Goal: Task Accomplishment & Management: Complete application form

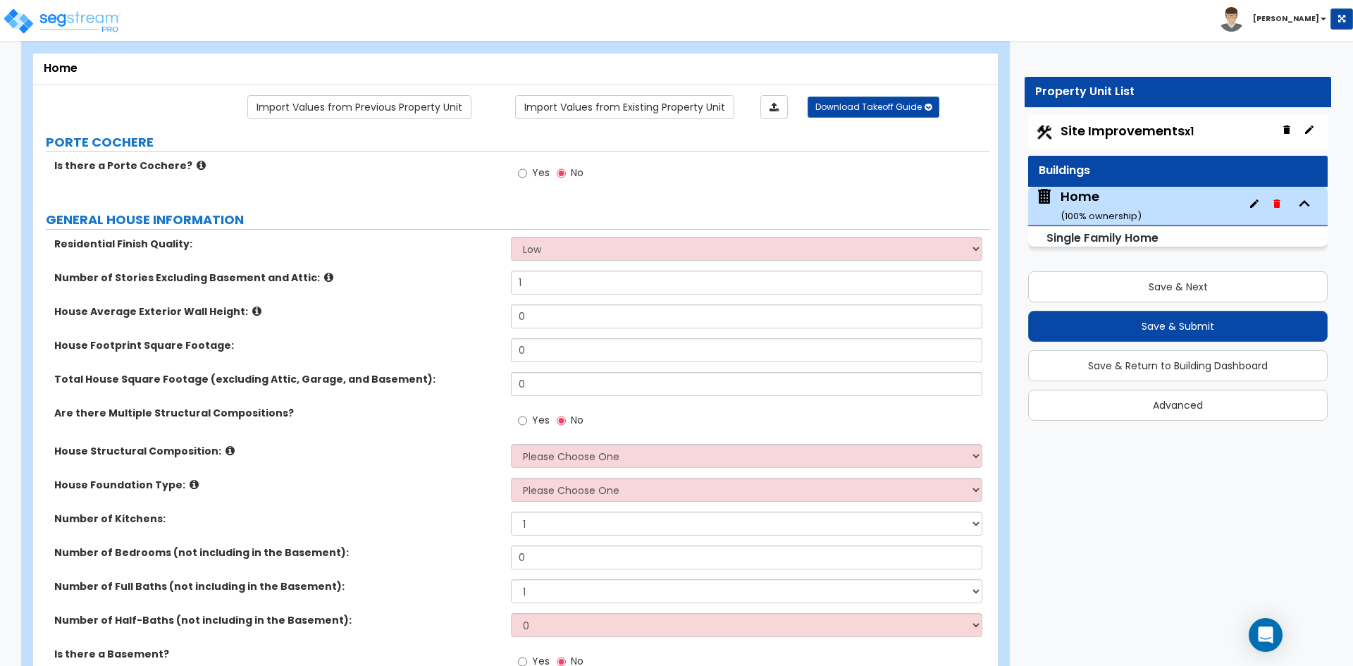
scroll to position [70, 0]
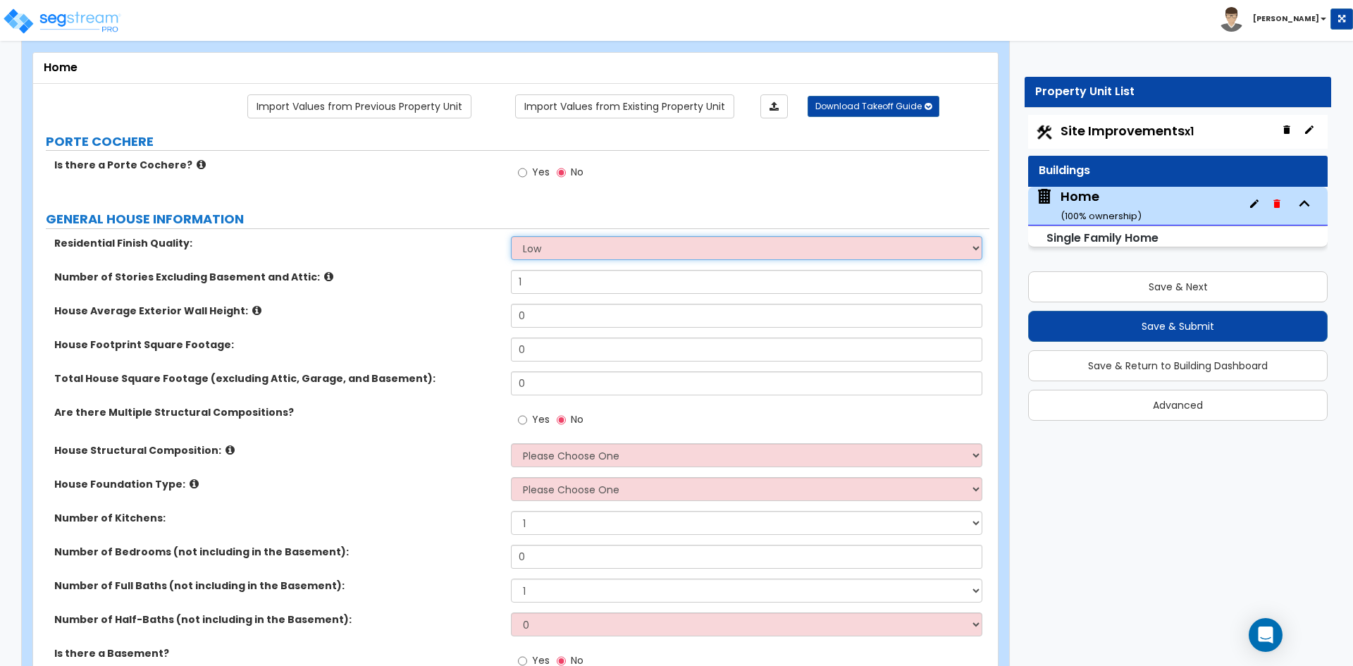
click at [567, 243] on select "Low Average High" at bounding box center [746, 248] width 471 height 24
select select "2"
click at [511, 236] on select "Low Average High" at bounding box center [746, 248] width 471 height 24
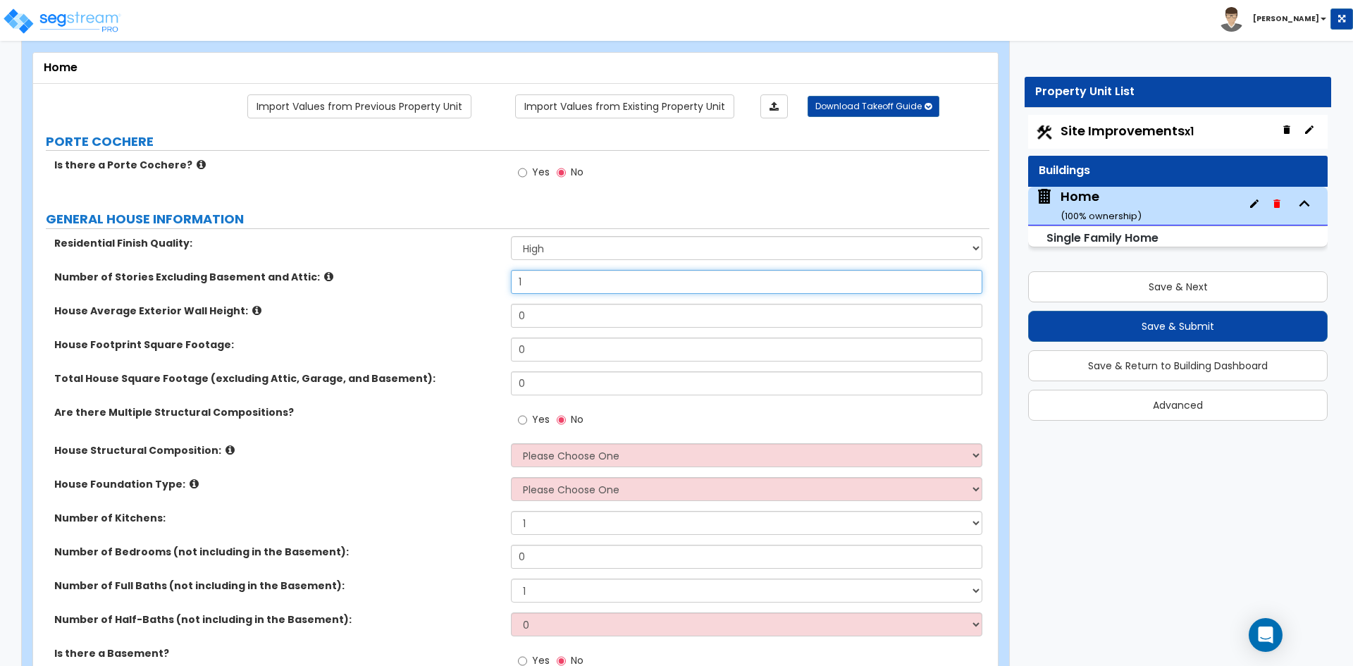
click at [544, 281] on input "1" at bounding box center [746, 282] width 471 height 24
type input "2"
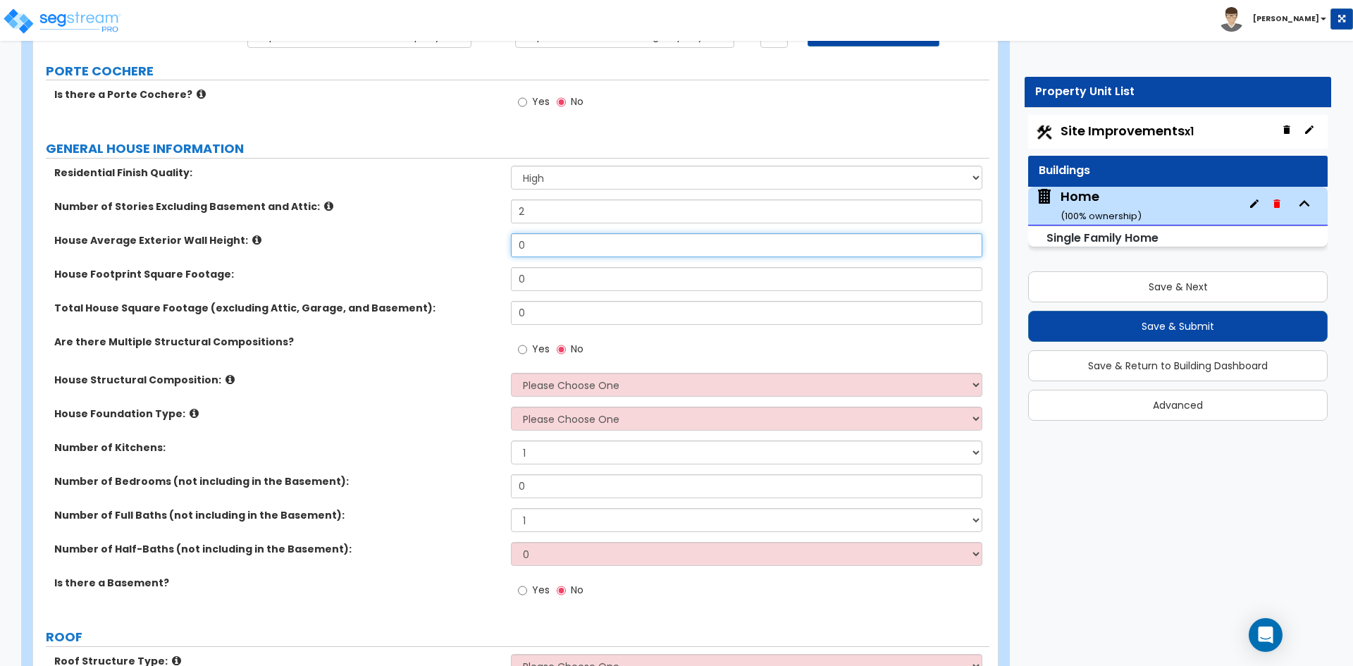
click at [546, 248] on input "0" at bounding box center [746, 245] width 471 height 24
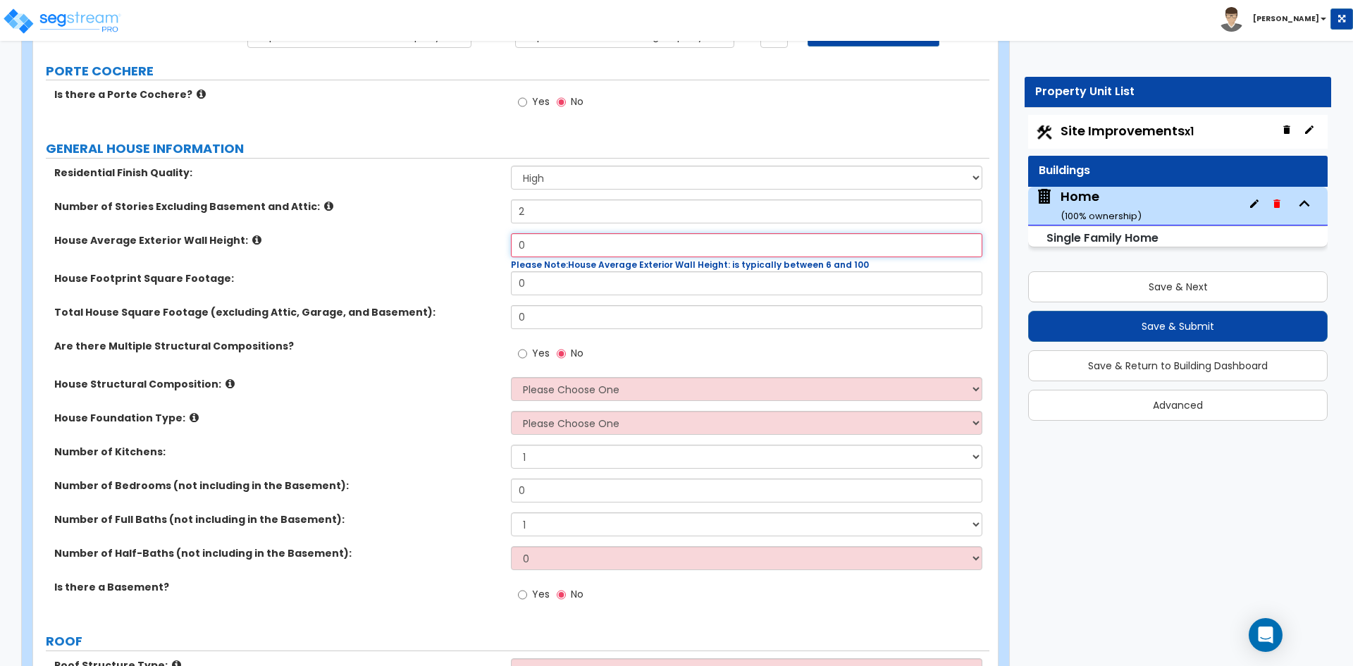
click at [570, 247] on input "0" at bounding box center [746, 245] width 471 height 24
type input "8"
click at [560, 288] on input "0" at bounding box center [746, 283] width 471 height 24
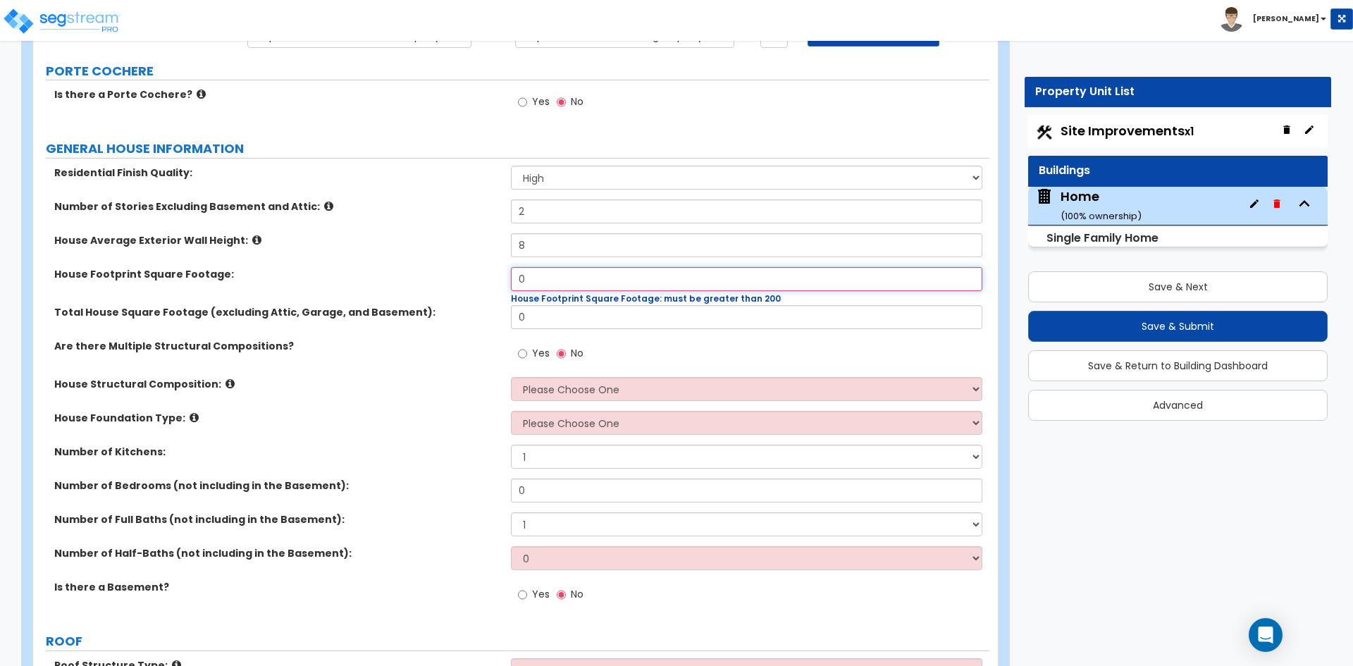
click at [570, 285] on input "0" at bounding box center [746, 279] width 471 height 24
type input "2,670"
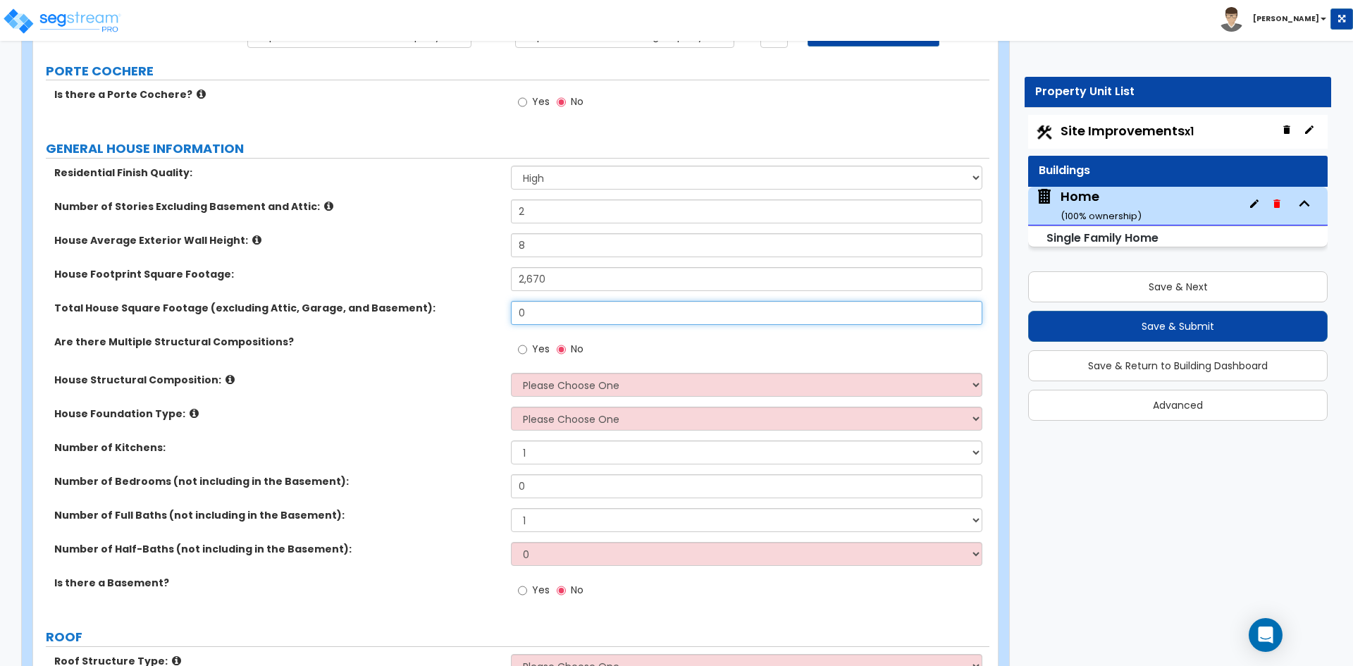
click at [557, 312] on input "0" at bounding box center [746, 313] width 471 height 24
click at [574, 317] on input "text" at bounding box center [746, 313] width 471 height 24
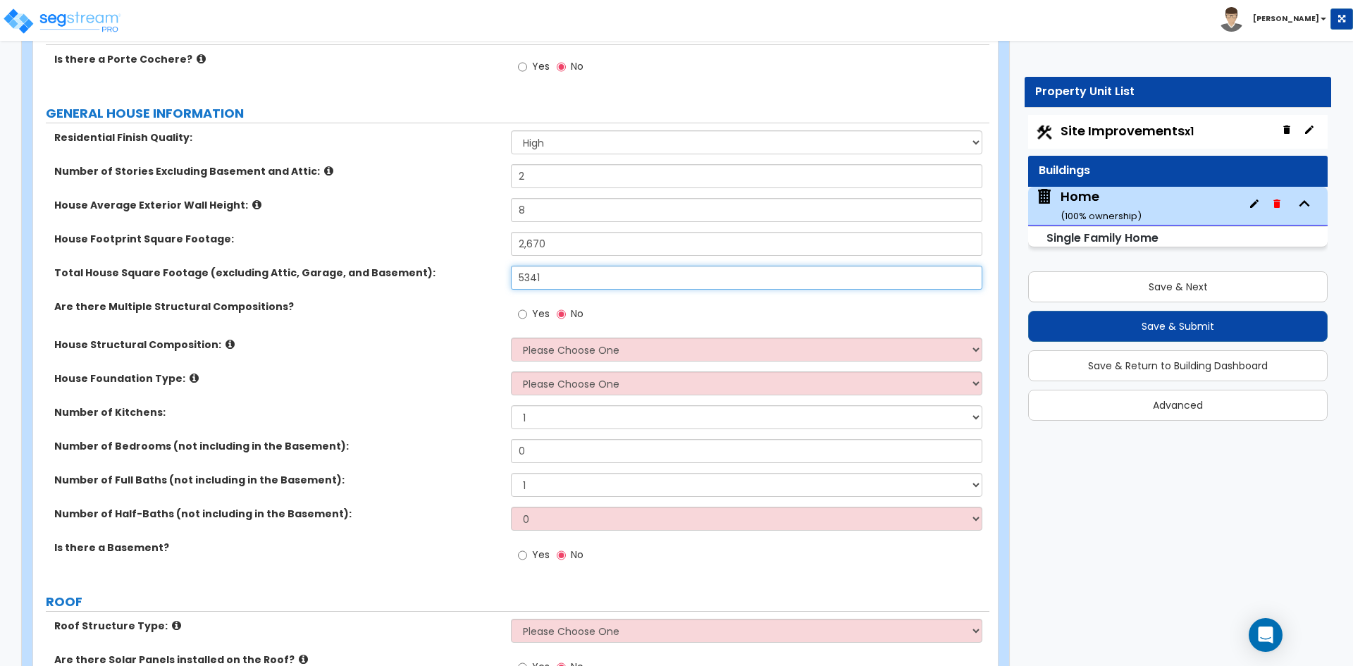
scroll to position [211, 0]
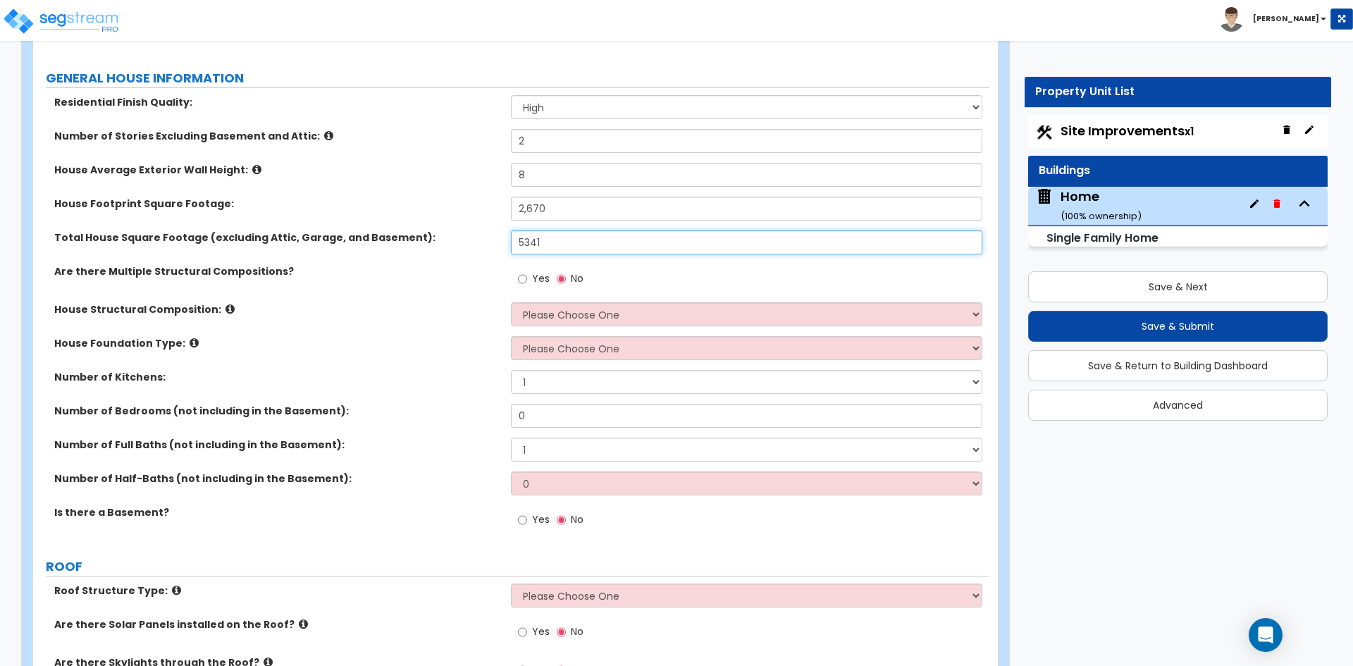
type input "5,341"
click at [527, 283] on input "Yes" at bounding box center [522, 279] width 9 height 16
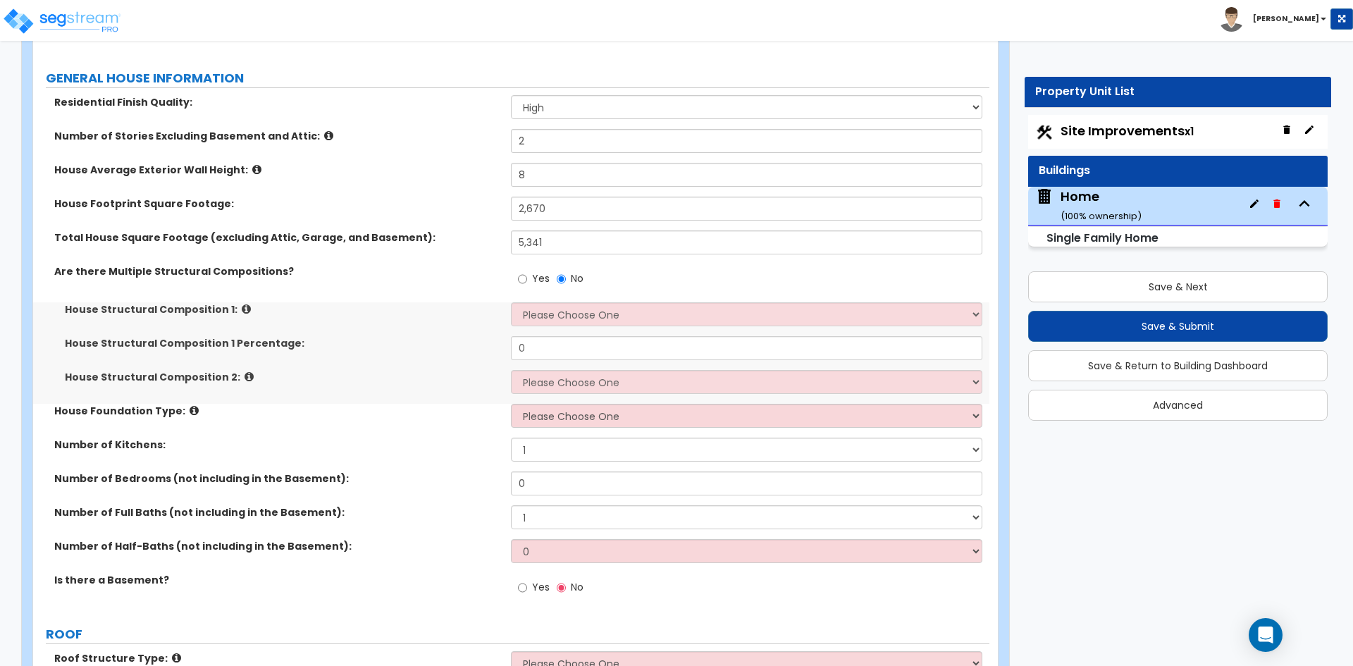
click at [616, 333] on div "House Structural Composition 1: Please Choose One Reinforced Concrete Structura…" at bounding box center [511, 319] width 956 height 34
click at [630, 316] on select "Please Choose One Reinforced Concrete Structural Steel Brick Masonry CMU Masonr…" at bounding box center [746, 314] width 471 height 24
select select "7"
click at [511, 302] on select "Please Choose One Reinforced Concrete Structural Steel Brick Masonry CMU Masonr…" at bounding box center [746, 314] width 471 height 24
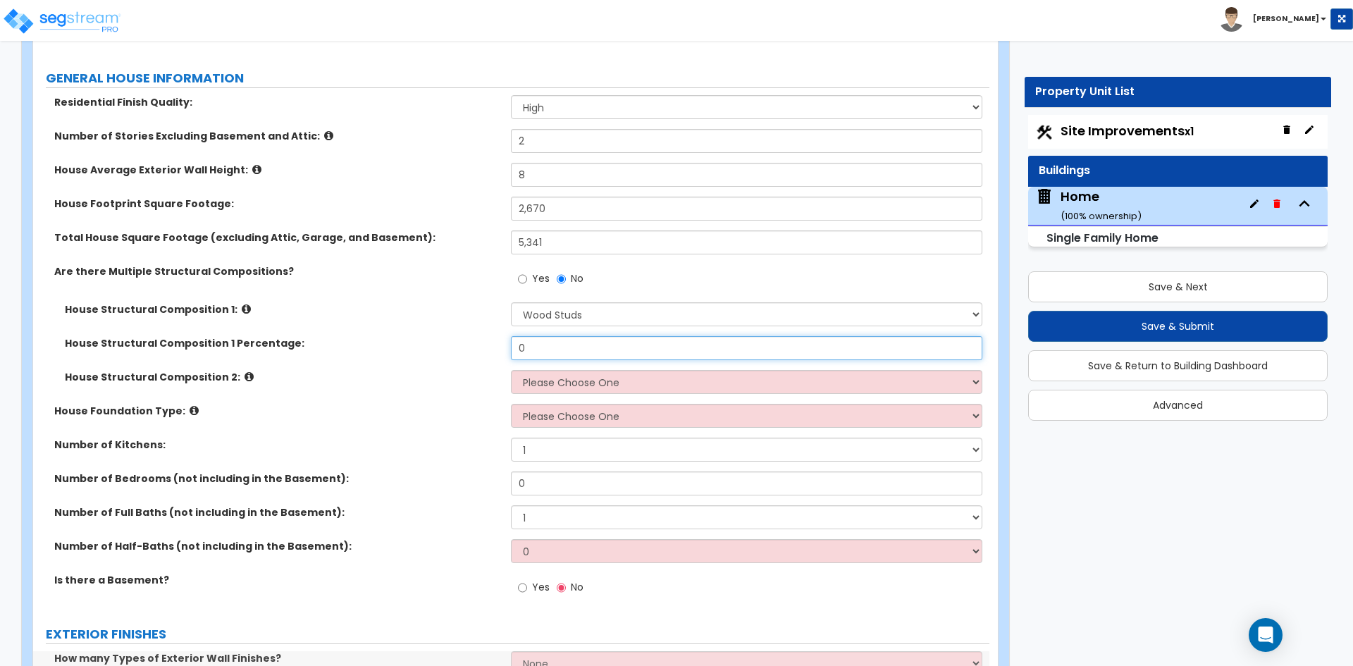
click at [571, 346] on input "0" at bounding box center [746, 348] width 471 height 24
type input "0.85"
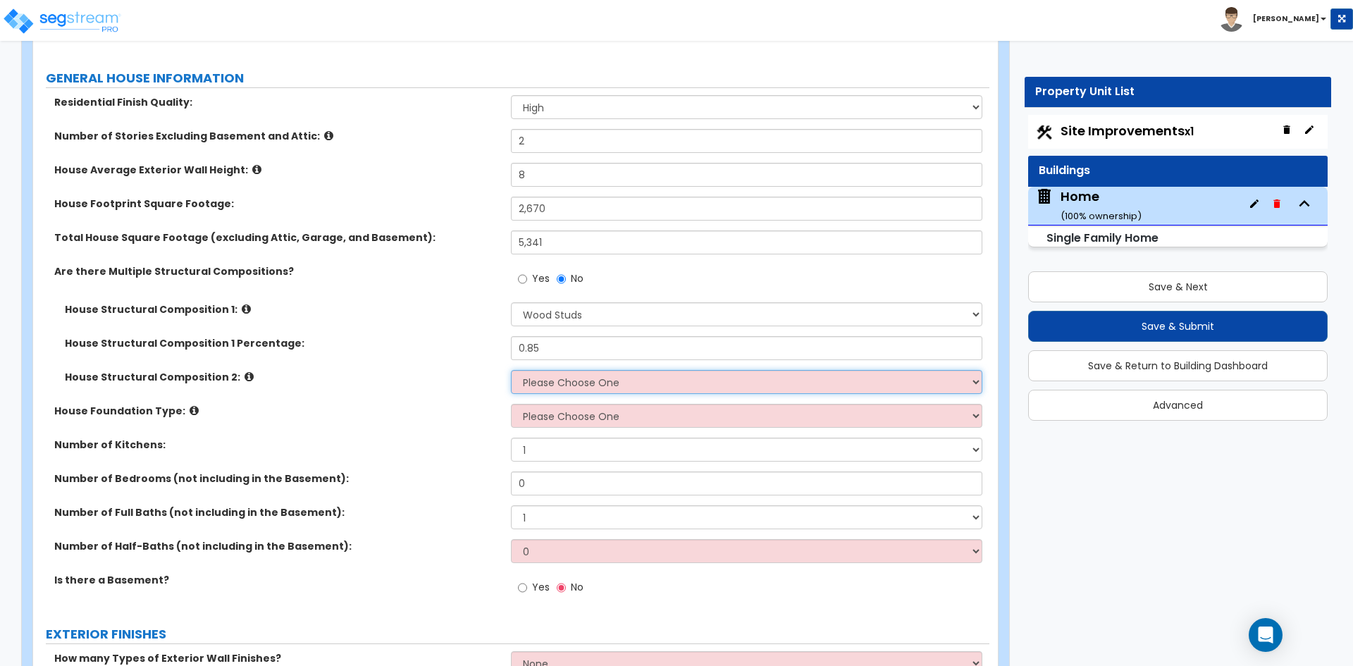
click at [590, 386] on select "Please Choose One Reinforced Concrete Structural Steel Brick Masonry CMU Masonr…" at bounding box center [746, 382] width 471 height 24
select select "3"
click at [511, 370] on select "Please Choose One Reinforced Concrete Structural Steel Brick Masonry CMU Masonr…" at bounding box center [746, 382] width 471 height 24
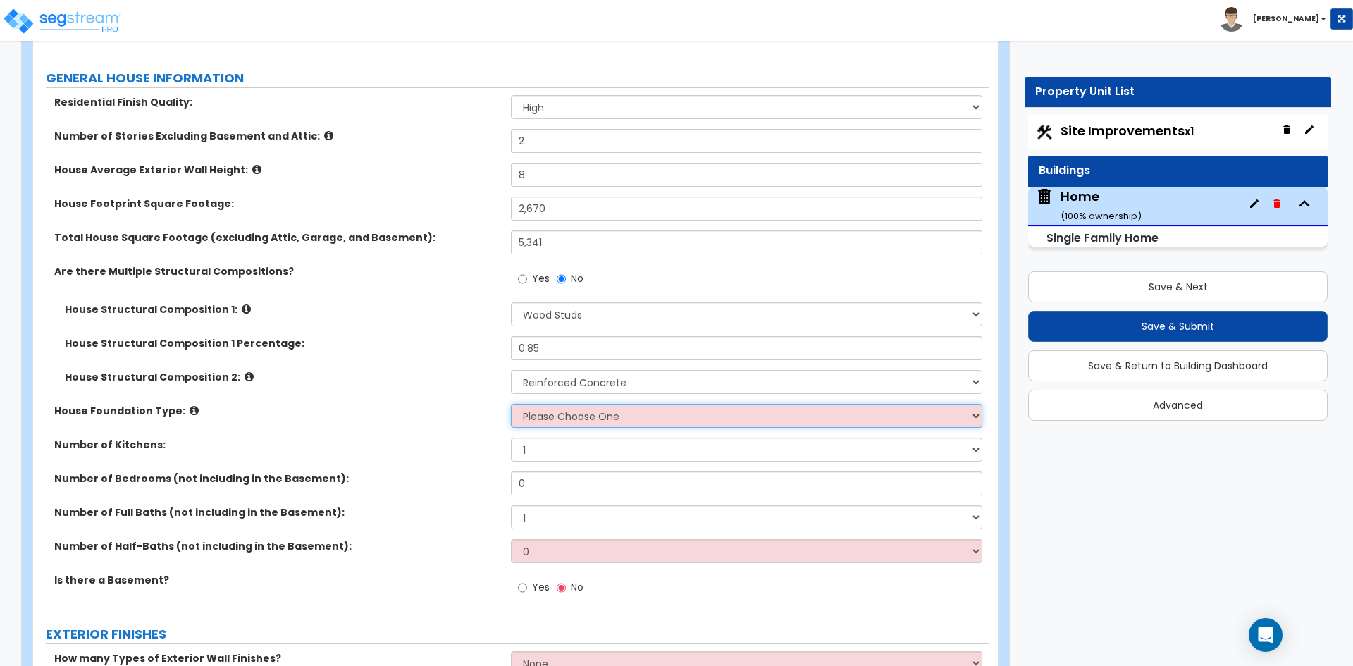
click at [586, 421] on select "Please Choose One Crawl Space Pier-Elevated First floor Slab on Grade" at bounding box center [746, 416] width 471 height 24
select select "3"
click at [511, 404] on select "Please Choose One Crawl Space Pier-Elevated First floor Slab on Grade" at bounding box center [746, 416] width 471 height 24
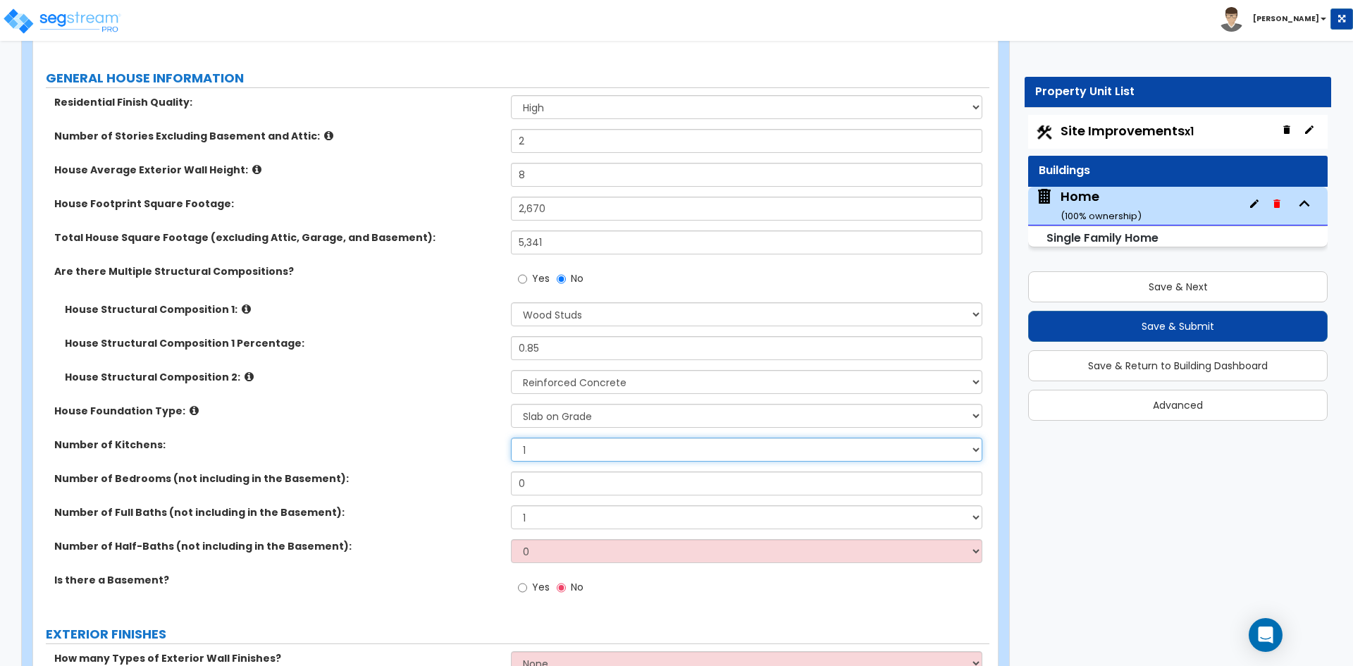
click at [544, 453] on select "1 2 3" at bounding box center [746, 450] width 471 height 24
click at [511, 438] on select "1 2 3" at bounding box center [746, 450] width 471 height 24
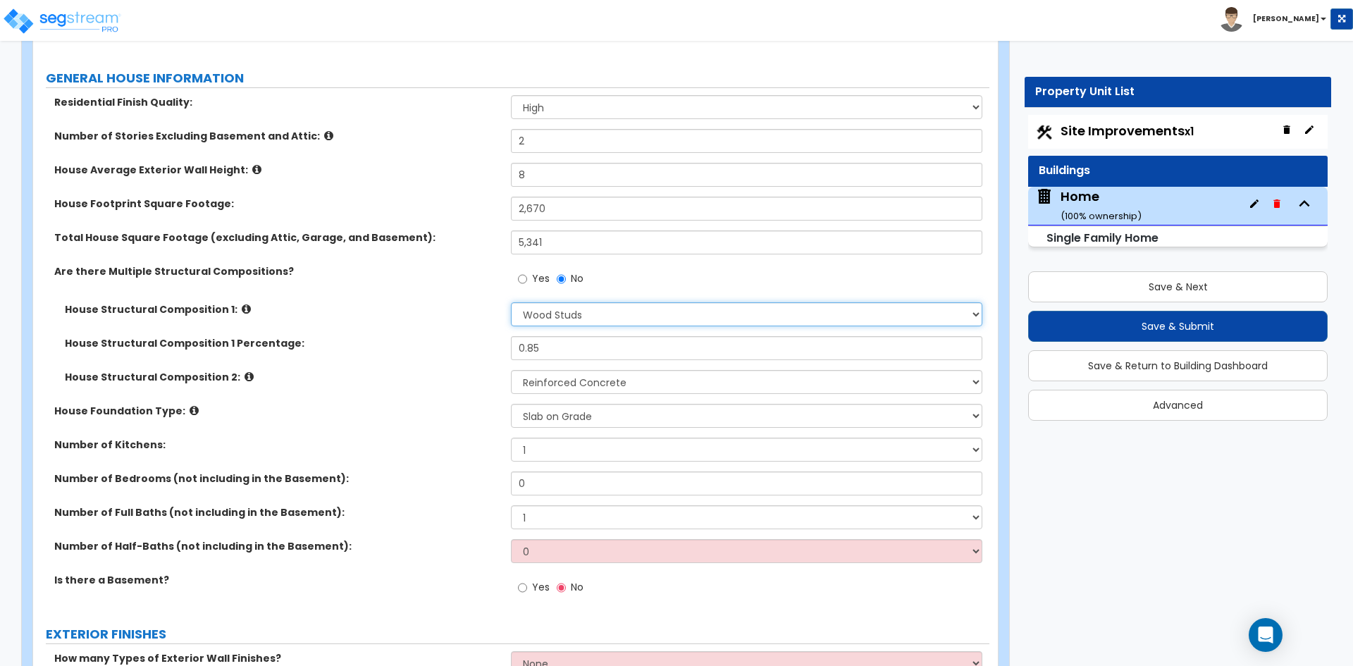
click at [611, 307] on select "Please Choose One Reinforced Concrete Structural Steel Brick Masonry CMU Masonr…" at bounding box center [746, 314] width 471 height 24
click at [567, 280] on label "No" at bounding box center [570, 281] width 27 height 24
click at [566, 280] on input "No" at bounding box center [561, 279] width 9 height 16
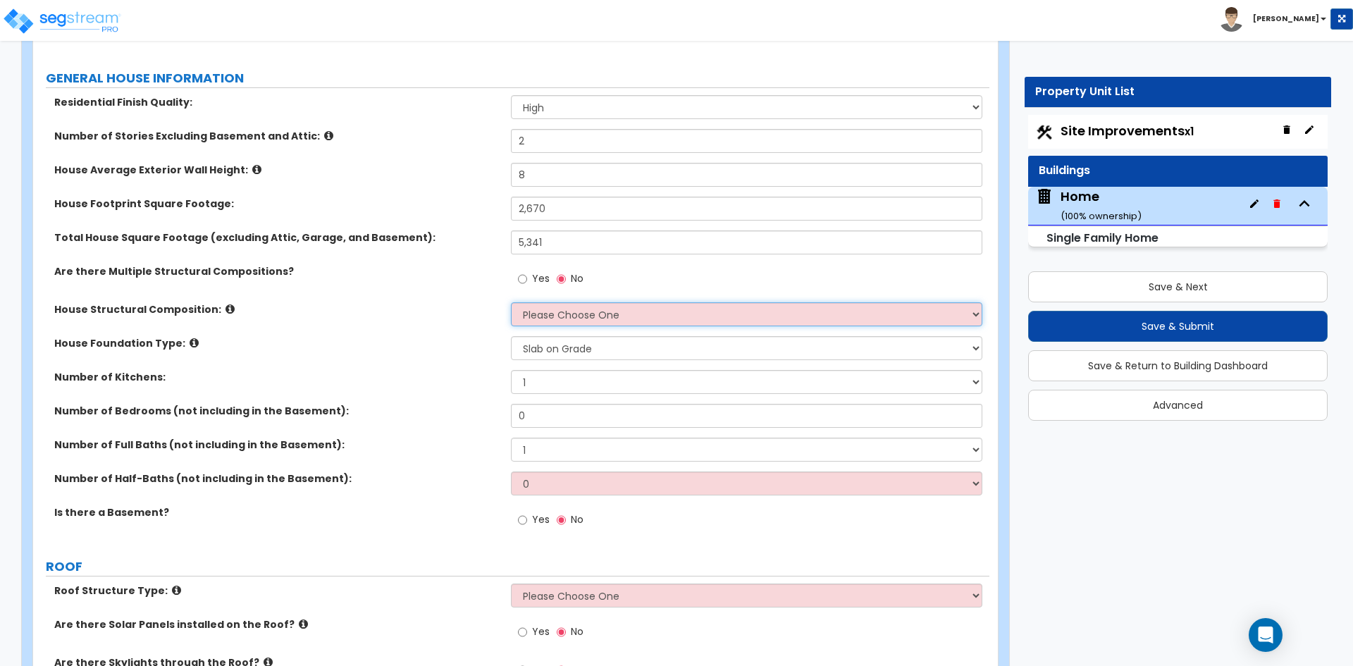
click at [599, 313] on select "Please Choose One Reinforced Concrete Structural Steel Brick Masonry CMU Masonr…" at bounding box center [746, 314] width 471 height 24
click at [511, 302] on select "Please Choose One Reinforced Concrete Structural Steel Brick Masonry CMU Masonr…" at bounding box center [746, 314] width 471 height 24
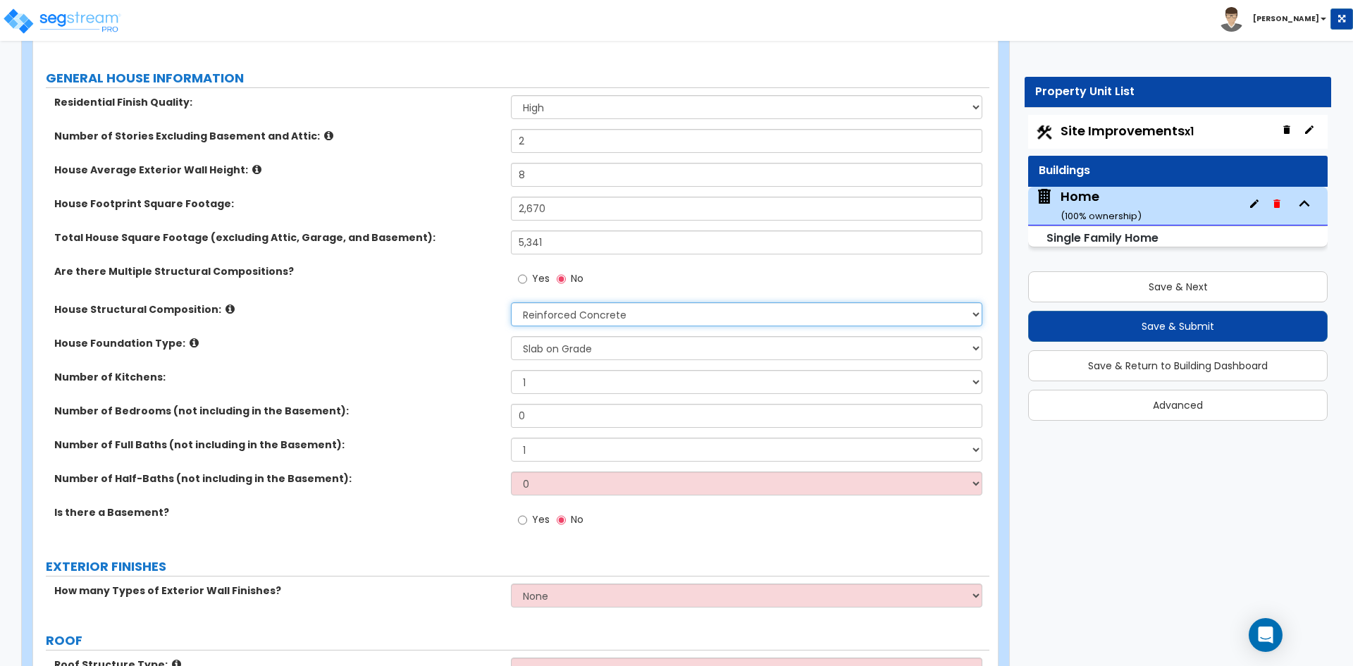
click at [618, 306] on select "Please Choose One Reinforced Concrete Structural Steel Brick Masonry CMU Masonr…" at bounding box center [746, 314] width 471 height 24
click at [511, 302] on select "Please Choose One Reinforced Concrete Structural Steel Brick Masonry CMU Masonr…" at bounding box center [746, 314] width 471 height 24
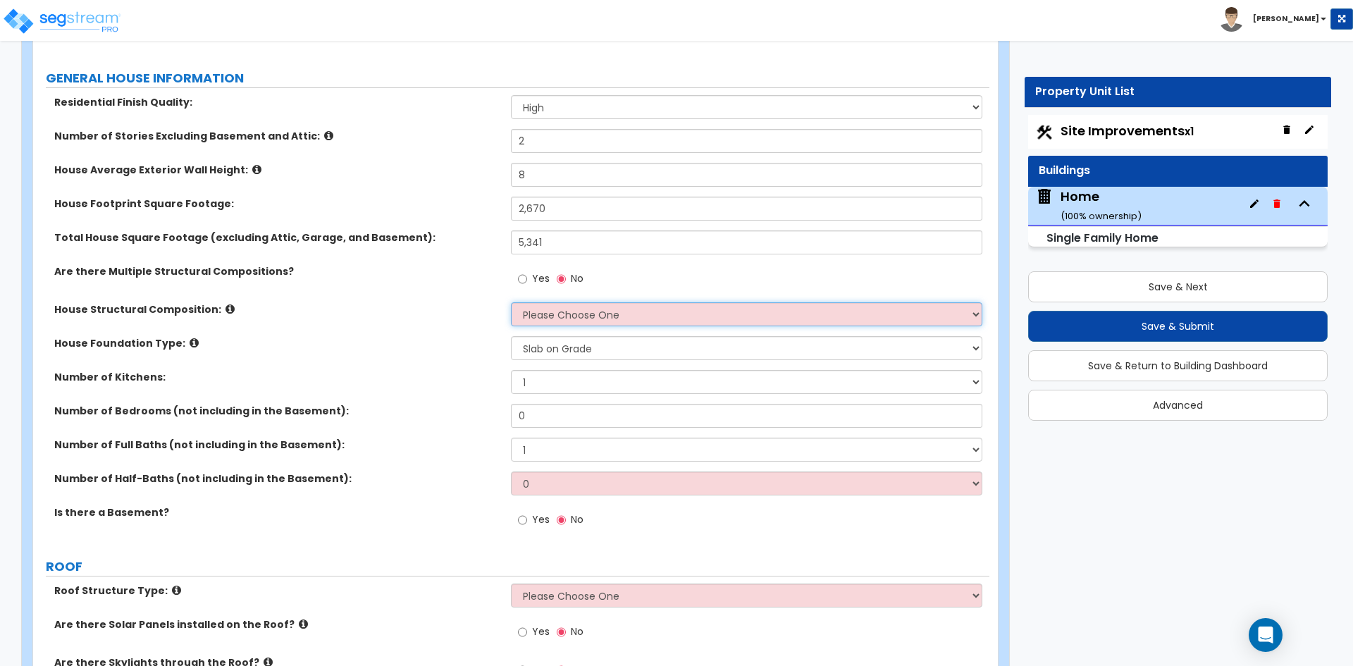
click at [618, 316] on select "Please Choose One Reinforced Concrete Structural Steel Brick Masonry CMU Masonr…" at bounding box center [746, 314] width 471 height 24
select select "3"
click at [511, 302] on select "Please Choose One Reinforced Concrete Structural Steel Brick Masonry CMU Masonr…" at bounding box center [746, 314] width 471 height 24
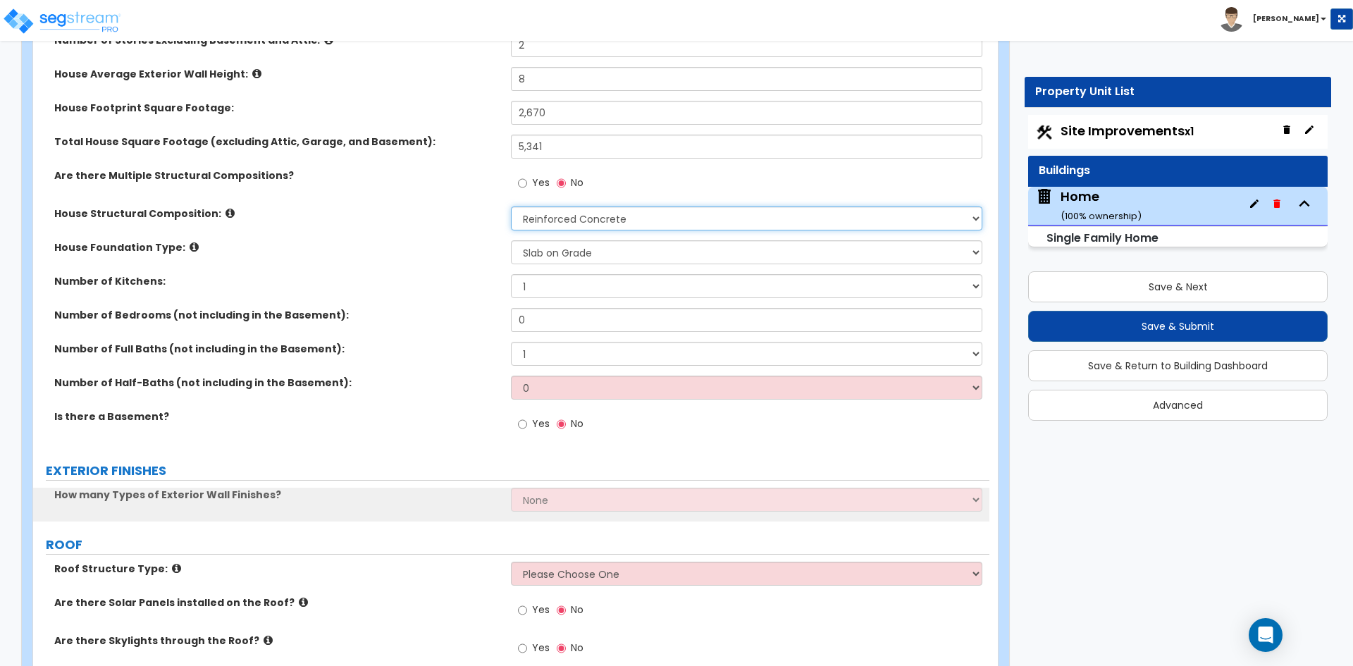
scroll to position [352, 0]
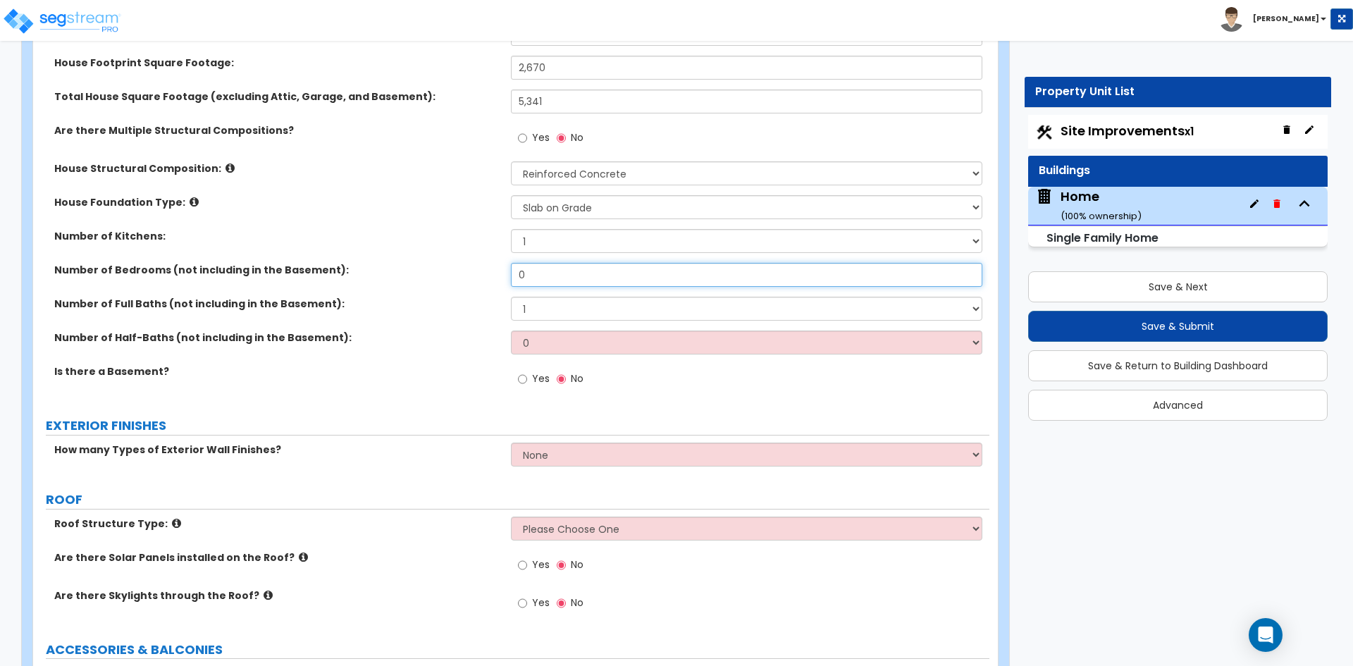
click at [547, 283] on input "0" at bounding box center [746, 275] width 471 height 24
type input "00"
type input "4"
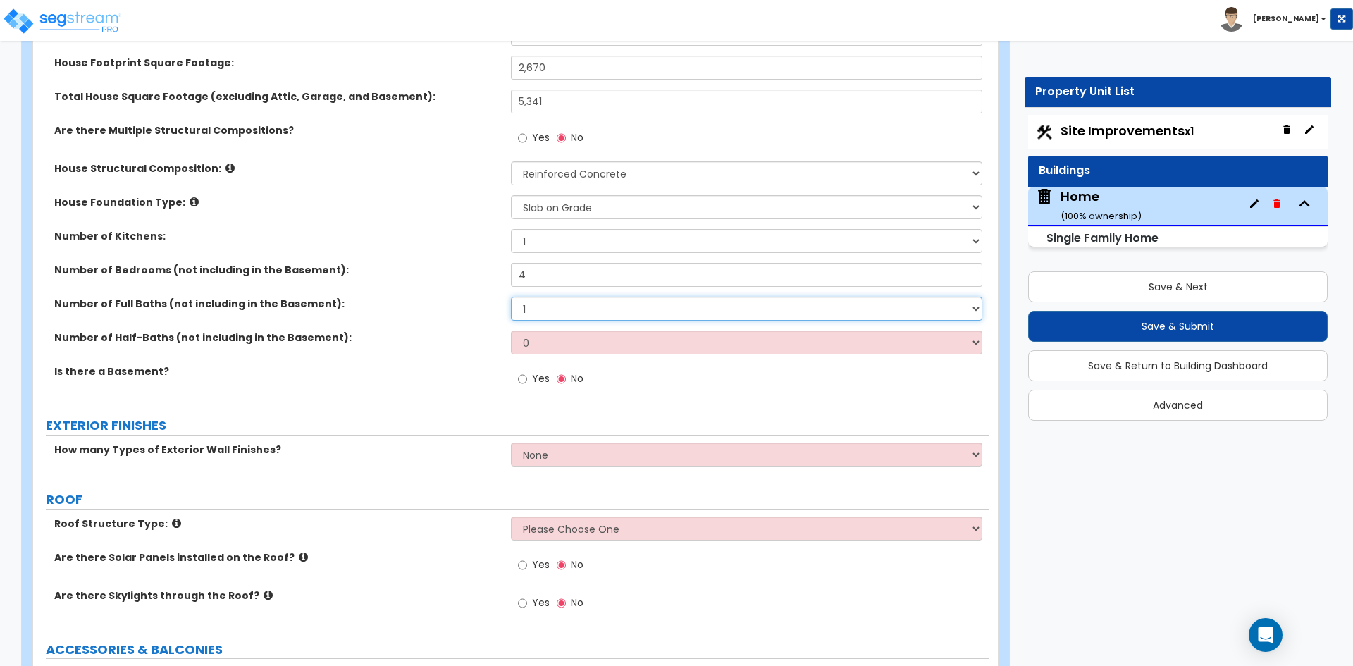
click at [538, 309] on select "1 2 3 4 5 6 7 8 9 10" at bounding box center [746, 309] width 471 height 24
select select "4"
click at [511, 297] on select "1 2 3 4 5 6 7 8 9 10" at bounding box center [746, 309] width 471 height 24
click at [551, 350] on select "0 1 2 3 4 5" at bounding box center [746, 343] width 471 height 24
select select "2"
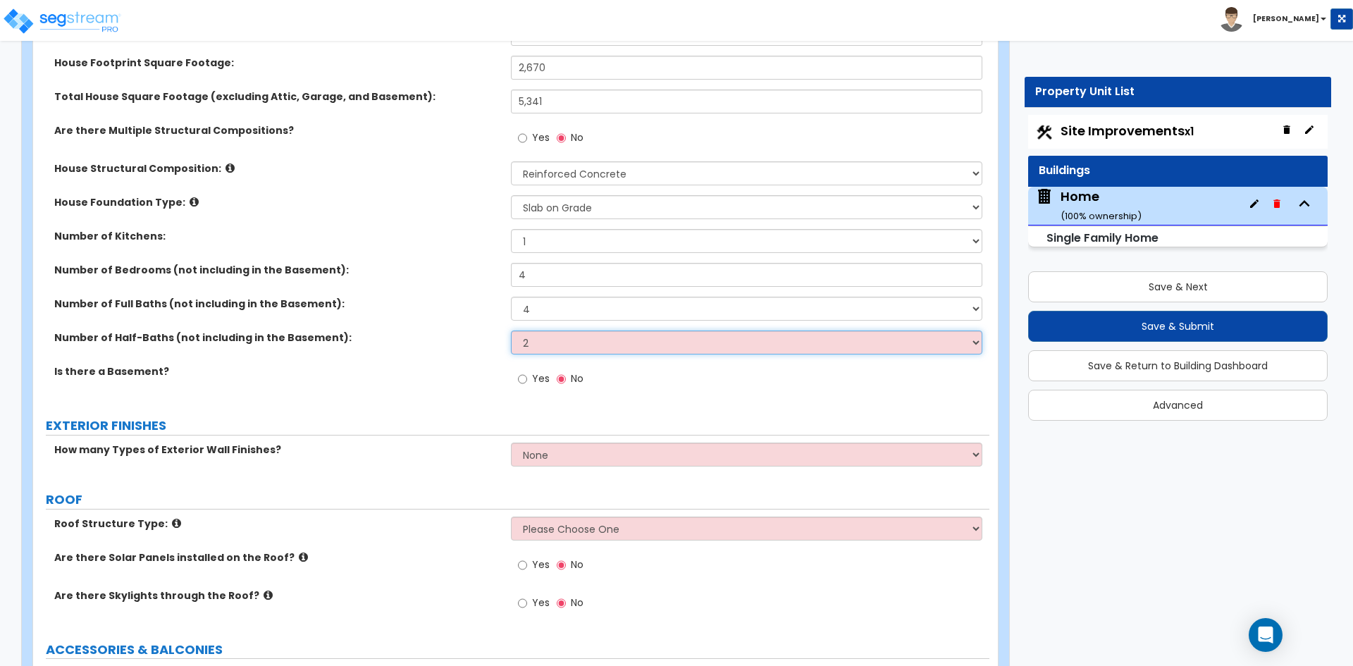
click at [511, 331] on select "0 1 2 3 4 5" at bounding box center [746, 343] width 471 height 24
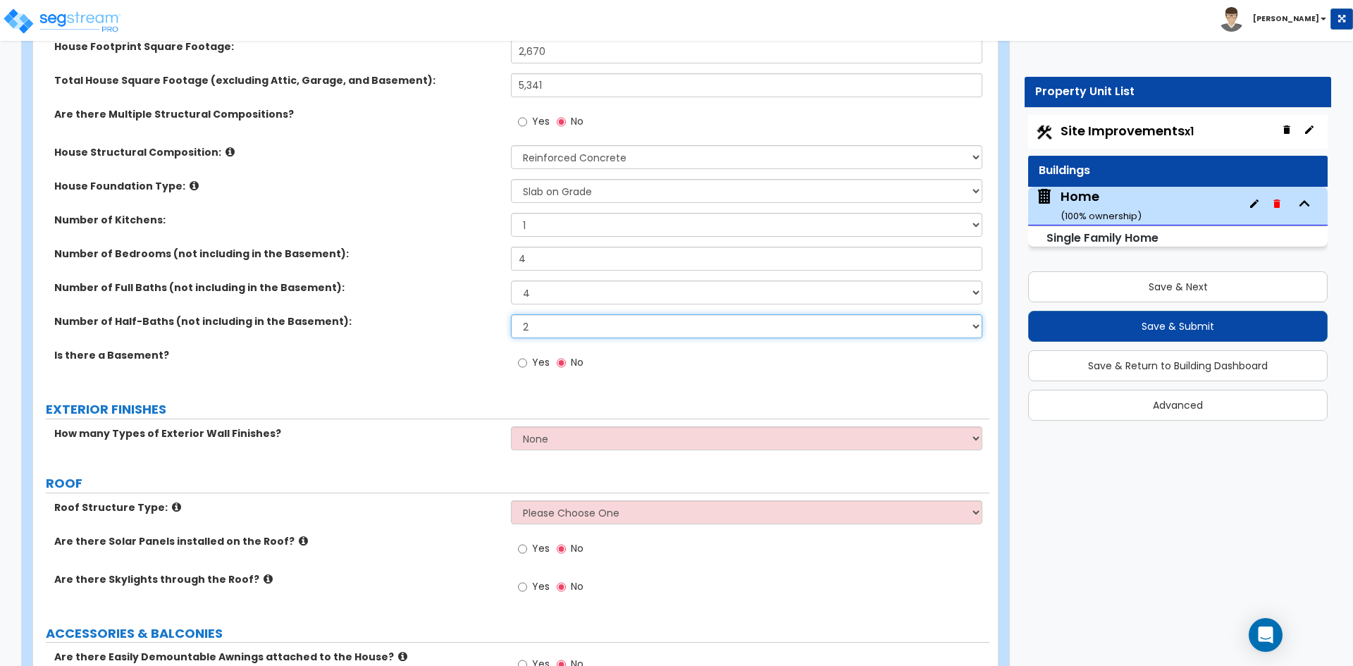
scroll to position [282, 0]
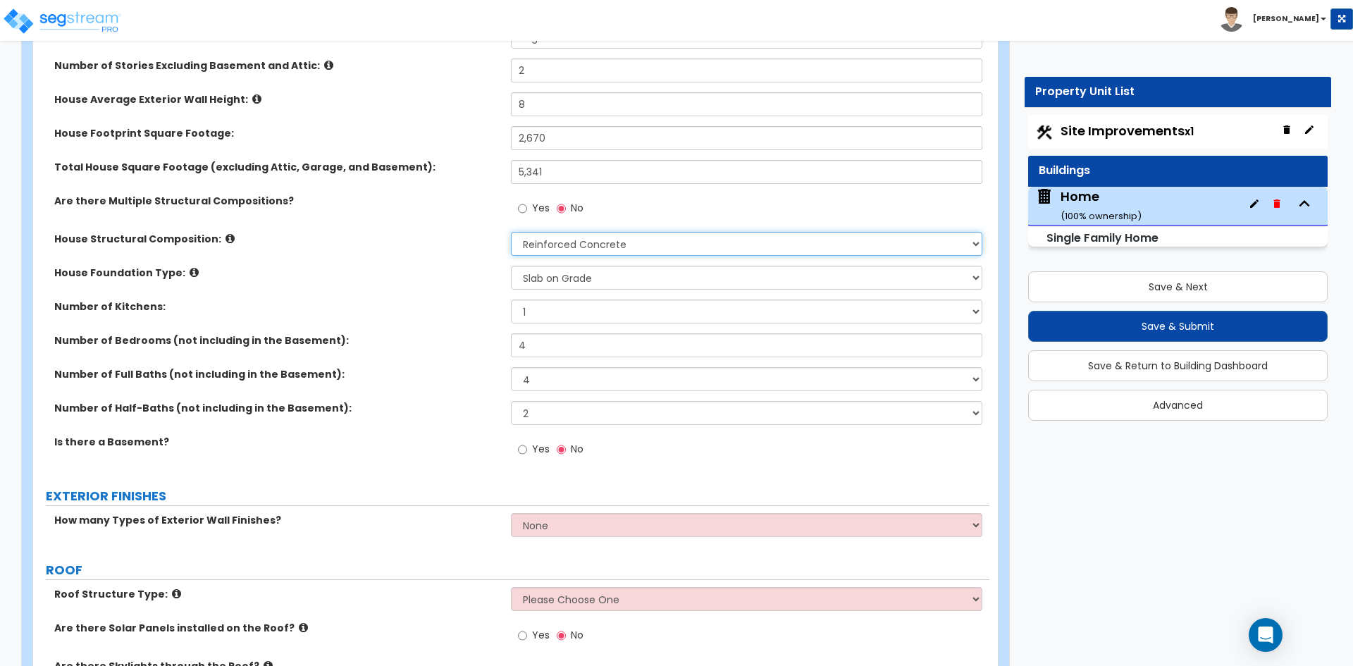
click at [581, 242] on select "Please Choose One Reinforced Concrete Structural Steel Brick Masonry CMU Masonr…" at bounding box center [746, 244] width 471 height 24
select select "8"
click at [511, 232] on select "Please Choose One Reinforced Concrete Structural Steel Brick Masonry CMU Masonr…" at bounding box center [746, 244] width 471 height 24
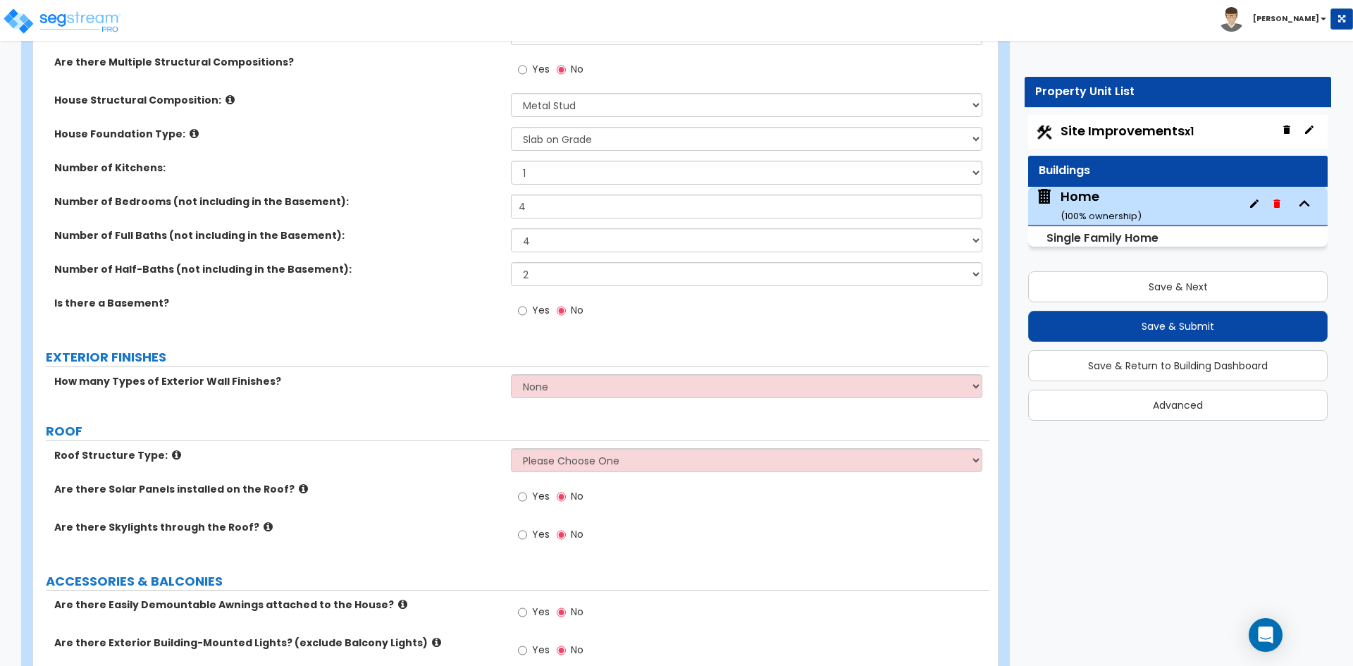
scroll to position [423, 0]
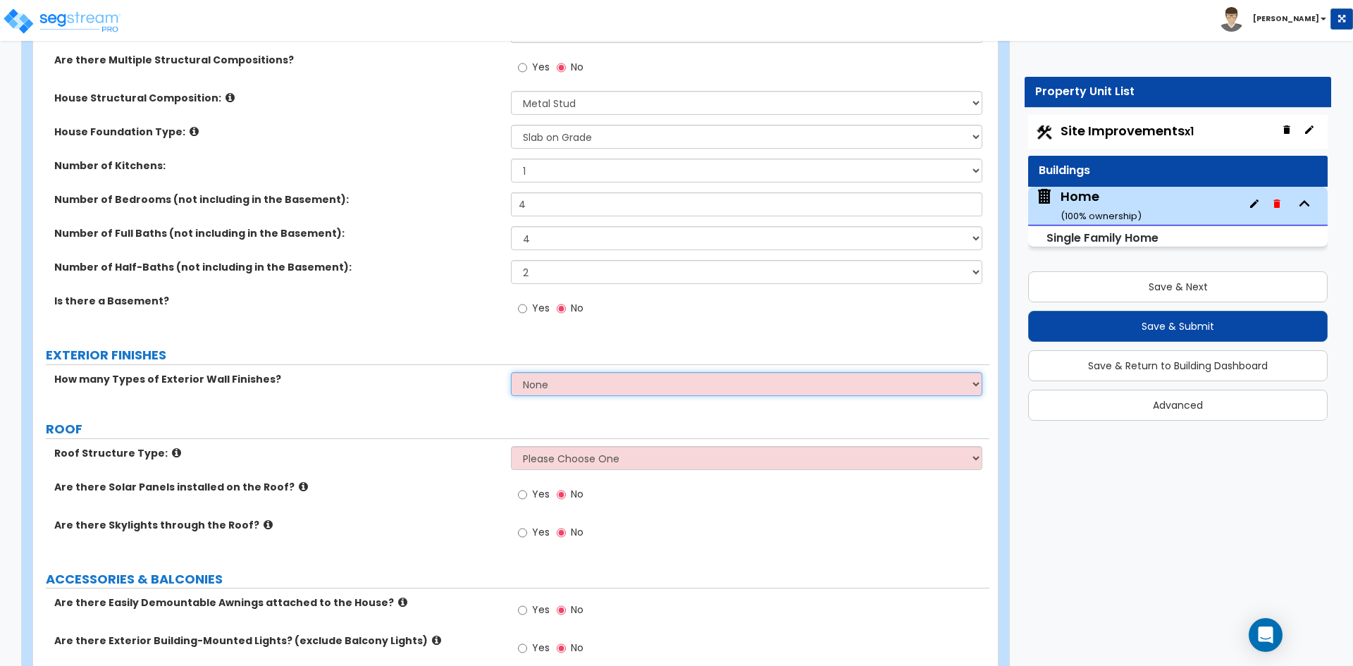
click at [624, 388] on select "None 1 2 3" at bounding box center [746, 384] width 471 height 24
select select "2"
click at [511, 372] on select "None 1 2 3" at bounding box center [746, 384] width 471 height 24
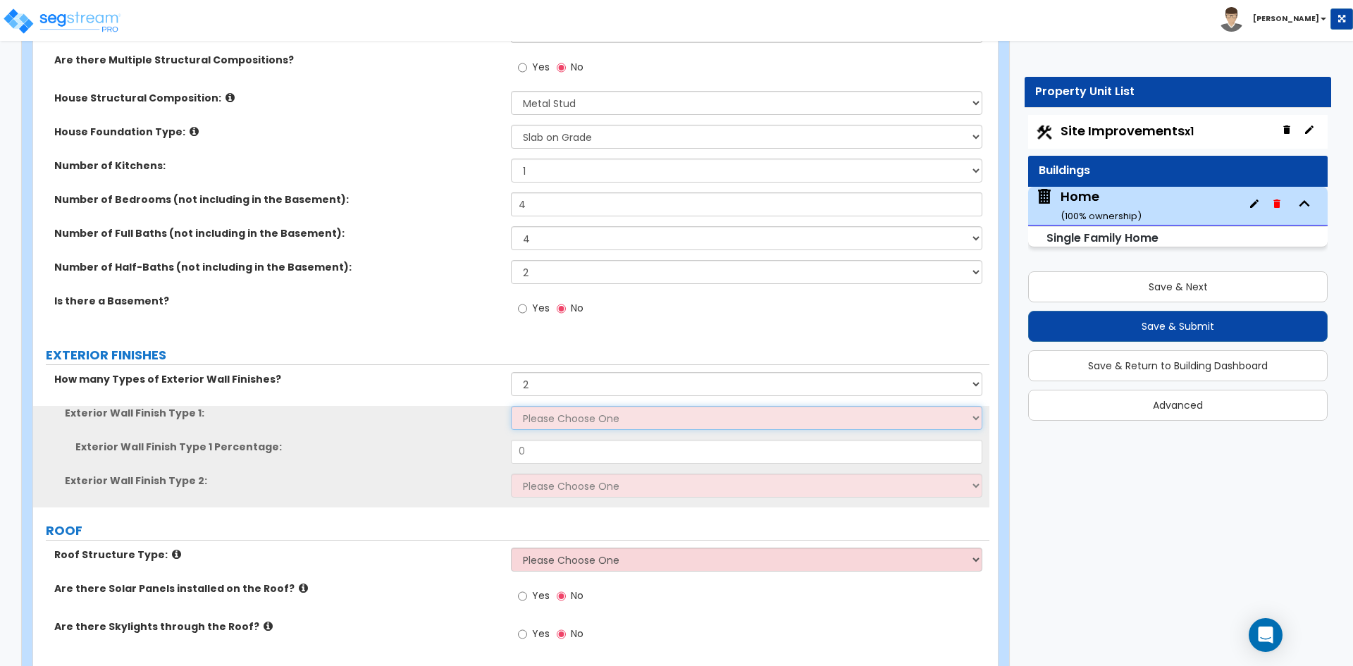
click at [590, 419] on select "Please Choose One No Finish/Shared Wall No Wall Brick Finish Stone Finish Wood …" at bounding box center [746, 418] width 471 height 24
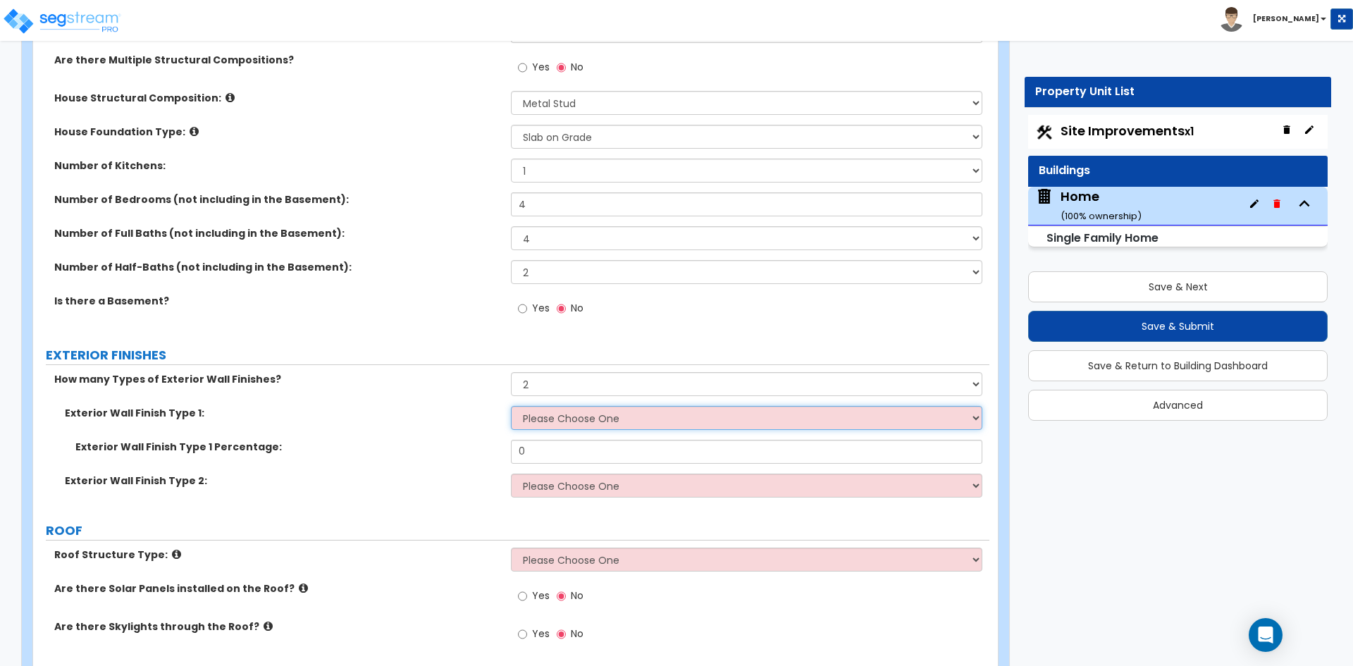
select select "4"
click at [511, 406] on select "Please Choose One No Finish/Shared Wall No Wall Brick Finish Stone Finish Wood …" at bounding box center [746, 418] width 471 height 24
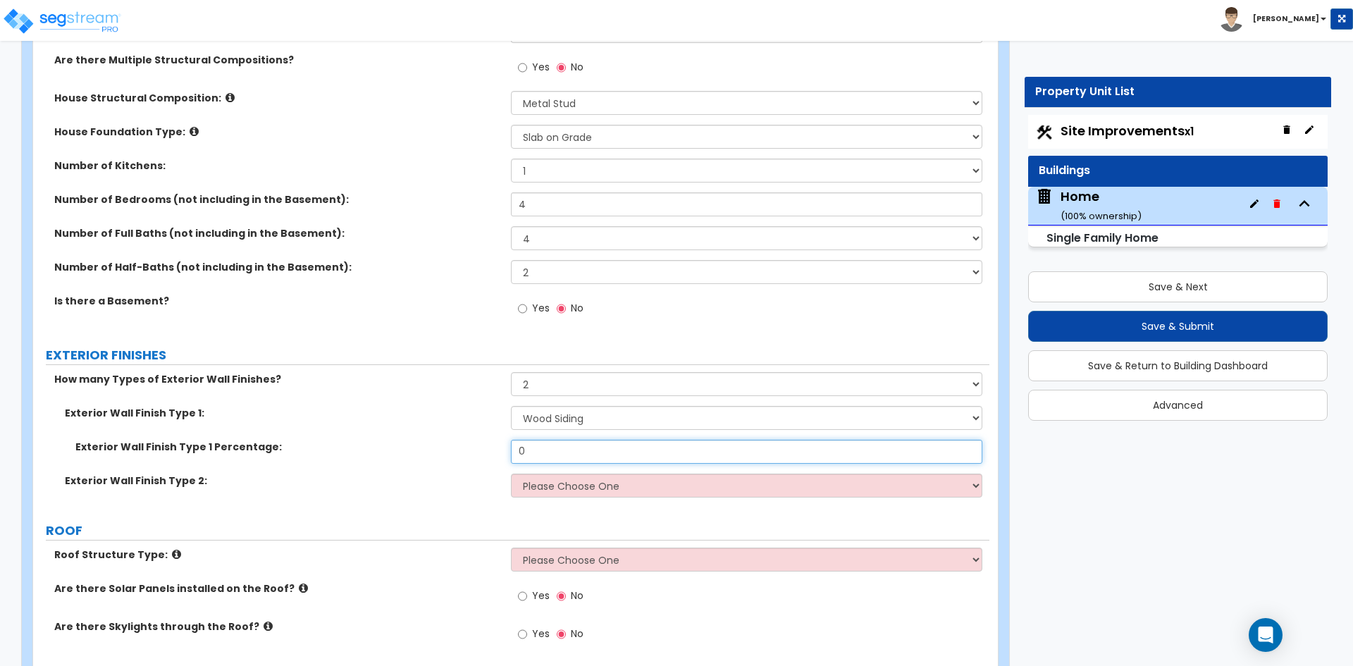
click at [569, 453] on input "0" at bounding box center [746, 452] width 471 height 24
type input "0.85"
click at [597, 476] on select "Please Choose One No Finish/Shared Wall No Wall Brick Finish Stone Finish Wood …" at bounding box center [746, 486] width 471 height 24
select select "3"
click at [511, 474] on select "Please Choose One No Finish/Shared Wall No Wall Brick Finish Stone Finish Wood …" at bounding box center [746, 486] width 471 height 24
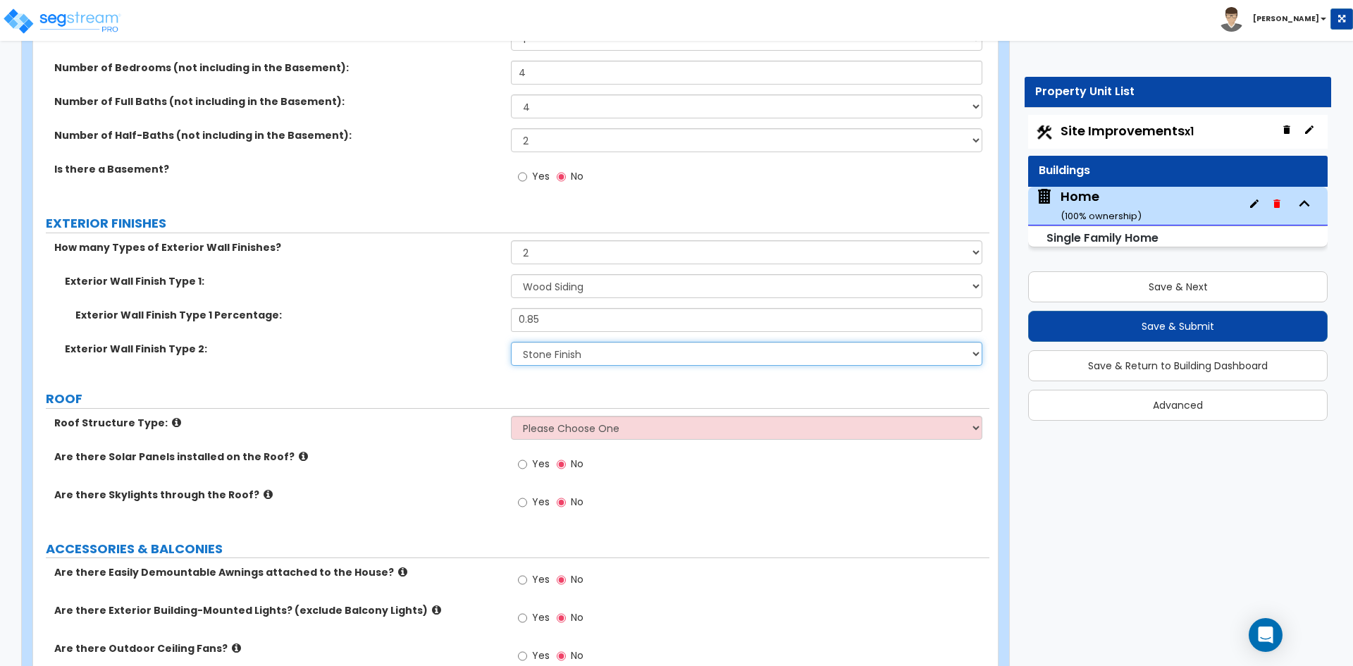
scroll to position [564, 0]
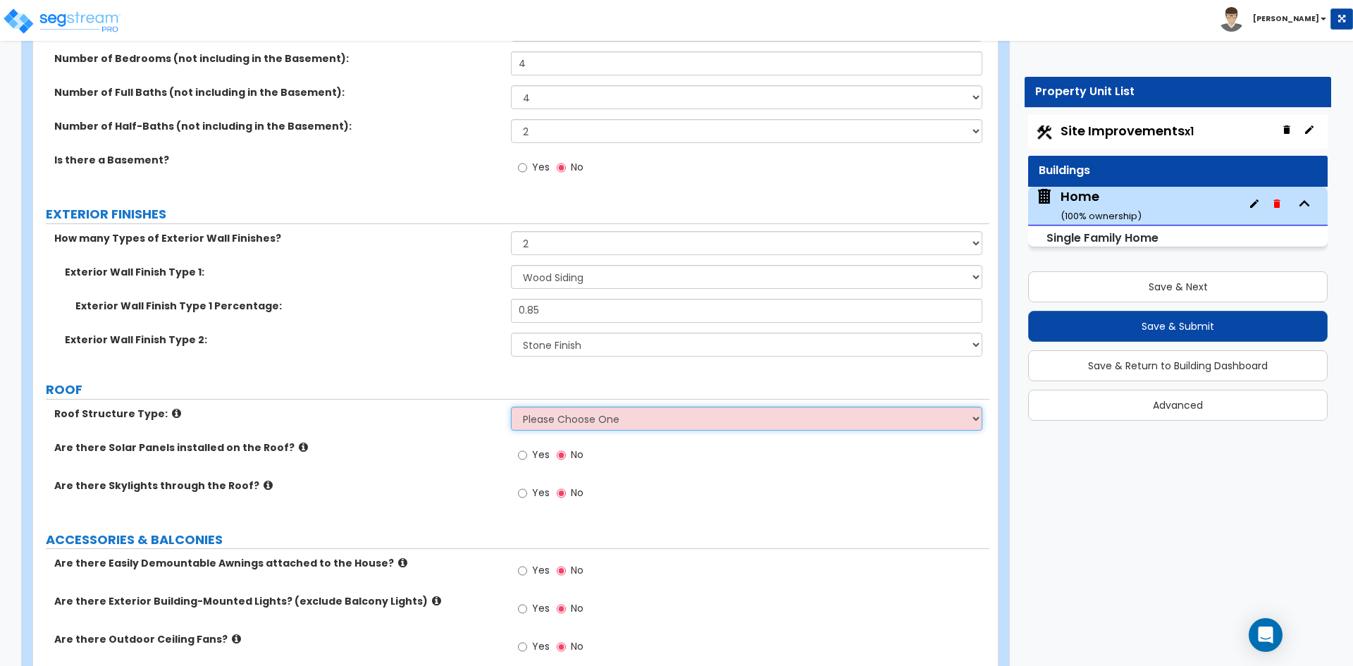
click at [652, 414] on select "Please Choose One Gable Roof Flat Roof Hybrid Gable & Flat Roof" at bounding box center [746, 419] width 471 height 24
select select "2"
click at [511, 407] on select "Please Choose One Gable Roof Flat Roof Hybrid Gable & Flat Roof" at bounding box center [746, 419] width 471 height 24
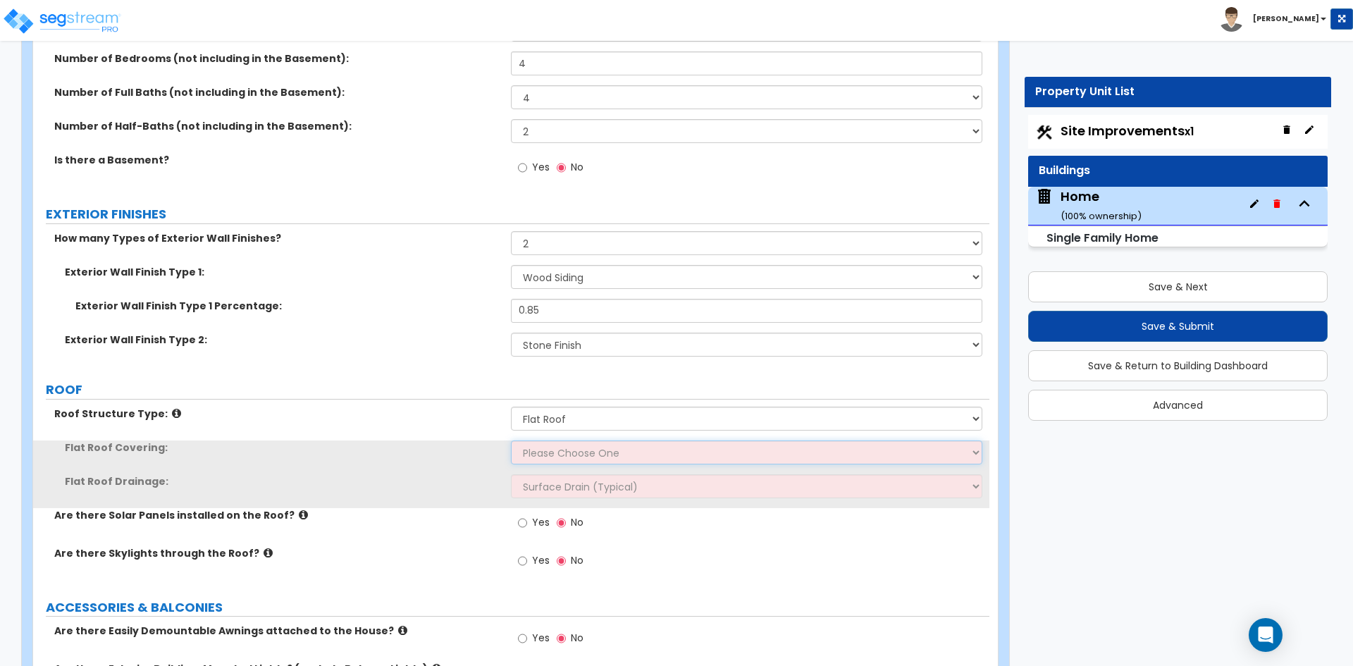
click at [573, 454] on select "Please Choose One Rolled Asphalt PVC Membrane Plastic (EPDM) Membrane Asphalt F…" at bounding box center [746, 453] width 471 height 24
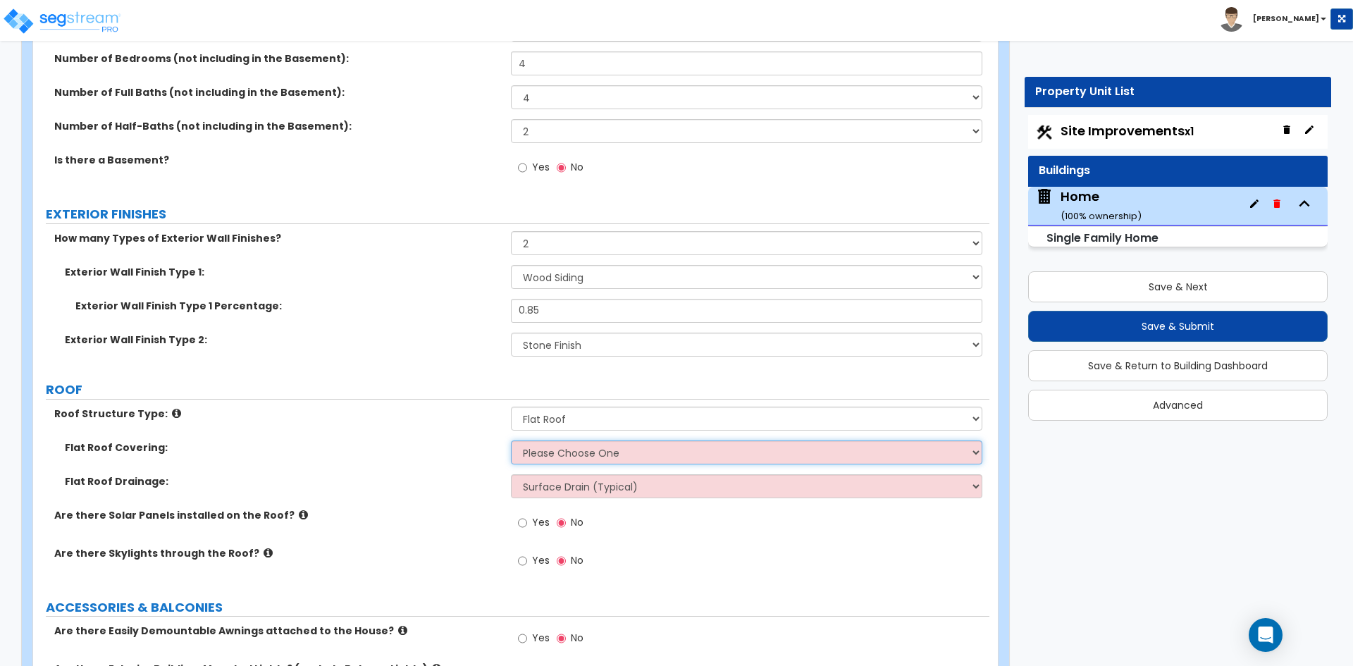
select select "3"
click at [511, 441] on select "Please Choose One Rolled Asphalt PVC Membrane Plastic (EPDM) Membrane Asphalt F…" at bounding box center [746, 453] width 471 height 24
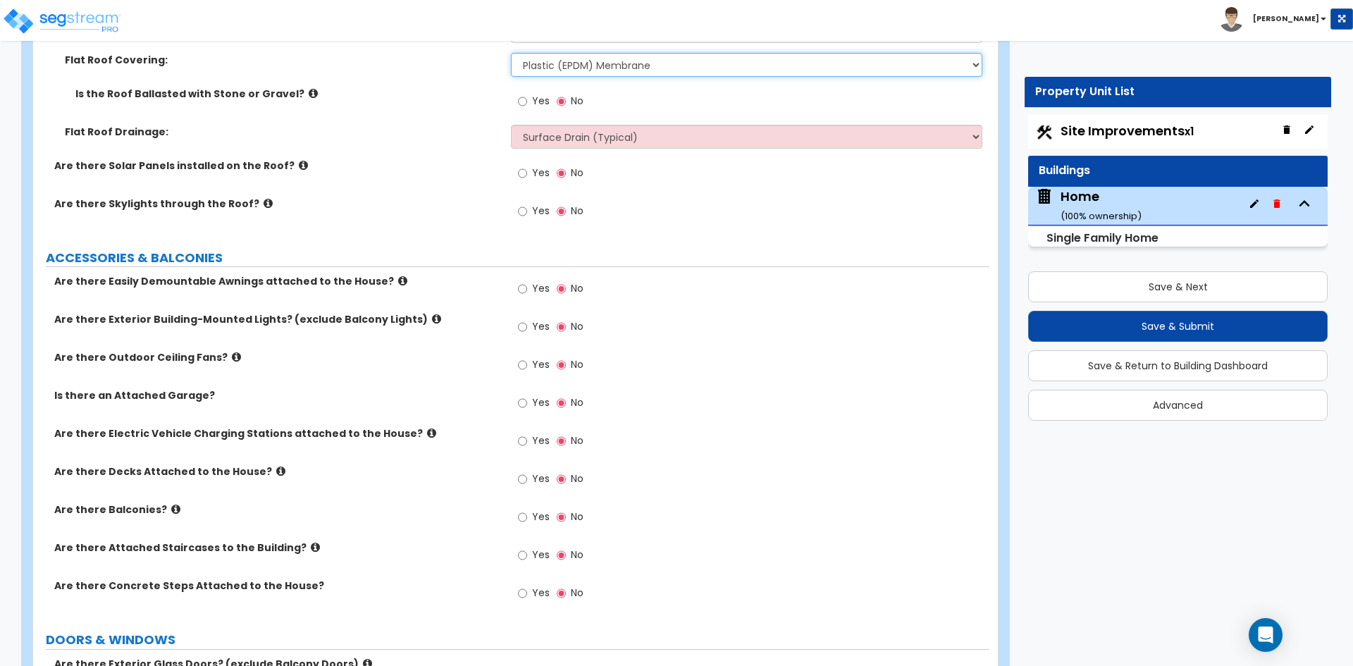
scroll to position [987, 0]
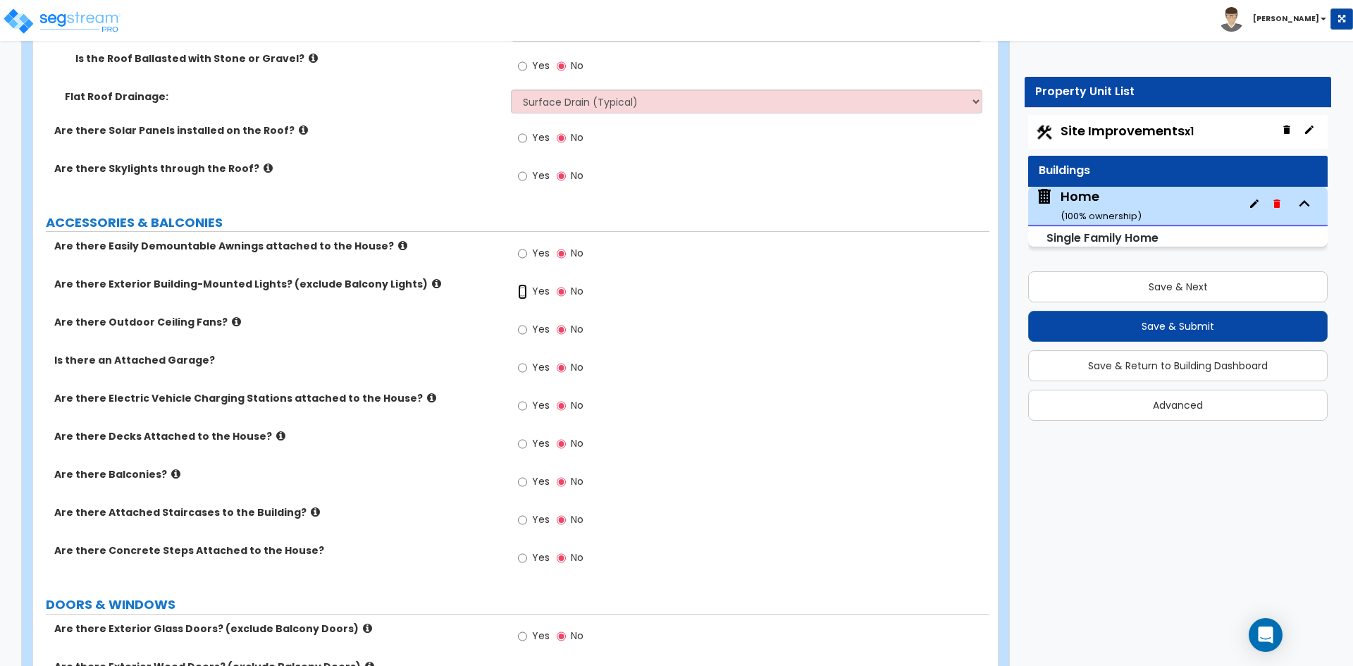
click at [518, 288] on input "Yes" at bounding box center [522, 292] width 9 height 16
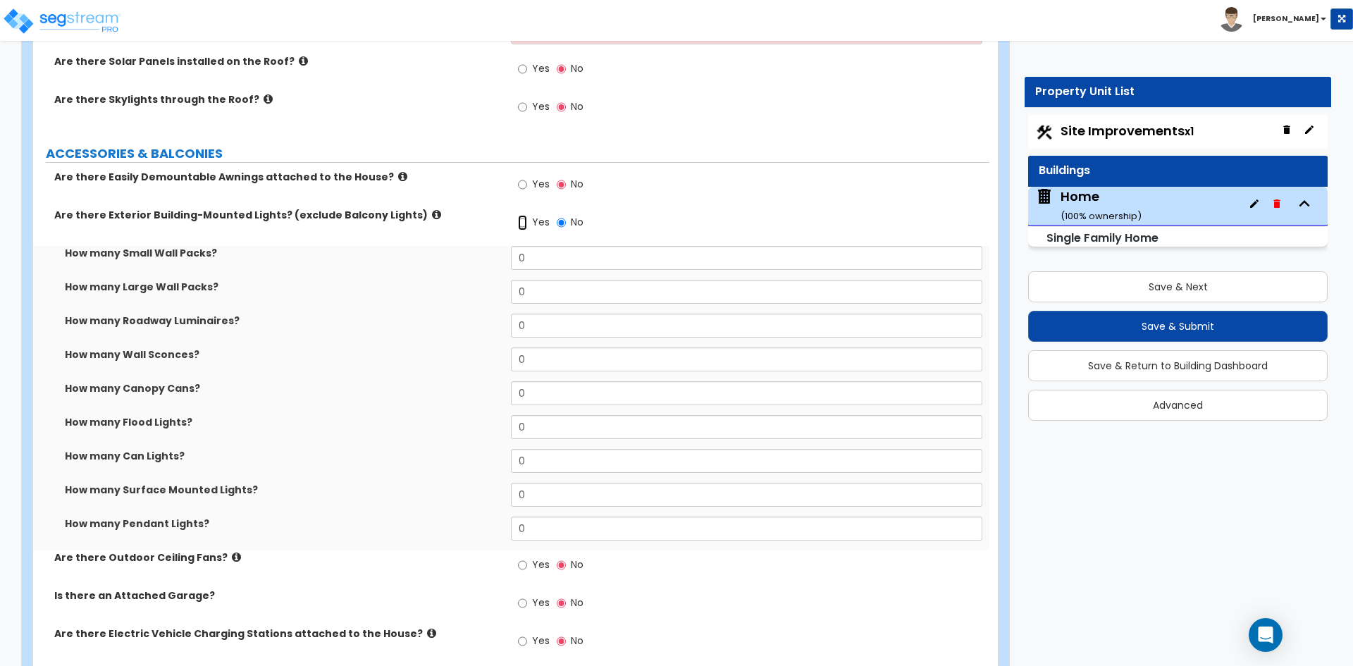
scroll to position [1057, 0]
click at [529, 428] on input "0" at bounding box center [746, 426] width 471 height 24
click at [542, 451] on input "0" at bounding box center [746, 460] width 471 height 24
type input "0"
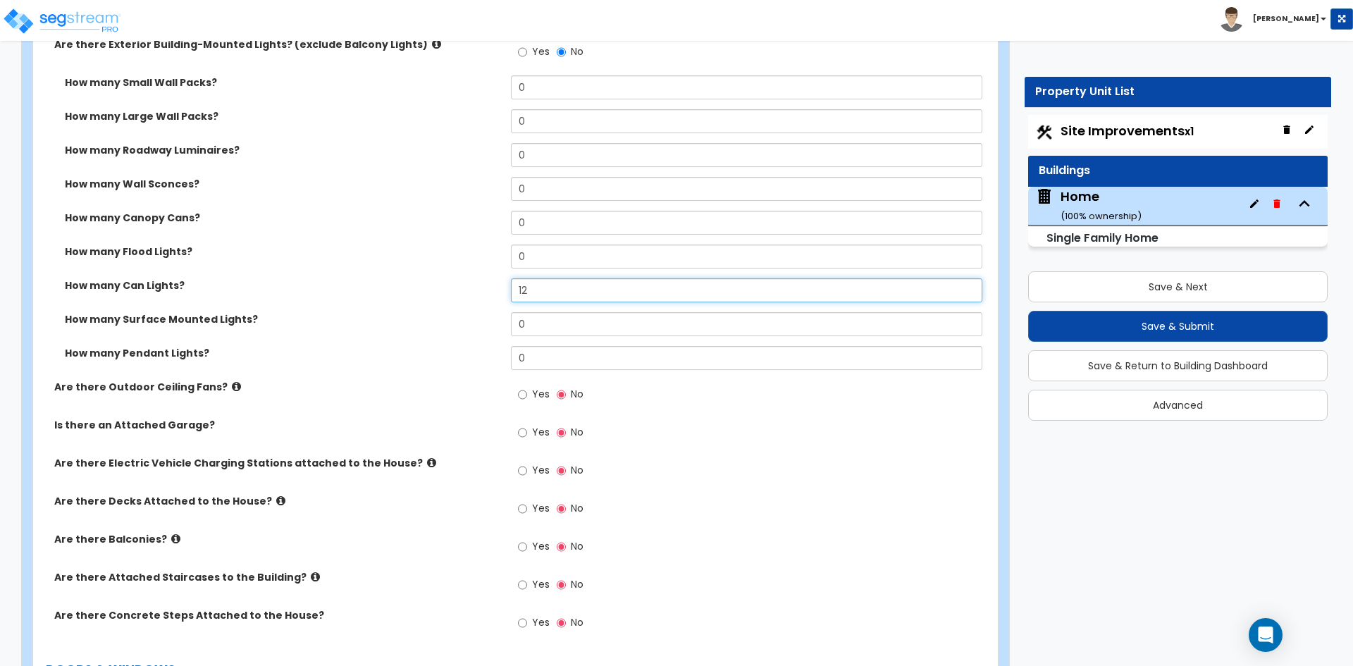
scroll to position [1269, 0]
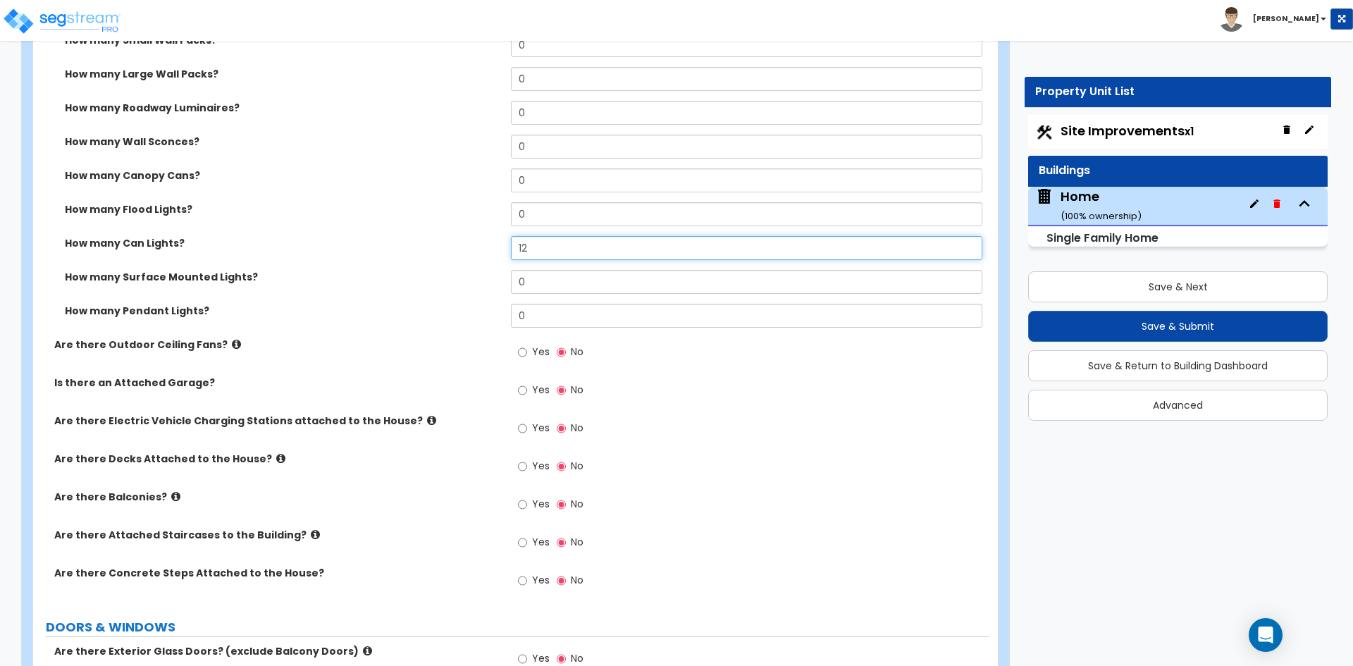
type input "12"
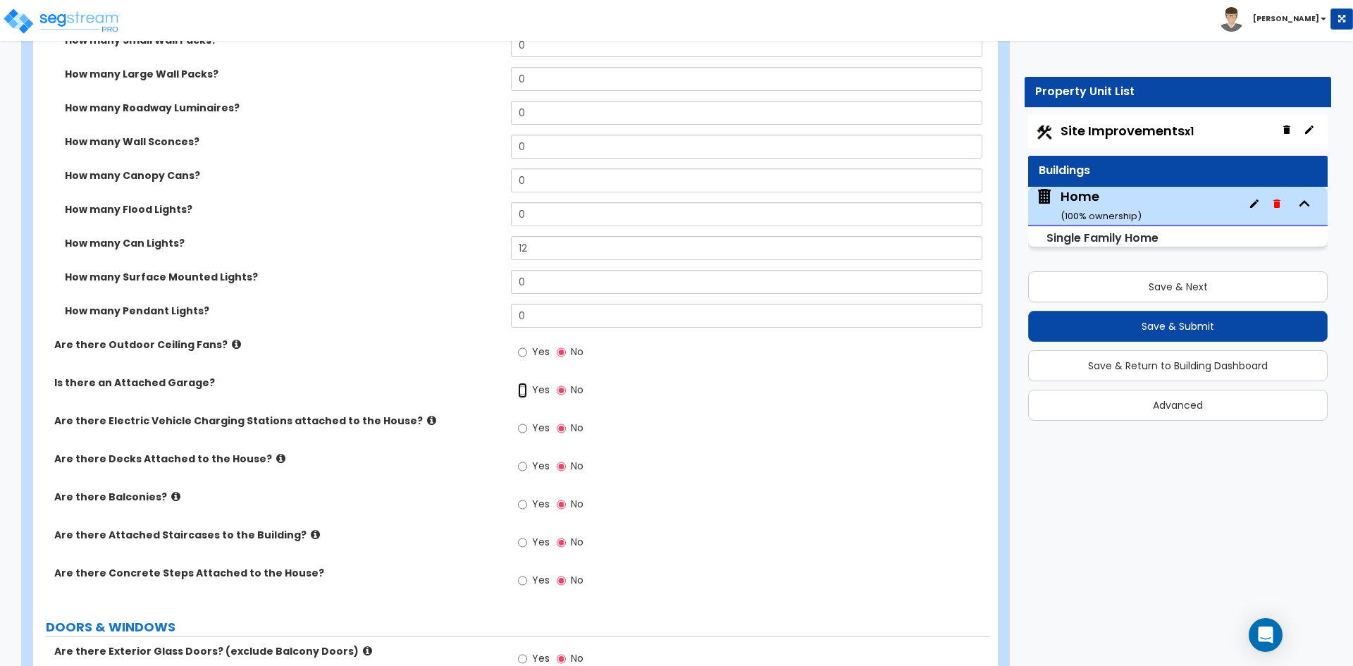
click at [522, 388] on input "Yes" at bounding box center [522, 391] width 9 height 16
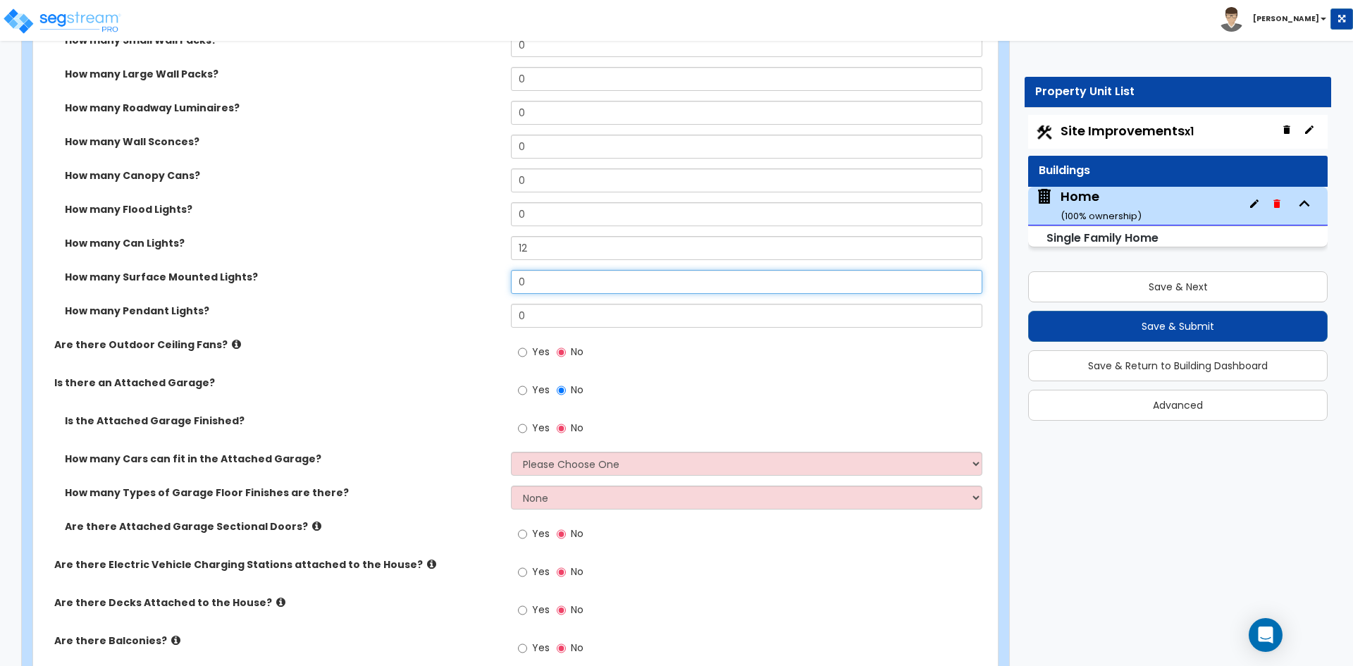
click at [525, 281] on input "0" at bounding box center [746, 282] width 471 height 24
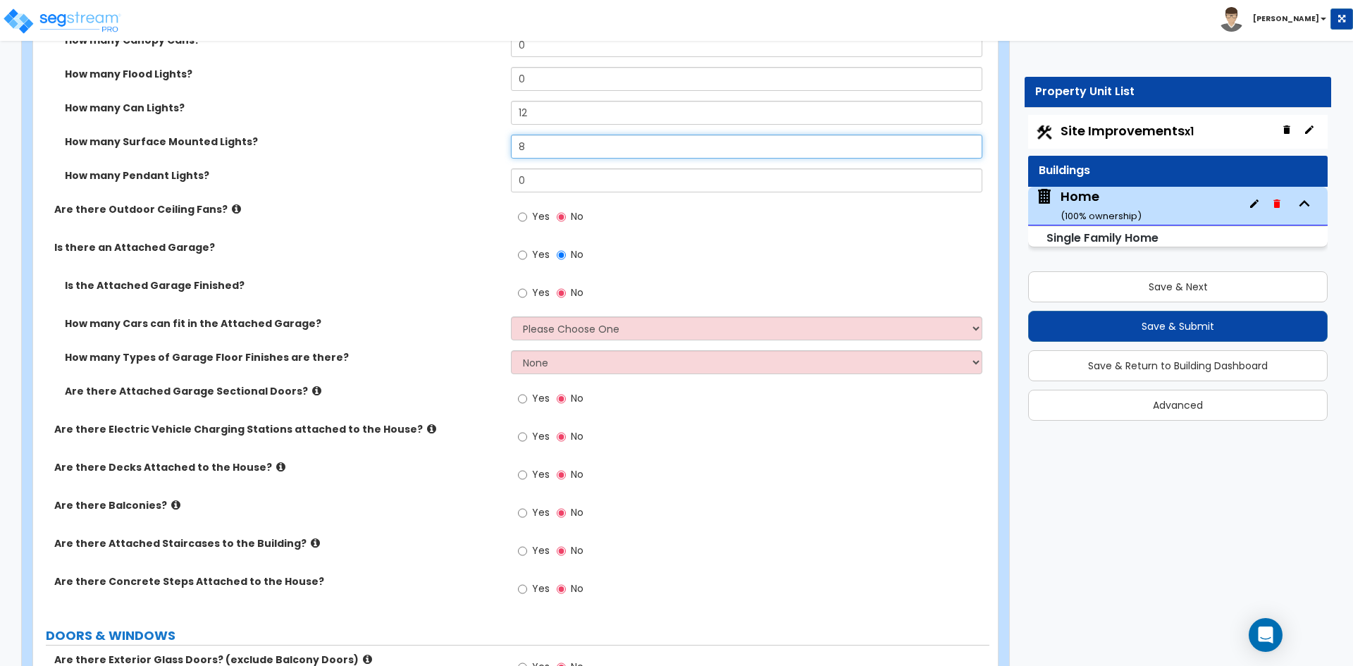
scroll to position [1410, 0]
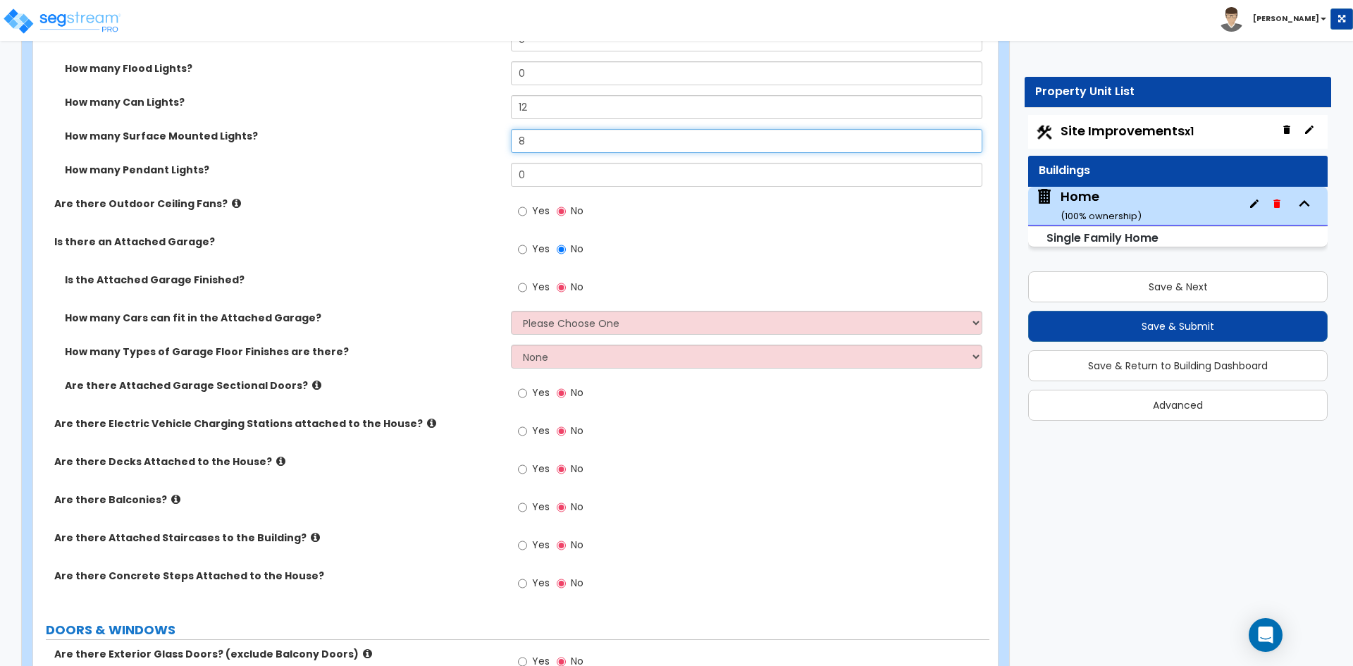
type input "8"
click at [520, 290] on input "Yes" at bounding box center [522, 288] width 9 height 16
radio input "true"
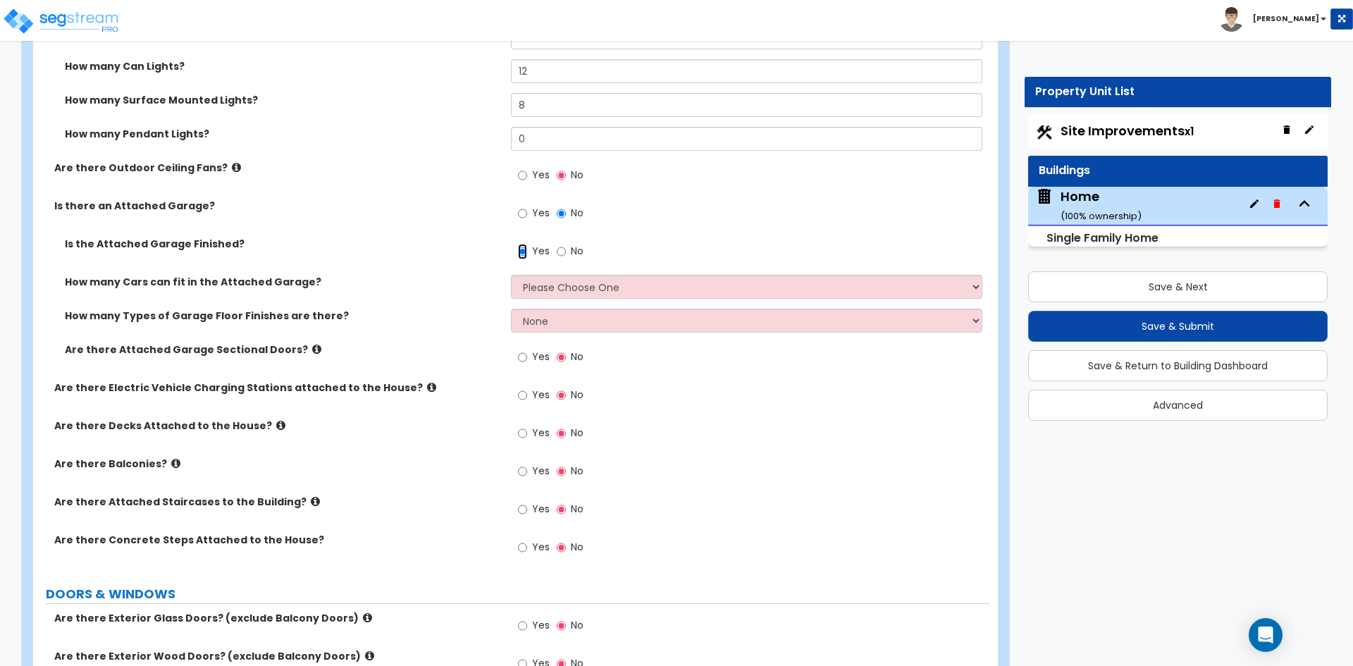
scroll to position [1480, 0]
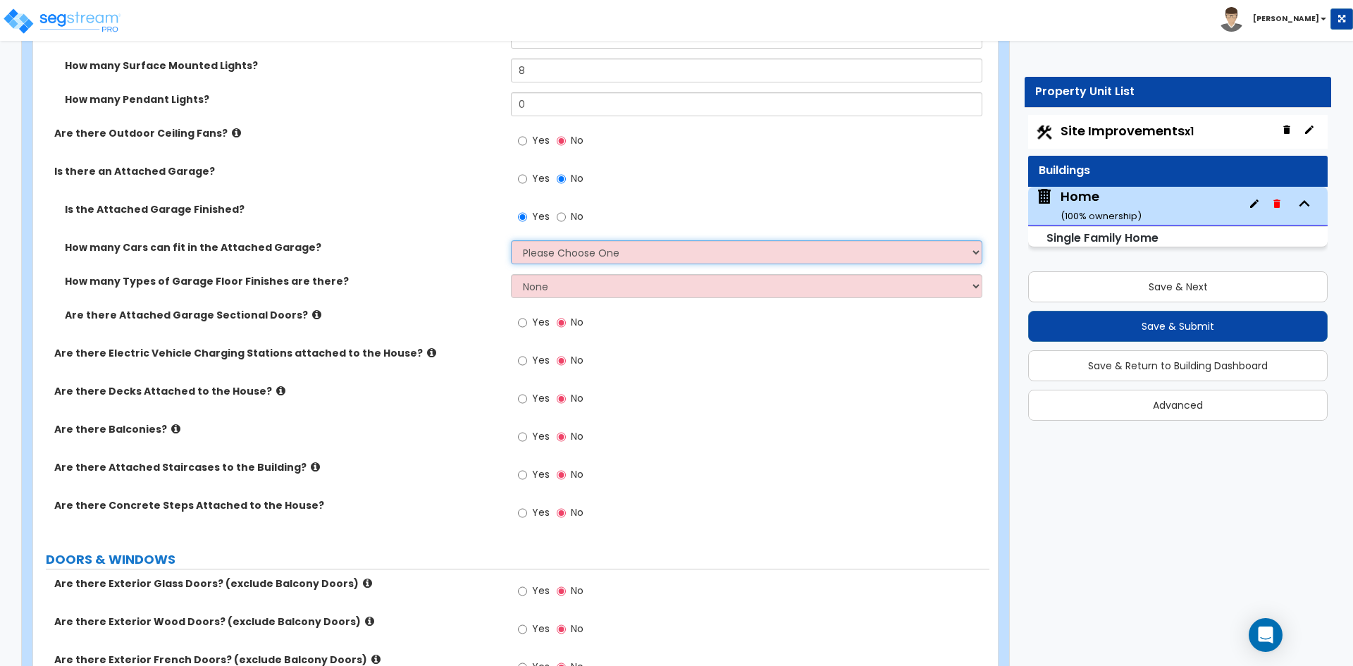
click at [541, 253] on select "Please Choose One 1 2 3 4 5" at bounding box center [746, 252] width 471 height 24
select select "2"
click at [511, 240] on select "Please Choose One 1 2 3 4 5" at bounding box center [746, 252] width 471 height 24
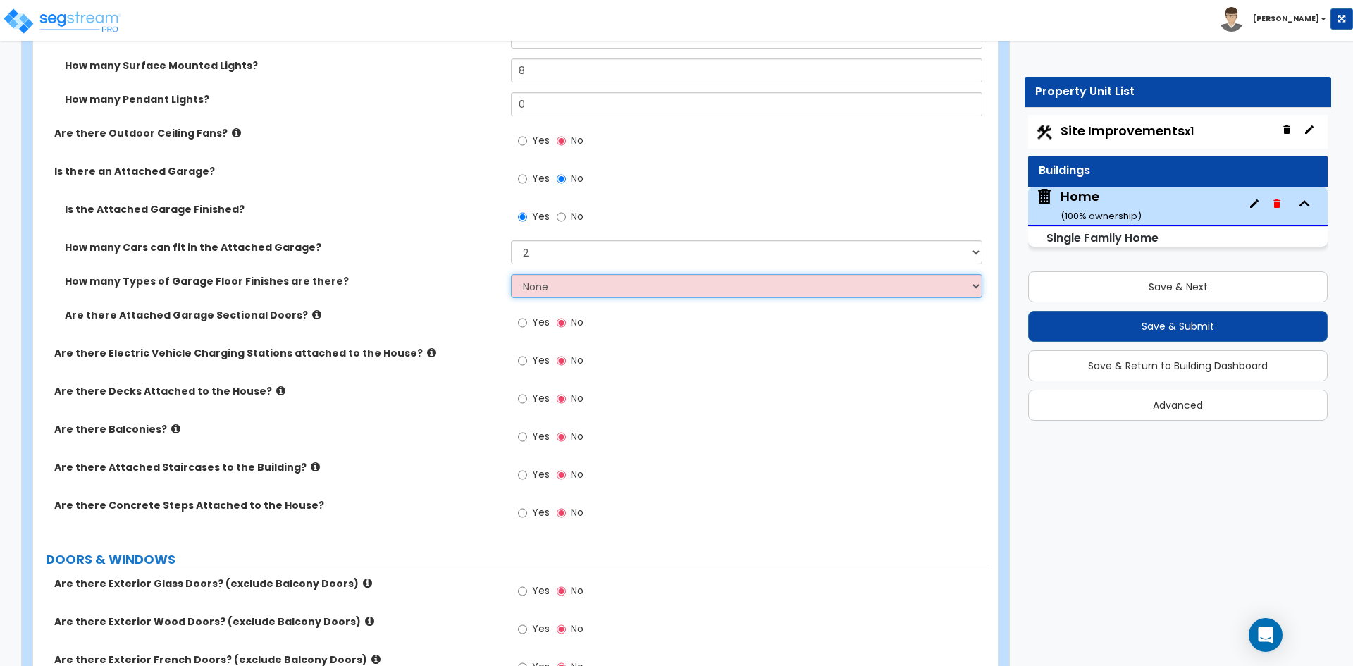
click at [550, 289] on select "None 1 2 3 4" at bounding box center [746, 286] width 471 height 24
select select "1"
click at [511, 274] on select "None 1 2 3 4" at bounding box center [746, 286] width 471 height 24
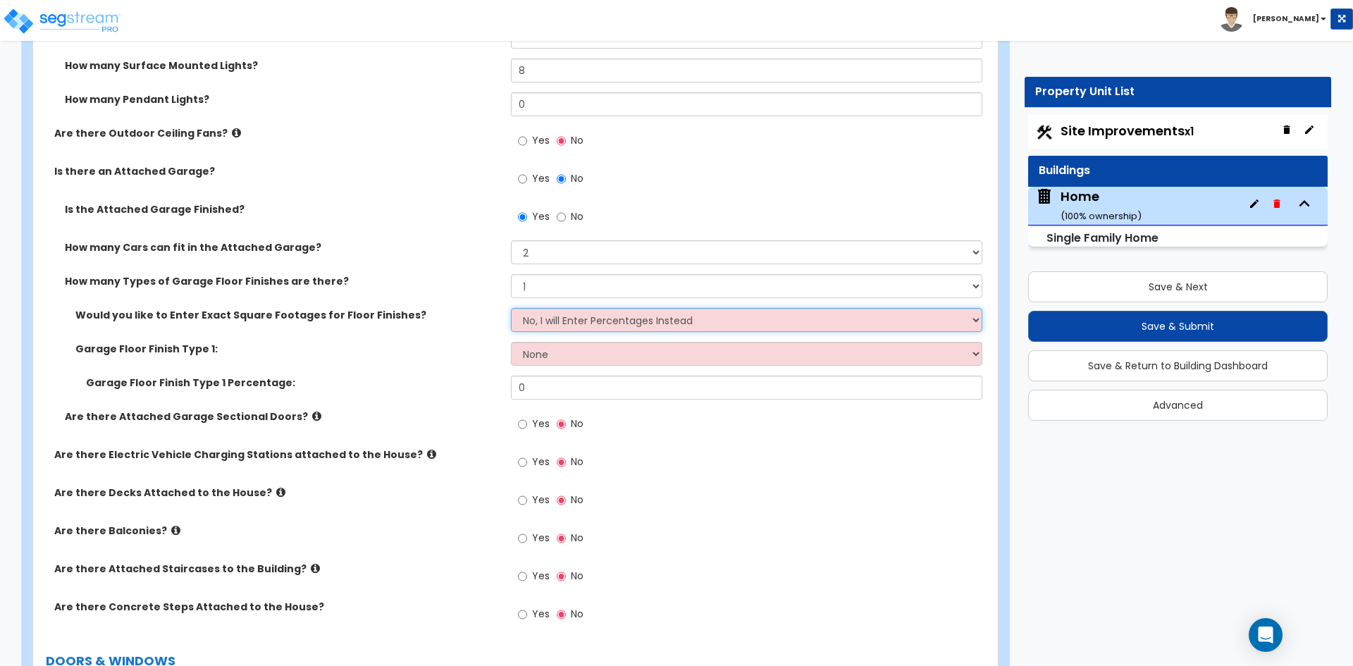
click at [598, 325] on select "No, I will Enter Percentages Instead Yes, I will Enter Exact Square Footages" at bounding box center [746, 320] width 471 height 24
click at [601, 327] on select "No, I will Enter Percentages Instead Yes, I will Enter Exact Square Footages" at bounding box center [746, 320] width 471 height 24
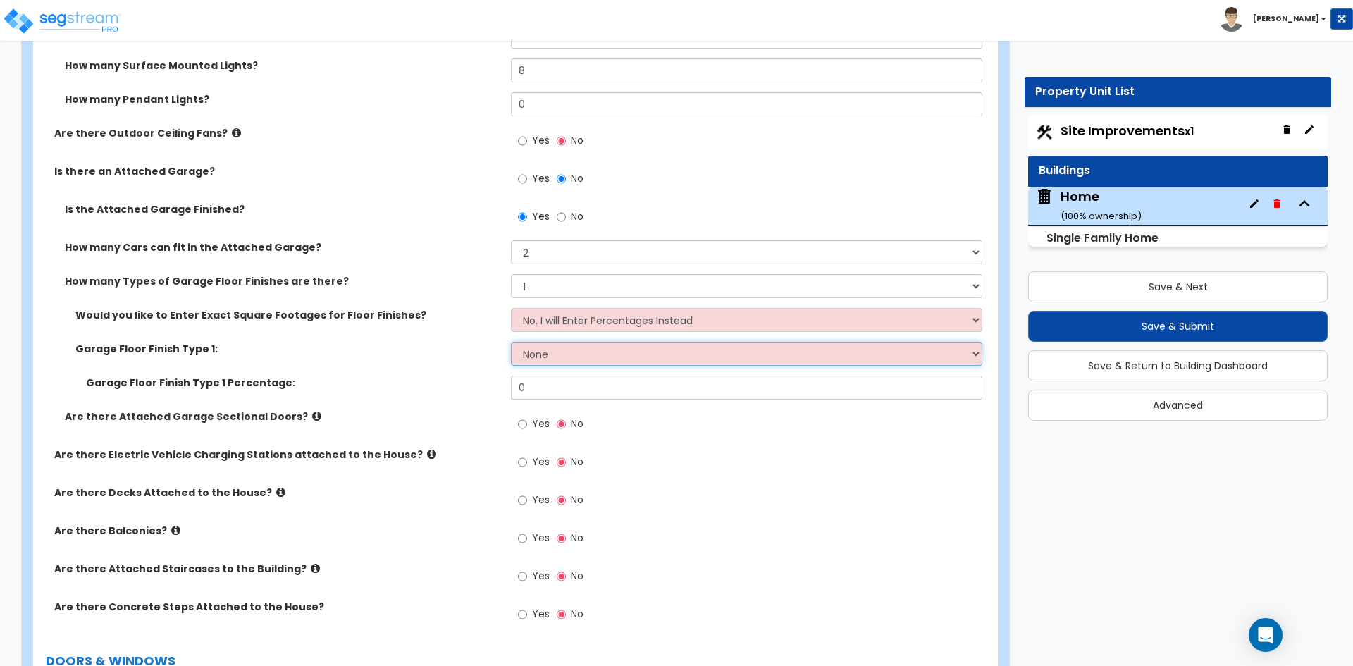
click at [587, 361] on select "None Polished Concrete Flooring Ceramic Tile Flooring Rubber Tile Flooring Epox…" at bounding box center [746, 354] width 471 height 24
select select "1"
click at [511, 342] on select "None Polished Concrete Flooring Ceramic Tile Flooring Rubber Tile Flooring Epox…" at bounding box center [746, 354] width 471 height 24
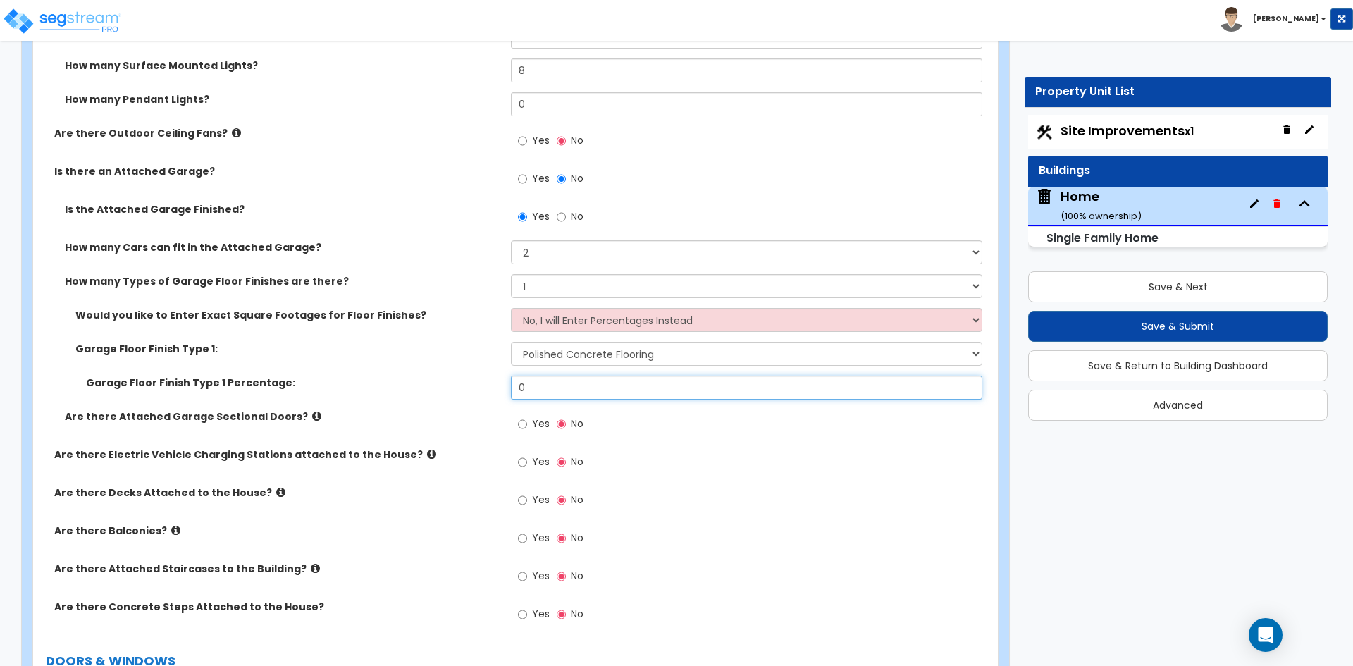
click at [544, 388] on input "0" at bounding box center [746, 388] width 471 height 24
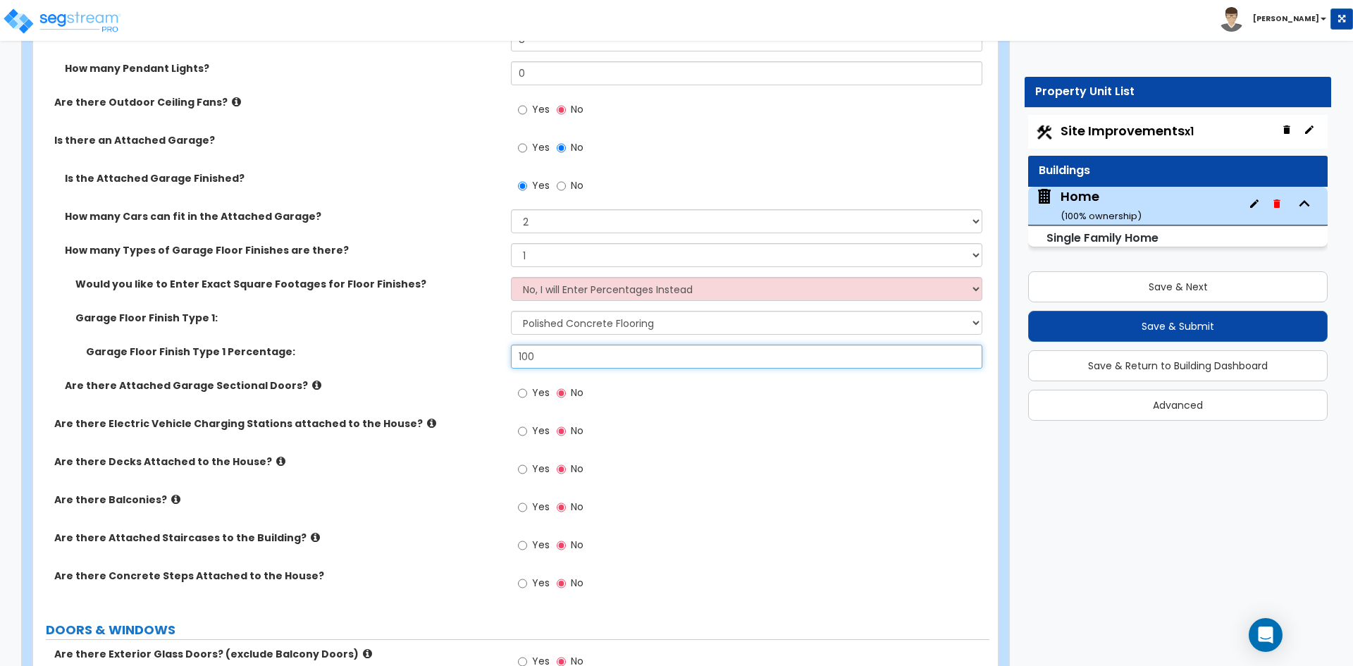
scroll to position [1551, 0]
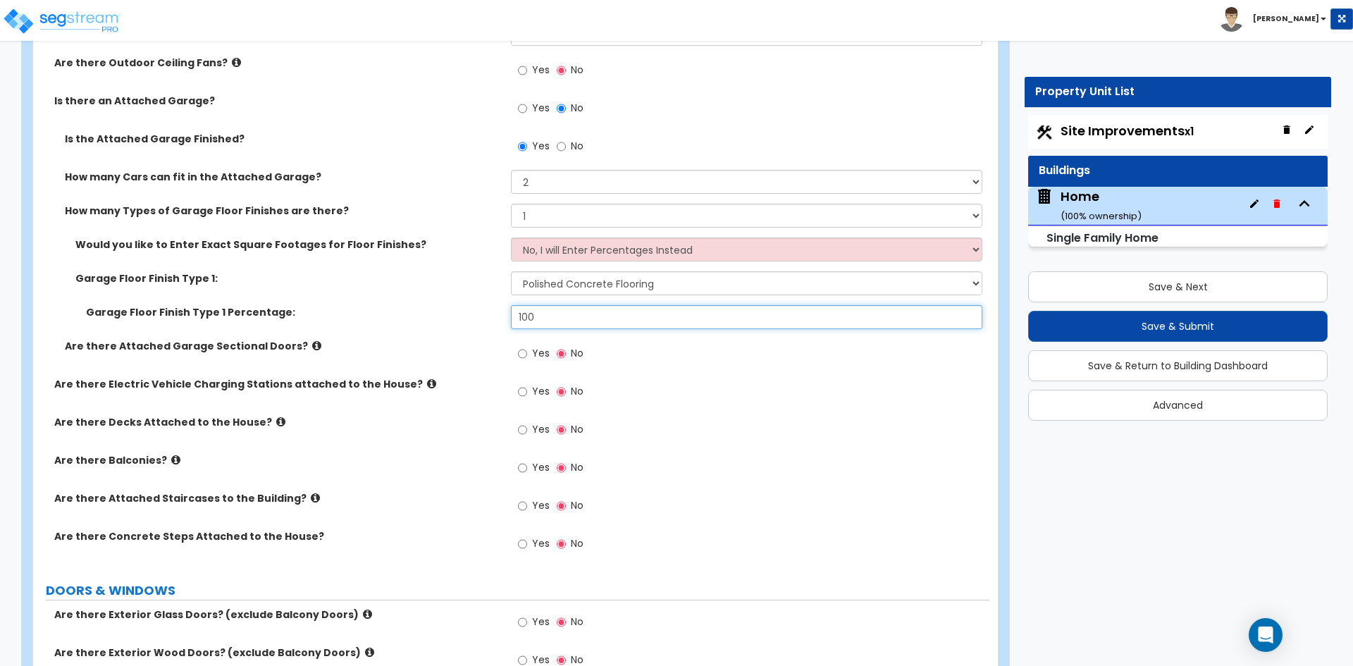
type input "100"
click at [522, 357] on input "Yes" at bounding box center [522, 354] width 9 height 16
radio input "true"
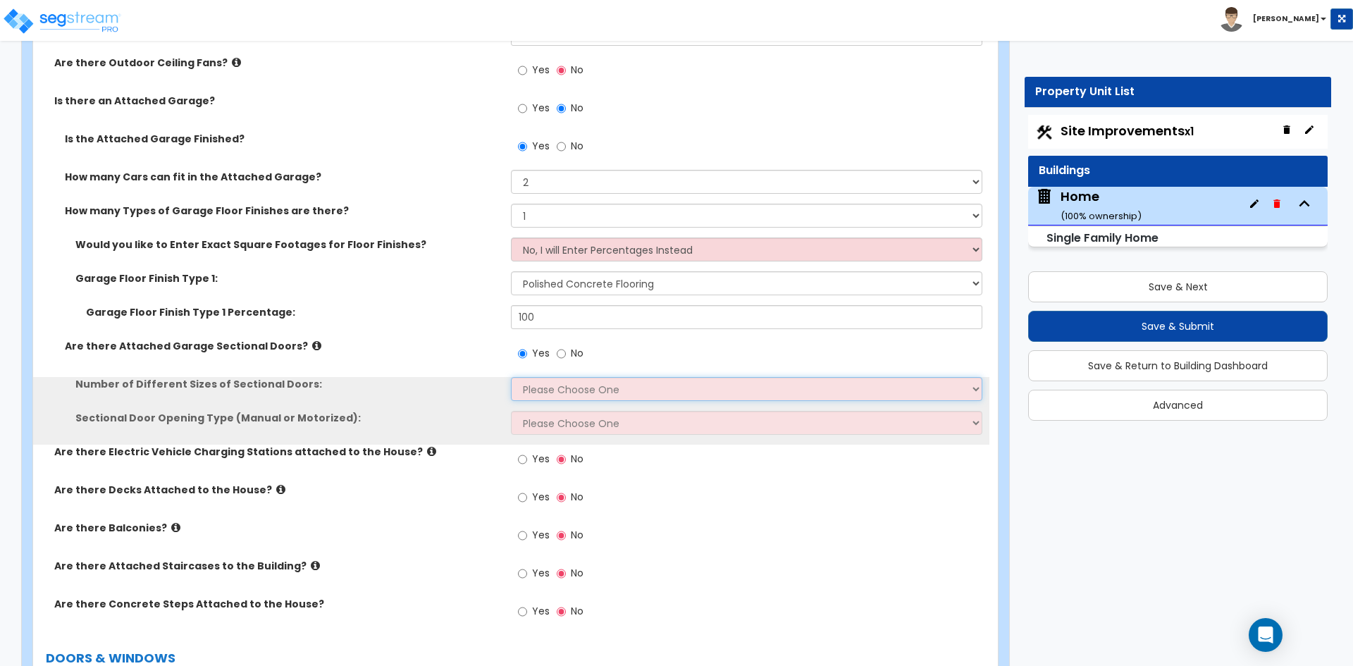
click at [586, 397] on select "Please Choose One 1 2" at bounding box center [746, 389] width 471 height 24
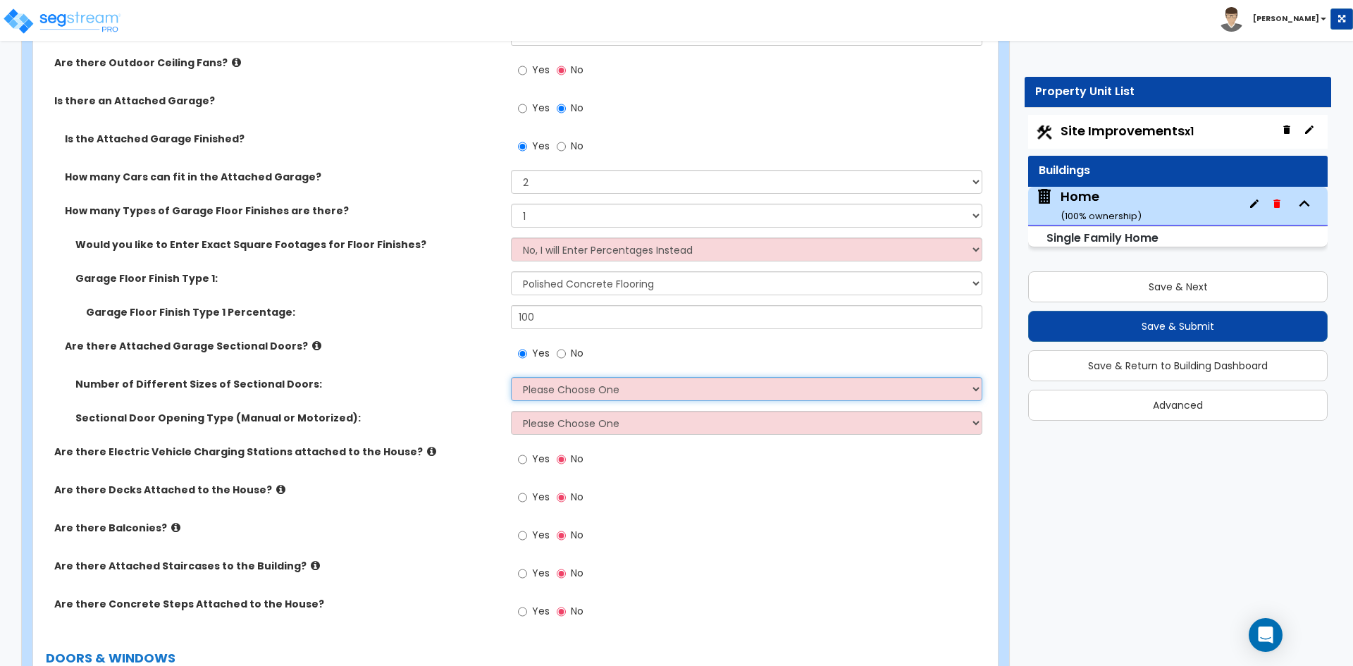
select select "1"
click at [511, 377] on select "Please Choose One 1 2" at bounding box center [746, 389] width 471 height 24
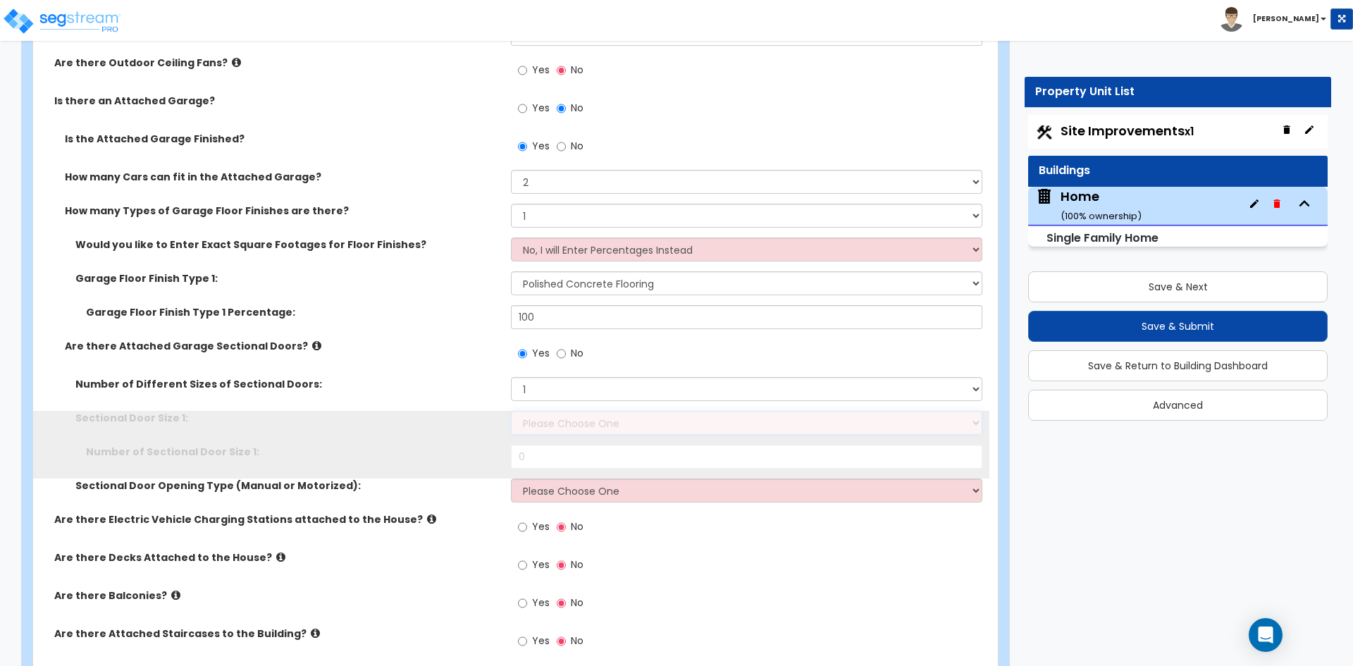
click at [573, 422] on select "Please Choose One 9' x 7' 16' x 7'" at bounding box center [746, 423] width 471 height 24
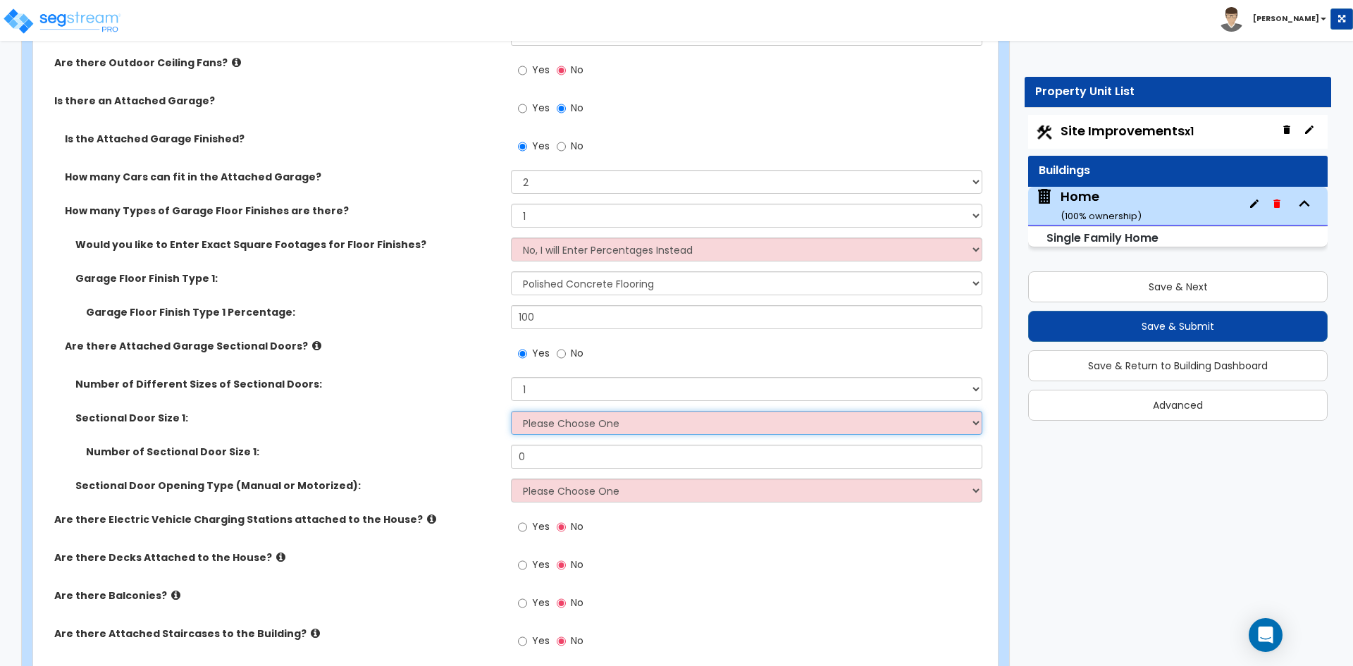
select select "2"
click at [511, 411] on select "Please Choose One 9' x 7' 16' x 7'" at bounding box center [746, 423] width 471 height 24
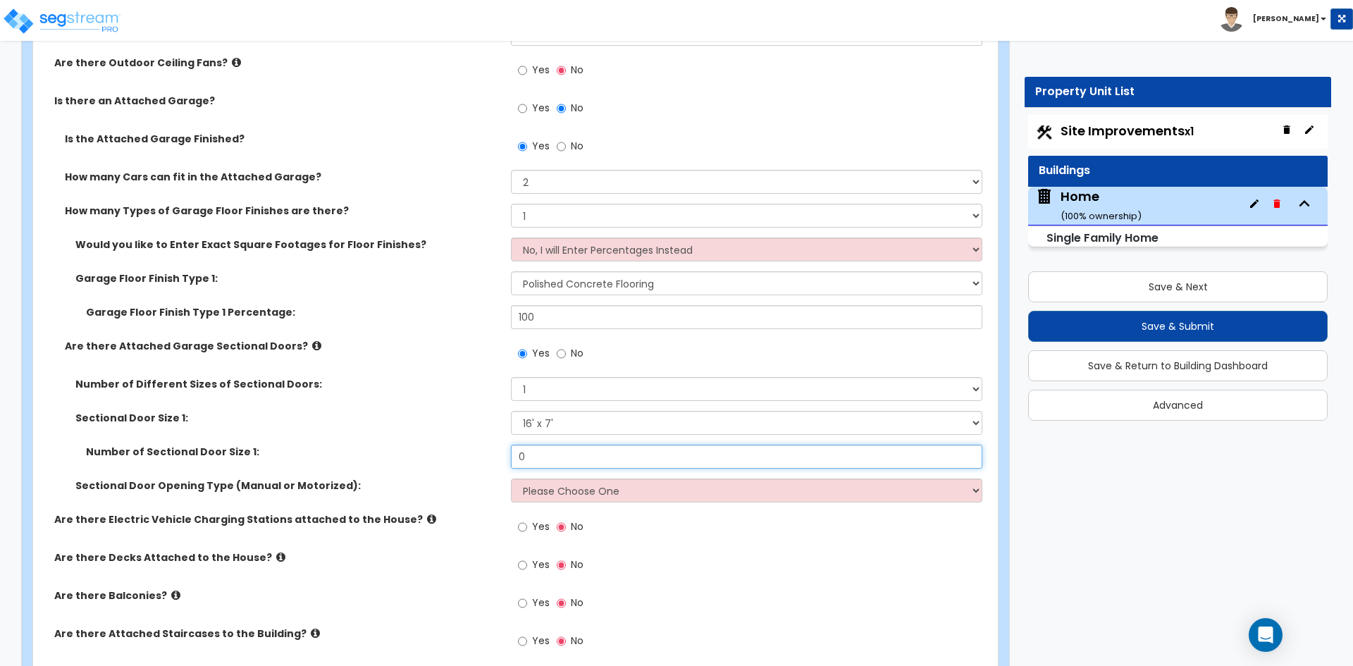
click at [562, 462] on input "0" at bounding box center [746, 457] width 471 height 24
type input "1"
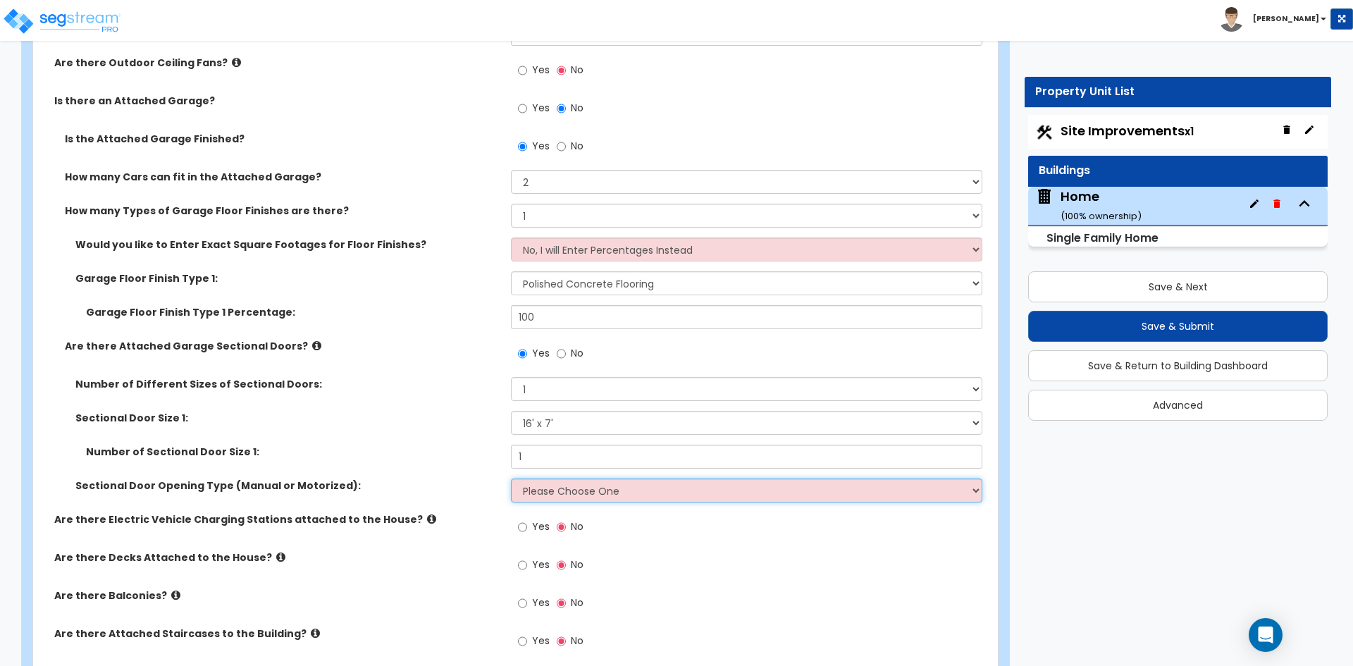
click at [584, 491] on select "Please Choose One All Manual All Motorized Some are Motorized" at bounding box center [746, 491] width 471 height 24
select select "2"
click at [511, 479] on select "Please Choose One All Manual All Motorized Some are Motorized" at bounding box center [746, 491] width 471 height 24
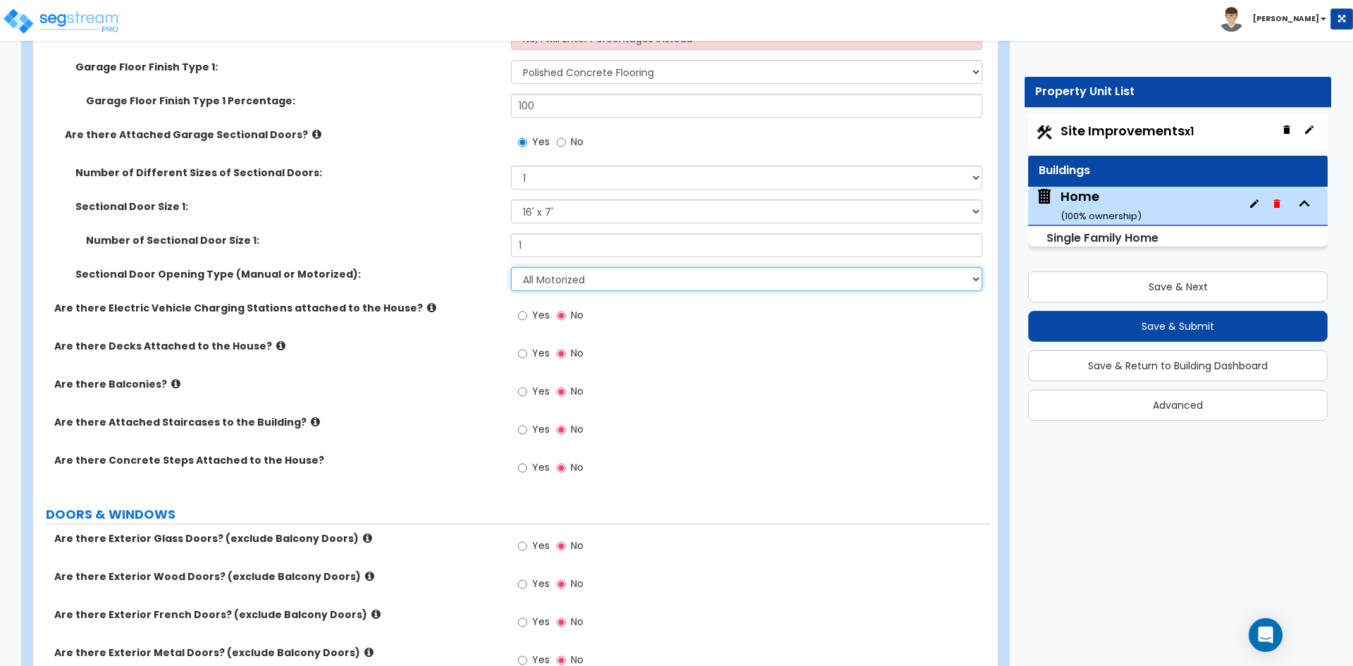
scroll to position [1833, 0]
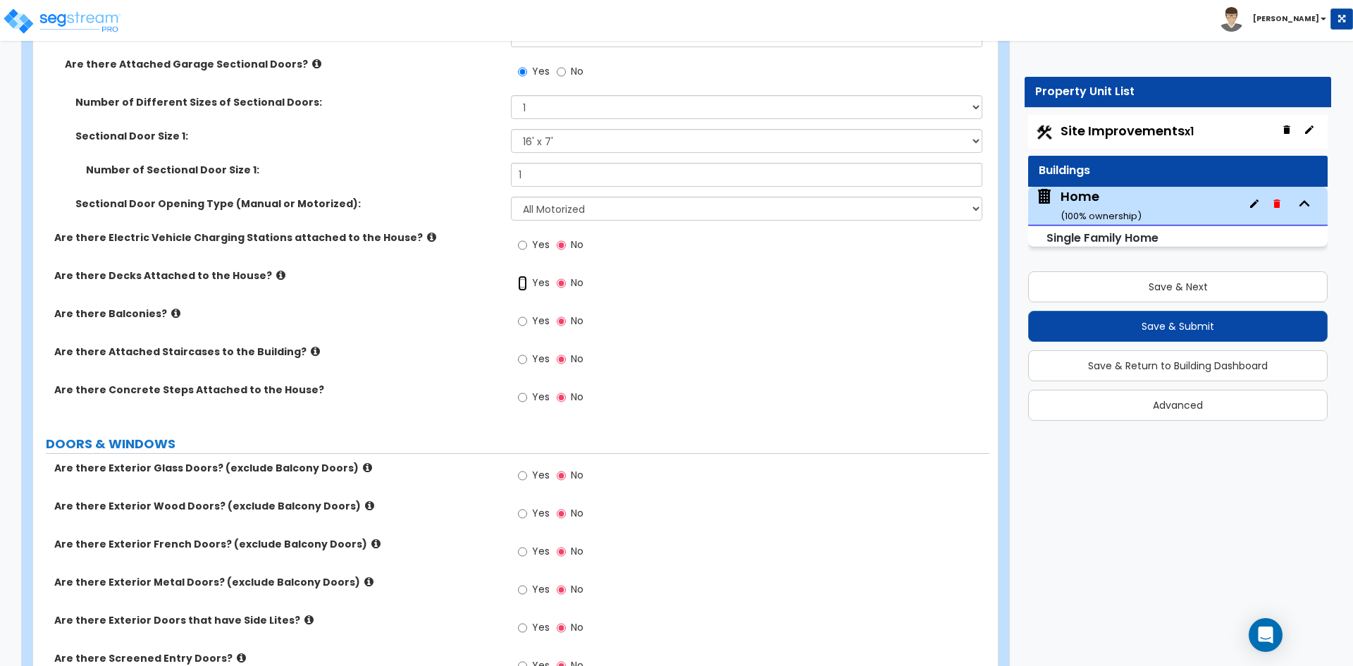
click at [527, 286] on input "Yes" at bounding box center [522, 284] width 9 height 16
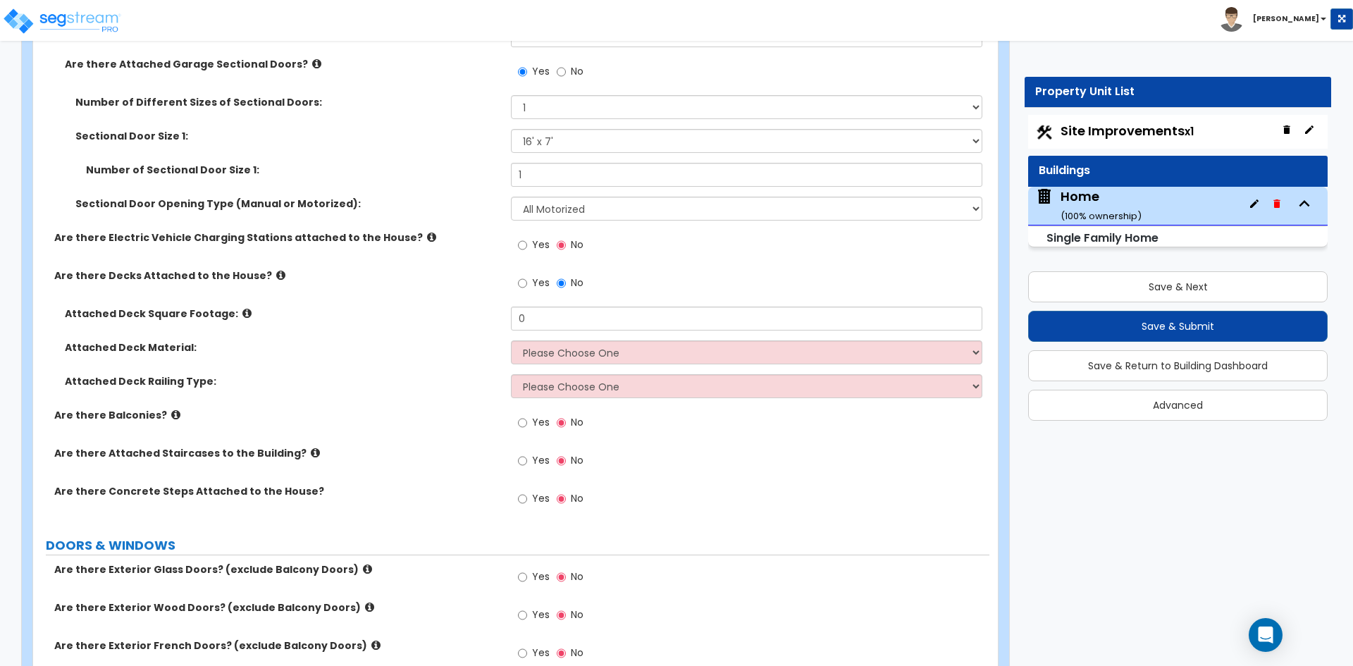
click at [566, 283] on label "No" at bounding box center [570, 285] width 27 height 24
click at [566, 283] on input "No" at bounding box center [561, 284] width 9 height 16
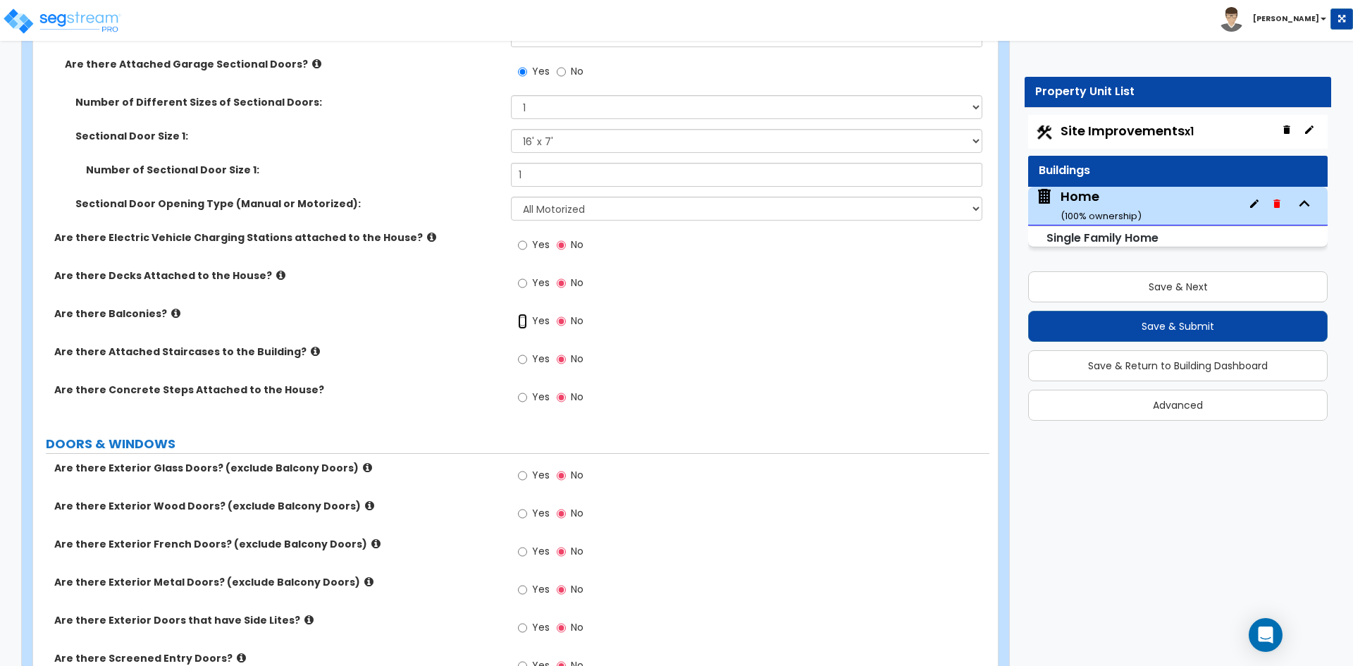
click at [527, 321] on input "Yes" at bounding box center [522, 322] width 9 height 16
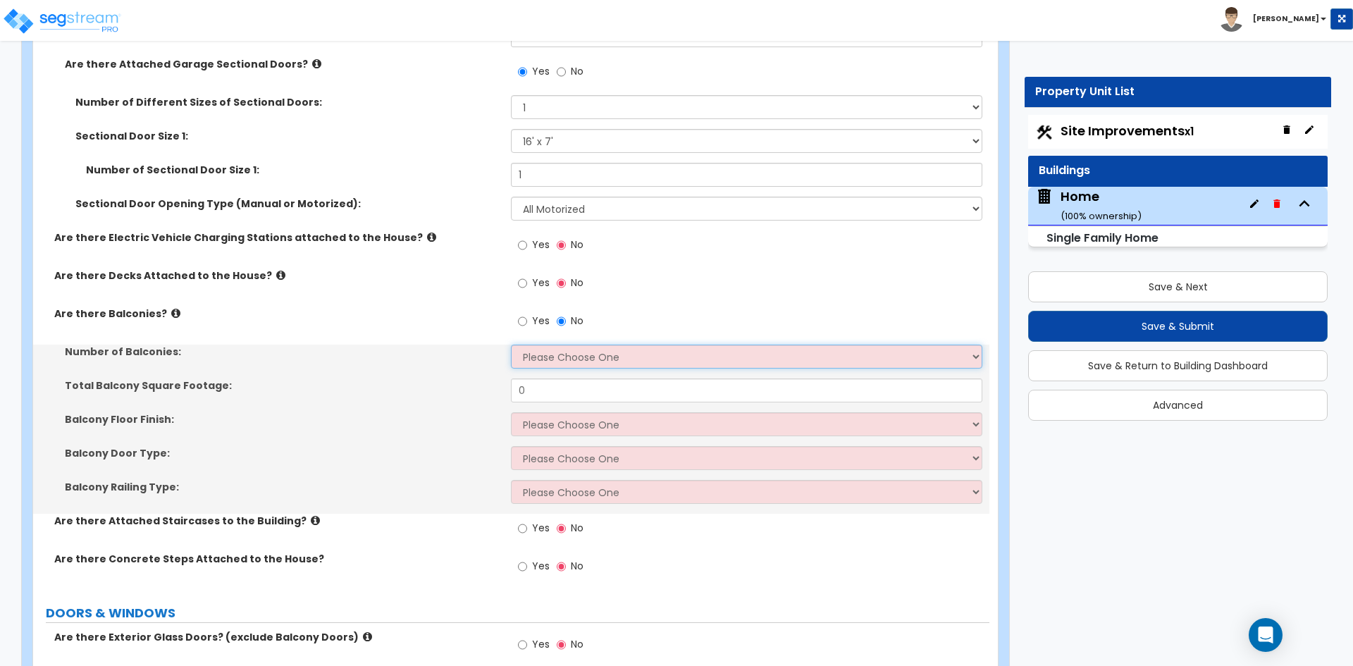
click at [558, 347] on select "Please Choose One 1 2 3 4 5" at bounding box center [746, 357] width 471 height 24
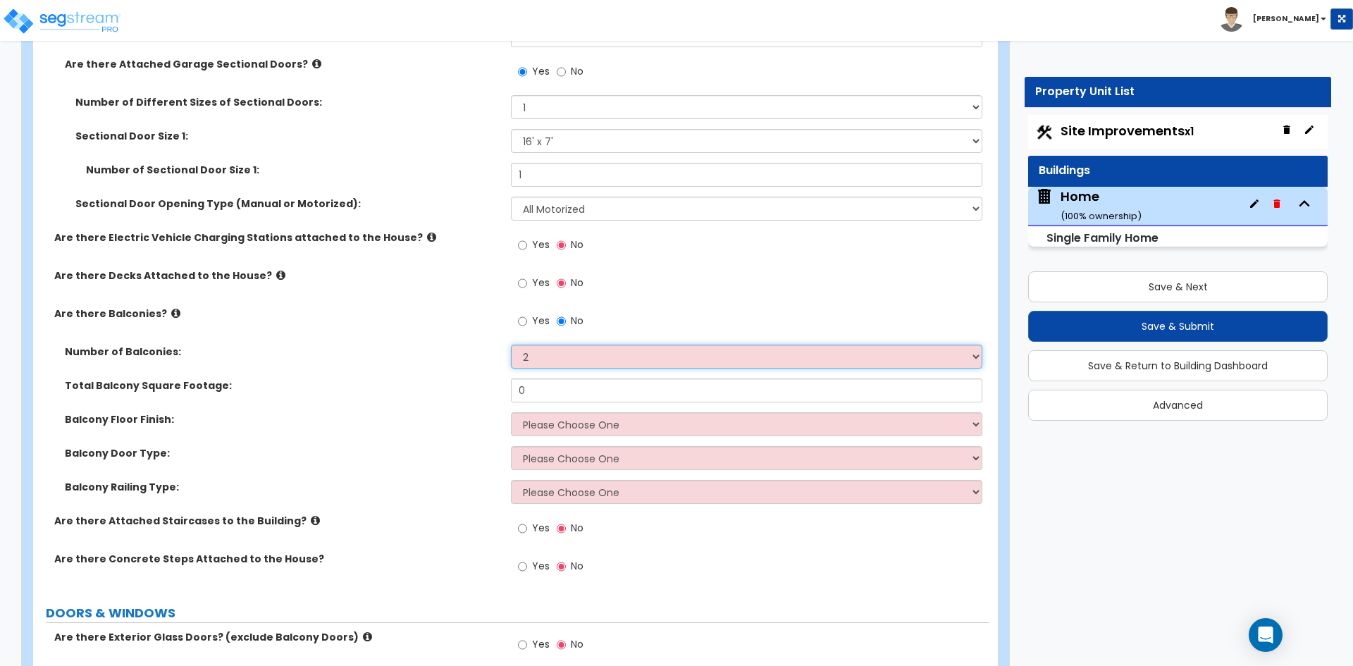
click at [511, 345] on select "Please Choose One 1 2 3 4 5" at bounding box center [746, 357] width 471 height 24
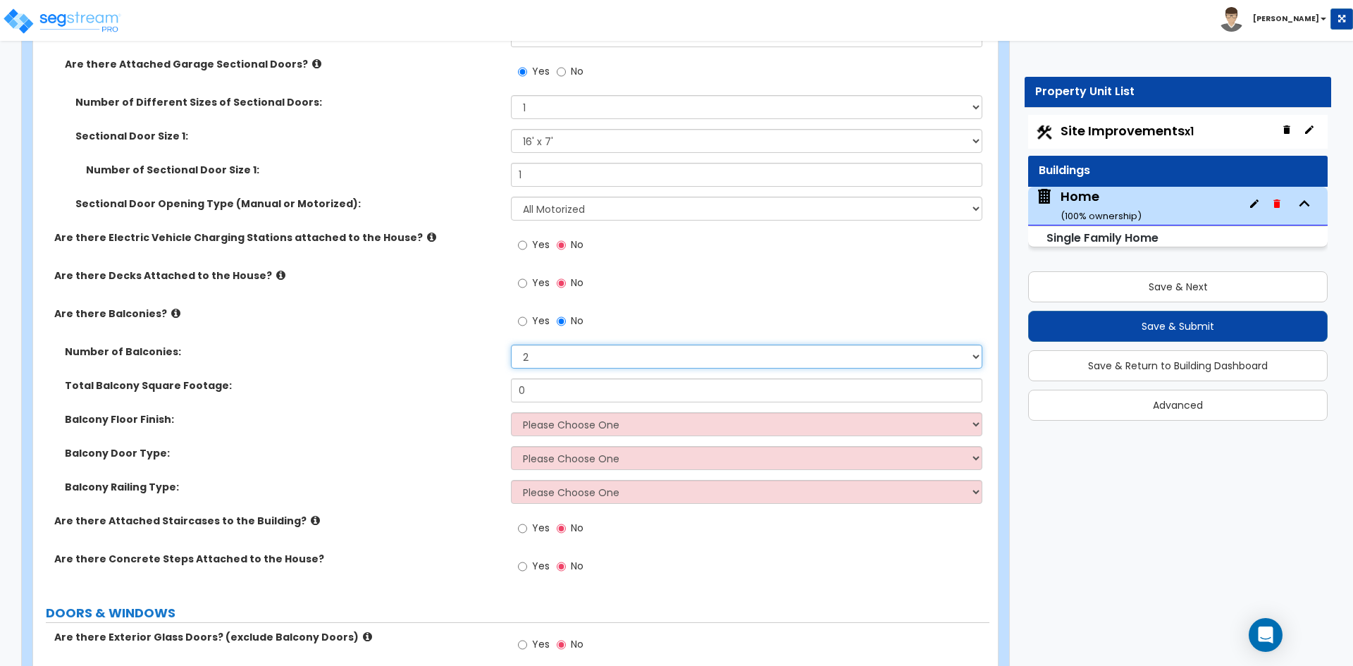
click at [567, 367] on select "Please Choose One 1 2 3 4 5" at bounding box center [746, 357] width 471 height 24
click at [511, 345] on select "Please Choose One 1 2 3 4 5" at bounding box center [746, 357] width 471 height 24
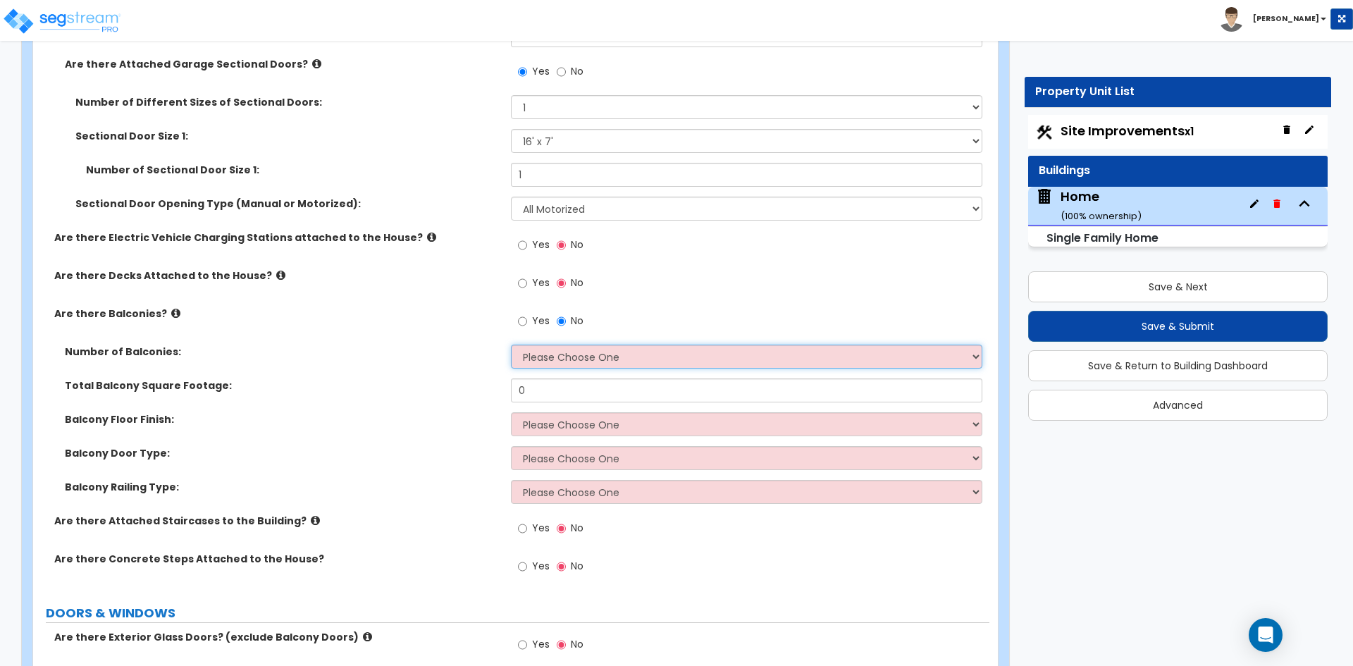
click at [557, 368] on select "Please Choose One 1 2 3 4 5" at bounding box center [746, 357] width 471 height 24
select select "2"
click at [511, 345] on select "Please Choose One 1 2 3 4 5" at bounding box center [746, 357] width 471 height 24
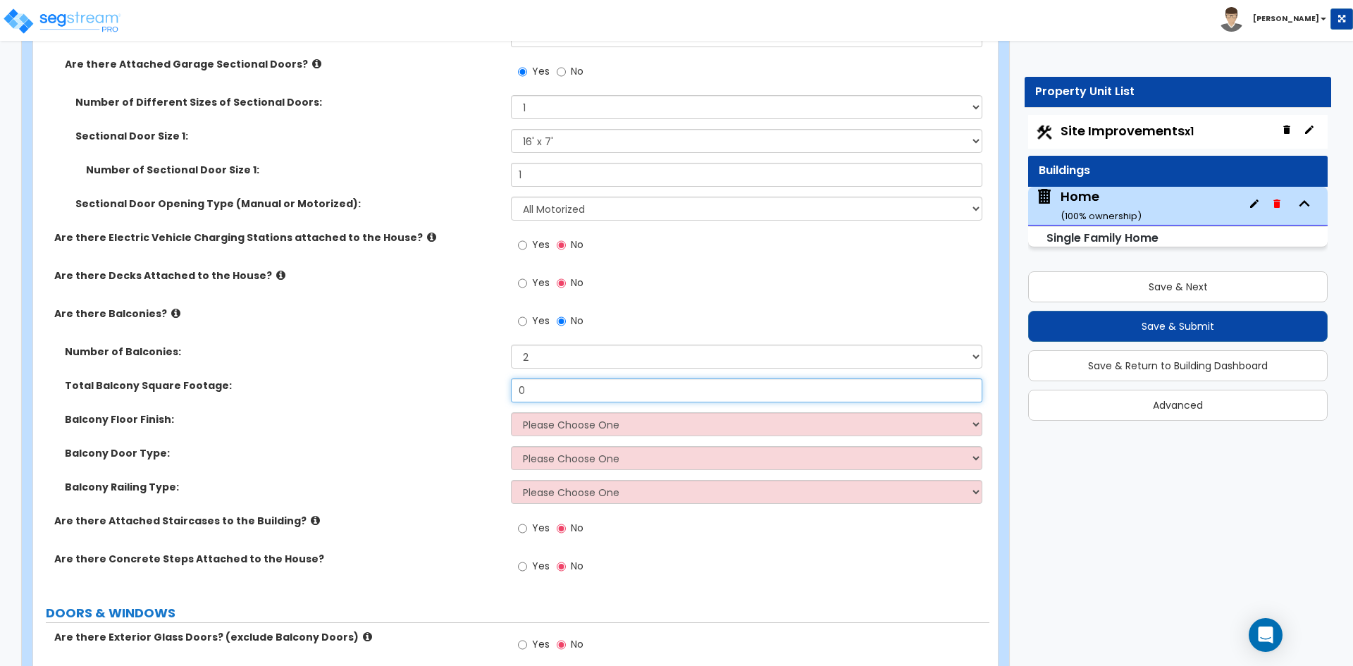
click at [553, 393] on input "0" at bounding box center [746, 390] width 471 height 24
type input "240"
drag, startPoint x: 596, startPoint y: 426, endPoint x: 651, endPoint y: 422, distance: 55.1
click at [596, 426] on select "Please Choose One Concrete Flooring Tile Flooring Resilient Laminate Flooring P…" at bounding box center [746, 424] width 471 height 24
select select "5"
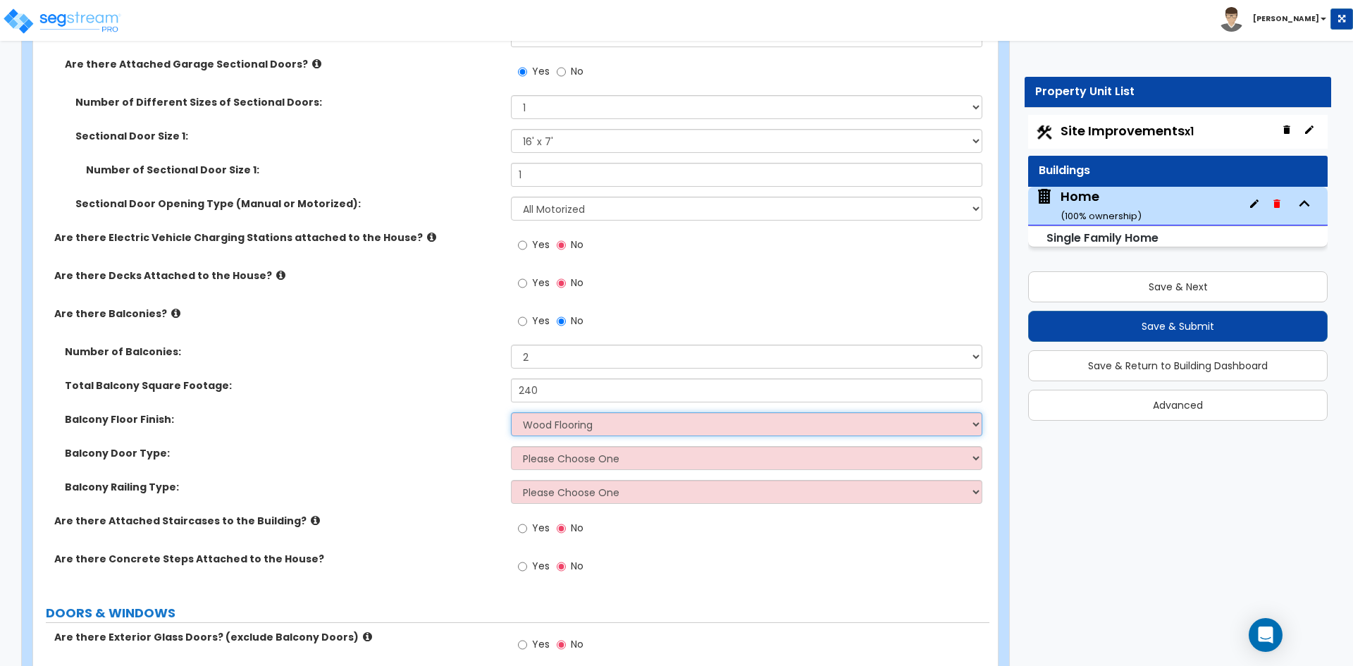
click at [511, 412] on select "Please Choose One Concrete Flooring Tile Flooring Resilient Laminate Flooring P…" at bounding box center [746, 424] width 471 height 24
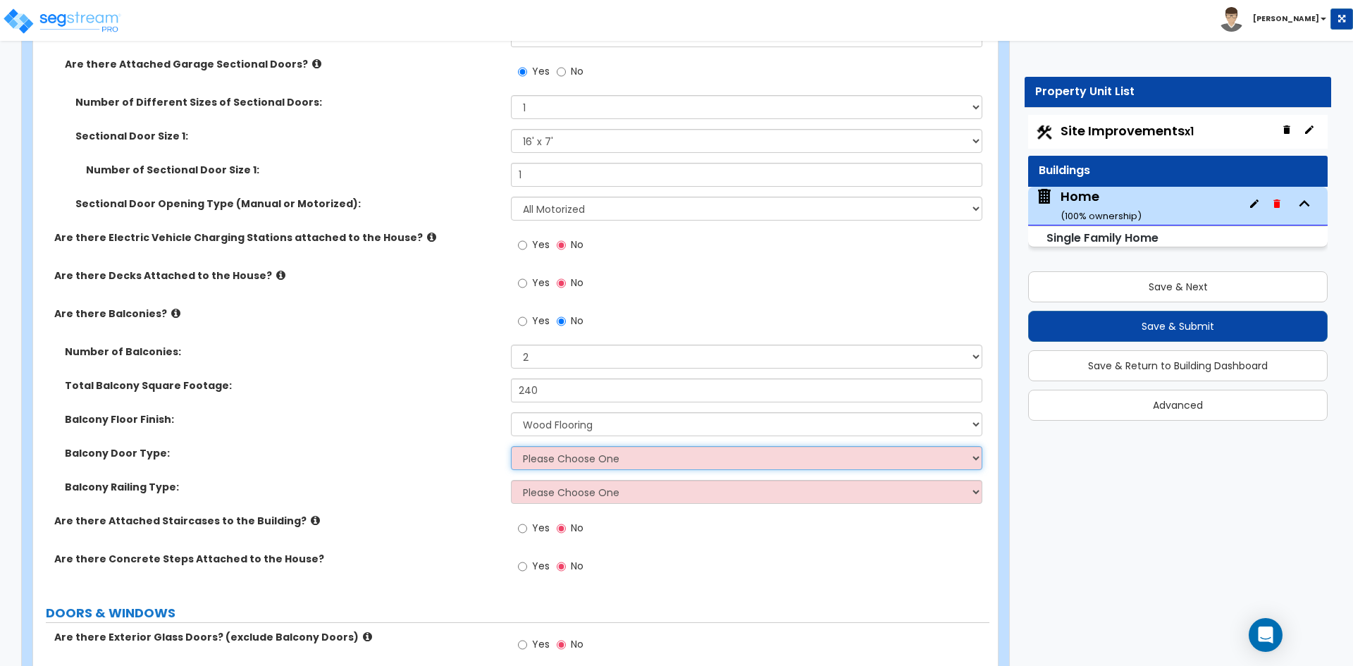
click at [617, 462] on select "Please Choose One Single Hinged Doors Double Hinged Doors Single French Doors D…" at bounding box center [746, 458] width 471 height 24
select select "3"
click at [511, 446] on select "Please Choose One Single Hinged Doors Double Hinged Doors Single French Doors D…" at bounding box center [746, 458] width 471 height 24
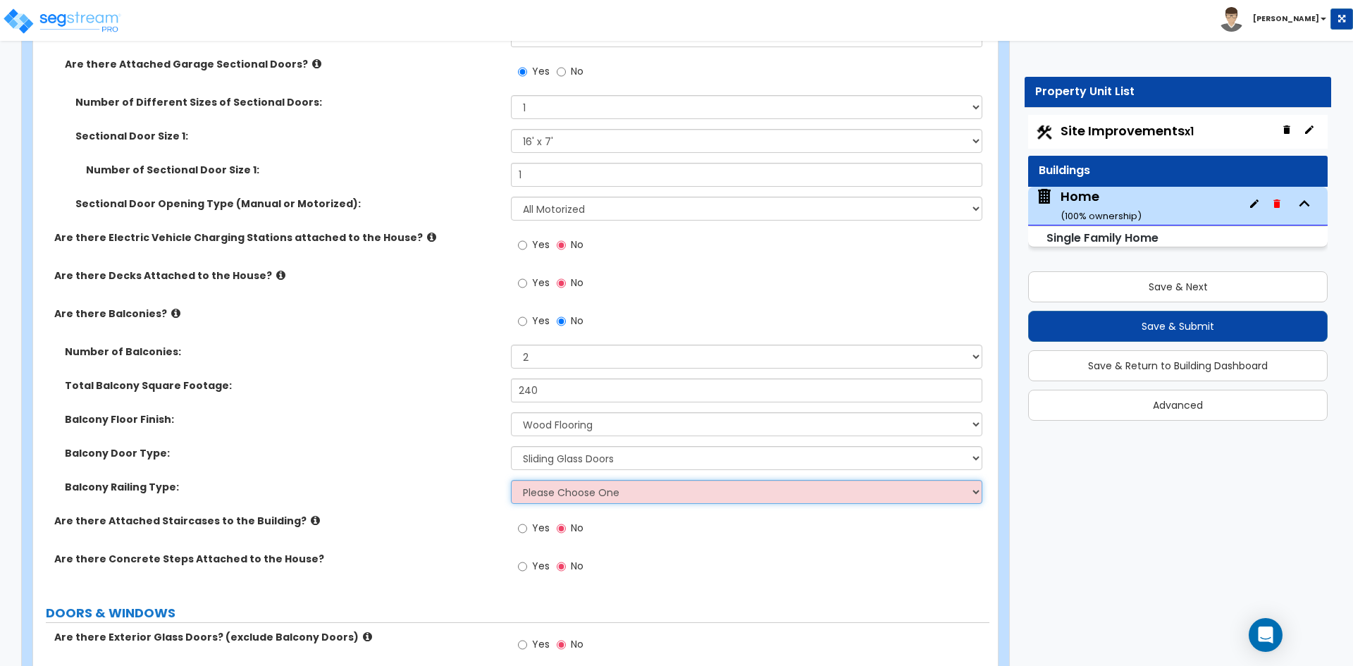
click at [586, 500] on select "Please Choose One Steel Aluminum Wood Glass and Metal Wrought Iron" at bounding box center [746, 492] width 471 height 24
select select "4"
click at [511, 480] on select "Please Choose One Steel Aluminum Wood Glass and Metal Wrought Iron" at bounding box center [746, 492] width 471 height 24
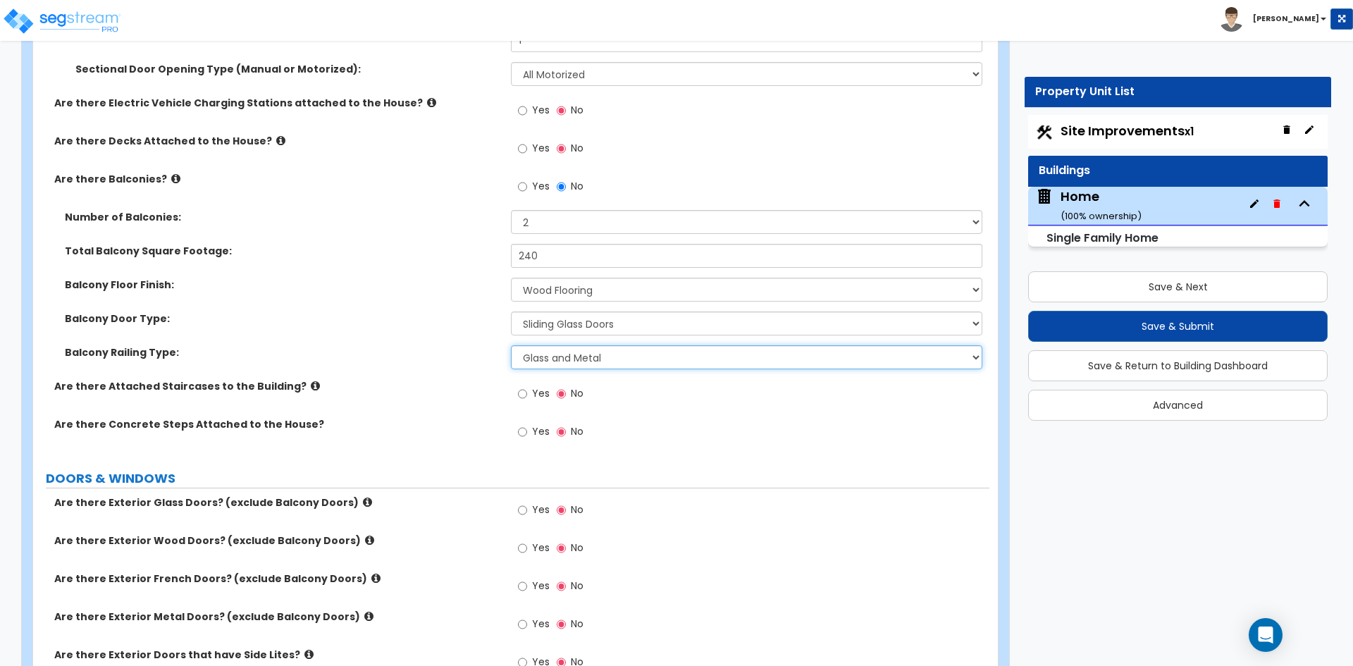
scroll to position [1974, 0]
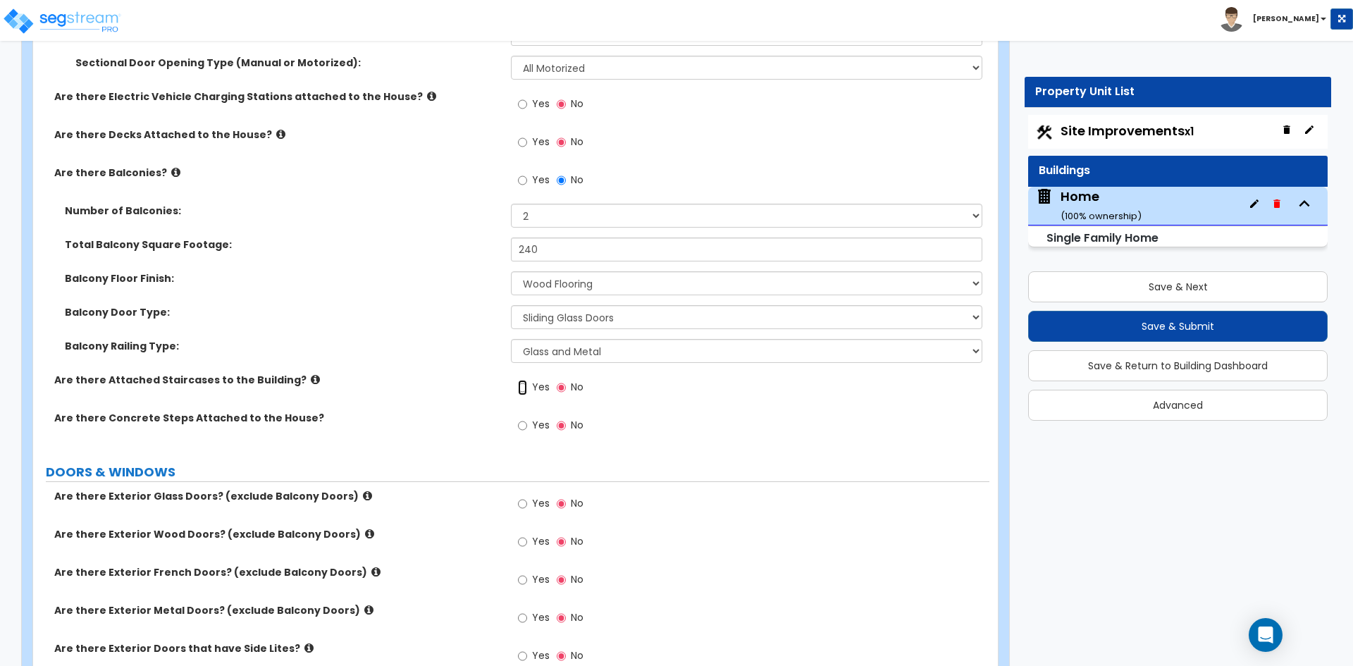
click at [522, 389] on input "Yes" at bounding box center [522, 388] width 9 height 16
radio input "true"
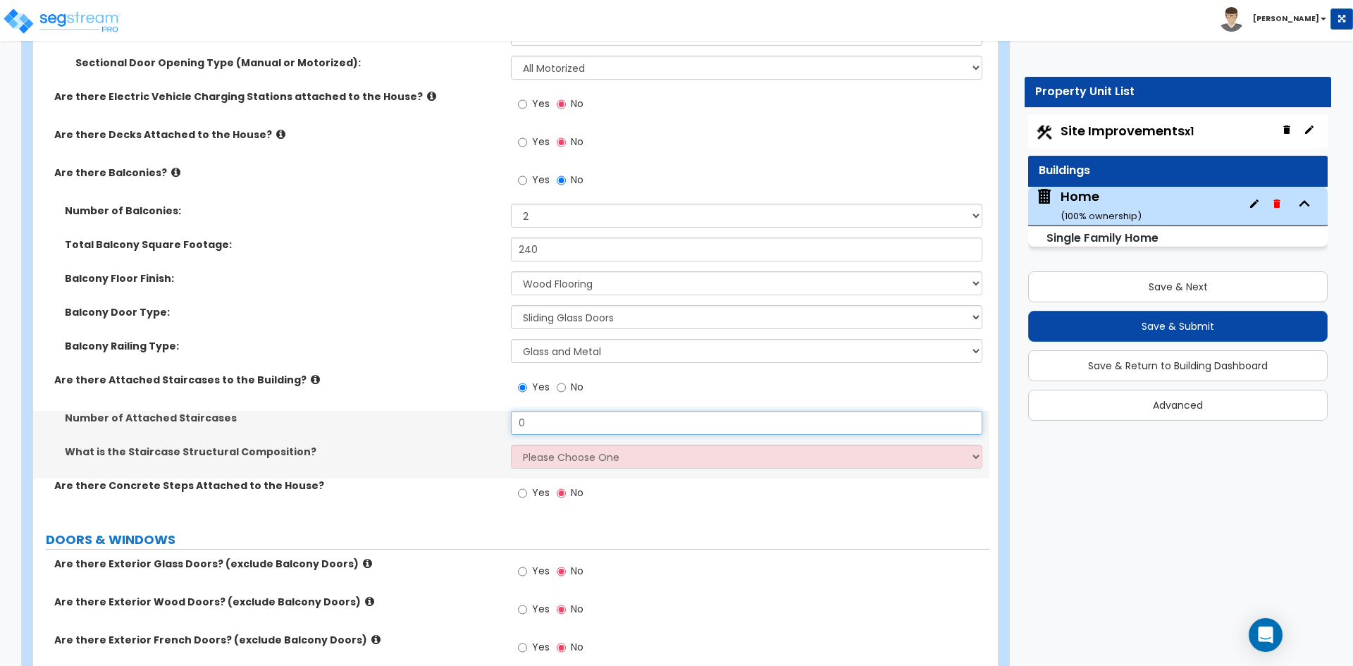
click at [572, 421] on input "0" at bounding box center [746, 423] width 471 height 24
type input "1"
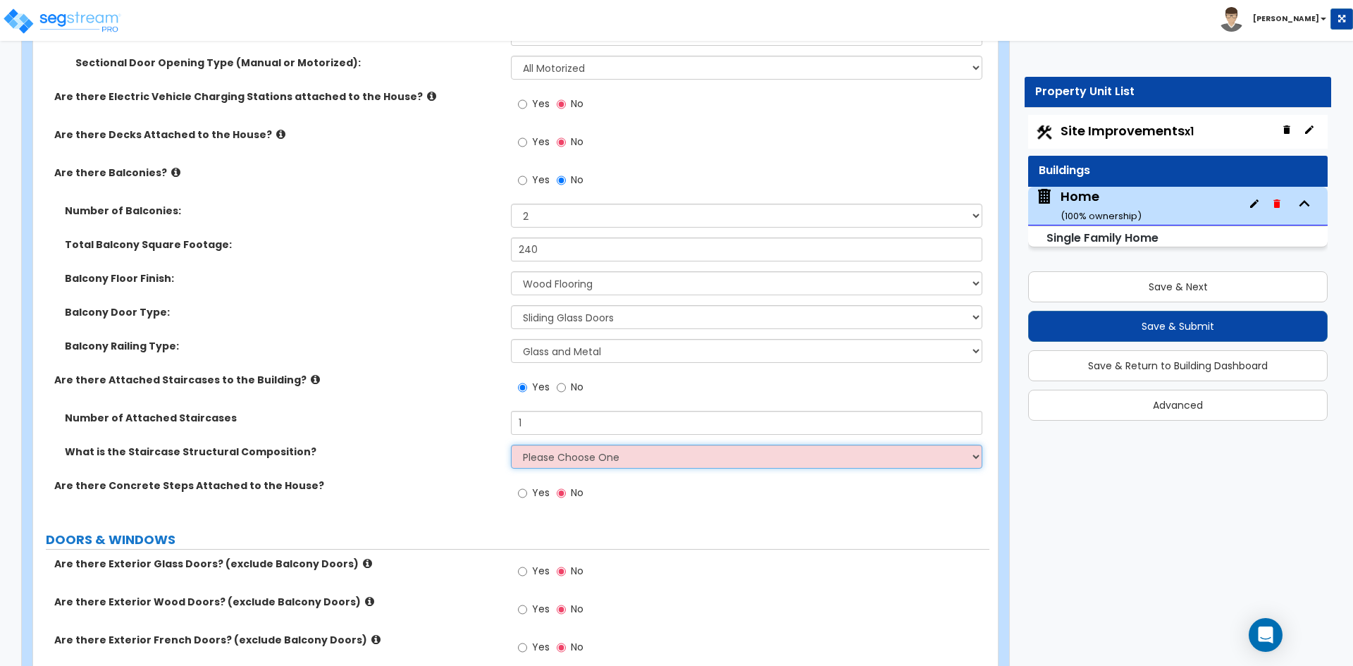
click at [621, 457] on select "Please Choose One Reinforced Concrete Structural Steel Wood" at bounding box center [746, 457] width 471 height 24
click at [511, 445] on select "Please Choose One Reinforced Concrete Structural Steel Wood" at bounding box center [746, 457] width 471 height 24
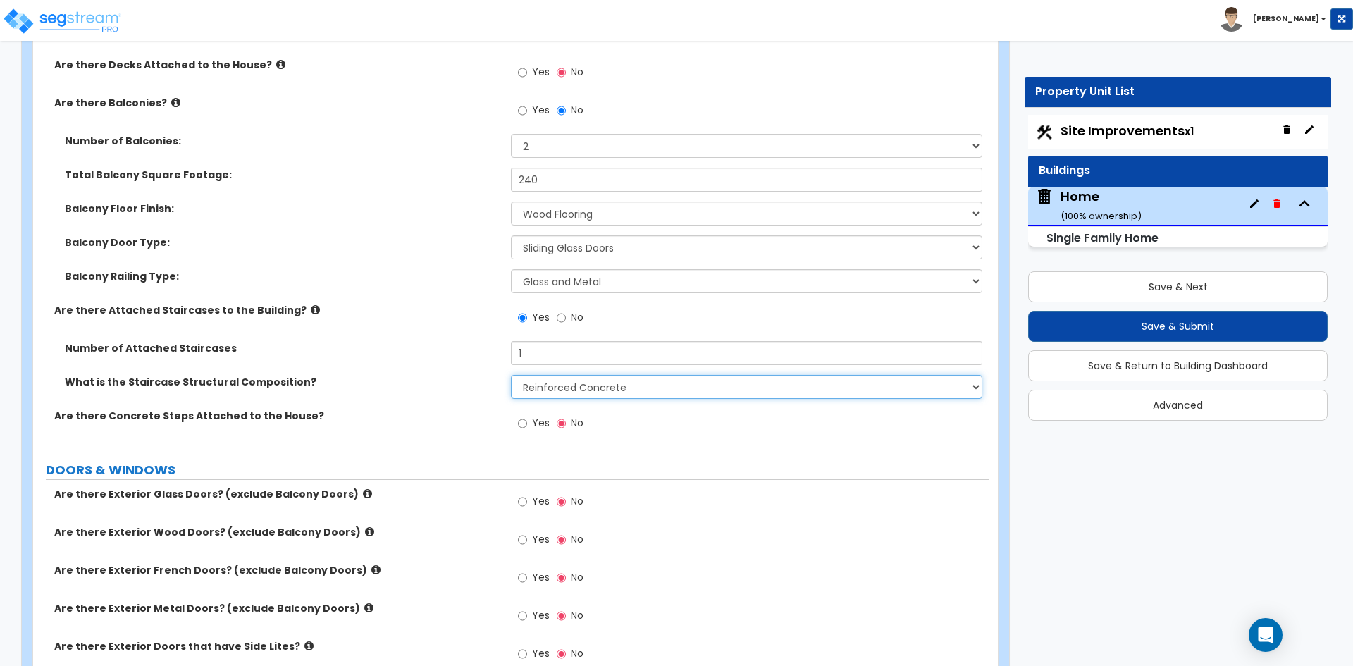
scroll to position [2044, 0]
click at [646, 388] on select "Please Choose One Reinforced Concrete Structural Steel Wood" at bounding box center [746, 386] width 471 height 24
click at [511, 374] on select "Please Choose One Reinforced Concrete Structural Steel Wood" at bounding box center [746, 386] width 471 height 24
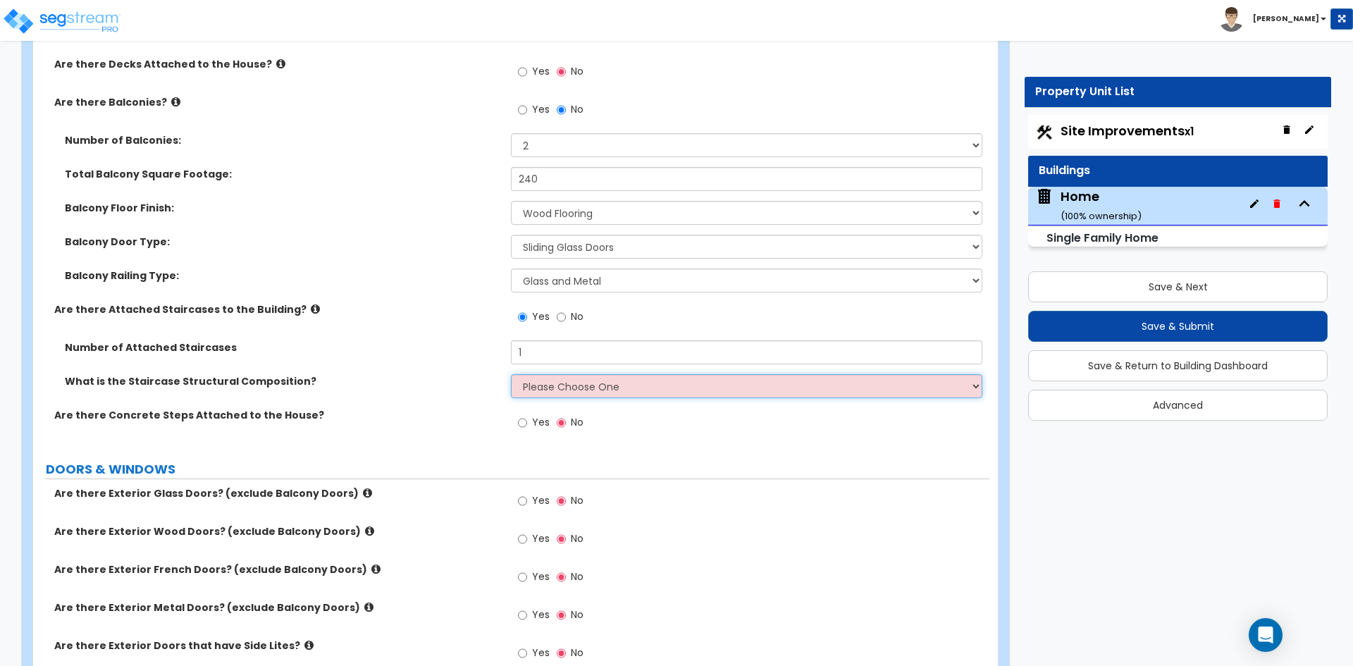
click at [640, 393] on select "Please Choose One Reinforced Concrete Structural Steel Wood" at bounding box center [746, 386] width 471 height 24
select select "7"
click at [511, 374] on select "Please Choose One Reinforced Concrete Structural Steel Wood" at bounding box center [746, 386] width 471 height 24
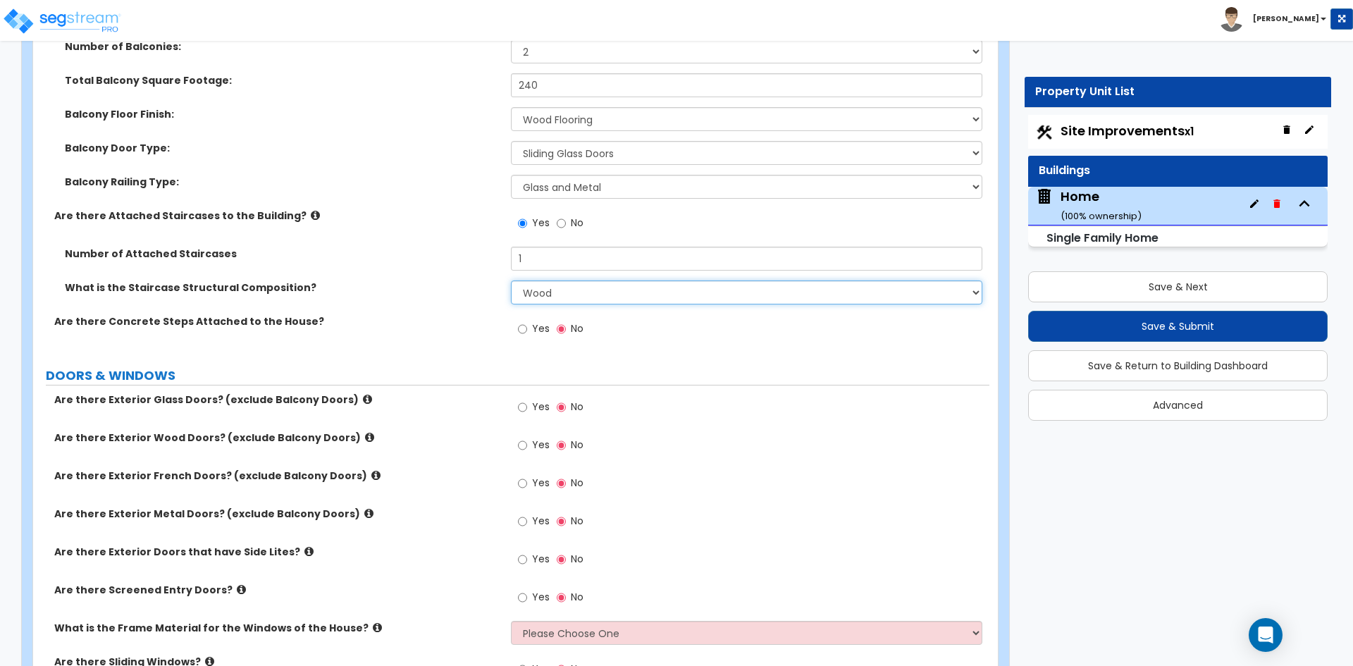
scroll to position [2185, 0]
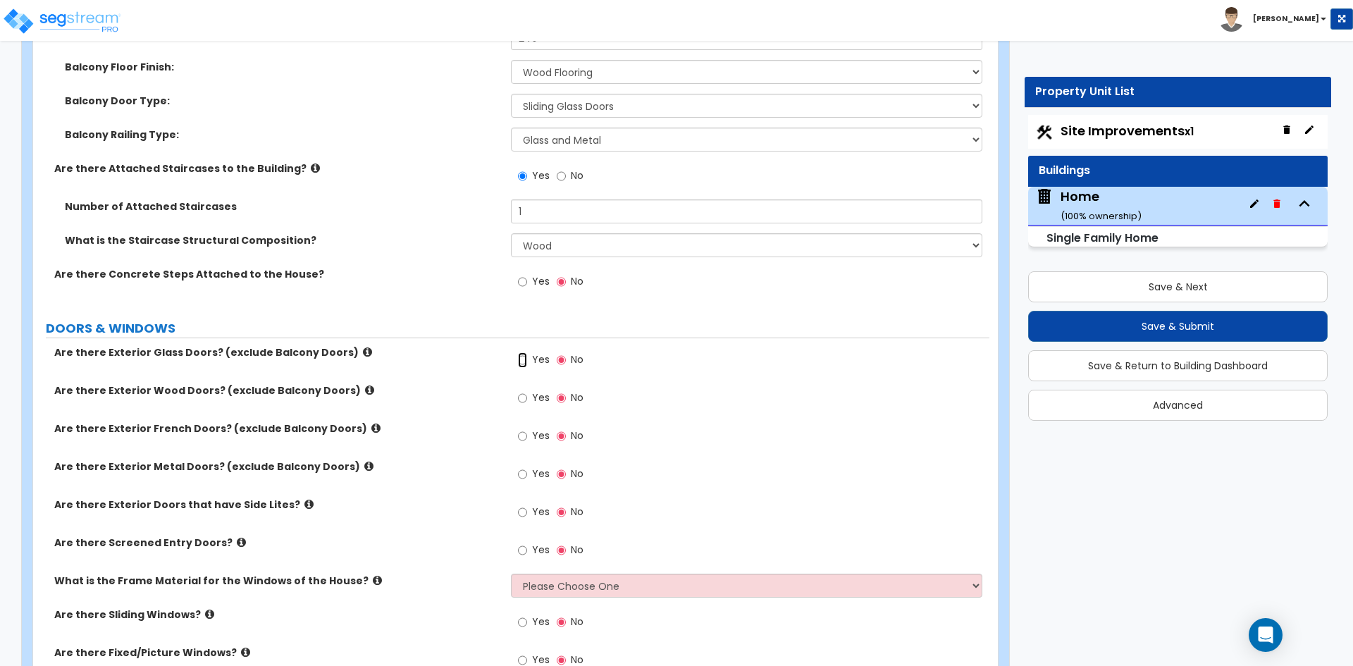
click at [521, 360] on input "Yes" at bounding box center [522, 360] width 9 height 16
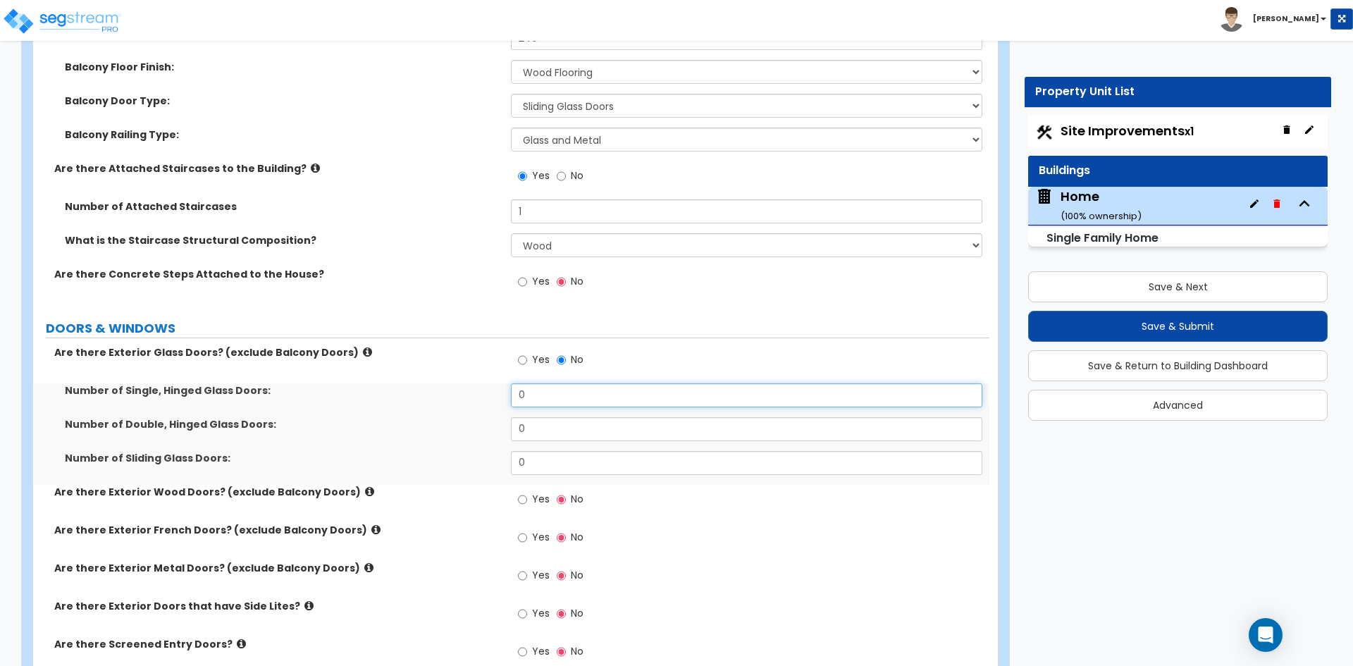
click at [573, 402] on input "0" at bounding box center [746, 395] width 471 height 24
type input "2"
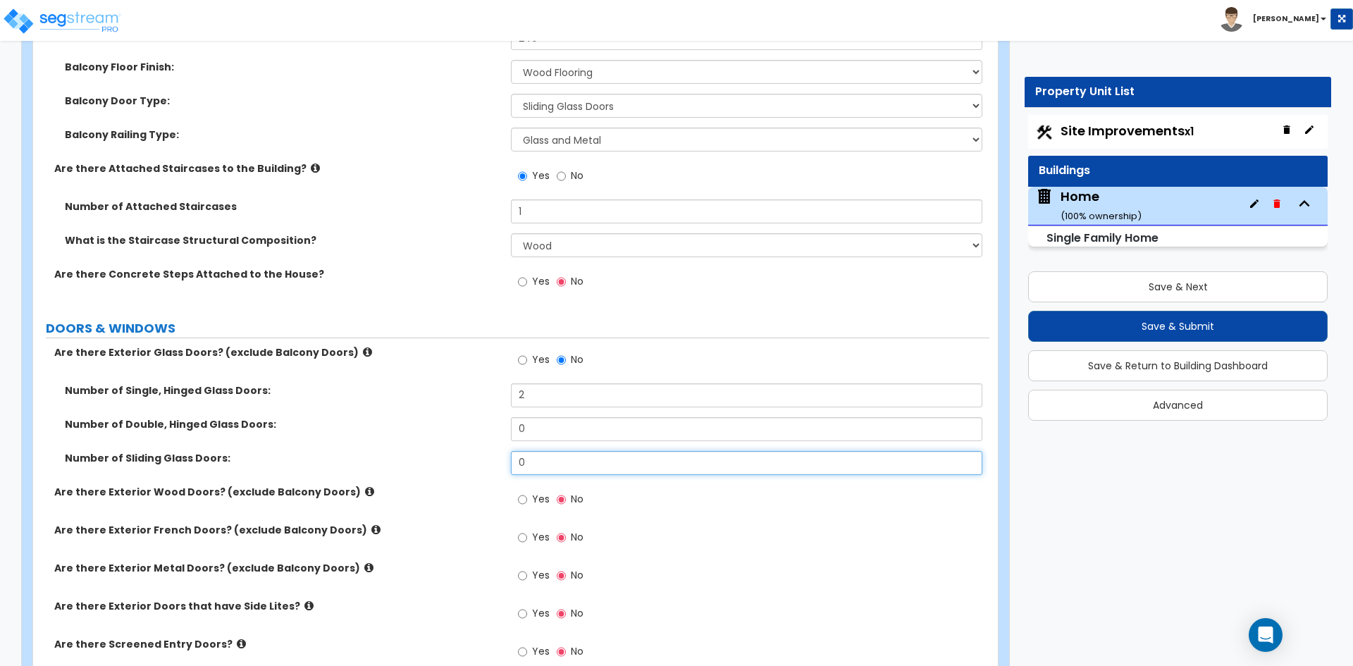
click at [596, 457] on input "0" at bounding box center [746, 463] width 471 height 24
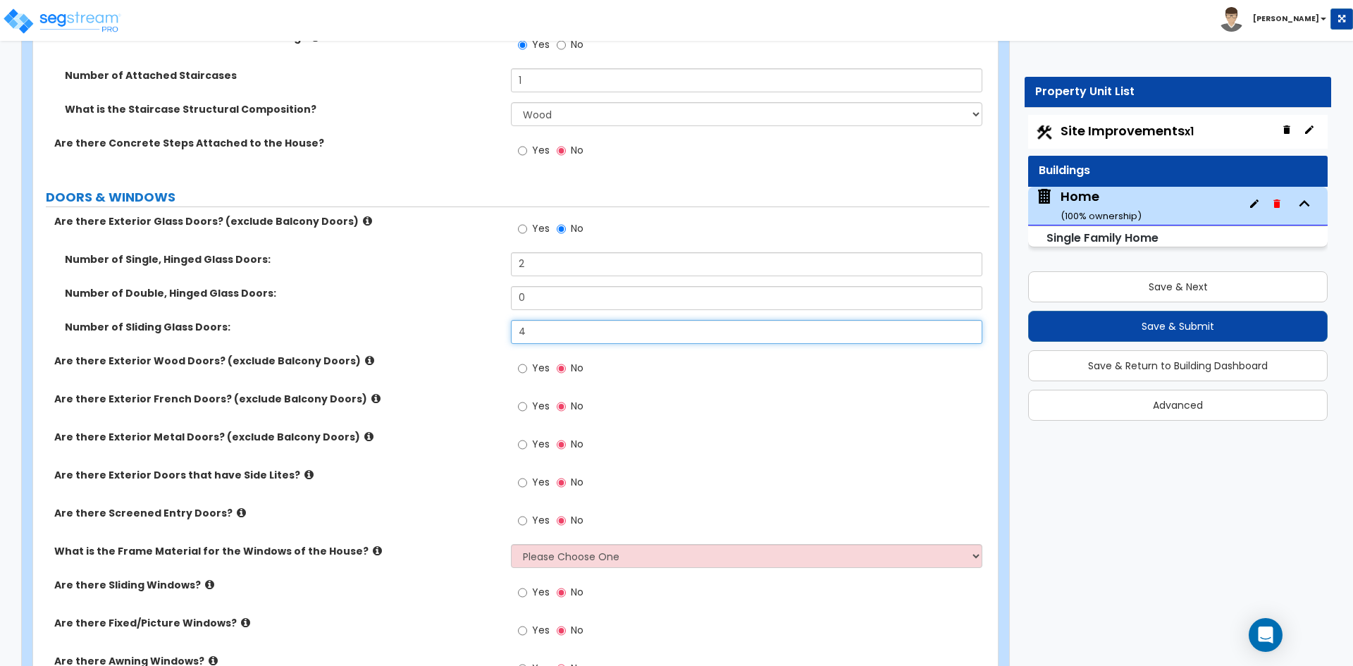
scroll to position [2326, 0]
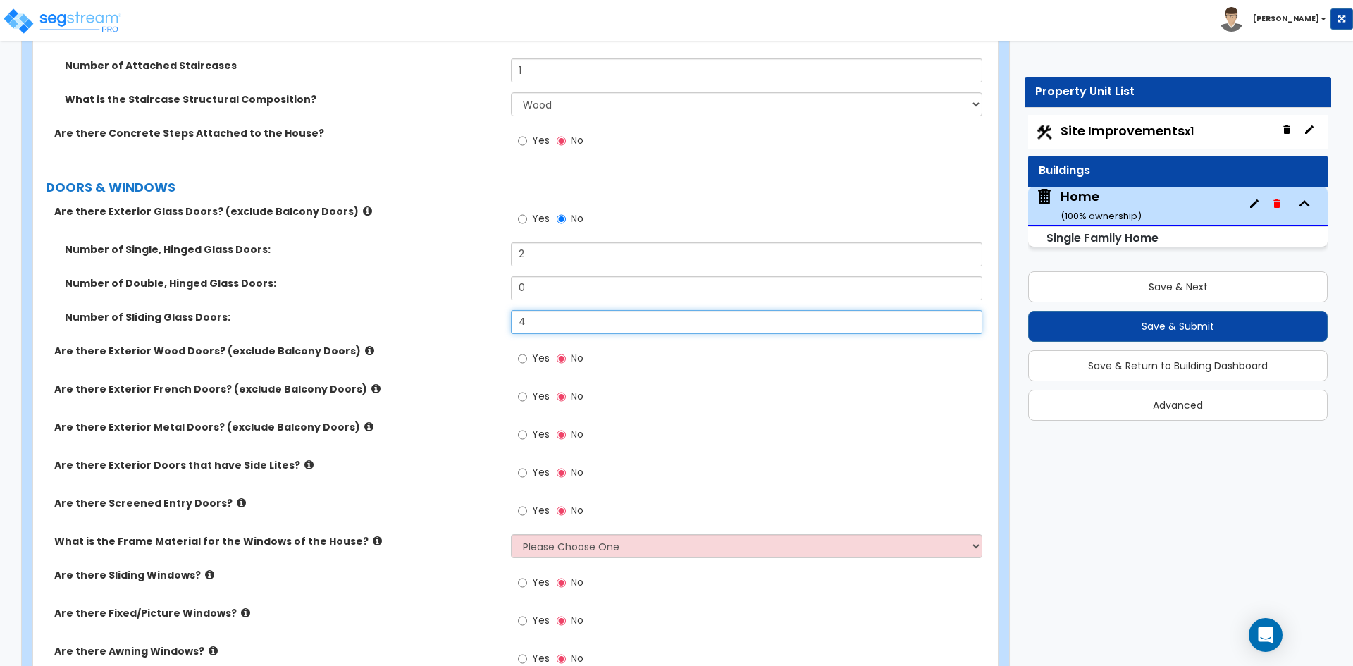
type input "4"
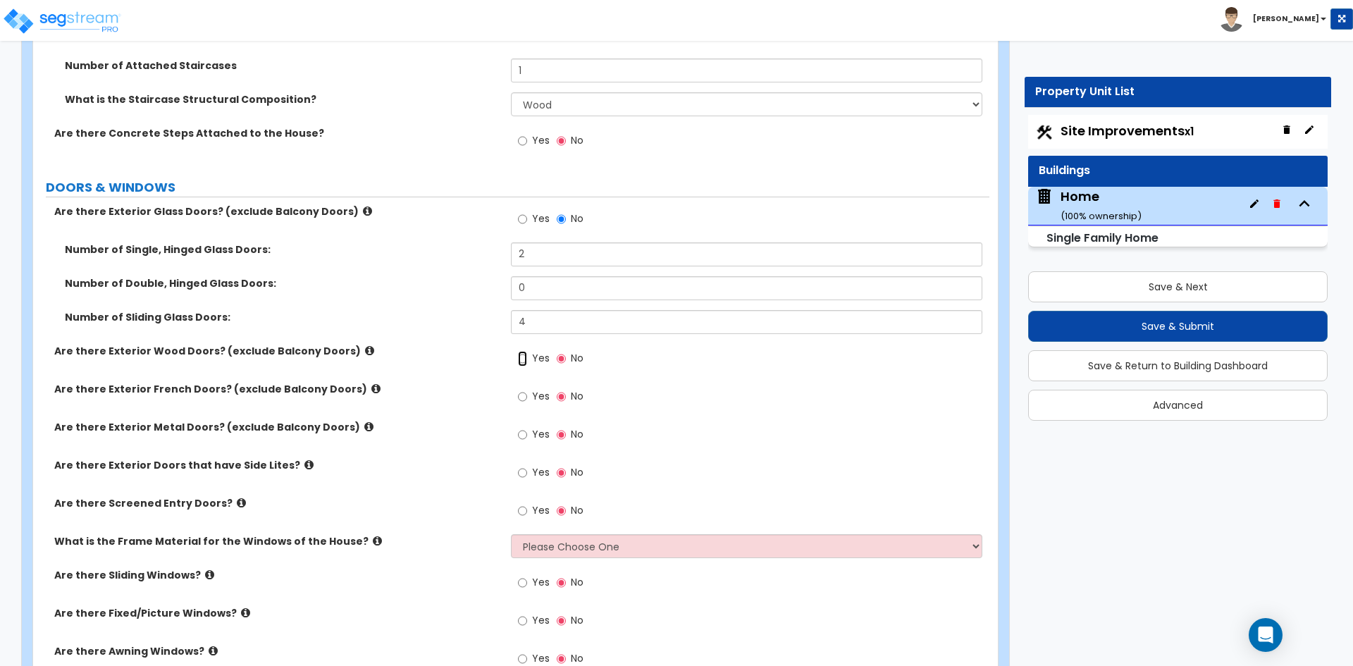
click at [521, 357] on input "Yes" at bounding box center [522, 359] width 9 height 16
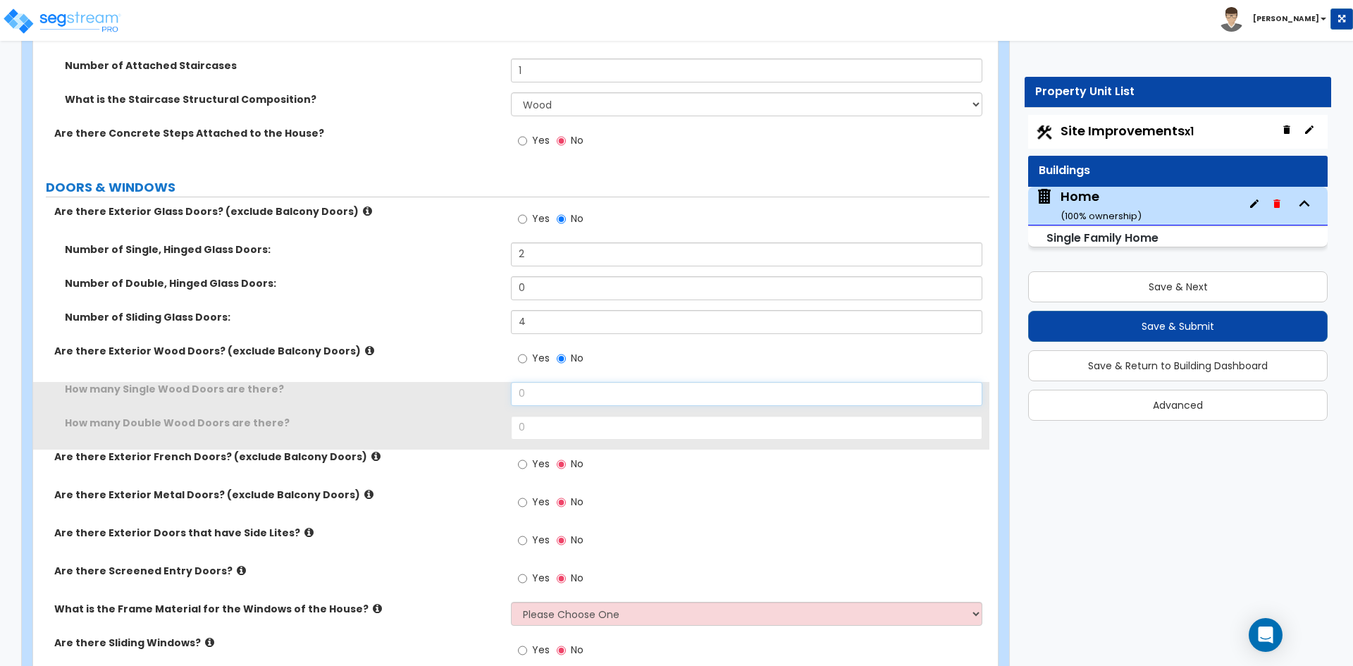
click at [567, 395] on input "0" at bounding box center [746, 394] width 471 height 24
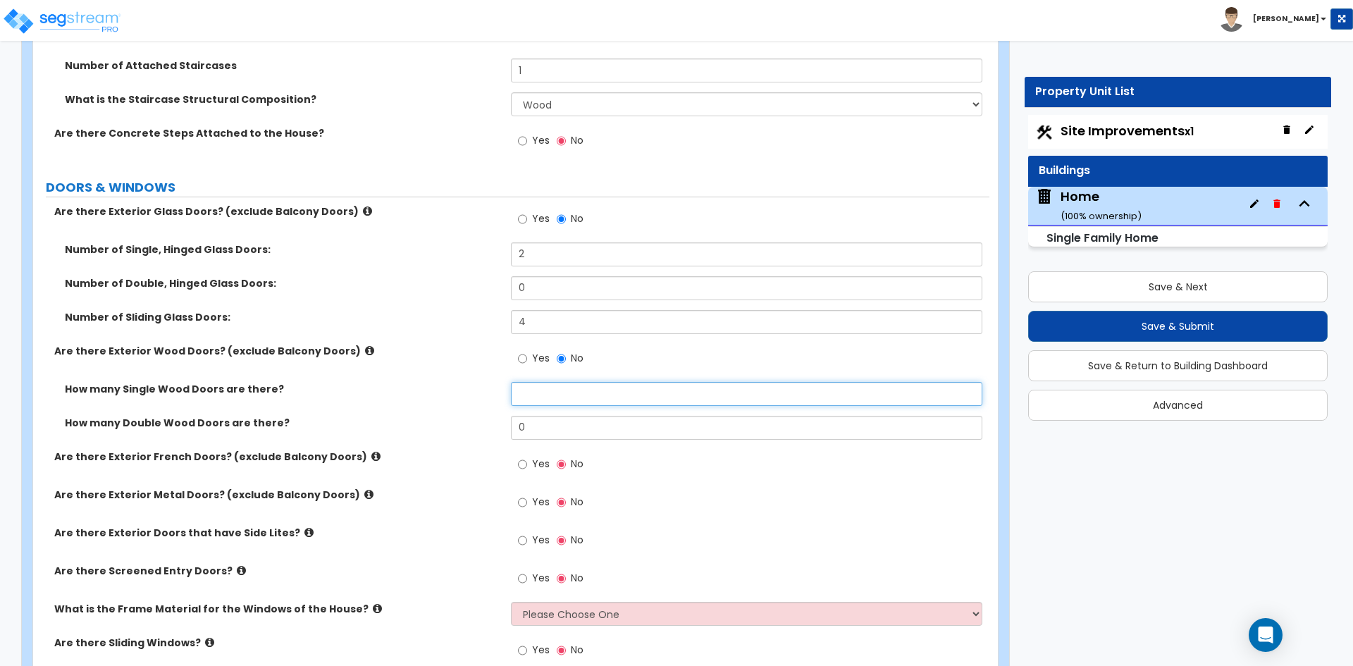
type input "1"
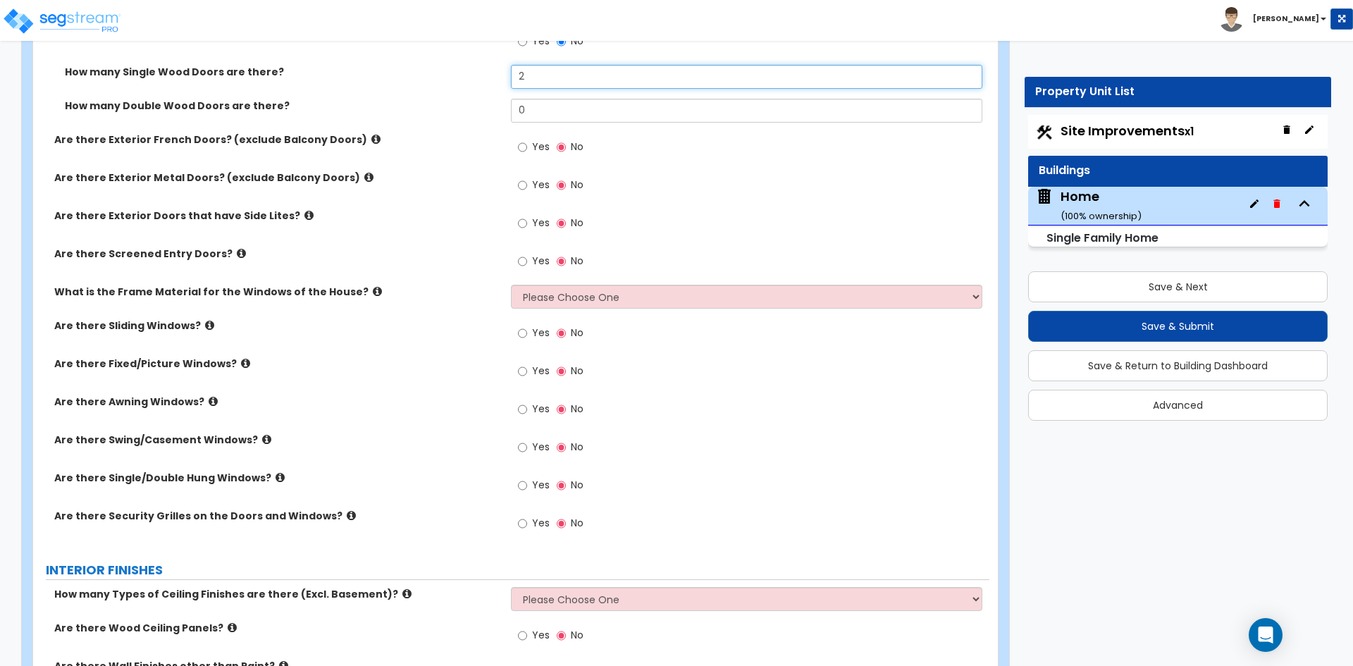
scroll to position [2678, 0]
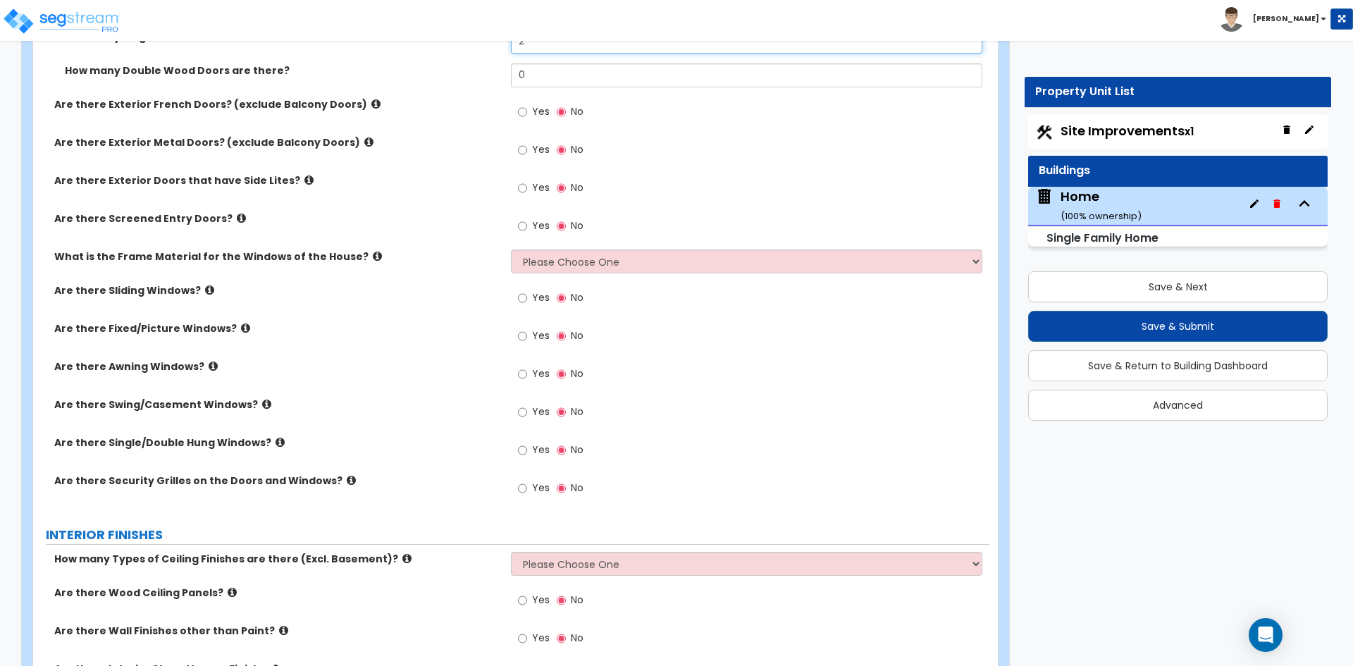
type input "2"
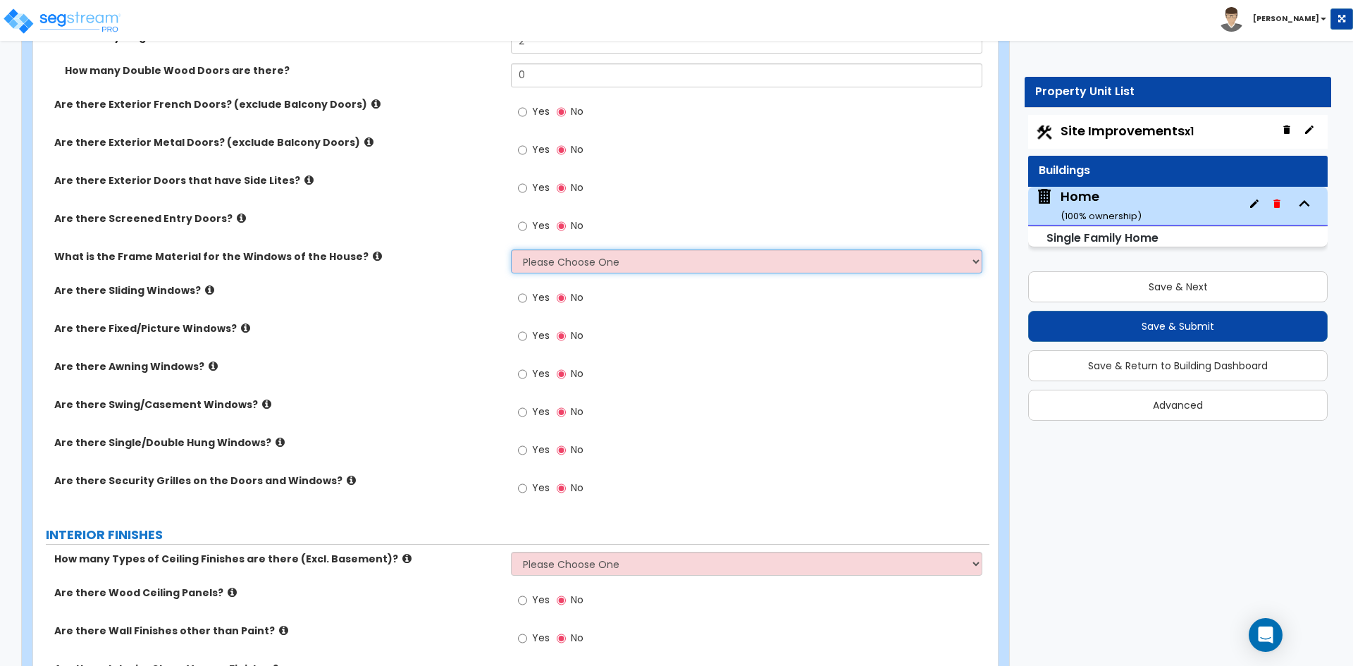
click at [583, 264] on select "Please Choose One Vinyl Aluminum Wood" at bounding box center [746, 262] width 471 height 24
select select "2"
click at [511, 250] on select "Please Choose One Vinyl Aluminum Wood" at bounding box center [746, 262] width 471 height 24
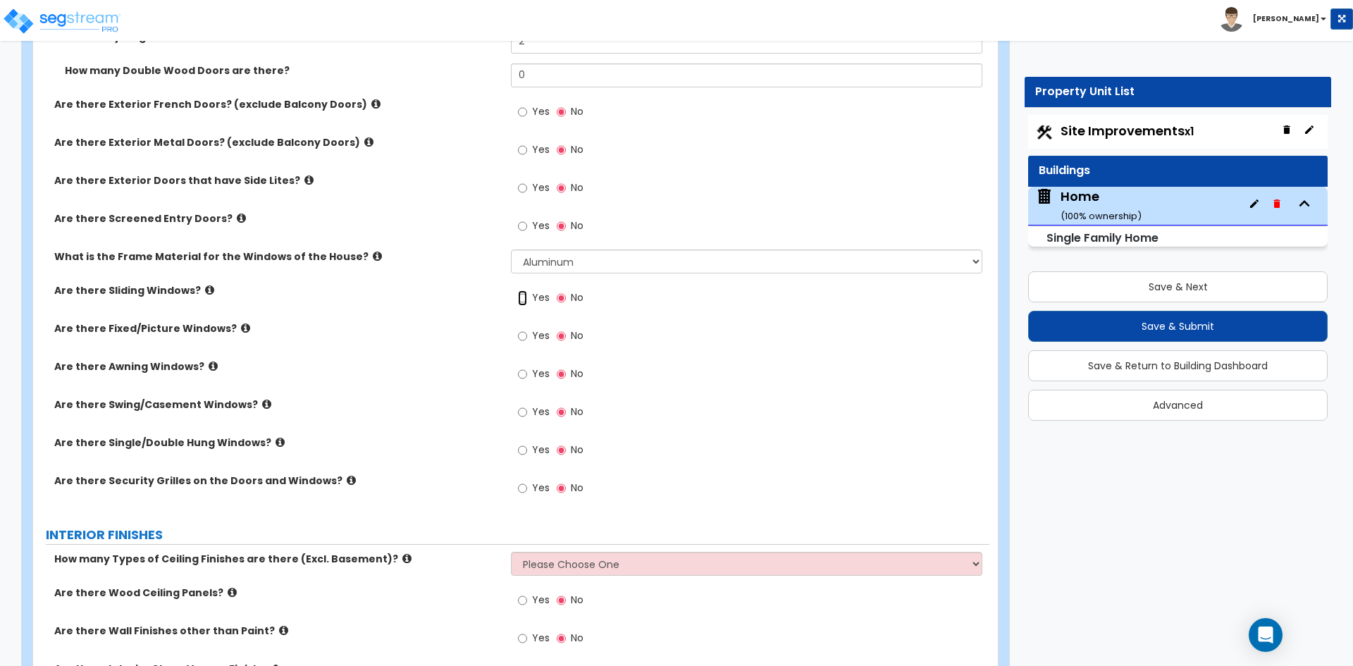
click at [522, 301] on input "Yes" at bounding box center [522, 298] width 9 height 16
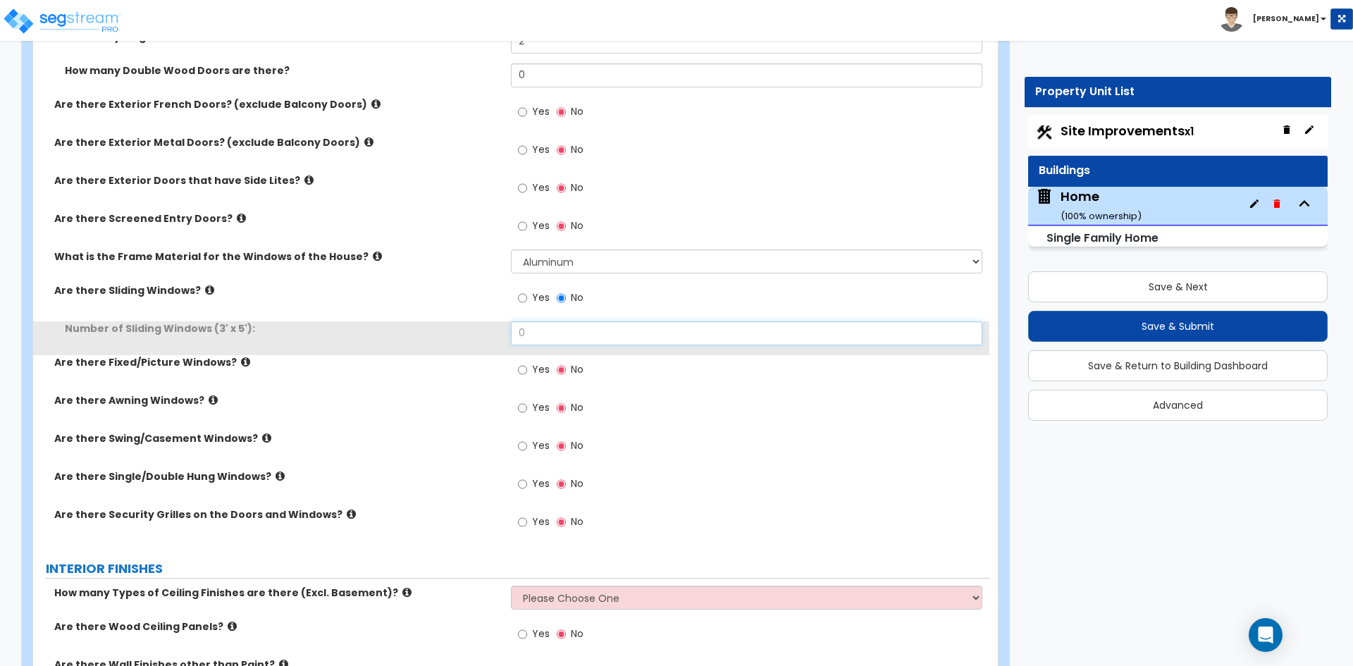
click at [563, 332] on input "0" at bounding box center [746, 333] width 471 height 24
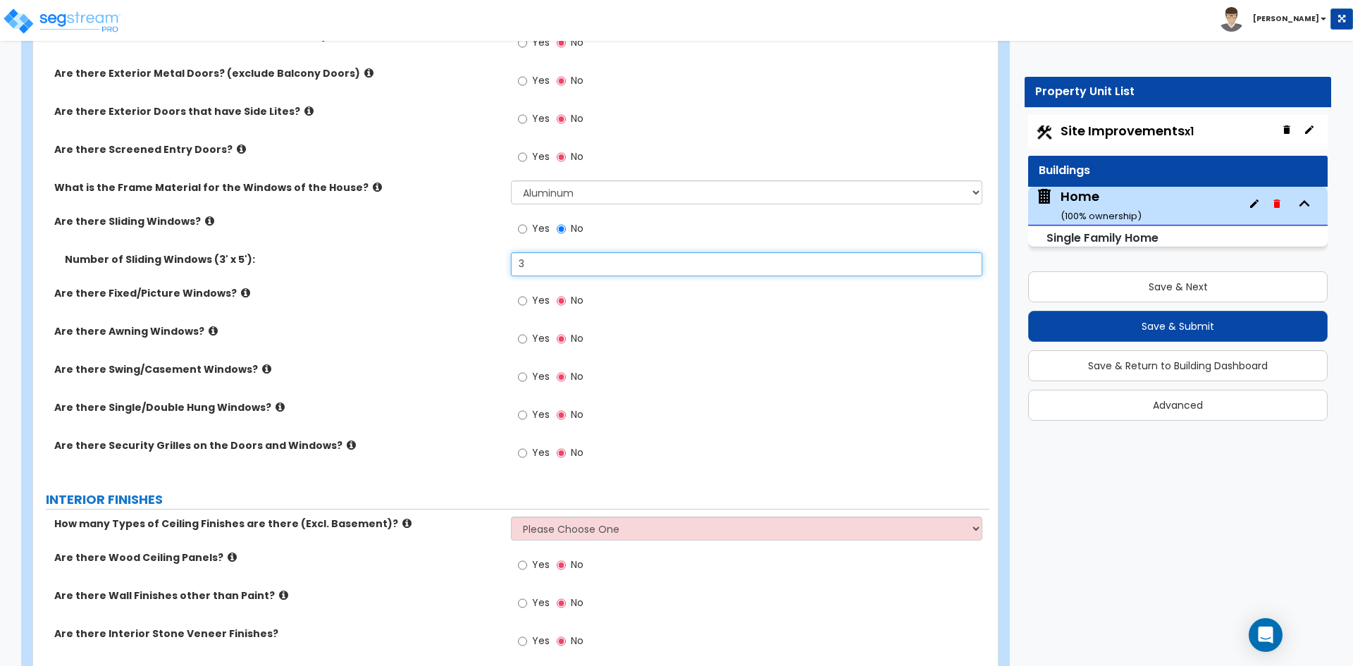
scroll to position [2749, 0]
type input "3"
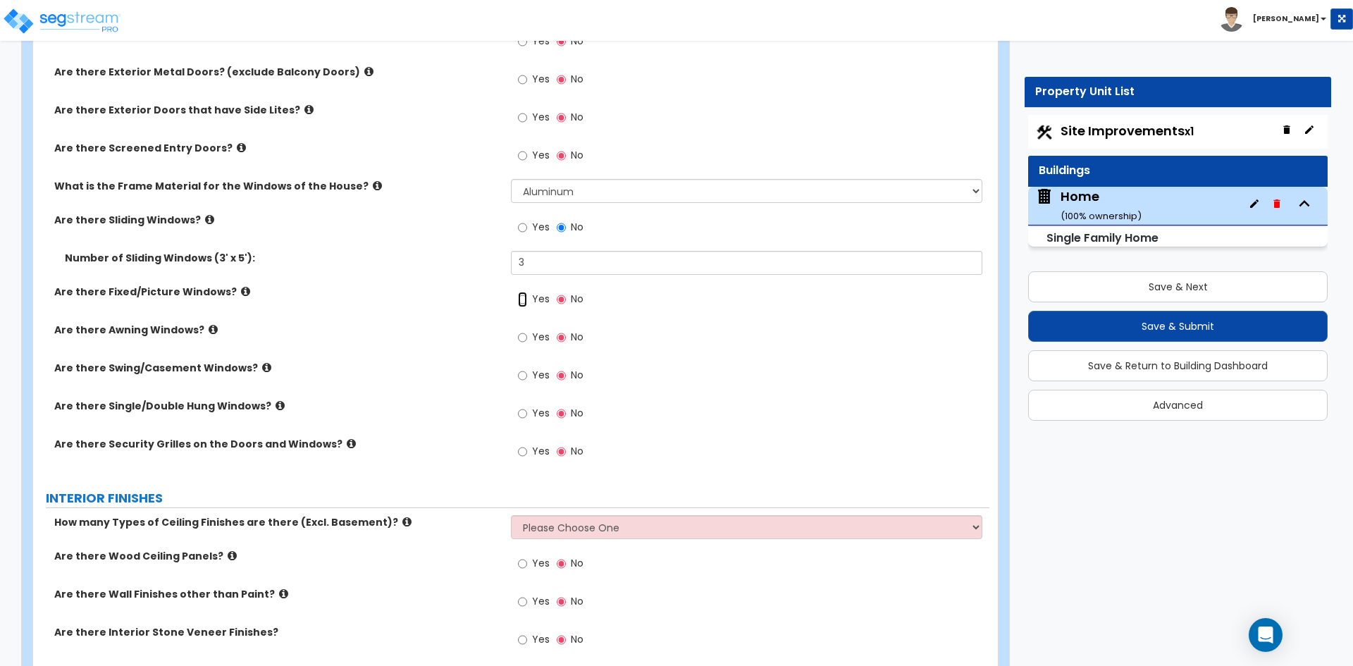
click at [523, 300] on input "Yes" at bounding box center [522, 300] width 9 height 16
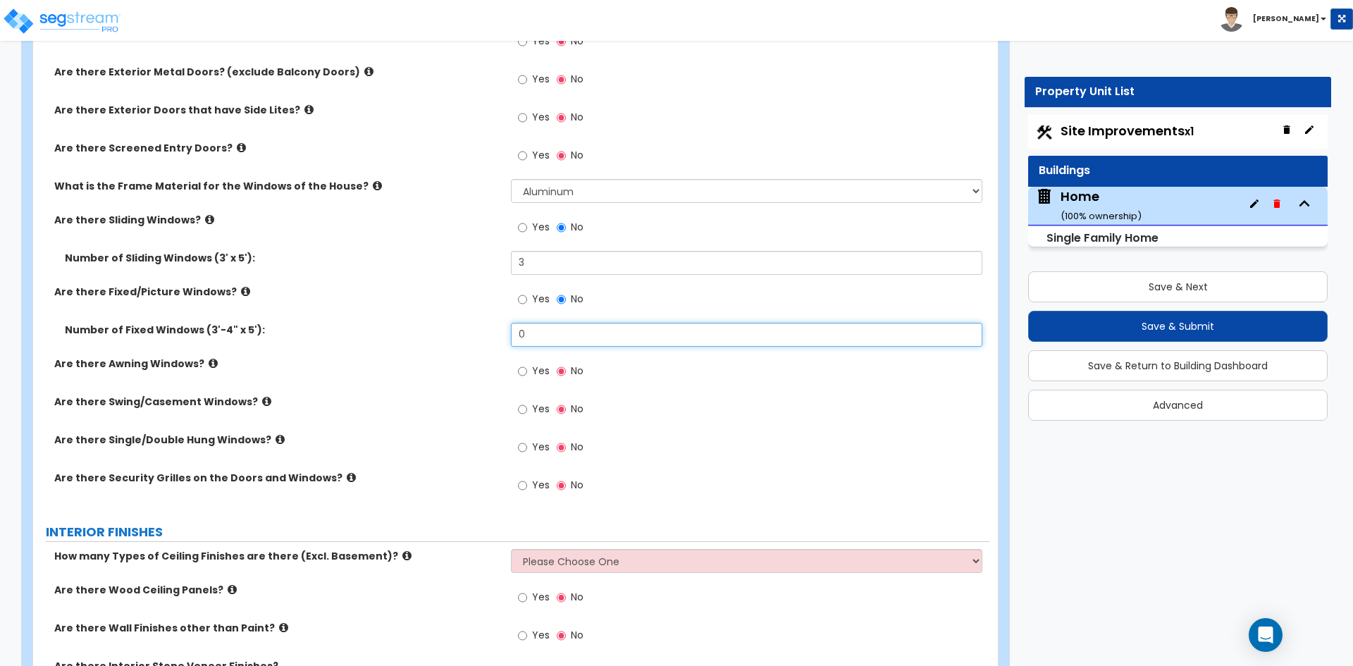
click at [548, 343] on input "0" at bounding box center [746, 335] width 471 height 24
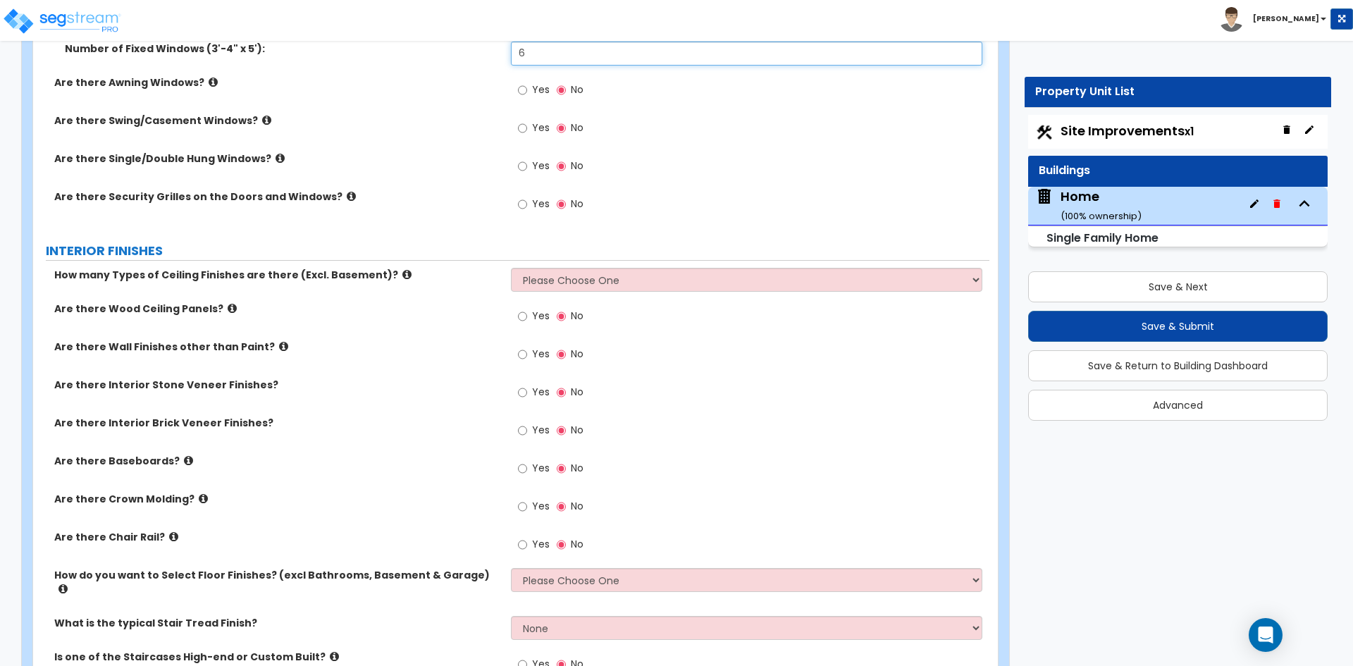
scroll to position [3031, 0]
type input "6"
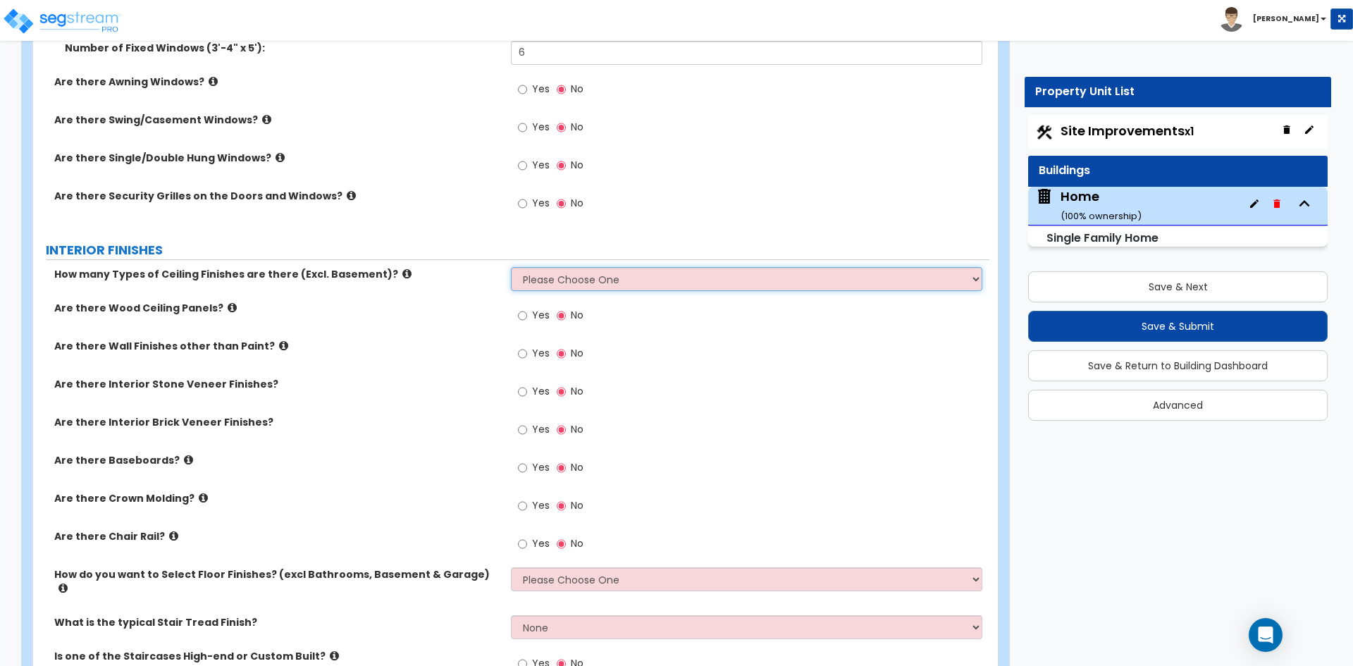
click at [609, 277] on select "Please Choose One 1 2 3" at bounding box center [746, 279] width 471 height 24
select select "1"
click at [511, 267] on select "Please Choose One 1 2 3" at bounding box center [746, 279] width 471 height 24
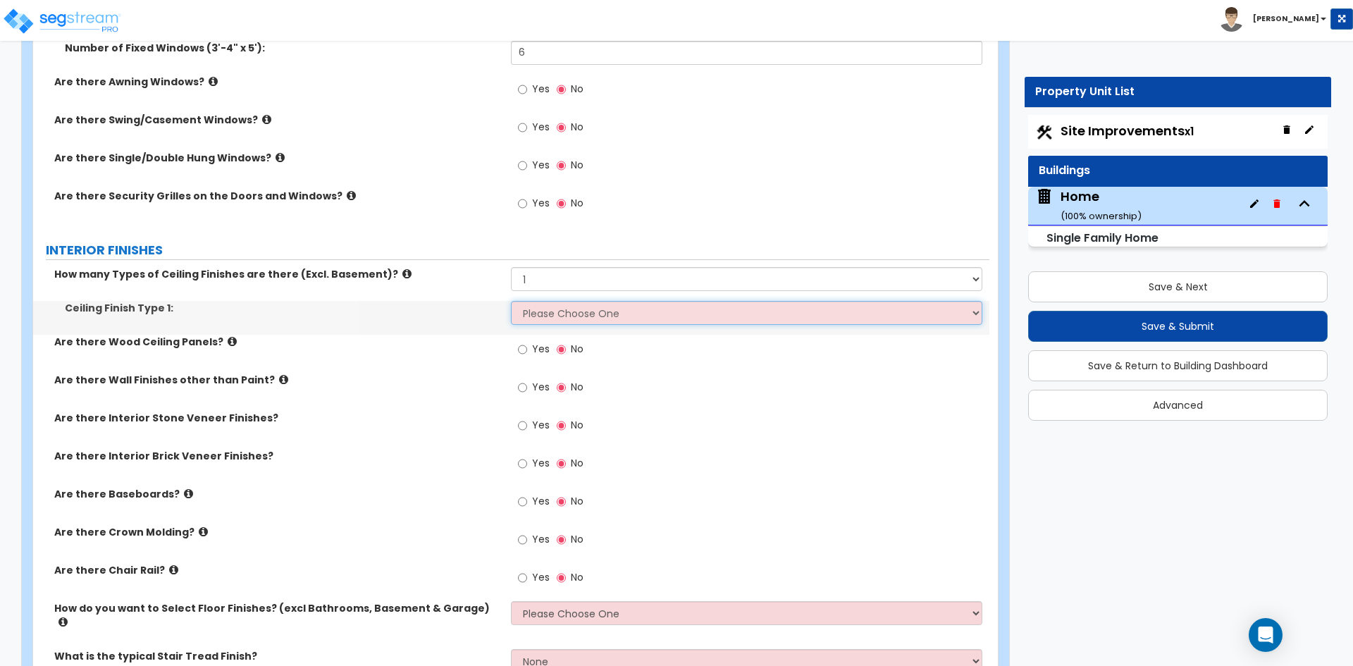
click at [579, 319] on select "Please Choose One Drop Ceiling Drywall Ceiling Open Ceiling" at bounding box center [746, 313] width 471 height 24
select select "2"
click at [511, 301] on select "Please Choose One Drop Ceiling Drywall Ceiling Open Ceiling" at bounding box center [746, 313] width 471 height 24
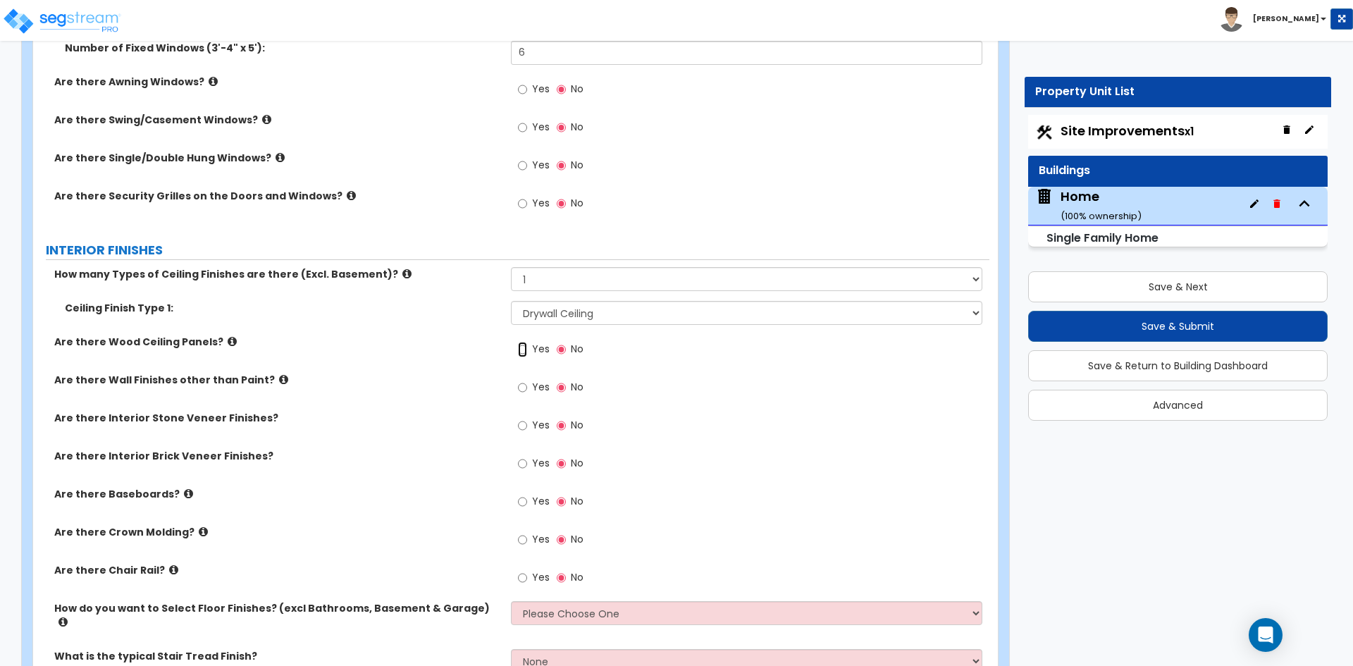
click at [518, 352] on input "Yes" at bounding box center [522, 350] width 9 height 16
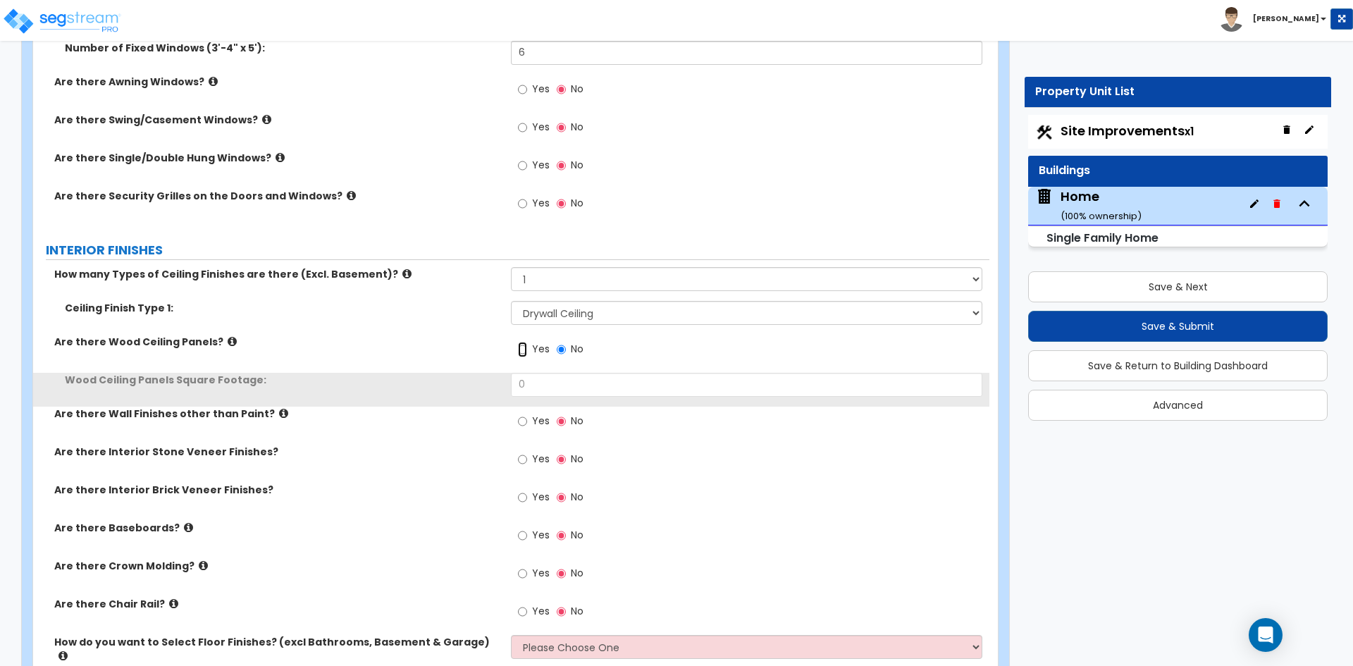
scroll to position [3101, 0]
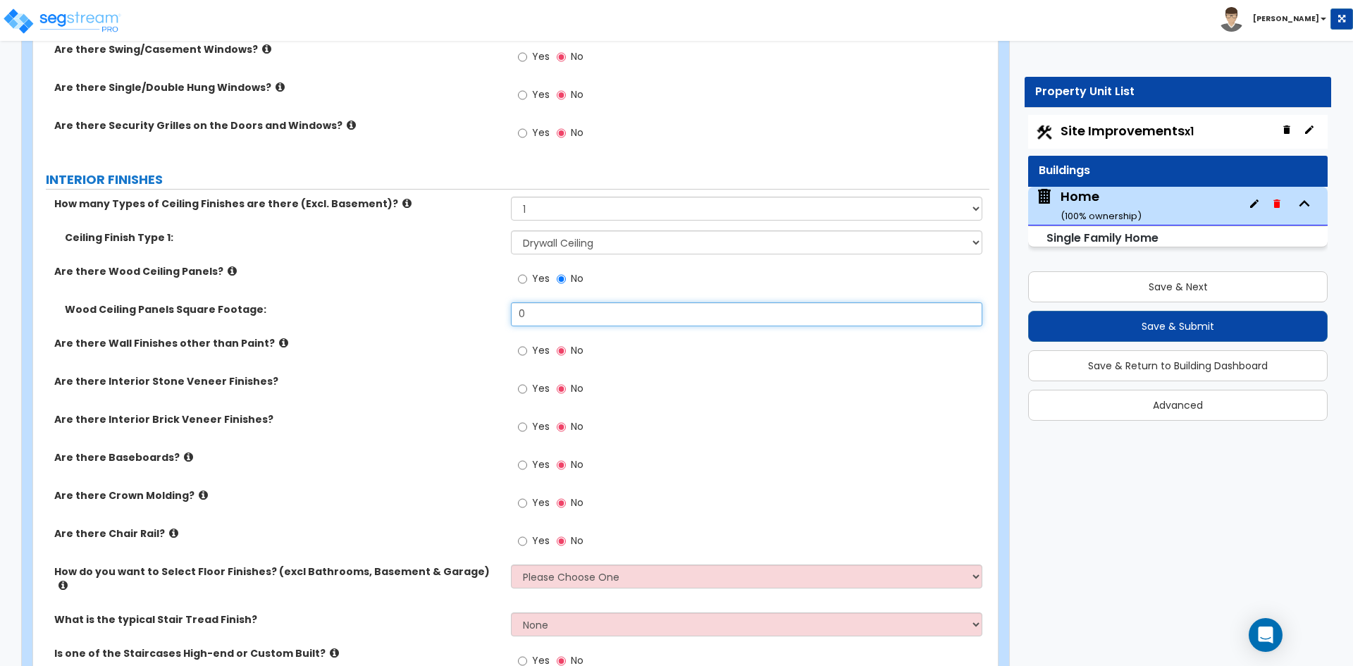
click at [562, 309] on input "0" at bounding box center [746, 314] width 471 height 24
click at [646, 320] on input "text" at bounding box center [746, 314] width 471 height 24
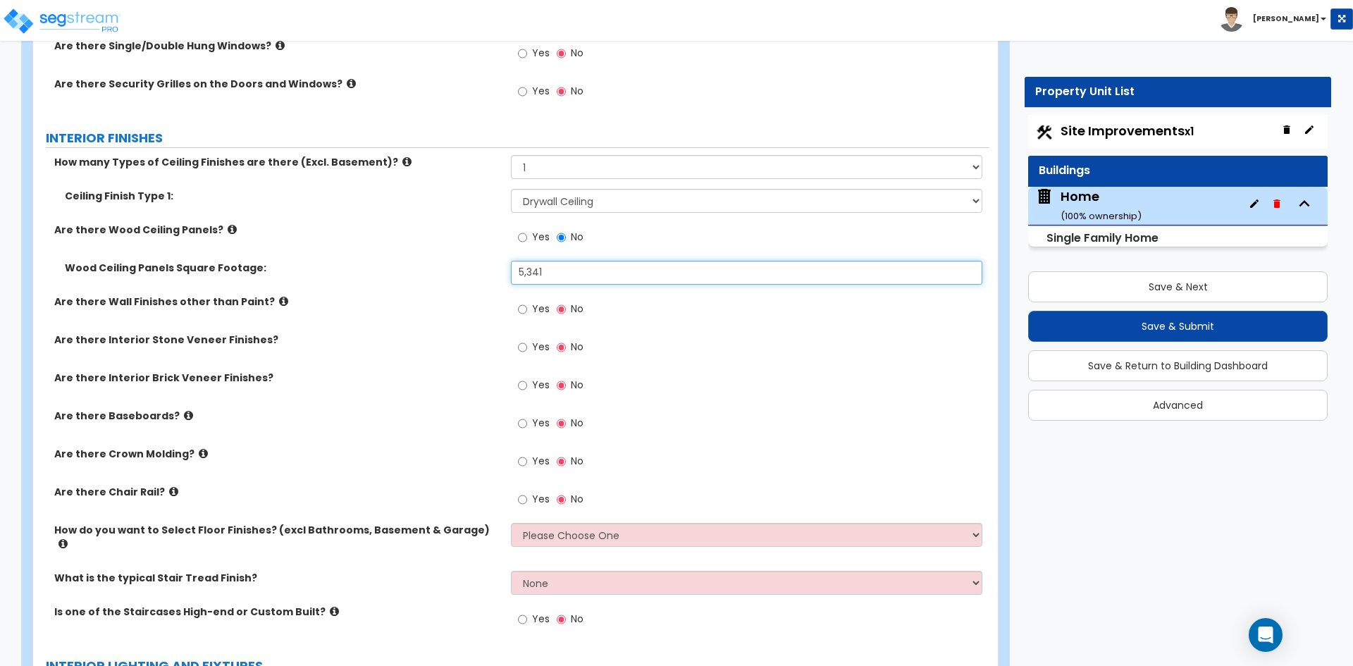
scroll to position [3172, 0]
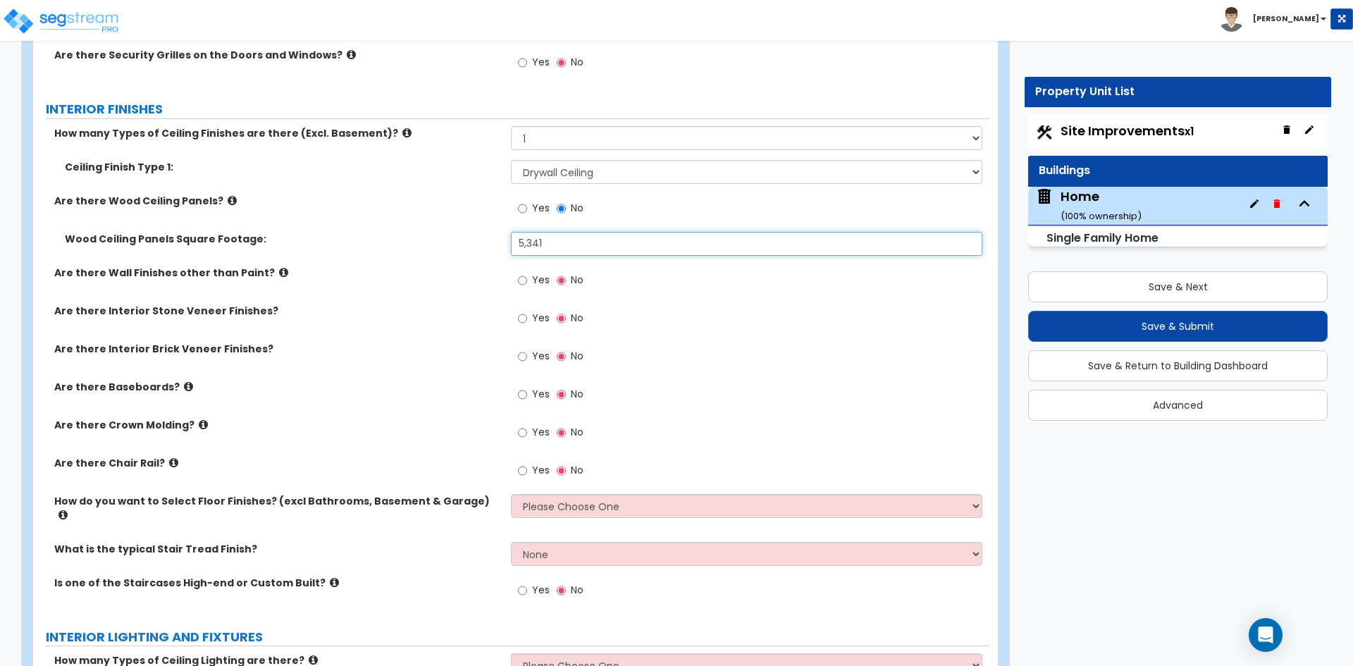
type input "5,341"
click at [523, 280] on input "Yes" at bounding box center [522, 281] width 9 height 16
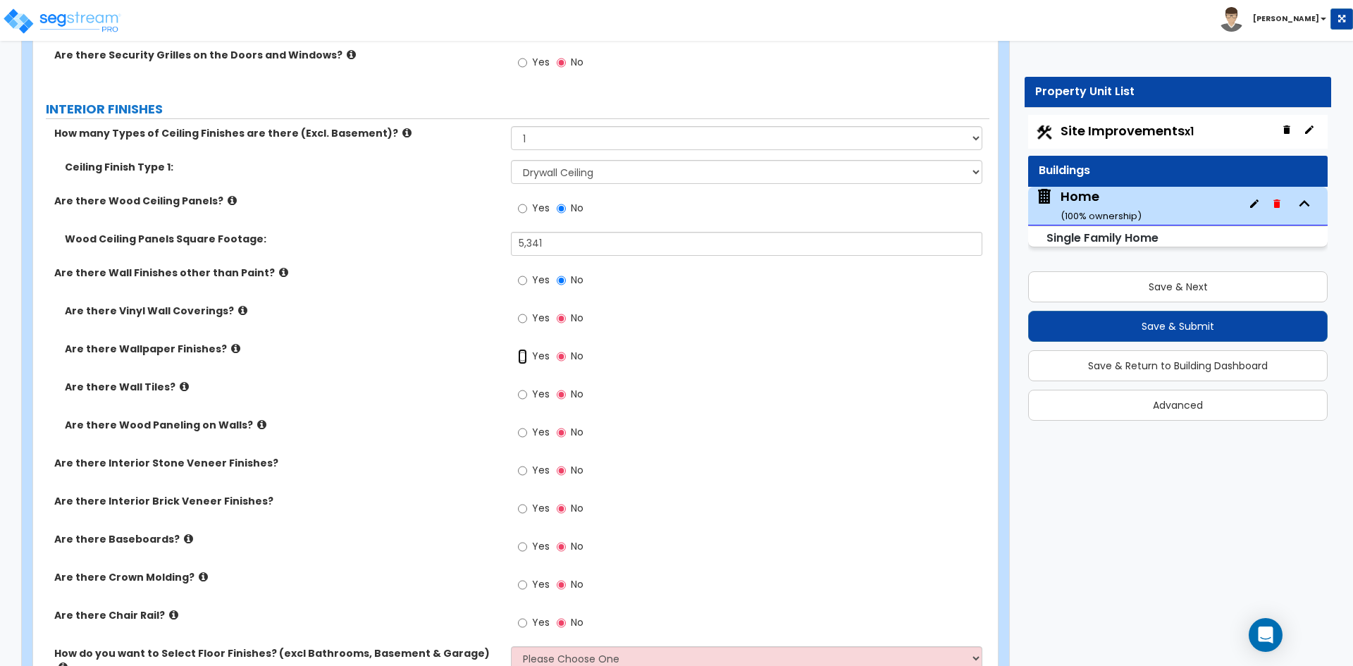
click at [522, 361] on input "Yes" at bounding box center [522, 357] width 9 height 16
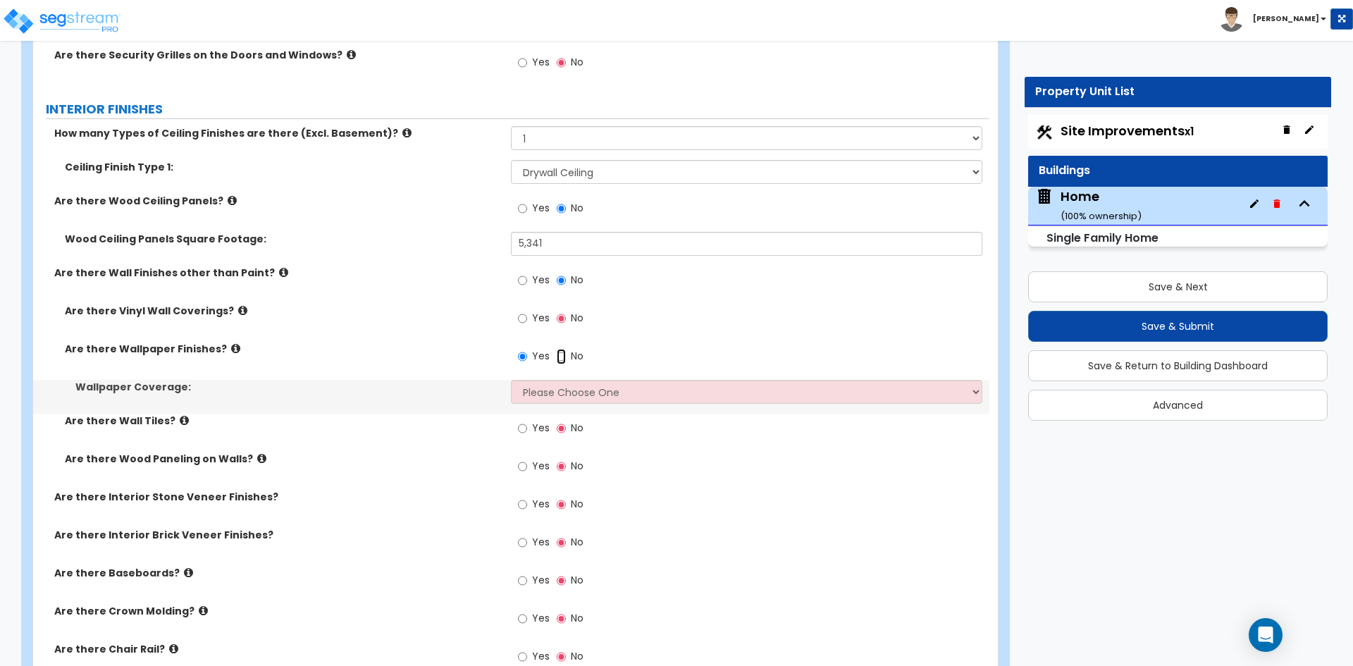
click at [558, 360] on input "No" at bounding box center [561, 357] width 9 height 16
radio input "false"
radio input "true"
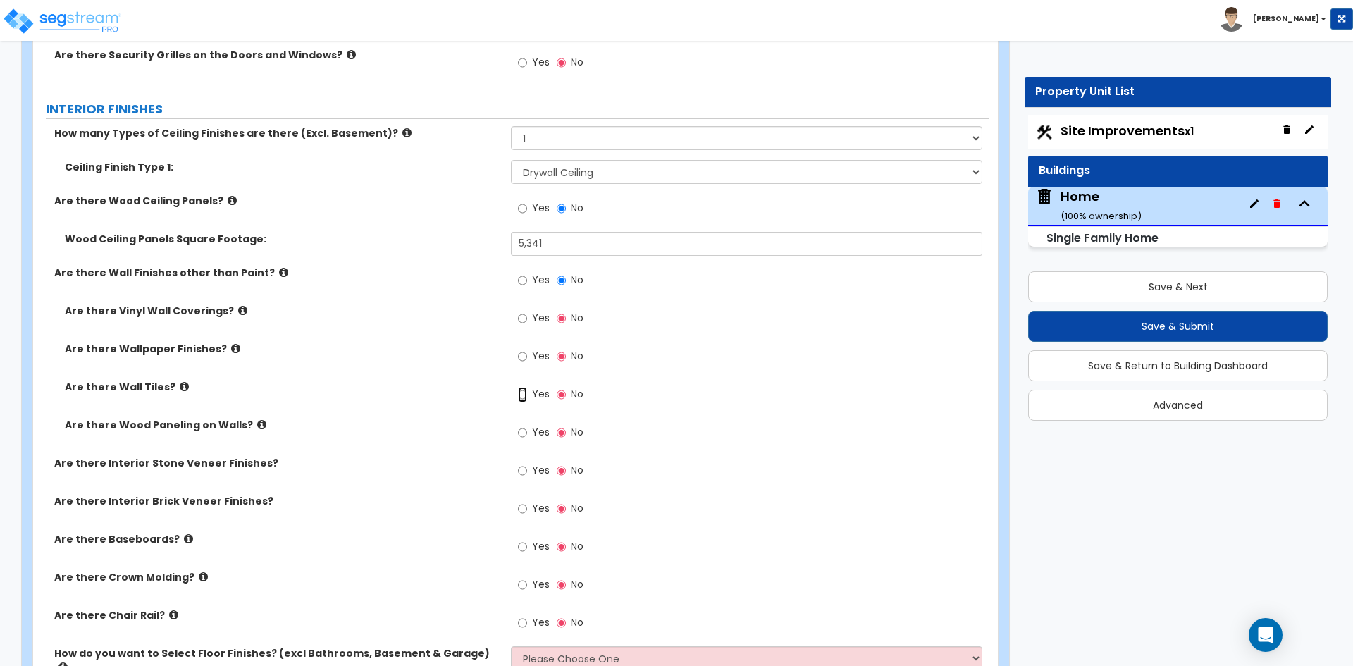
click at [519, 397] on input "Yes" at bounding box center [522, 395] width 9 height 16
radio input "true"
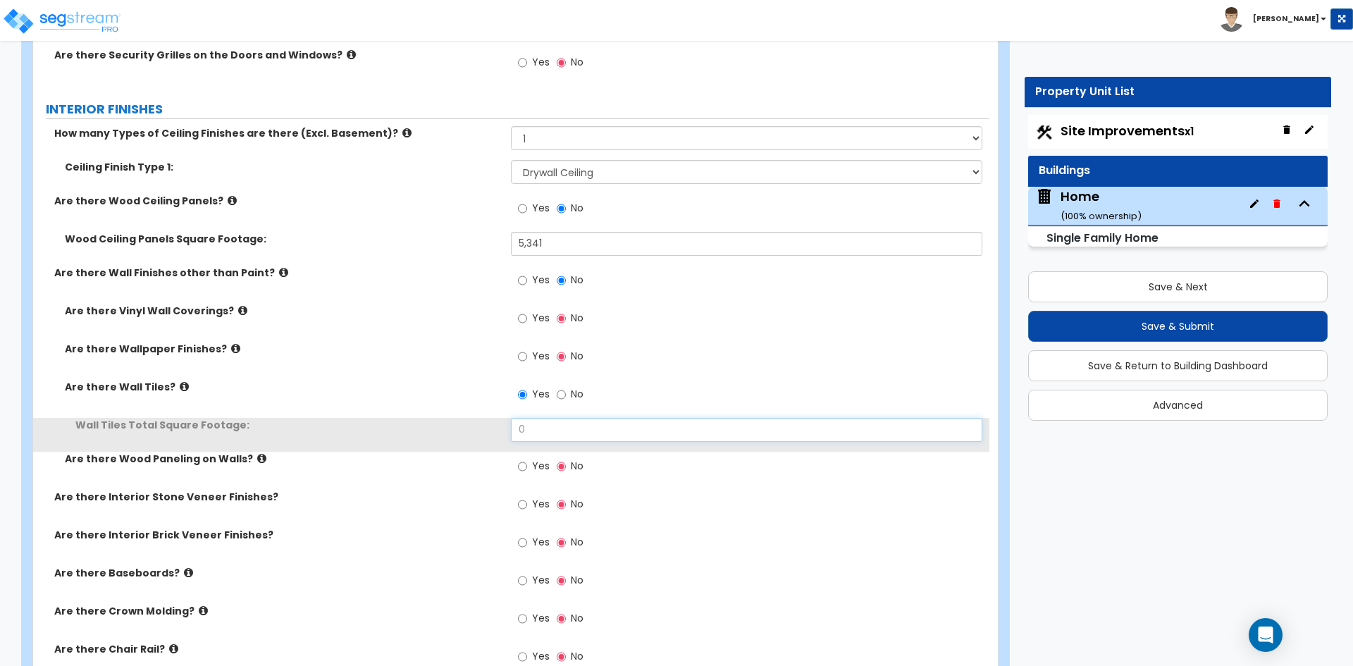
click at [543, 421] on input "0" at bounding box center [746, 430] width 471 height 24
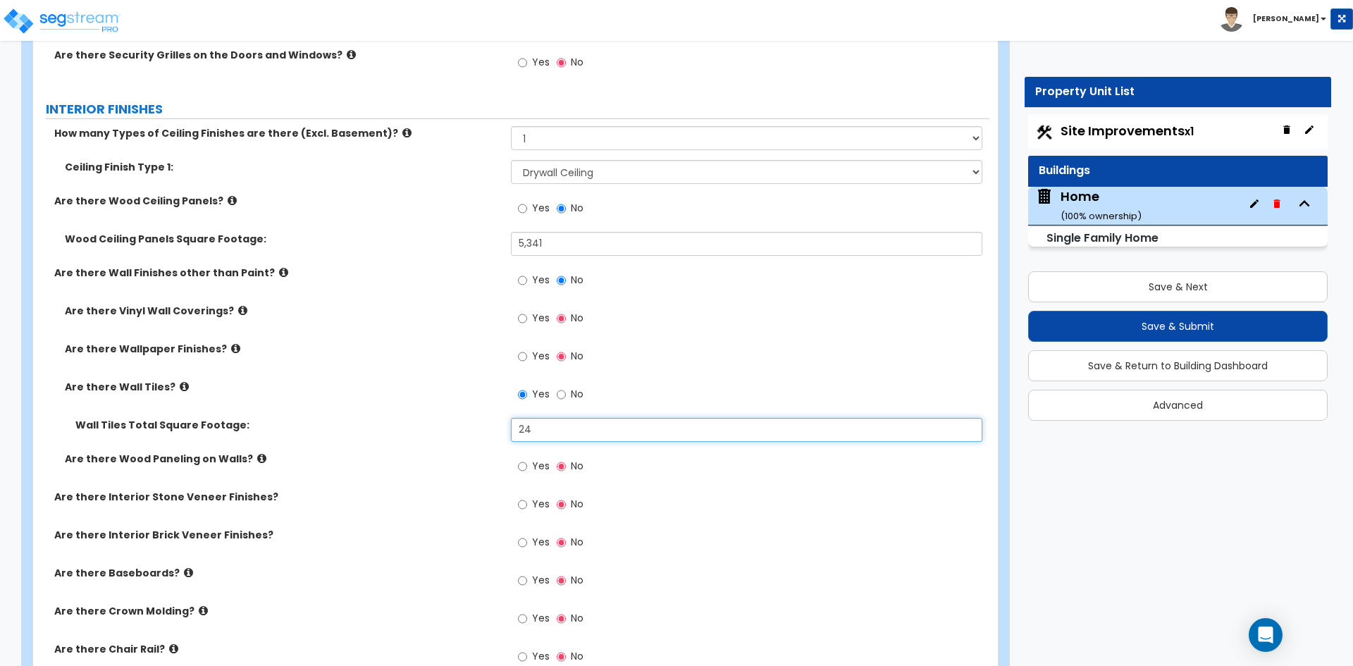
type input "240"
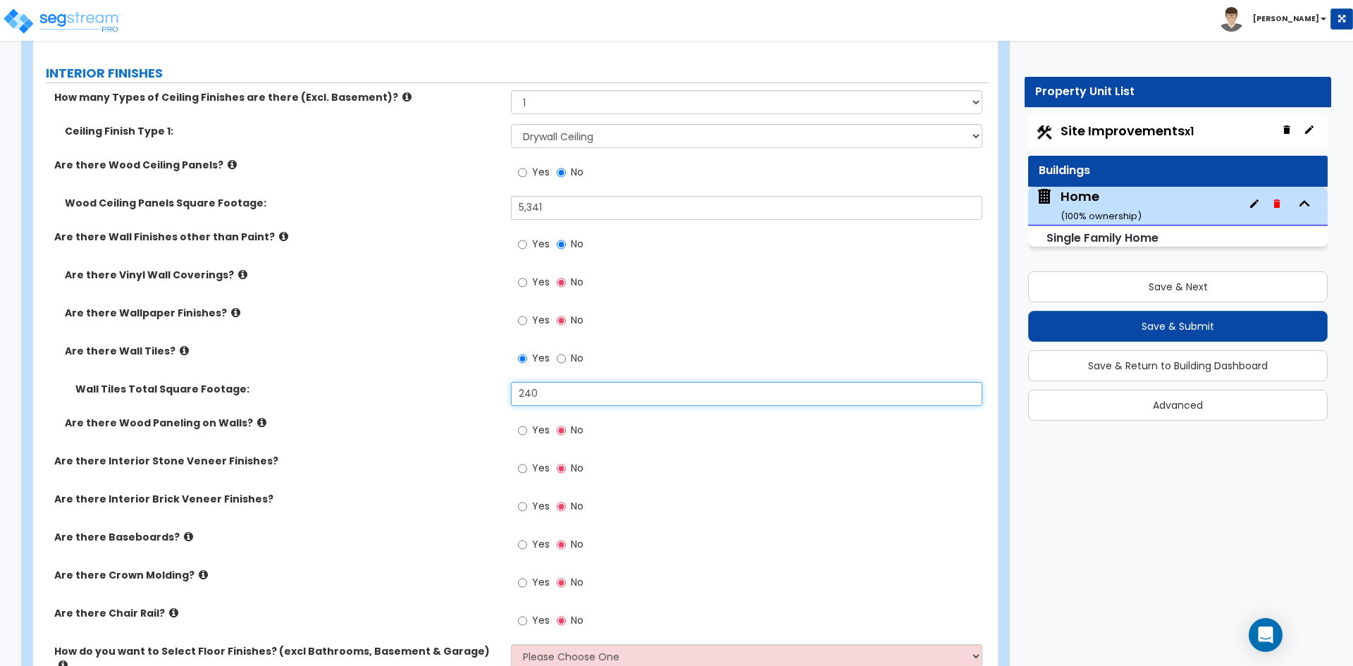
scroll to position [3242, 0]
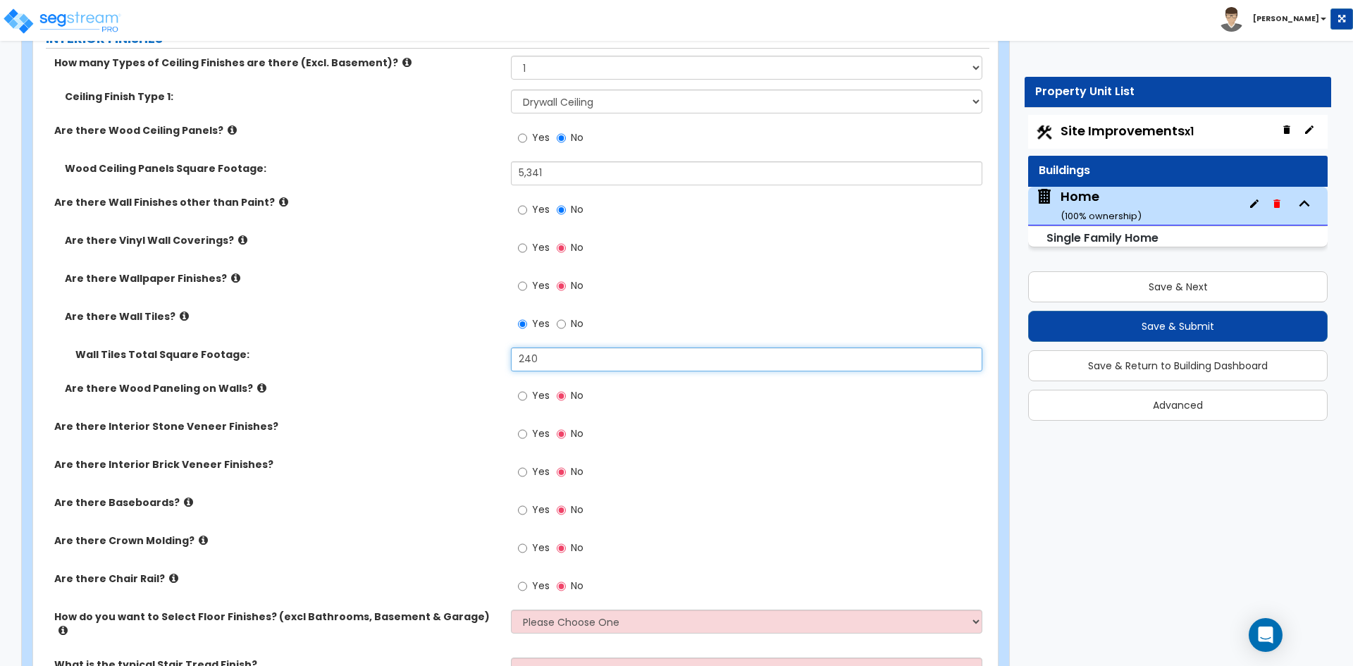
drag, startPoint x: 547, startPoint y: 357, endPoint x: 514, endPoint y: 359, distance: 33.2
click at [514, 359] on input "240" at bounding box center [746, 359] width 471 height 24
type input "856"
click at [522, 396] on input "Yes" at bounding box center [522, 396] width 9 height 16
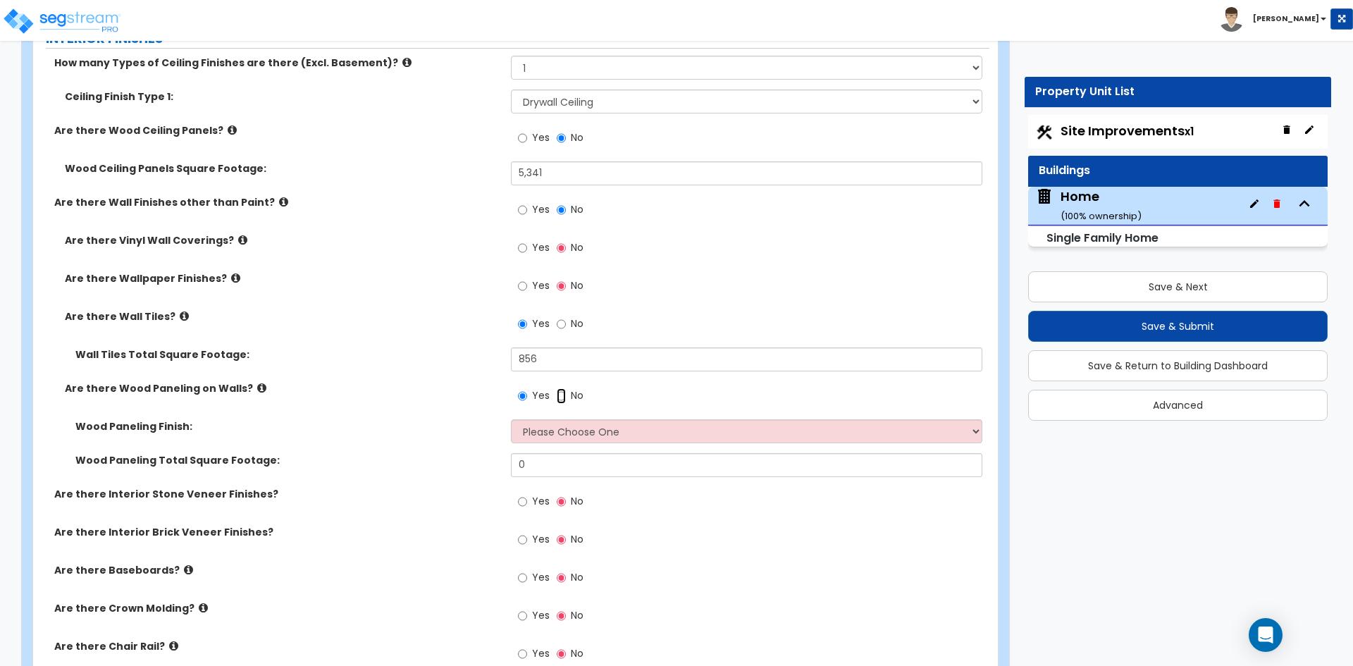
click at [562, 395] on input "No" at bounding box center [561, 396] width 9 height 16
radio input "false"
radio input "true"
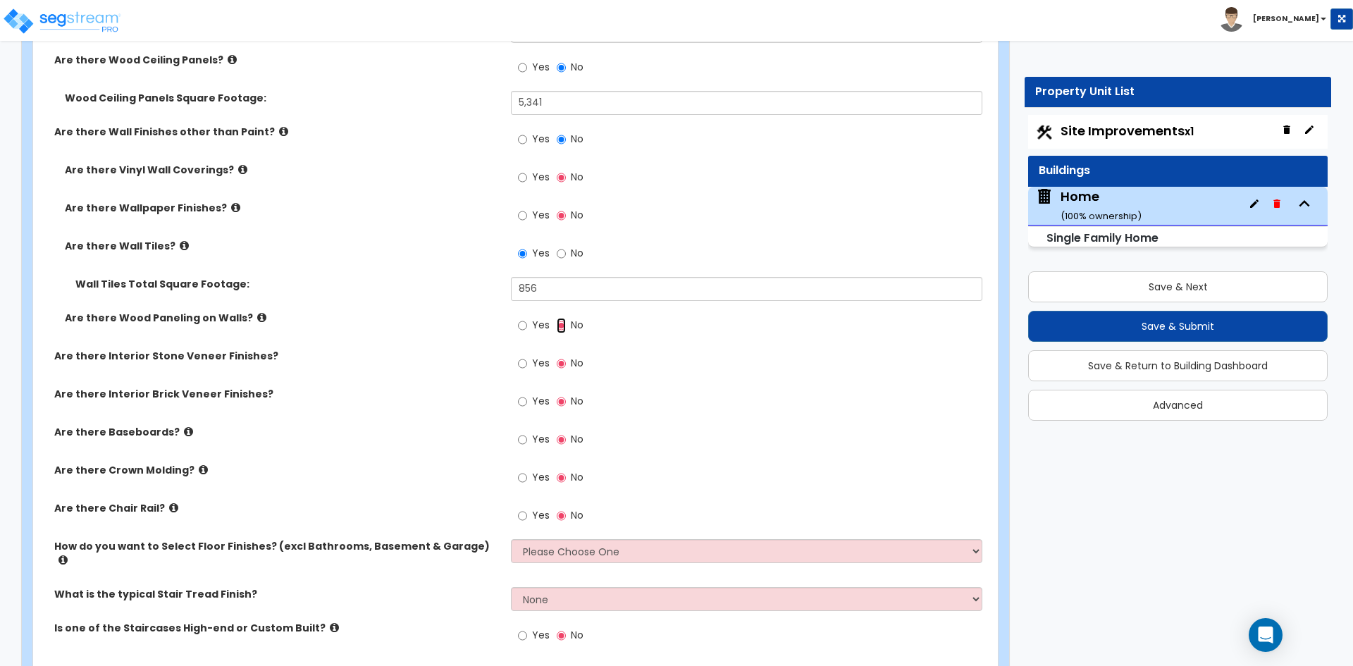
scroll to position [3383, 0]
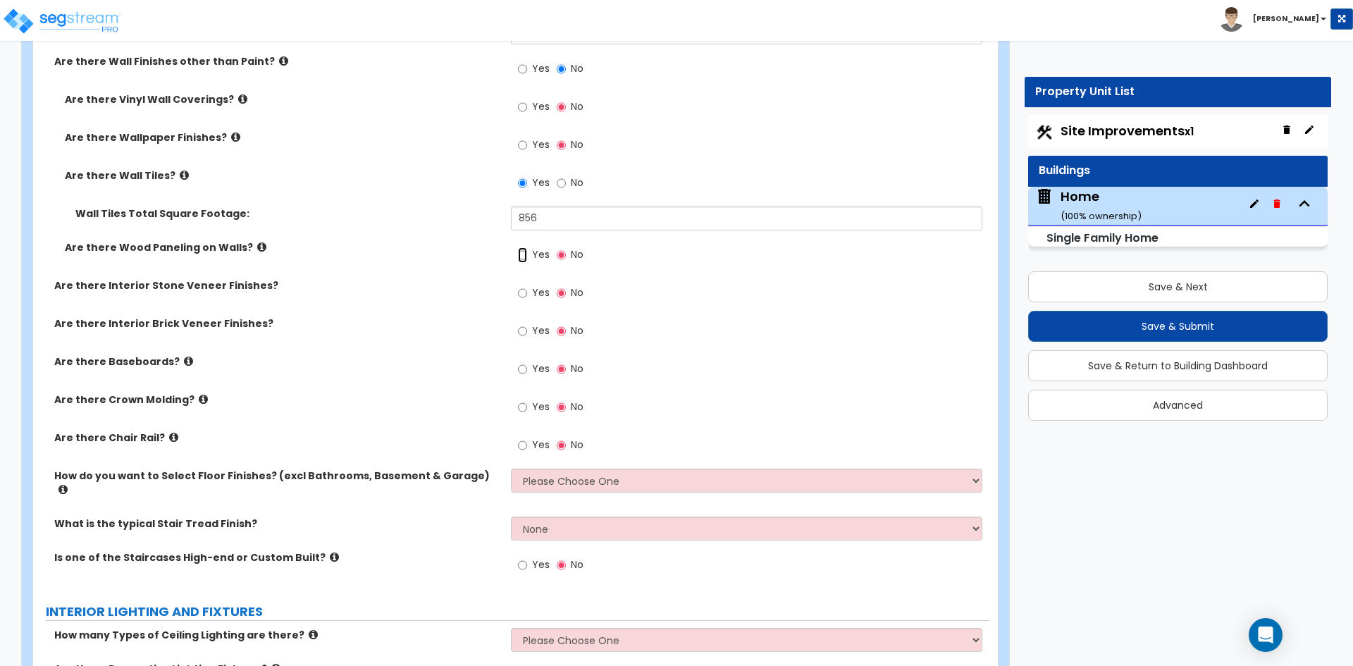
click at [519, 254] on input "Yes" at bounding box center [522, 255] width 9 height 16
radio input "true"
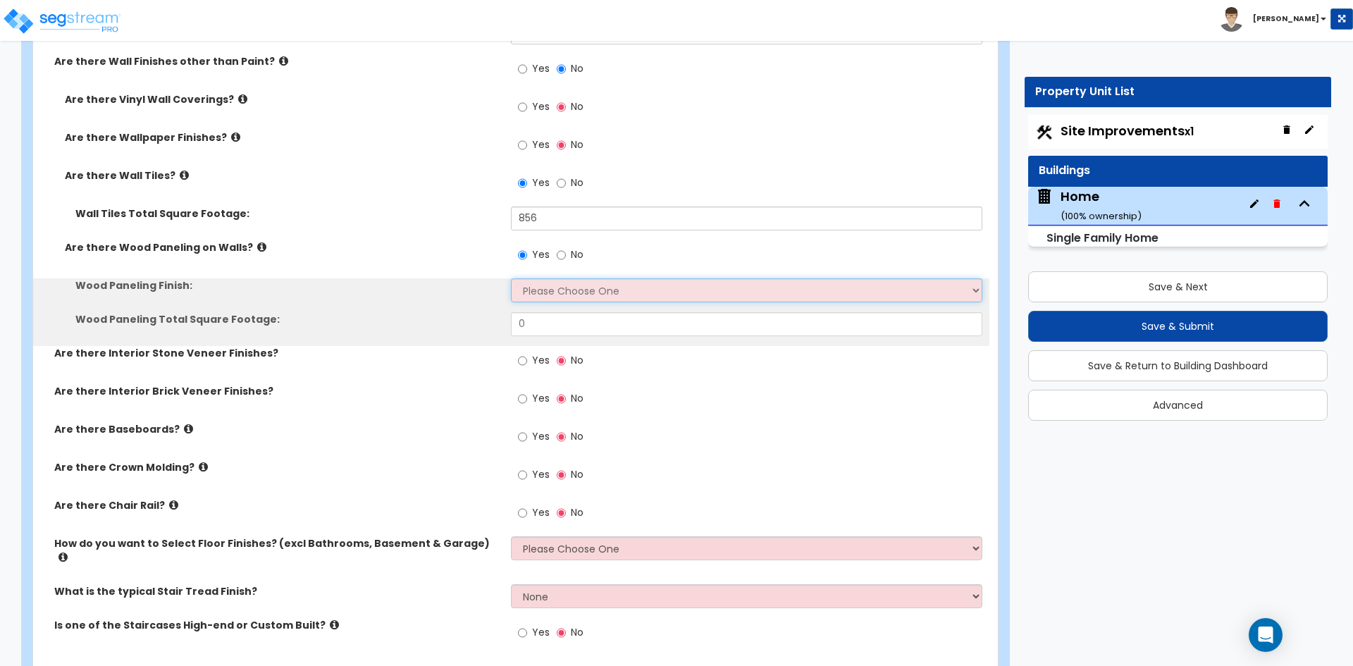
click at [542, 278] on select "Please Choose One Birch Mahogany Oak or Cherry Rosewood Teak I Don't Know, Plea…" at bounding box center [746, 290] width 471 height 24
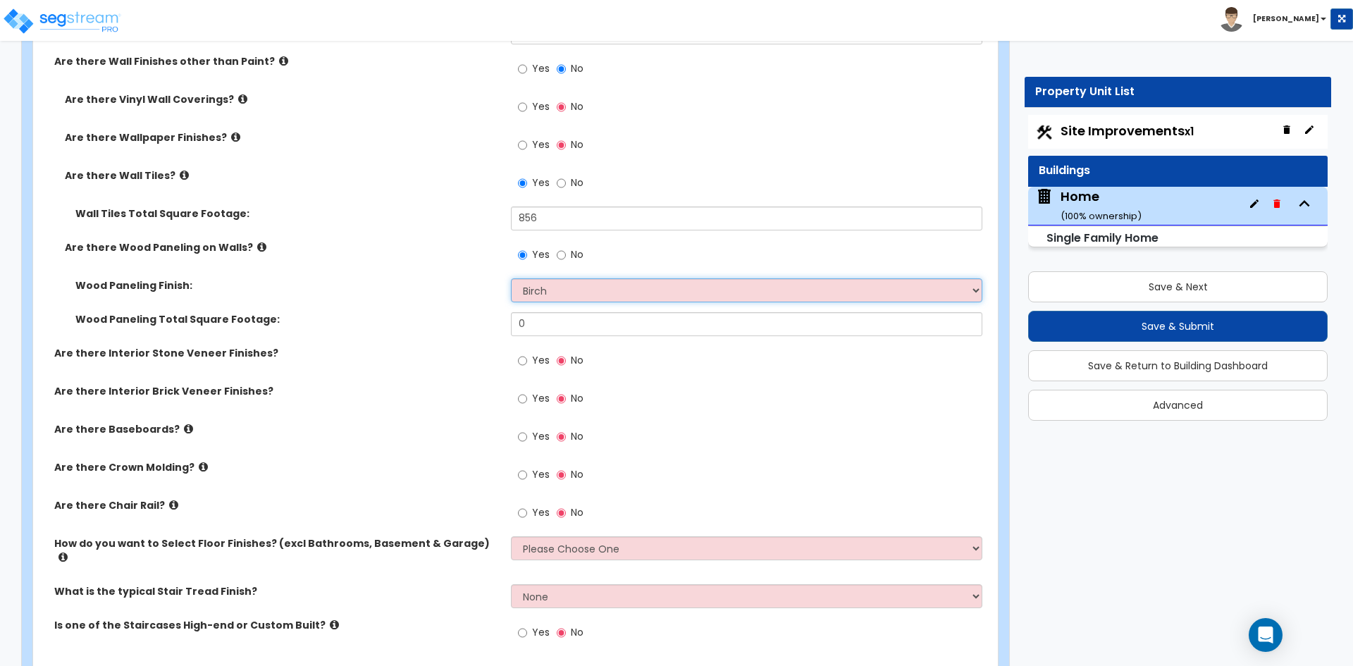
click at [511, 278] on select "Please Choose One Birch Mahogany Oak or Cherry Rosewood Teak I Don't Know, Plea…" at bounding box center [746, 290] width 471 height 24
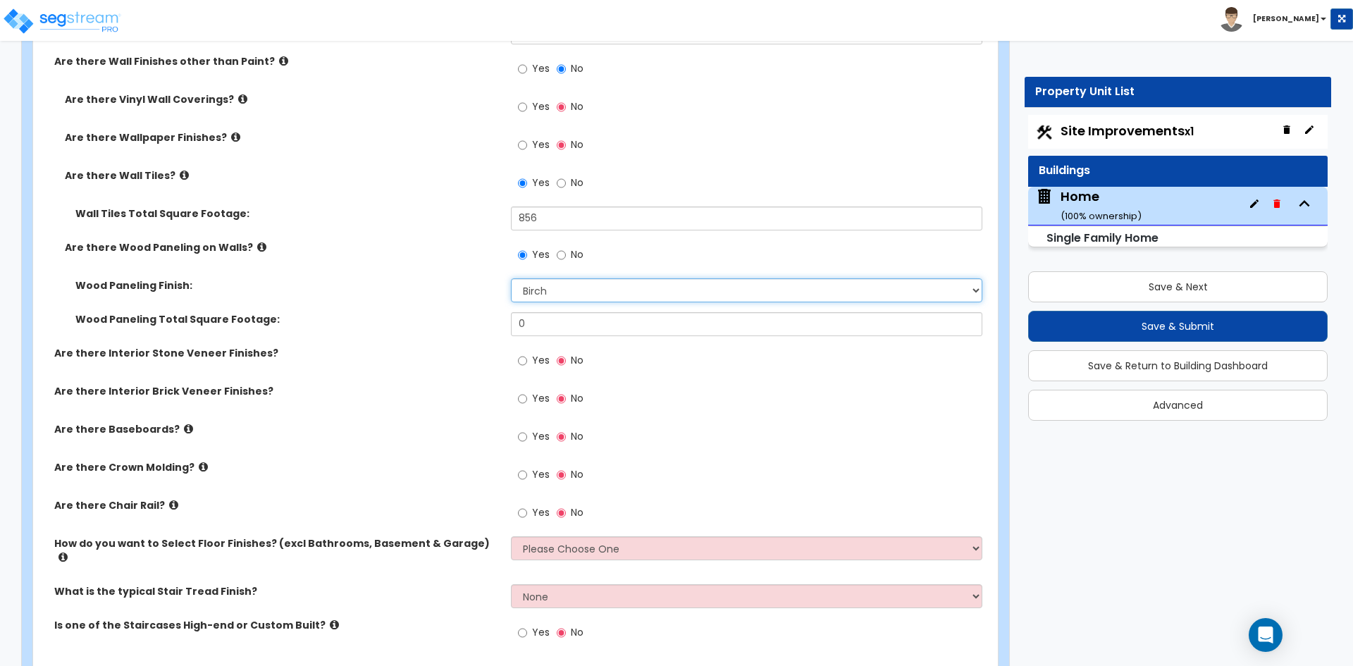
drag, startPoint x: 581, startPoint y: 286, endPoint x: 581, endPoint y: 297, distance: 11.3
click at [581, 286] on select "Please Choose One Birch Mahogany Oak or Cherry Rosewood Teak I Don't Know, Plea…" at bounding box center [746, 290] width 471 height 24
select select "2"
click at [511, 278] on select "Please Choose One Birch Mahogany Oak or Cherry Rosewood Teak I Don't Know, Plea…" at bounding box center [746, 290] width 471 height 24
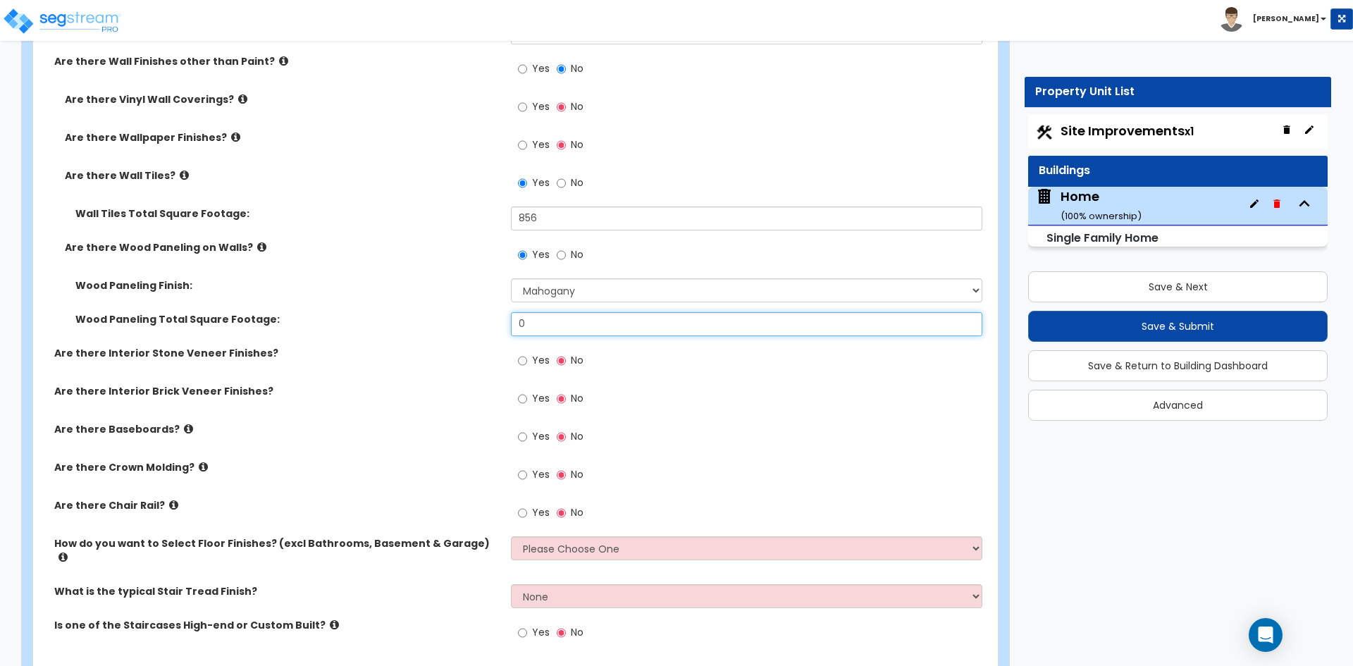
click at [566, 330] on input "0" at bounding box center [746, 324] width 471 height 24
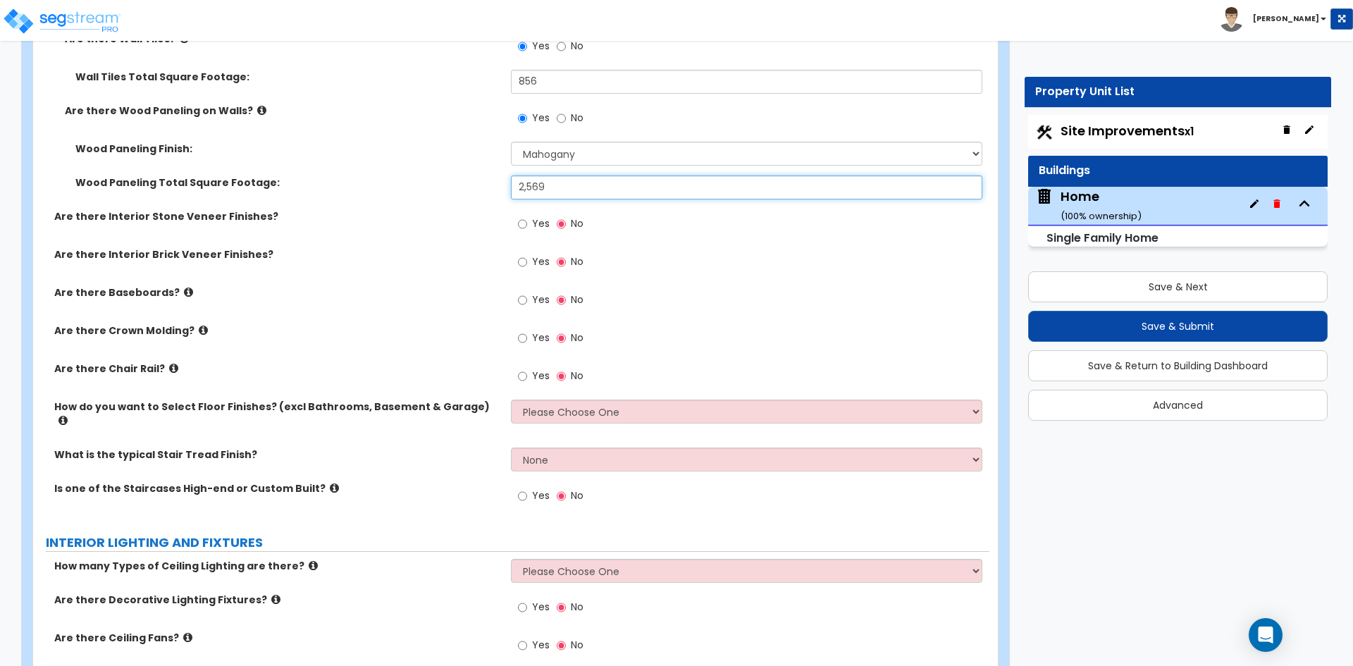
scroll to position [3524, 0]
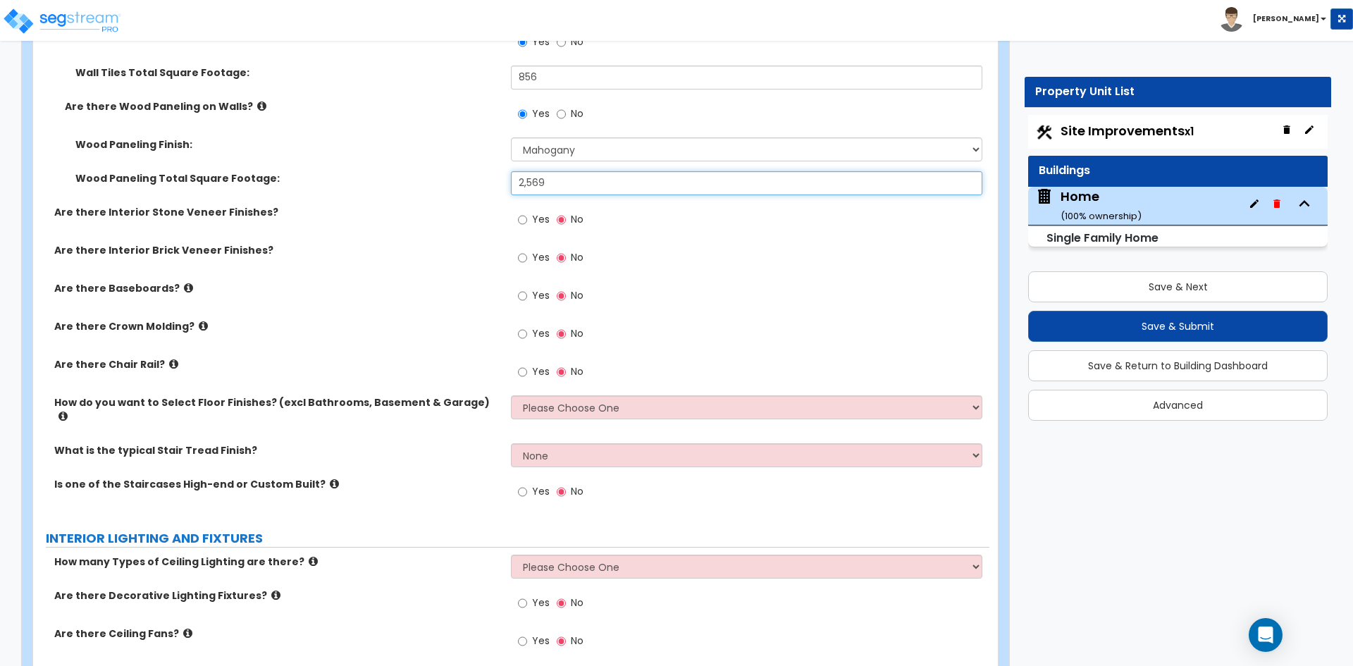
type input "2,569"
click at [523, 296] on input "Yes" at bounding box center [522, 296] width 9 height 16
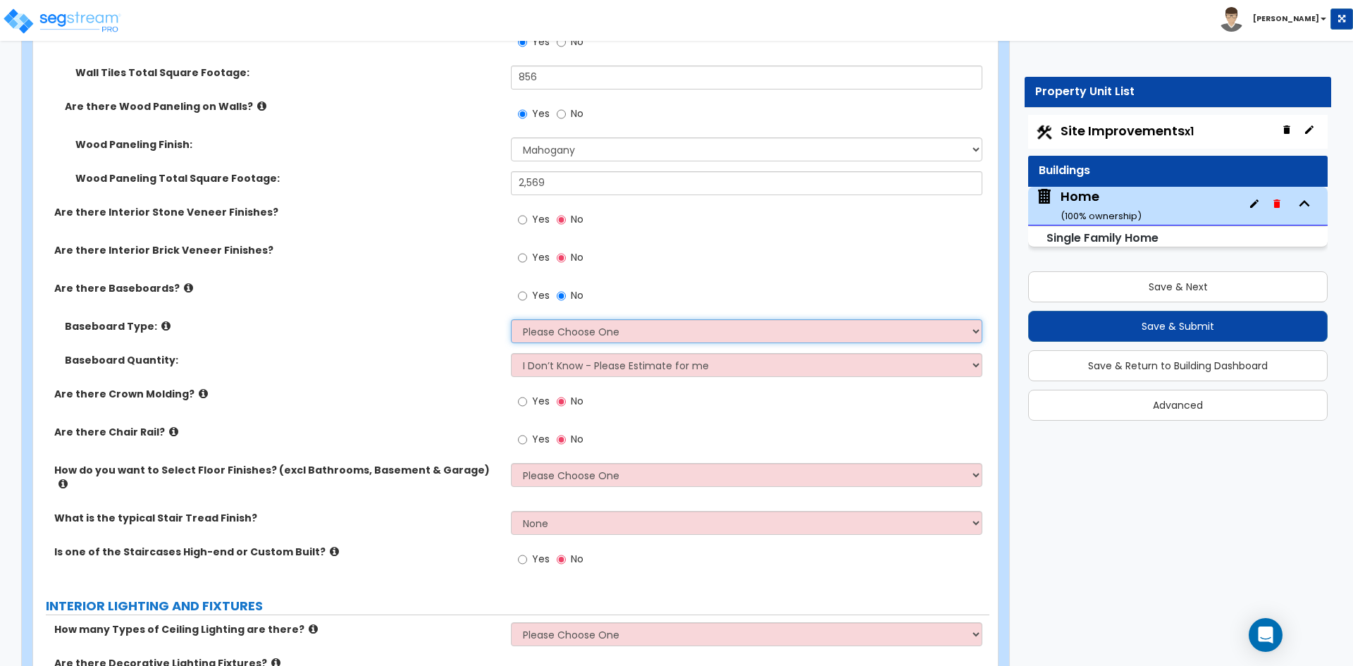
click at [582, 331] on select "Please Choose One Wood Vinyl Carpet Tile" at bounding box center [746, 331] width 471 height 24
select select "1"
click at [511, 319] on select "Please Choose One Wood Vinyl Carpet Tile" at bounding box center [746, 331] width 471 height 24
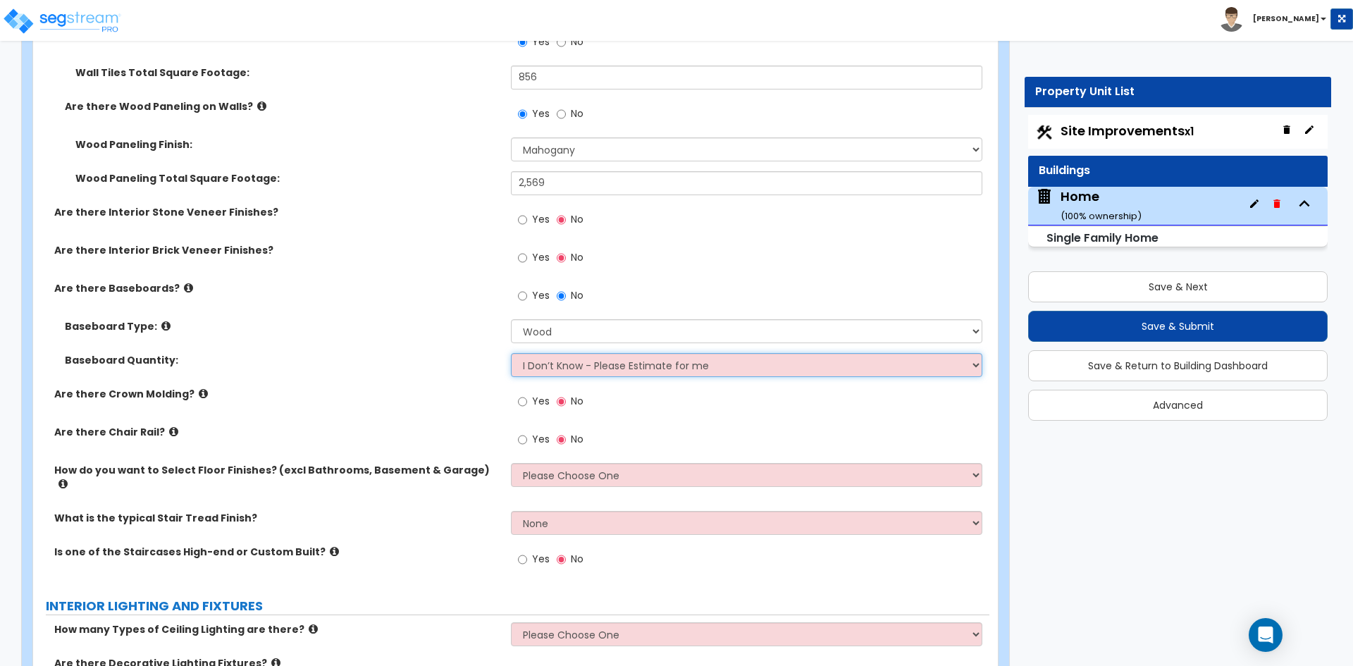
click at [595, 360] on select "I Don’t Know - Please Estimate for me I want to Enter the Linear Footage" at bounding box center [746, 365] width 471 height 24
click at [511, 353] on select "I Don’t Know - Please Estimate for me I want to Enter the Linear Footage" at bounding box center [746, 365] width 471 height 24
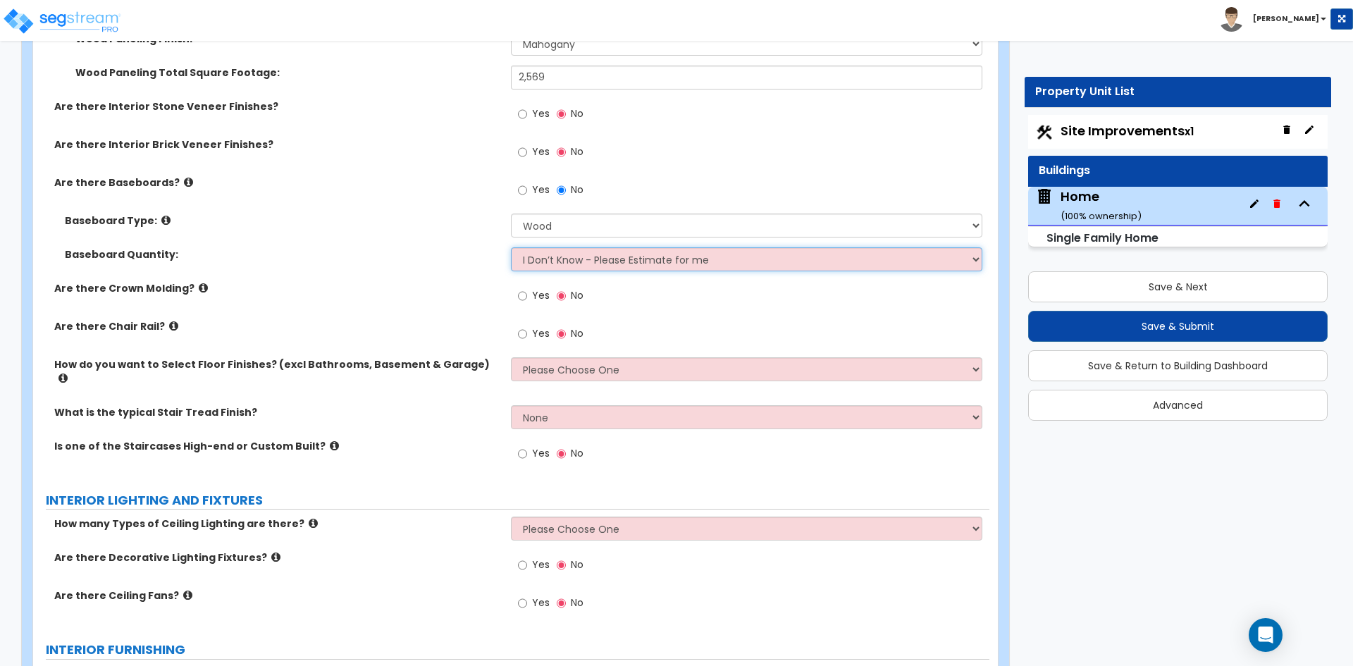
scroll to position [3665, 0]
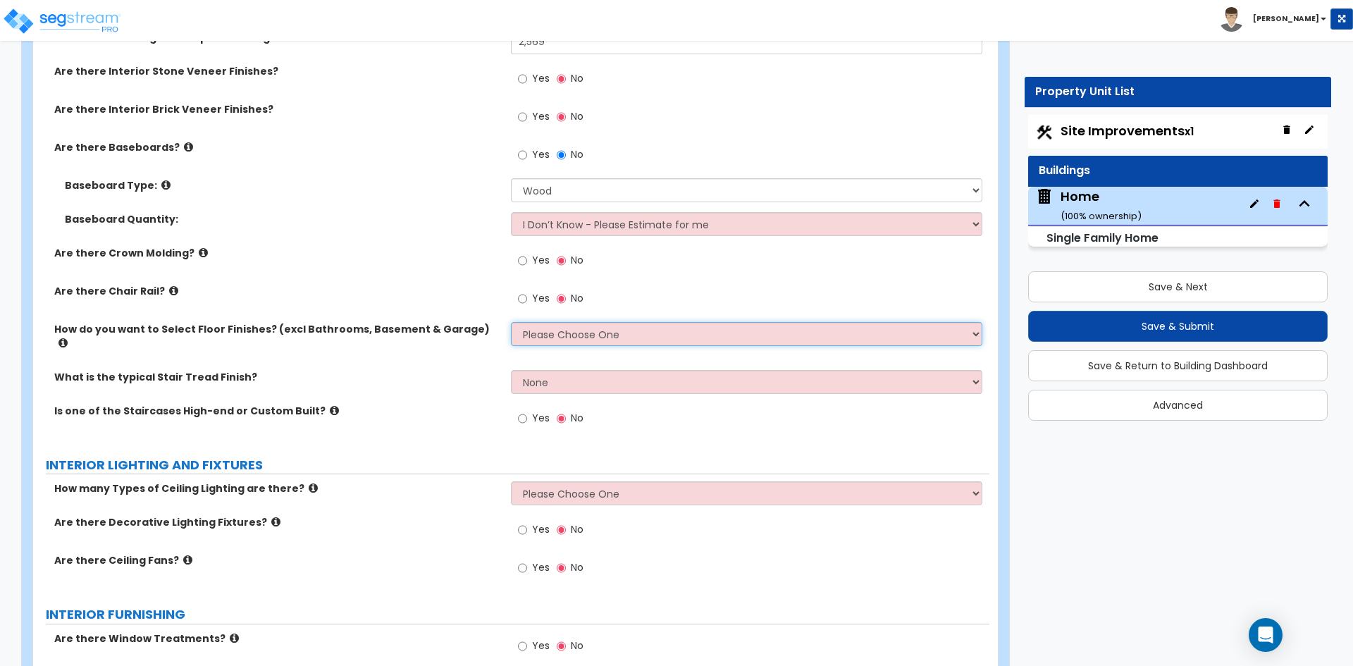
click at [589, 328] on select "Please Choose One I want to Select Floor Finishes for the Areas of the House I …" at bounding box center [746, 334] width 471 height 24
select select "1"
click at [511, 322] on select "Please Choose One I want to Select Floor Finishes for the Areas of the House I …" at bounding box center [746, 334] width 471 height 24
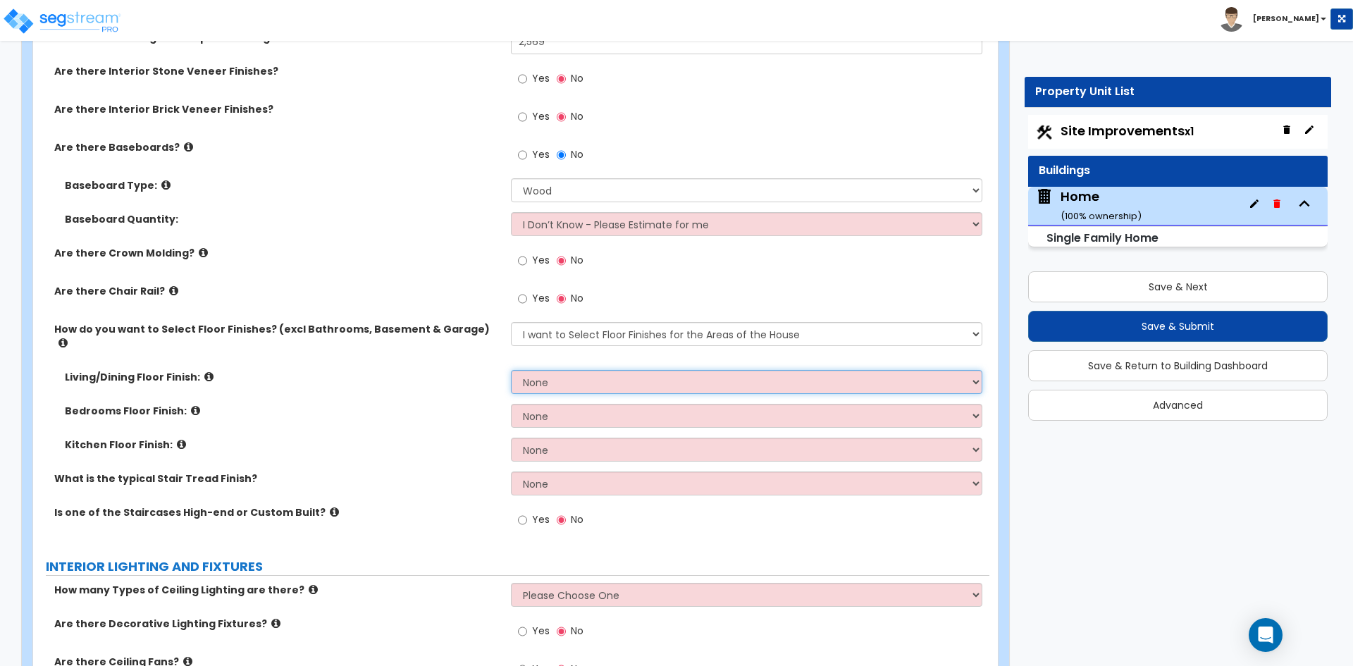
click at [712, 370] on select "None Tile Flooring Hardwood Flooring Resilient Laminate Flooring VCT Flooring S…" at bounding box center [746, 382] width 471 height 24
select select "2"
click at [511, 370] on select "None Tile Flooring Hardwood Flooring Resilient Laminate Flooring VCT Flooring S…" at bounding box center [746, 382] width 471 height 24
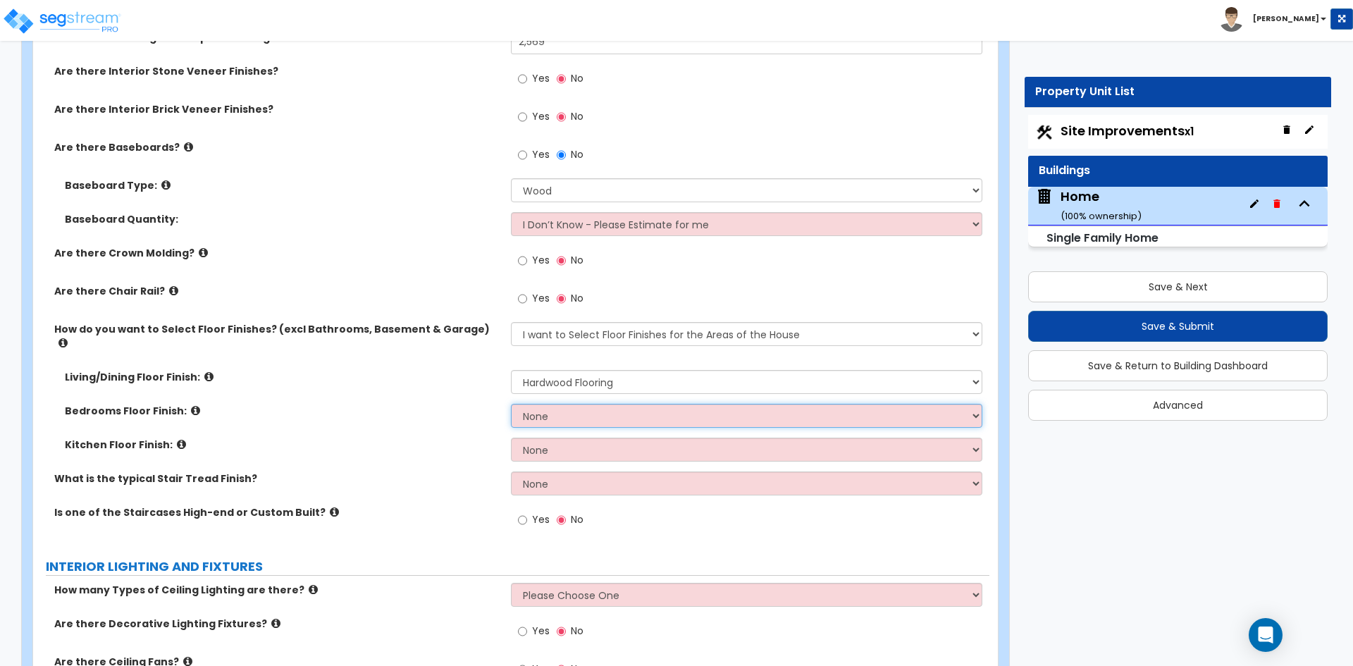
click at [578, 404] on select "None Tile Flooring Hardwood Flooring Resilient Laminate Flooring VCT Flooring S…" at bounding box center [746, 416] width 471 height 24
click at [511, 404] on select "None Tile Flooring Hardwood Flooring Resilient Laminate Flooring VCT Flooring S…" at bounding box center [746, 416] width 471 height 24
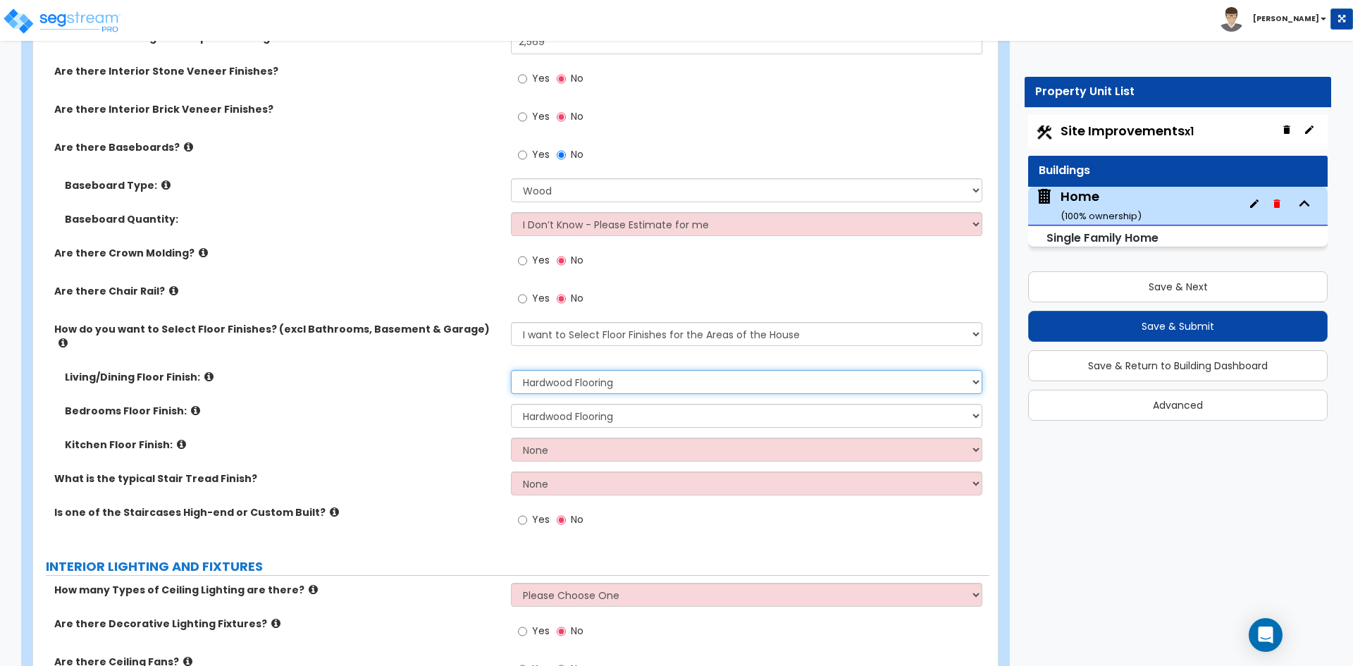
click at [605, 371] on select "None Tile Flooring Hardwood Flooring Resilient Laminate Flooring VCT Flooring S…" at bounding box center [746, 382] width 471 height 24
click at [622, 404] on select "None Tile Flooring Hardwood Flooring Resilient Laminate Flooring VCT Flooring S…" at bounding box center [746, 416] width 471 height 24
select select "5"
click at [511, 404] on select "None Tile Flooring Hardwood Flooring Resilient Laminate Flooring VCT Flooring S…" at bounding box center [746, 416] width 471 height 24
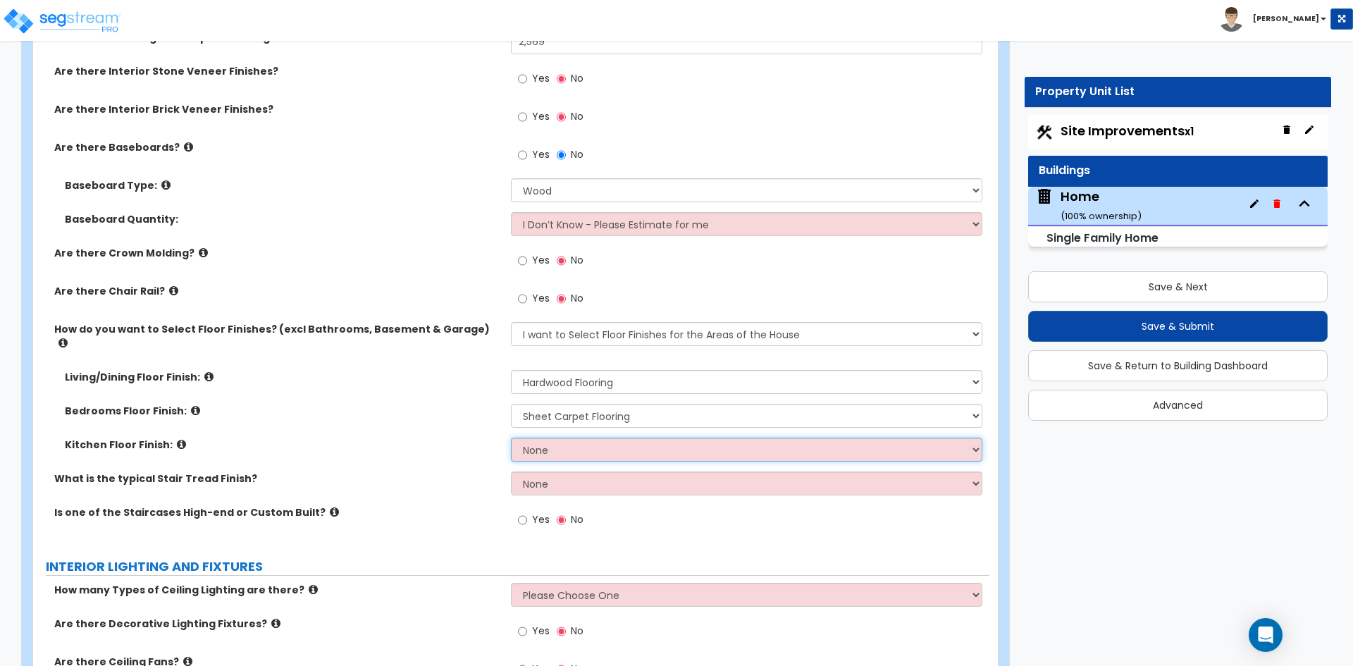
click at [597, 441] on select "None Tile Flooring Hardwood Flooring Resilient Laminate Flooring VCT Flooring S…" at bounding box center [746, 450] width 471 height 24
select select "2"
click at [511, 438] on select "None Tile Flooring Hardwood Flooring Resilient Laminate Flooring VCT Flooring S…" at bounding box center [746, 450] width 471 height 24
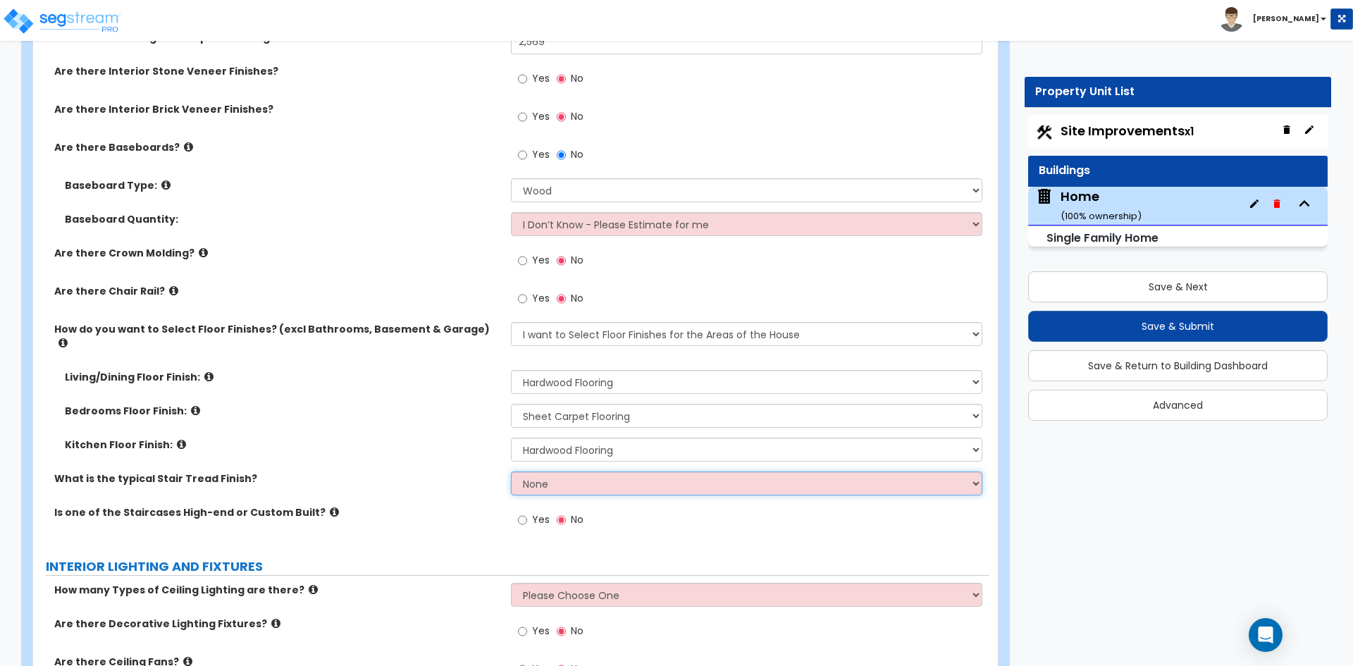
click at [570, 473] on select "None Tile Wood Laminate VCT Sheet Carpet Sheet Vinyl Carpet Tile" at bounding box center [746, 484] width 471 height 24
select select "2"
click at [511, 472] on select "None Tile Wood Laminate VCT Sheet Carpet Sheet Vinyl Carpet Tile" at bounding box center [746, 484] width 471 height 24
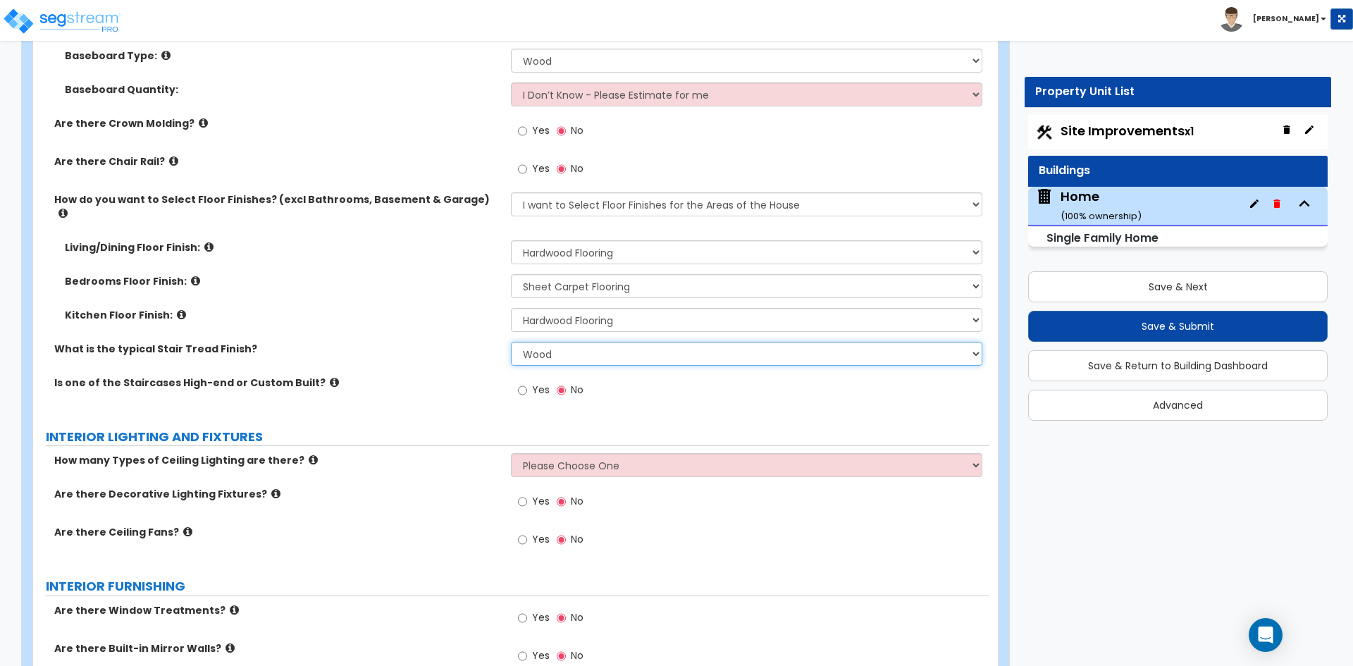
scroll to position [3806, 0]
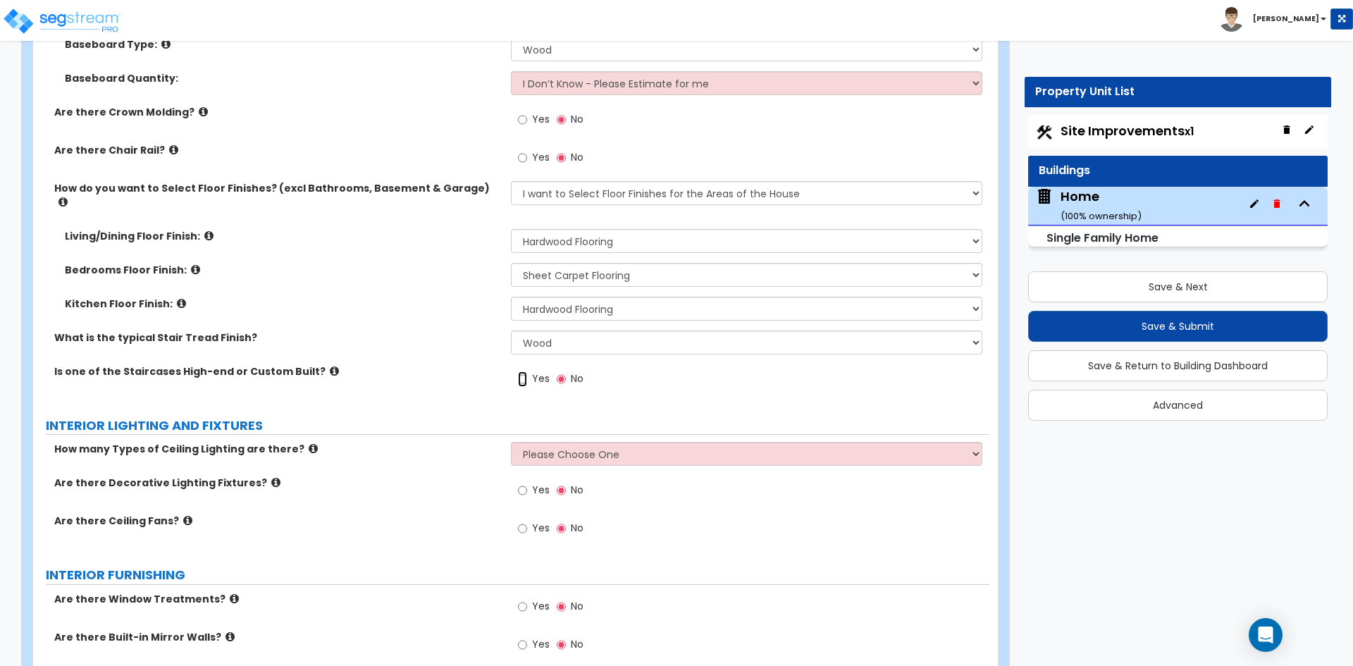
click at [524, 371] on input "Yes" at bounding box center [522, 379] width 9 height 16
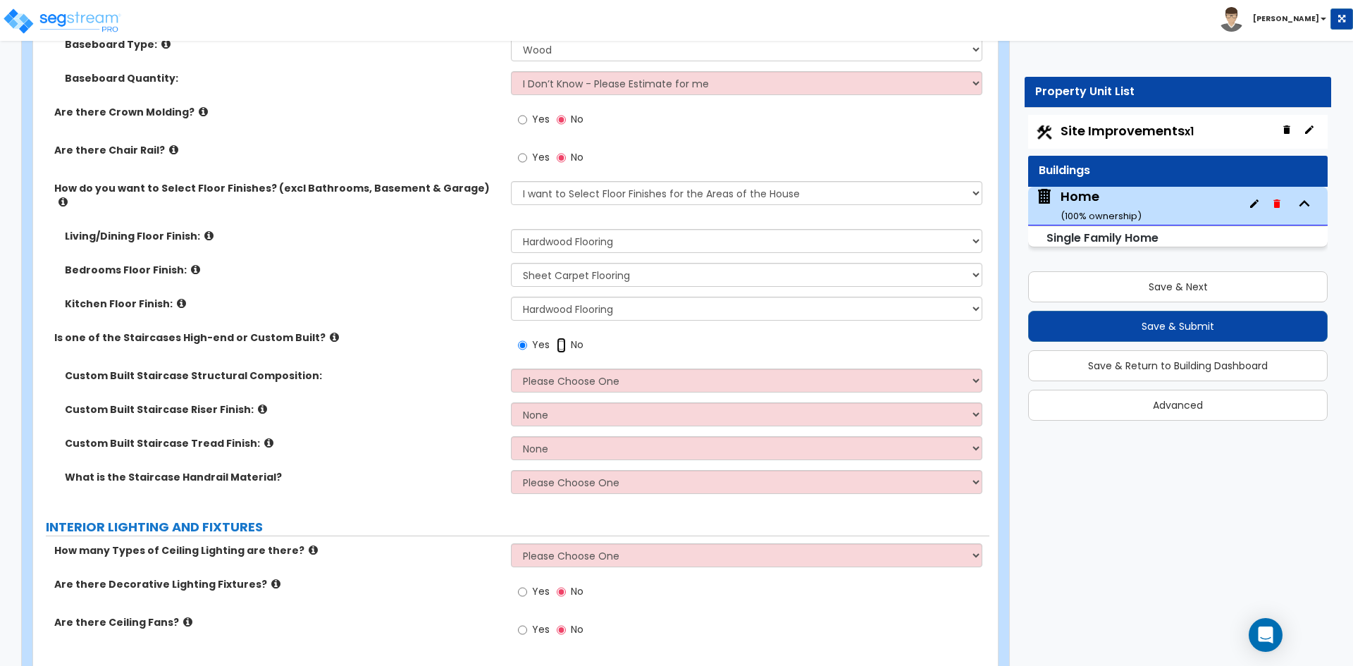
click at [560, 338] on input "No" at bounding box center [561, 346] width 9 height 16
radio input "false"
radio input "true"
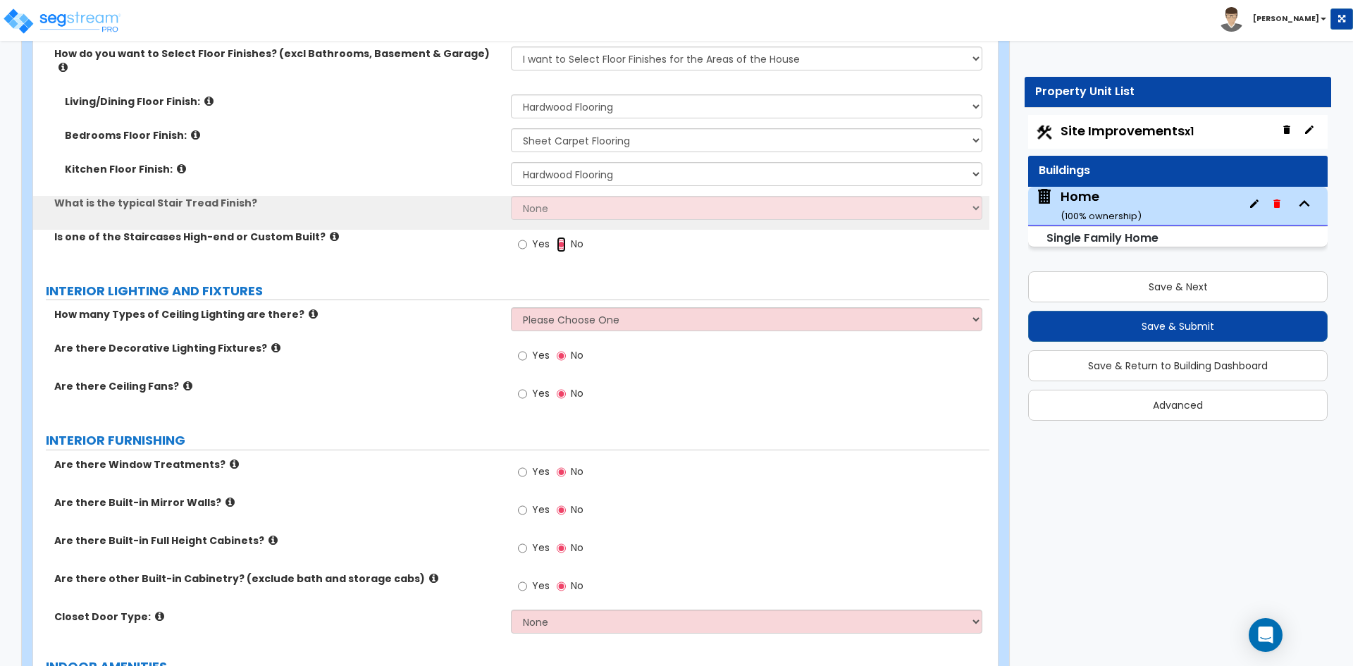
scroll to position [3947, 0]
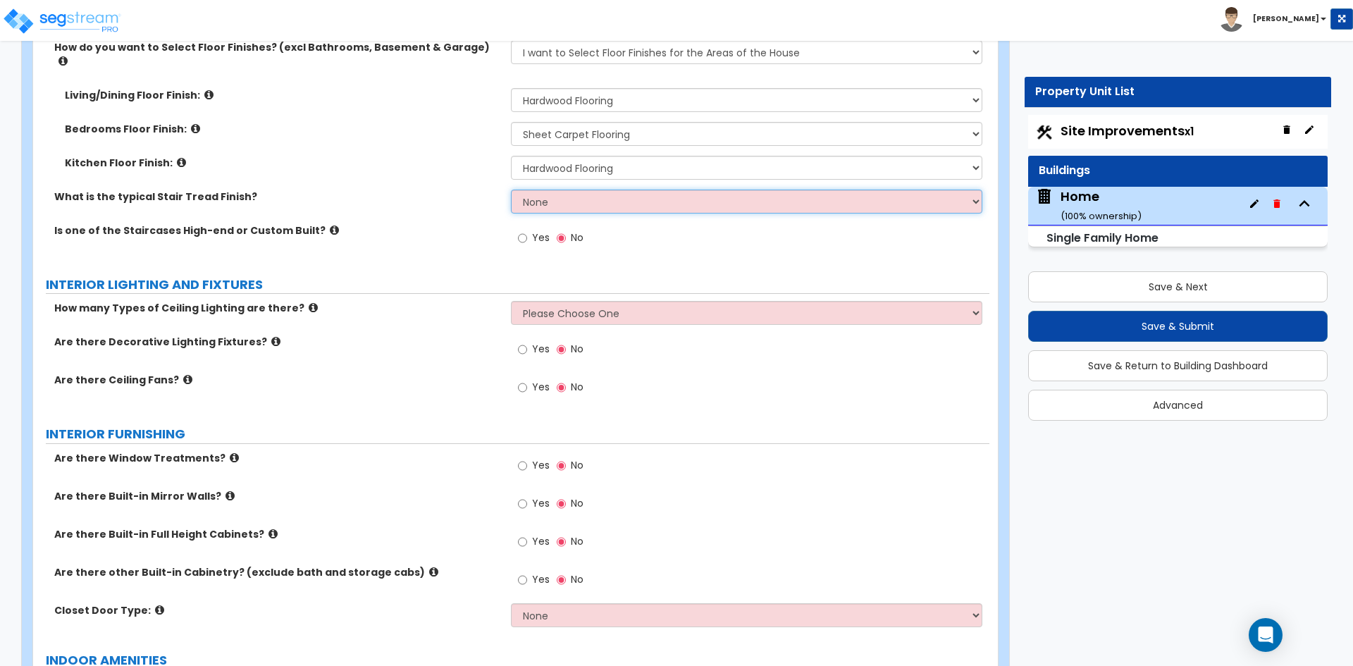
click at [567, 196] on select "None Tile Wood Laminate VCT Sheet Carpet Sheet Vinyl Carpet Tile" at bounding box center [746, 202] width 471 height 24
select select "2"
click at [511, 190] on select "None Tile Wood Laminate VCT Sheet Carpet Sheet Vinyl Carpet Tile" at bounding box center [746, 202] width 471 height 24
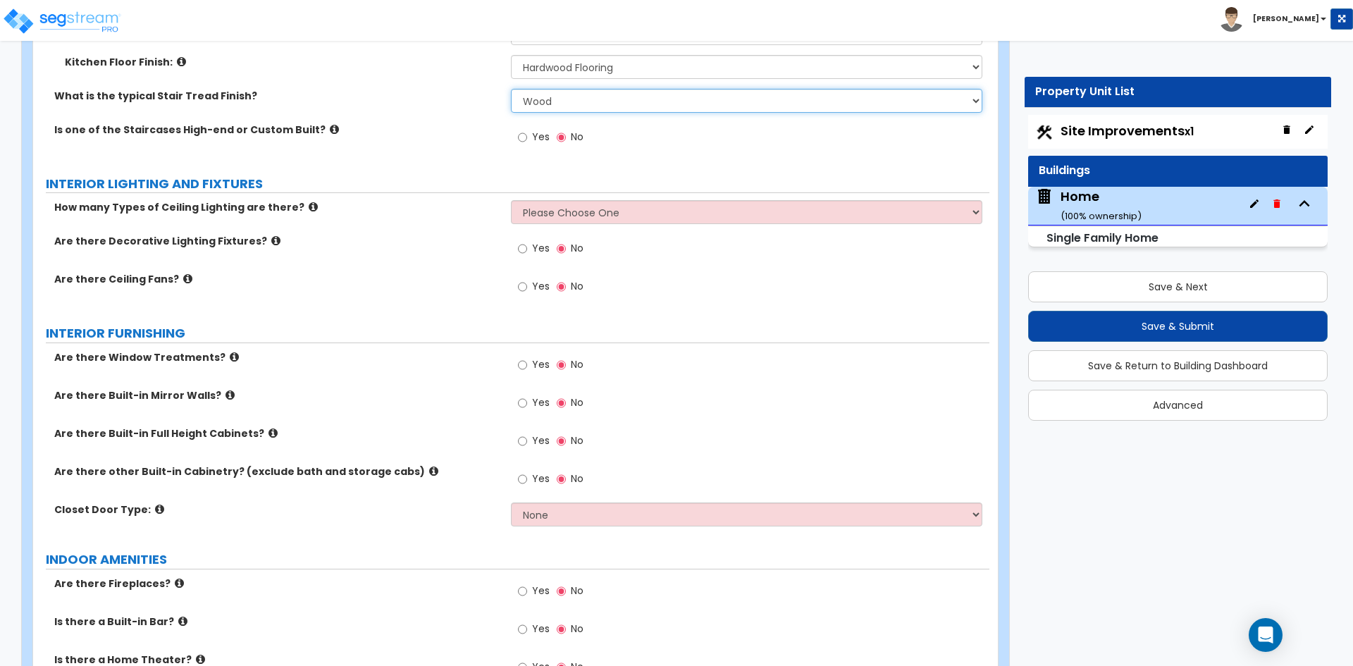
scroll to position [4088, 0]
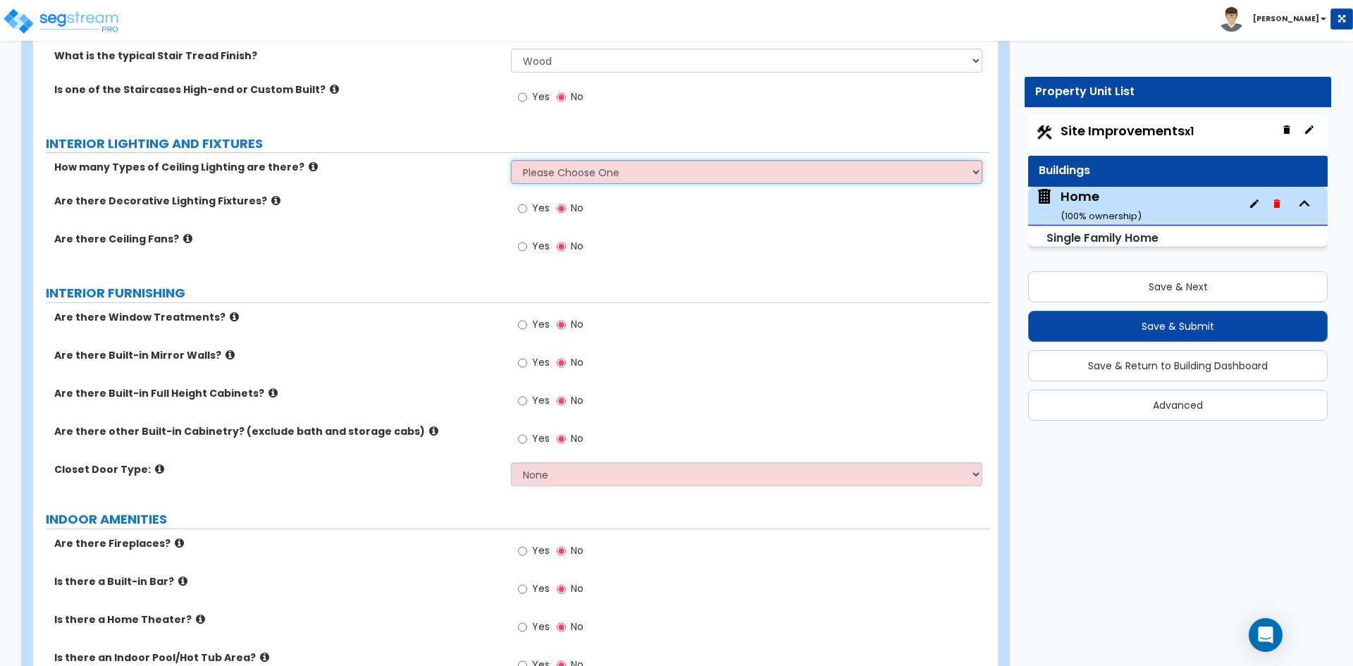
click at [553, 160] on select "Please Choose One 1 2 3" at bounding box center [746, 172] width 471 height 24
select select "1"
click at [511, 160] on select "Please Choose One 1 2 3" at bounding box center [746, 172] width 471 height 24
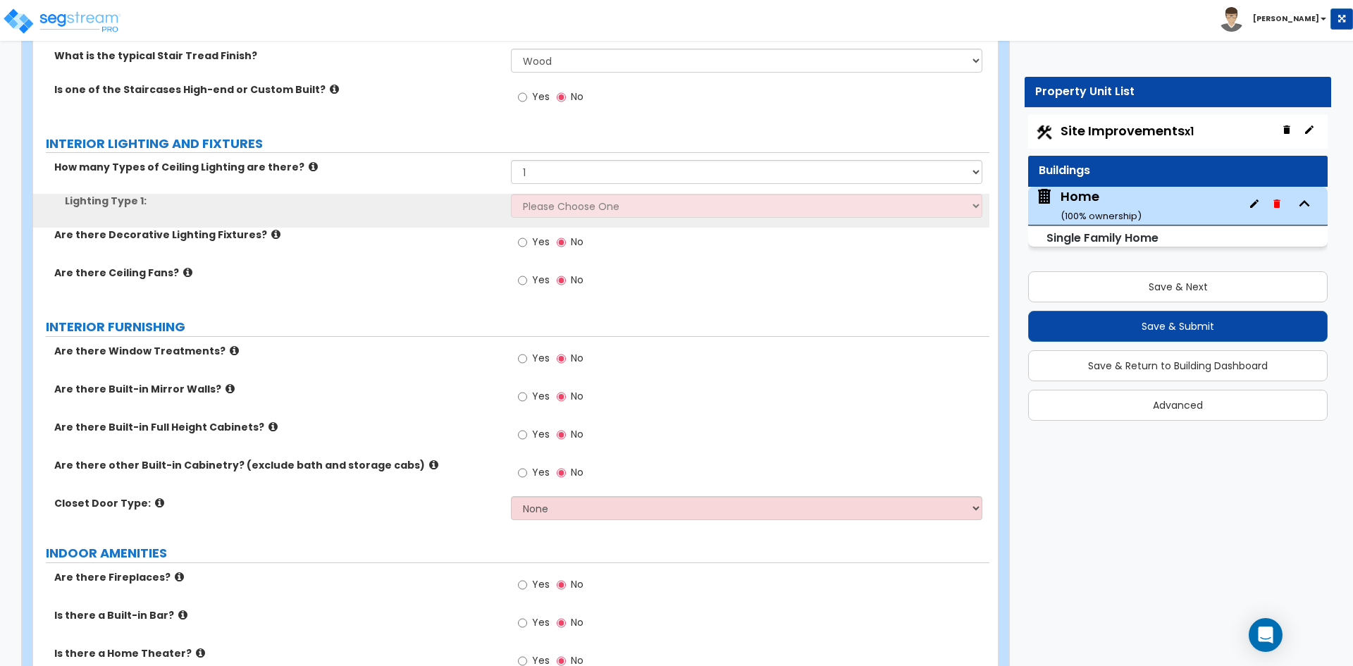
click at [551, 207] on div "Lighting Type 1: Please Choose One LED Surface-Mounted LED Recessed Fluorescent…" at bounding box center [511, 211] width 956 height 34
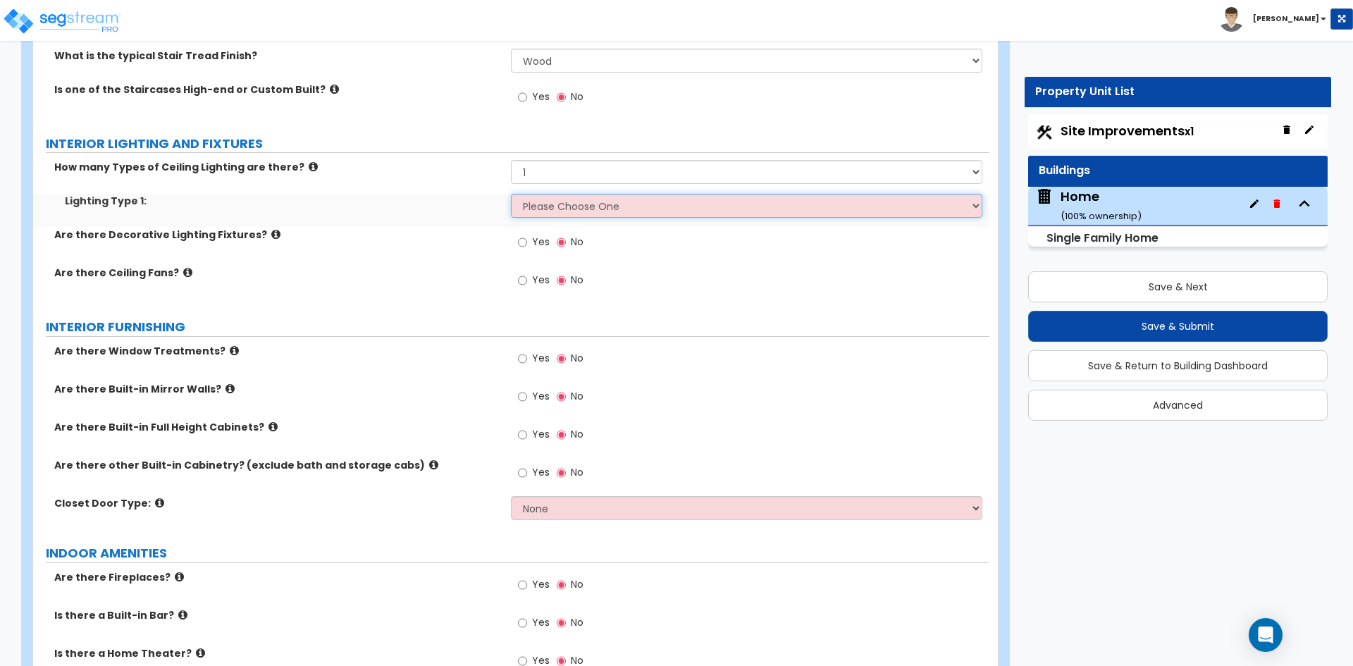
click at [562, 197] on select "Please Choose One LED Surface-Mounted LED Recessed Fluorescent Surface-Mounted …" at bounding box center [746, 206] width 471 height 24
select select "5"
click at [511, 194] on select "Please Choose One LED Surface-Mounted LED Recessed Fluorescent Surface-Mounted …" at bounding box center [746, 206] width 471 height 24
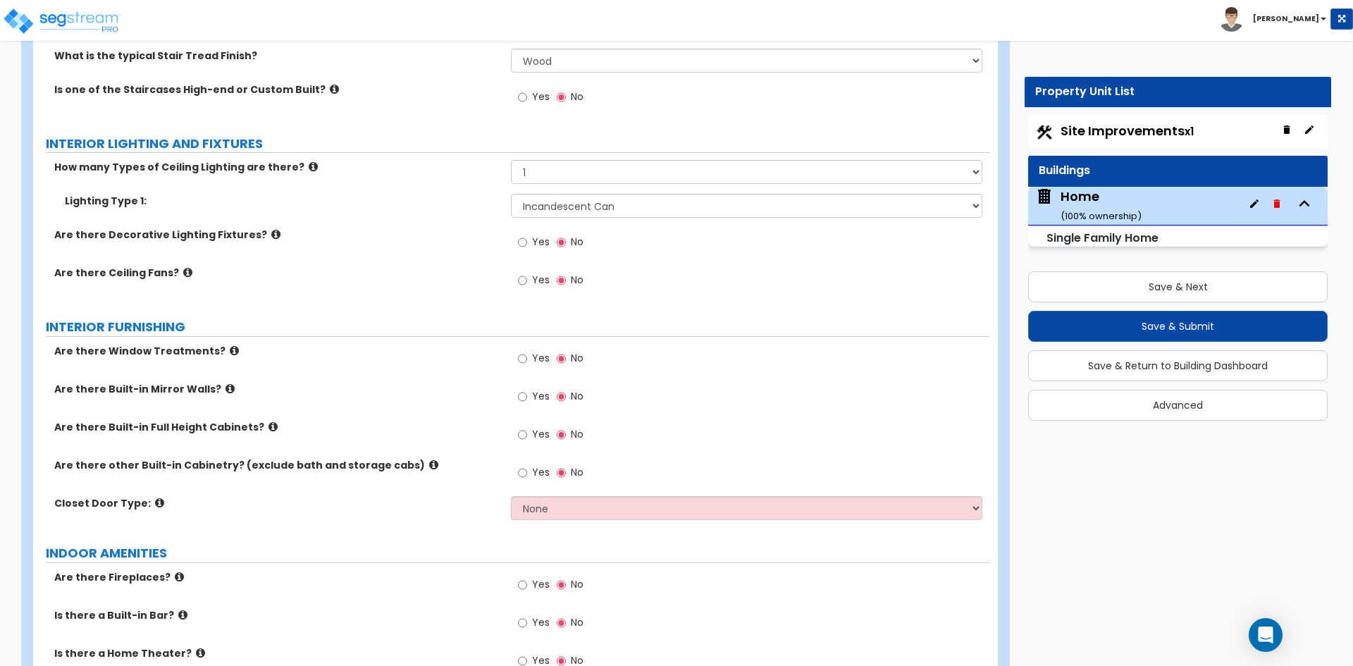
click at [530, 232] on label "Yes" at bounding box center [534, 244] width 32 height 24
click at [527, 235] on input "Yes" at bounding box center [522, 243] width 9 height 16
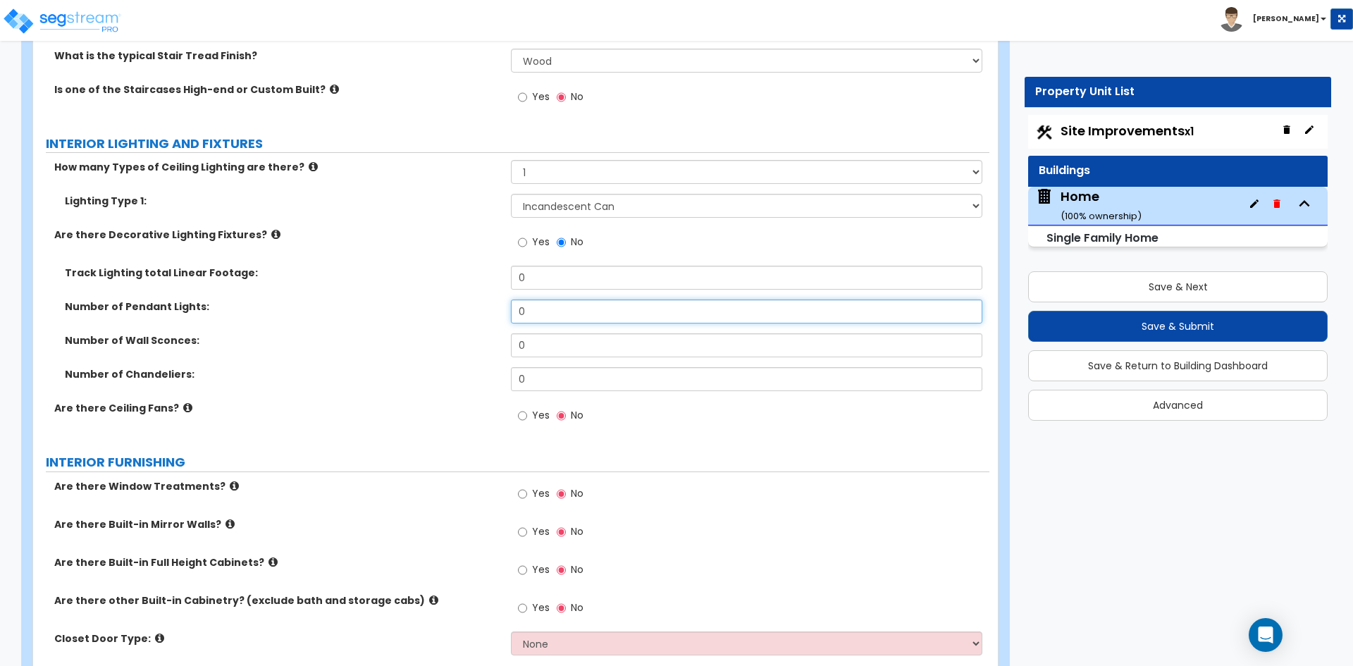
click at [545, 300] on input "0" at bounding box center [746, 312] width 471 height 24
type input "1"
type input "6"
click at [551, 333] on input "0" at bounding box center [746, 345] width 471 height 24
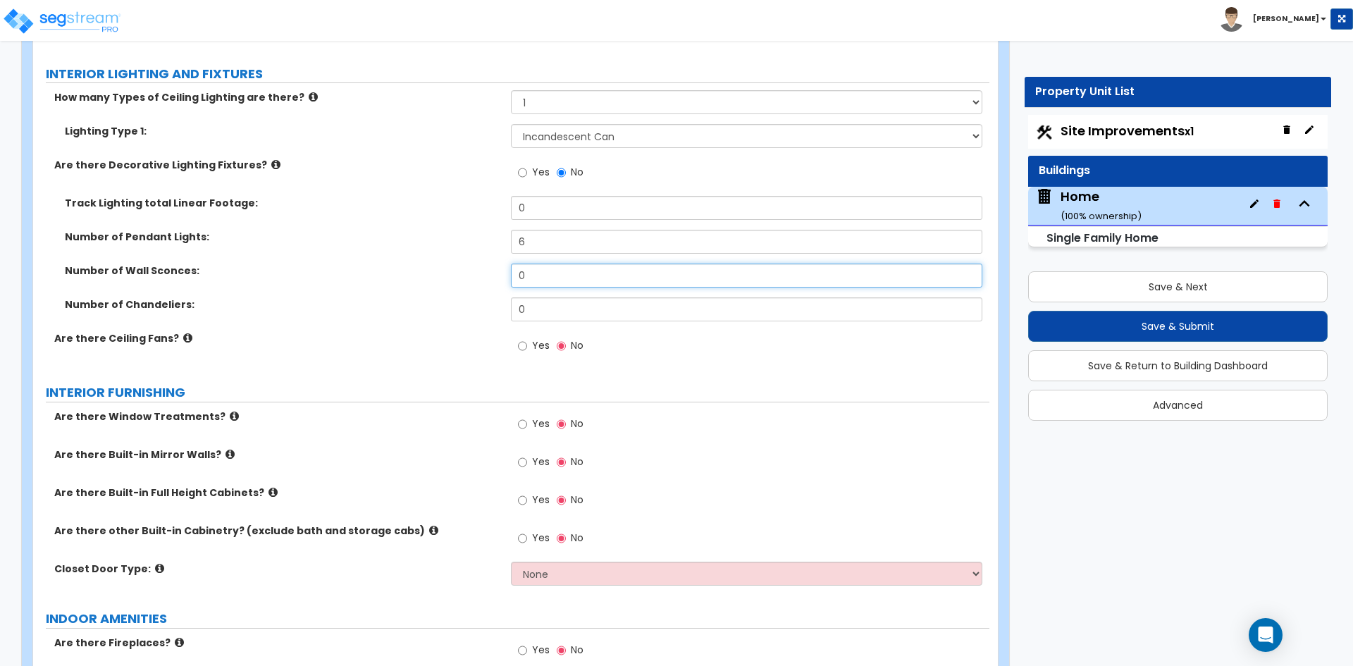
scroll to position [4159, 0]
click at [564, 263] on input "0" at bounding box center [746, 275] width 471 height 24
type input "12"
click at [546, 229] on input "6" at bounding box center [746, 241] width 471 height 24
type input "8"
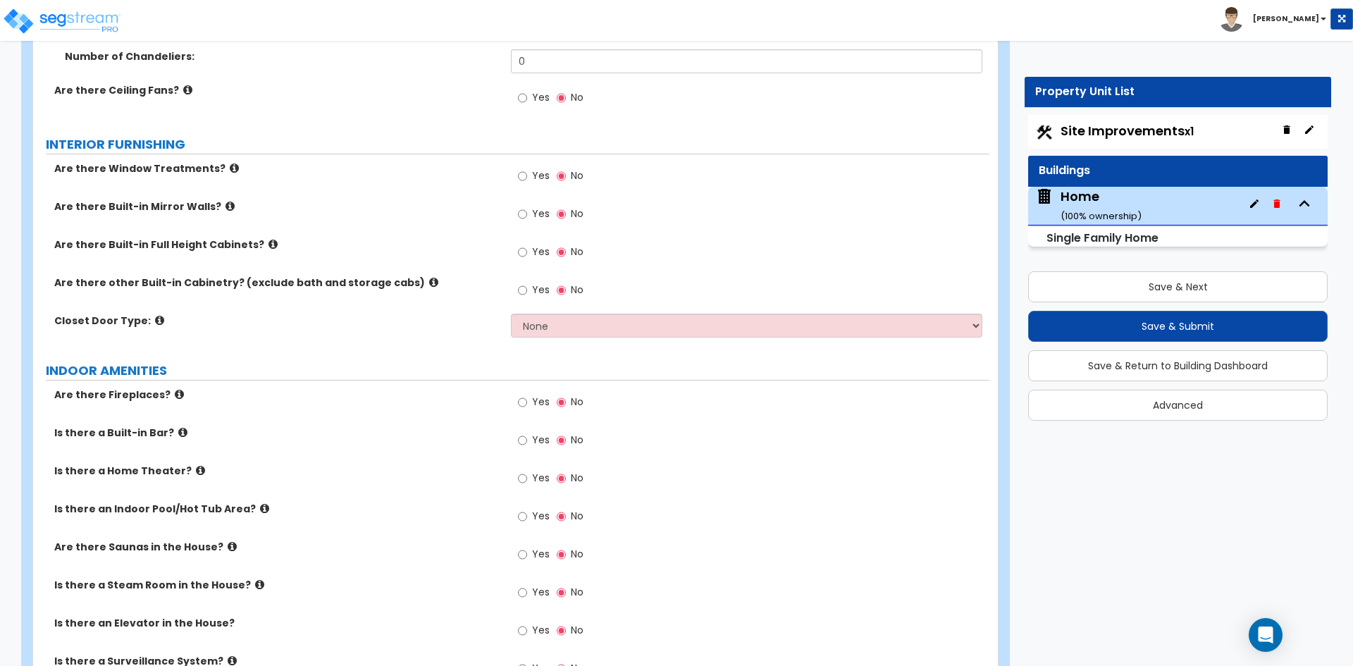
scroll to position [4440, 0]
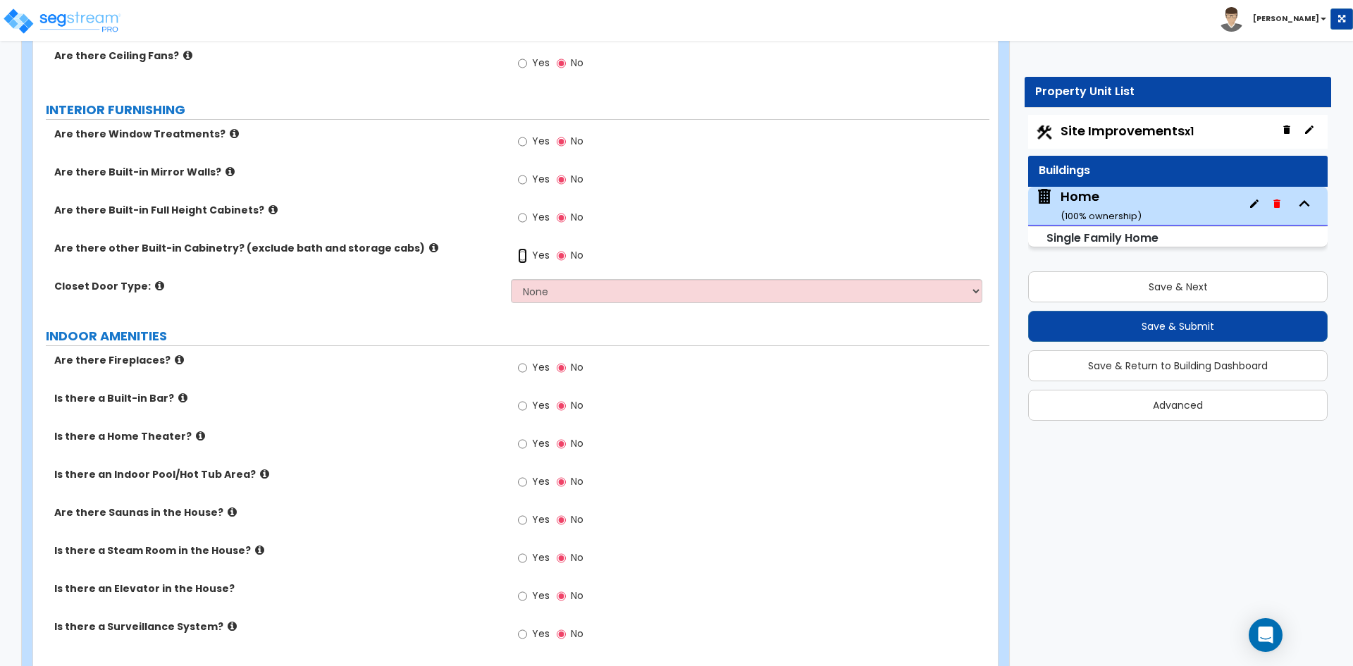
click at [524, 248] on input "Yes" at bounding box center [522, 256] width 9 height 16
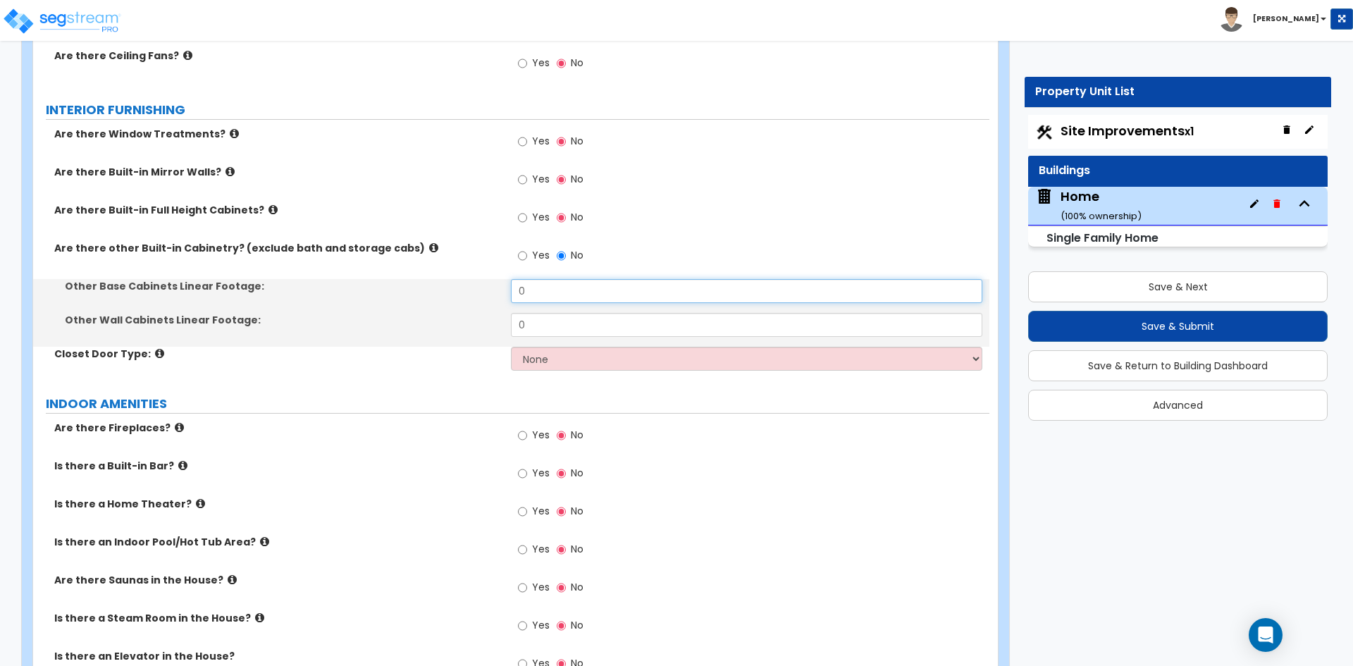
click at [579, 279] on input "0" at bounding box center [746, 291] width 471 height 24
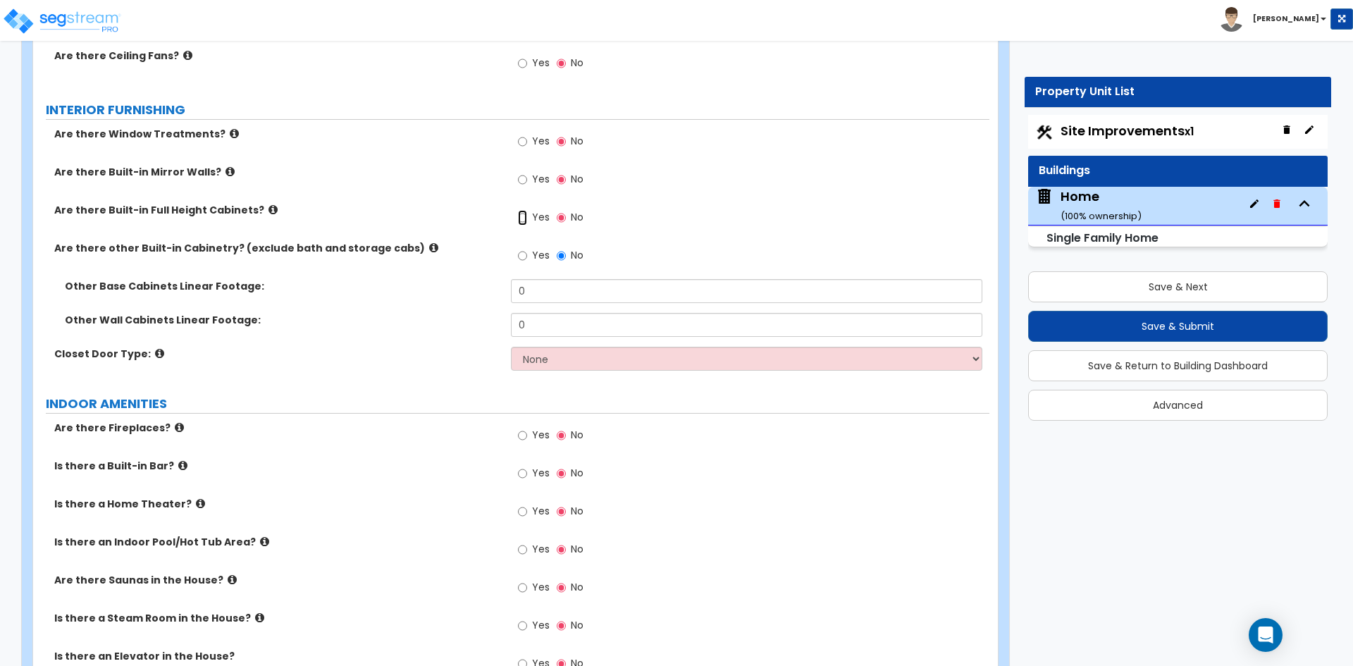
click at [524, 210] on input "Yes" at bounding box center [522, 218] width 9 height 16
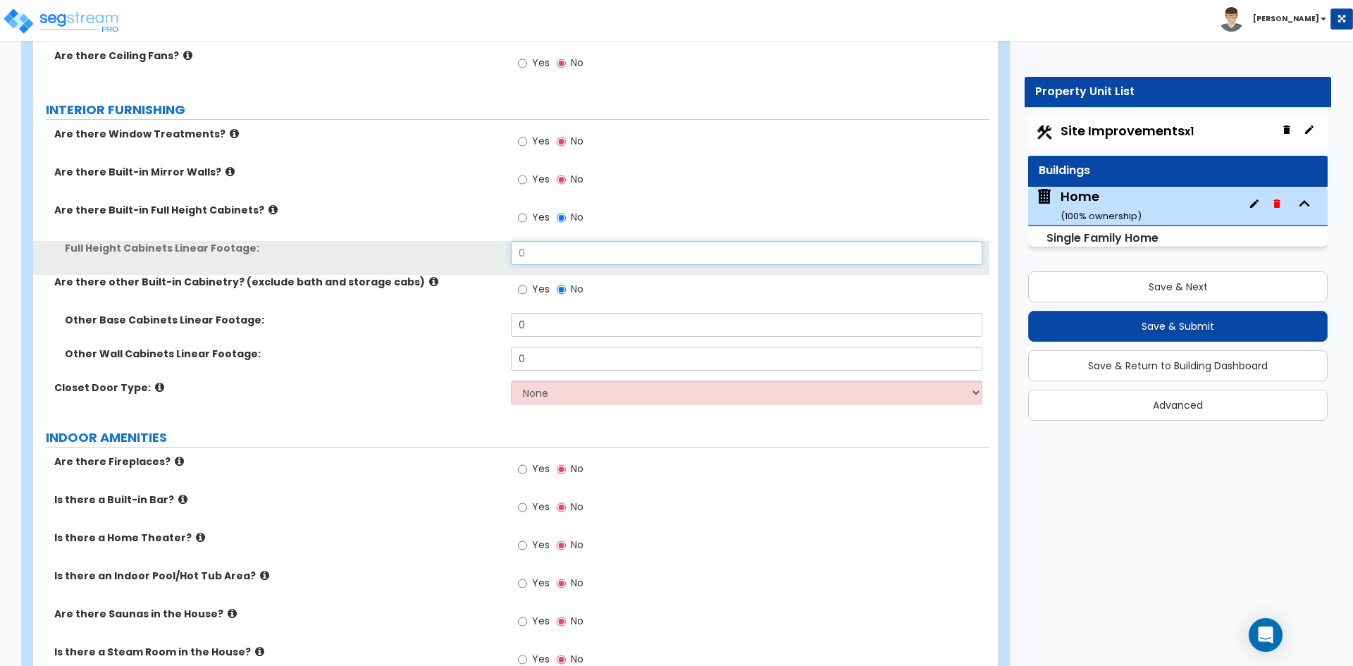
click at [553, 241] on input "0" at bounding box center [746, 253] width 471 height 24
type input "10"
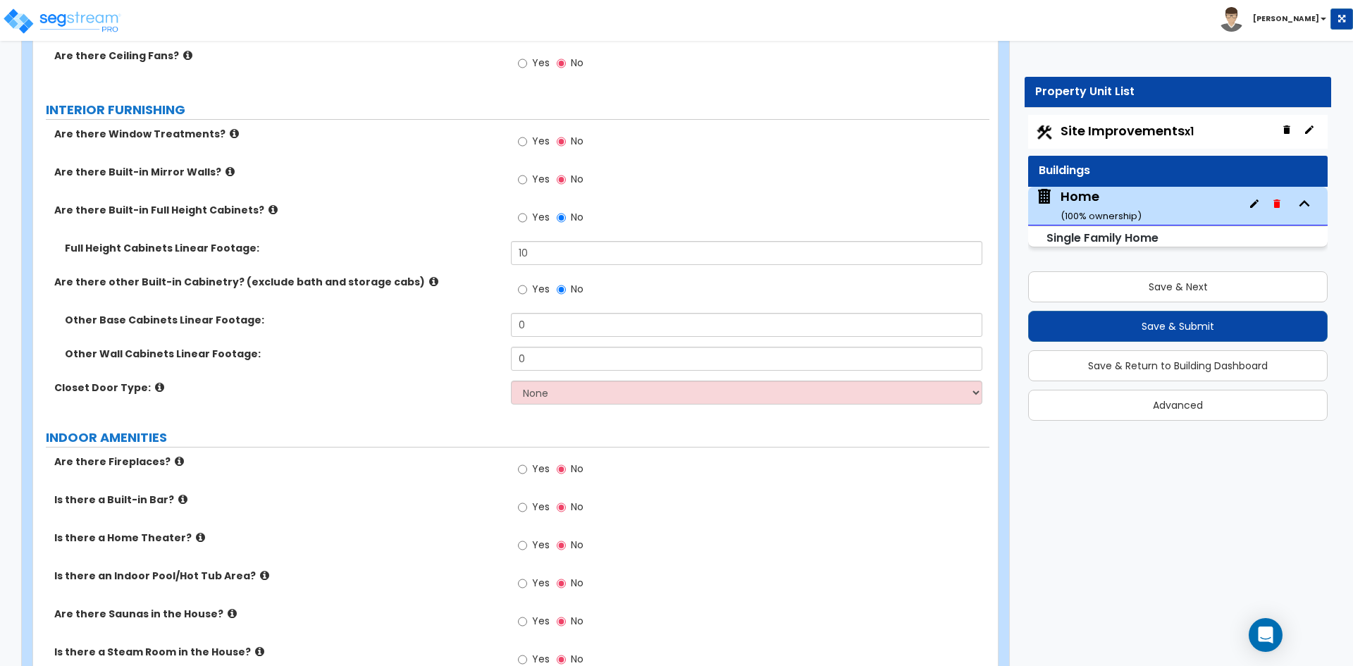
click at [543, 324] on div "Other Base Cabinets Linear Footage: 0" at bounding box center [511, 330] width 956 height 34
click at [546, 313] on input "0" at bounding box center [746, 325] width 471 height 24
type input "6"
click at [551, 347] on input "0" at bounding box center [746, 359] width 471 height 24
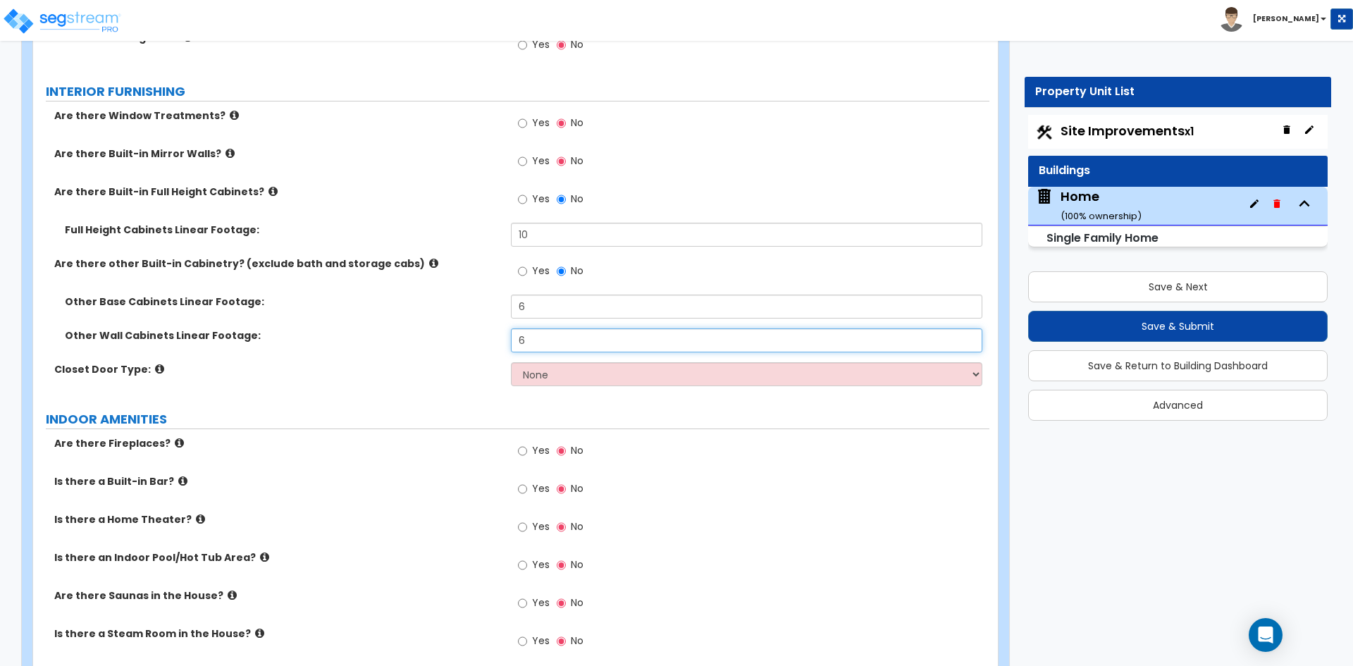
scroll to position [4581, 0]
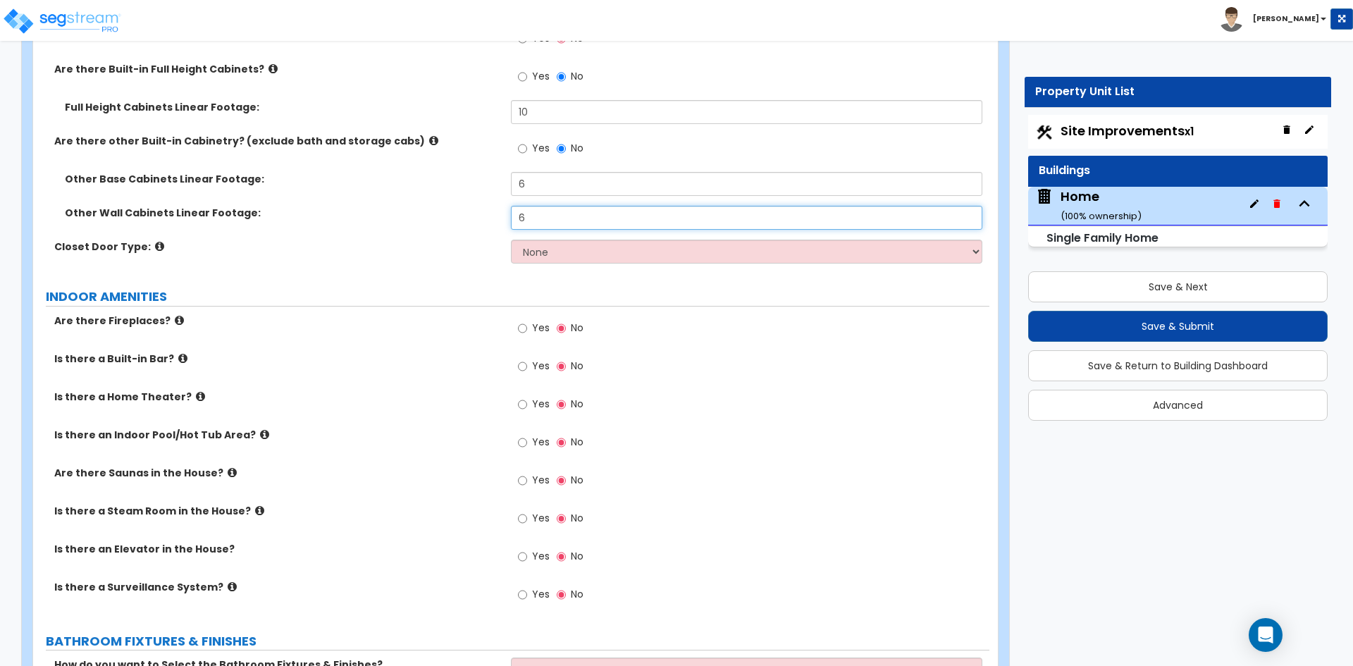
type input "6"
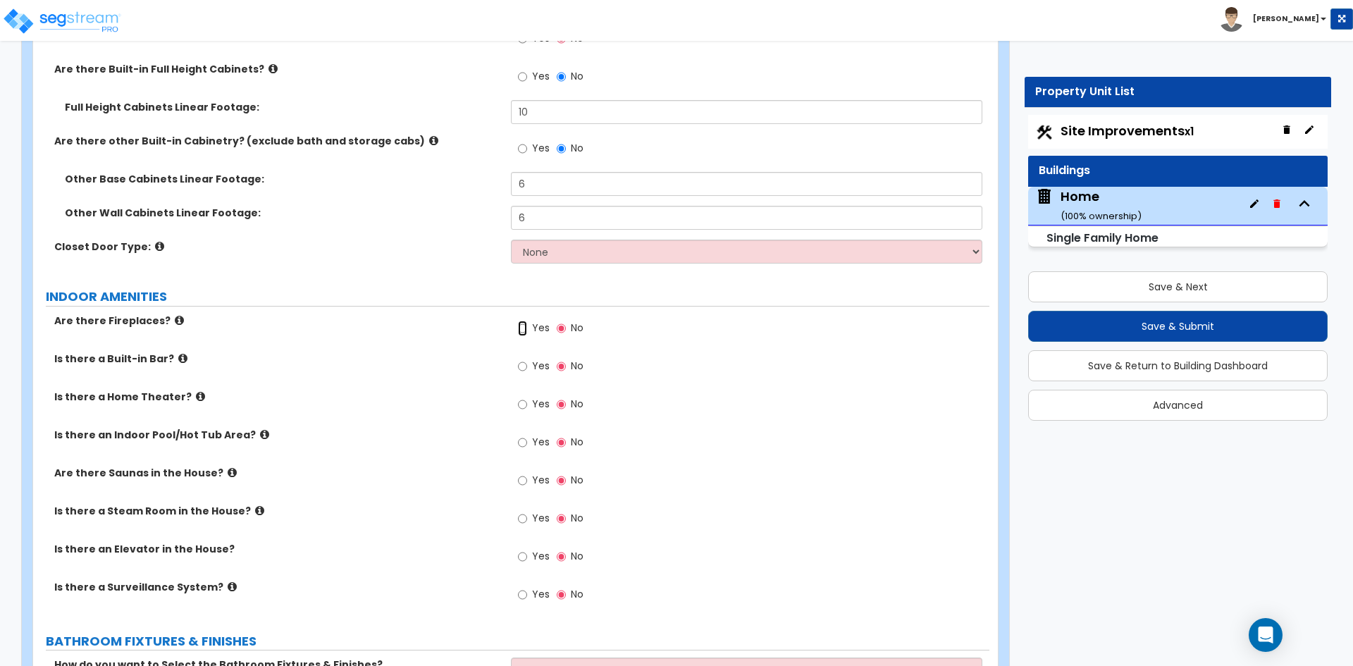
click at [521, 321] on input "Yes" at bounding box center [522, 329] width 9 height 16
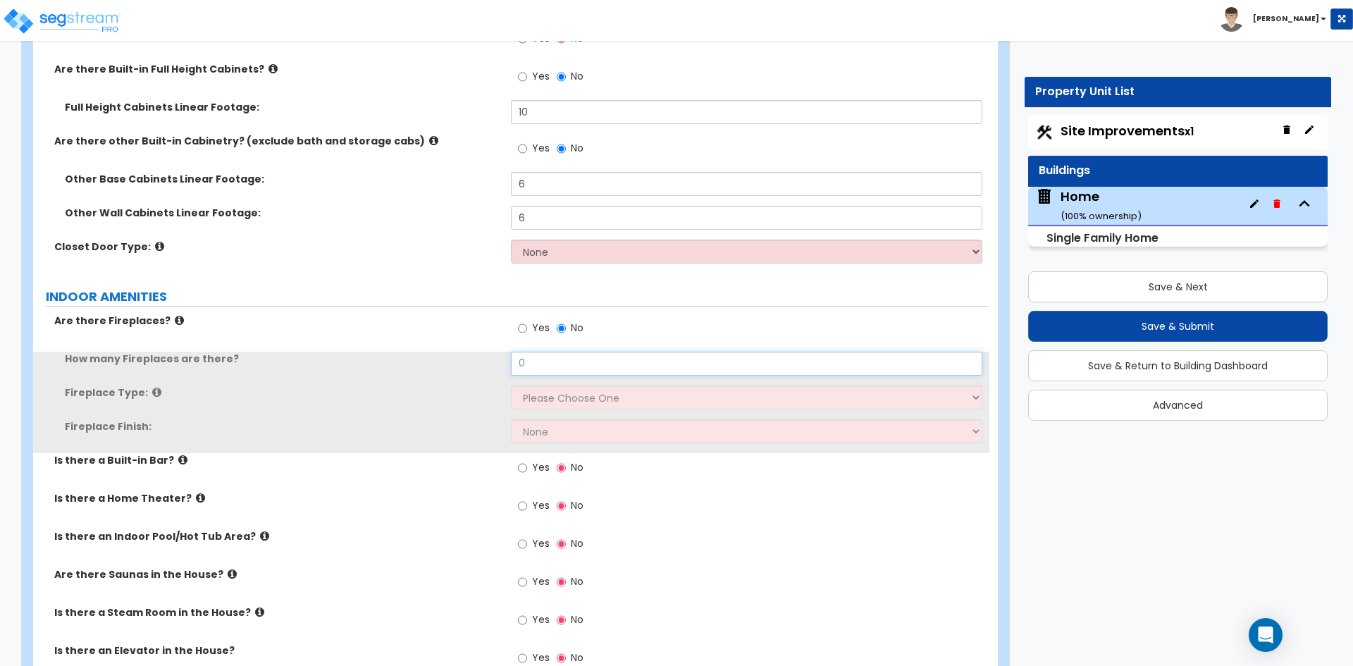
click at [566, 352] on input "0" at bounding box center [746, 364] width 471 height 24
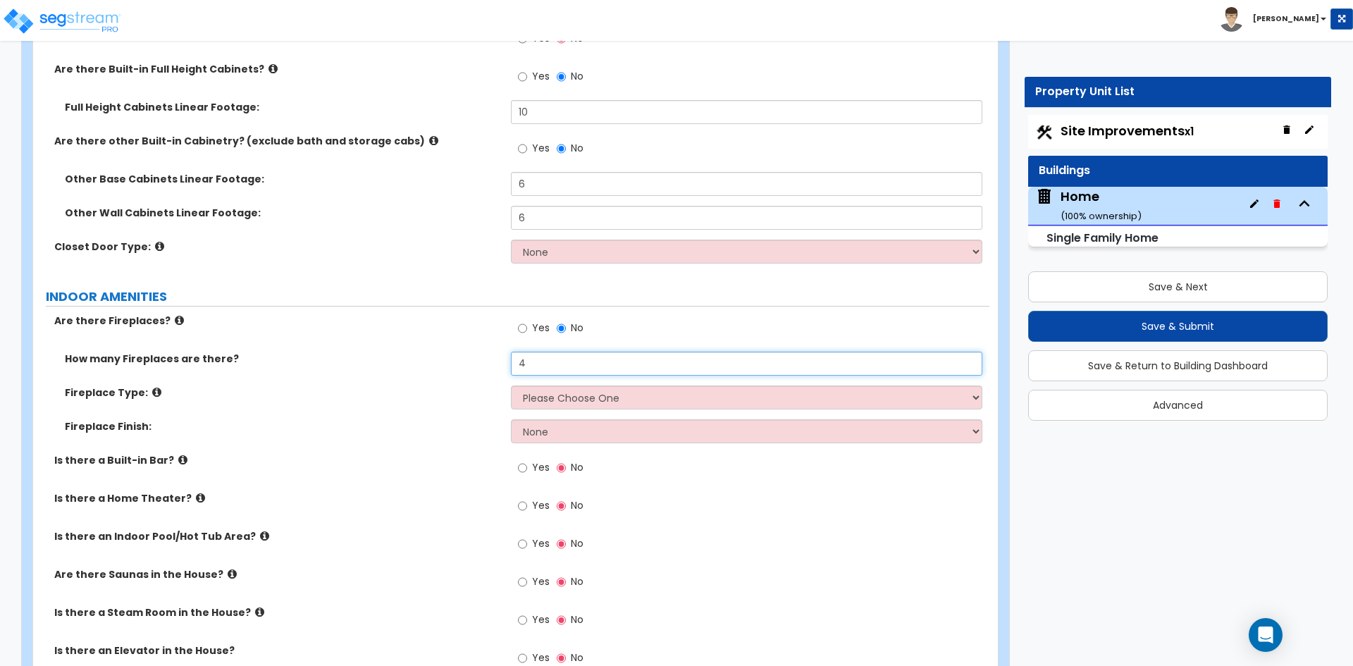
type input "4"
click at [584, 386] on select "Please Choose One Built-in Electric Fireplace Built-in Gas Fireplace Built-in W…" at bounding box center [746, 398] width 471 height 24
select select "1"
click at [511, 386] on select "Please Choose One Built-in Electric Fireplace Built-in Gas Fireplace Built-in W…" at bounding box center [746, 398] width 471 height 24
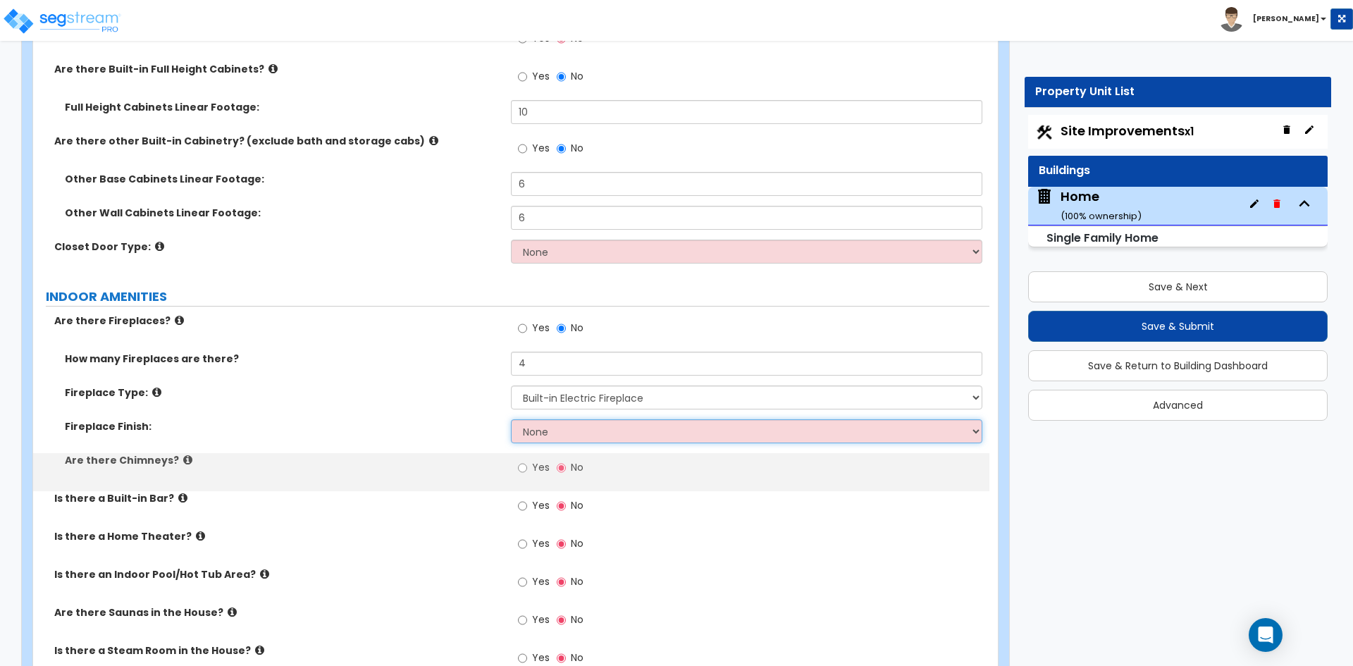
click at [594, 419] on select "None Brick Stone Tile Painted Molding" at bounding box center [746, 431] width 471 height 24
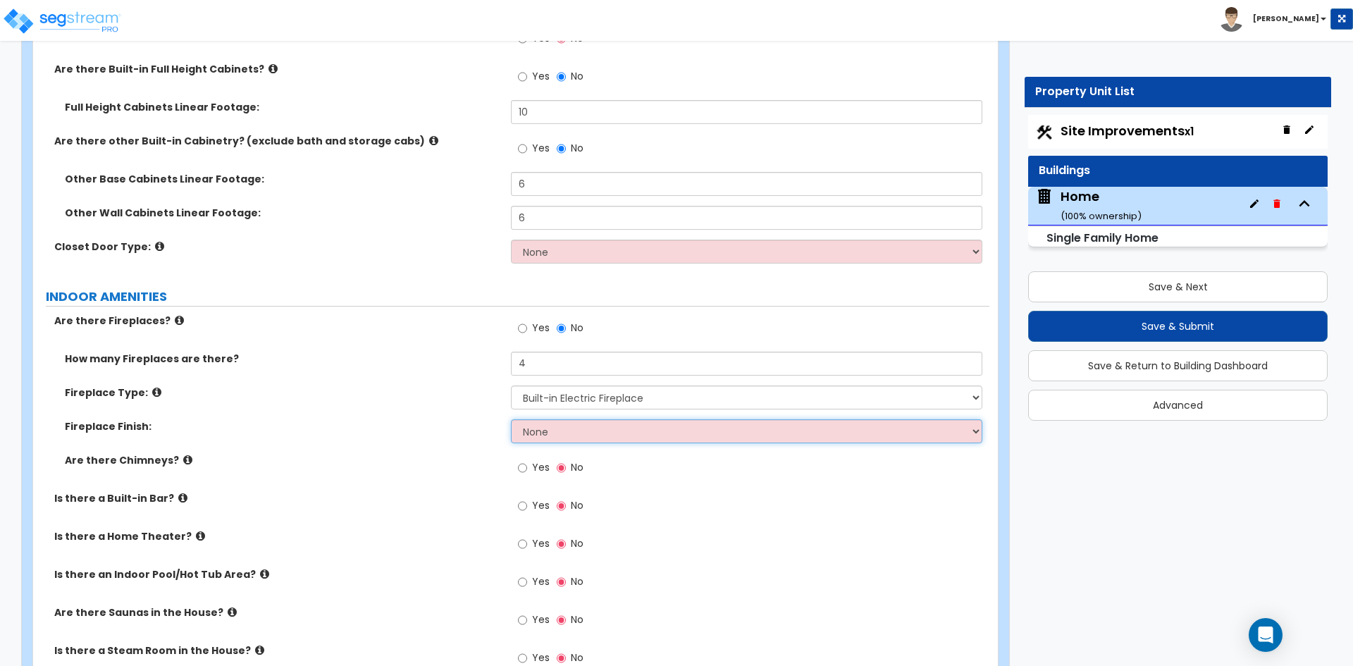
select select "2"
click at [511, 419] on select "None Brick Stone Tile Painted Molding" at bounding box center [746, 431] width 471 height 24
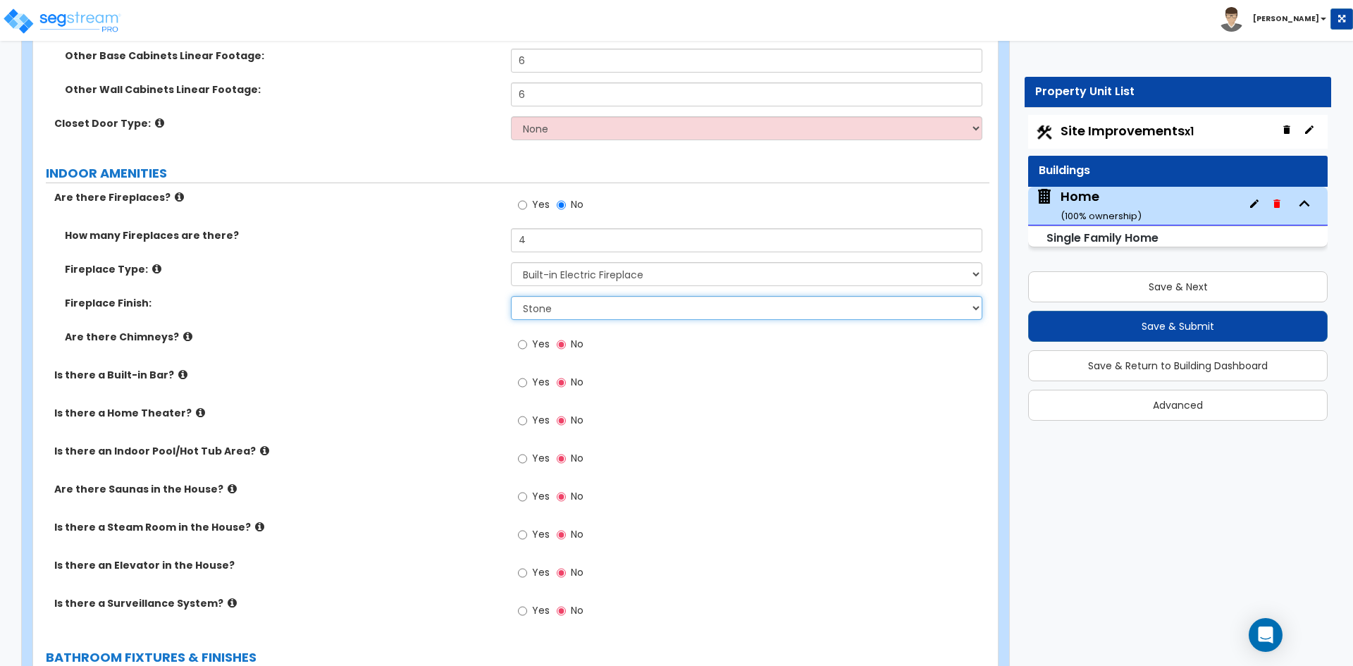
scroll to position [4722, 0]
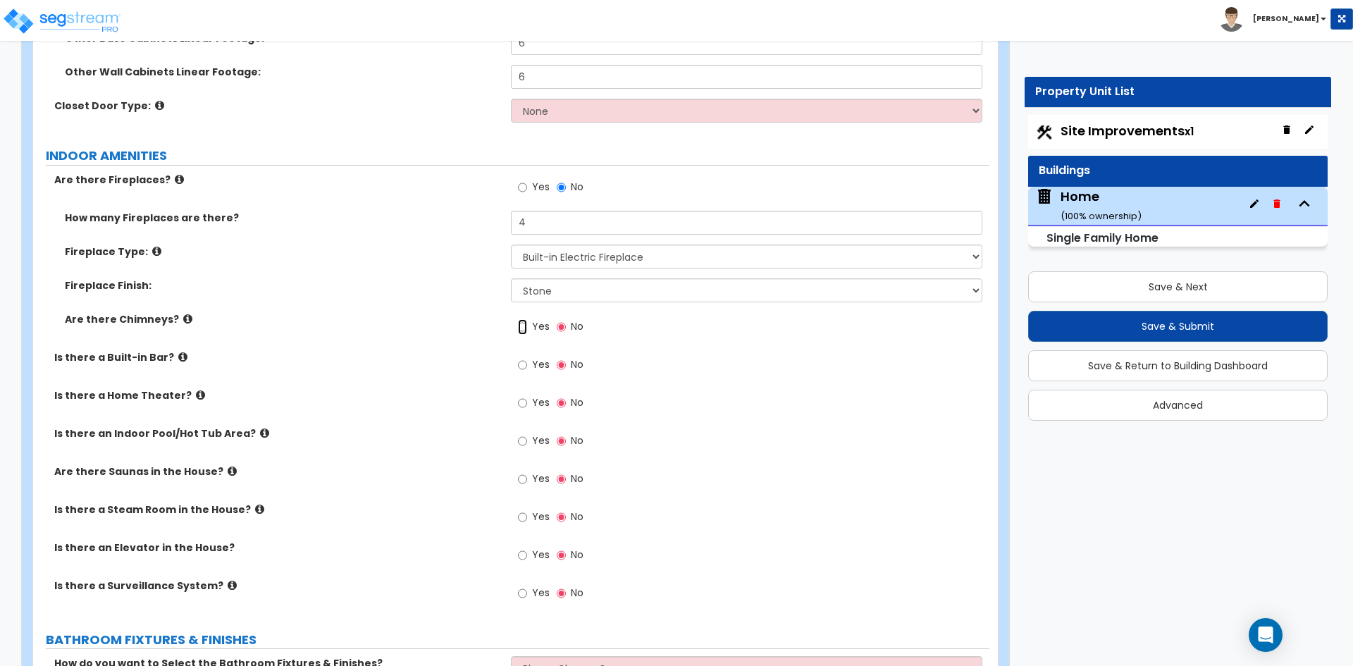
click at [525, 319] on input "Yes" at bounding box center [522, 327] width 9 height 16
radio input "true"
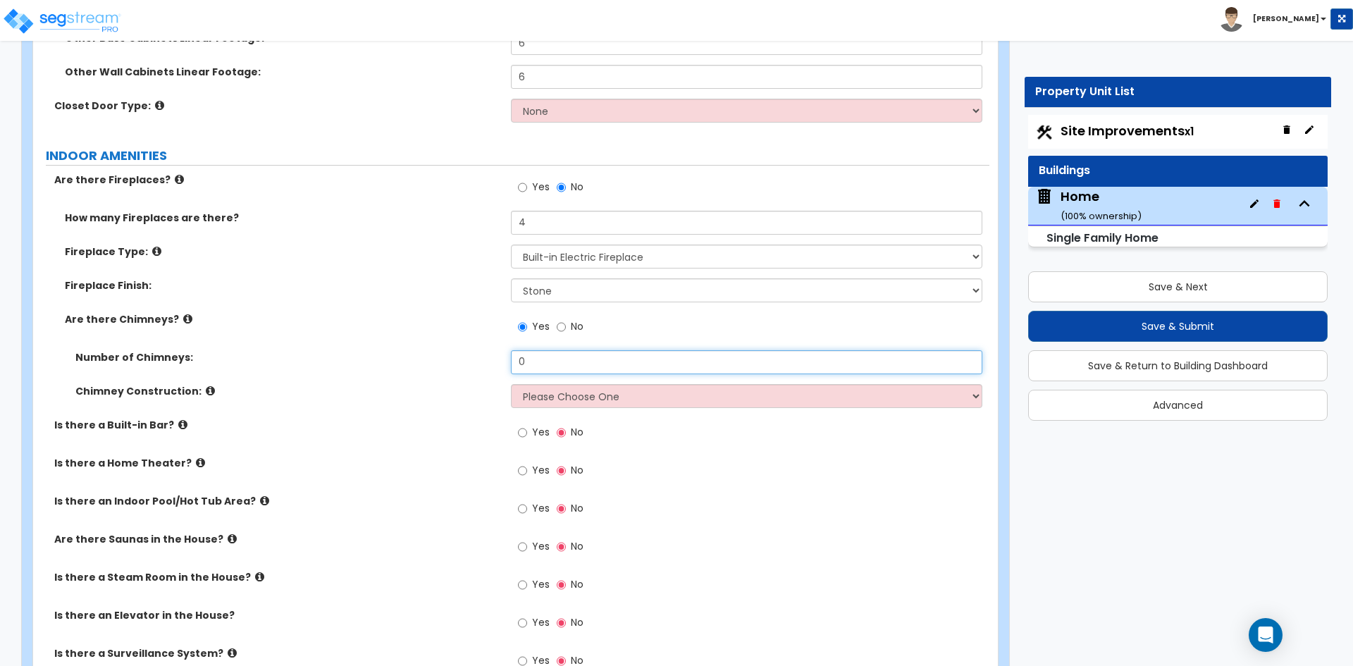
click at [577, 352] on input "0" at bounding box center [746, 362] width 471 height 24
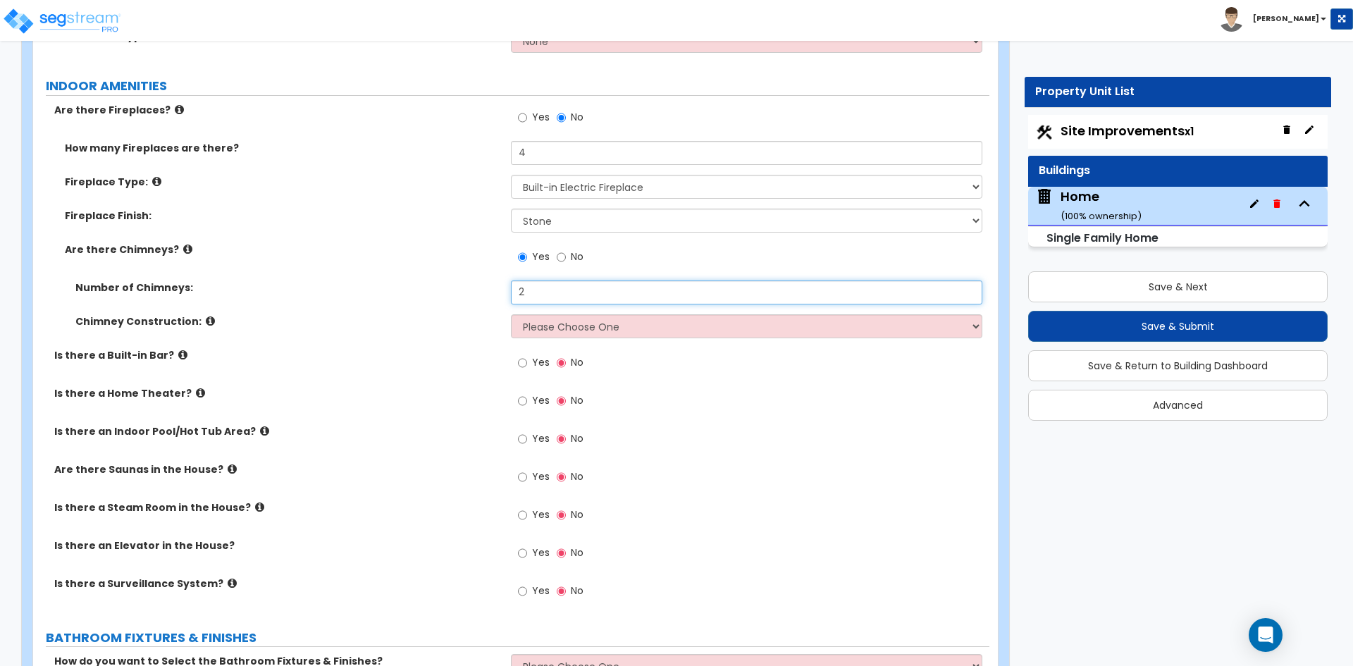
scroll to position [4793, 0]
type input "2"
click at [579, 318] on select "Please Choose One Brick Construction Cinder Block Construction Stone Constructi…" at bounding box center [746, 326] width 471 height 24
select select "2"
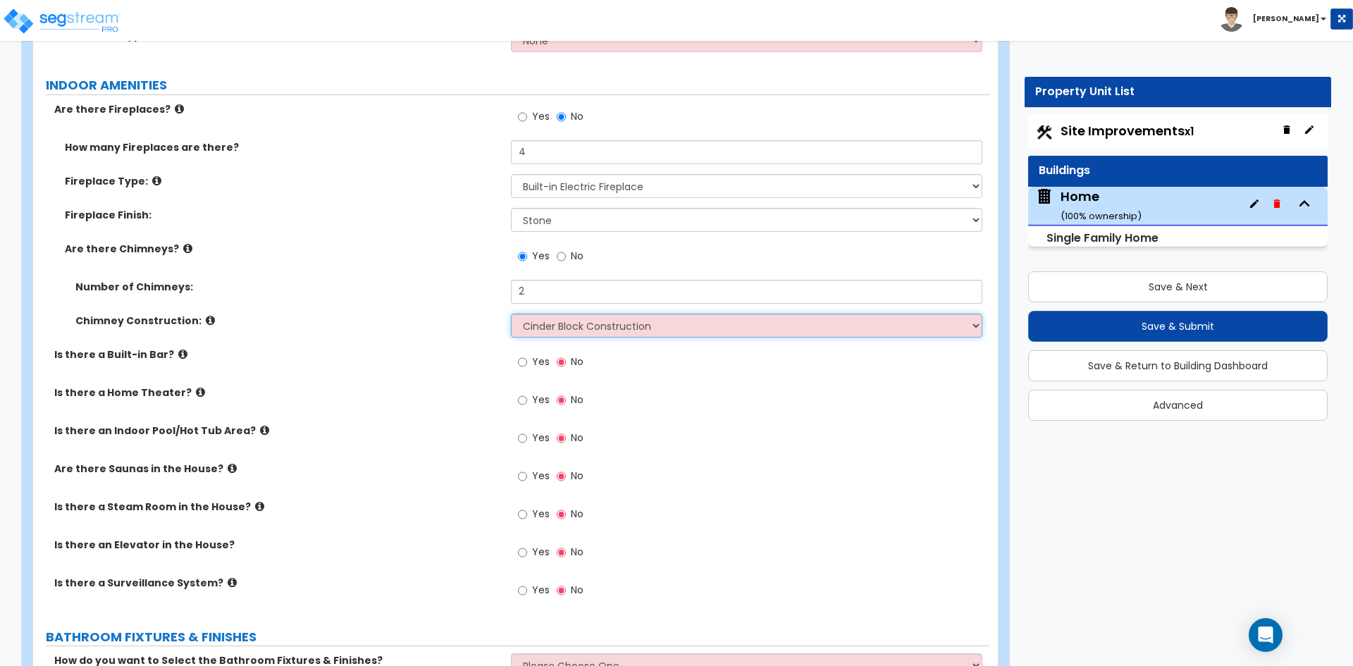
click at [511, 314] on select "Please Choose One Brick Construction Cinder Block Construction Stone Constructi…" at bounding box center [746, 326] width 471 height 24
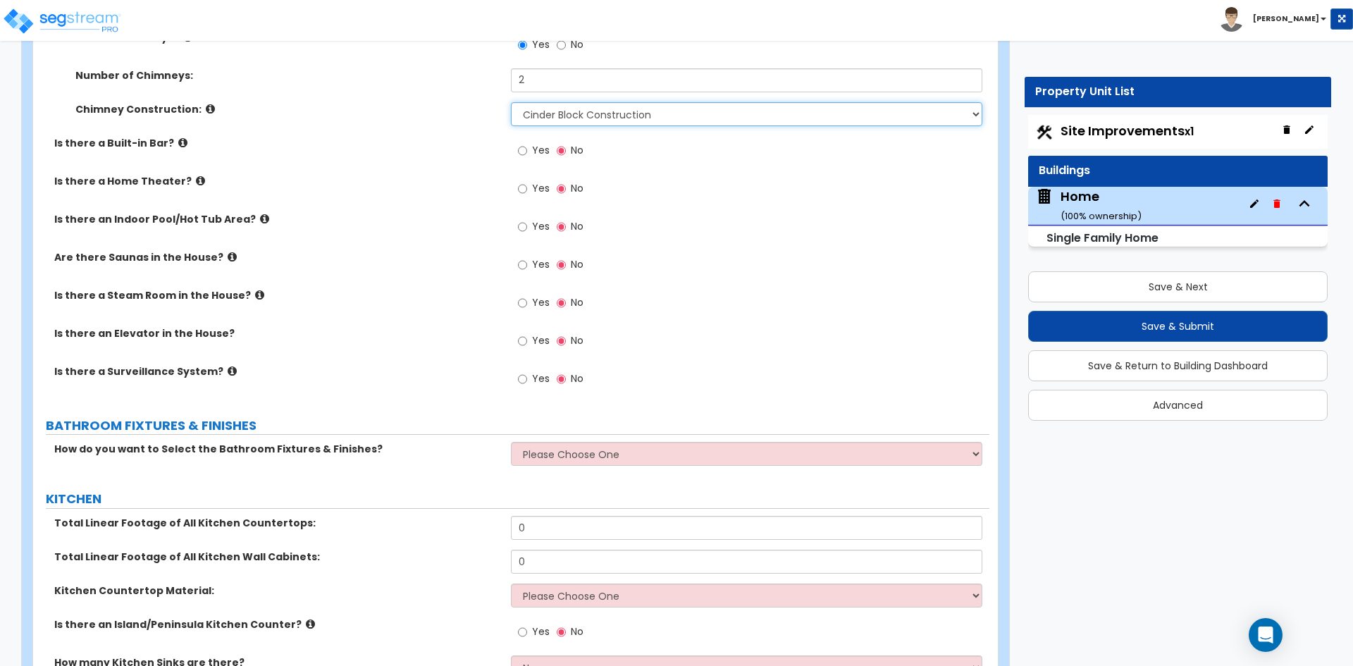
scroll to position [4934, 0]
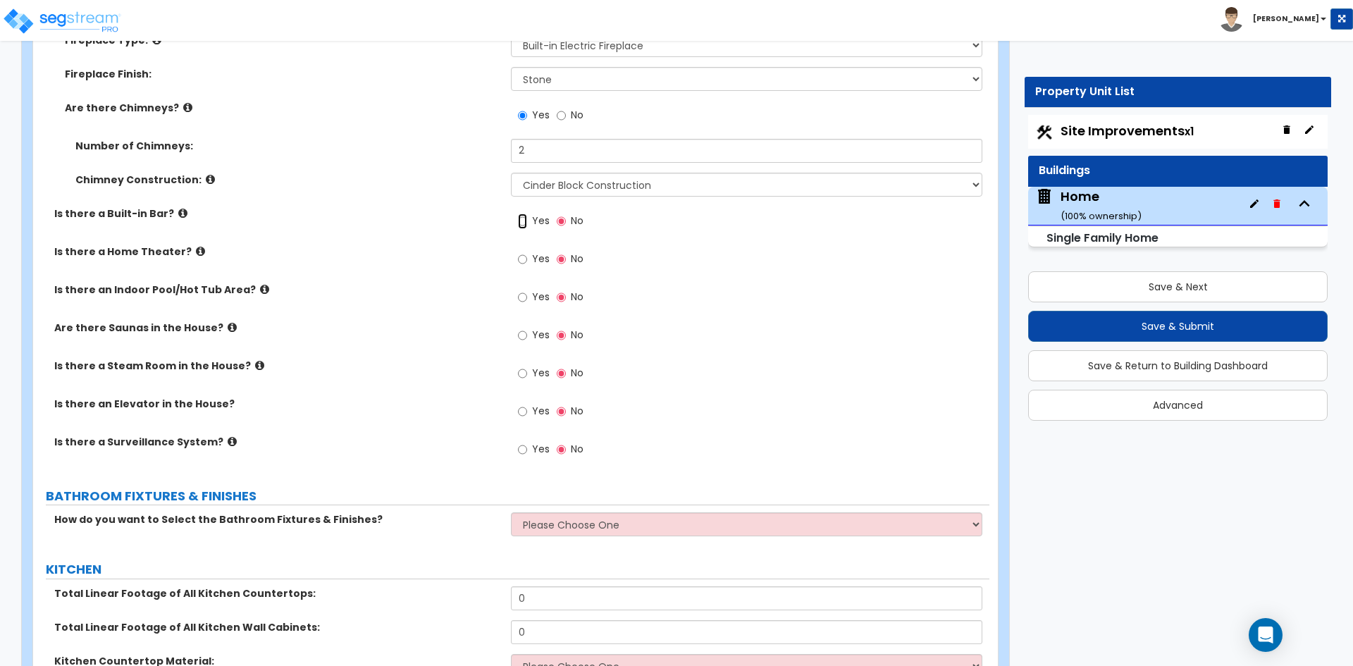
click at [522, 214] on input "Yes" at bounding box center [522, 222] width 9 height 16
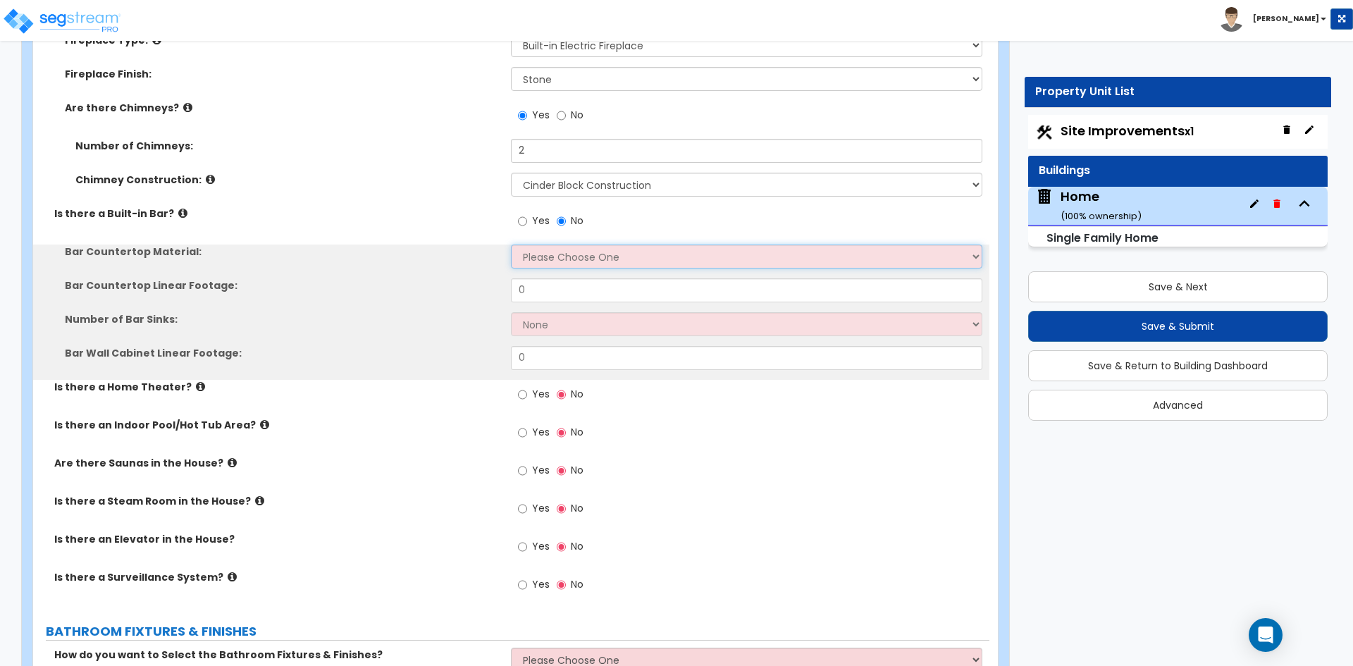
click at [562, 245] on select "Please Choose One Plastic Laminate Solid Surface Stone Quartz Marble Tile Wood …" at bounding box center [746, 257] width 471 height 24
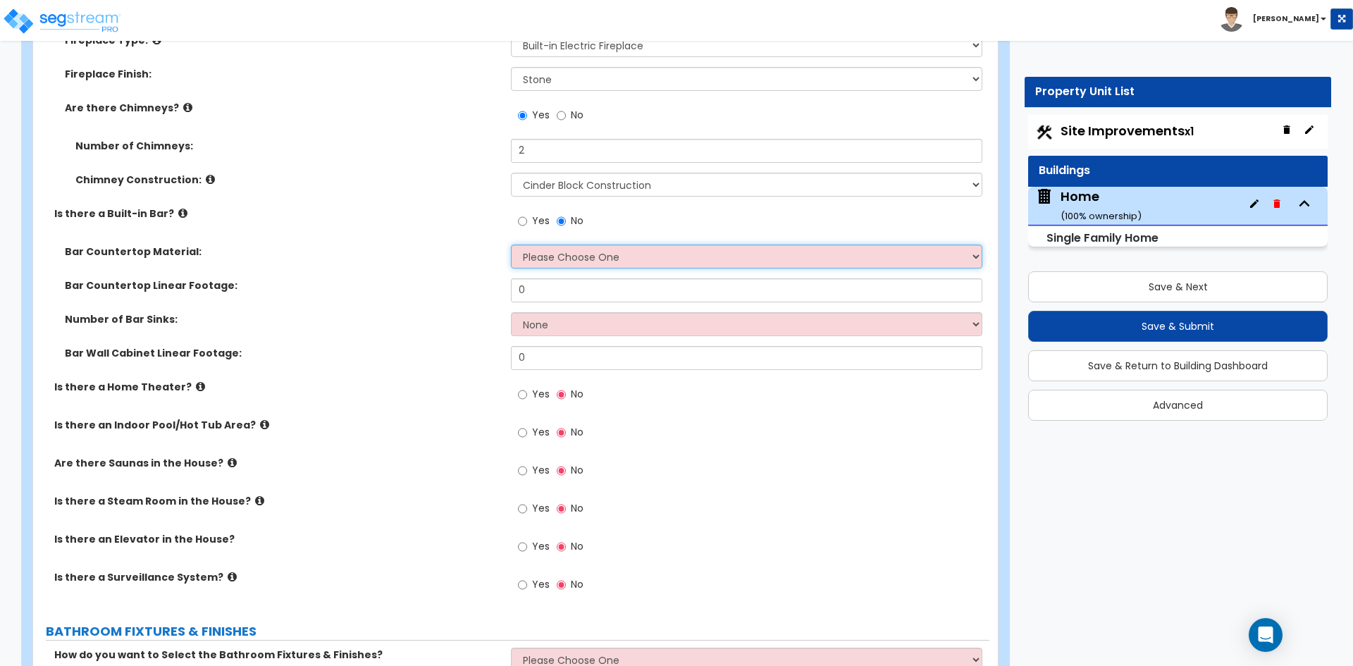
select select "5"
click at [511, 245] on select "Please Choose One Plastic Laminate Solid Surface Stone Quartz Marble Tile Wood …" at bounding box center [746, 257] width 471 height 24
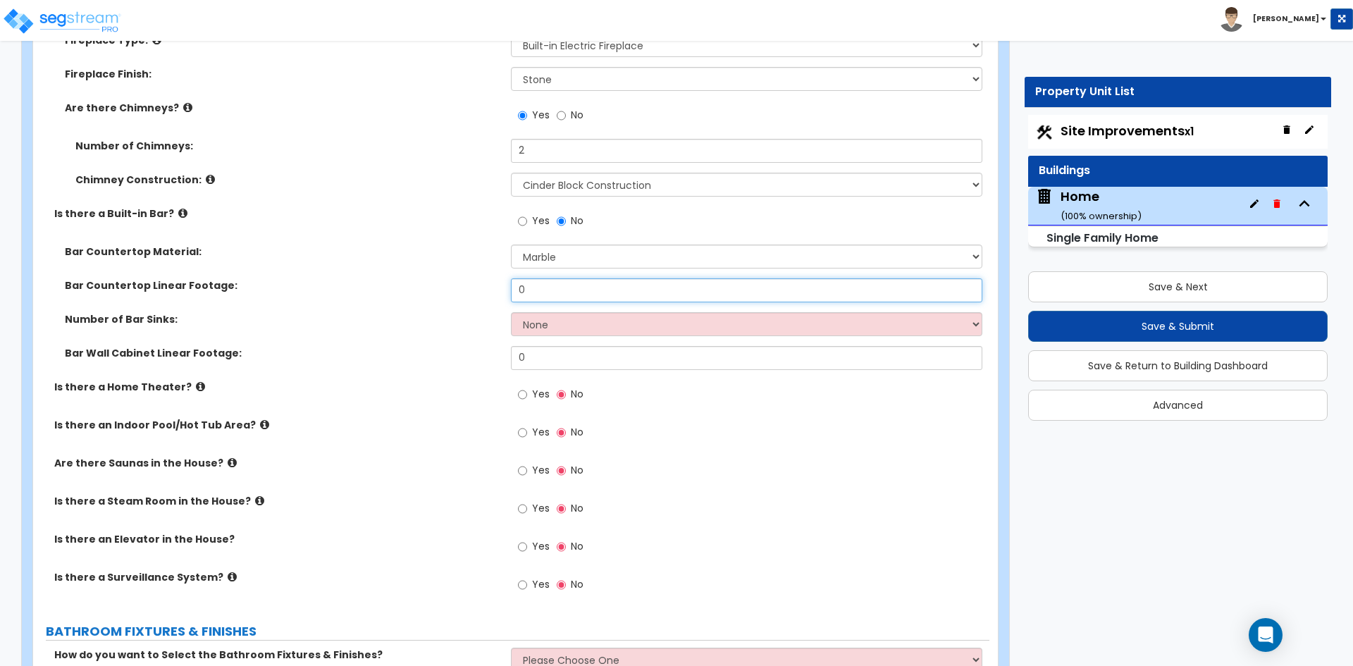
click at [571, 278] on input "0" at bounding box center [746, 290] width 471 height 24
type input "8"
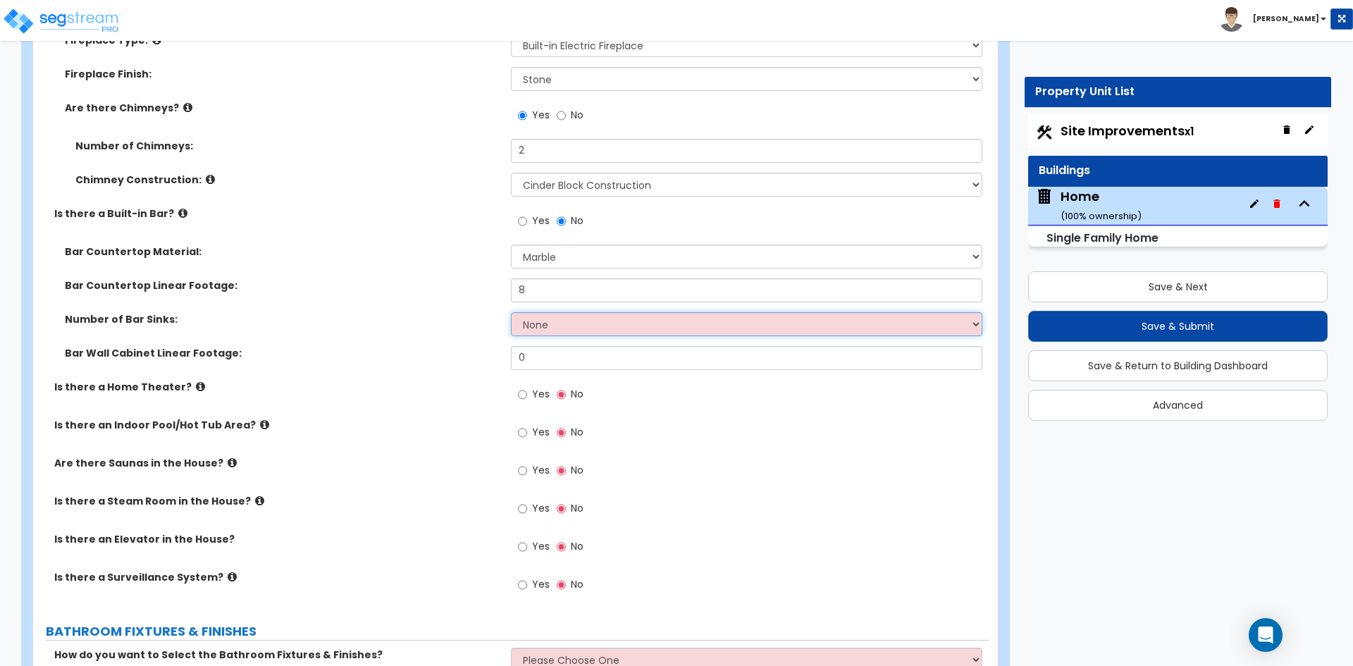
click at [564, 312] on select "None 1 2 3" at bounding box center [746, 324] width 471 height 24
click at [511, 312] on select "None 1 2 3" at bounding box center [746, 324] width 471 height 24
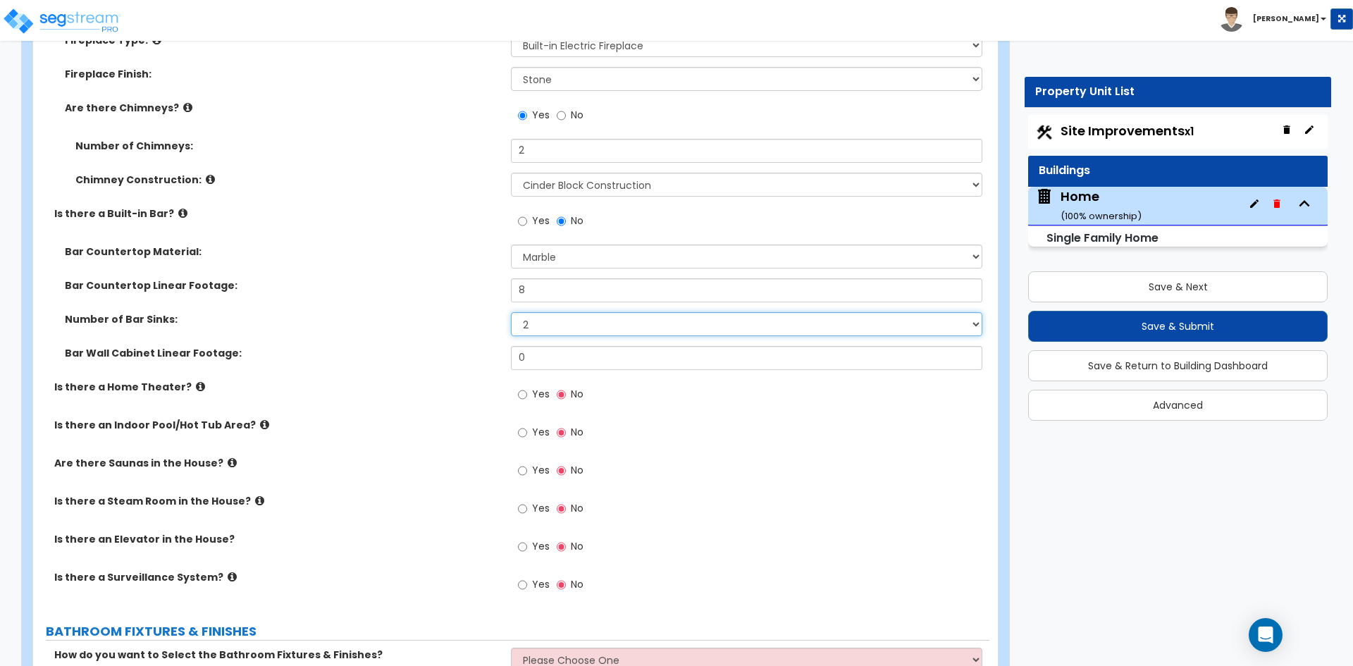
click at [550, 316] on select "None 1 2 3" at bounding box center [746, 324] width 471 height 24
select select "1"
click at [511, 312] on select "None 1 2 3" at bounding box center [746, 324] width 471 height 24
click at [550, 346] on input "0" at bounding box center [746, 358] width 471 height 24
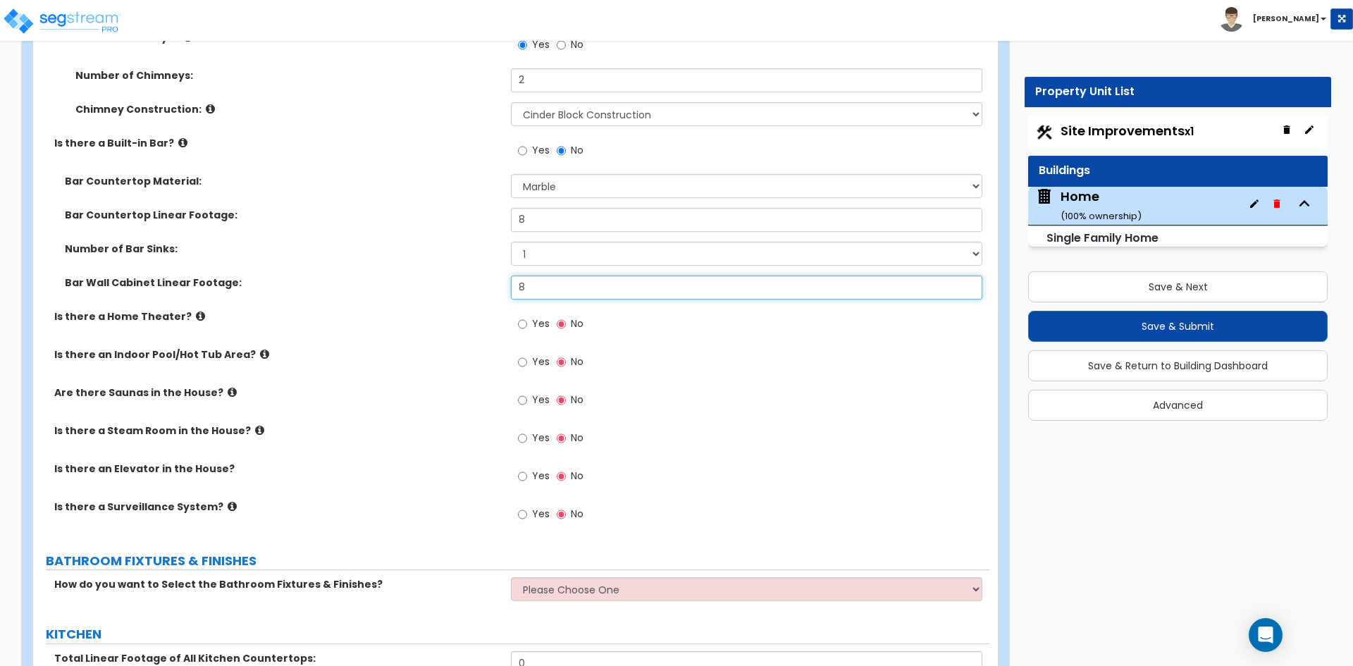
type input "8"
click at [522, 316] on input "Yes" at bounding box center [522, 324] width 9 height 16
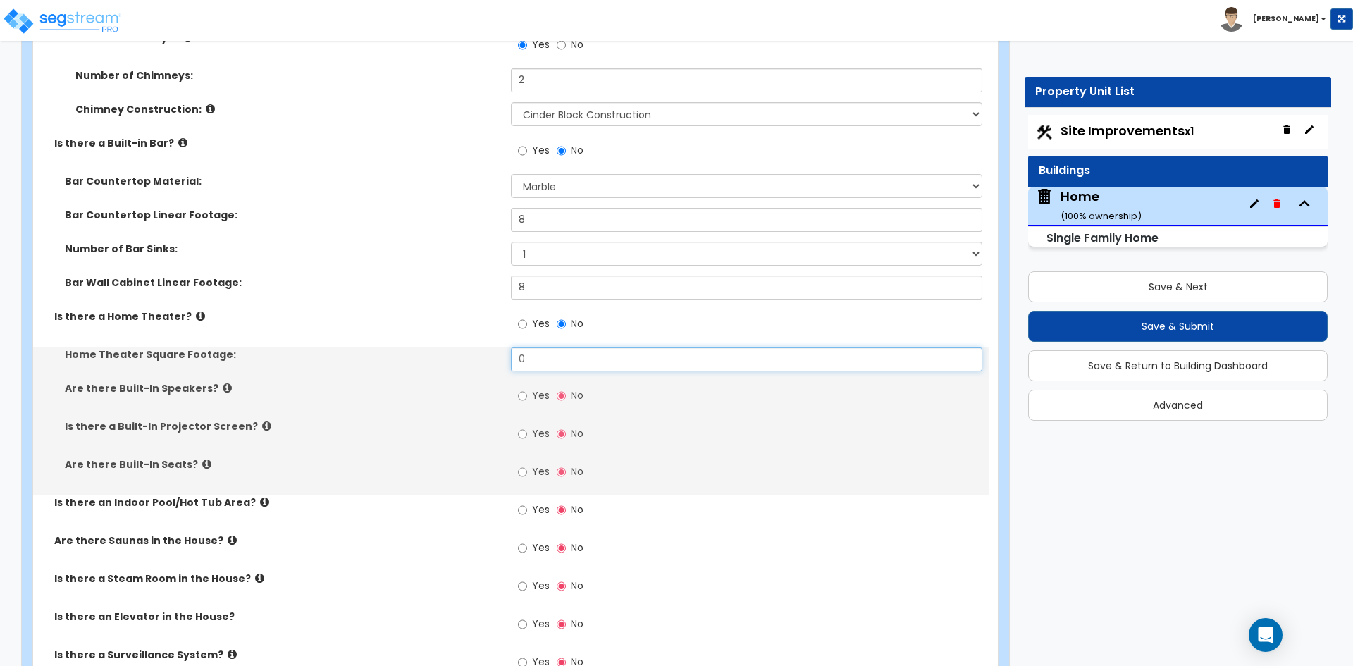
click at [570, 347] on input "0" at bounding box center [746, 359] width 471 height 24
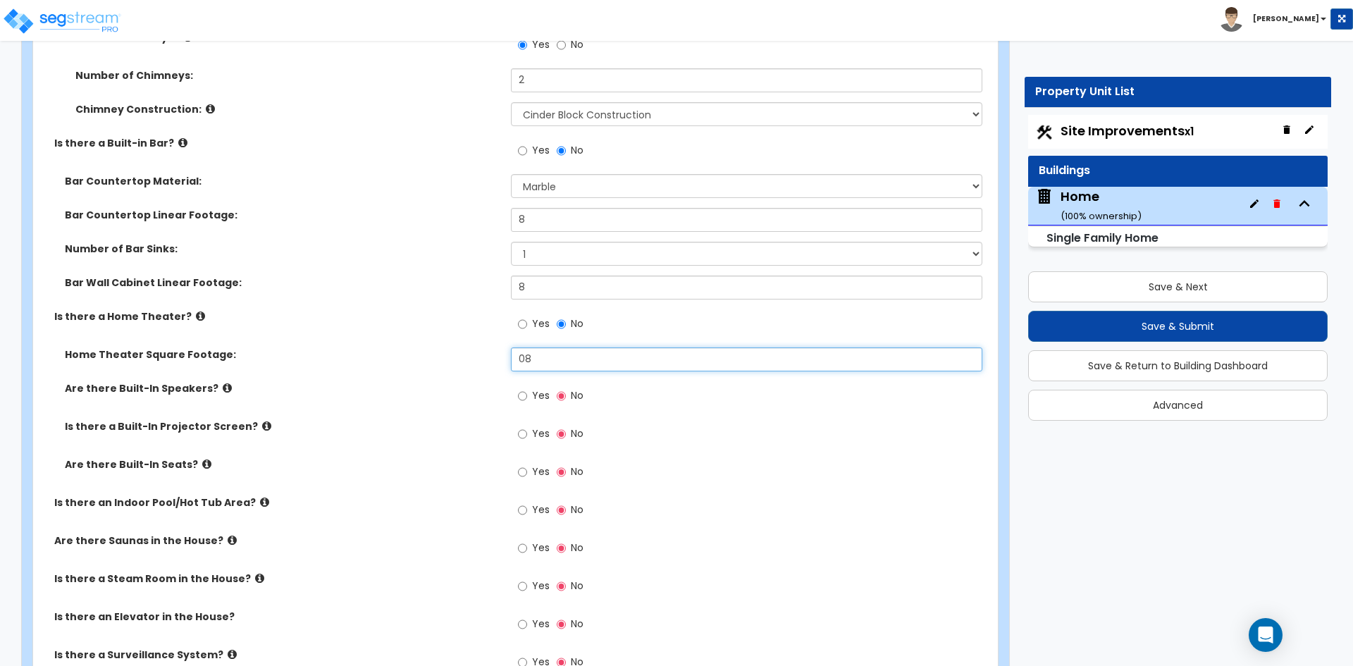
type input "8"
type input "180"
click at [524, 388] on input "Yes" at bounding box center [522, 396] width 9 height 16
radio input "true"
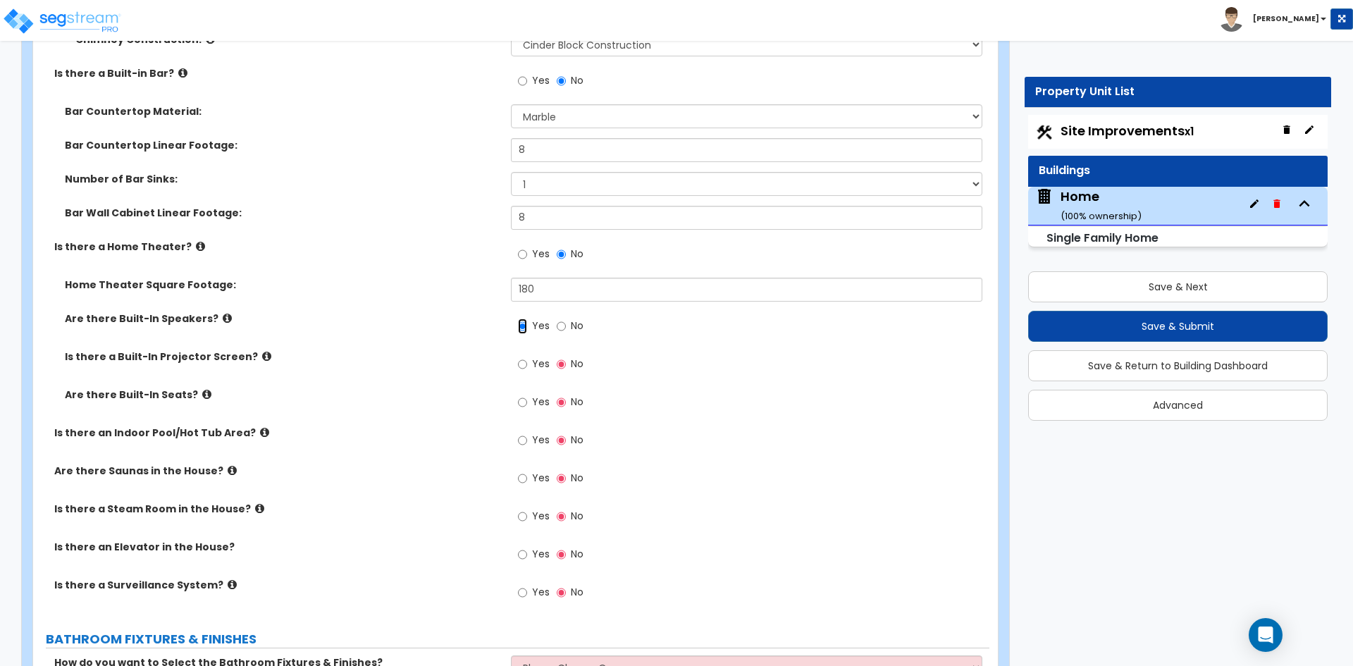
scroll to position [5075, 0]
click at [519, 356] on input "Yes" at bounding box center [522, 364] width 9 height 16
radio input "true"
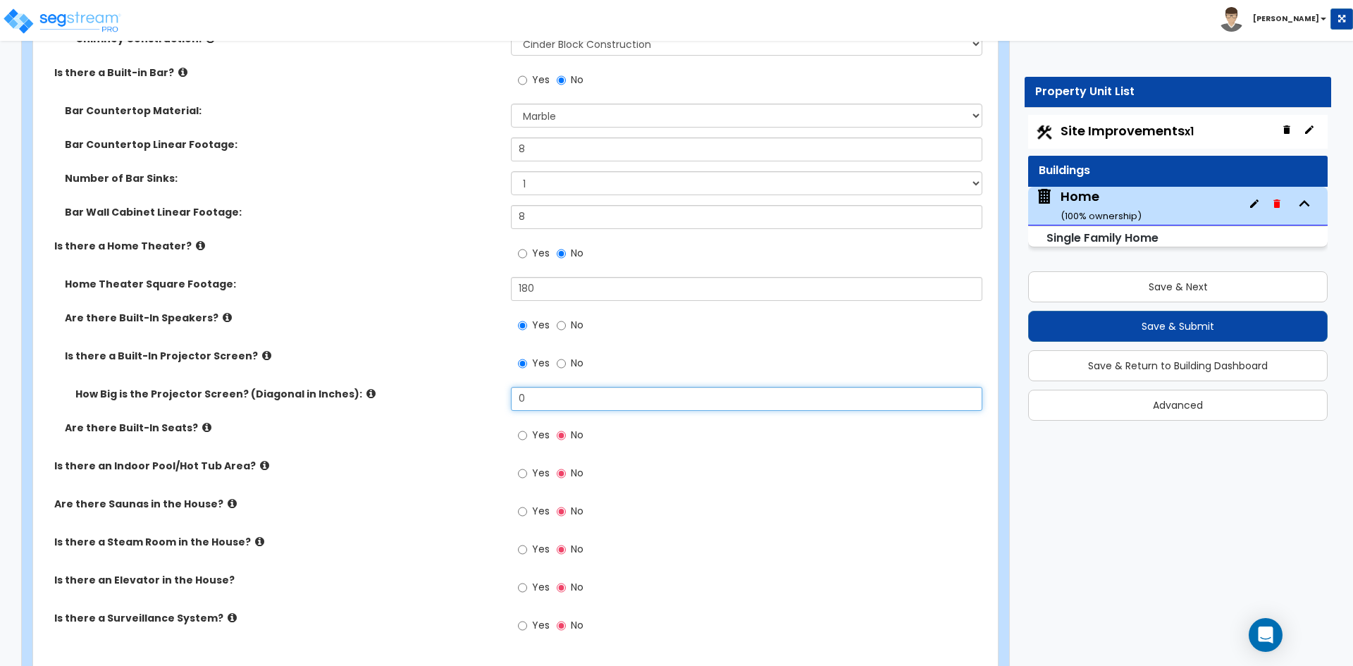
click at [581, 387] on input "0" at bounding box center [746, 399] width 471 height 24
click at [930, 421] on div "Yes No" at bounding box center [750, 440] width 478 height 38
click at [550, 387] on input "0" at bounding box center [746, 399] width 471 height 24
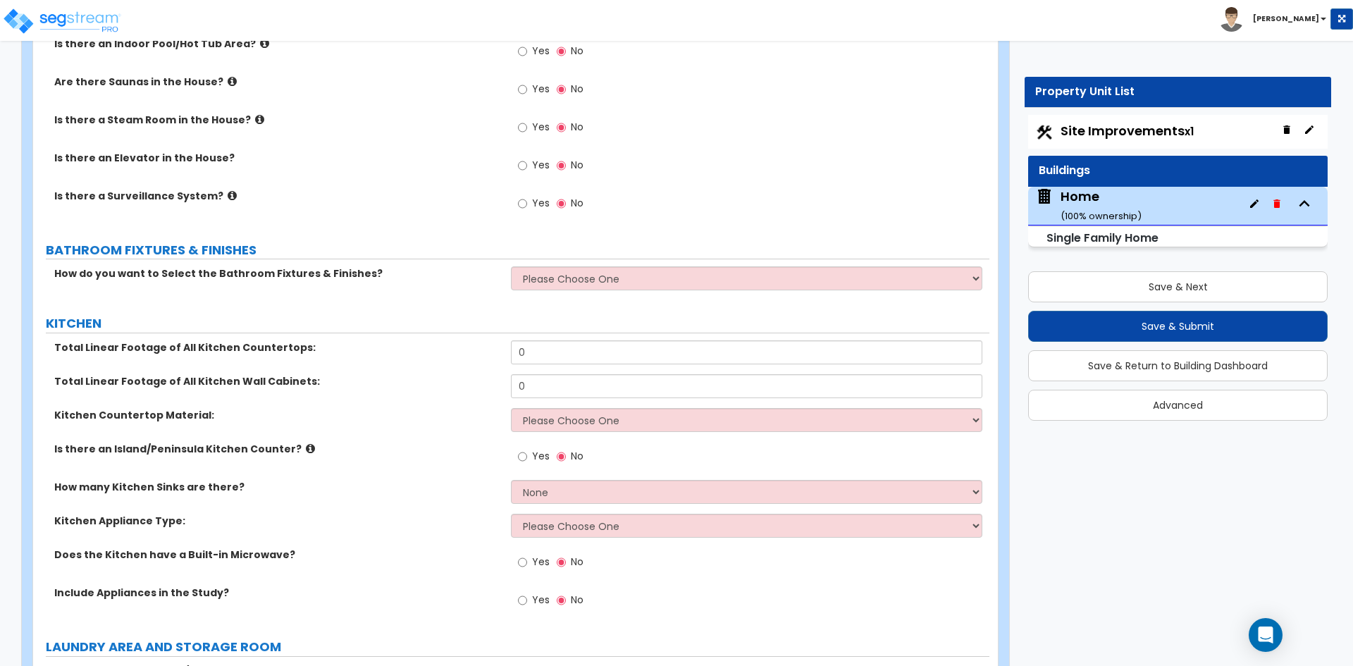
scroll to position [5498, 0]
type input "10"
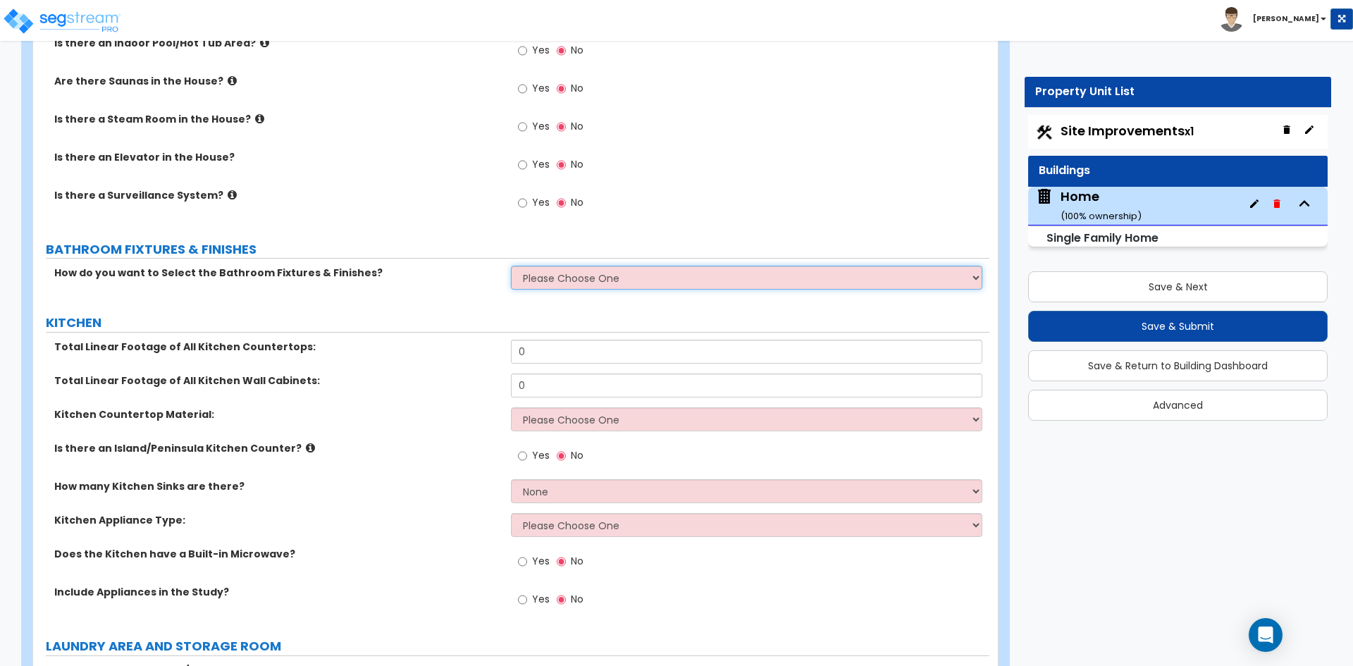
click at [598, 266] on select "Please Choose One I want to Select Fixtures and Finishes only for one Bath and …" at bounding box center [746, 278] width 471 height 24
select select "1"
click at [511, 266] on select "Please Choose One I want to Select Fixtures and Finishes only for one Bath and …" at bounding box center [746, 278] width 471 height 24
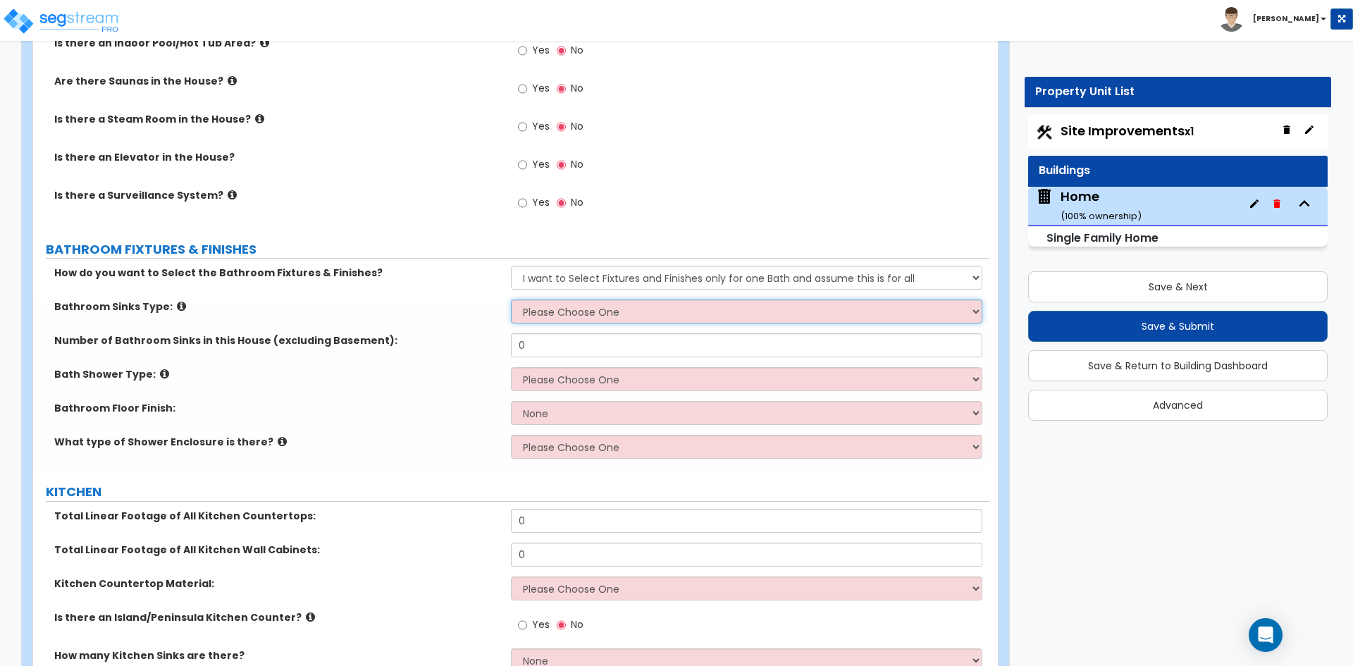
click at [581, 300] on select "Please Choose One Wall-mounted Pedestal-mounted Vanity-mounted" at bounding box center [746, 312] width 471 height 24
select select "3"
click at [511, 300] on select "Please Choose One Wall-mounted Pedestal-mounted Vanity-mounted" at bounding box center [746, 312] width 471 height 24
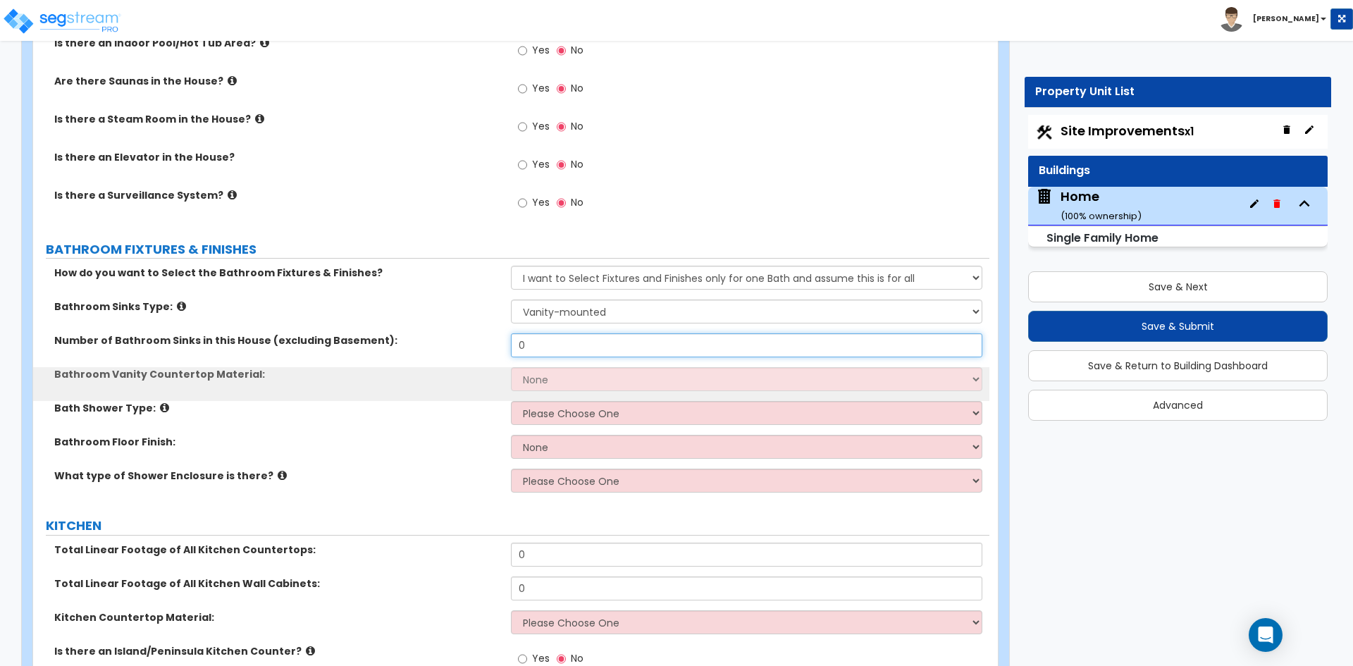
click at [590, 333] on input "0" at bounding box center [746, 345] width 471 height 24
click at [678, 333] on input "text" at bounding box center [746, 345] width 471 height 24
type input "6"
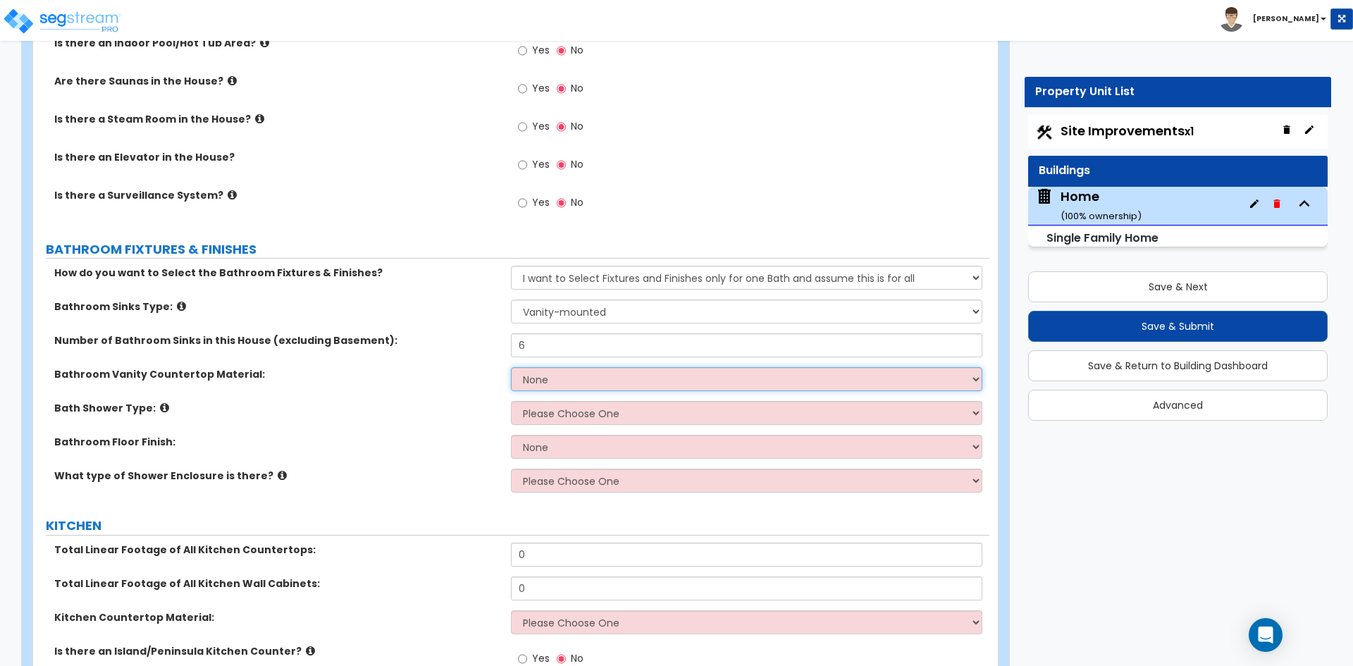
click at [640, 367] on select "None Plastic Laminate Solid Surface Stone Quartz Marble Tile Wood Stainless Ste…" at bounding box center [746, 379] width 471 height 24
select select "5"
click at [511, 367] on select "None Plastic Laminate Solid Surface Stone Quartz Marble Tile Wood Stainless Ste…" at bounding box center [746, 379] width 471 height 24
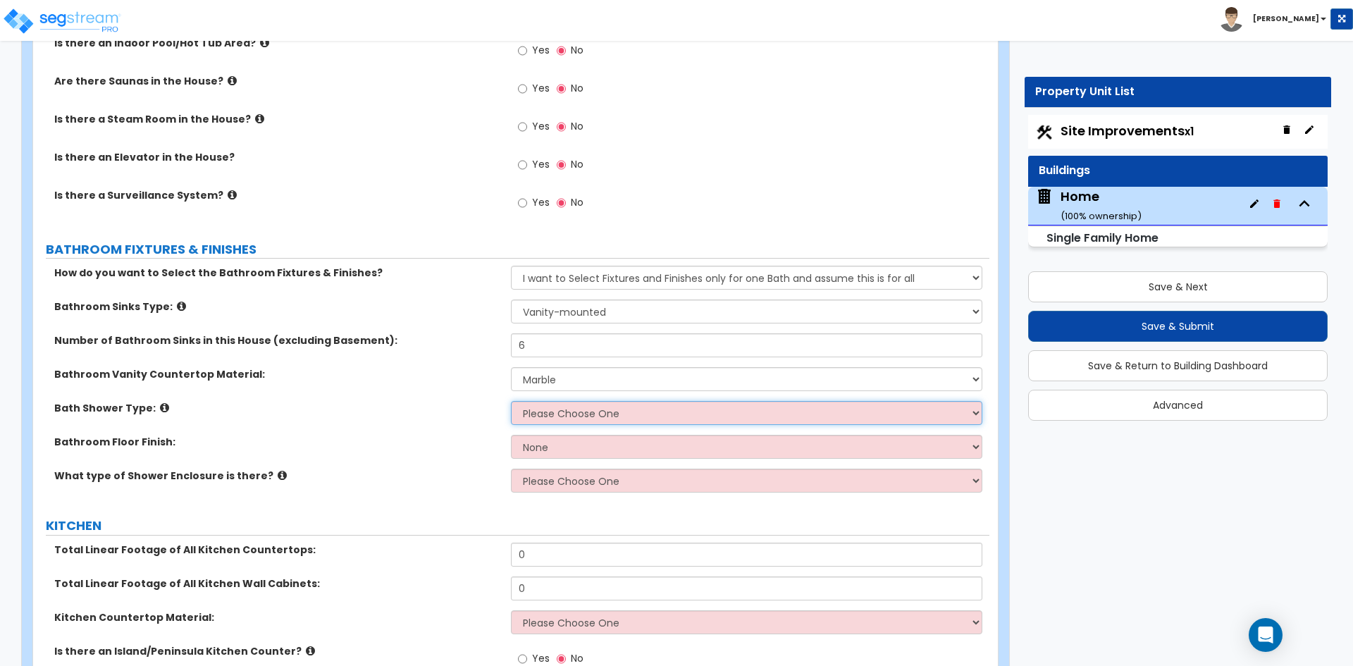
click at [585, 401] on select "Please Choose One Standalone Shower Bathtub - Shower Combination" at bounding box center [746, 413] width 471 height 24
select select "1"
click at [511, 401] on select "Please Choose One Standalone Shower Bathtub - Shower Combination" at bounding box center [746, 413] width 471 height 24
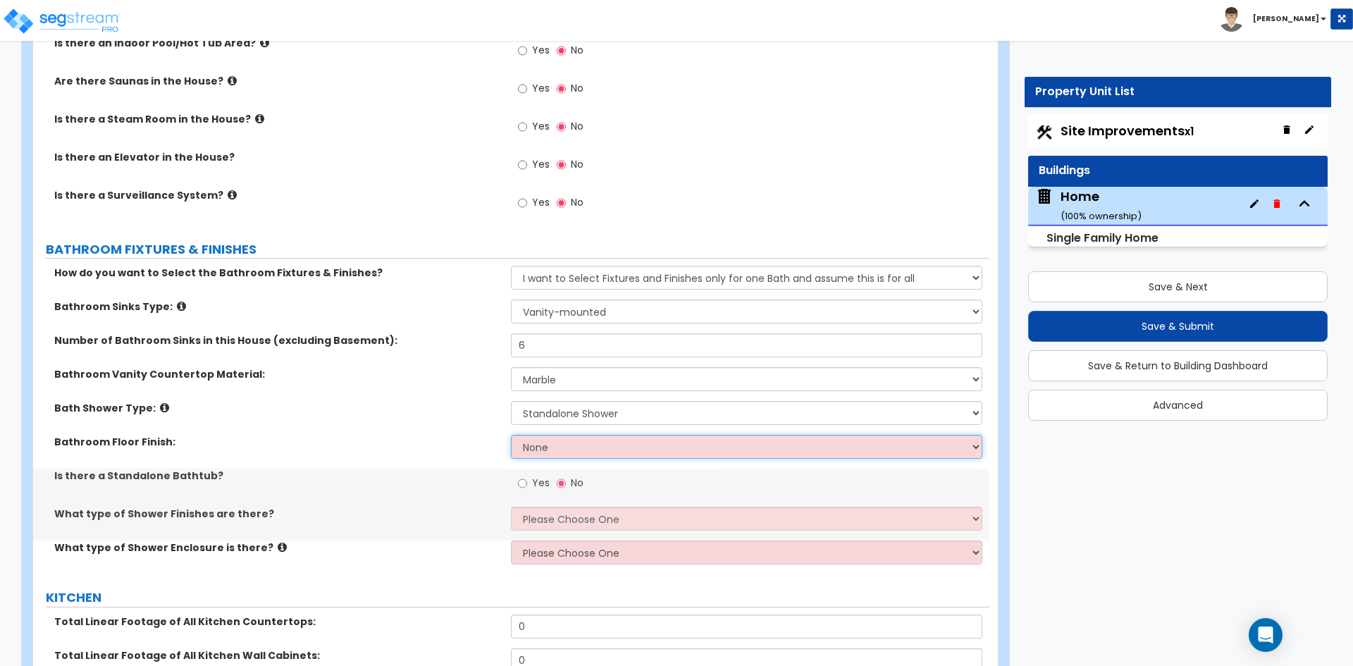
click at [547, 435] on select "None Tile Flooring Hardwood Flooring Resilient Laminate Flooring VCT Flooring S…" at bounding box center [746, 447] width 471 height 24
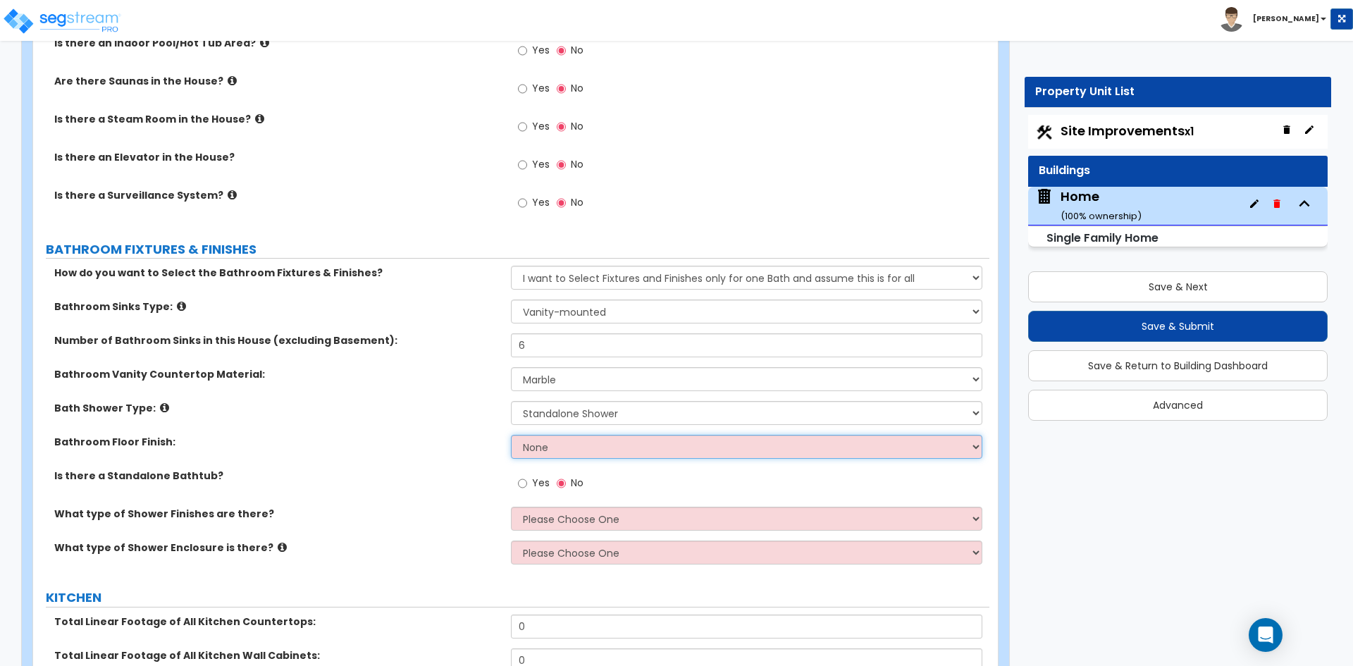
select select "1"
click at [511, 435] on select "None Tile Flooring Hardwood Flooring Resilient Laminate Flooring VCT Flooring S…" at bounding box center [746, 447] width 471 height 24
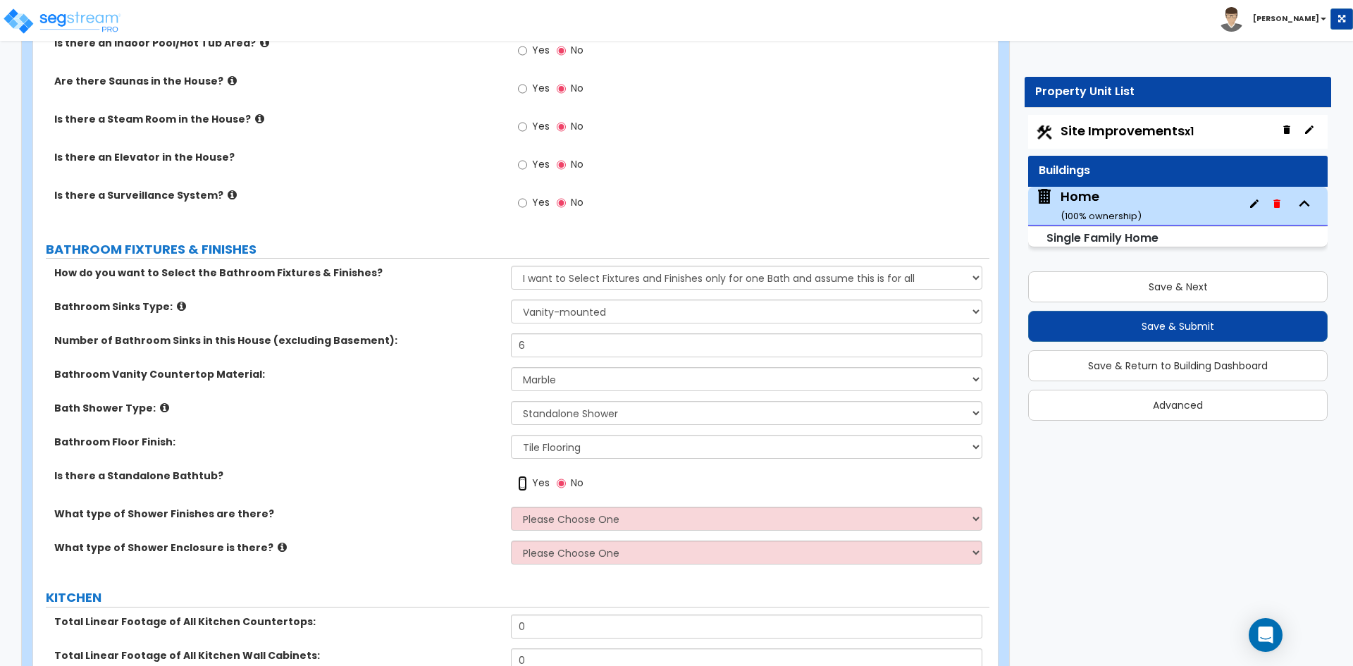
click at [519, 476] on input "Yes" at bounding box center [522, 484] width 9 height 16
radio input "true"
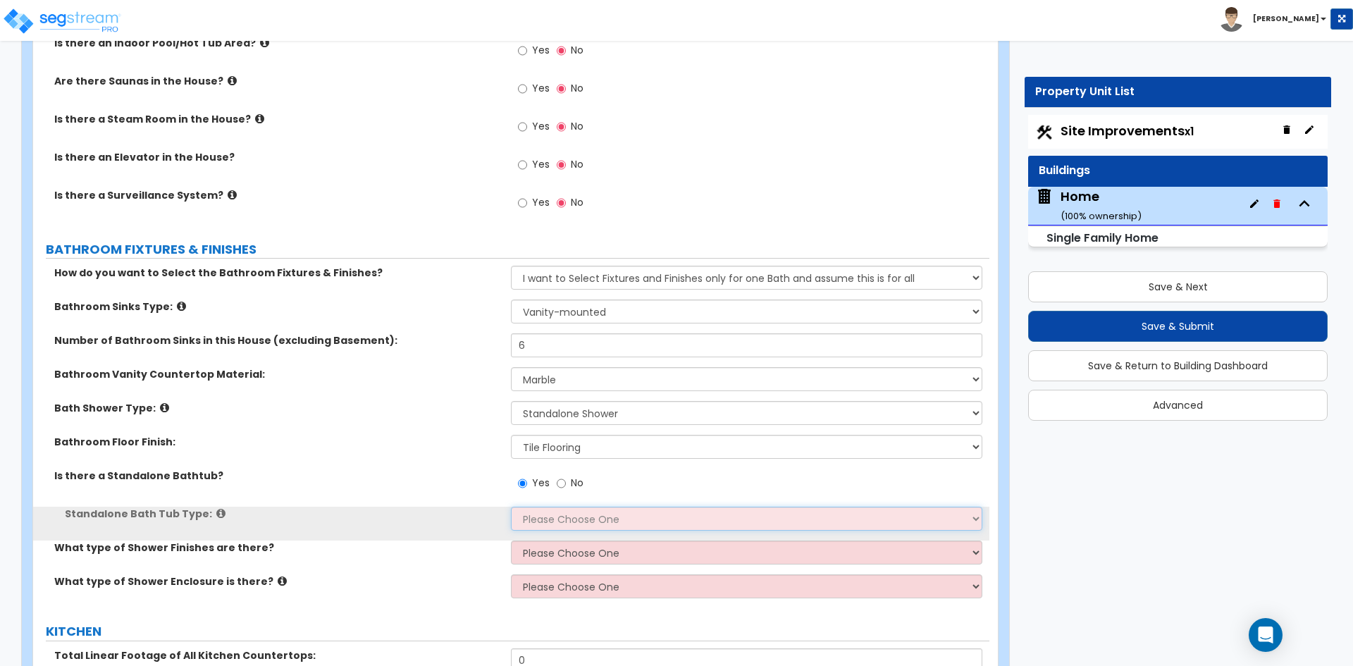
click at [562, 507] on select "Please Choose One Freestanding Bathtub Recessed Bathtub Walk-in Bathtub" at bounding box center [746, 519] width 471 height 24
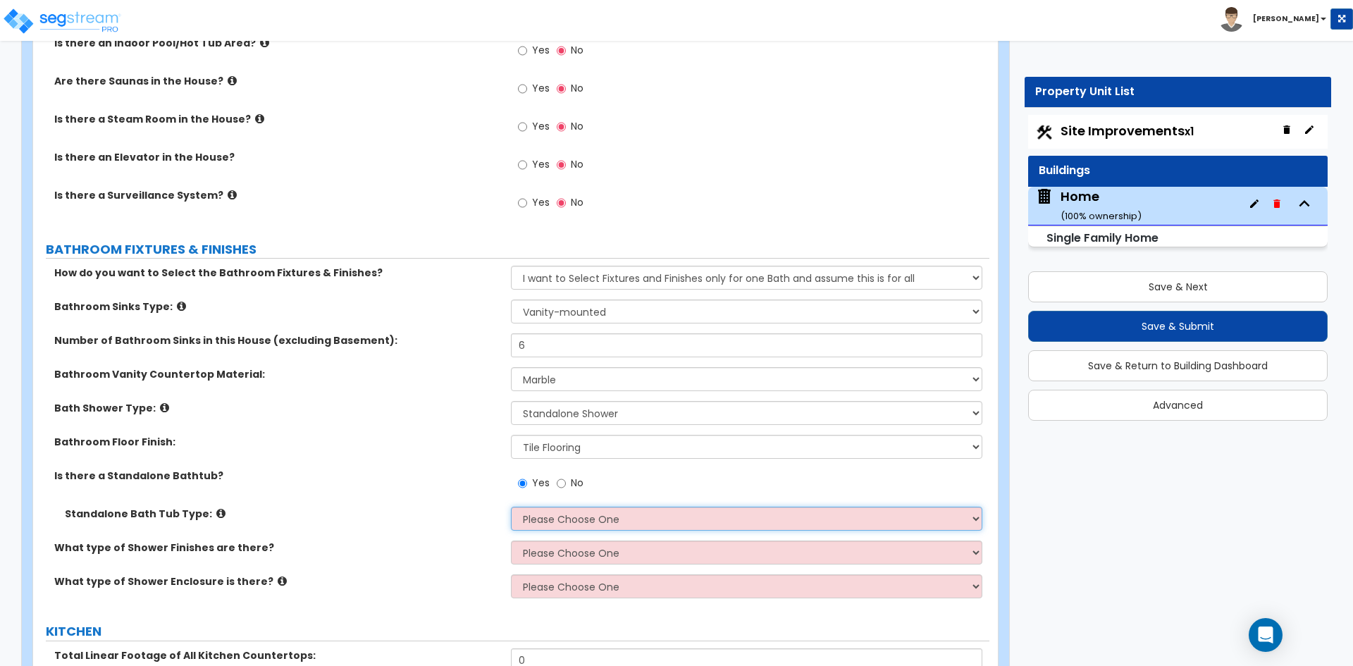
select select "2"
click at [511, 507] on select "Please Choose One Freestanding Bathtub Recessed Bathtub Walk-in Bathtub" at bounding box center [746, 519] width 471 height 24
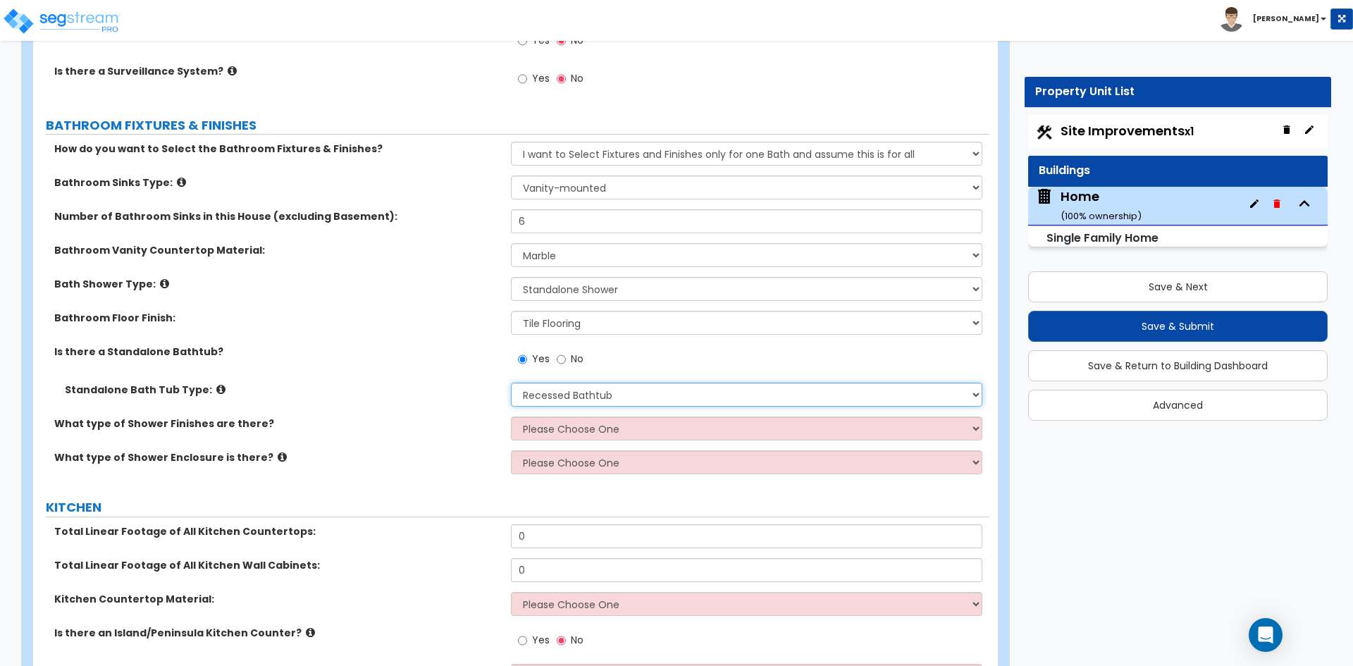
scroll to position [5639, 0]
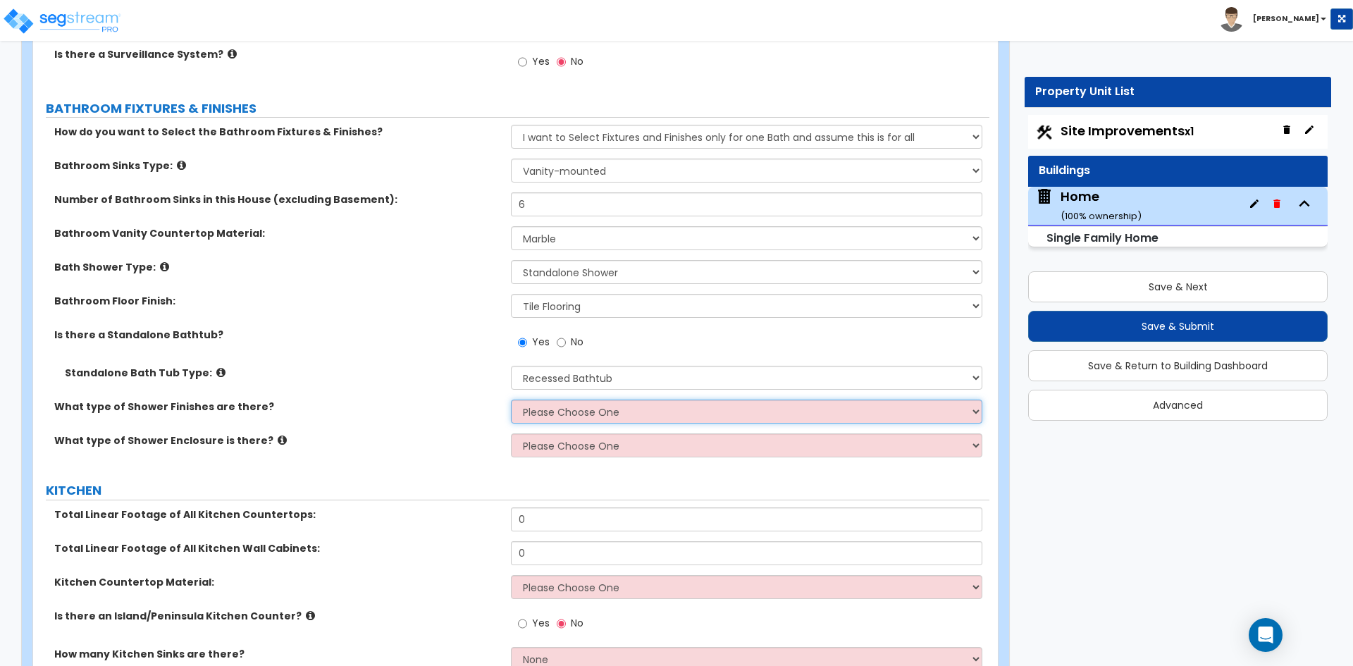
click at [603, 400] on select "Please Choose One Plastic Tile Stone" at bounding box center [746, 412] width 471 height 24
select select "2"
click at [511, 400] on select "Please Choose One Plastic Tile Stone" at bounding box center [746, 412] width 471 height 24
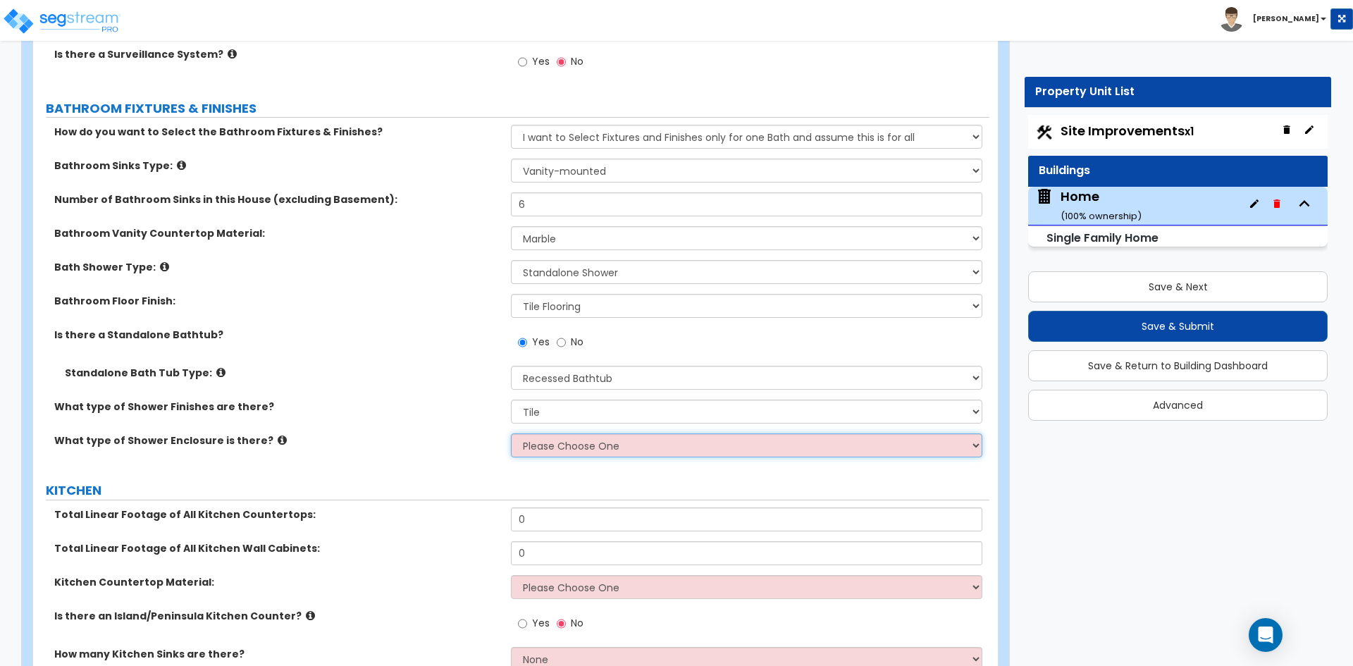
click at [587, 433] on select "Please Choose One Curtain & Rod Glass Sliding Doors Glass Hinged Doors" at bounding box center [746, 445] width 471 height 24
select select "3"
click at [511, 433] on select "Please Choose One Curtain & Rod Glass Sliding Doors Glass Hinged Doors" at bounding box center [746, 445] width 471 height 24
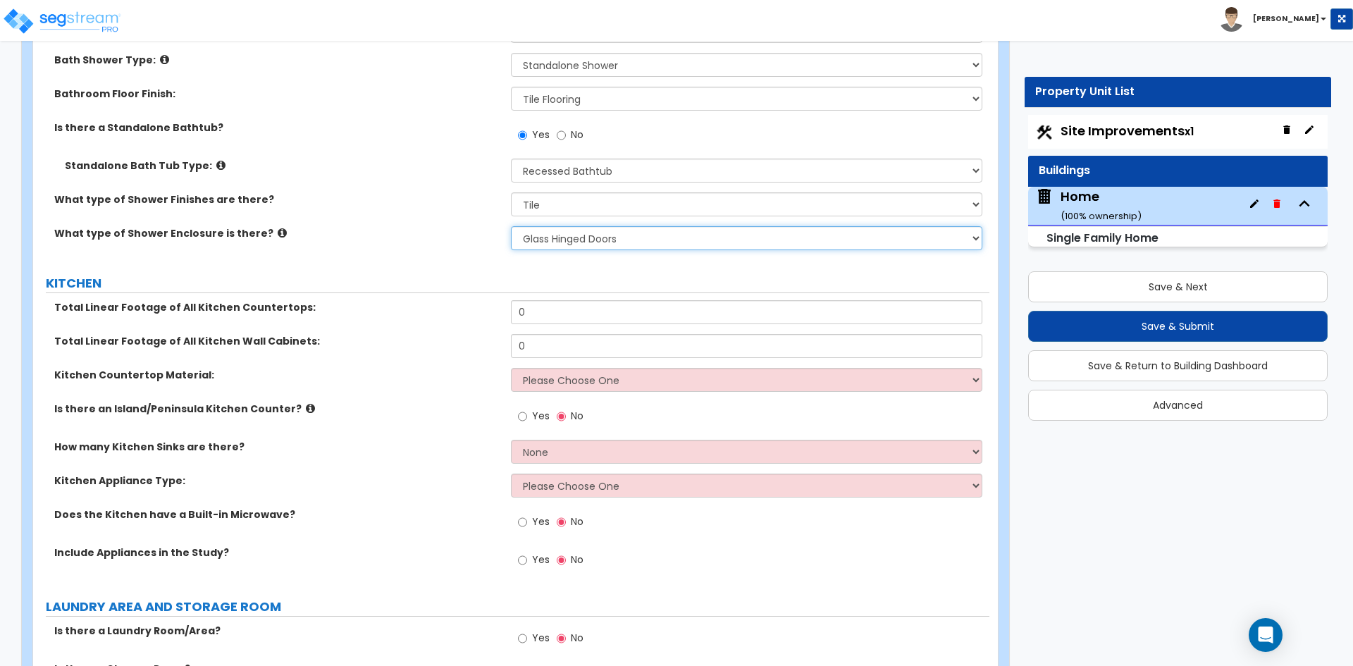
scroll to position [5850, 0]
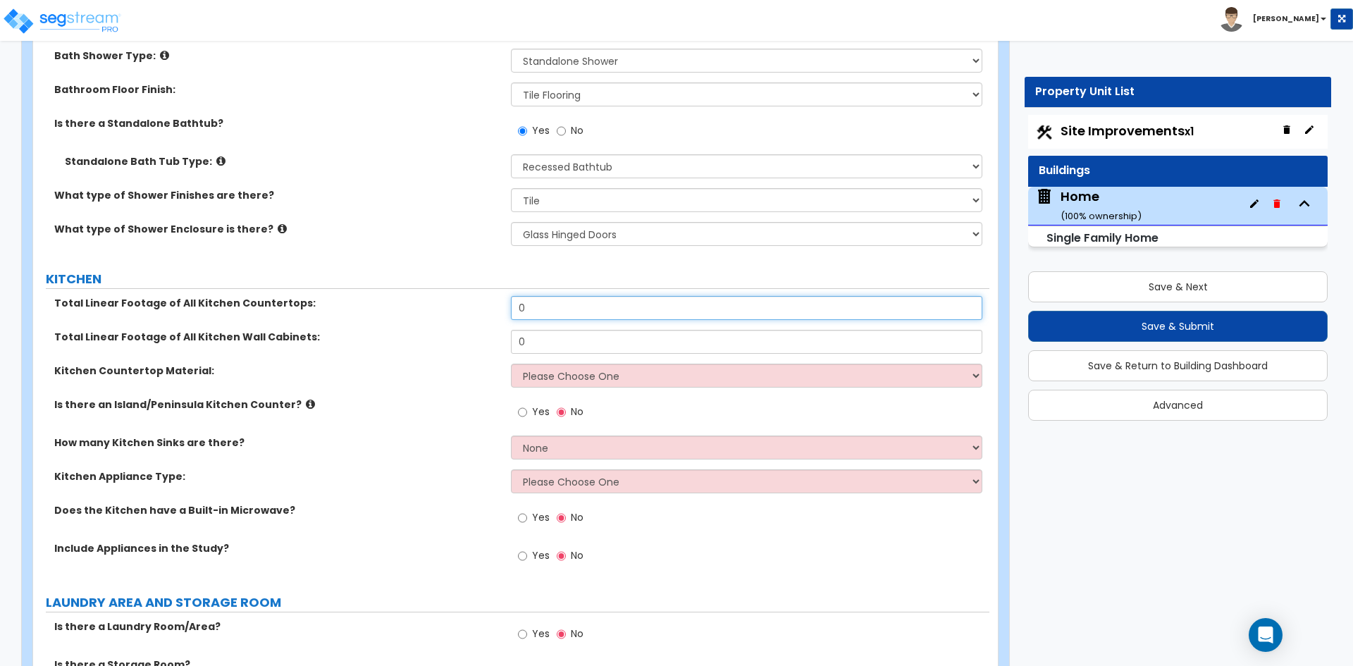
click at [543, 300] on input "0" at bounding box center [746, 308] width 471 height 24
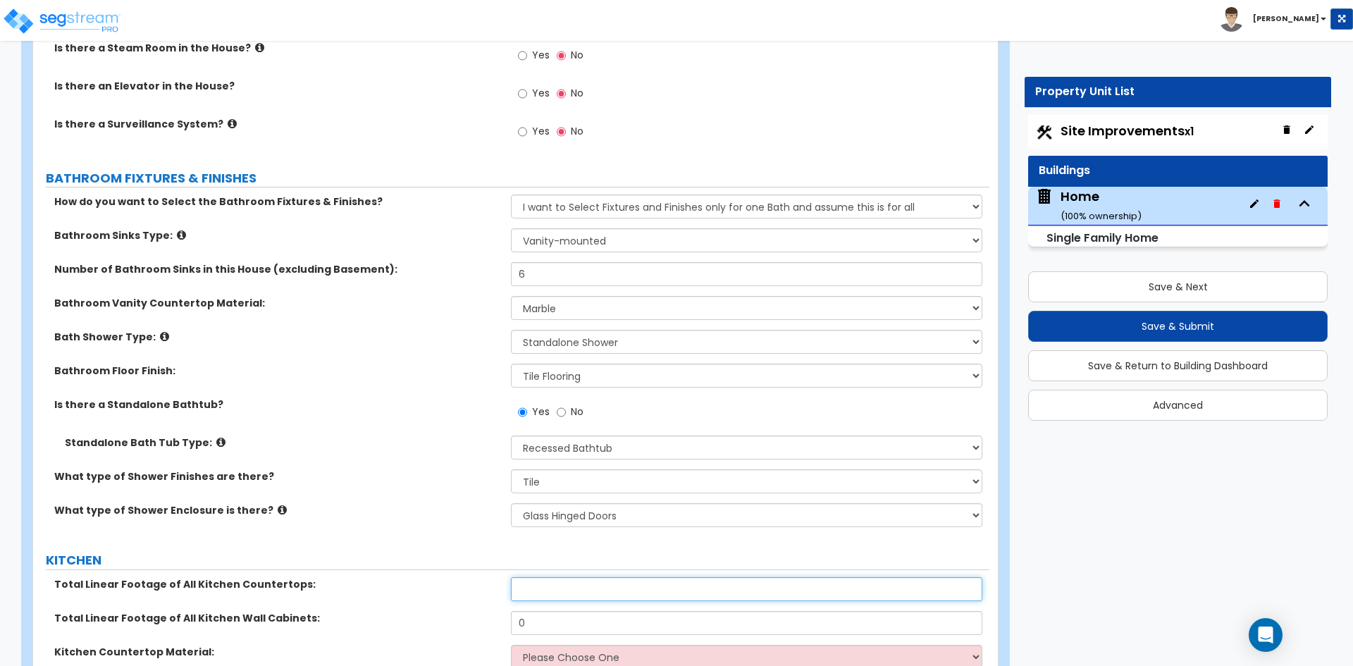
scroll to position [5568, 0]
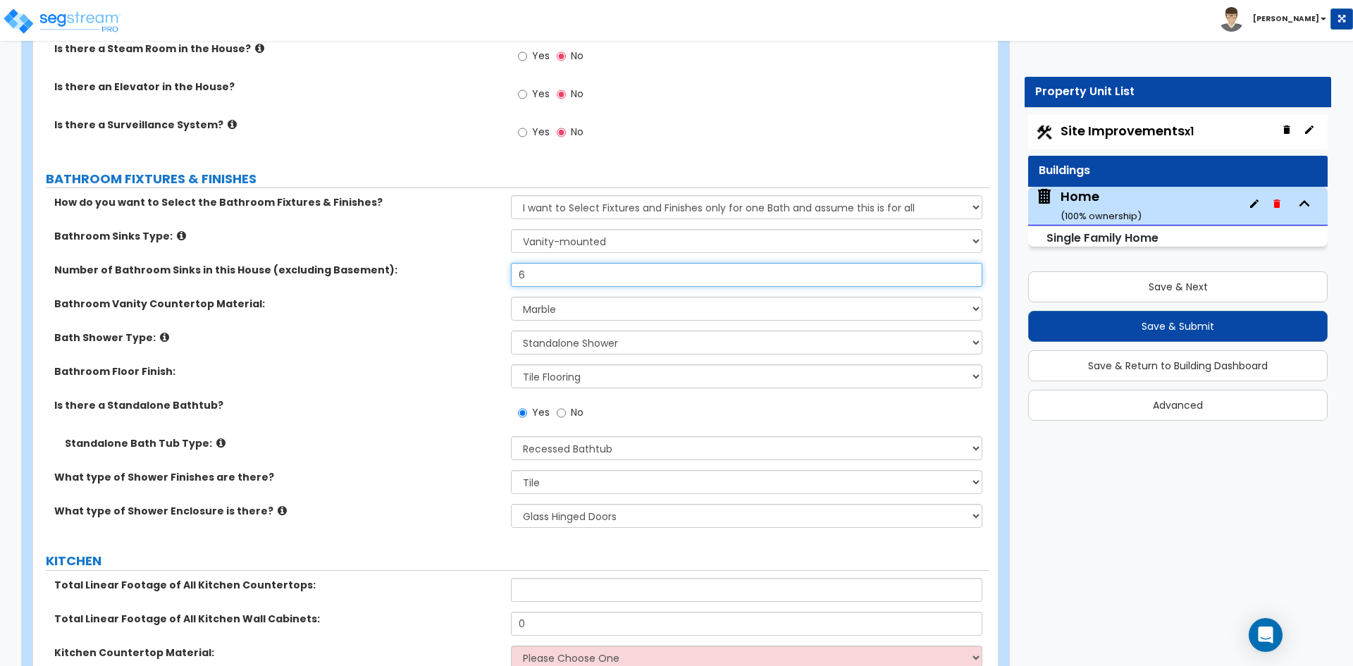
click at [527, 263] on input "6" at bounding box center [746, 275] width 471 height 24
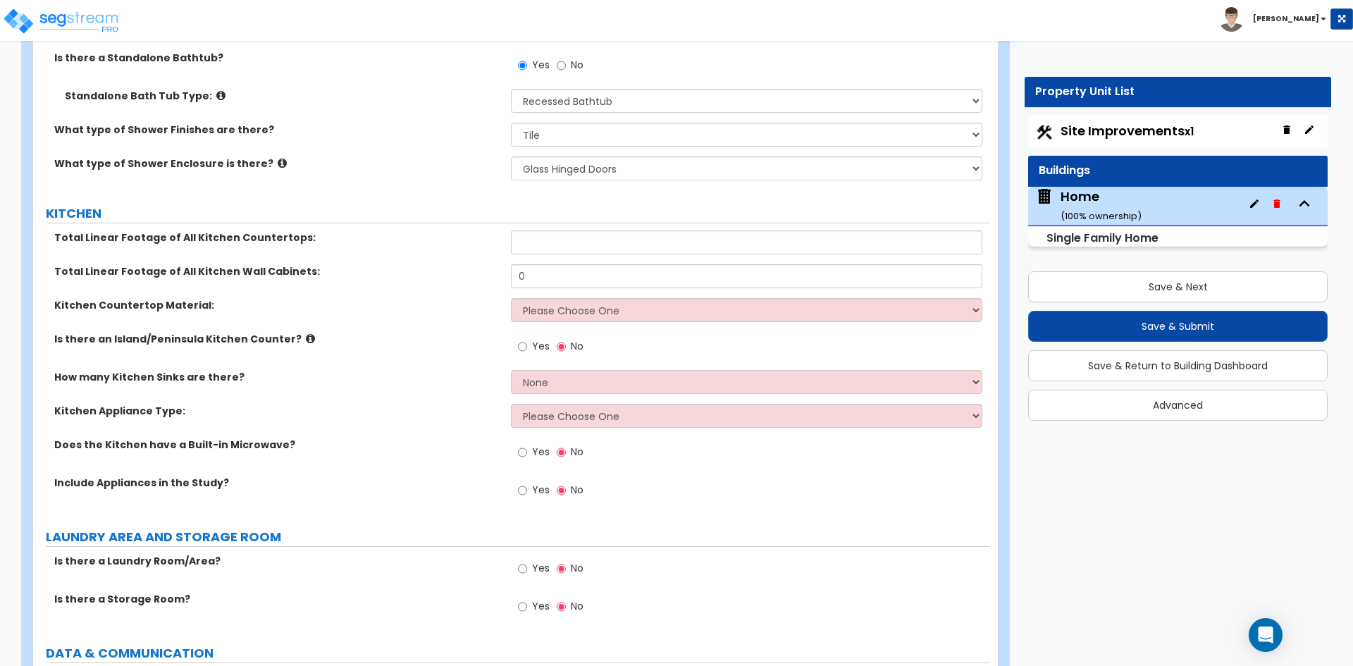
scroll to position [5921, 0]
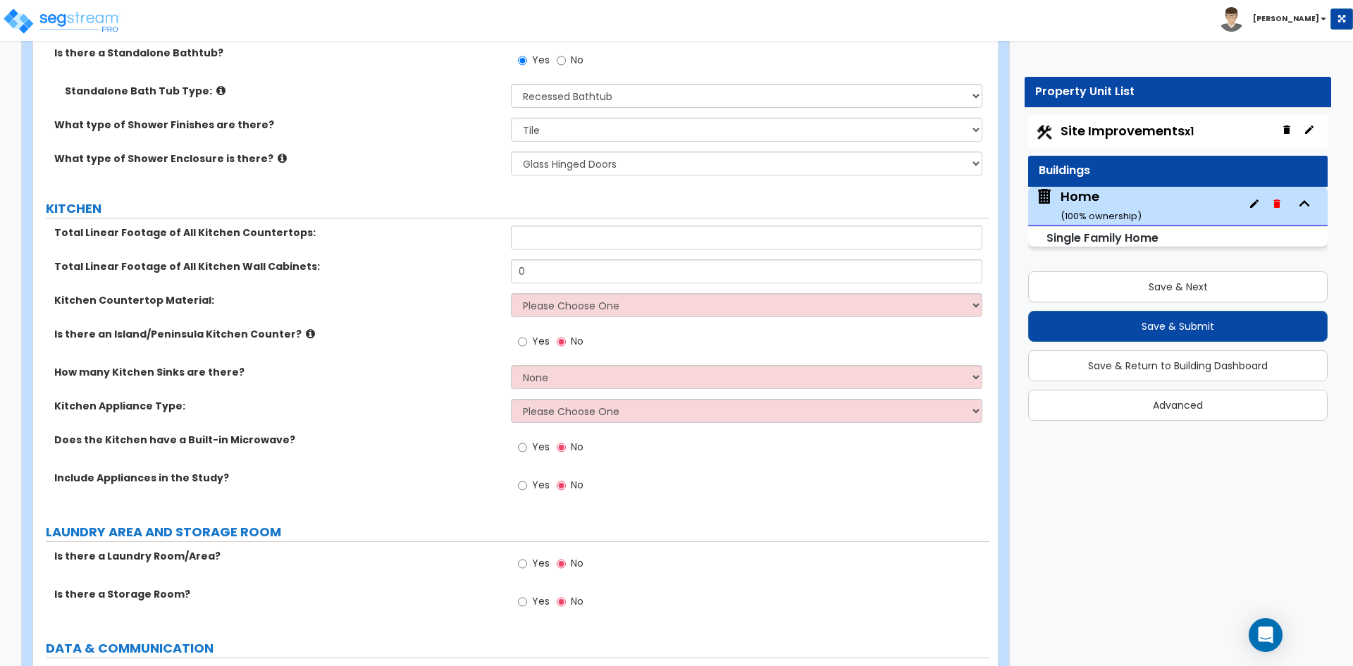
type input "1"
click at [540, 228] on input "text" at bounding box center [746, 238] width 471 height 24
type input "26"
click at [560, 269] on input "0" at bounding box center [746, 271] width 471 height 24
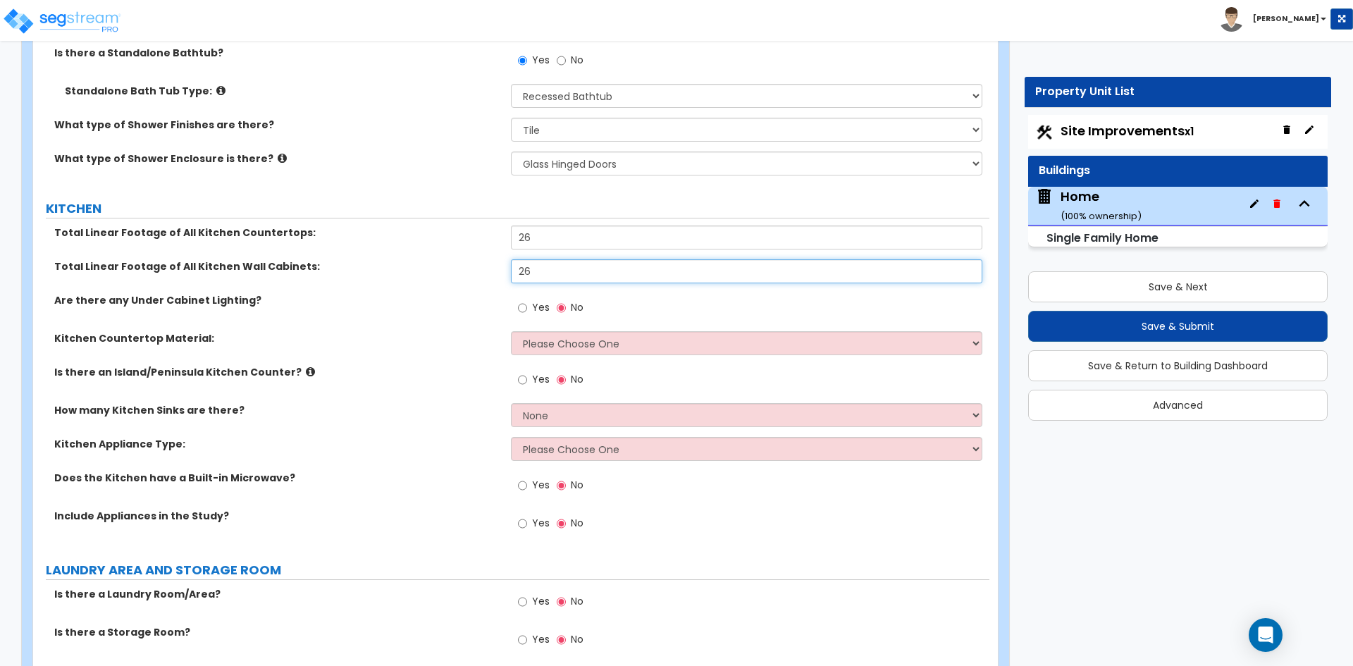
type input "26"
click at [517, 295] on div "Yes No" at bounding box center [551, 309] width 80 height 32
click at [522, 300] on input "Yes" at bounding box center [522, 308] width 9 height 16
radio input "true"
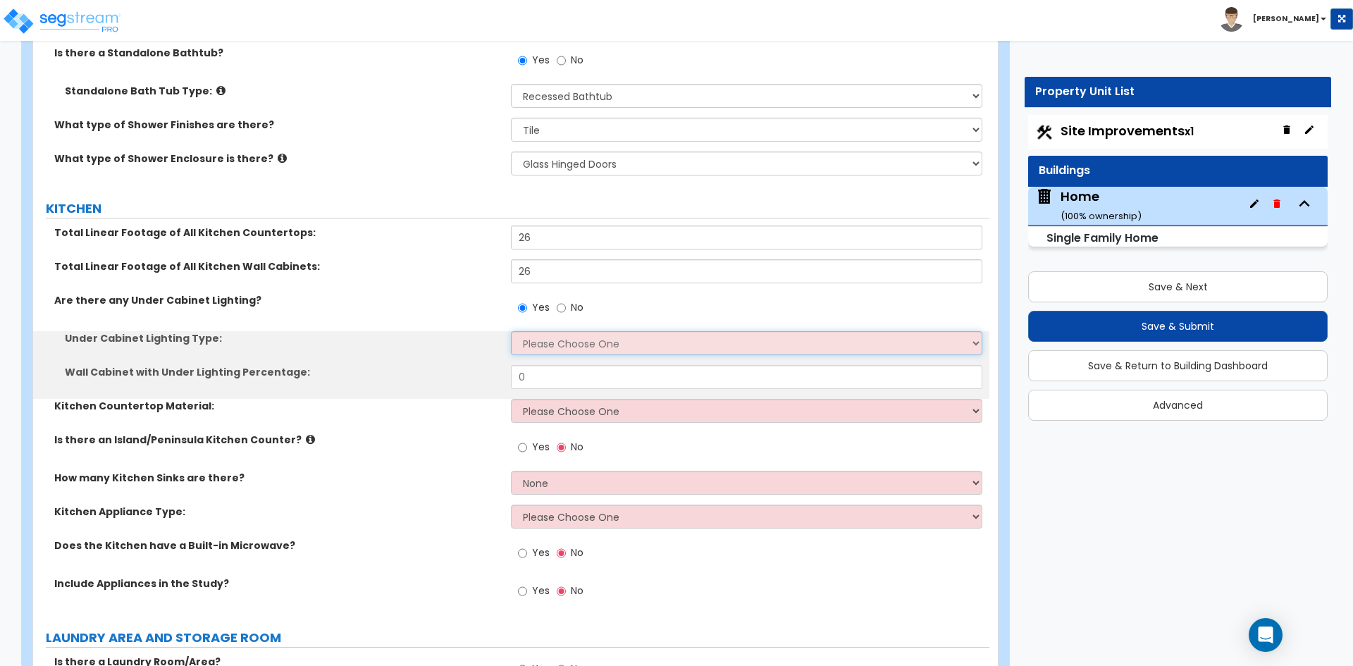
click at [566, 331] on select "Please Choose One Fluorescent Incandescent LED" at bounding box center [746, 343] width 471 height 24
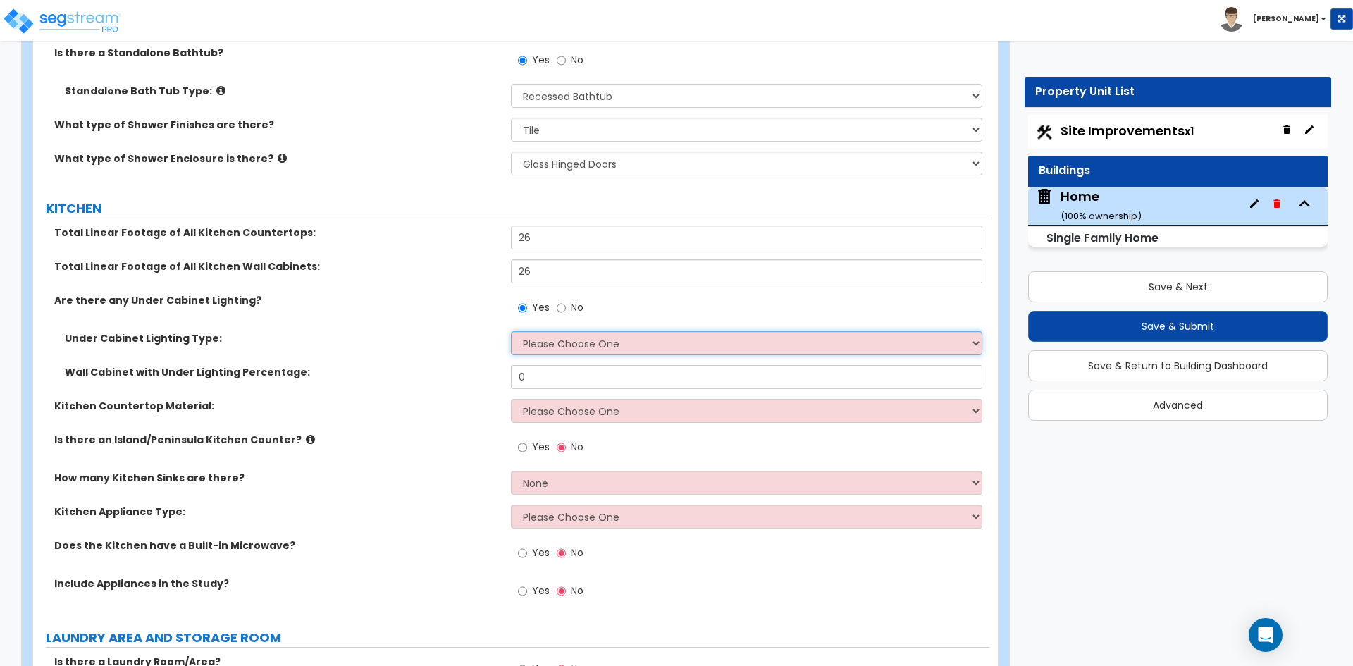
select select "3"
click at [511, 331] on select "Please Choose One Fluorescent Incandescent LED" at bounding box center [746, 343] width 471 height 24
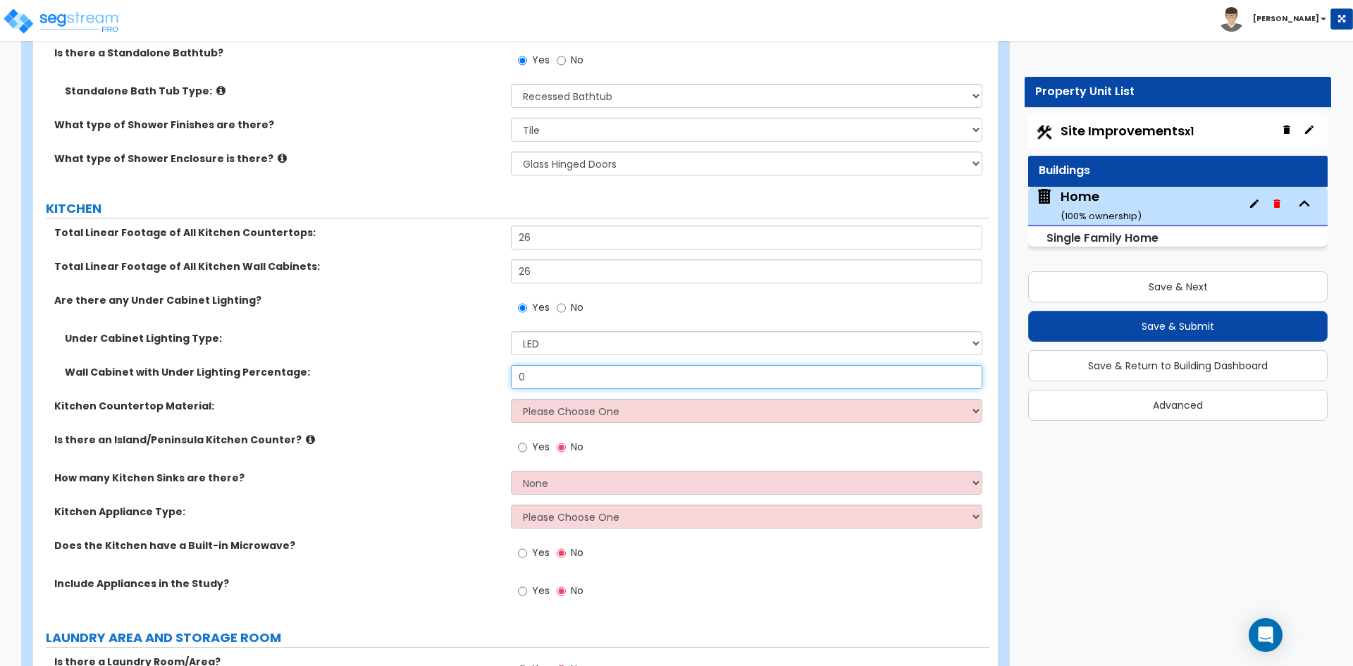
click at [562, 365] on input "0" at bounding box center [746, 377] width 471 height 24
type input "0.05"
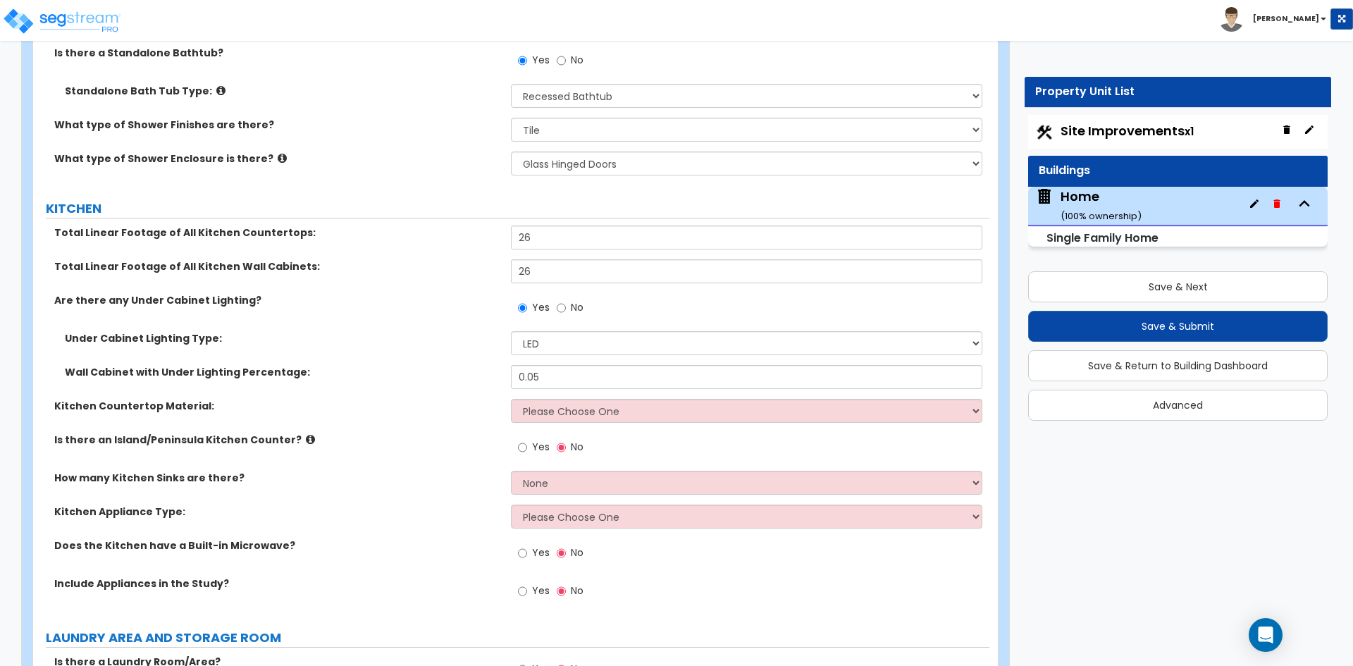
click at [557, 384] on div "Wall Cabinet with Under Lighting Percentage: 0.05" at bounding box center [511, 382] width 956 height 34
click at [558, 399] on select "Please Choose One Plastic Laminate Solid Surface Stone Quartz Marble Tile Wood …" at bounding box center [746, 411] width 471 height 24
click at [511, 399] on select "Please Choose One Plastic Laminate Solid Surface Stone Quartz Marble Tile Wood …" at bounding box center [746, 411] width 471 height 24
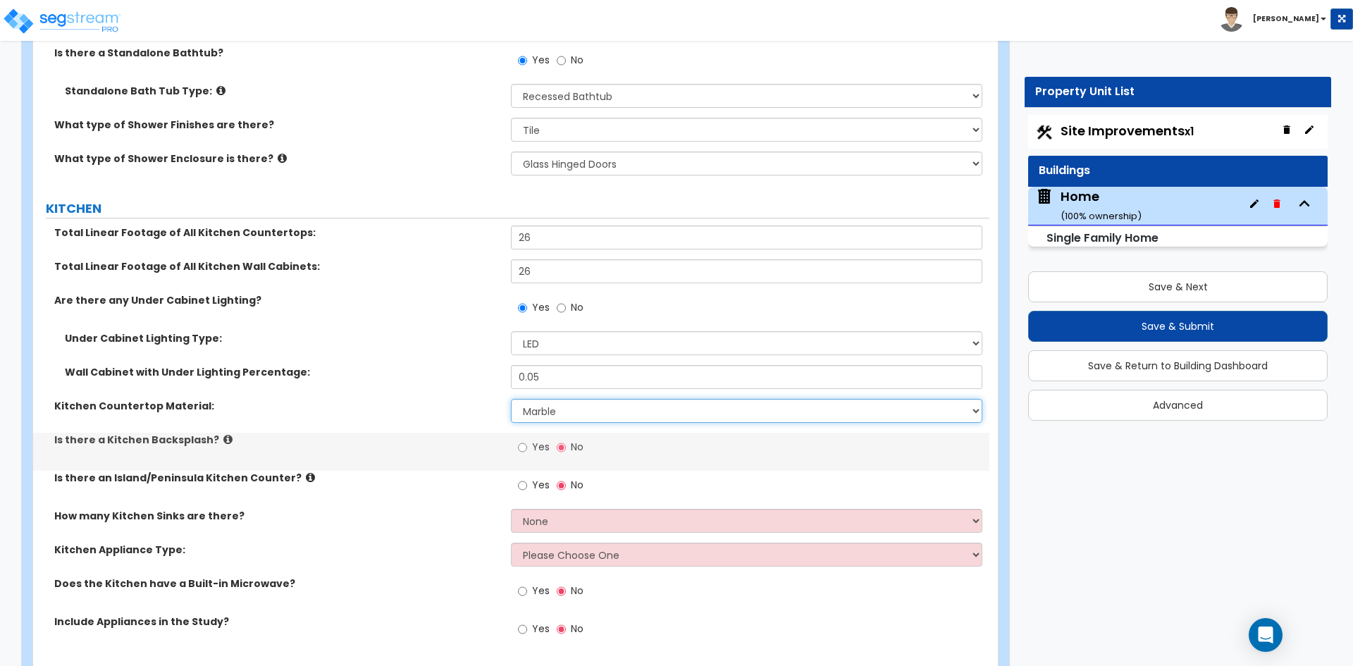
click at [582, 406] on select "Please Choose One Plastic Laminate Solid Surface Stone Quartz Marble Tile Wood …" at bounding box center [746, 411] width 471 height 24
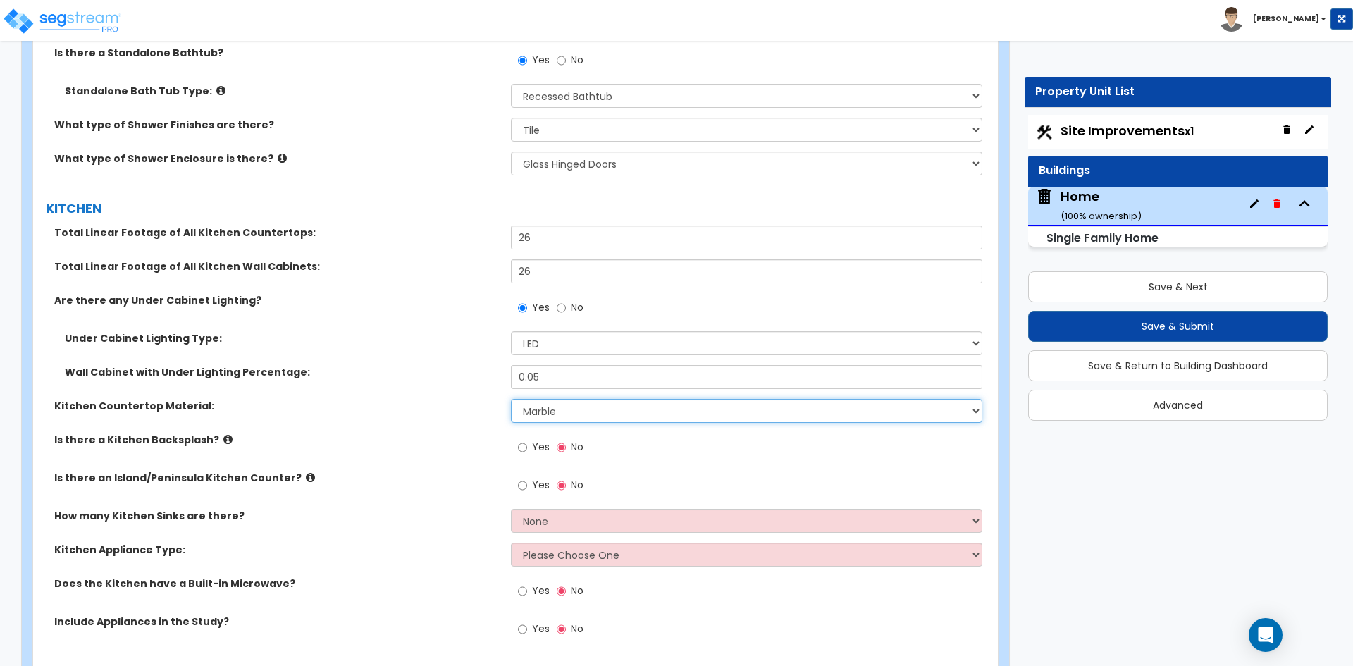
select select "3"
click at [511, 399] on select "Please Choose One Plastic Laminate Solid Surface Stone Quartz Marble Tile Wood …" at bounding box center [746, 411] width 471 height 24
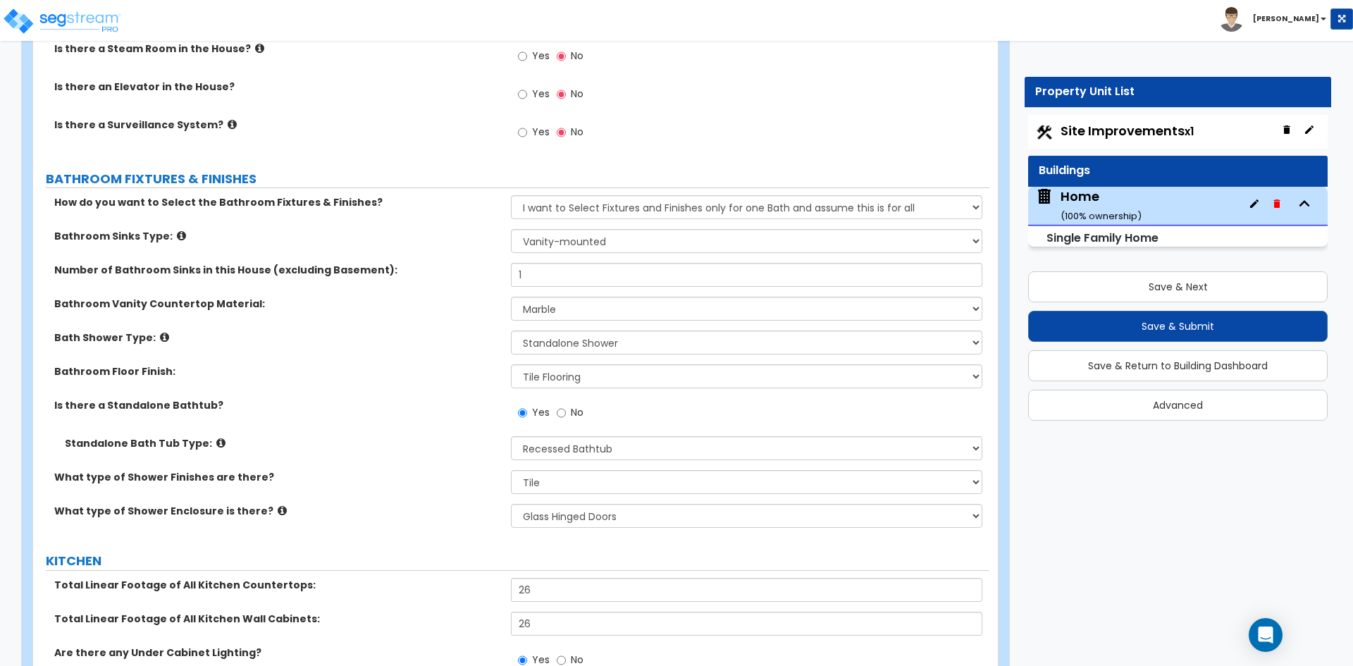
scroll to position [5498, 0]
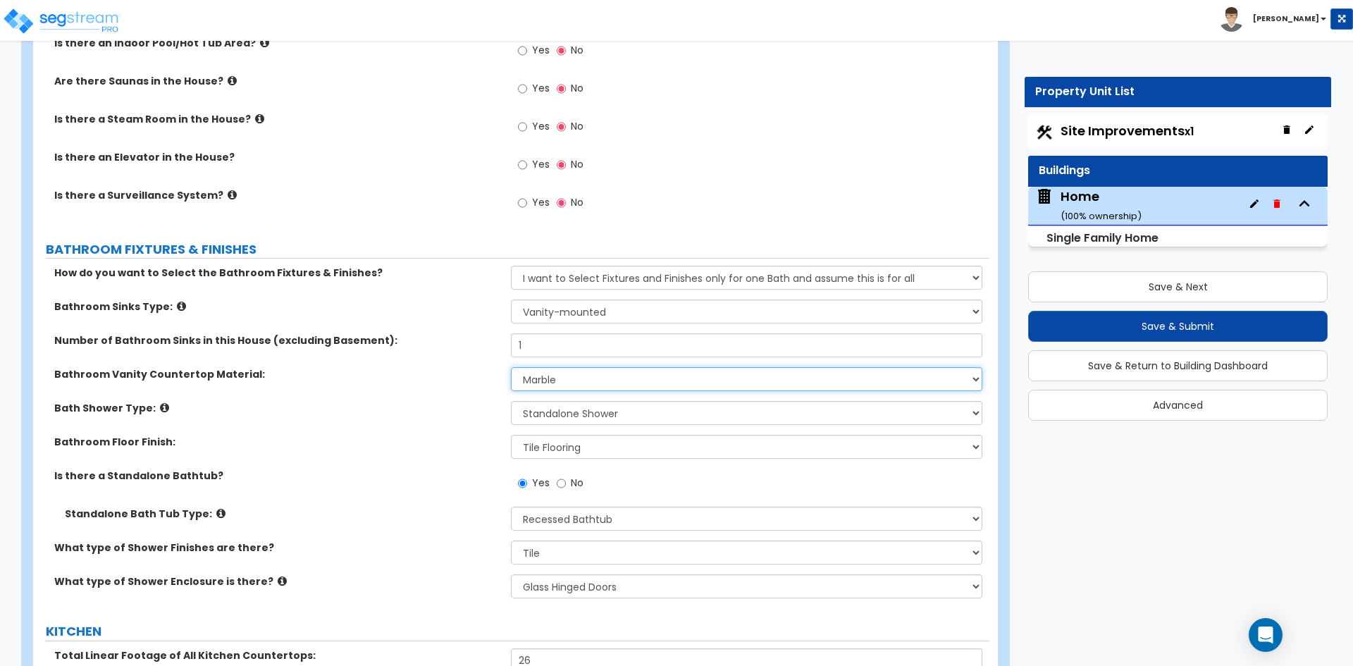
click at [584, 374] on select "None Plastic Laminate Solid Surface Stone Quartz Marble Tile Wood Stainless Ste…" at bounding box center [746, 379] width 471 height 24
select select "4"
click at [511, 367] on select "None Plastic Laminate Solid Surface Stone Quartz Marble Tile Wood Stainless Ste…" at bounding box center [746, 379] width 471 height 24
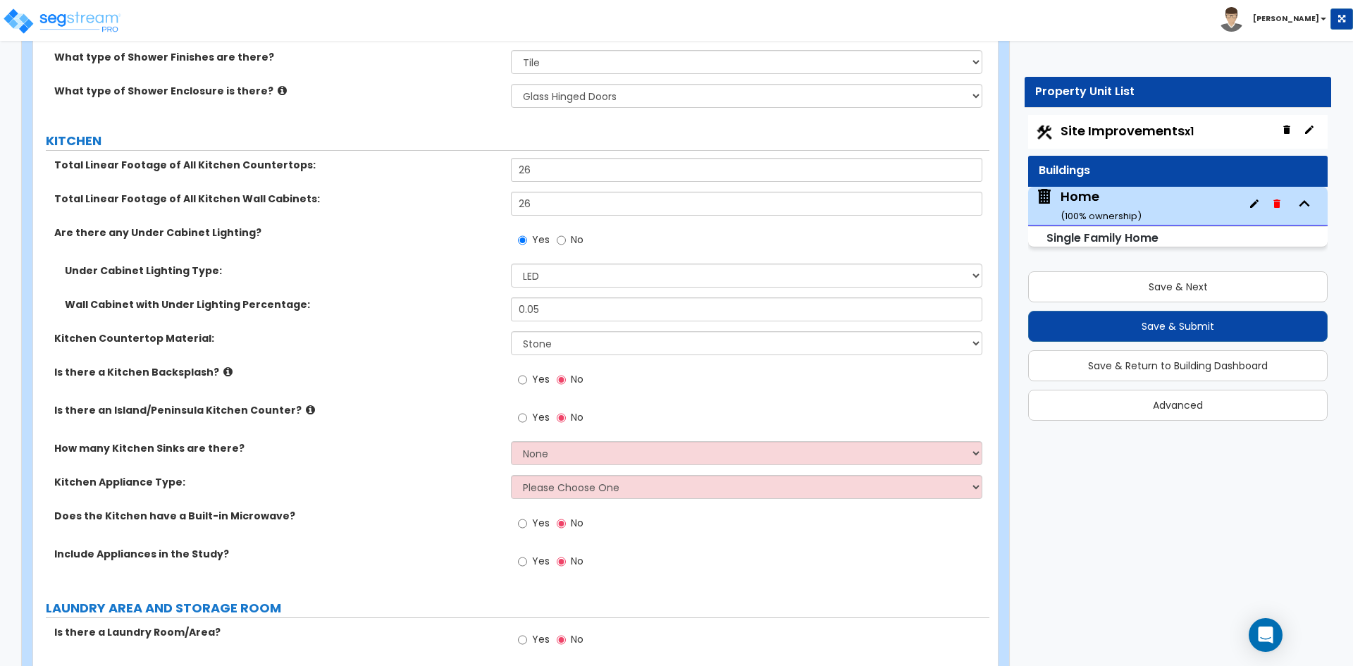
scroll to position [5991, 0]
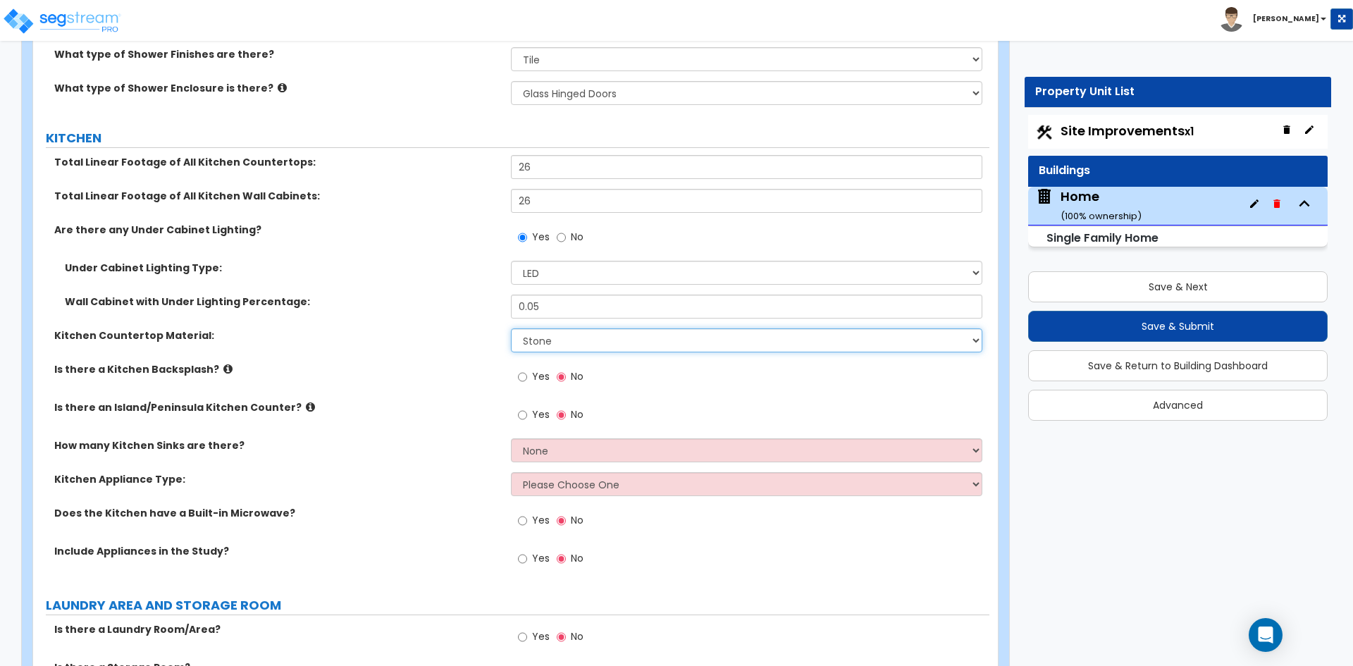
click at [598, 331] on select "Please Choose One Plastic Laminate Solid Surface Stone Quartz Marble Tile Wood …" at bounding box center [746, 340] width 471 height 24
select select "4"
click at [511, 328] on select "Please Choose One Plastic Laminate Solid Surface Stone Quartz Marble Tile Wood …" at bounding box center [746, 340] width 471 height 24
click at [527, 369] on input "Yes" at bounding box center [522, 377] width 9 height 16
radio input "true"
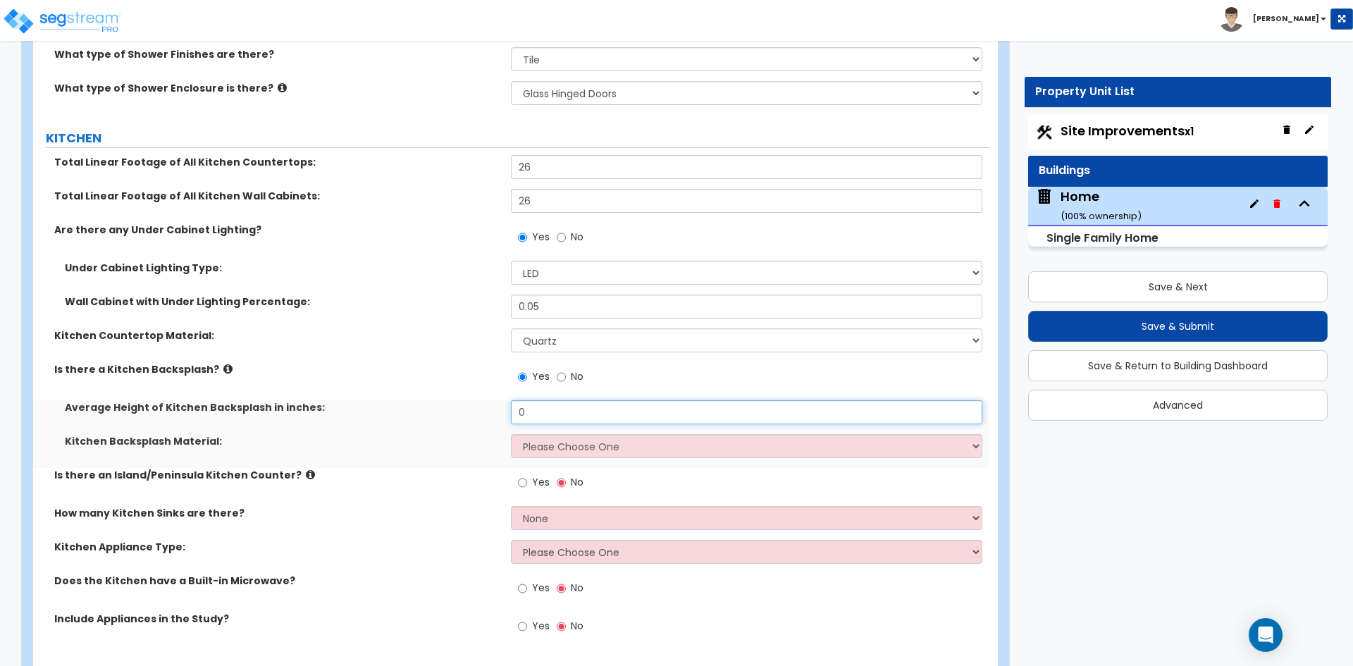
click at [555, 400] on input "0" at bounding box center [746, 412] width 471 height 24
type input "2"
click at [565, 434] on select "Please Choose One Plastic Laminate Solid Surface Stone Quartz Tile Stainless St…" at bounding box center [746, 446] width 471 height 24
select select "6"
click at [511, 434] on select "Please Choose One Plastic Laminate Solid Surface Stone Quartz Tile Stainless St…" at bounding box center [746, 446] width 471 height 24
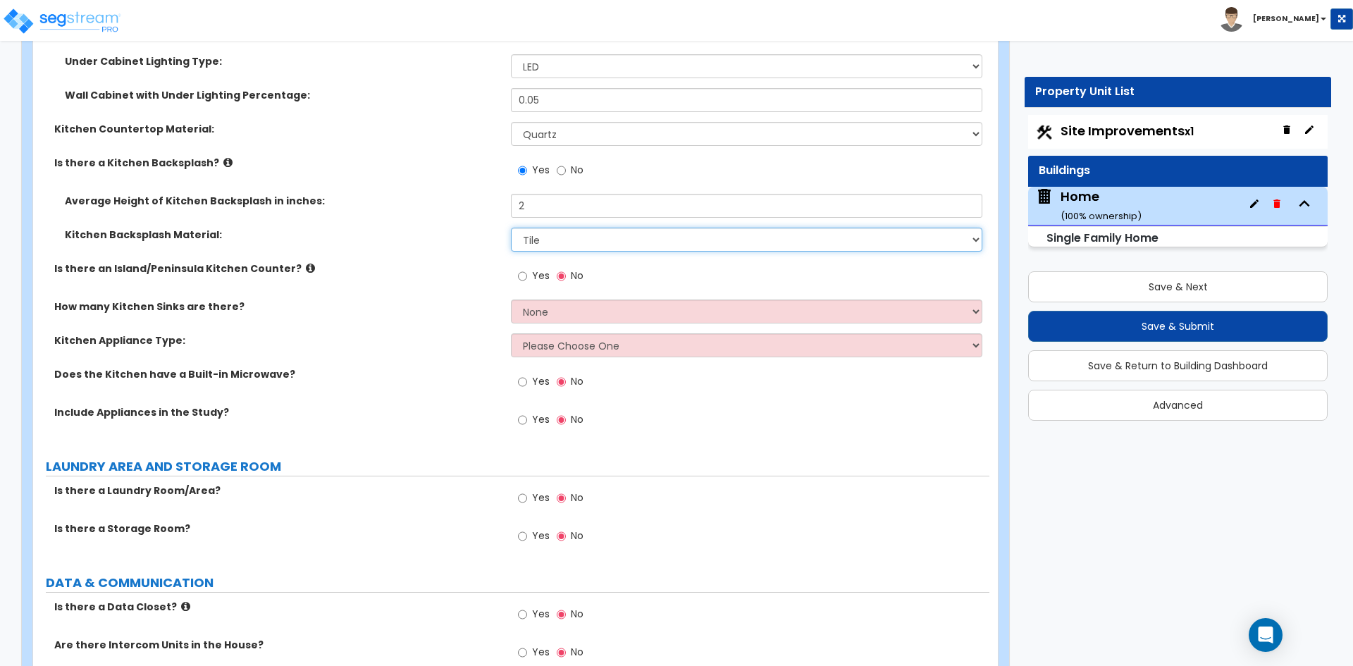
scroll to position [6203, 0]
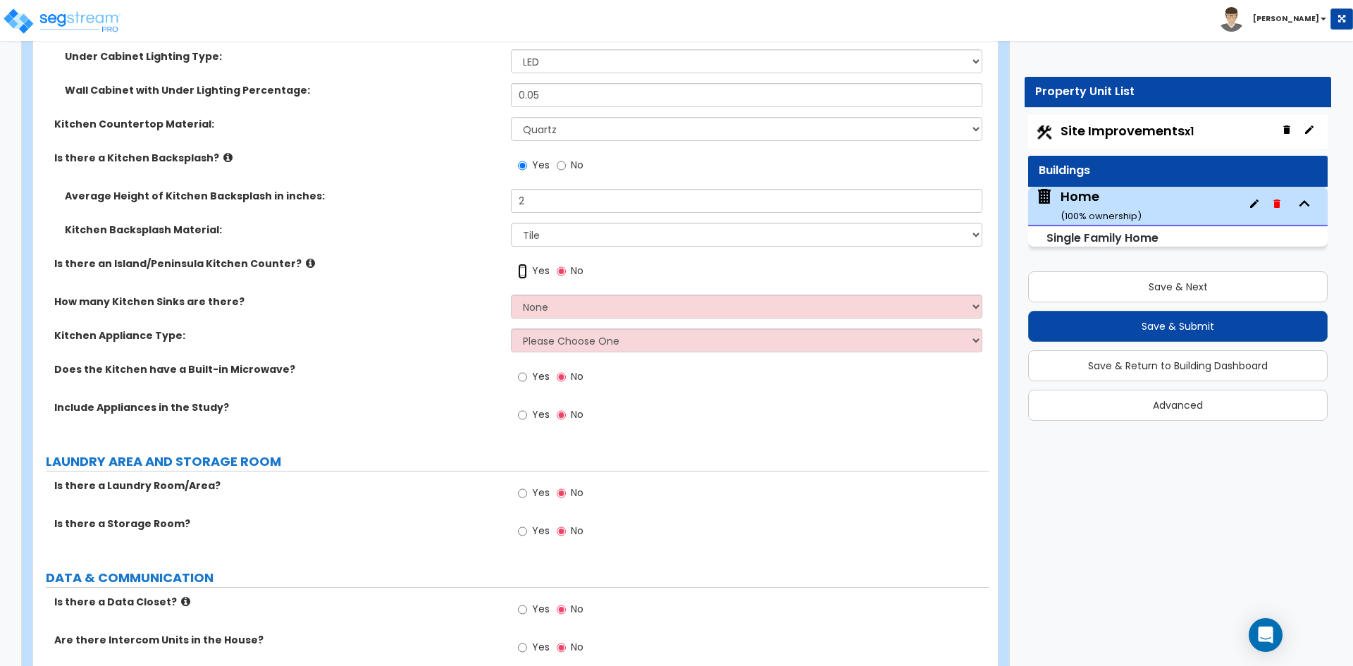
click at [524, 264] on input "Yes" at bounding box center [522, 272] width 9 height 16
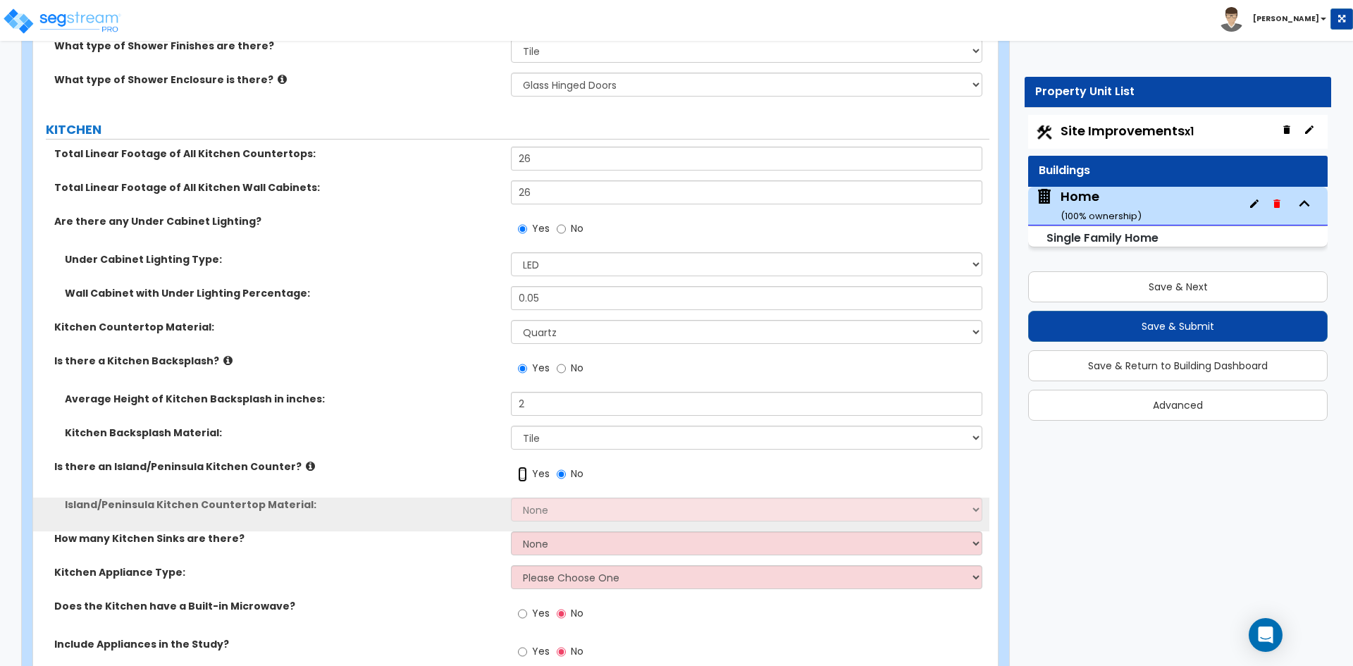
scroll to position [5991, 0]
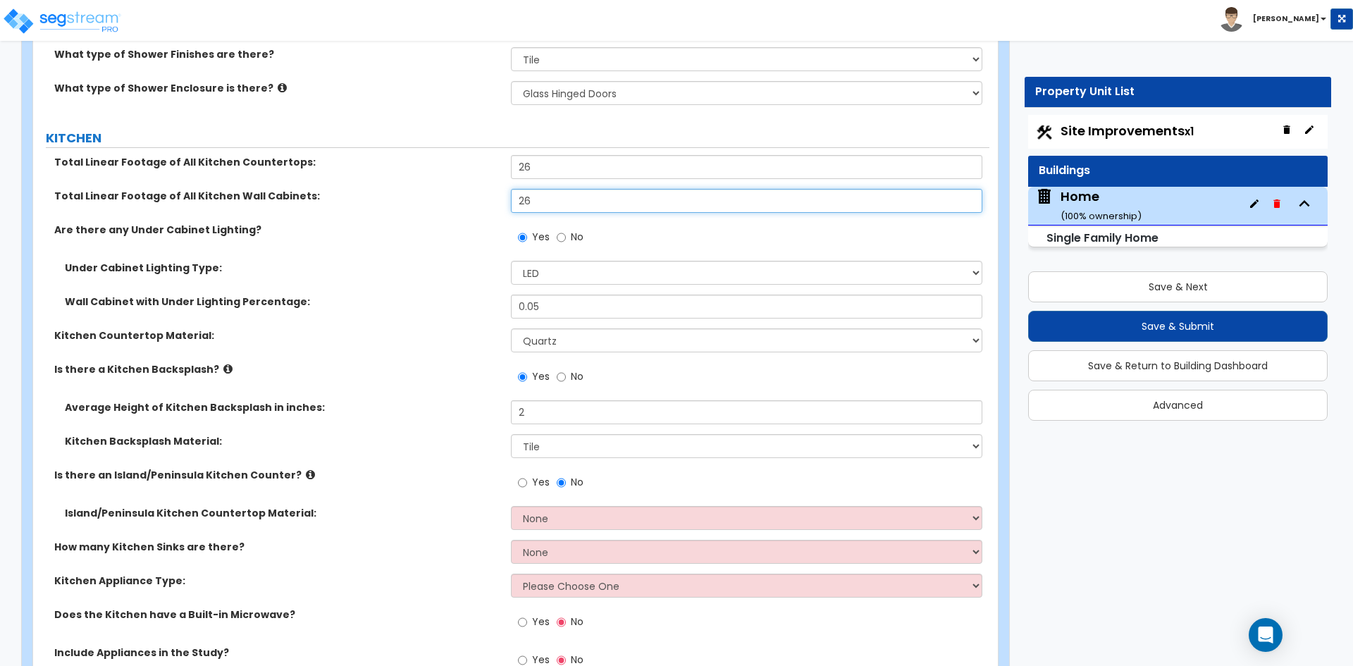
click at [532, 191] on input "26" at bounding box center [746, 201] width 471 height 24
type input "2"
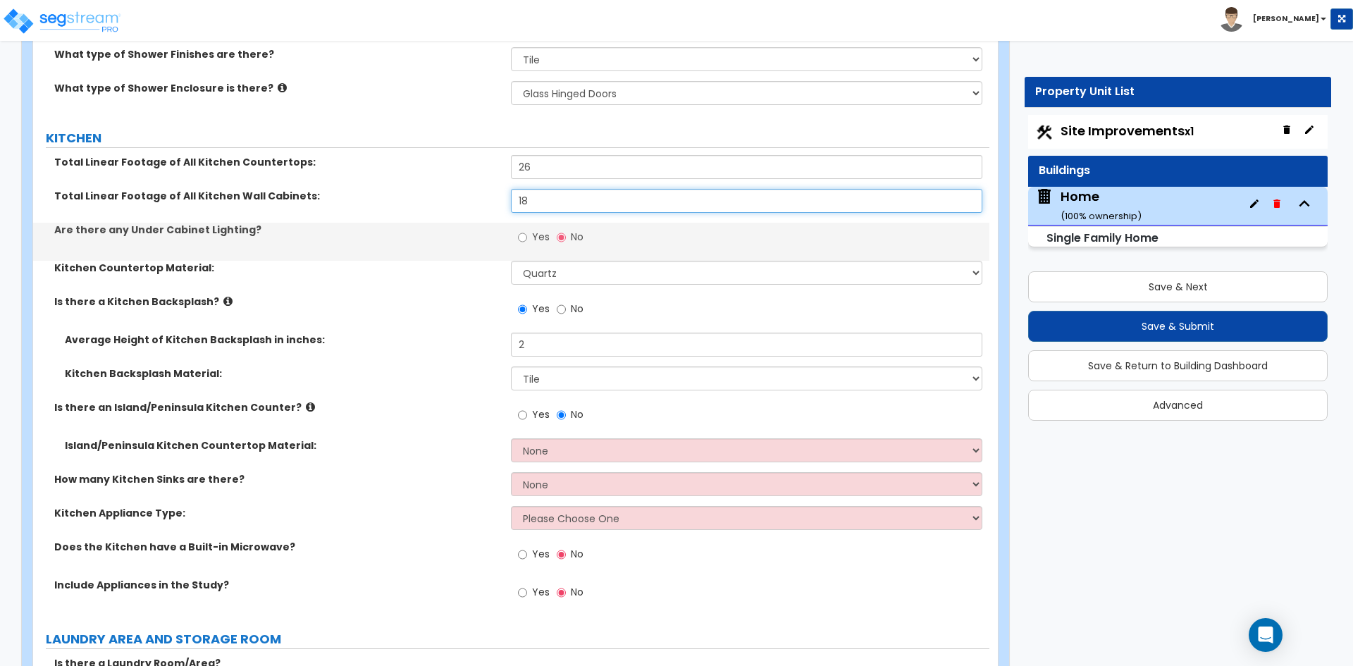
type input "18"
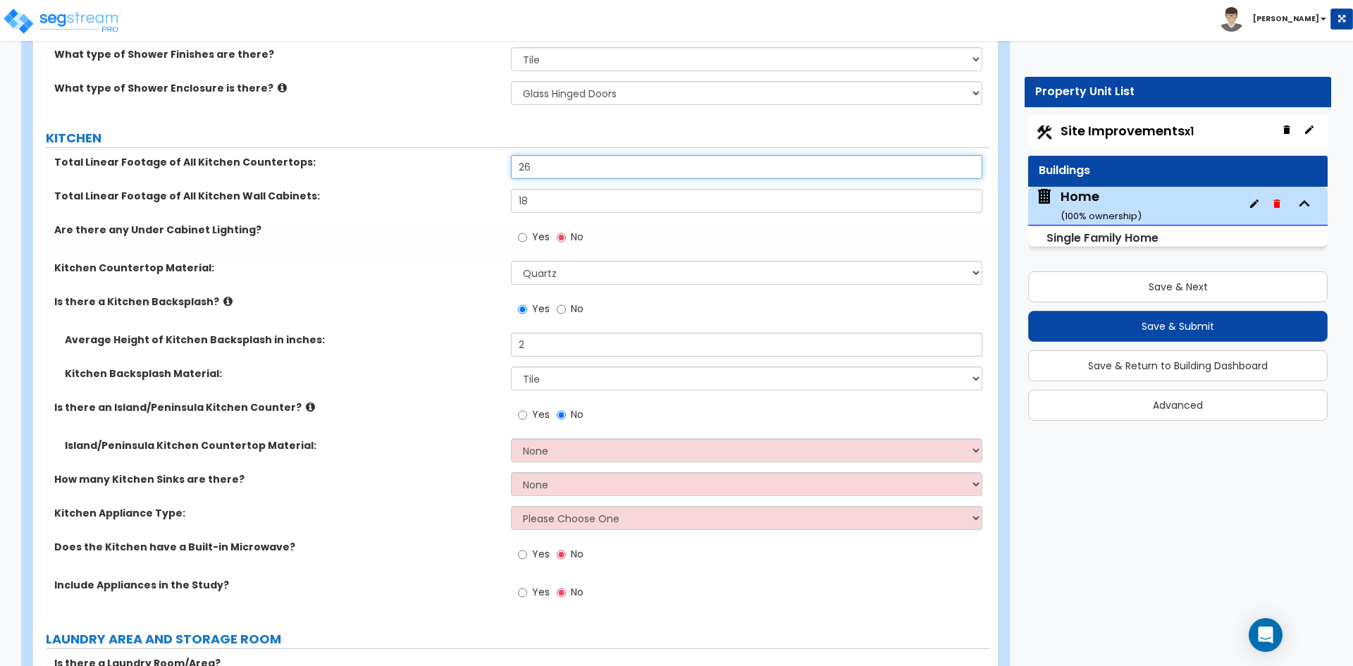
click at [541, 156] on input "26" at bounding box center [746, 167] width 471 height 24
type input "2"
type input "118"
click at [553, 189] on input "18" at bounding box center [746, 201] width 471 height 24
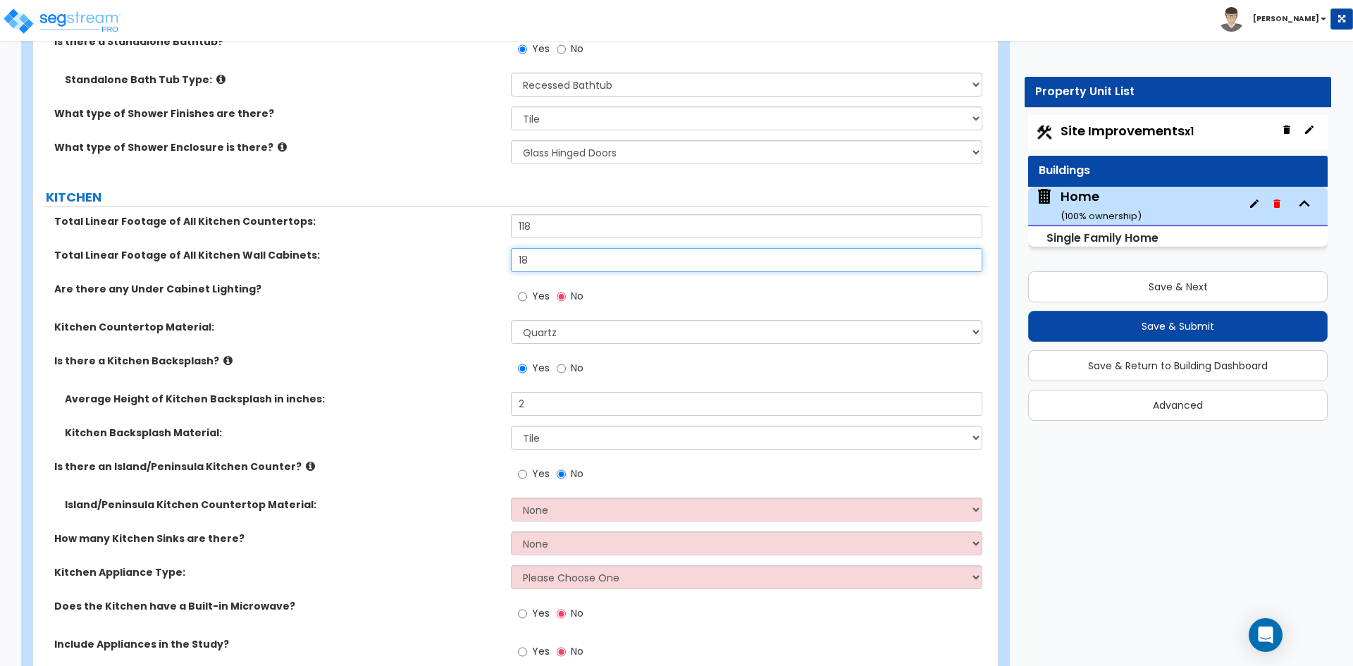
scroll to position [5921, 0]
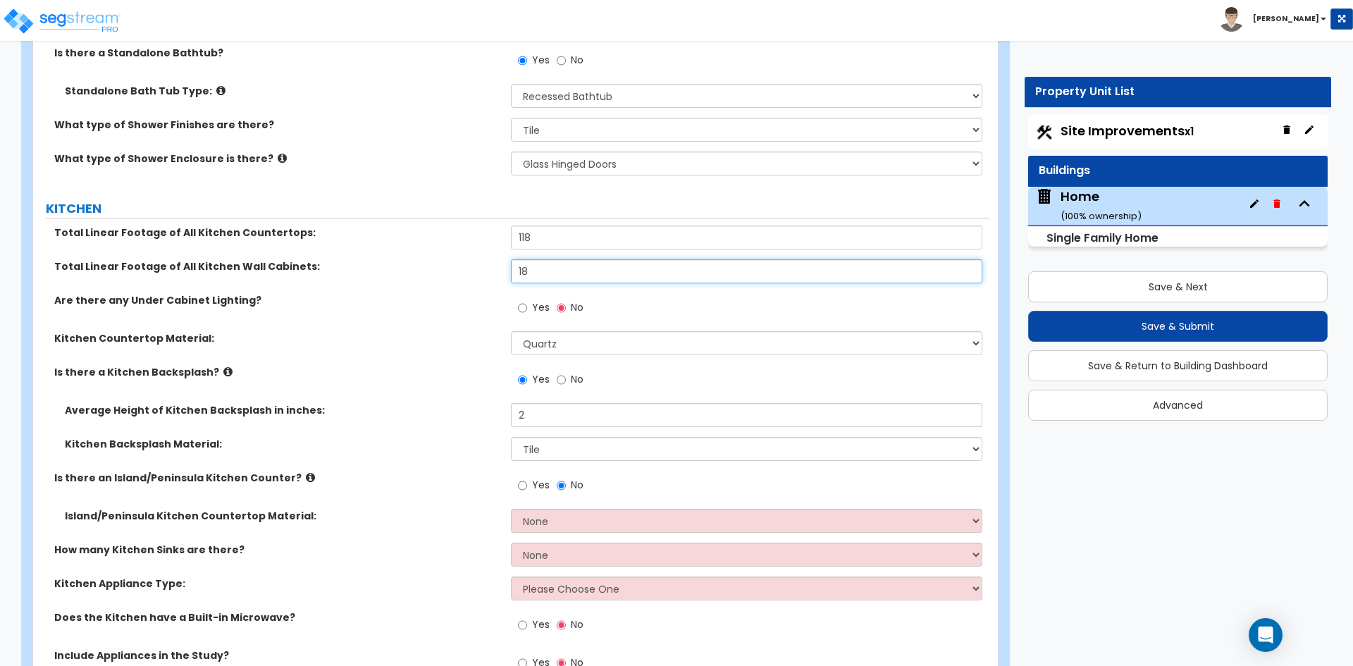
type input "1"
type input "26"
click at [523, 226] on input "118" at bounding box center [746, 238] width 471 height 24
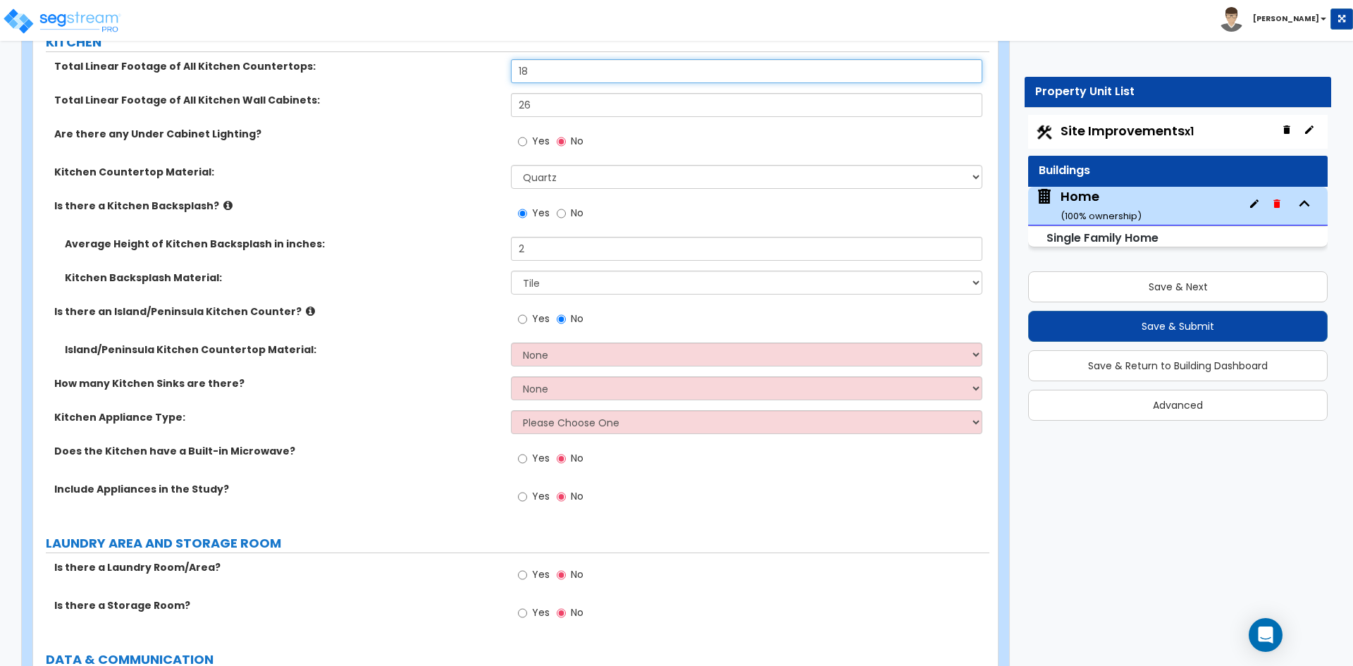
scroll to position [6132, 0]
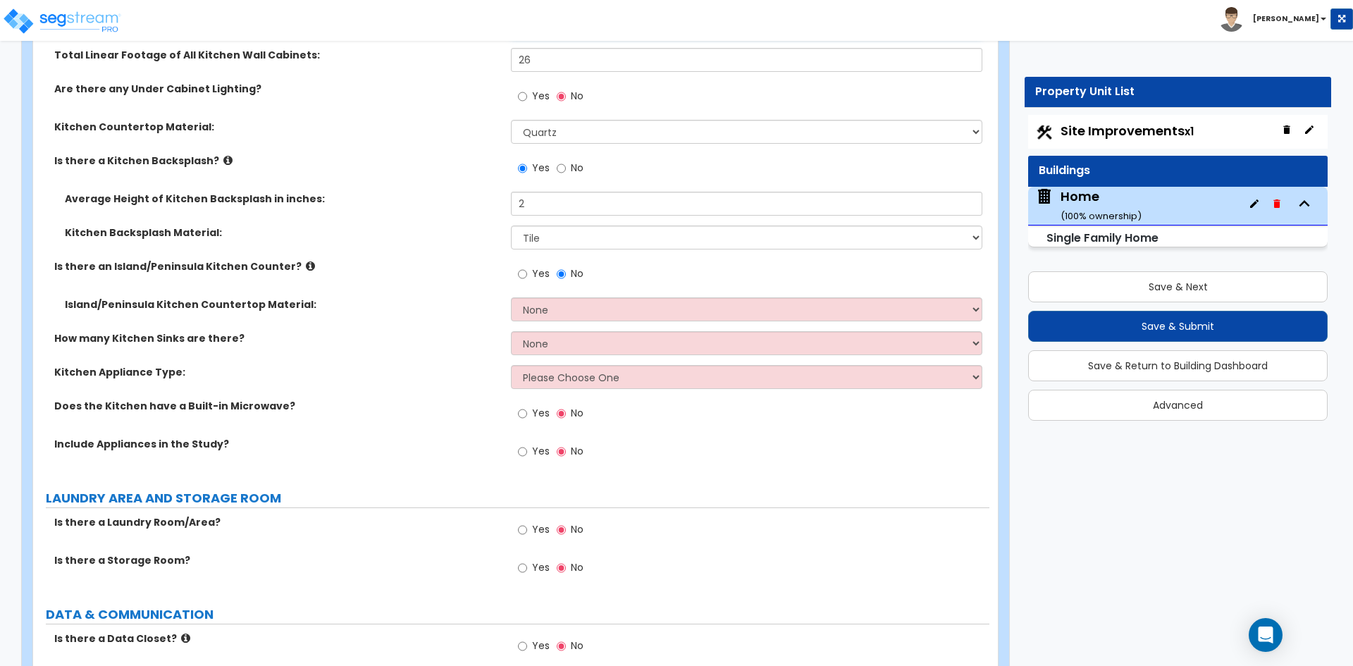
type input "18"
click at [586, 297] on select "None Plastic Laminate Solid Surface Stone Quartz Marble Tile Wood Stainless Ste…" at bounding box center [746, 309] width 471 height 24
select select "4"
click at [511, 297] on select "None Plastic Laminate Solid Surface Stone Quartz Marble Tile Wood Stainless Ste…" at bounding box center [746, 309] width 471 height 24
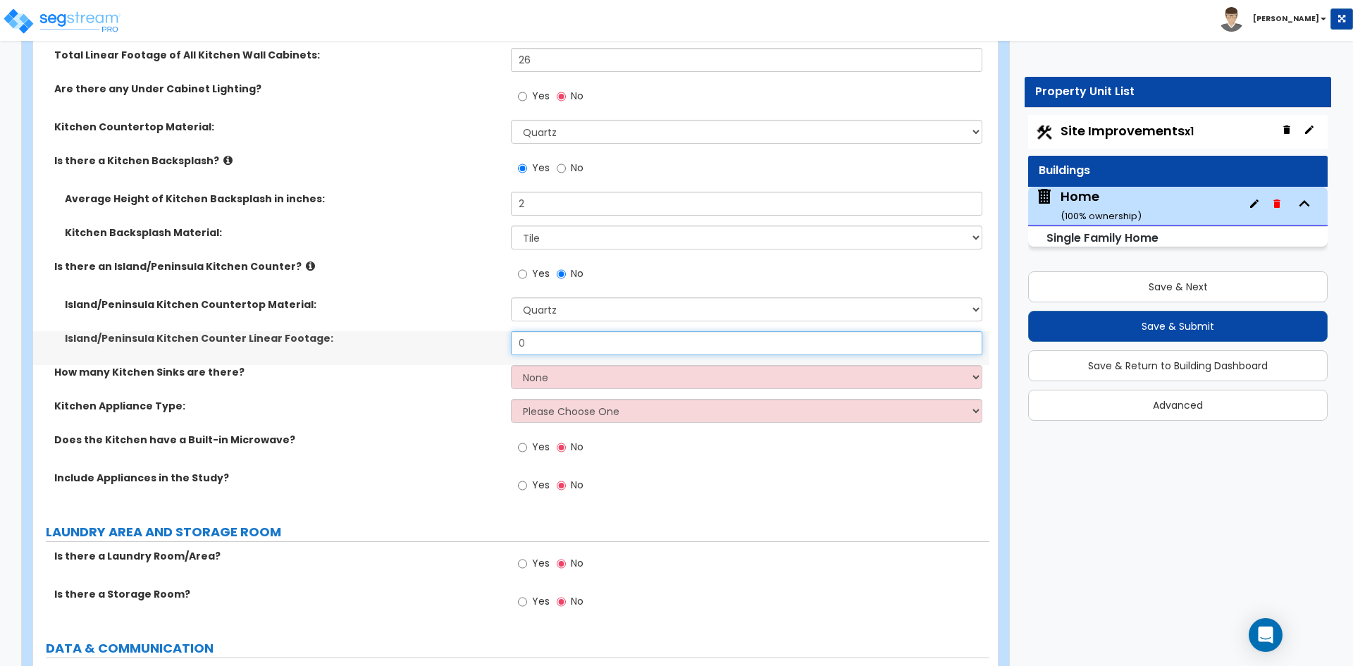
click at [573, 331] on input "0" at bounding box center [746, 343] width 471 height 24
type input "6"
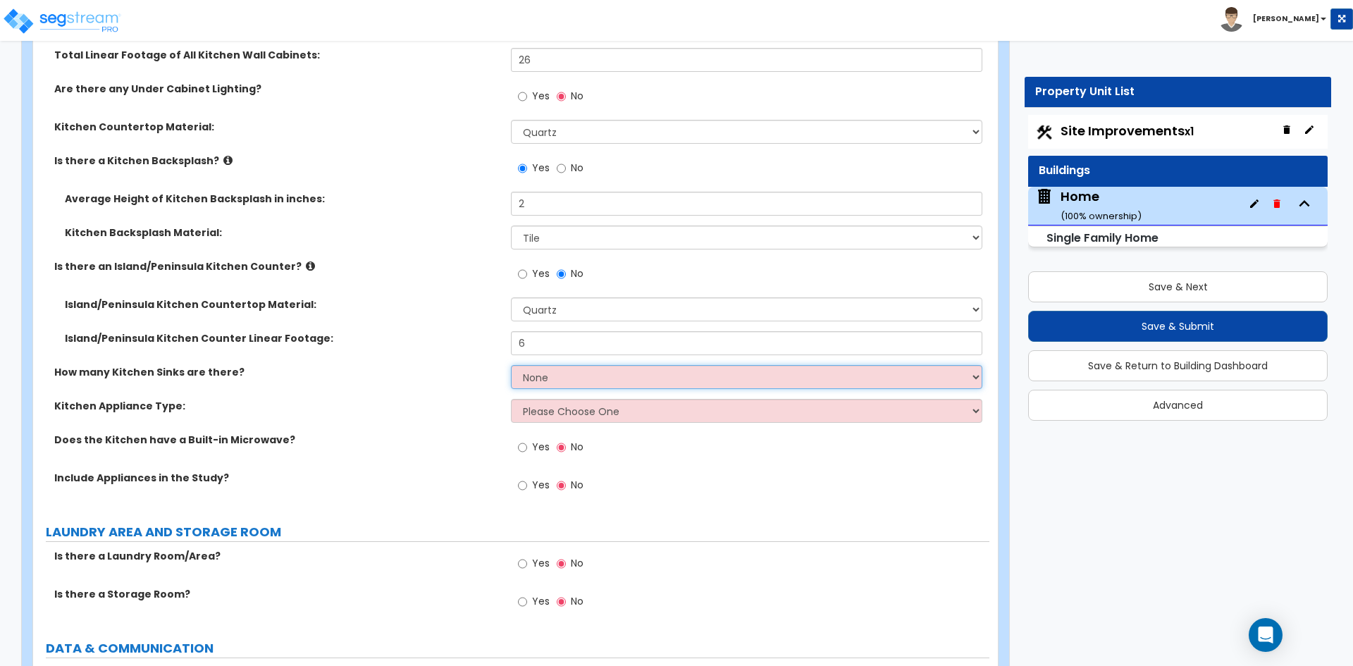
click at [565, 365] on select "None 1 2 3" at bounding box center [746, 377] width 471 height 24
select select "1"
click at [511, 365] on select "None 1 2 3" at bounding box center [746, 377] width 471 height 24
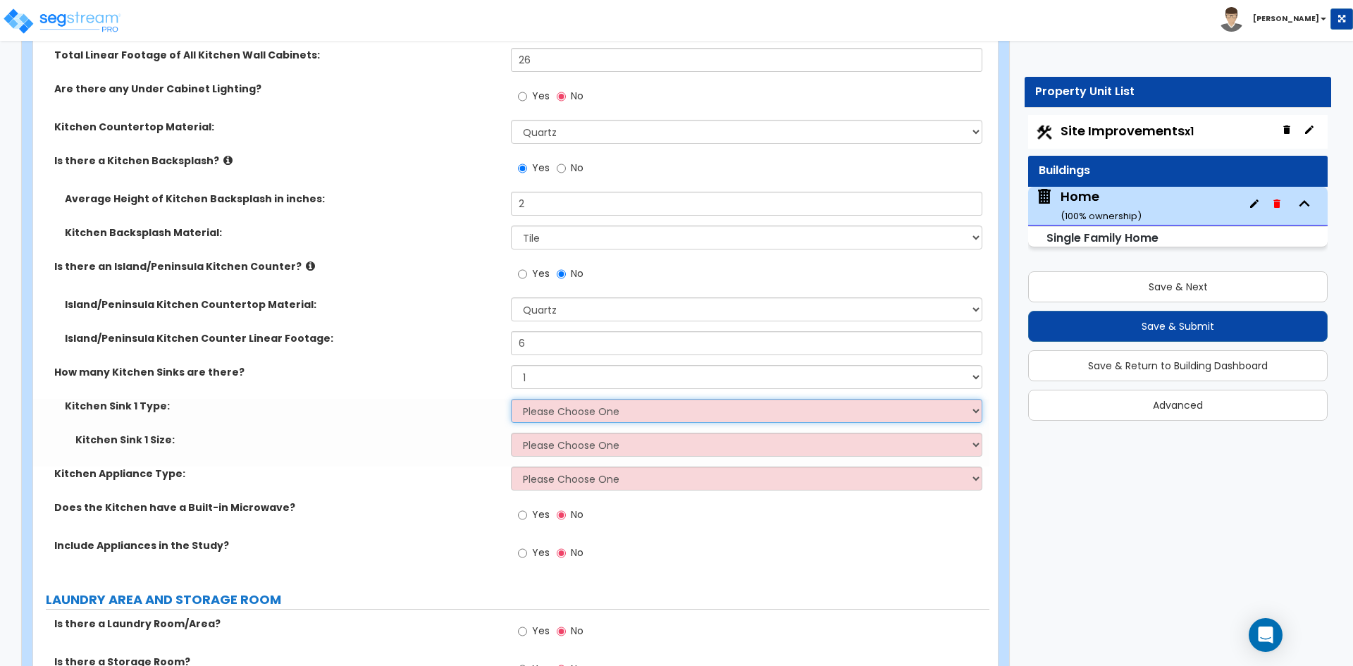
click at [563, 400] on select "Please Choose One Stainless Steel Porcelain Enamel Cast Iron Granite Composite" at bounding box center [746, 411] width 471 height 24
select select "1"
click at [511, 399] on select "Please Choose One Stainless Steel Porcelain Enamel Cast Iron Granite Composite" at bounding box center [746, 411] width 471 height 24
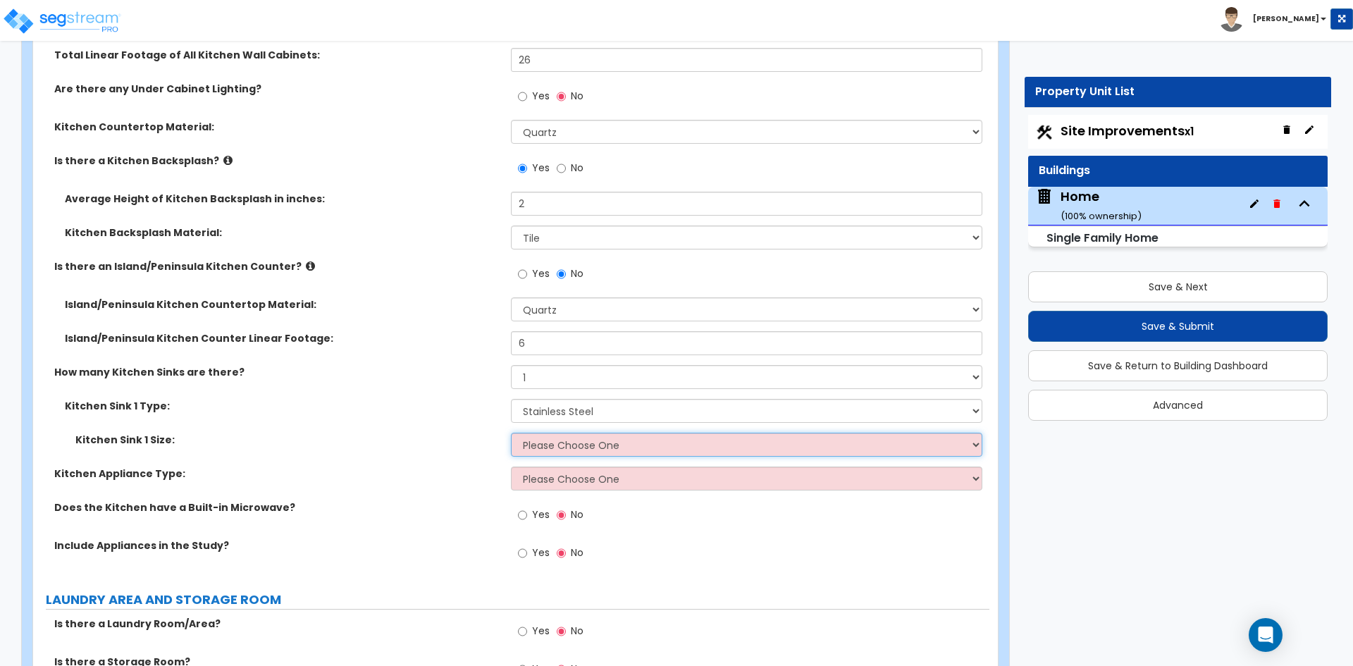
click at [593, 440] on select "Please Choose One Single Sink Double Sink" at bounding box center [746, 445] width 471 height 24
select select "1"
click at [511, 433] on select "Please Choose One Single Sink Double Sink" at bounding box center [746, 445] width 471 height 24
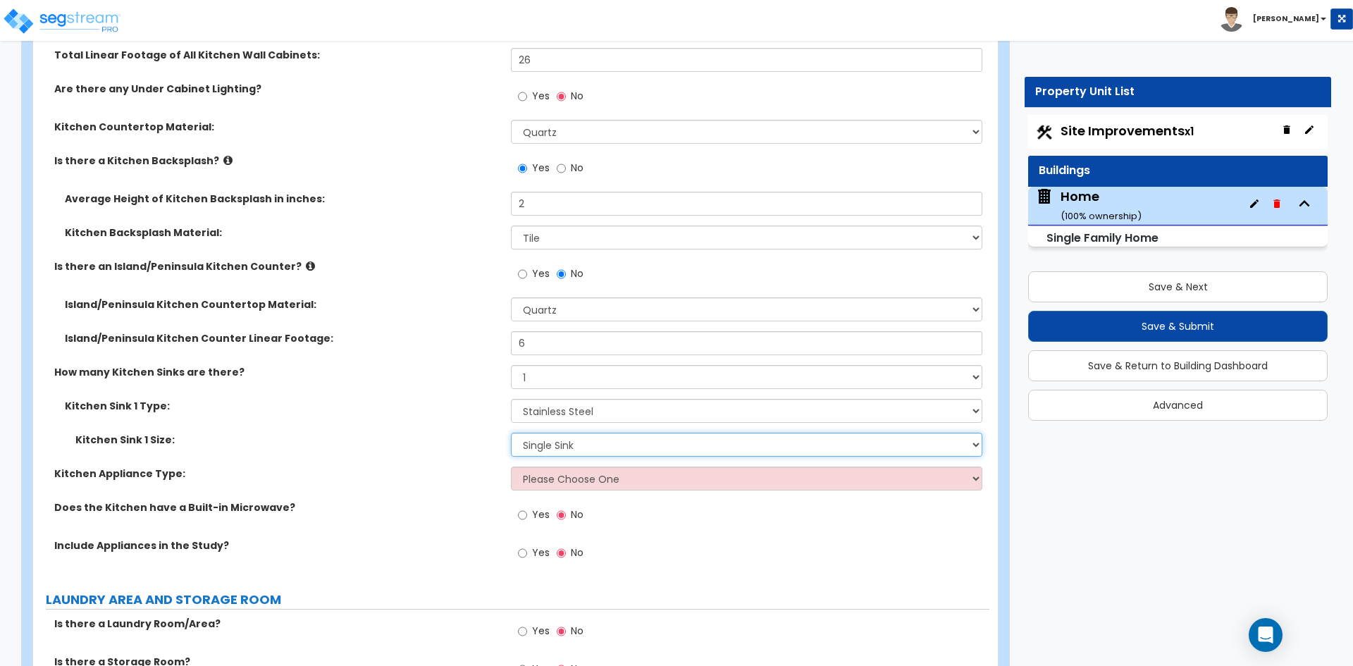
scroll to position [6203, 0]
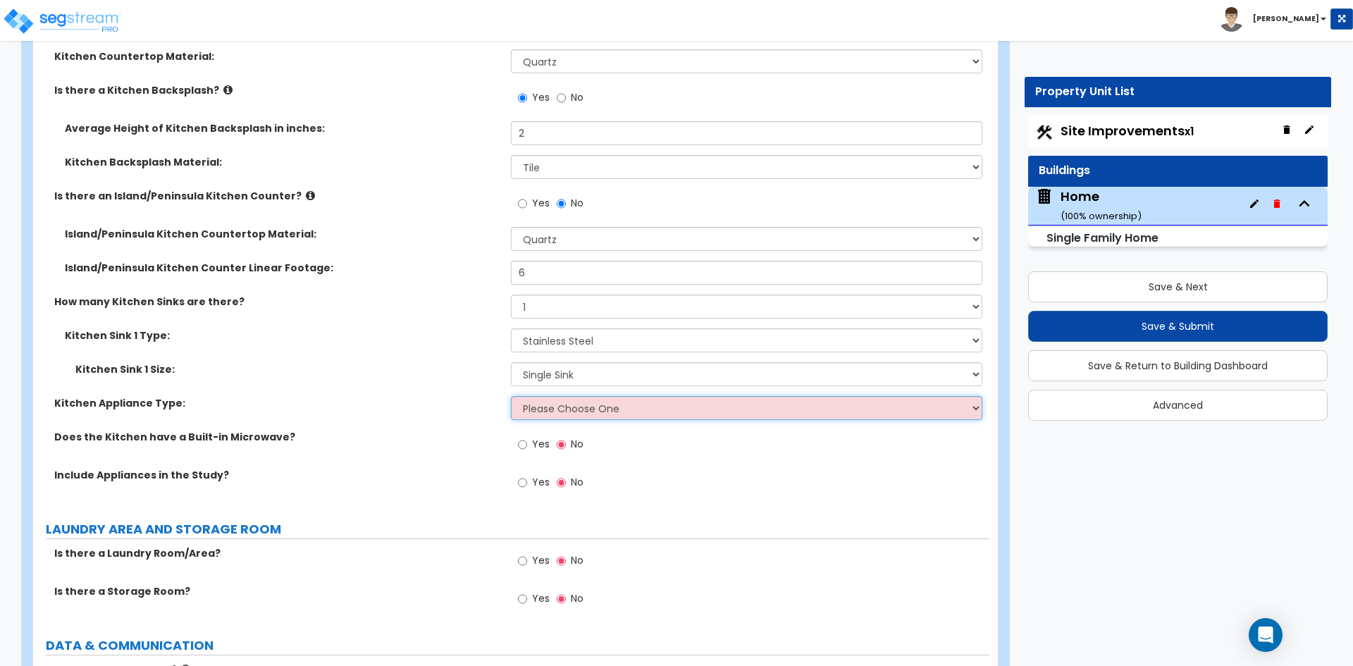
click at [591, 400] on select "Please Choose One Gas Electric" at bounding box center [746, 408] width 471 height 24
select select "2"
click at [511, 396] on select "Please Choose One Gas Electric" at bounding box center [746, 408] width 471 height 24
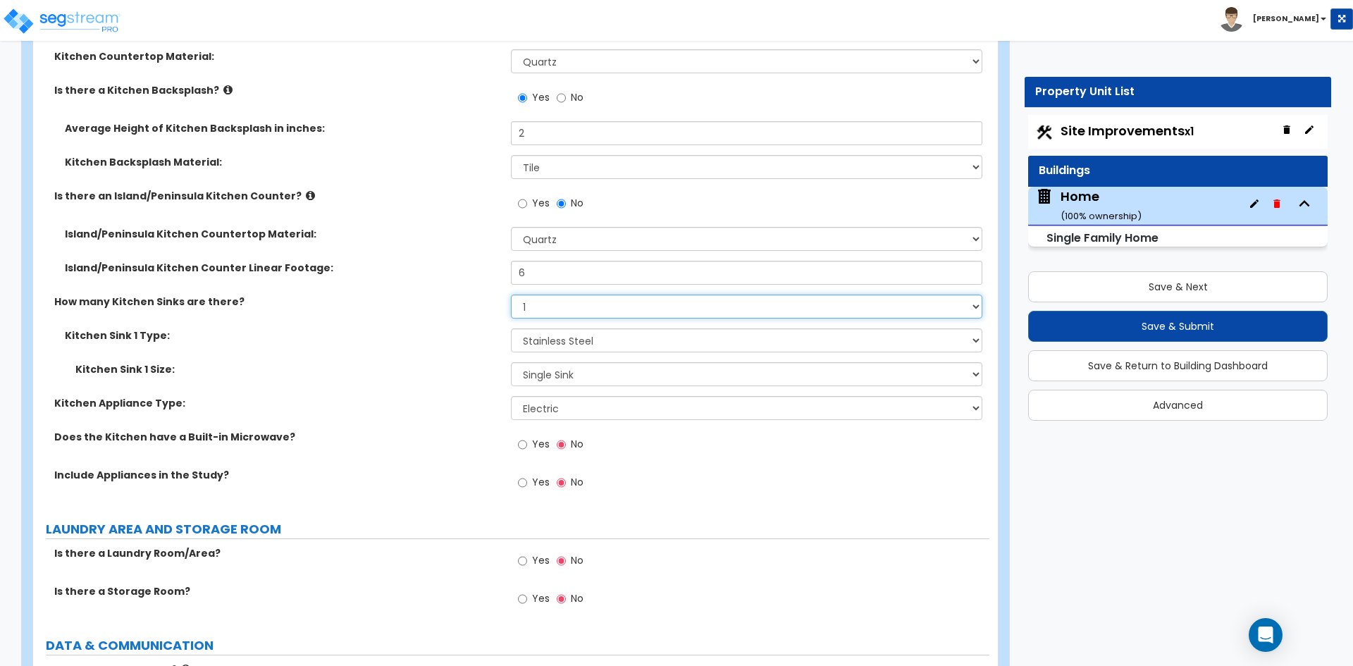
click at [550, 300] on select "None 1 2 3" at bounding box center [746, 307] width 471 height 24
select select "2"
click at [511, 295] on select "None 1 2 3" at bounding box center [746, 307] width 471 height 24
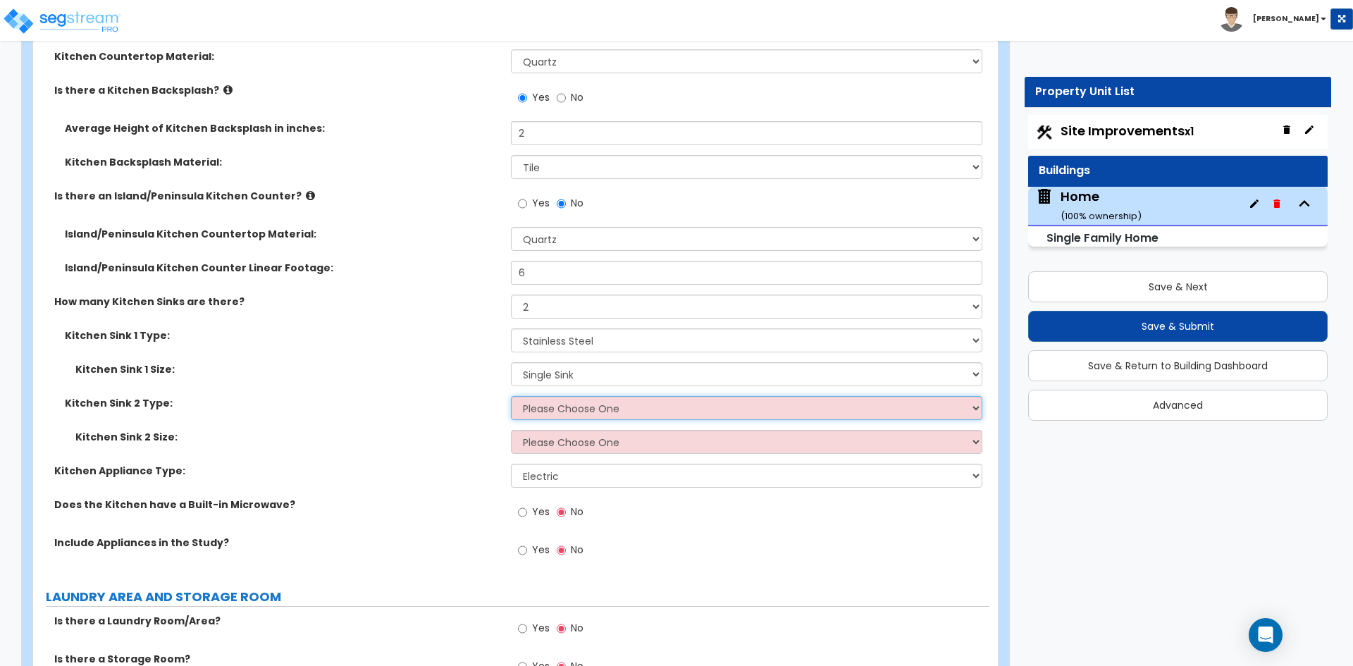
click at [583, 396] on select "Please Choose One Stainless Steel Porcelain Enamel Cast Iron Granite Composite" at bounding box center [746, 408] width 471 height 24
select select "1"
click at [511, 396] on select "Please Choose One Stainless Steel Porcelain Enamel Cast Iron Granite Composite" at bounding box center [746, 408] width 471 height 24
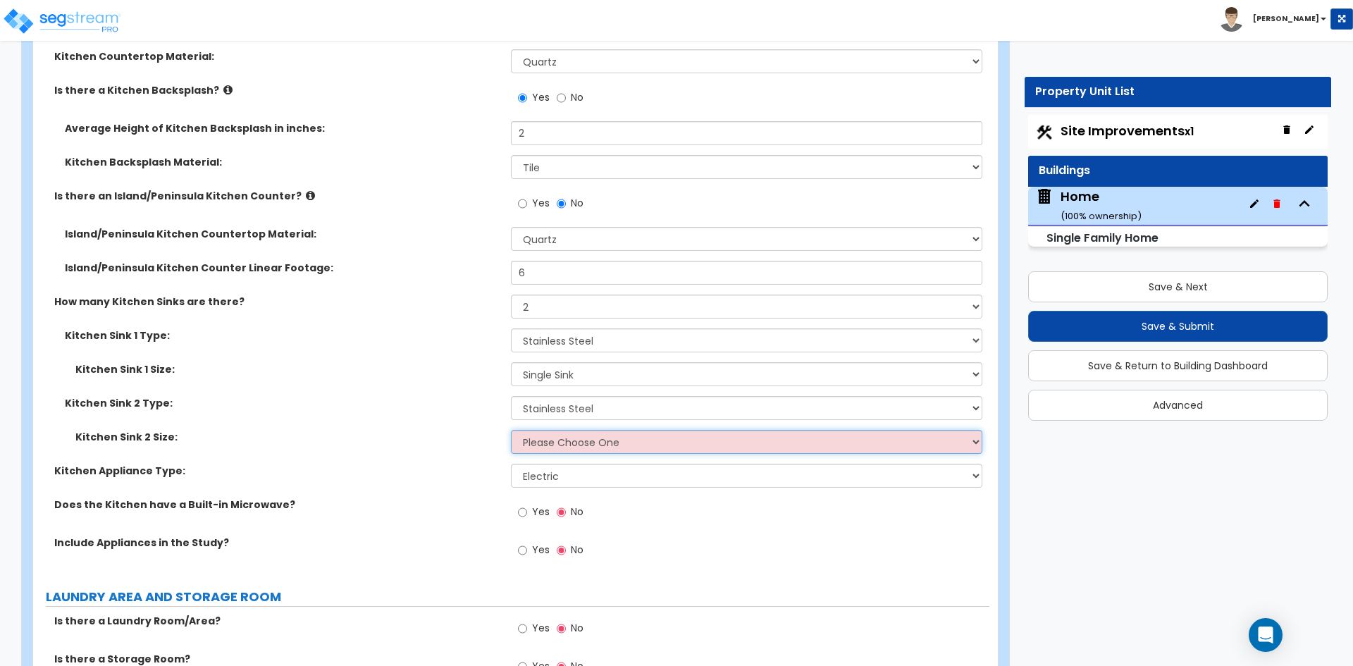
click at [567, 430] on select "Please Choose One Single Sink Double Sink" at bounding box center [746, 442] width 471 height 24
select select "1"
click at [511, 430] on select "Please Choose One Single Sink Double Sink" at bounding box center [746, 442] width 471 height 24
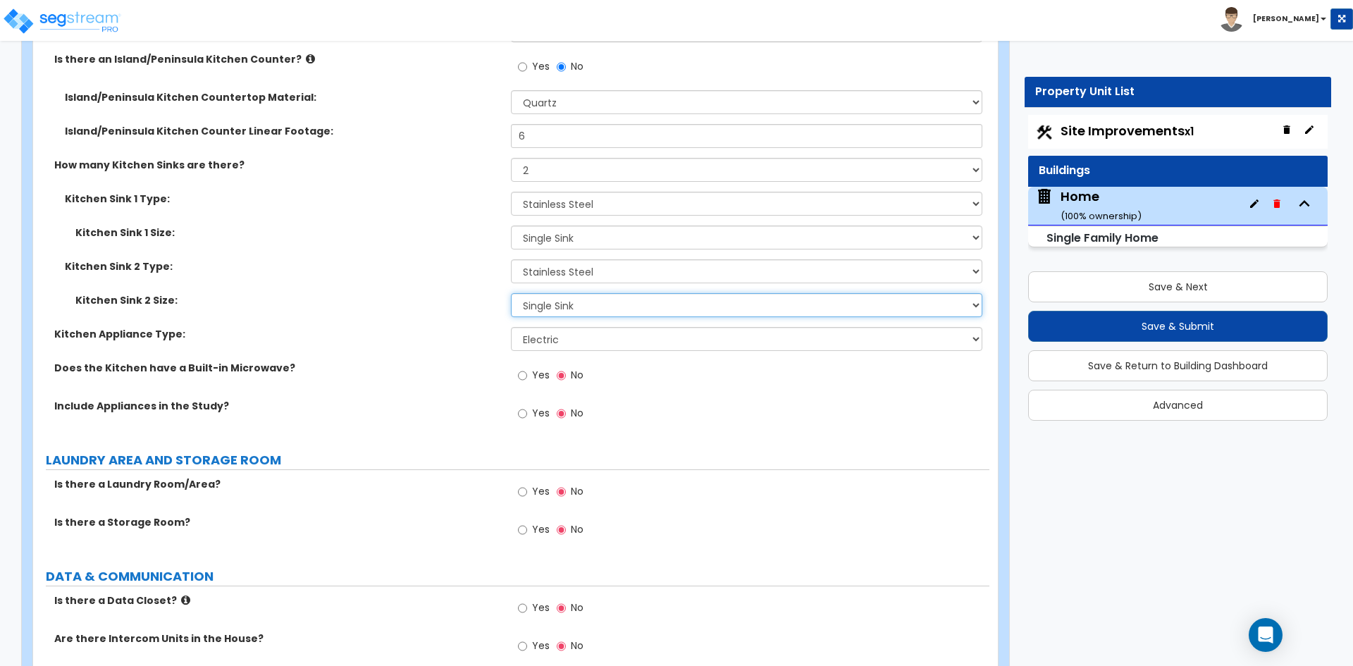
scroll to position [6344, 0]
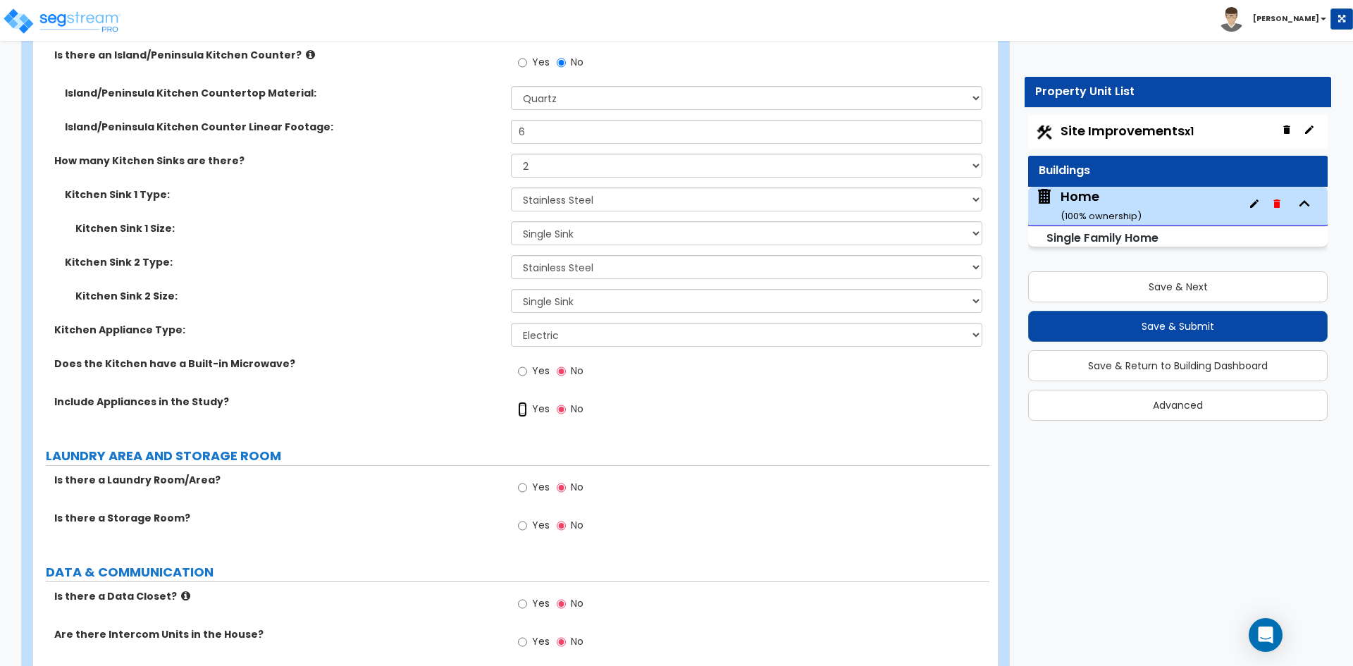
click at [520, 402] on input "Yes" at bounding box center [522, 410] width 9 height 16
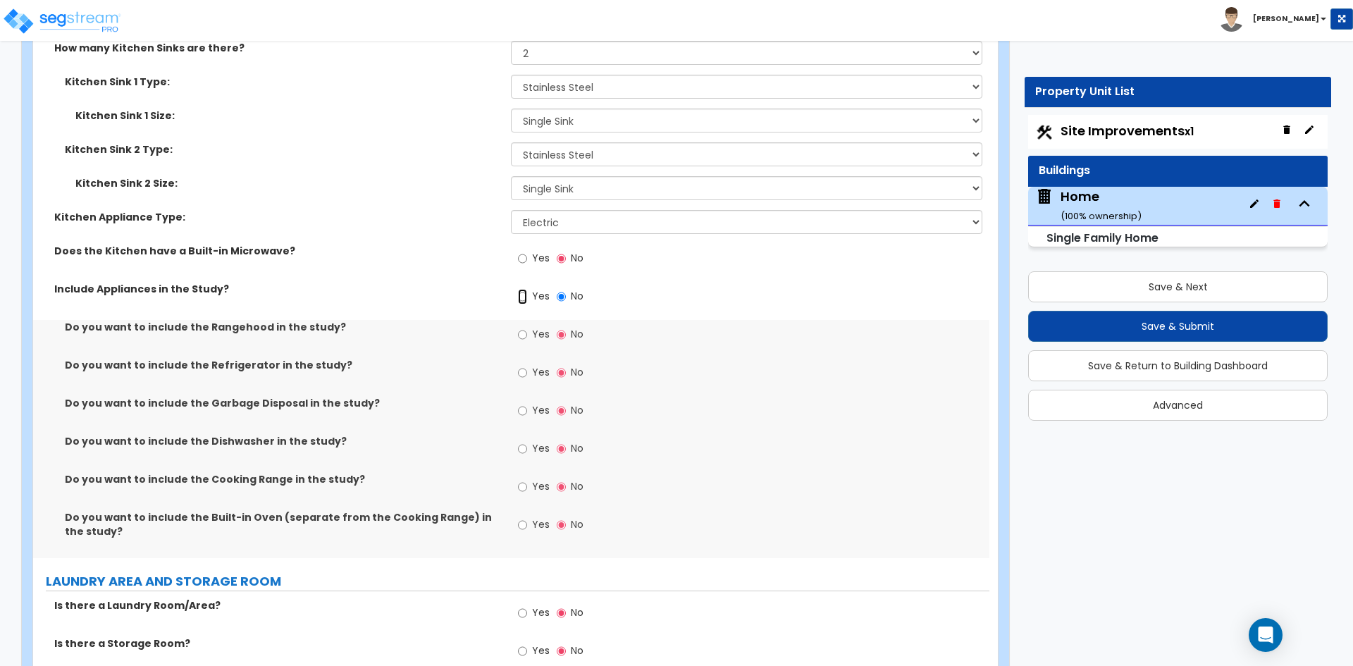
scroll to position [6484, 0]
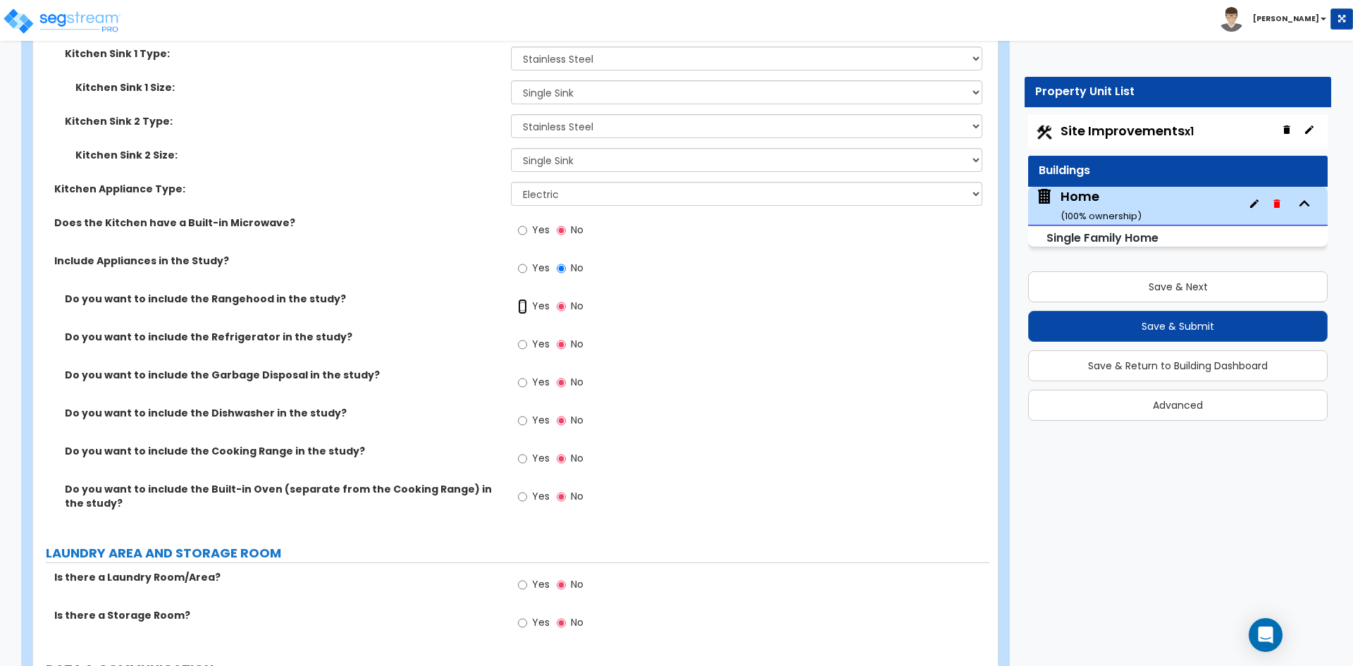
click at [521, 299] on input "Yes" at bounding box center [522, 307] width 9 height 16
radio input "true"
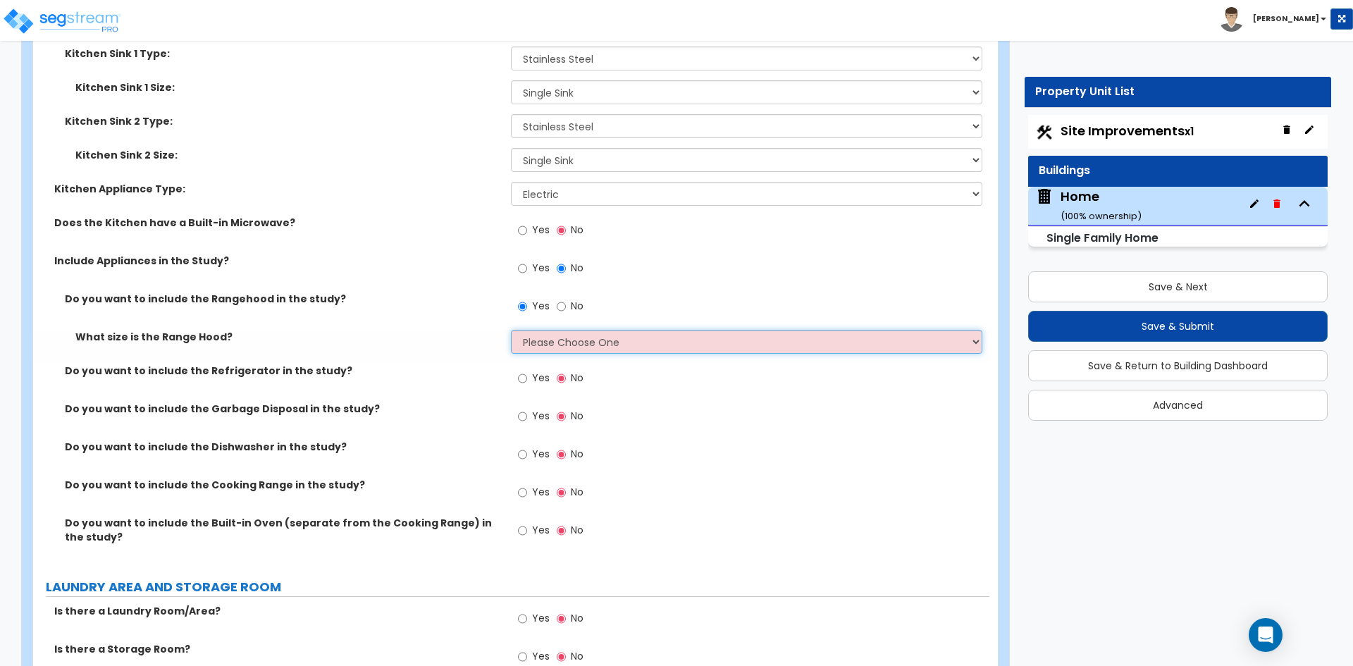
click at [555, 332] on select "Please Choose One Normal - 30" Wide - 42"" at bounding box center [746, 342] width 471 height 24
select select "1"
click at [511, 330] on select "Please Choose One Normal - 30" Wide - 42"" at bounding box center [746, 342] width 471 height 24
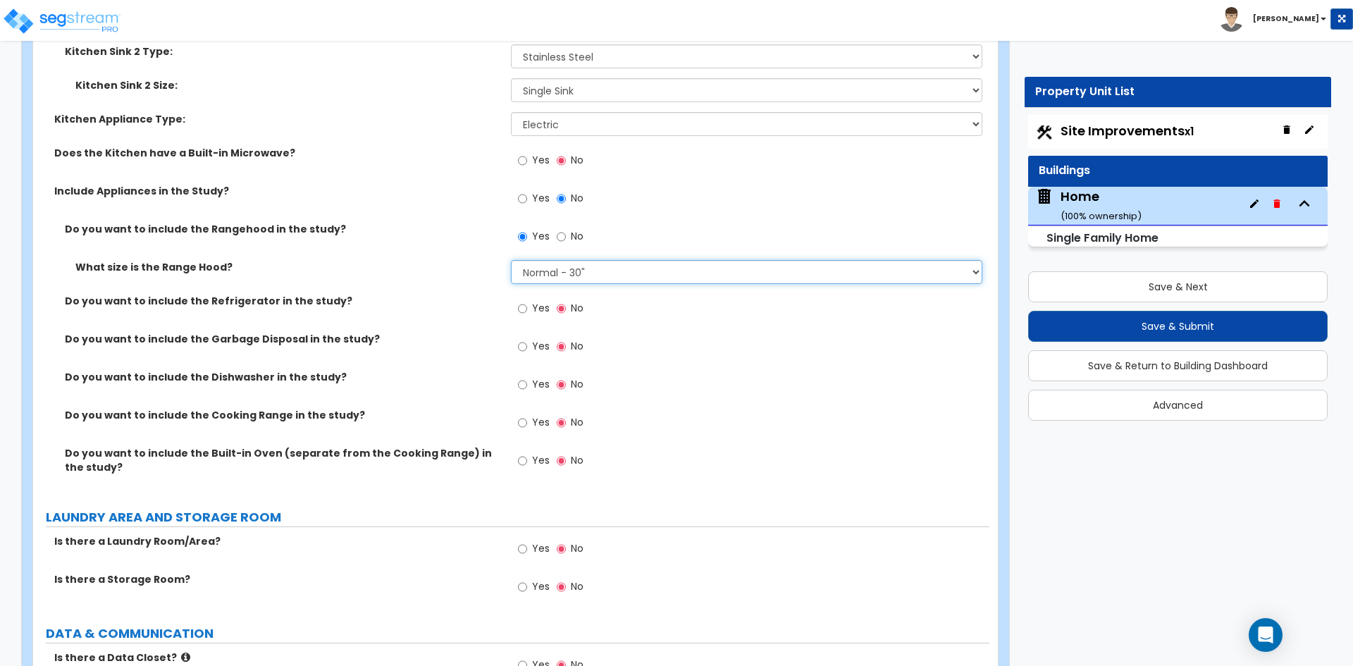
scroll to position [6555, 0]
click at [522, 300] on input "Yes" at bounding box center [522, 308] width 9 height 16
radio input "true"
click at [523, 338] on input "Yes" at bounding box center [522, 346] width 9 height 16
radio input "true"
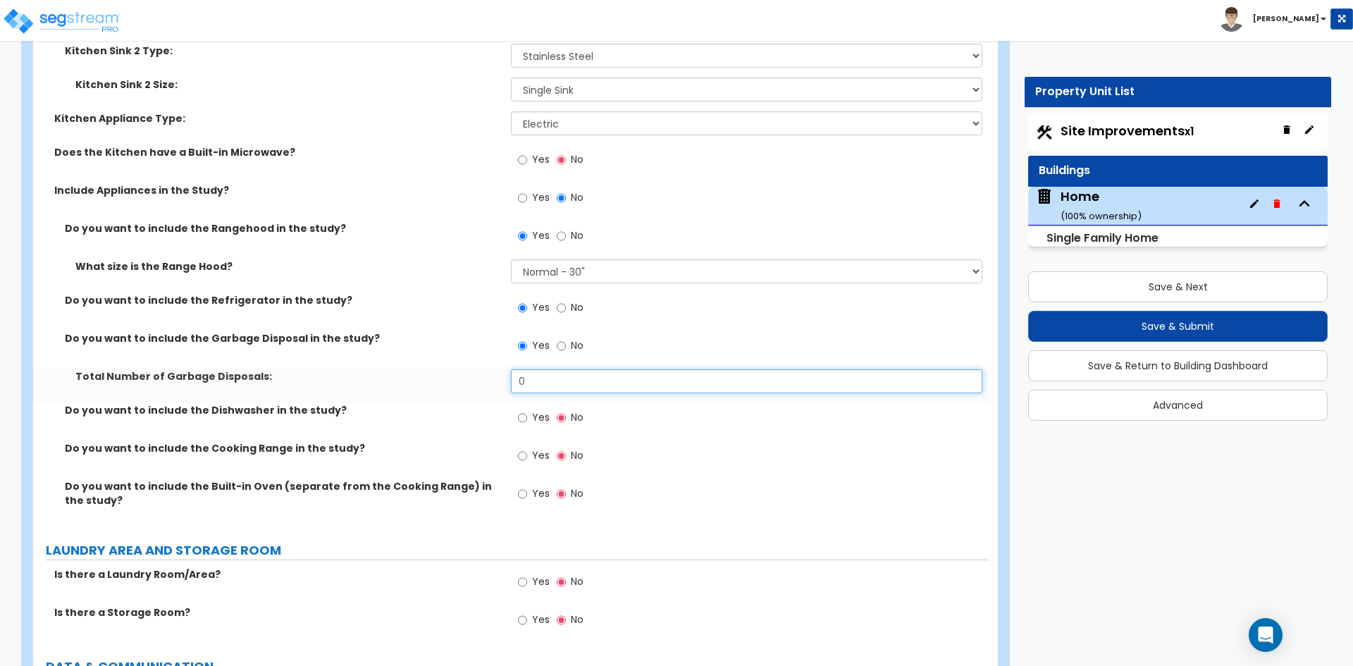
click at [528, 369] on input "0" at bounding box center [746, 381] width 471 height 24
type input "1"
click at [522, 410] on input "Yes" at bounding box center [522, 418] width 9 height 16
radio input "true"
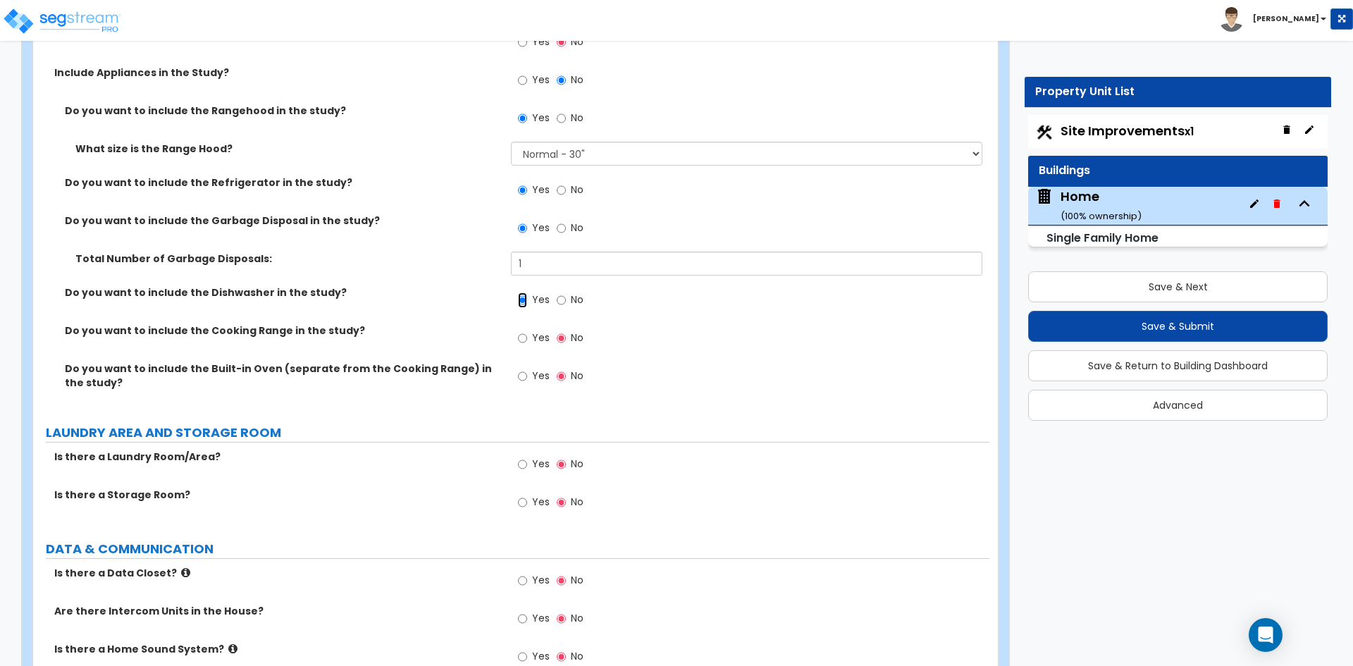
scroll to position [6696, 0]
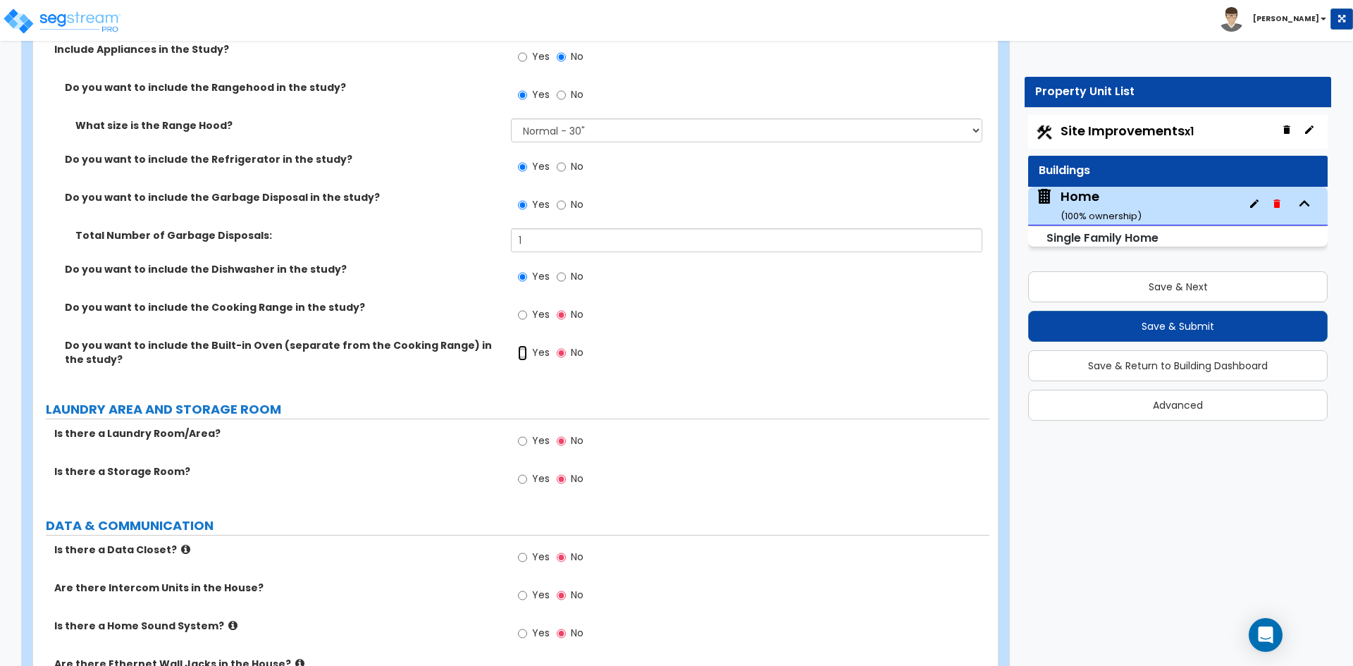
click at [519, 345] on input "Yes" at bounding box center [522, 353] width 9 height 16
radio input "true"
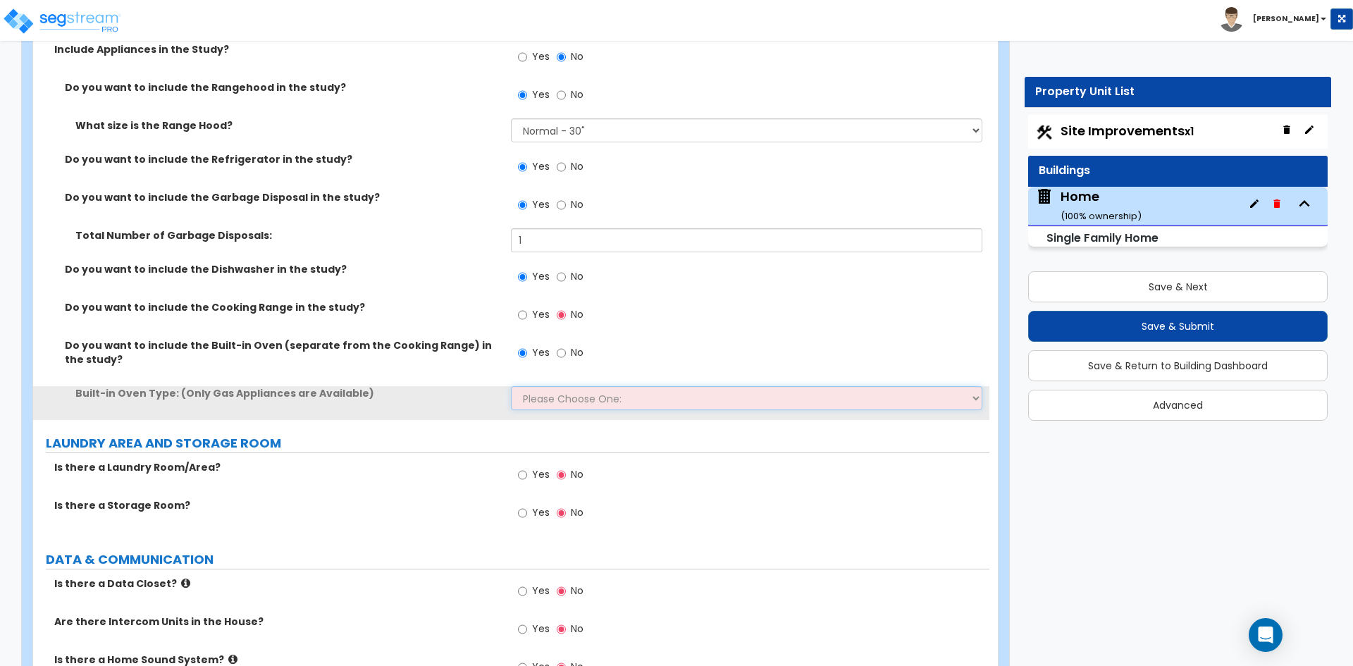
click at [536, 386] on select "Please Choose One: Single Double" at bounding box center [746, 398] width 471 height 24
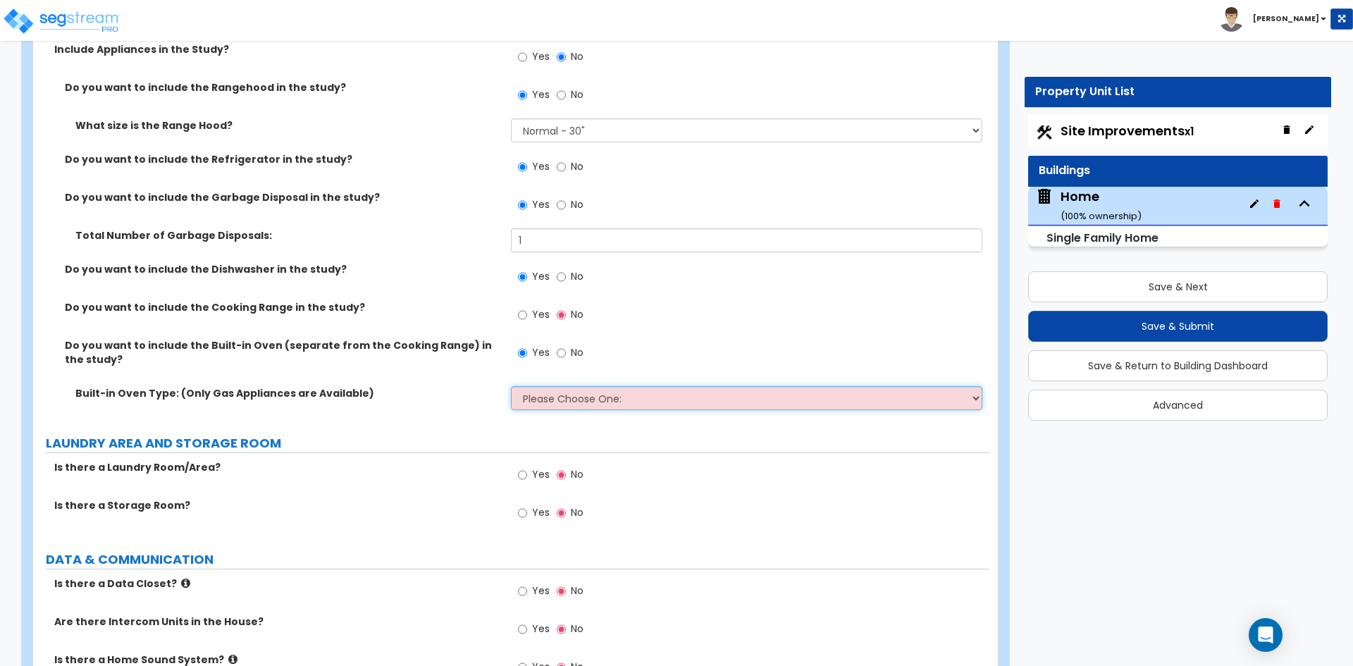
select select "1"
click at [511, 386] on select "Please Choose One: Single Double" at bounding box center [746, 398] width 471 height 24
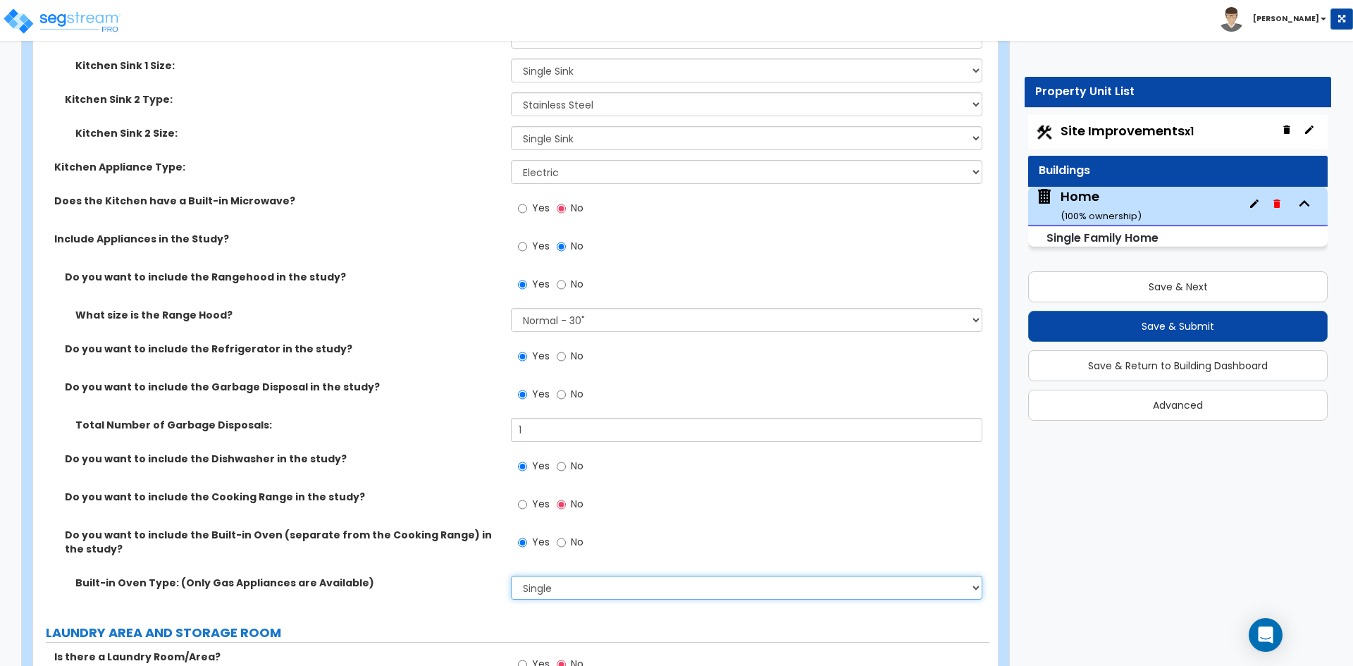
scroll to position [6484, 0]
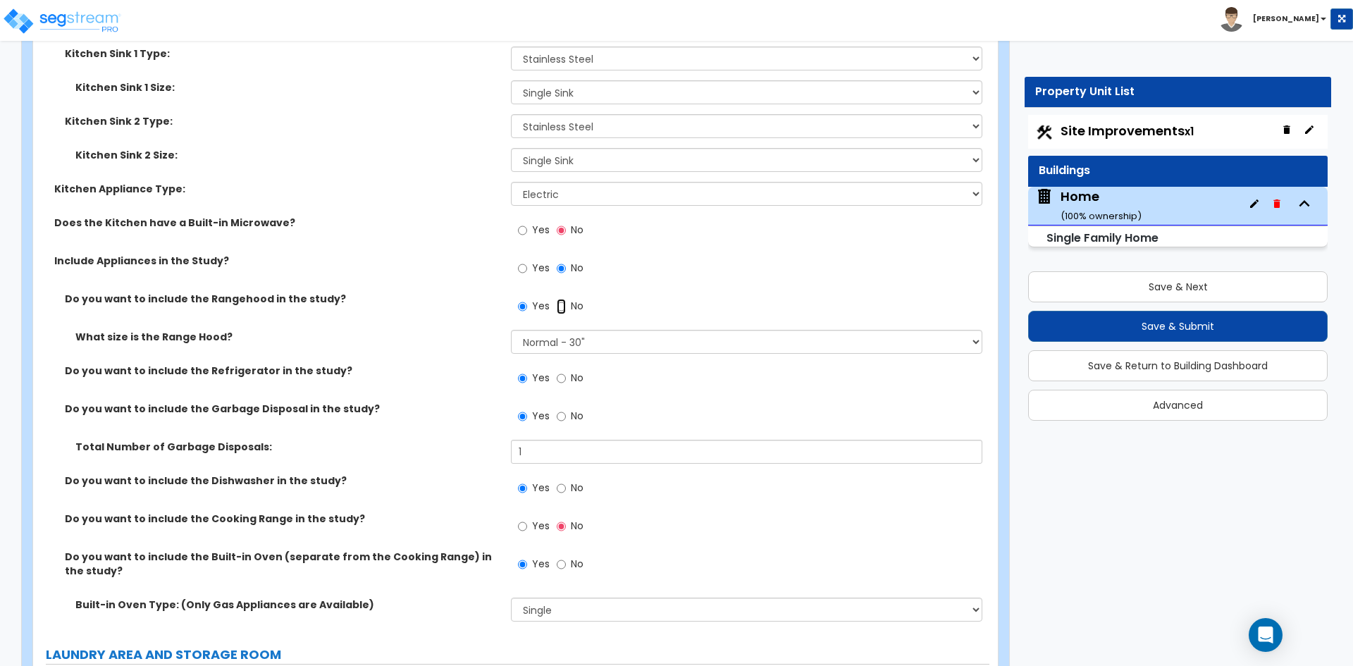
click at [559, 299] on input "No" at bounding box center [561, 307] width 9 height 16
radio input "false"
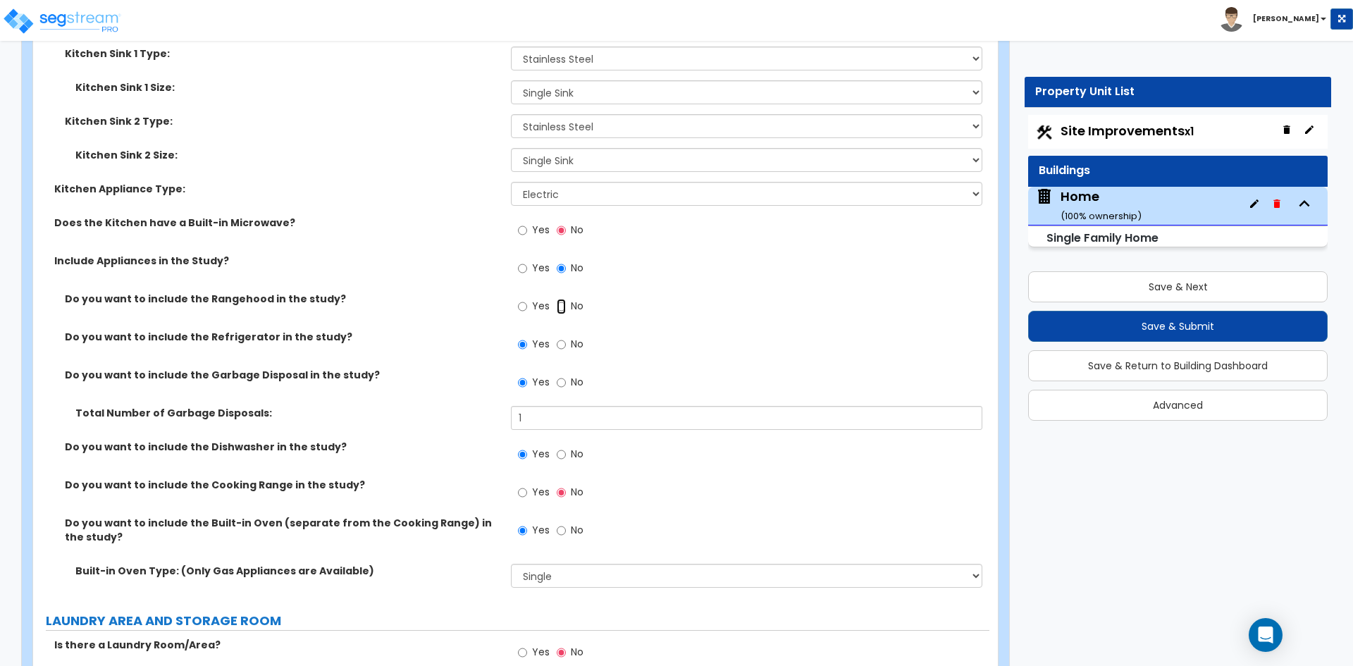
radio input "true"
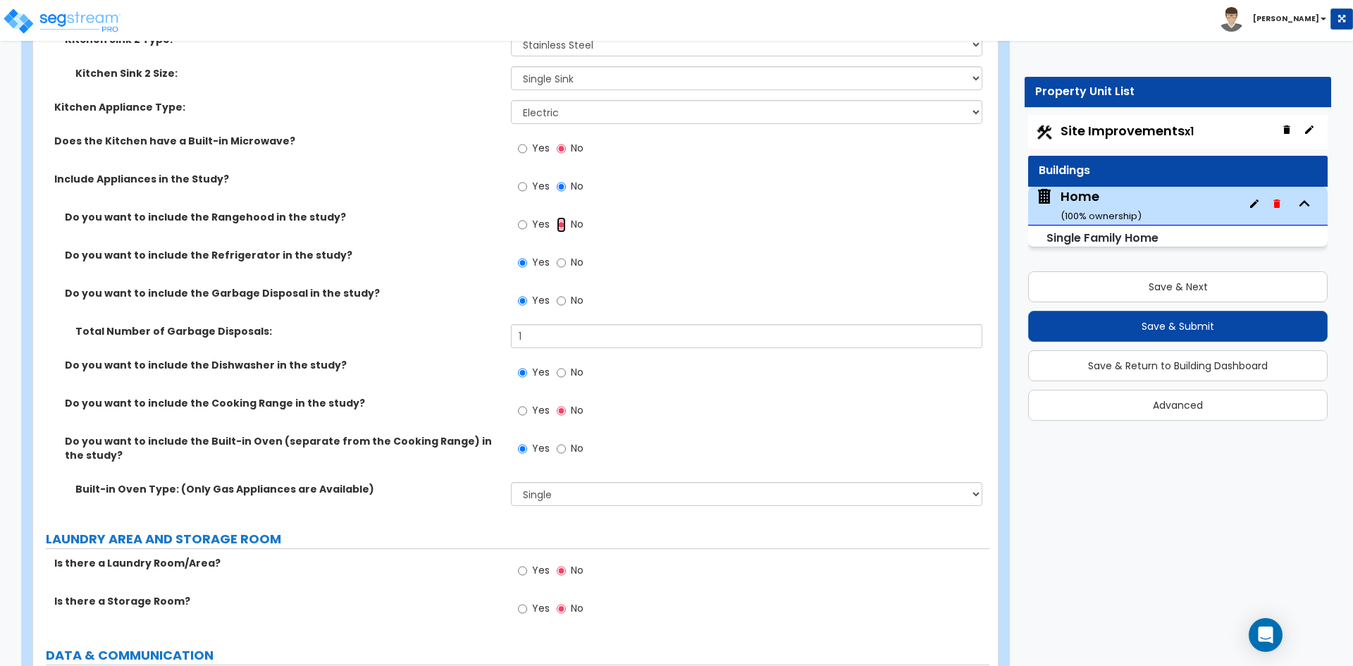
scroll to position [6555, 0]
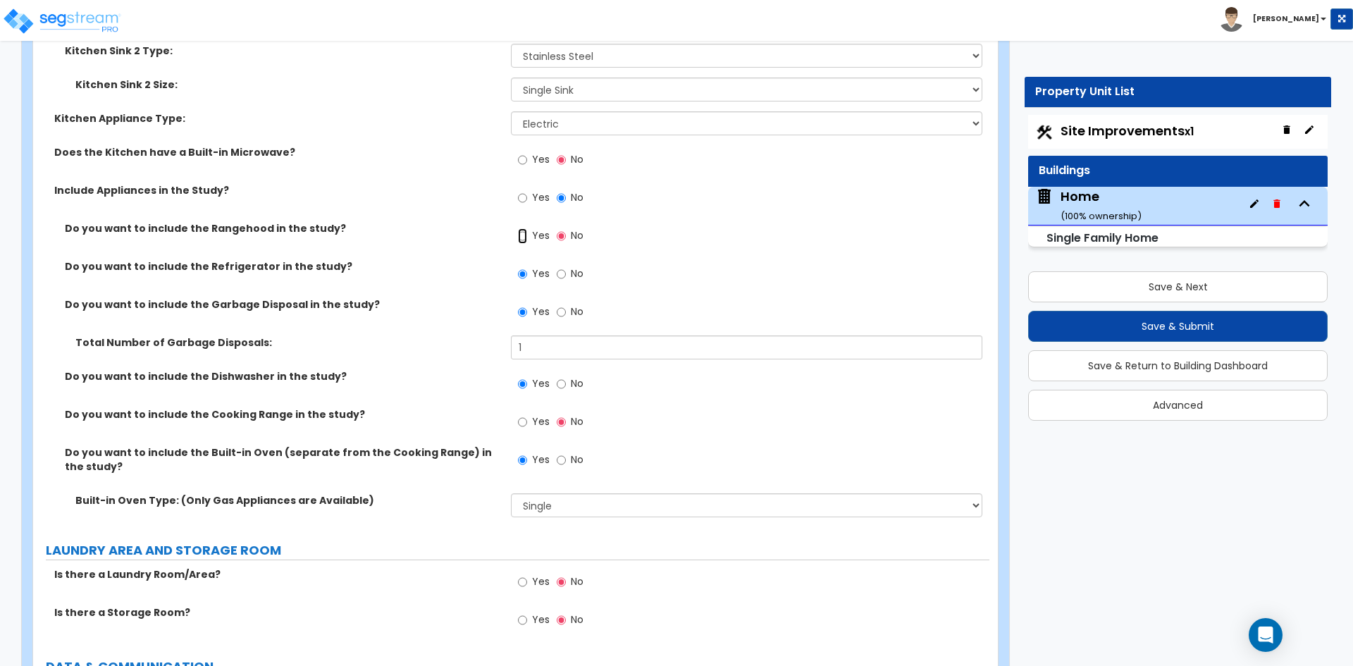
click at [519, 228] on input "Yes" at bounding box center [522, 236] width 9 height 16
radio input "true"
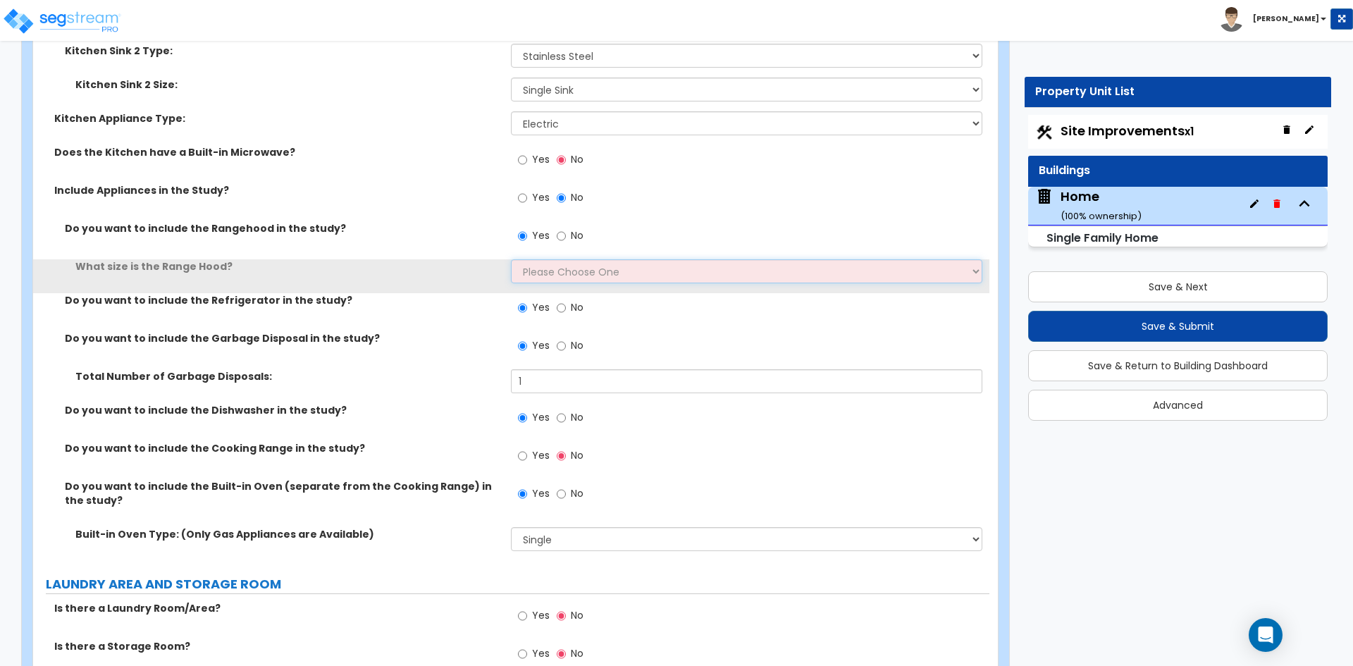
click at [561, 264] on select "Please Choose One Normal - 30" Wide - 42"" at bounding box center [746, 271] width 471 height 24
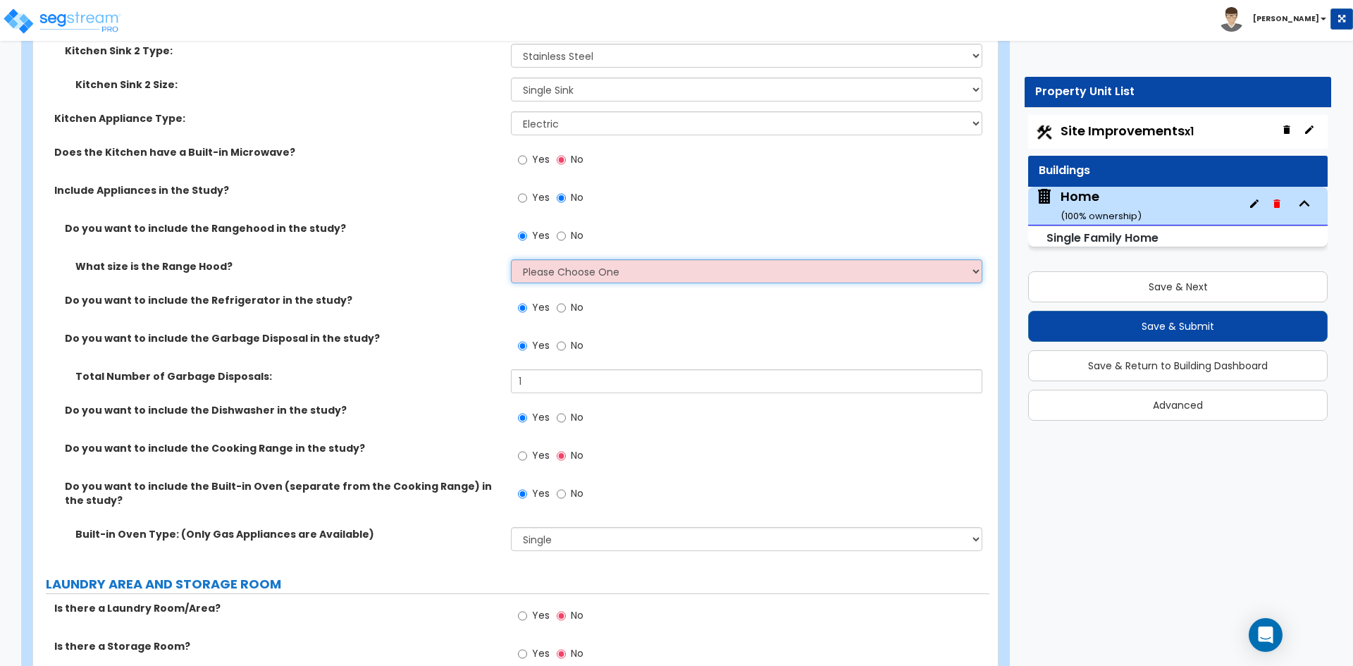
select select "1"
click at [511, 259] on select "Please Choose One Normal - 30" Wide - 42"" at bounding box center [746, 271] width 471 height 24
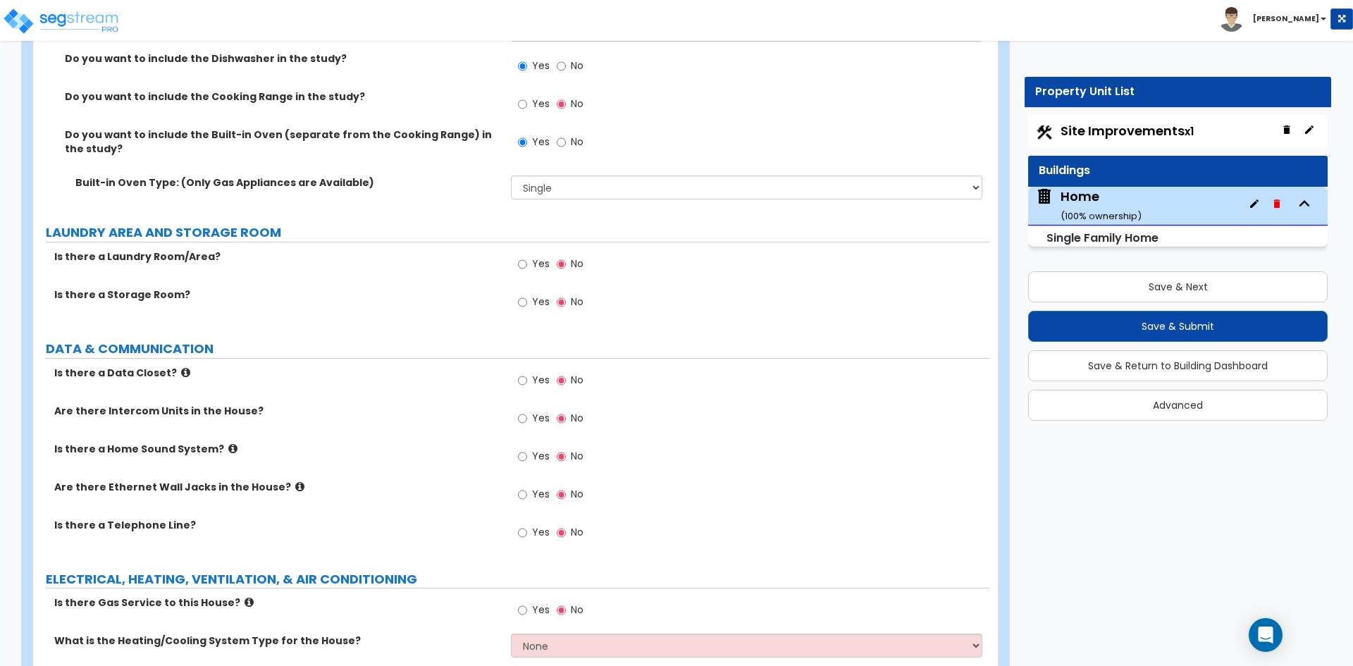
scroll to position [6907, 0]
click at [520, 256] on input "Yes" at bounding box center [522, 264] width 9 height 16
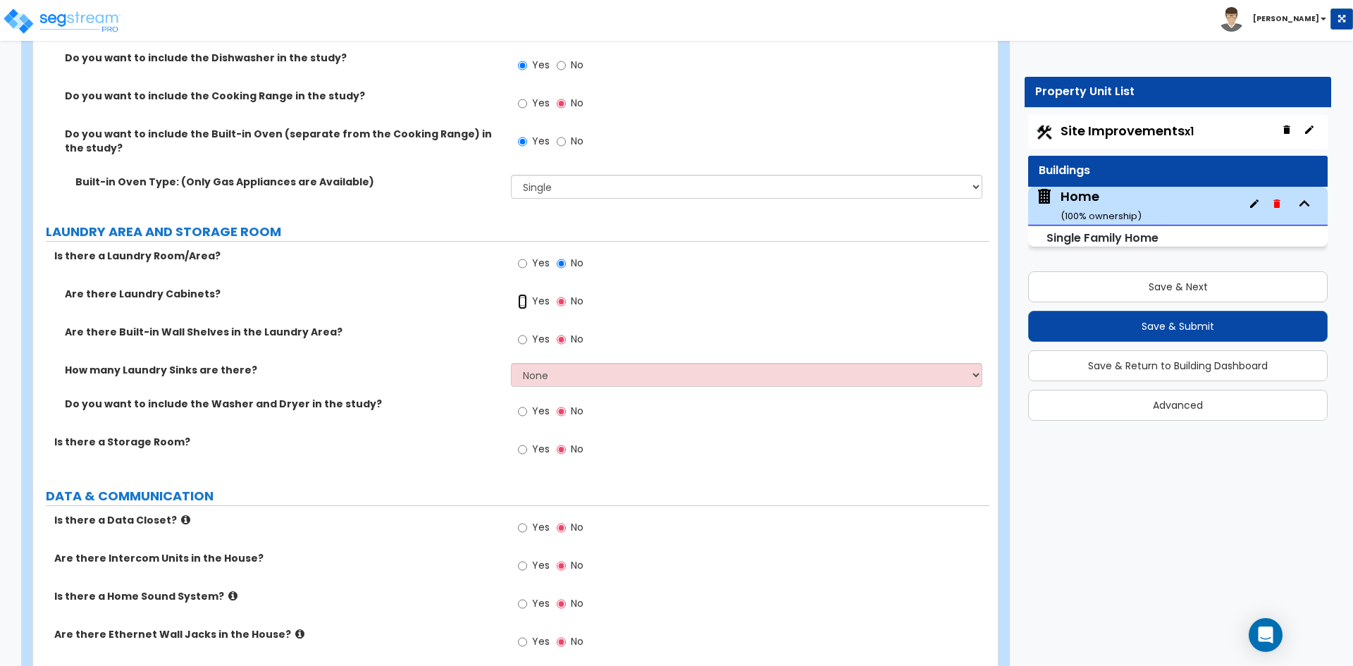
click at [527, 294] on input "Yes" at bounding box center [522, 302] width 9 height 16
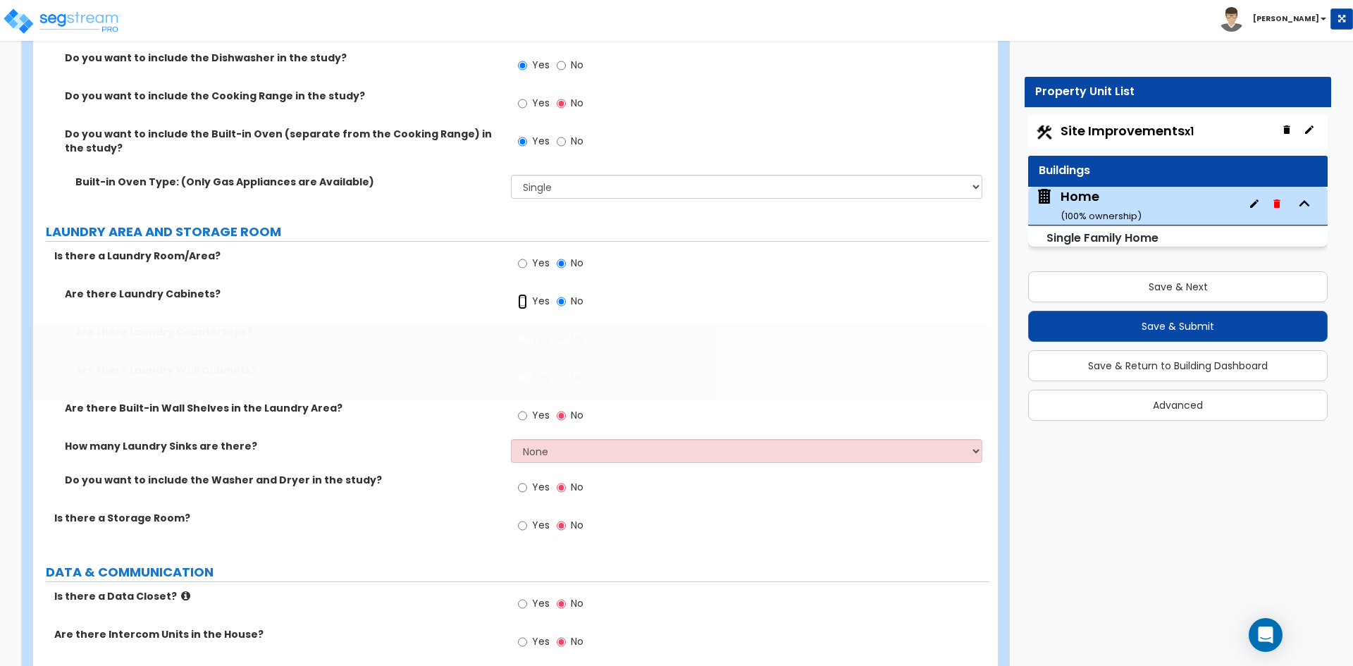
radio input "true"
click at [522, 332] on input "Yes" at bounding box center [522, 340] width 9 height 16
radio input "true"
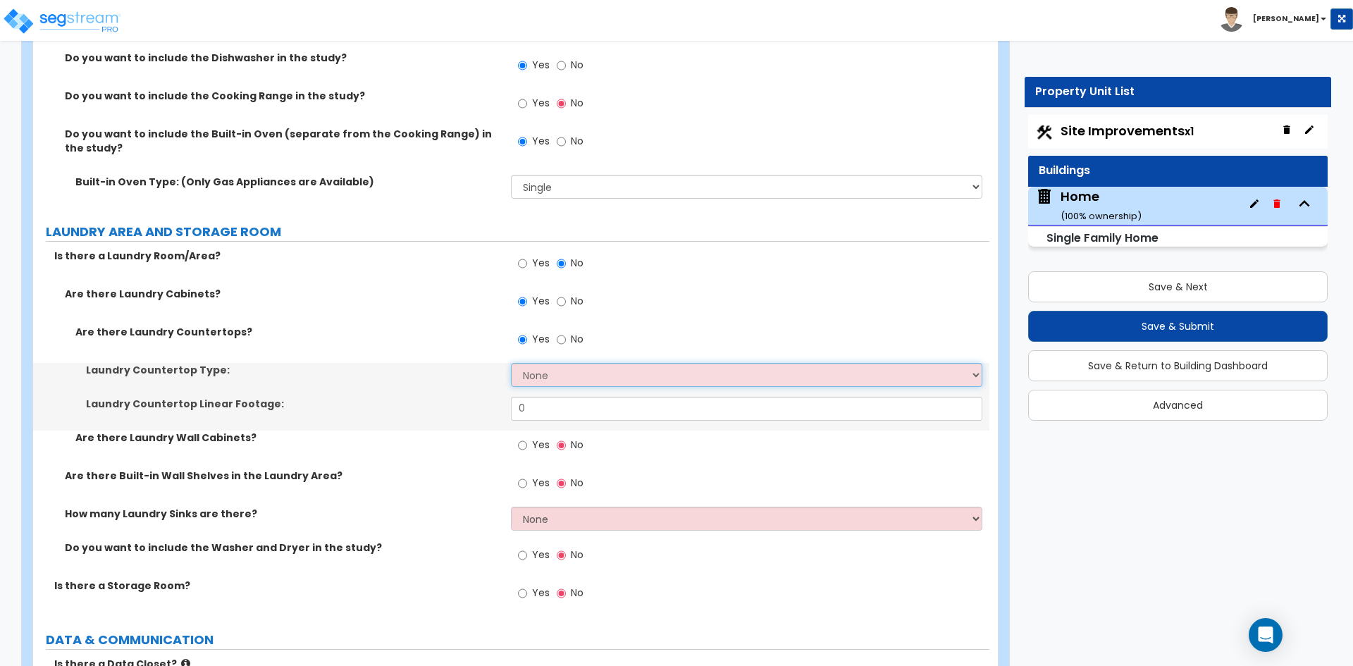
click at [528, 363] on select "None Plastic Laminate Solid Surface Stone Quartz Marble Tile Wood Stainless Ste…" at bounding box center [746, 375] width 471 height 24
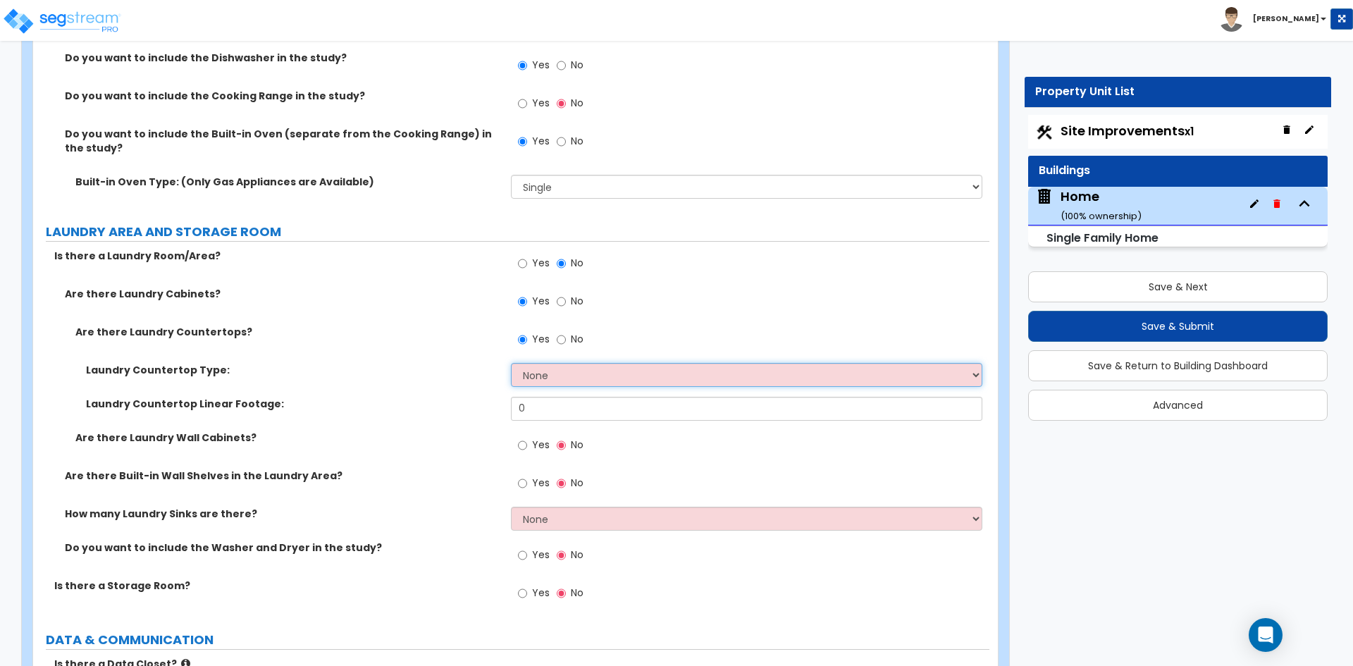
select select "4"
click at [511, 363] on select "None Plastic Laminate Solid Surface Stone Quartz Marble Tile Wood Stainless Ste…" at bounding box center [746, 375] width 471 height 24
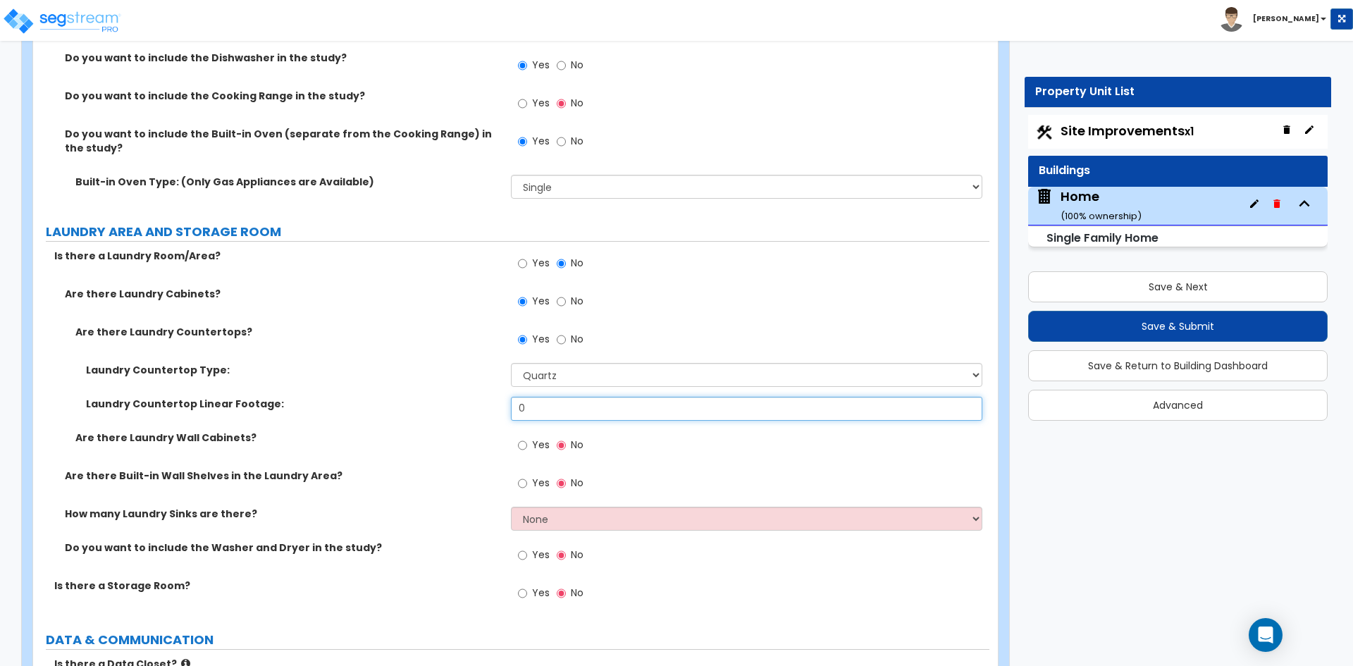
click at [541, 404] on input "0" at bounding box center [746, 409] width 471 height 24
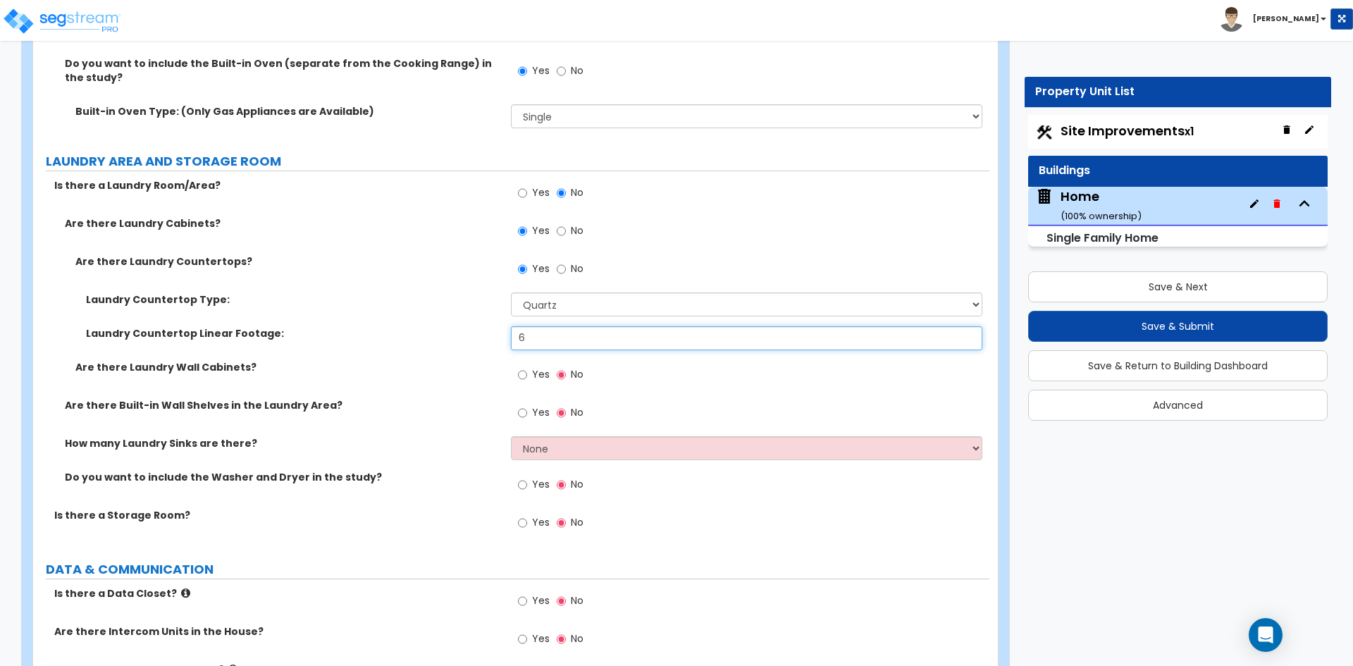
type input "6"
click at [526, 367] on input "Yes" at bounding box center [522, 375] width 9 height 16
radio input "true"
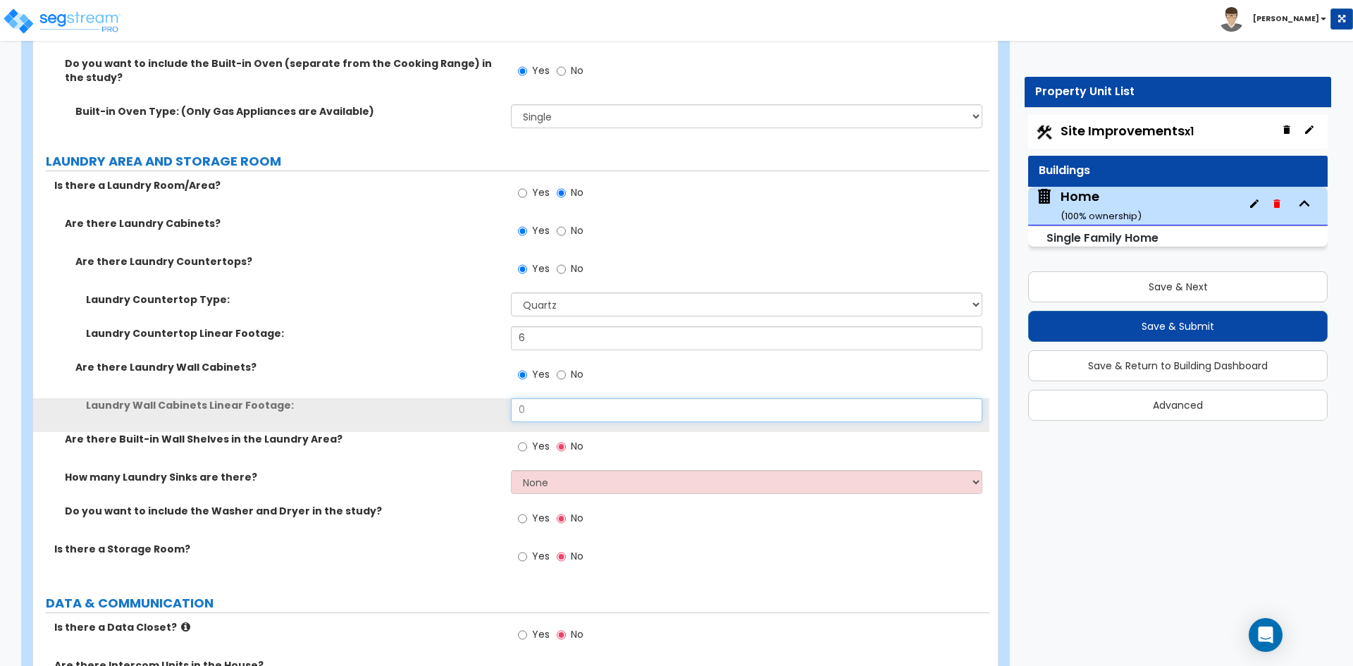
click at [560, 398] on input "0" at bounding box center [746, 410] width 471 height 24
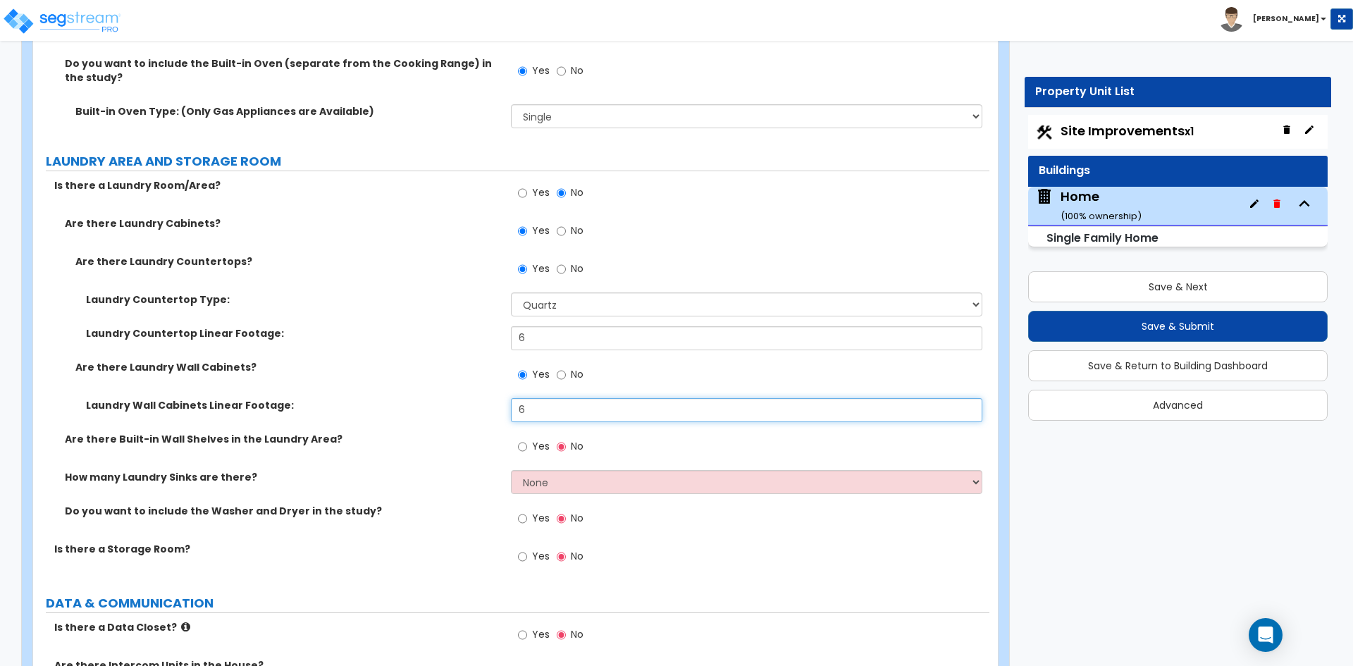
type input "6"
click at [558, 261] on input "No" at bounding box center [561, 269] width 9 height 16
radio input "false"
radio input "true"
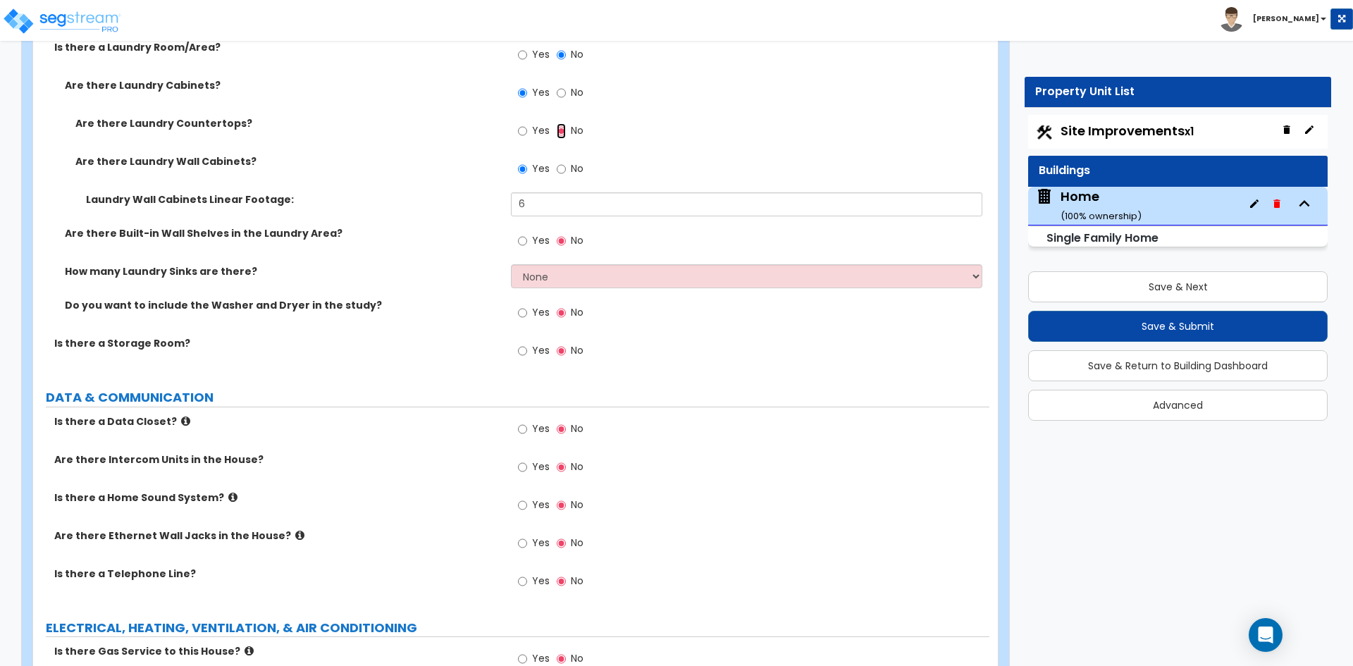
scroll to position [7119, 0]
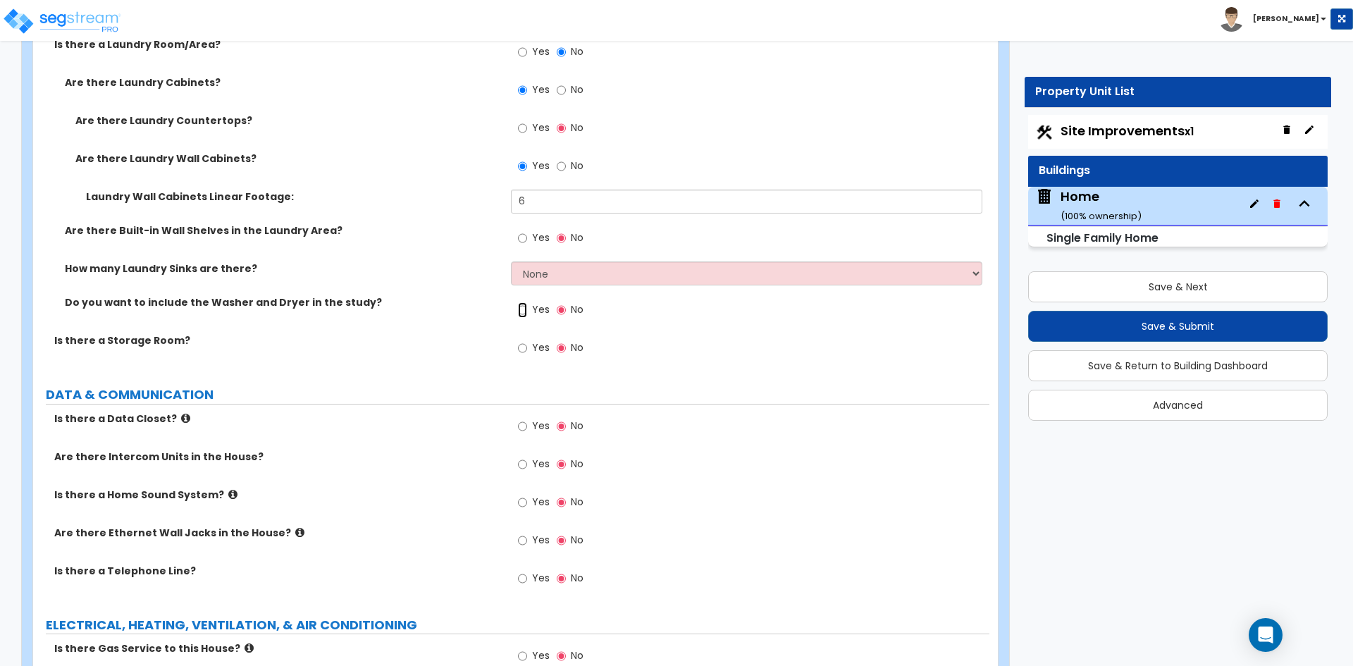
click at [526, 302] on input "Yes" at bounding box center [522, 310] width 9 height 16
radio input "true"
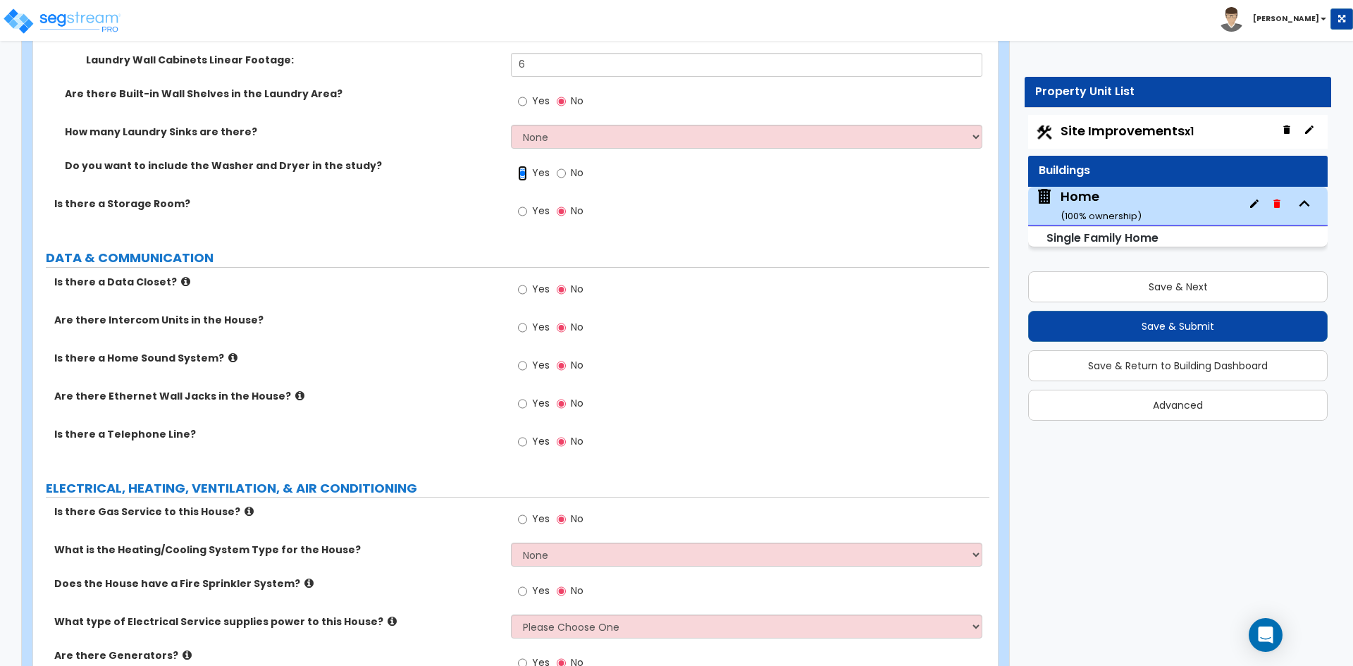
scroll to position [7260, 0]
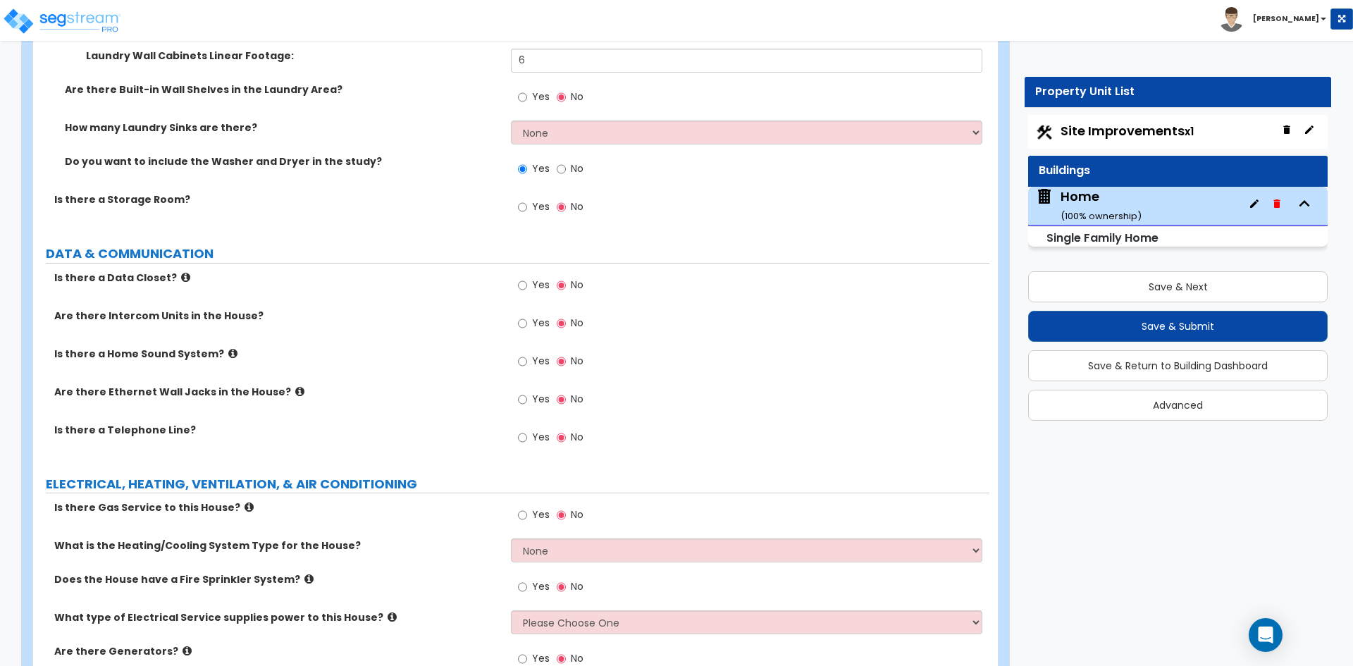
click at [517, 199] on div "Yes No" at bounding box center [551, 208] width 80 height 32
click at [522, 199] on input "Yes" at bounding box center [522, 207] width 9 height 16
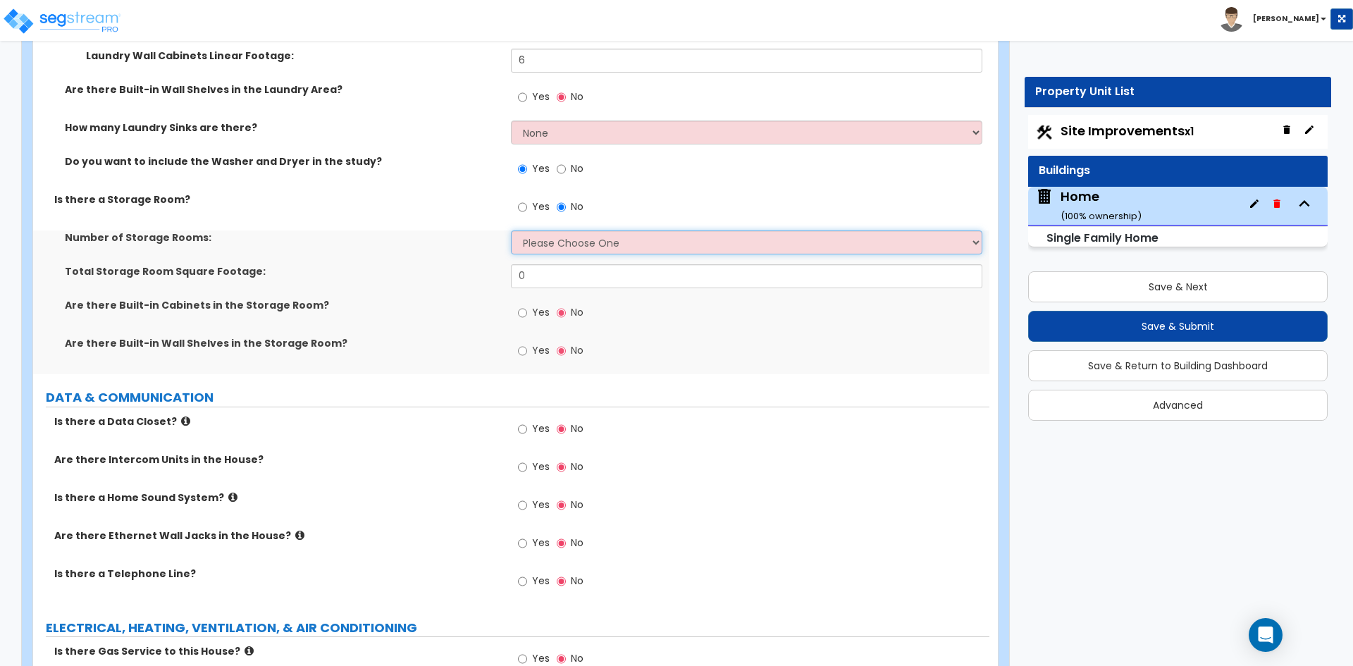
click at [588, 230] on select "Please Choose One 1 2 3" at bounding box center [746, 242] width 471 height 24
select select "1"
click at [511, 230] on select "Please Choose One 1 2 3" at bounding box center [746, 242] width 471 height 24
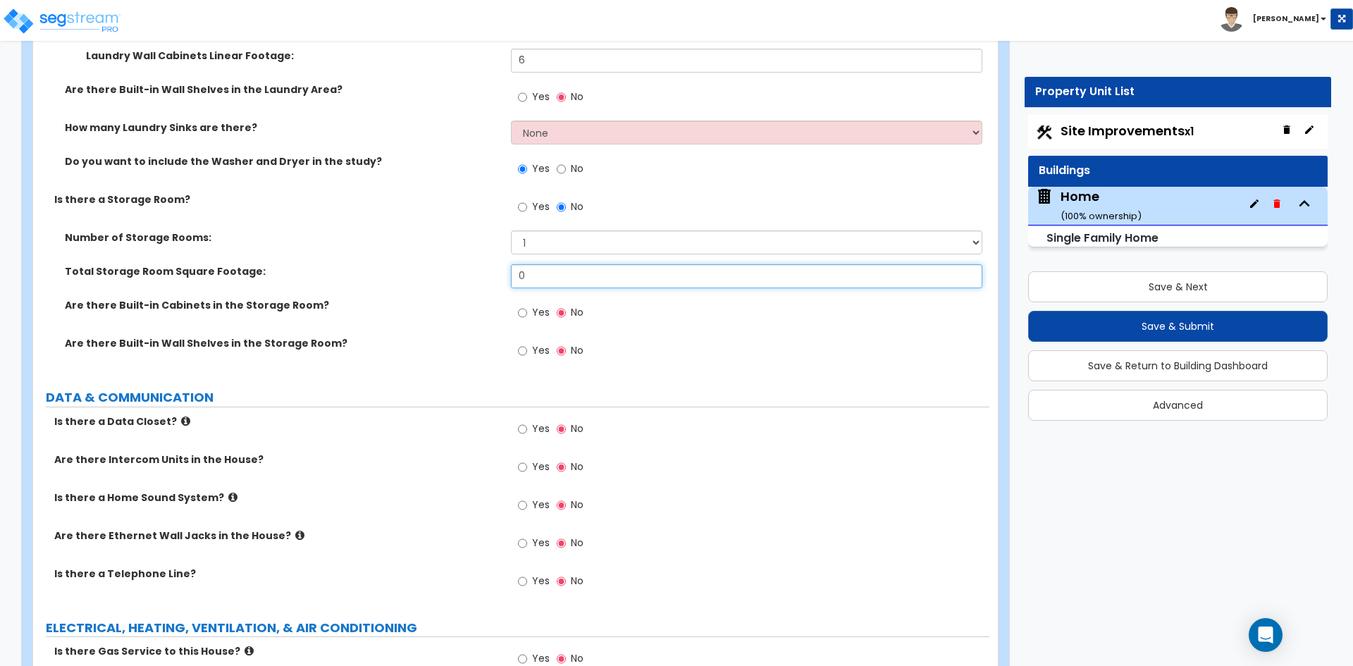
click at [558, 264] on input "0" at bounding box center [746, 276] width 471 height 24
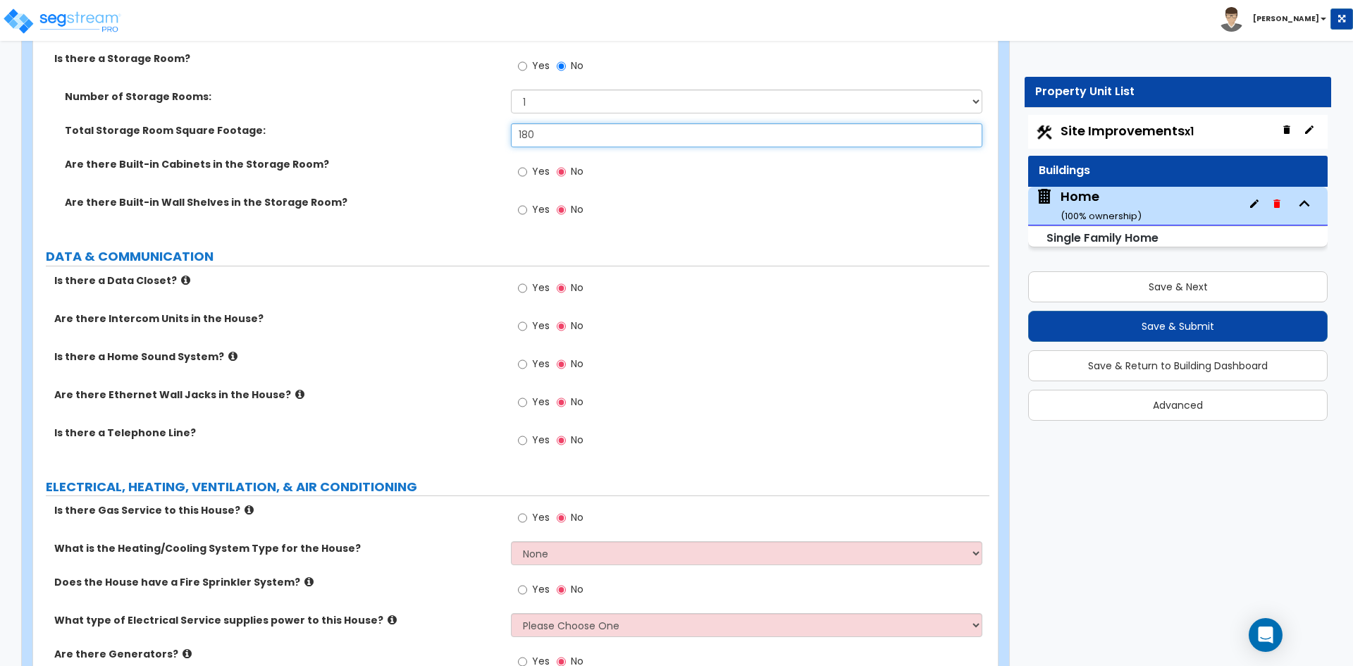
scroll to position [7471, 0]
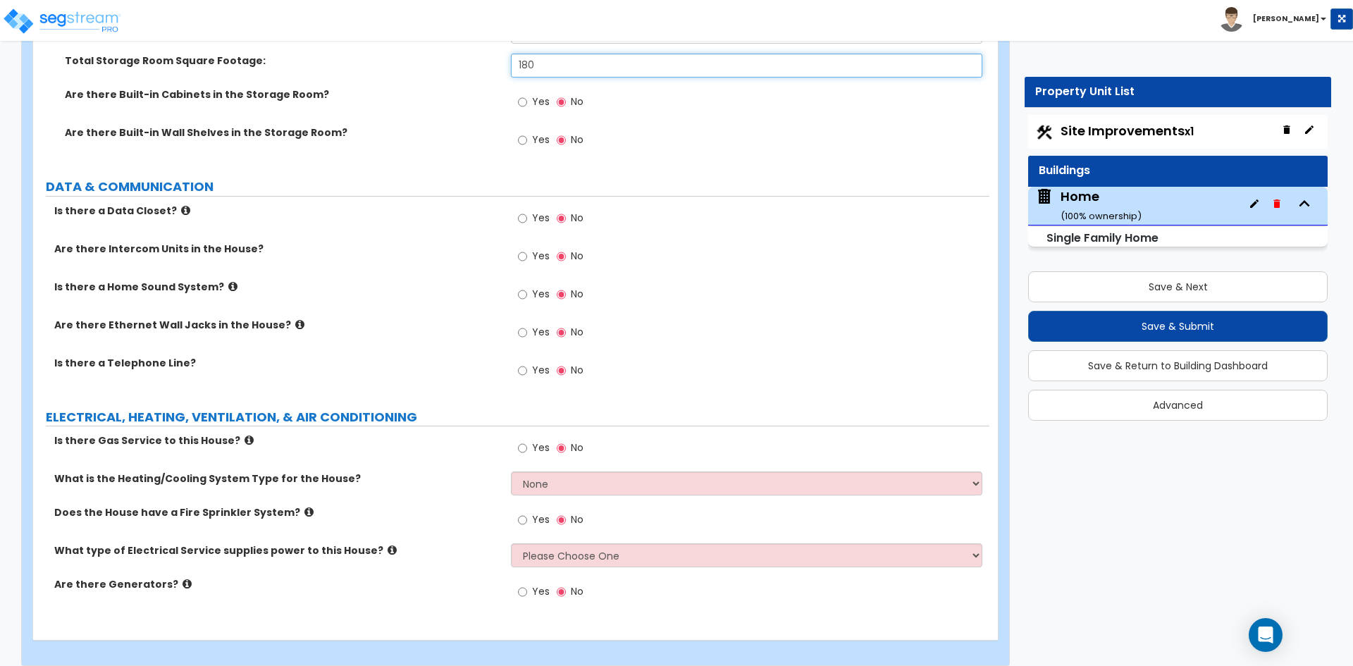
type input "180"
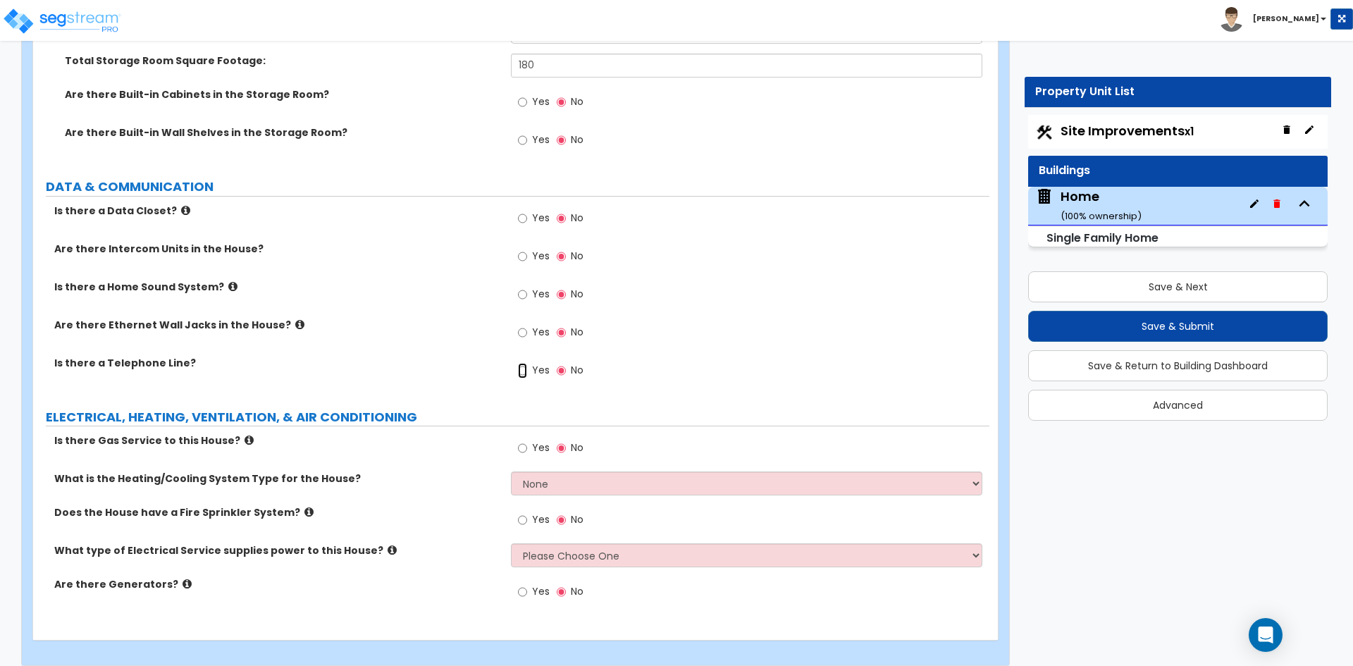
click at [521, 363] on input "Yes" at bounding box center [522, 371] width 9 height 16
click at [522, 325] on input "Yes" at bounding box center [522, 333] width 9 height 16
click at [521, 441] on input "Yes" at bounding box center [522, 449] width 9 height 16
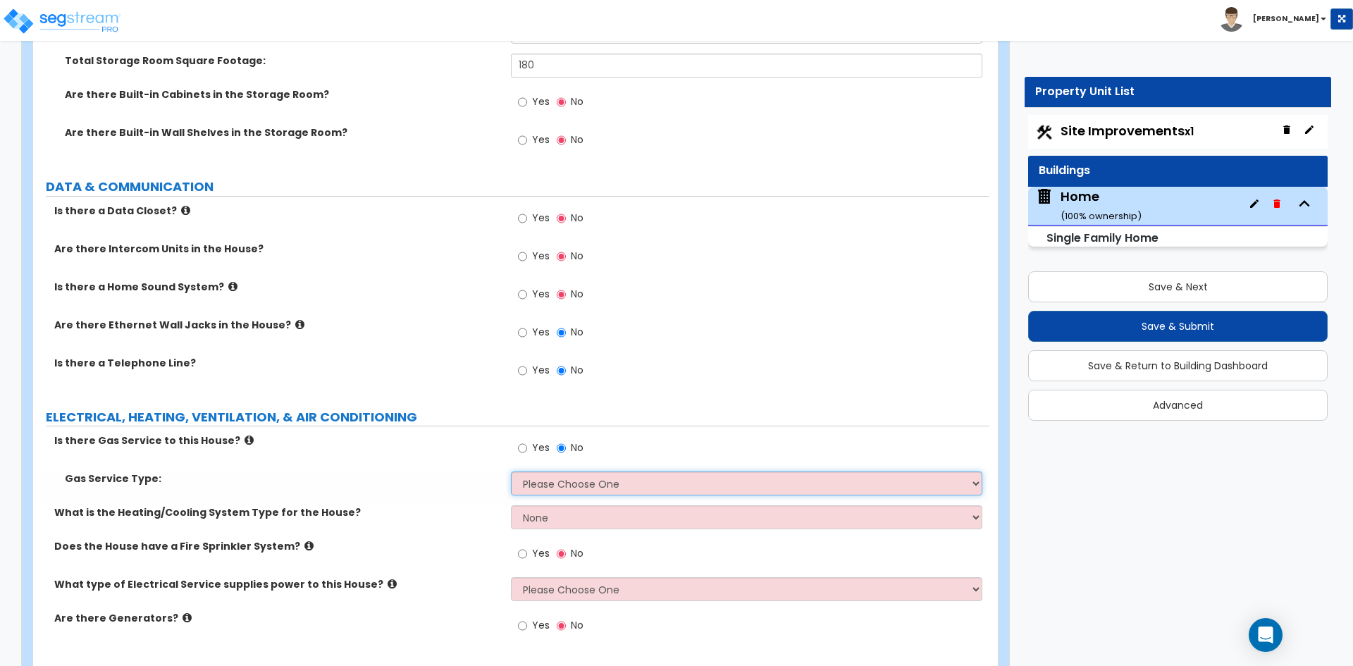
click at [589, 472] on select "Please Choose One Natural Gas Service Propane Tank On-site" at bounding box center [746, 484] width 471 height 24
select select "1"
click at [511, 472] on select "Please Choose One Natural Gas Service Propane Tank On-site" at bounding box center [746, 484] width 471 height 24
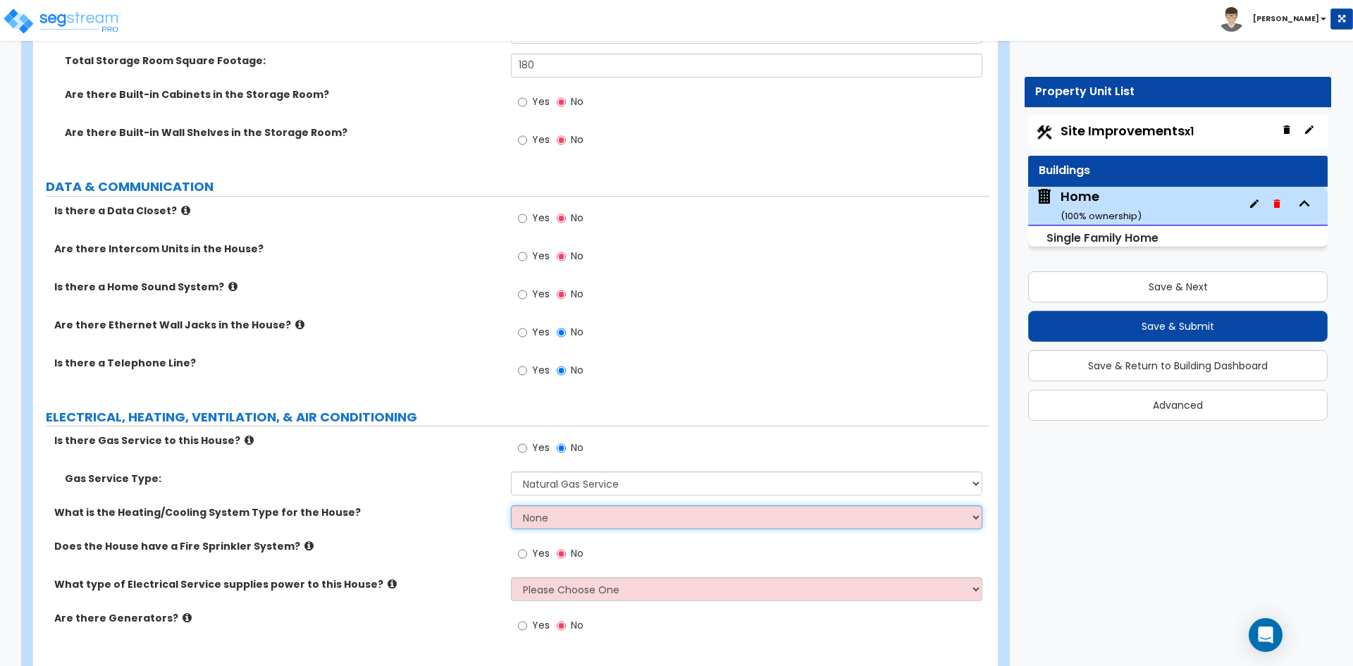
click at [594, 505] on select "None Heat Only Centralized Heating & Cooling Thru Wall Air Conditioners Mini Sp…" at bounding box center [746, 517] width 471 height 24
select select "2"
click at [511, 505] on select "None Heat Only Centralized Heating & Cooling Thru Wall Air Conditioners Mini Sp…" at bounding box center [746, 517] width 471 height 24
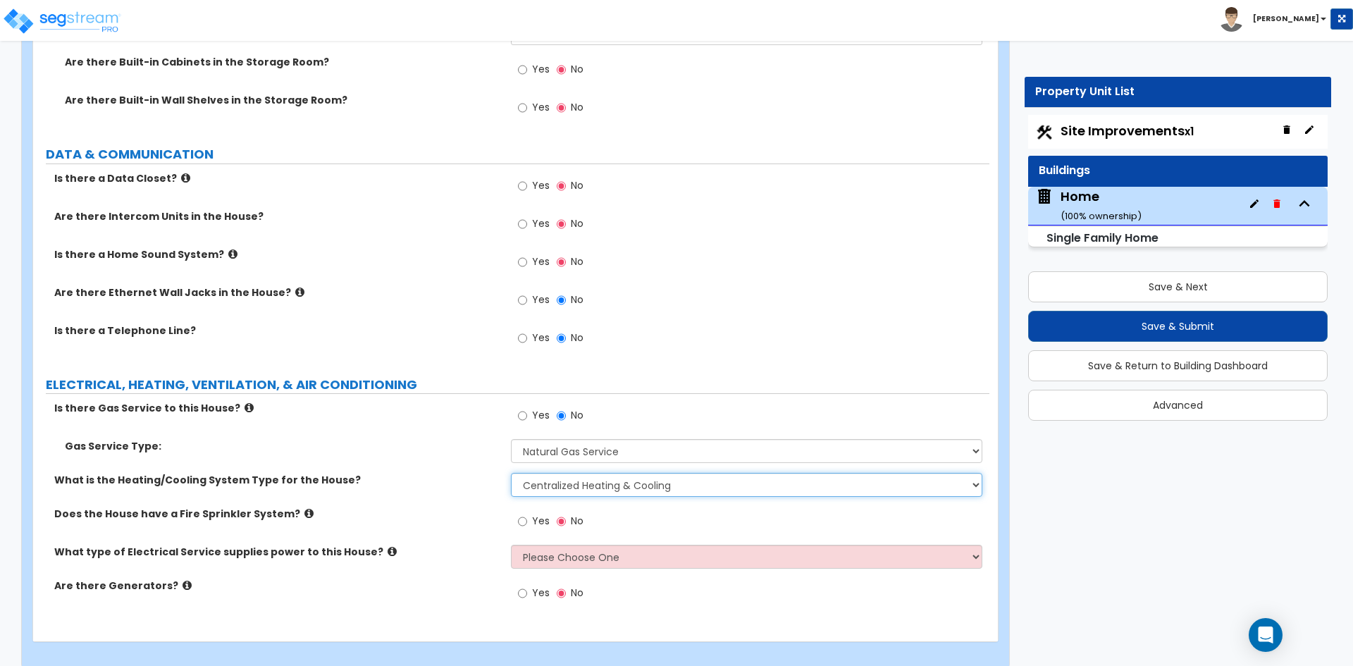
scroll to position [7504, 0]
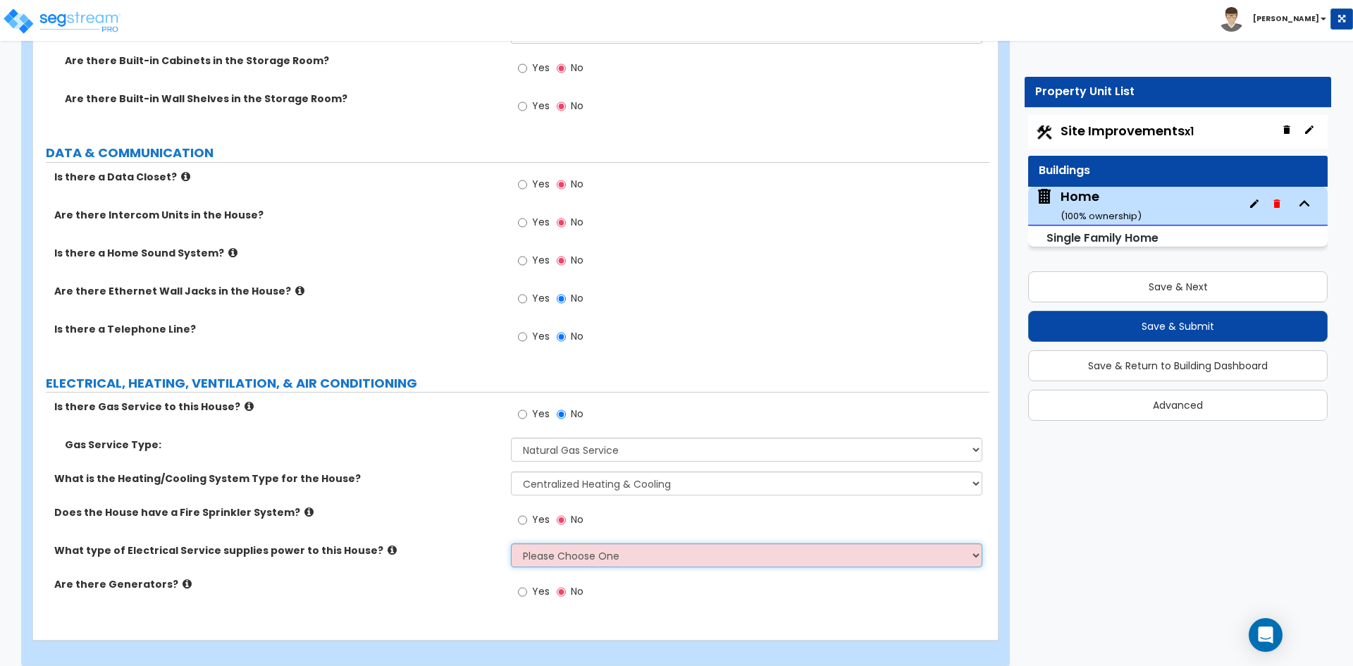
click at [555, 545] on select "Please Choose One Overhead Underground" at bounding box center [746, 555] width 471 height 24
click at [511, 543] on select "Please Choose One Overhead Underground" at bounding box center [746, 555] width 471 height 24
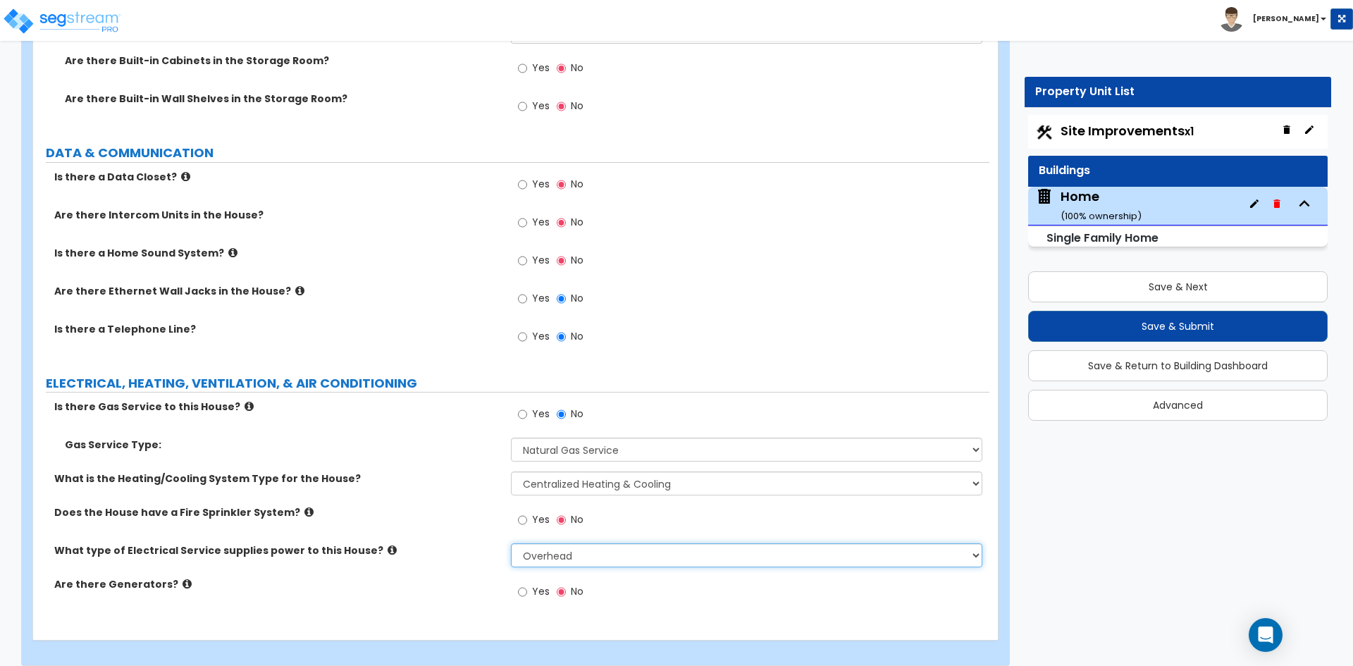
drag, startPoint x: 548, startPoint y: 541, endPoint x: 548, endPoint y: 551, distance: 9.9
click at [548, 543] on select "Please Choose One Overhead Underground" at bounding box center [746, 555] width 471 height 24
select select "2"
click at [511, 543] on select "Please Choose One Overhead Underground" at bounding box center [746, 555] width 471 height 24
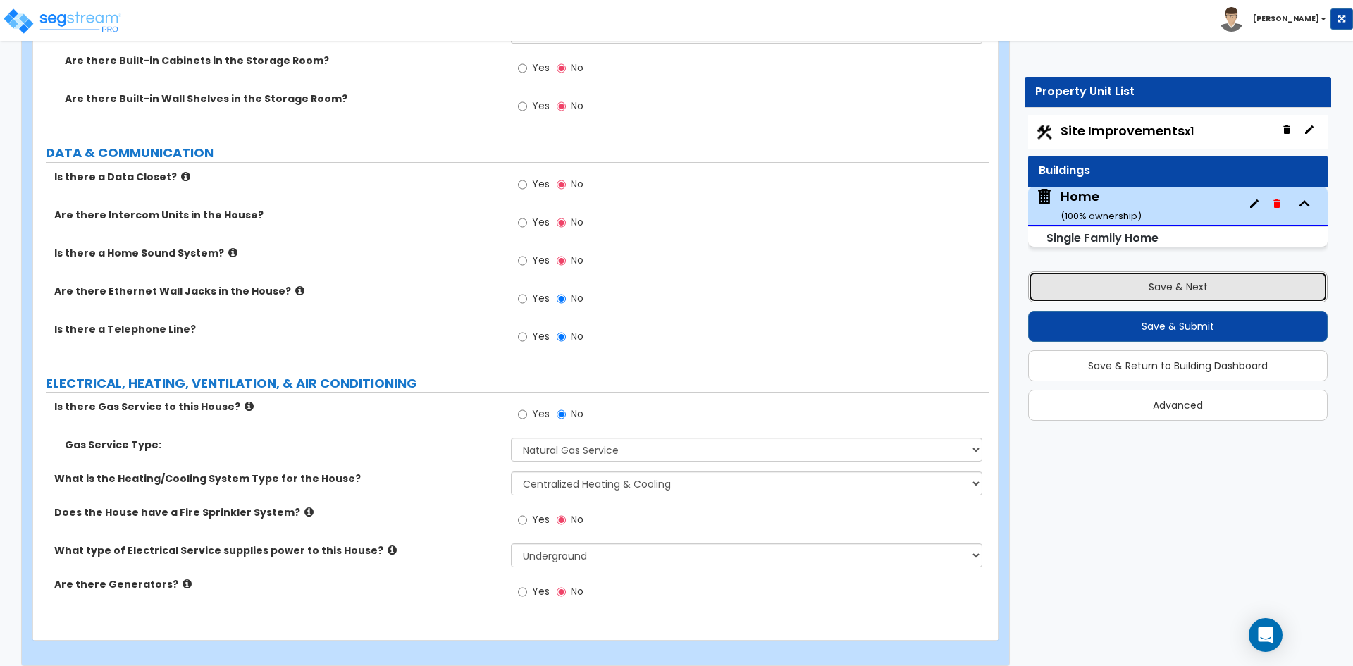
click at [1205, 289] on button "Save & Next" at bounding box center [1178, 286] width 300 height 31
select select "2"
select select "1"
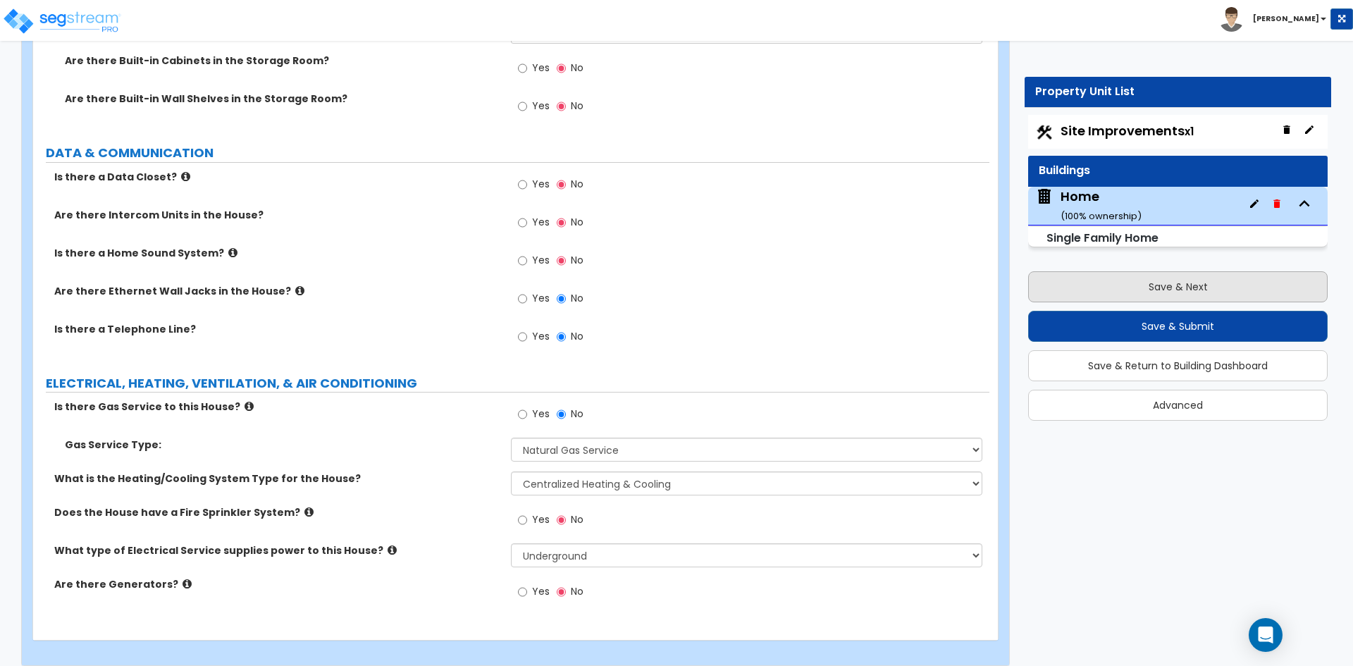
select select "1"
select select "2"
select select "3"
select select "2"
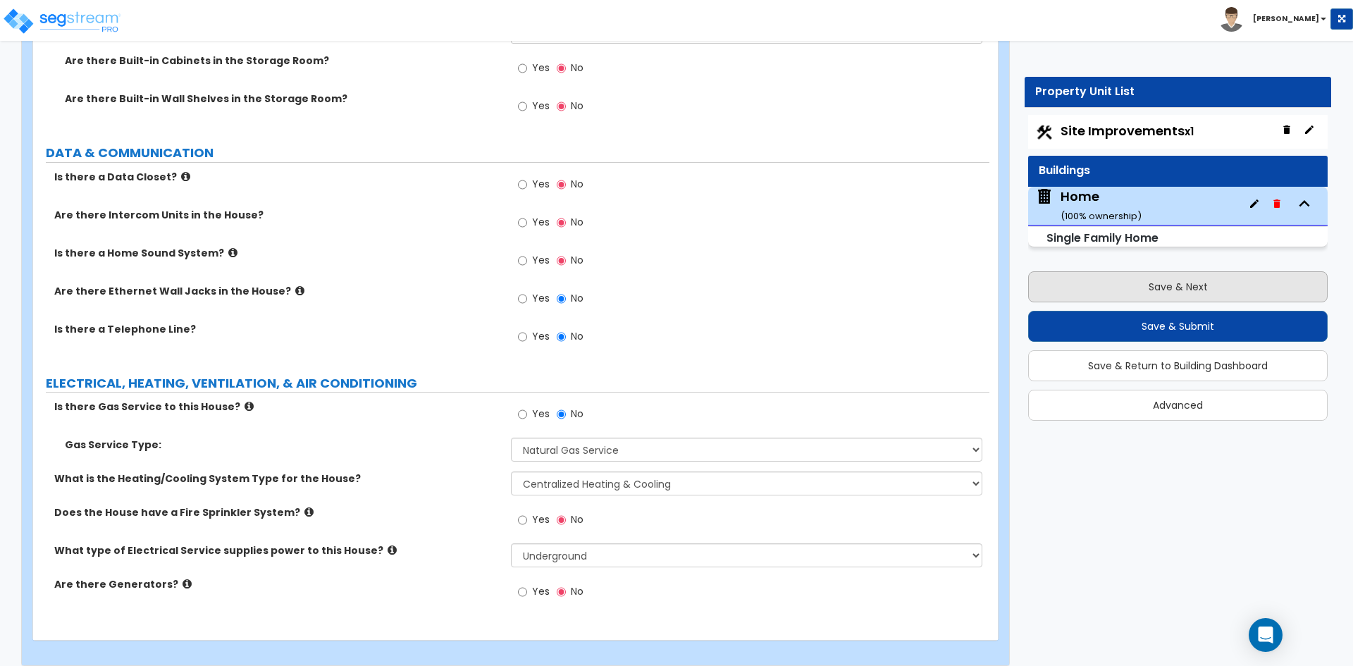
select select "1"
select select "2"
select select "1"
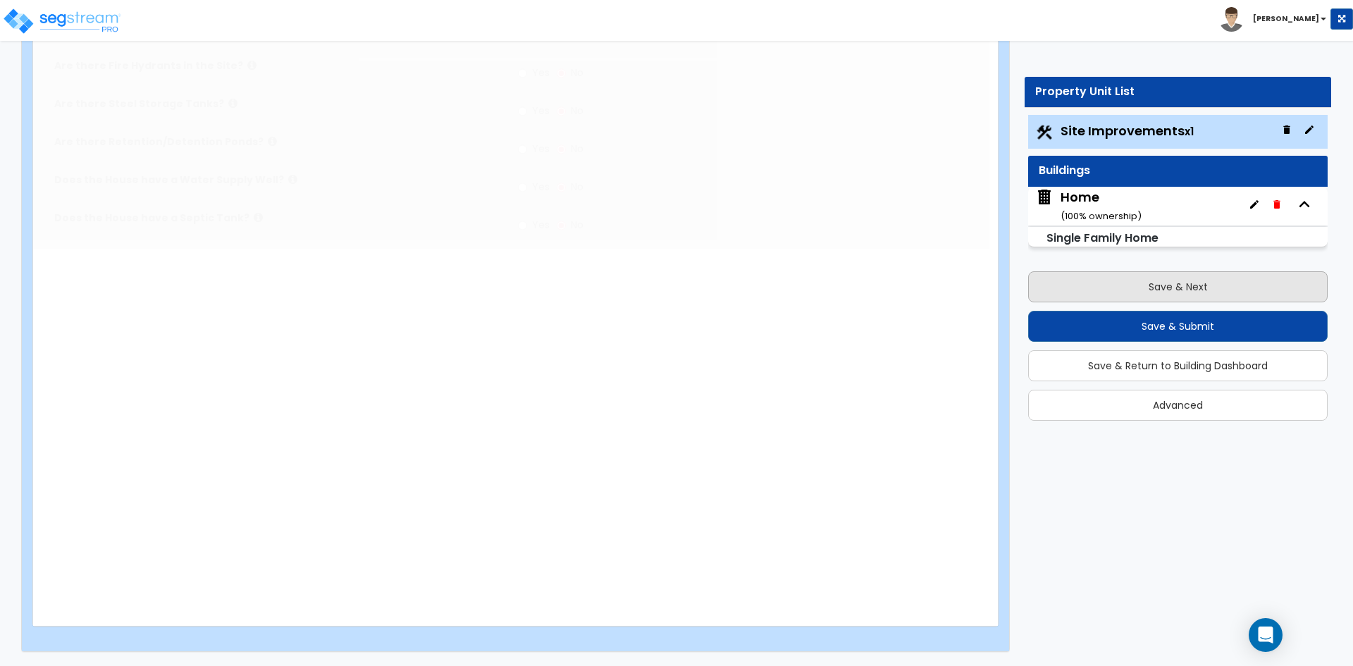
scroll to position [0, 0]
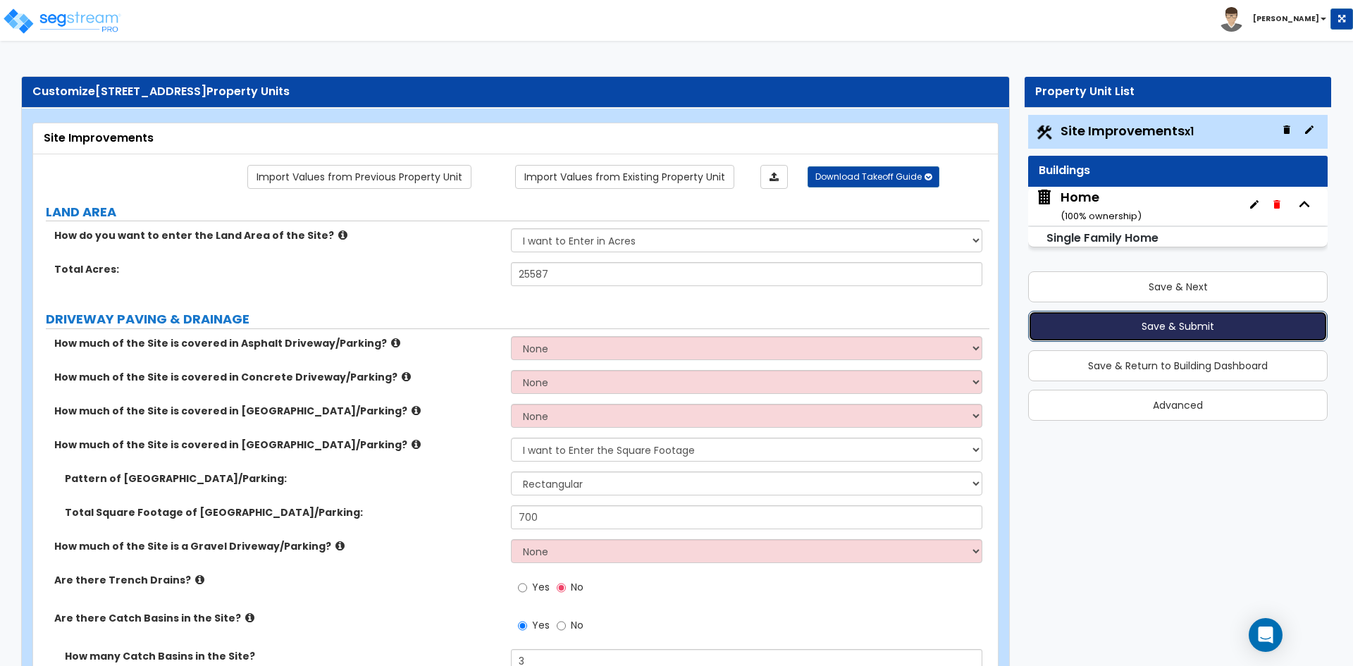
click at [1192, 327] on button "Save & Submit" at bounding box center [1178, 326] width 300 height 31
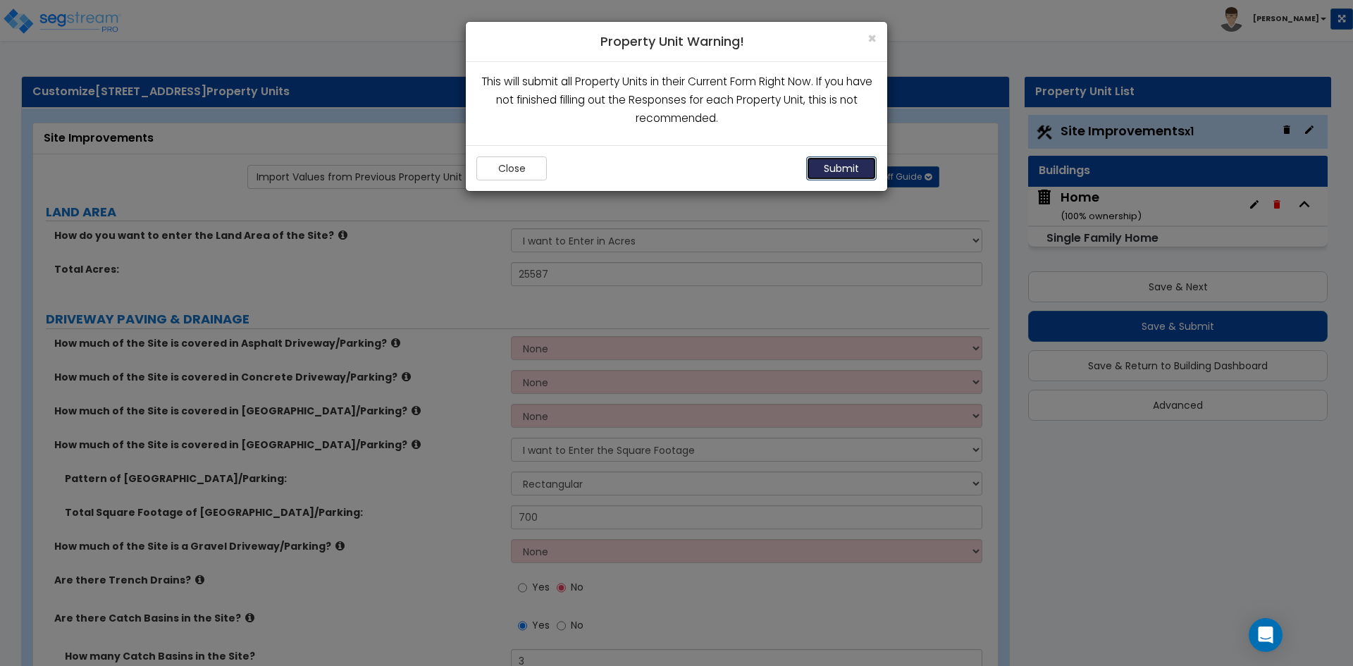
click at [839, 166] on button "Submit" at bounding box center [841, 168] width 70 height 24
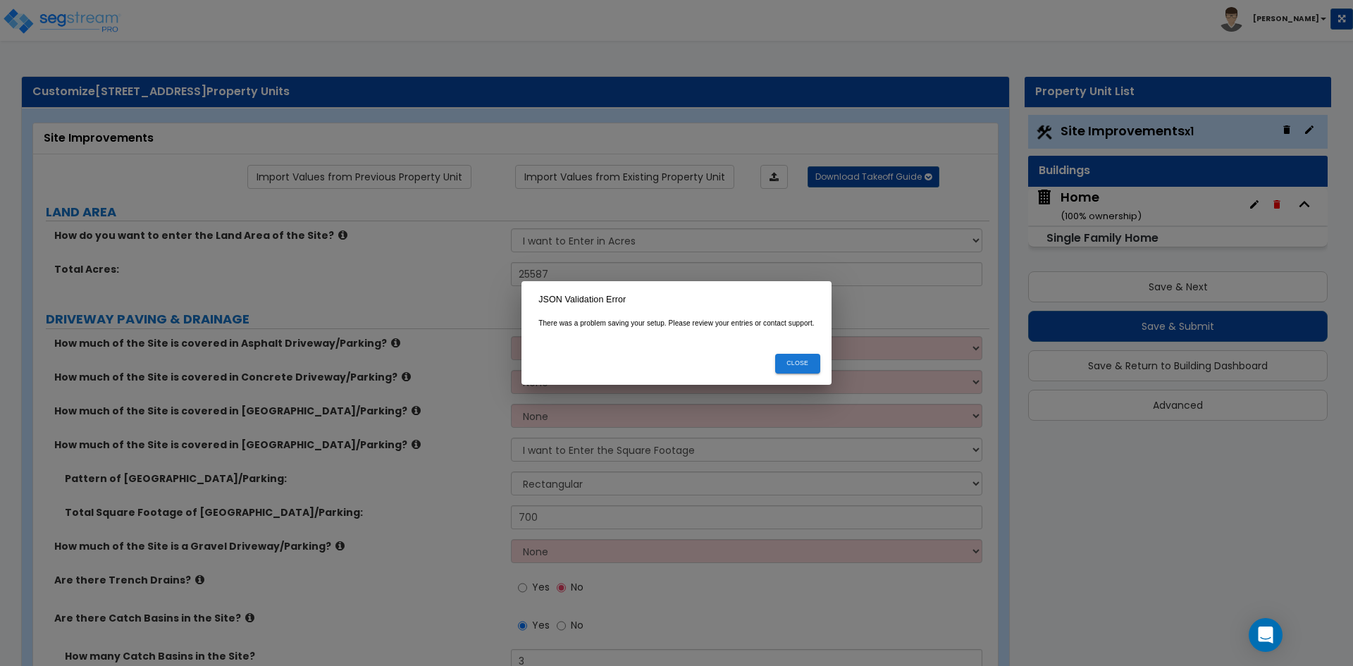
click at [813, 376] on div "Close" at bounding box center [677, 364] width 310 height 42
click at [807, 363] on button "Close" at bounding box center [797, 363] width 45 height 19
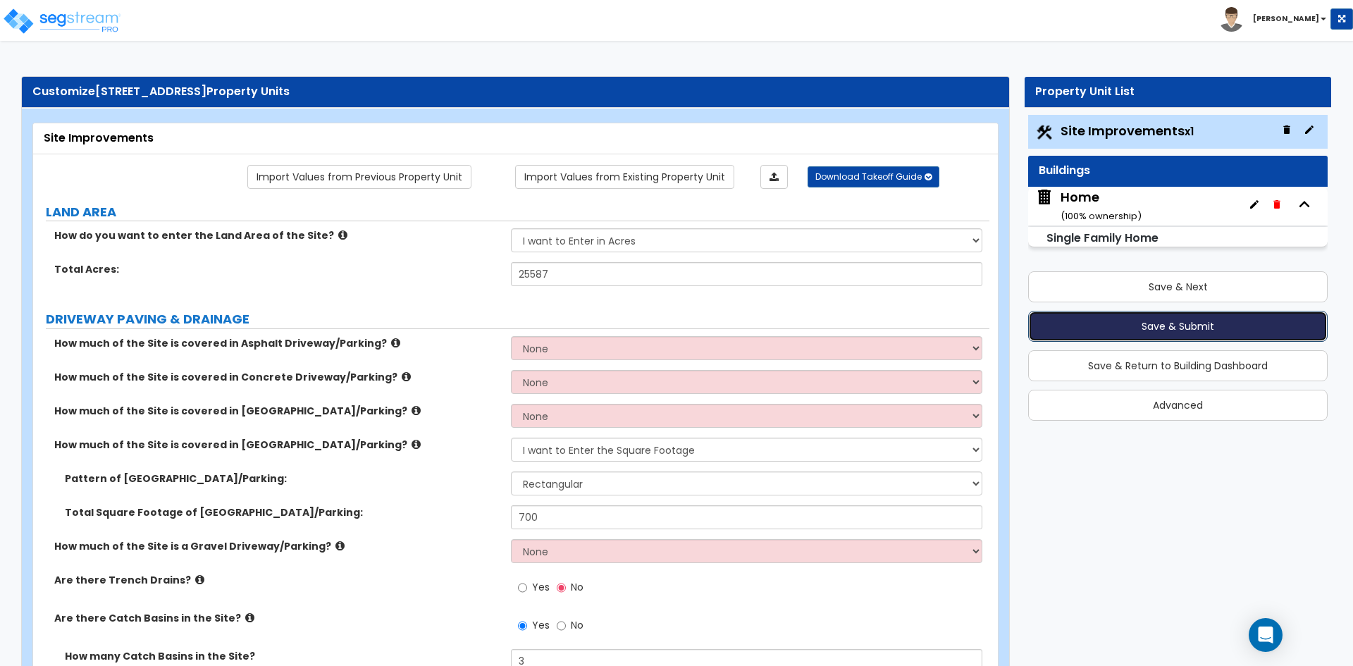
click at [1155, 314] on button "Save & Submit" at bounding box center [1178, 326] width 300 height 31
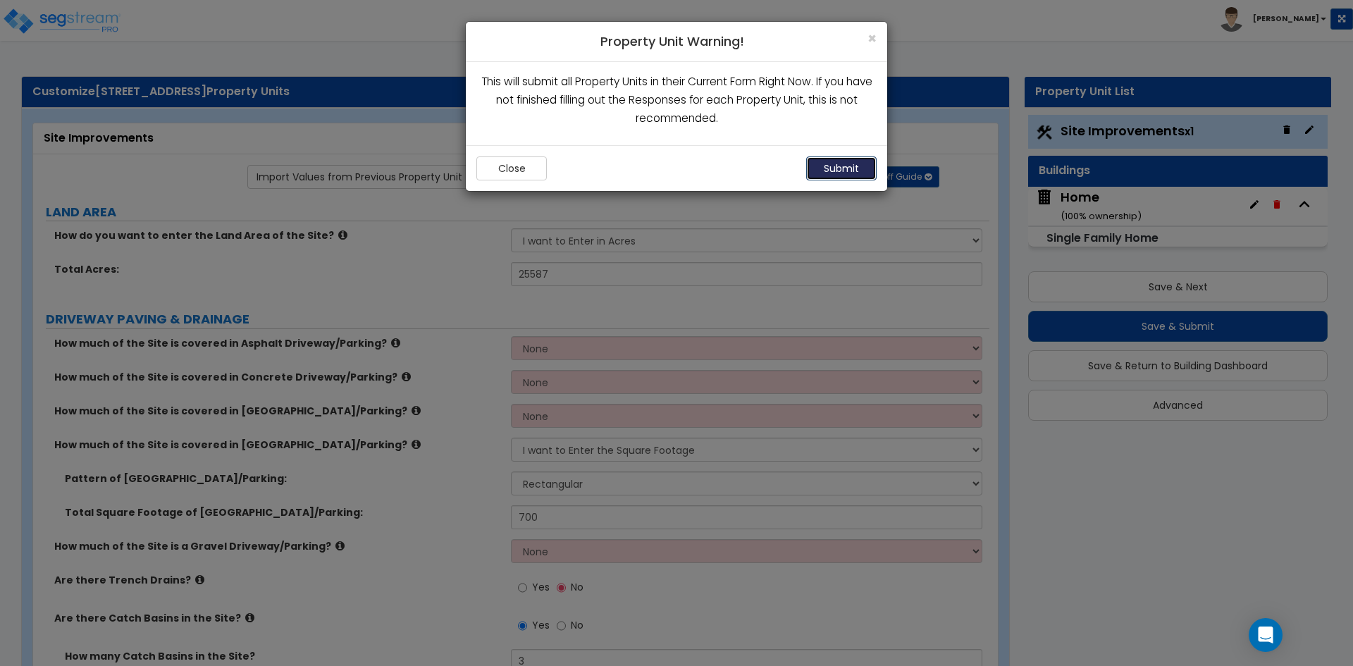
click at [843, 168] on button "Submit" at bounding box center [841, 168] width 70 height 24
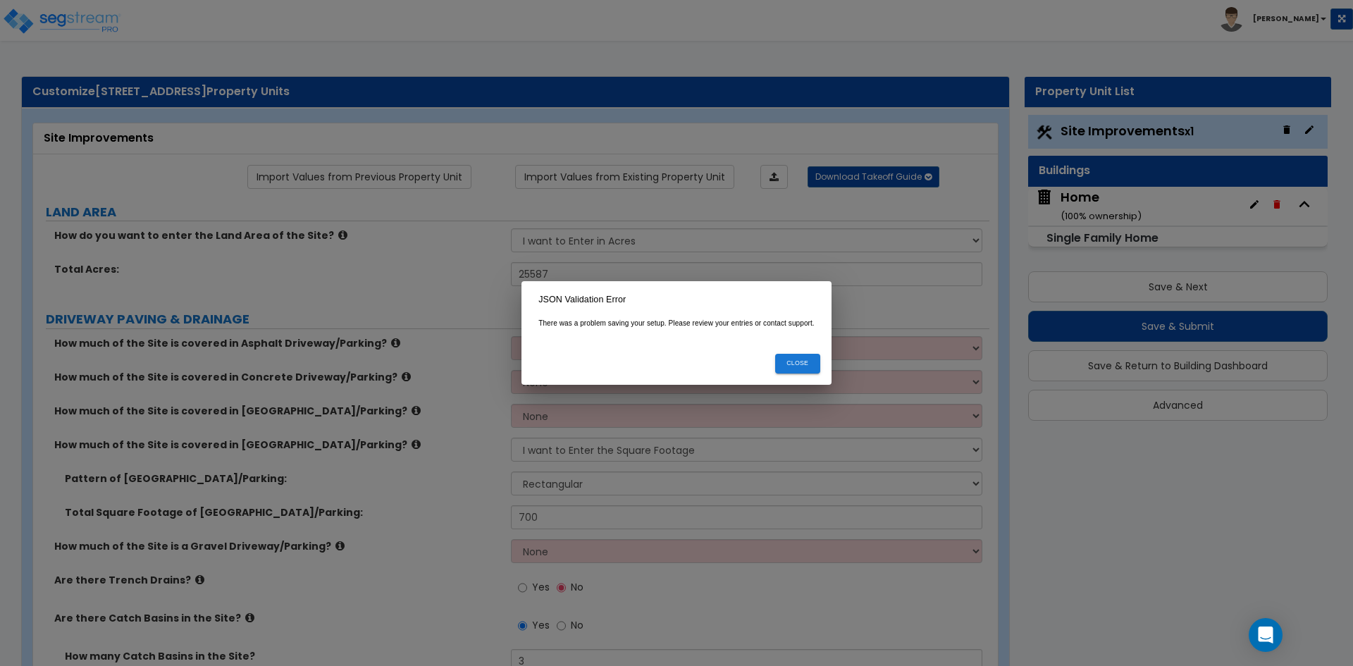
click at [1016, 479] on div "JSON Validation Error There was a problem saving your setup. Please review your…" at bounding box center [676, 333] width 1353 height 666
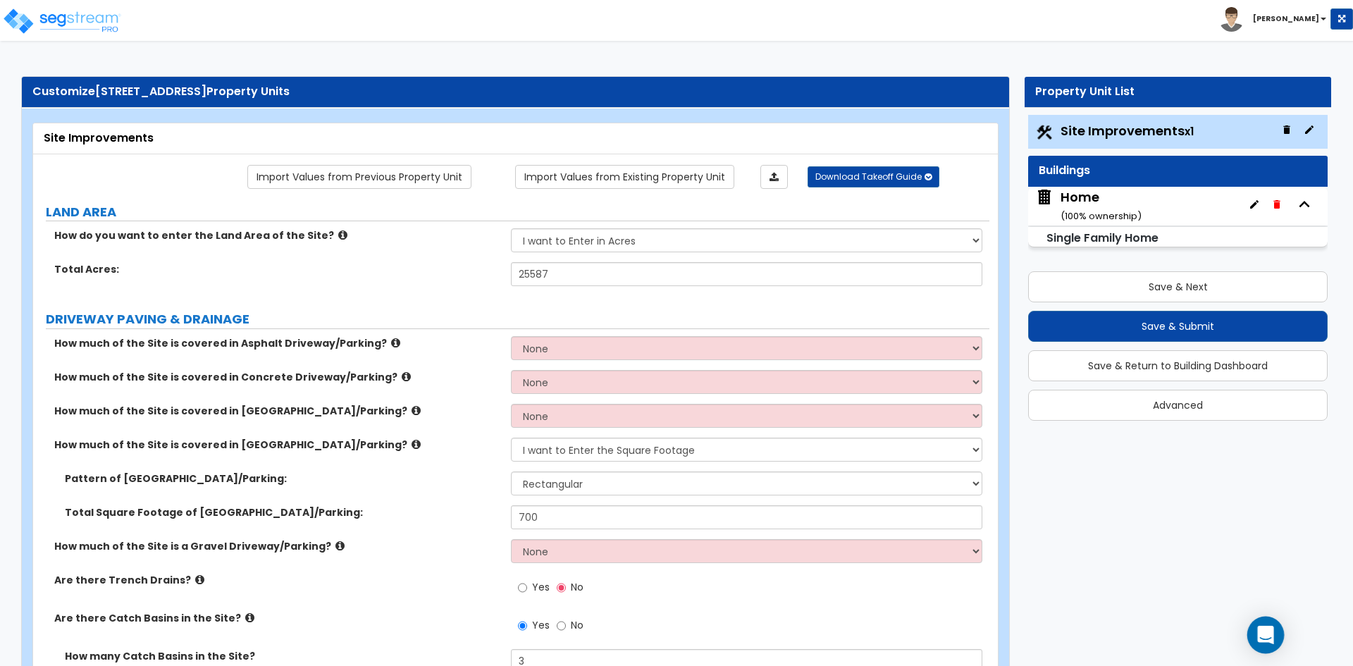
click at [1269, 638] on icon "Open Intercom Messenger" at bounding box center [1266, 635] width 18 height 18
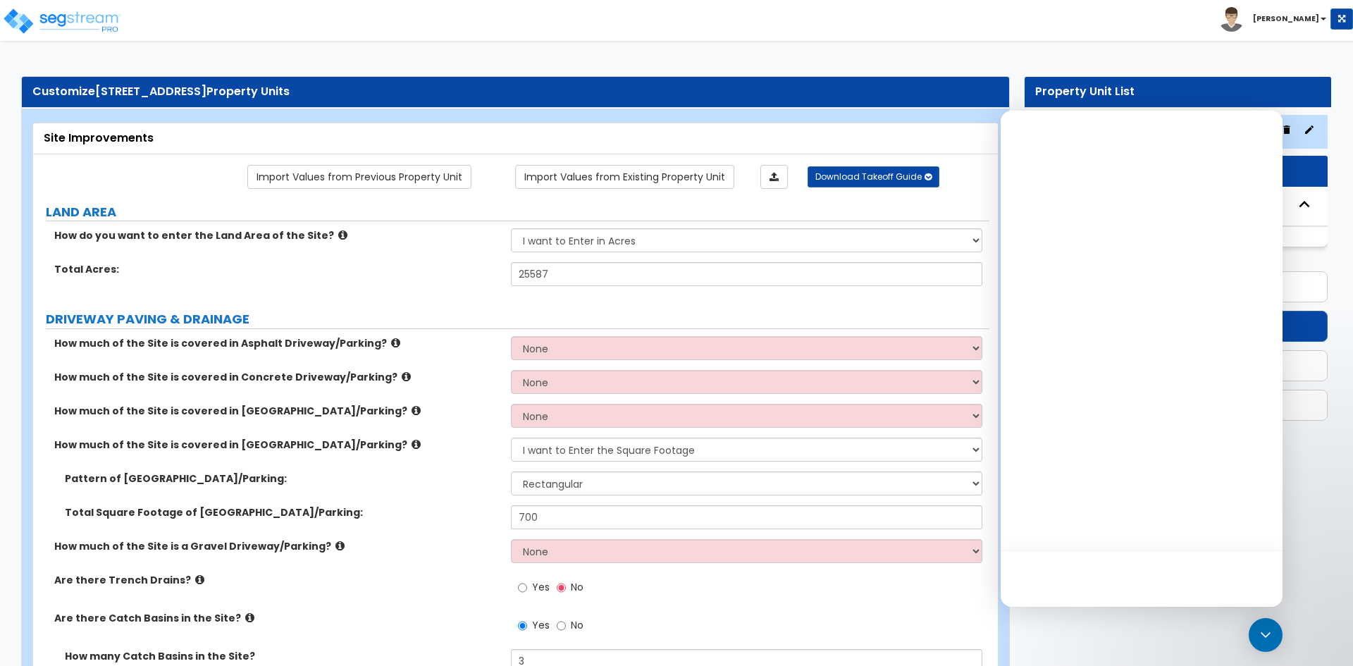
click at [1279, 634] on div "Open Intercom Messenger" at bounding box center [1266, 635] width 37 height 37
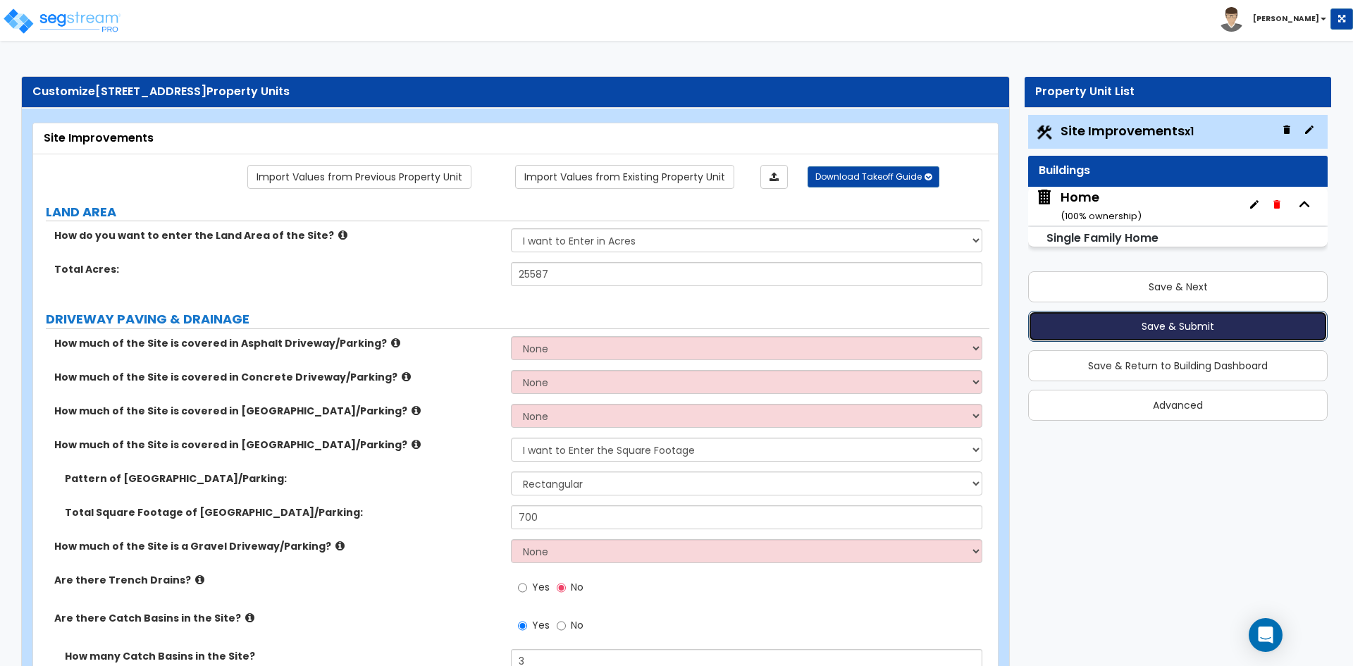
click at [1145, 334] on button "Save & Submit" at bounding box center [1178, 326] width 300 height 31
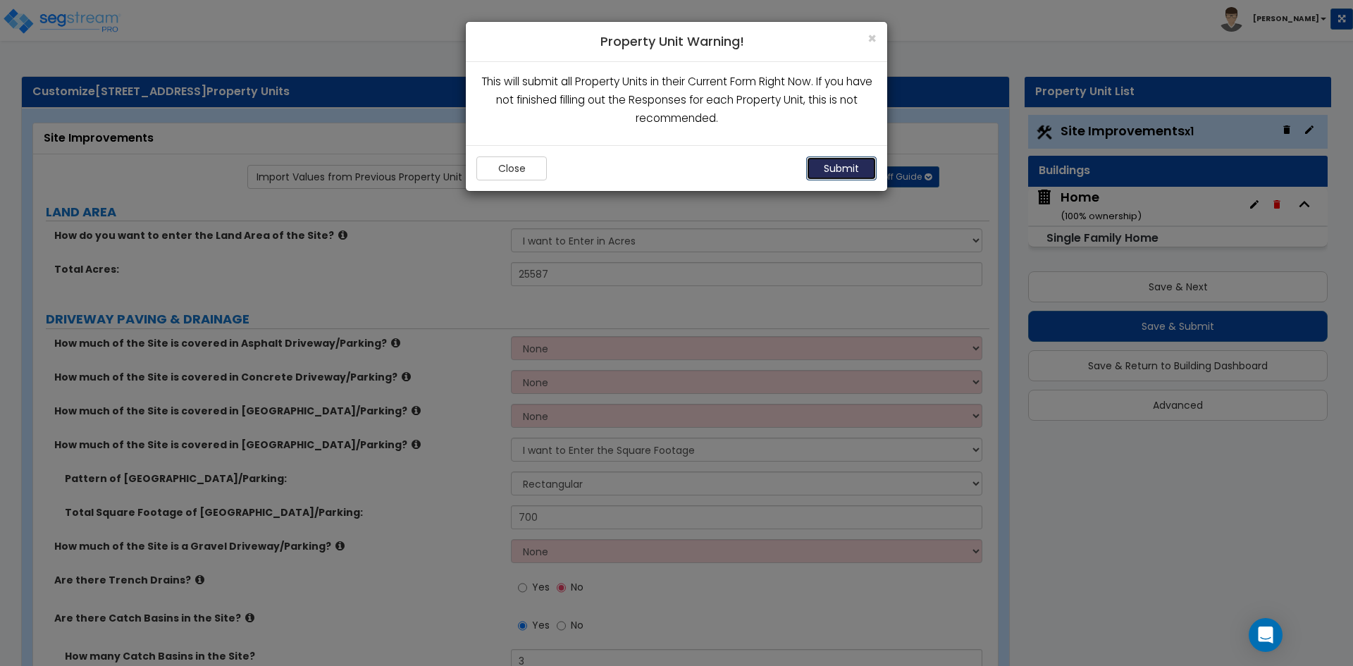
click at [859, 170] on button "Submit" at bounding box center [841, 168] width 70 height 24
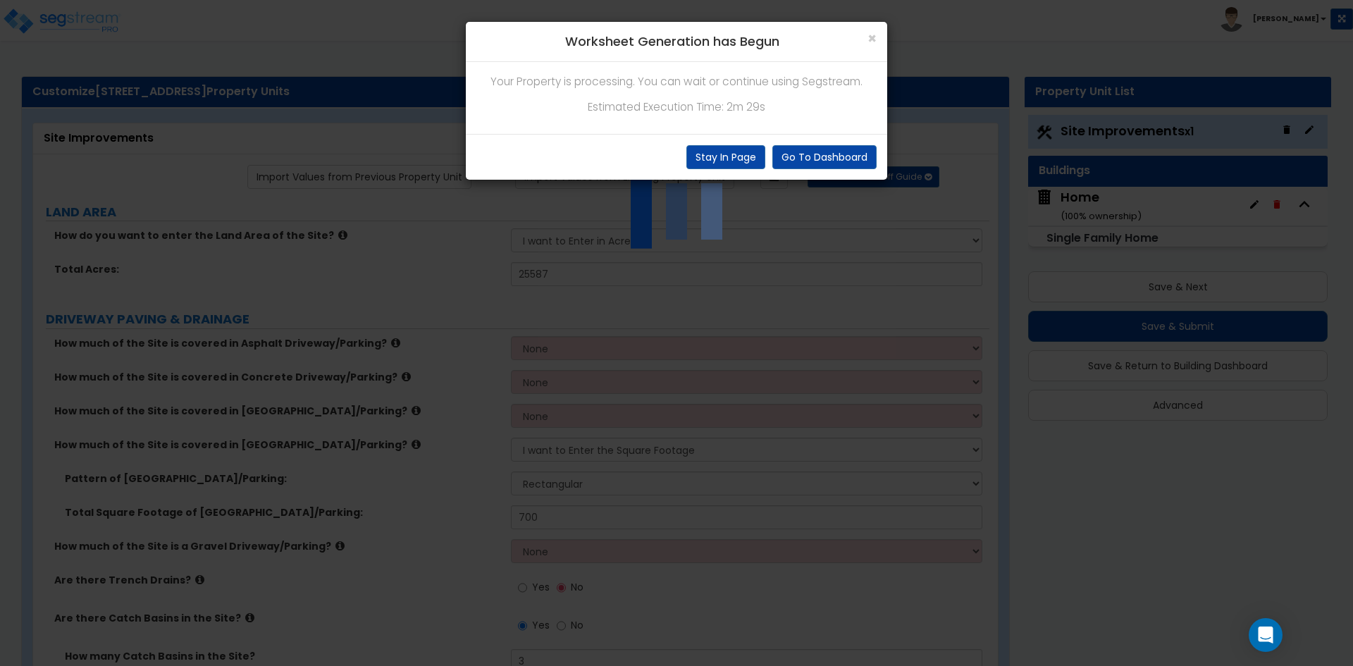
click at [1062, 534] on div "× Worksheet Generation has Begun Your Property is processing. You can wait or c…" at bounding box center [676, 333] width 1353 height 666
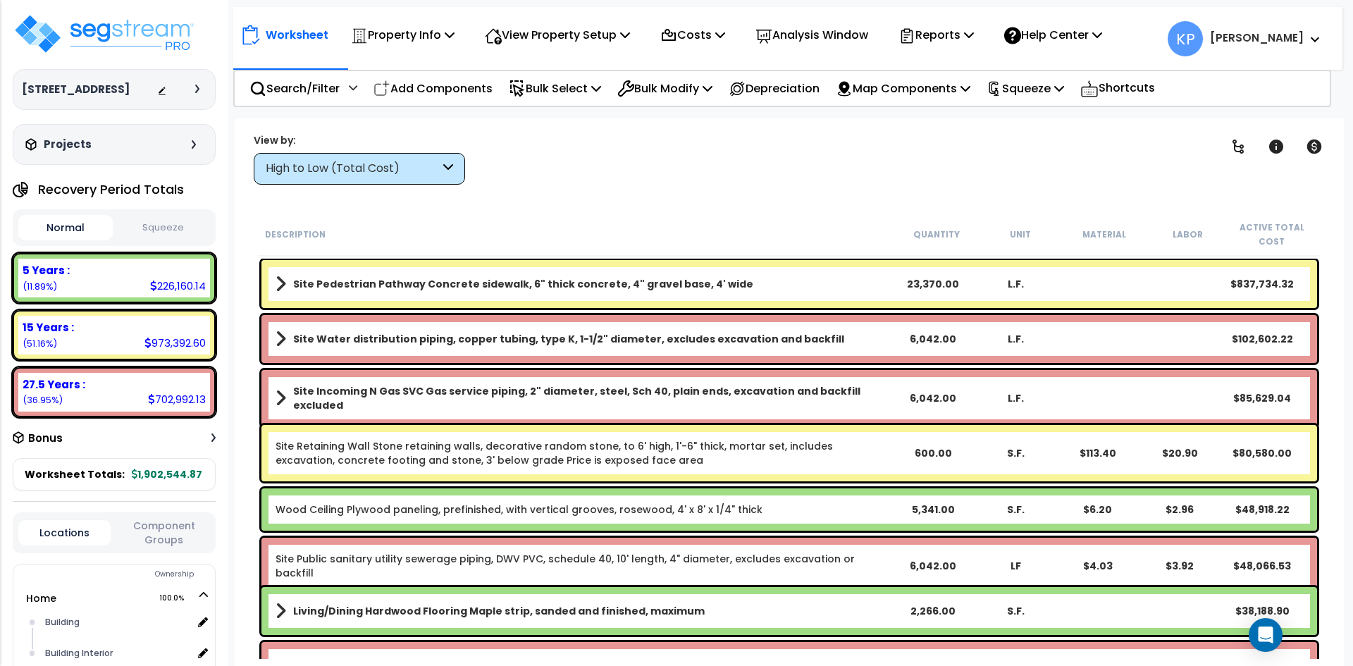
click at [941, 284] on div "23,370.00" at bounding box center [933, 284] width 82 height 14
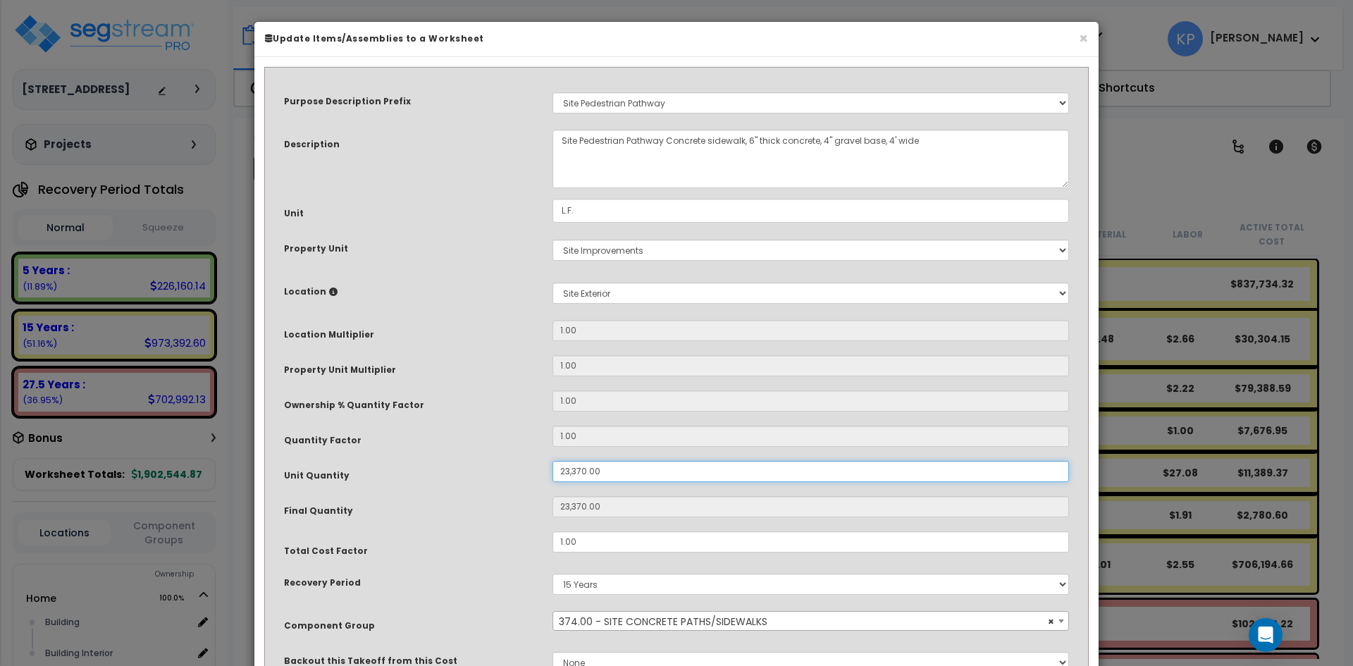
click at [566, 468] on input "23,370.00" at bounding box center [811, 471] width 517 height 21
type input "3,370.00"
type input "3,370"
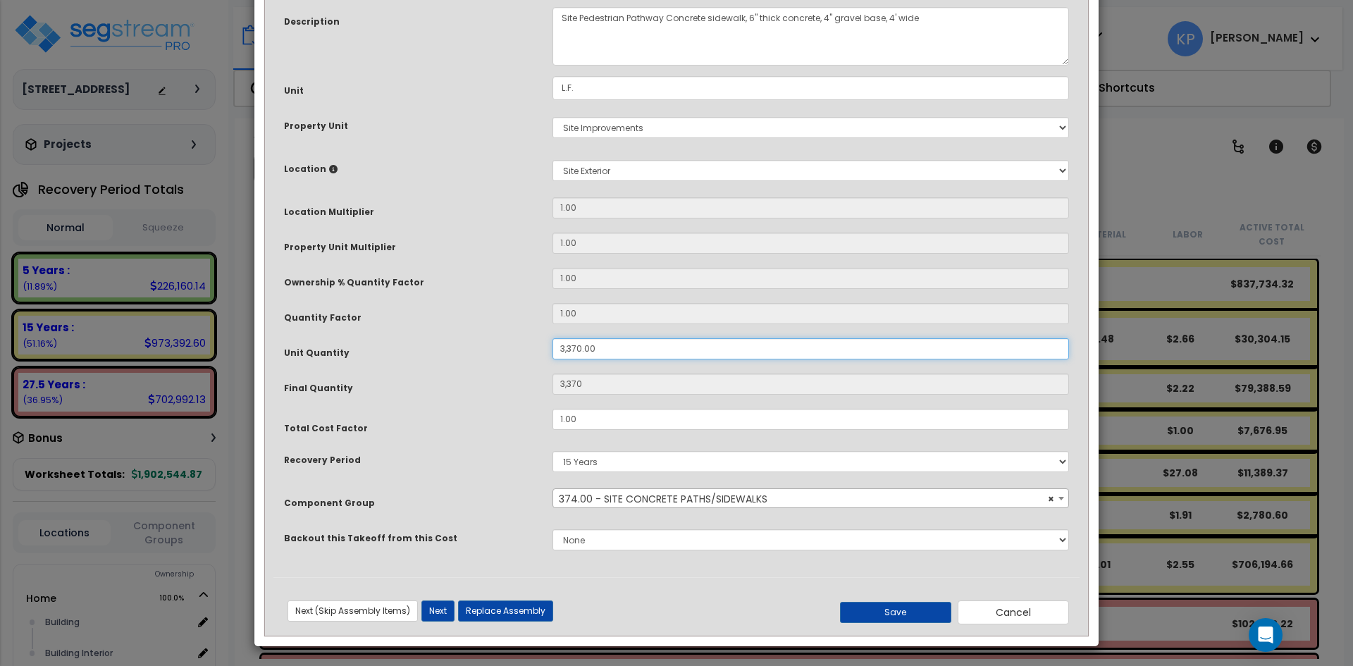
scroll to position [125, 0]
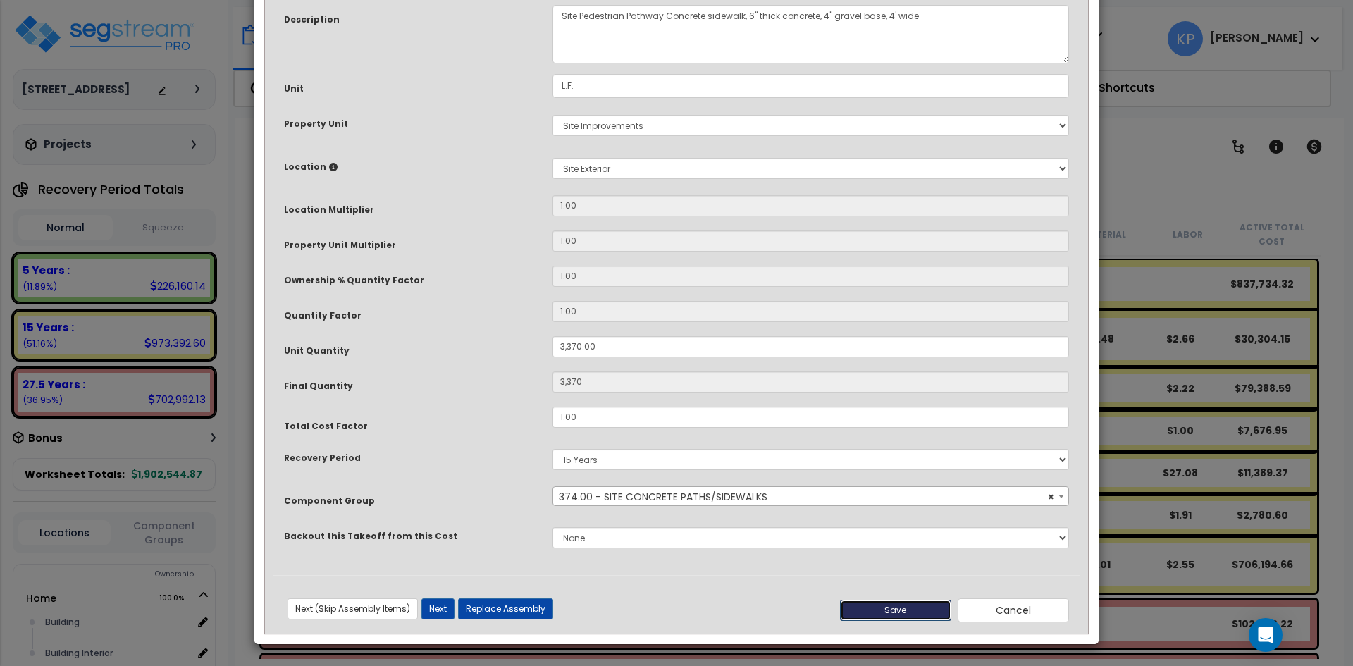
click at [911, 610] on button "Save" at bounding box center [895, 610] width 111 height 21
type input "3370.00"
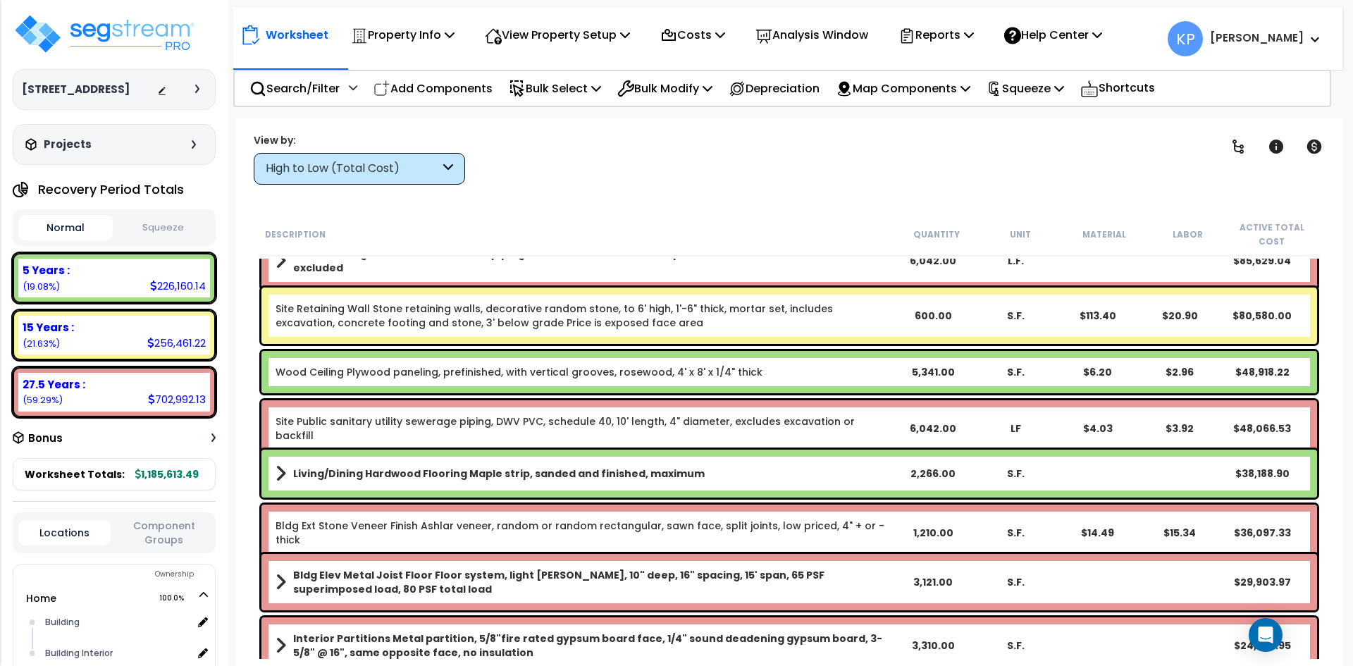
scroll to position [423, 0]
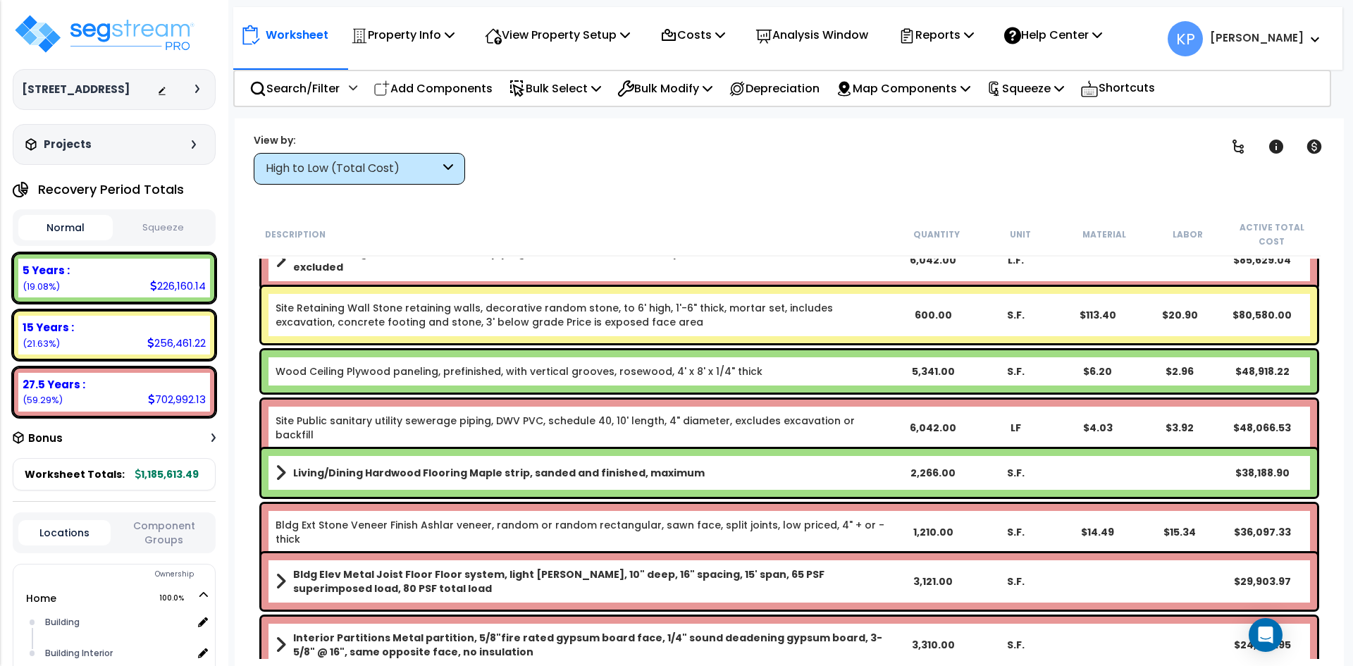
click at [930, 316] on div "600.00" at bounding box center [933, 315] width 82 height 14
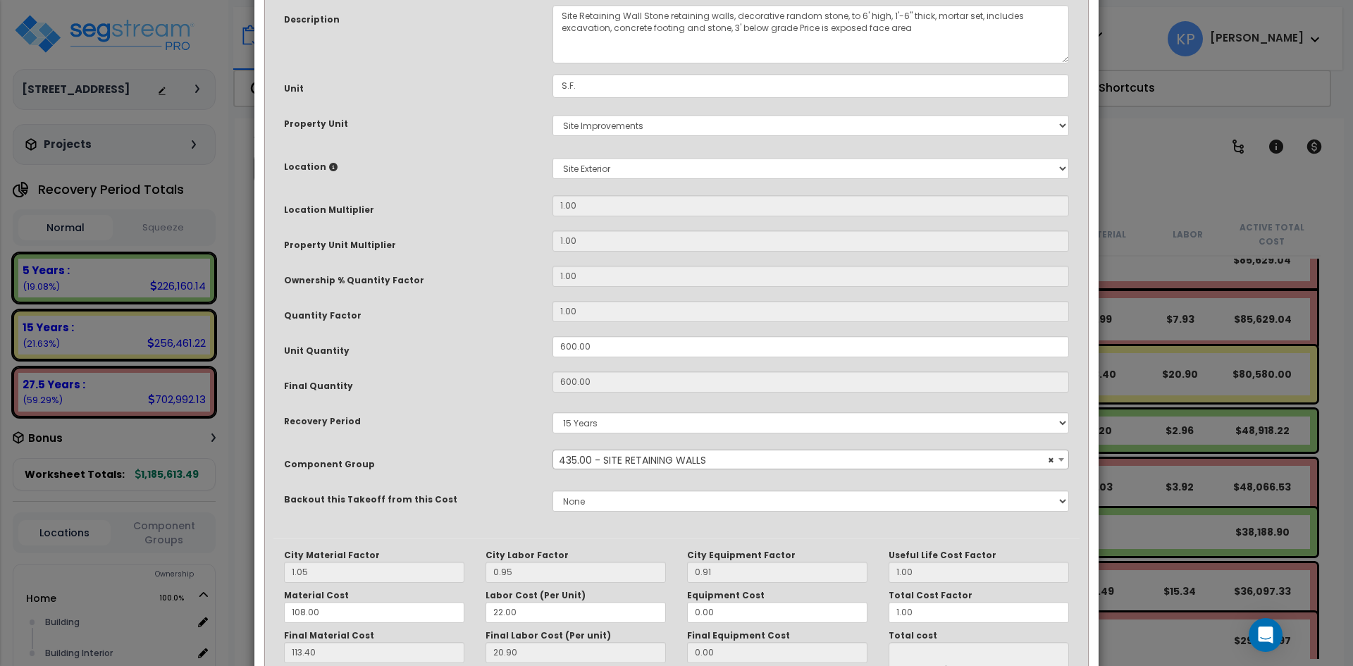
scroll to position [0, 0]
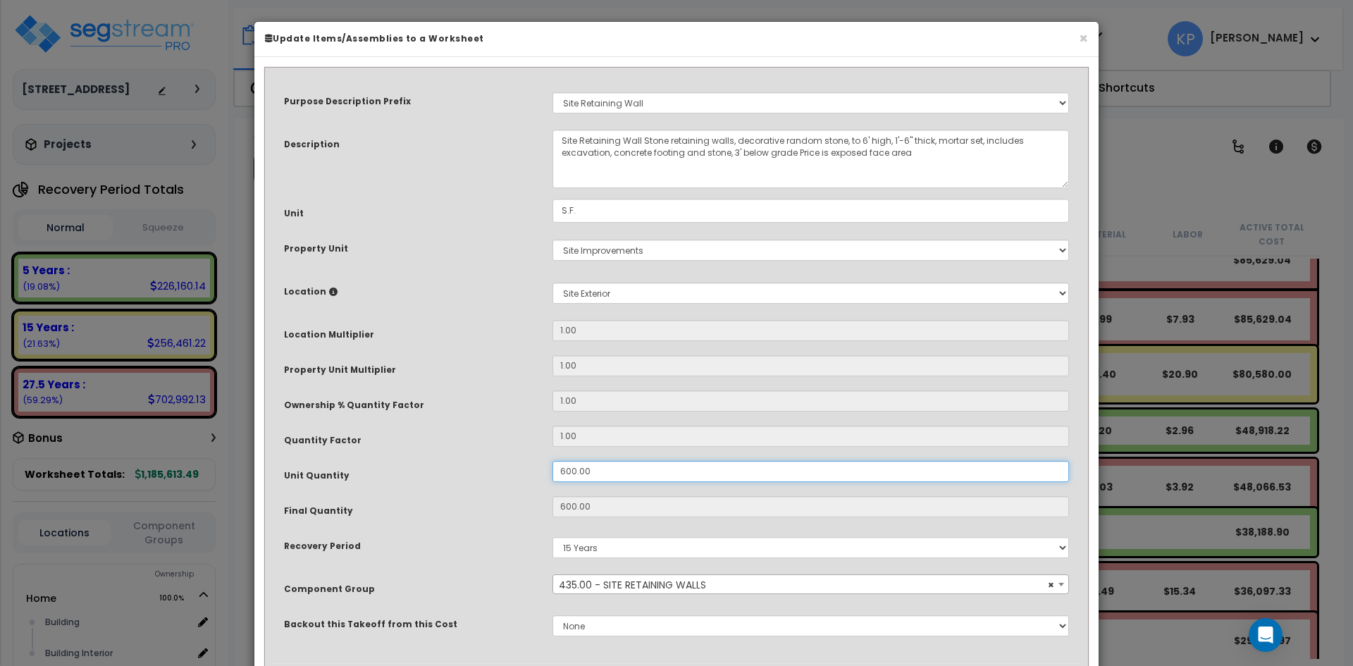
click at [562, 472] on input "600.00" at bounding box center [811, 471] width 517 height 21
click at [563, 471] on input "600.00" at bounding box center [811, 471] width 517 height 21
click at [565, 469] on input "600.00" at bounding box center [811, 471] width 517 height 21
type input "00.00"
type input "600"
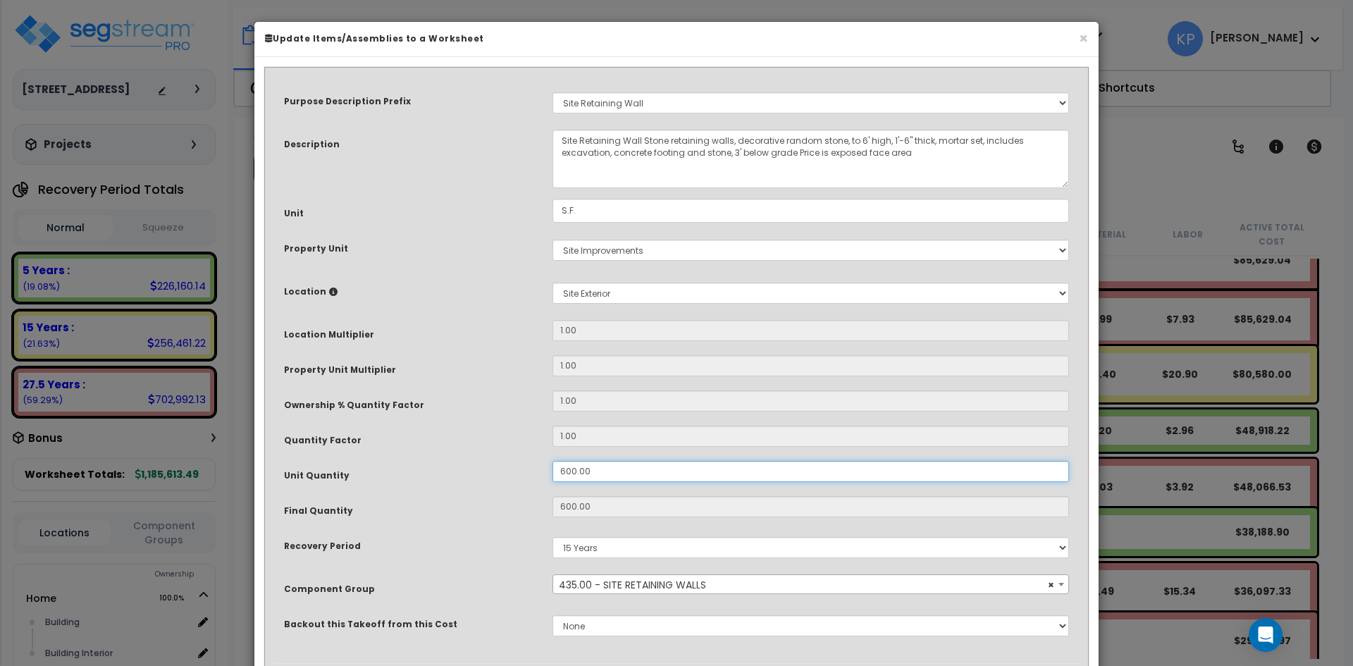
type input "$80,580.00"
type input "0"
type input "$0.00"
type input "400.00"
type input "400"
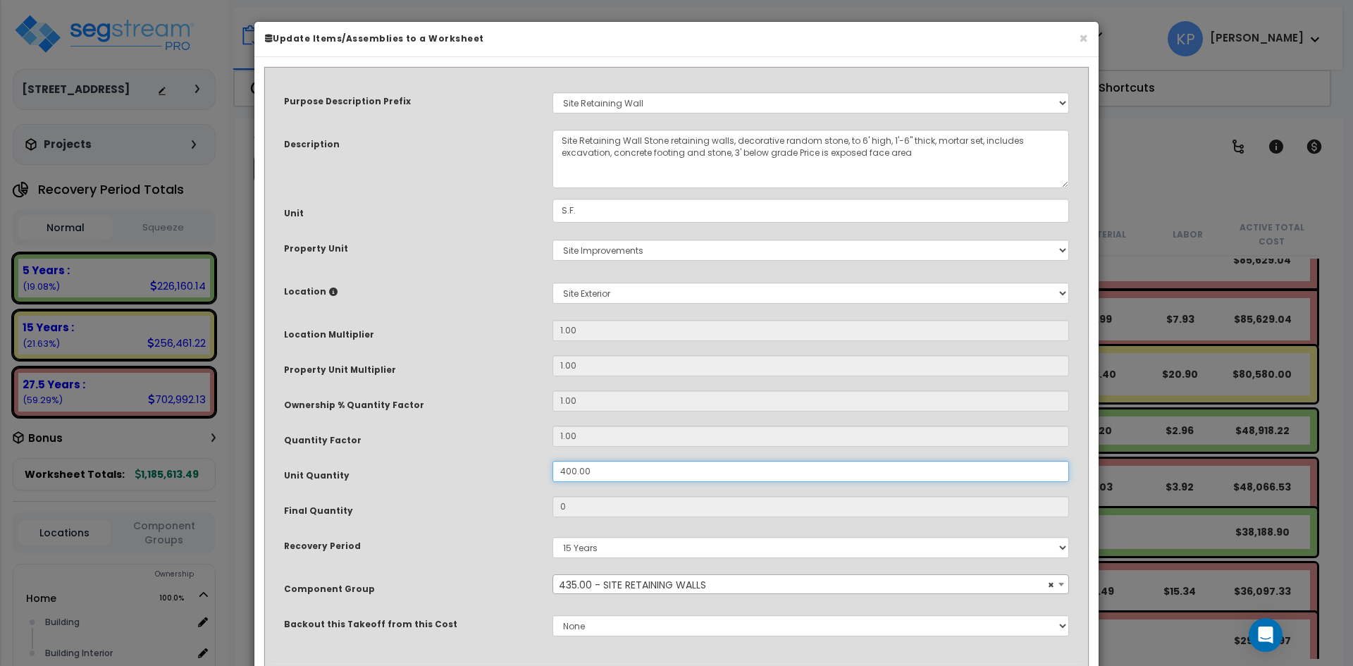
type input "$53,720.00"
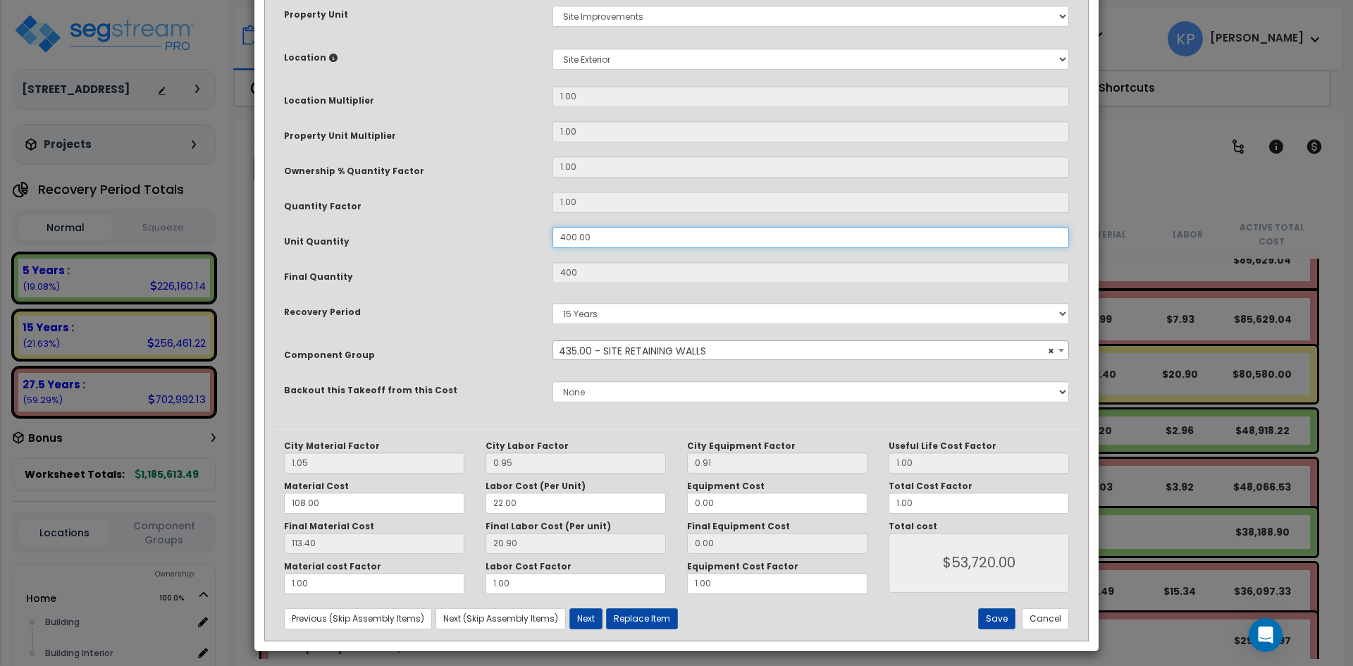
scroll to position [241, 0]
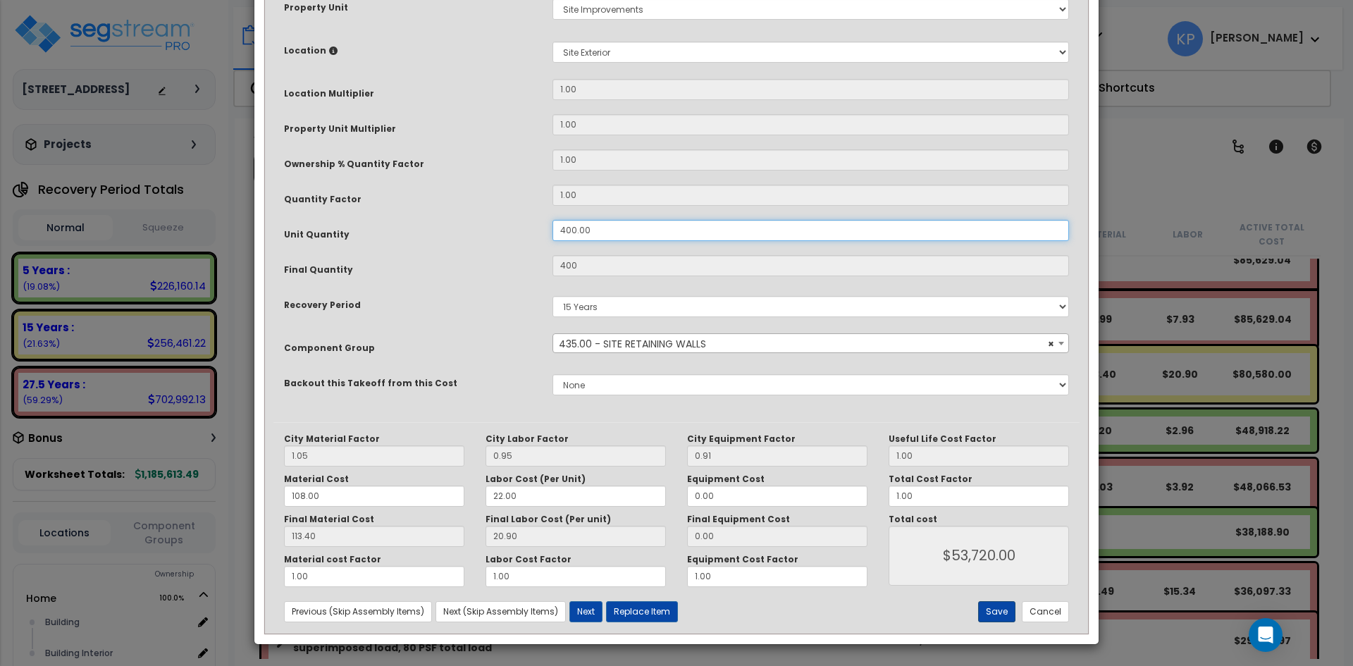
type input "400.00"
click at [995, 608] on button "Save" at bounding box center [996, 611] width 37 height 21
type input "400.00"
type input "53720.00"
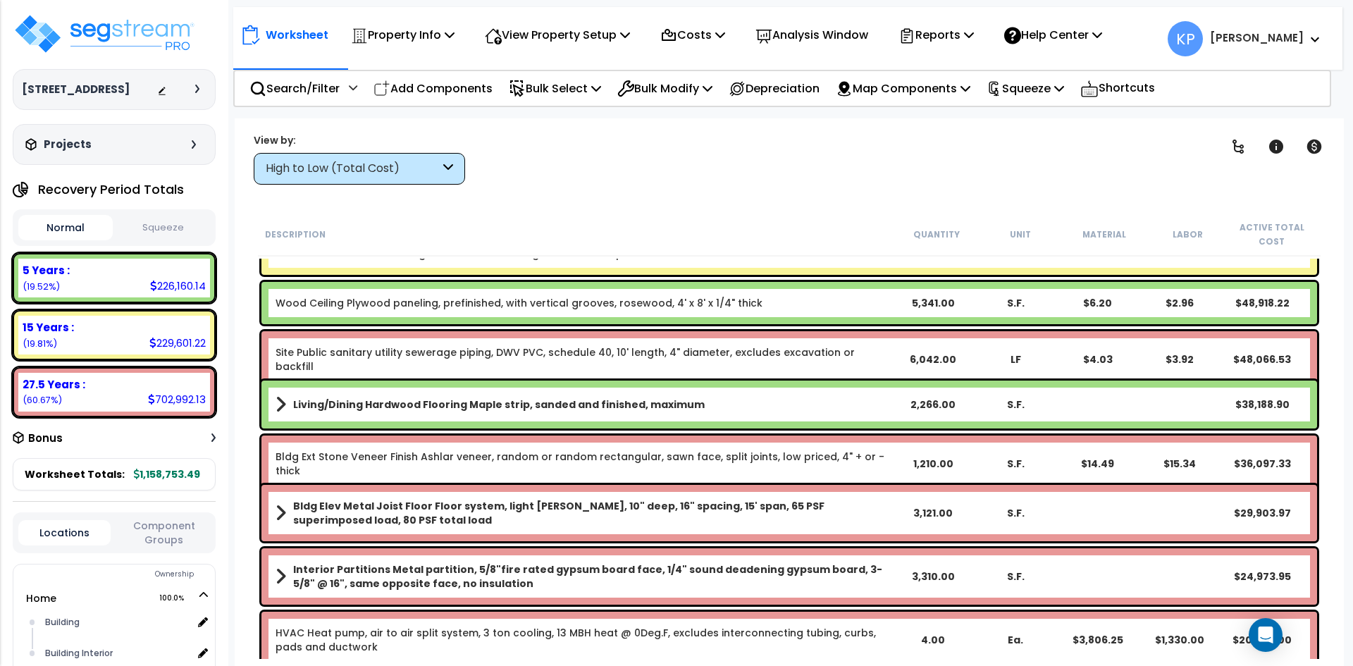
scroll to position [564, 0]
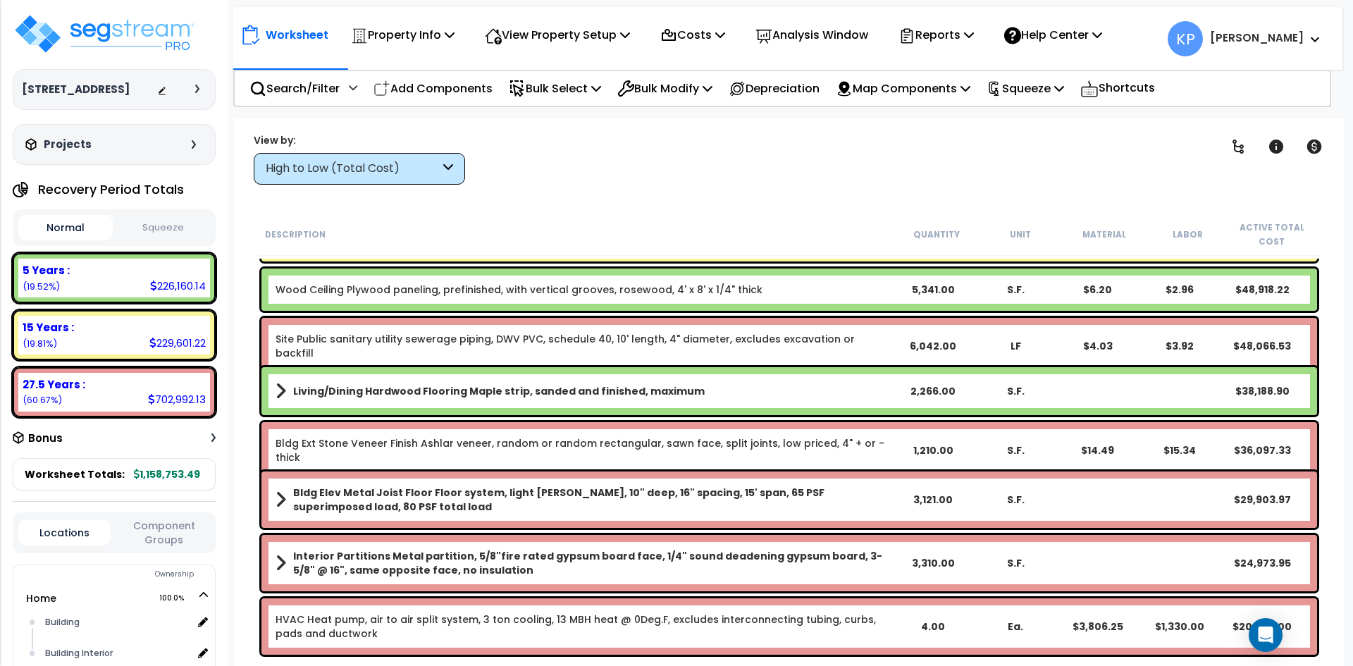
click at [930, 395] on div "2,266.00" at bounding box center [933, 391] width 82 height 14
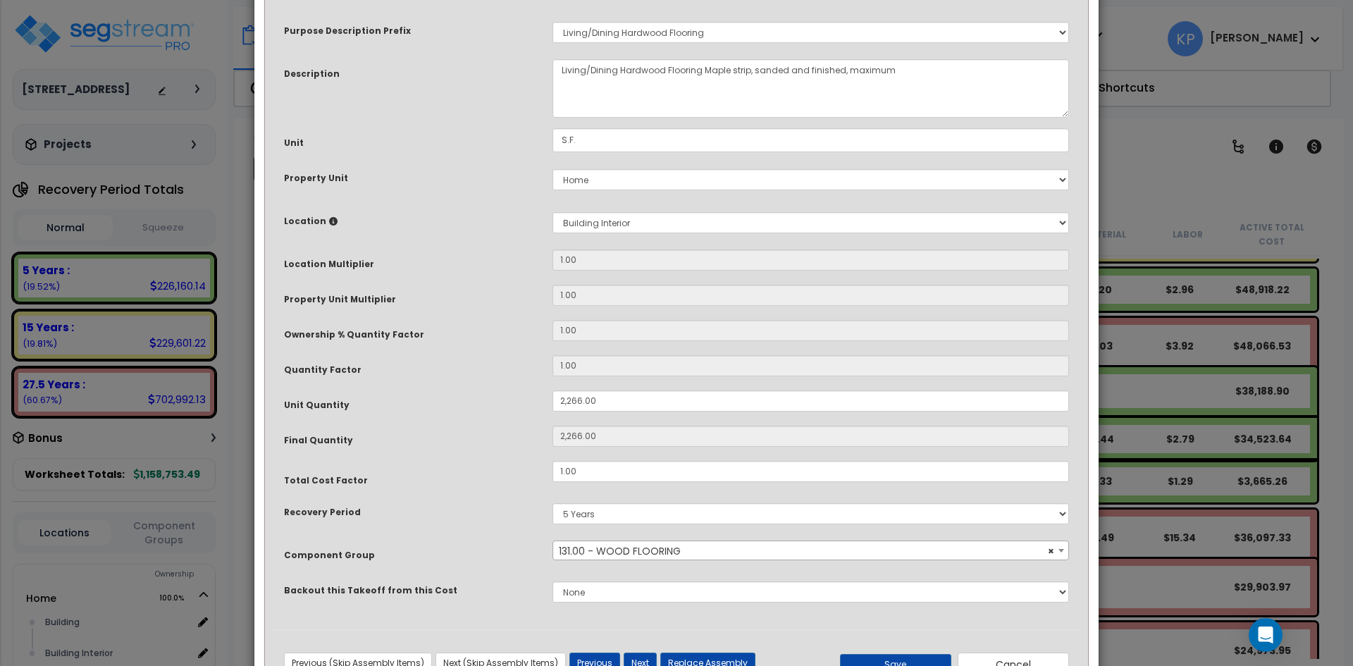
scroll to position [125, 0]
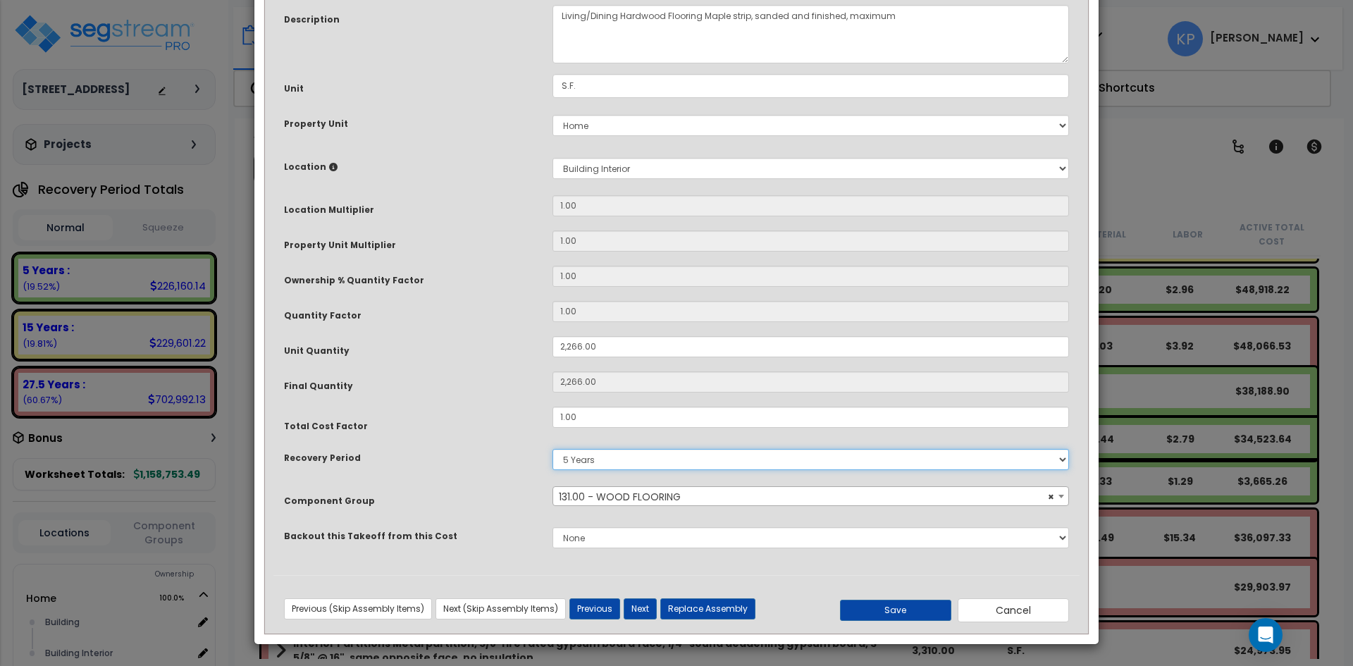
click at [665, 465] on select "5 Years 7 Years 15 Years 39 Years 27.5 Years" at bounding box center [811, 459] width 517 height 21
select select "275Y_1"
click at [553, 449] on select "5 Years 7 Years 15 Years 39 Years 27.5 Years" at bounding box center [811, 459] width 517 height 21
click at [899, 609] on button "Save" at bounding box center [895, 610] width 111 height 21
type input "2266.00"
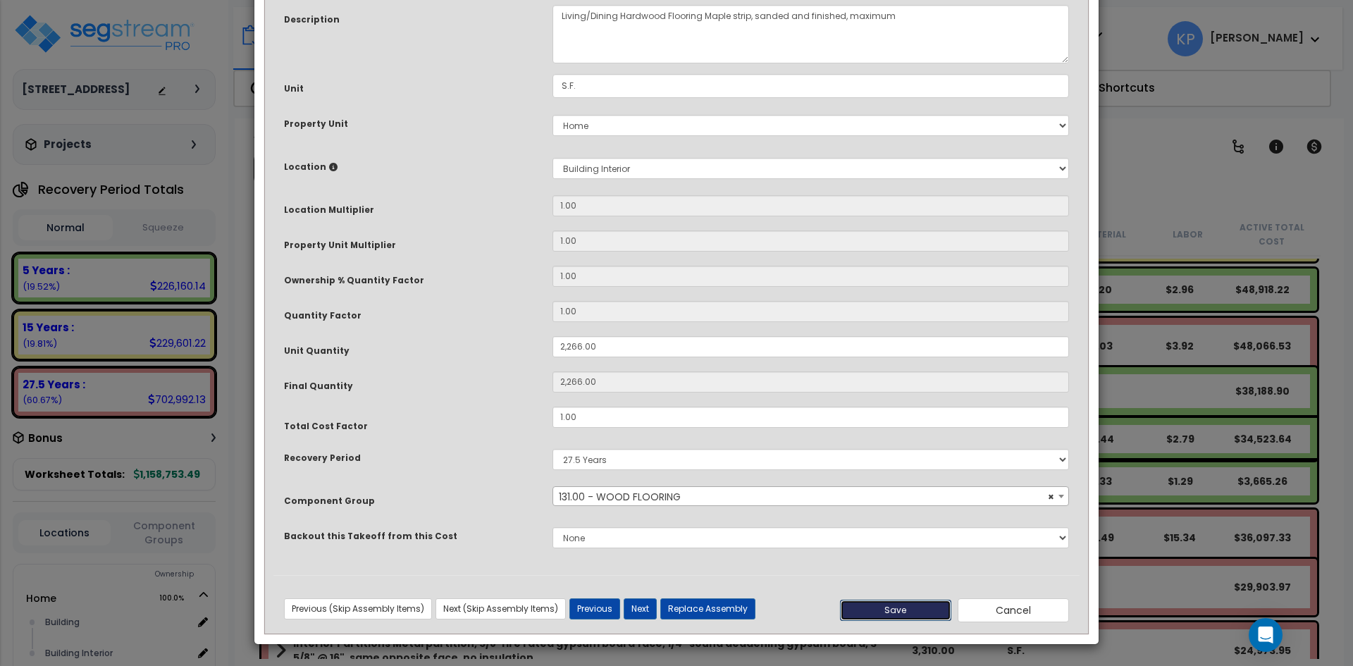
type input "2266.00"
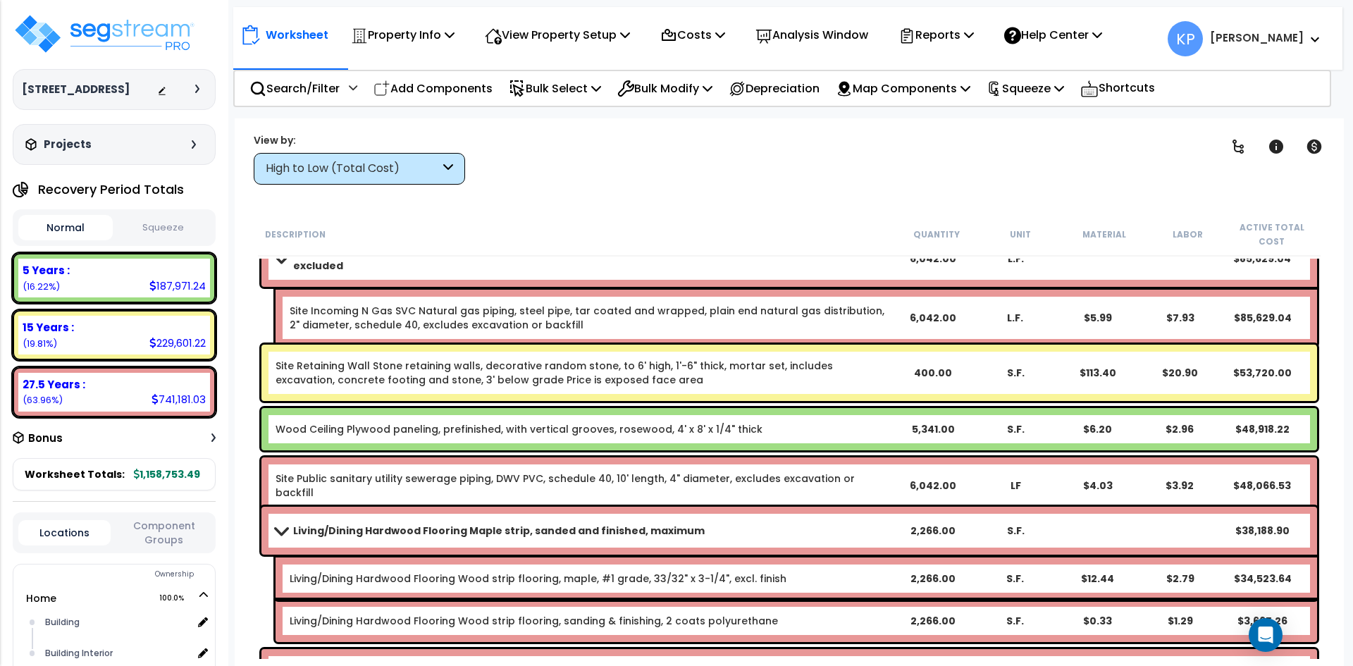
scroll to position [423, 0]
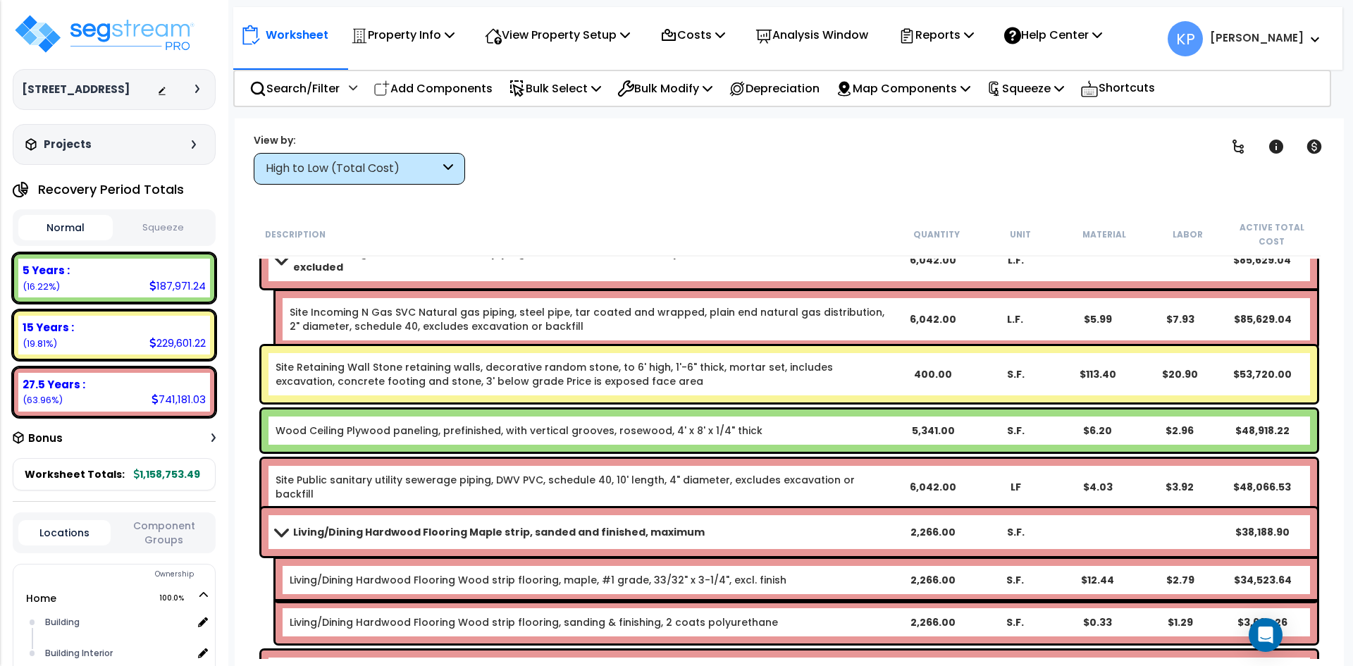
click at [660, 432] on link "Wood Ceiling Plywood paneling, prefinished, with vertical grooves, rosewood, 4'…" at bounding box center [519, 431] width 487 height 14
click at [661, 431] on link "Wood Ceiling Plywood paneling, prefinished, with vertical grooves, rosewood, 4'…" at bounding box center [519, 431] width 487 height 14
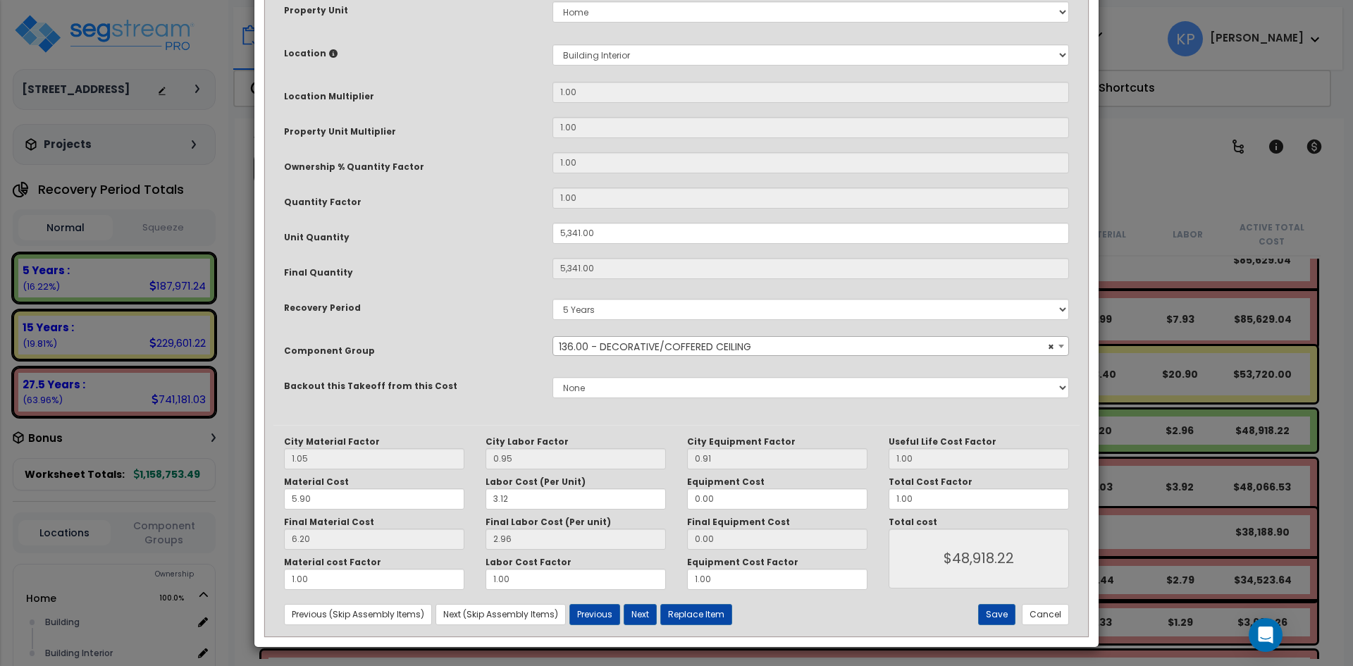
scroll to position [241, 0]
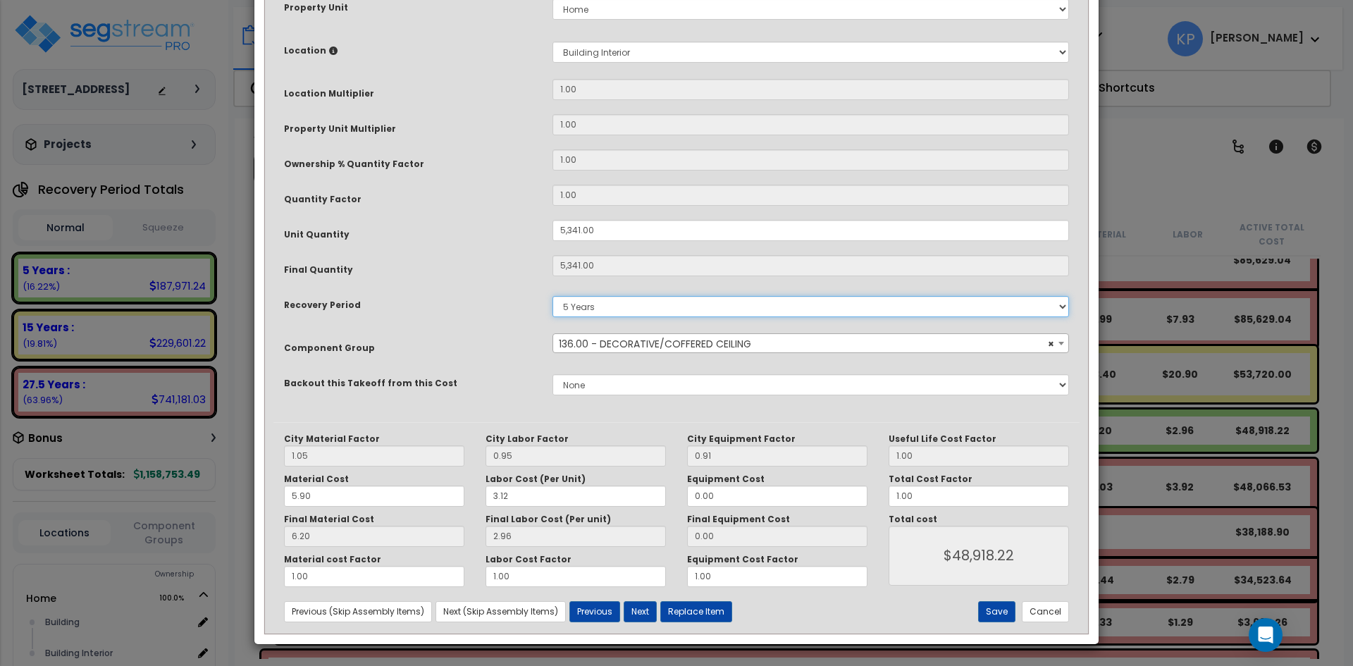
click at [623, 307] on select "5 Years 7 Years 15 Years 39 Years 27.5 Years" at bounding box center [811, 306] width 517 height 21
select select "39Y"
click at [553, 296] on select "5 Years 7 Years 15 Years 39 Years 27.5 Years" at bounding box center [811, 306] width 517 height 21
click at [991, 611] on button "Save" at bounding box center [996, 611] width 37 height 21
type input "5341.00"
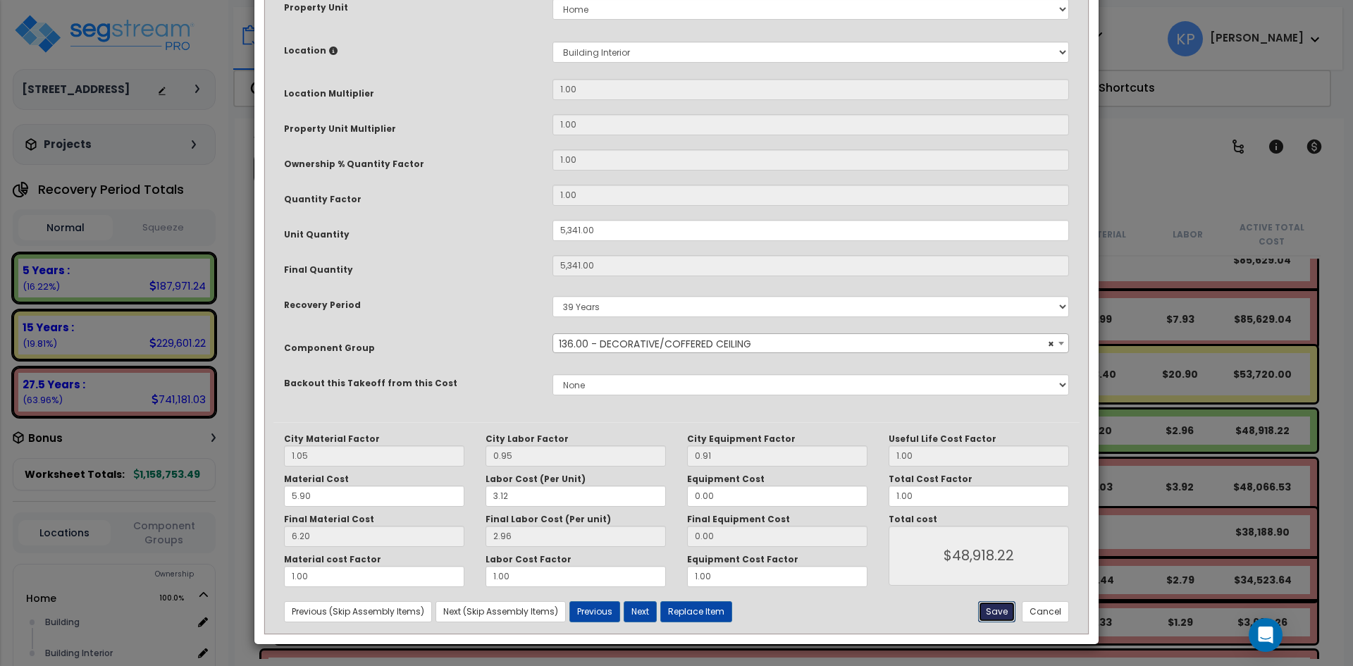
type input "5341.00"
type input "48918.22"
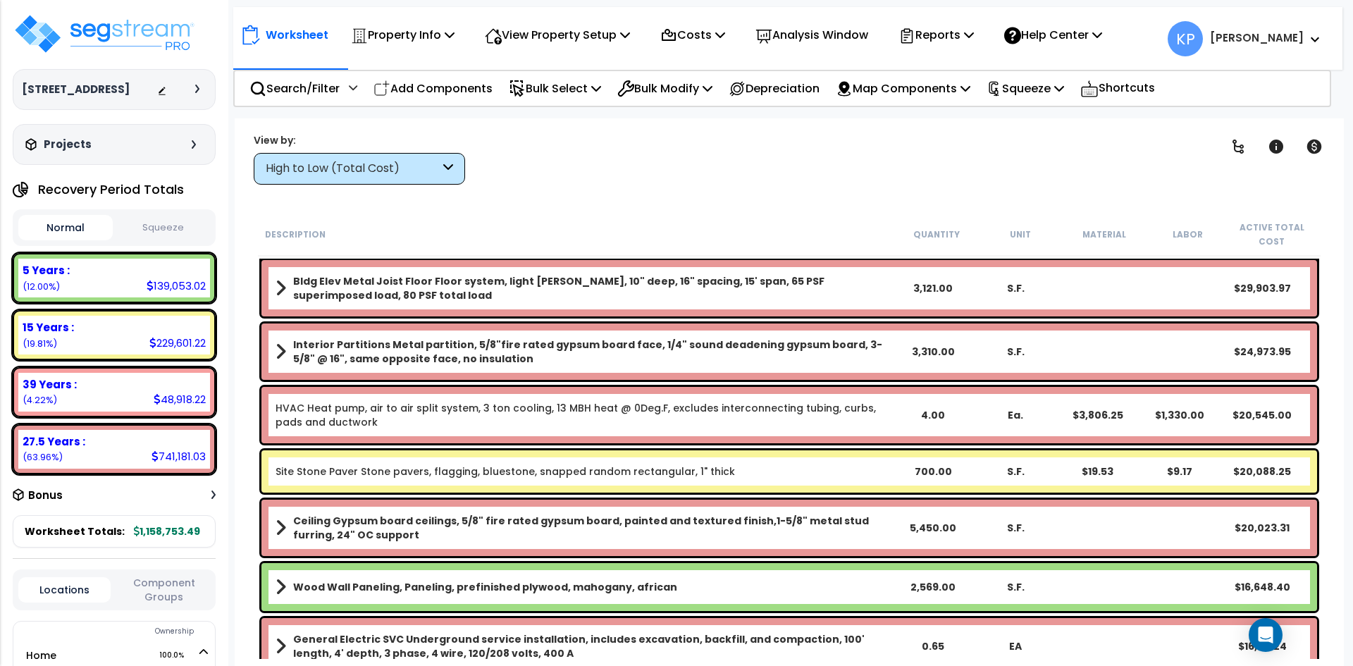
scroll to position [916, 0]
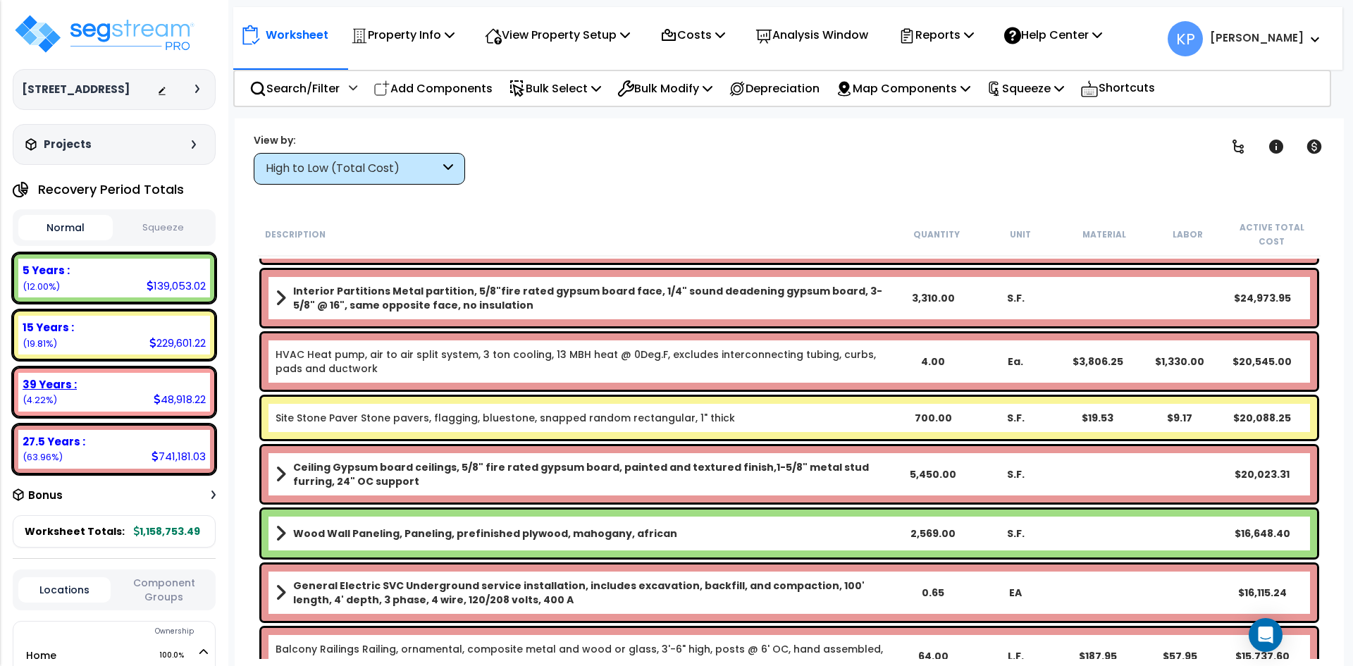
click at [176, 407] on div "48,918.22" at bounding box center [180, 399] width 52 height 15
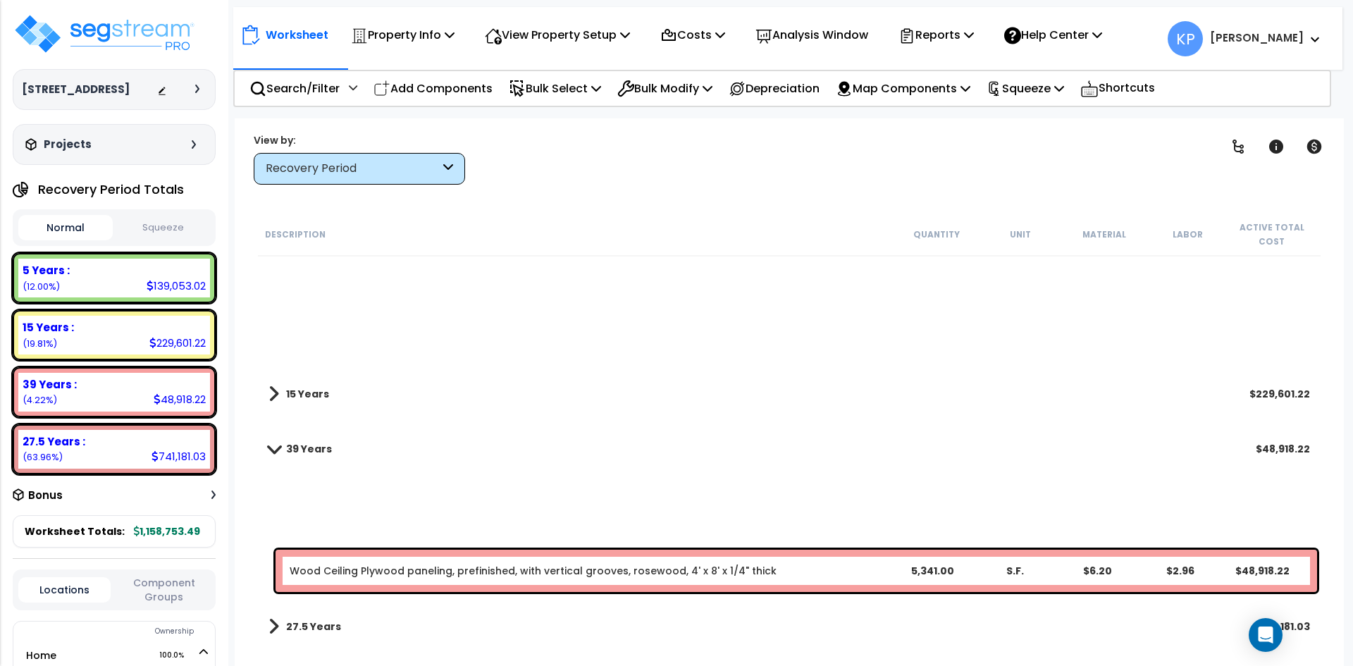
click at [825, 564] on div "Wood Ceiling Plywood paneling, prefinished, with vertical grooves, rosewood, 4'…" at bounding box center [590, 571] width 601 height 14
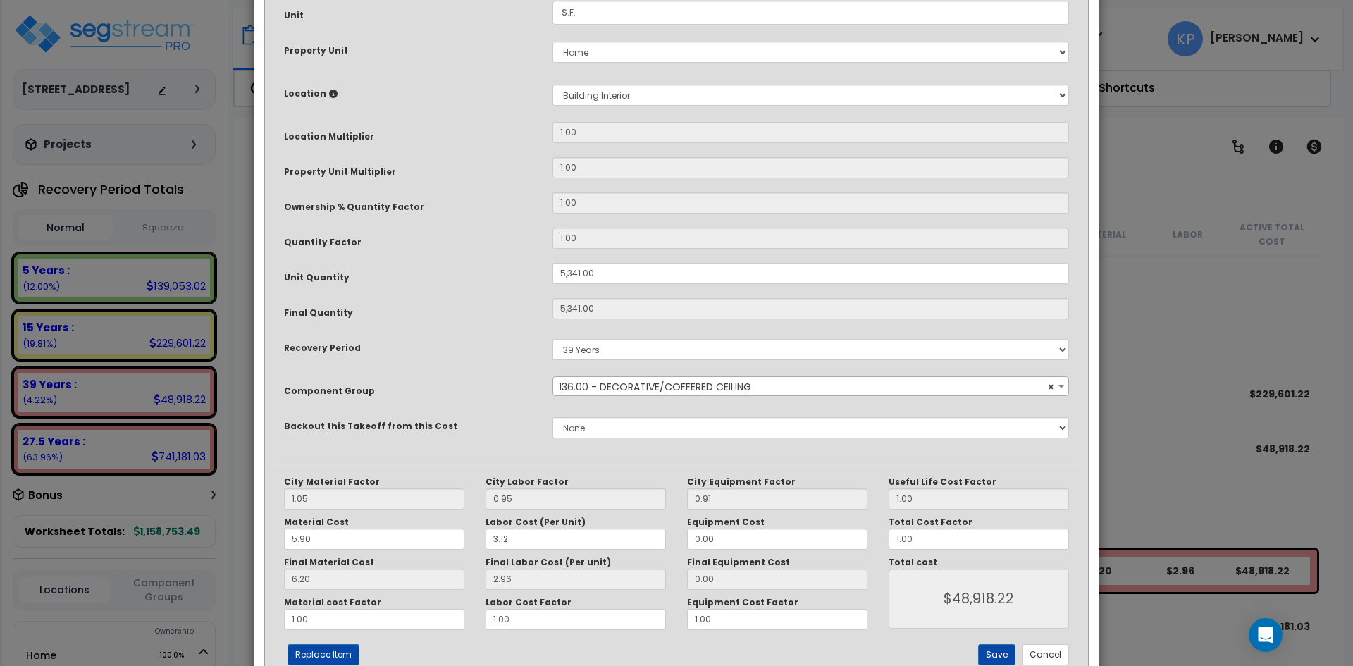
scroll to position [211, 0]
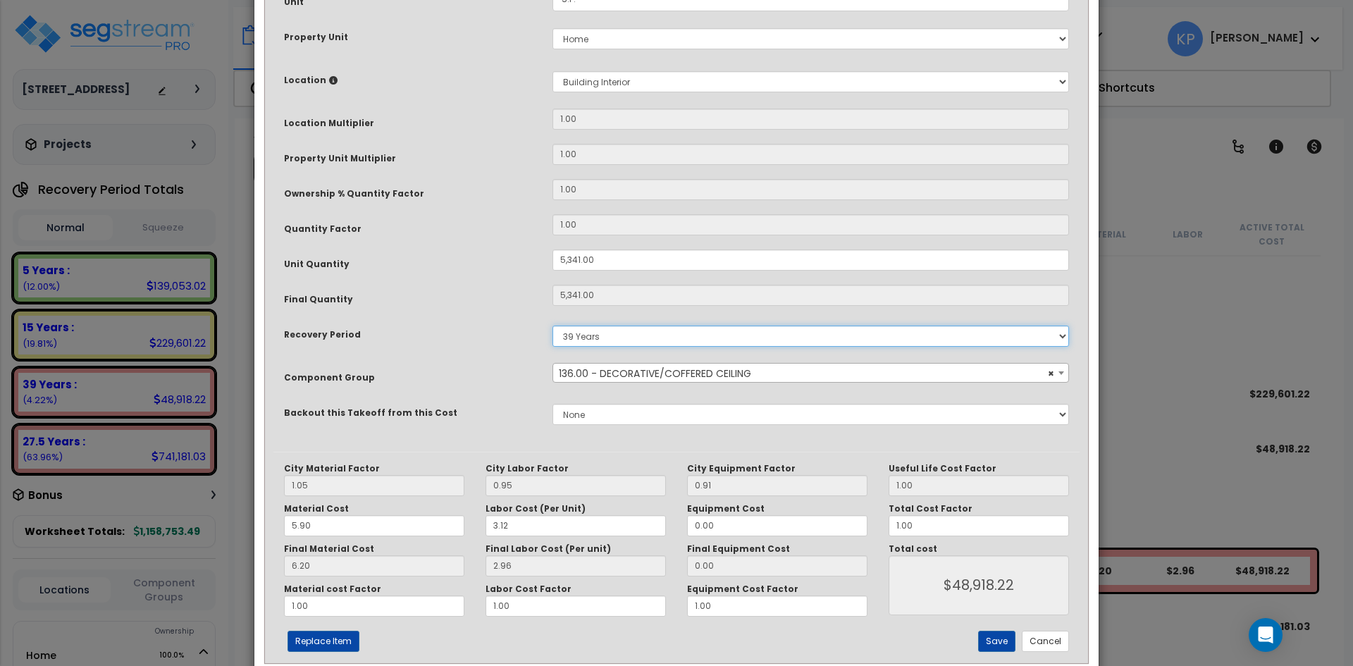
click at [600, 333] on select "5 Years 7 Years 15 Years 39 Years 27.5 Years" at bounding box center [811, 336] width 517 height 21
select select "275Y_1"
click at [553, 326] on select "5 Years 7 Years 15 Years 39 Years 27.5 Years" at bounding box center [811, 336] width 517 height 21
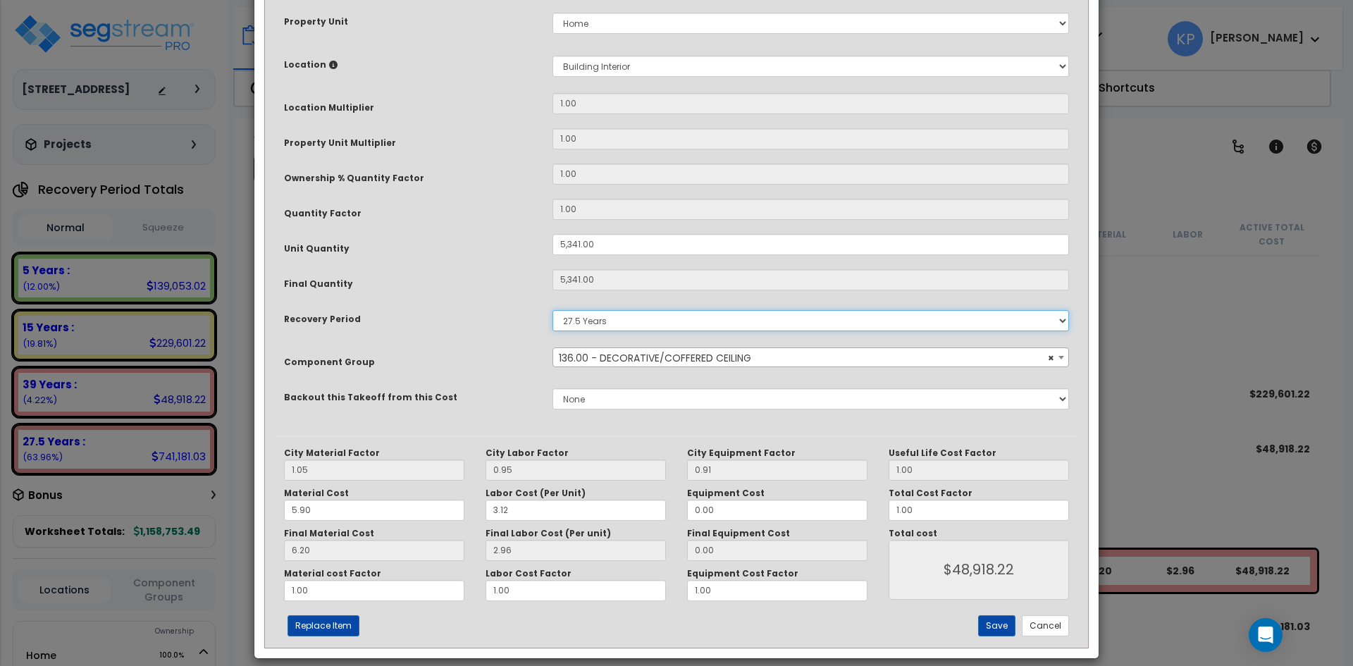
scroll to position [241, 0]
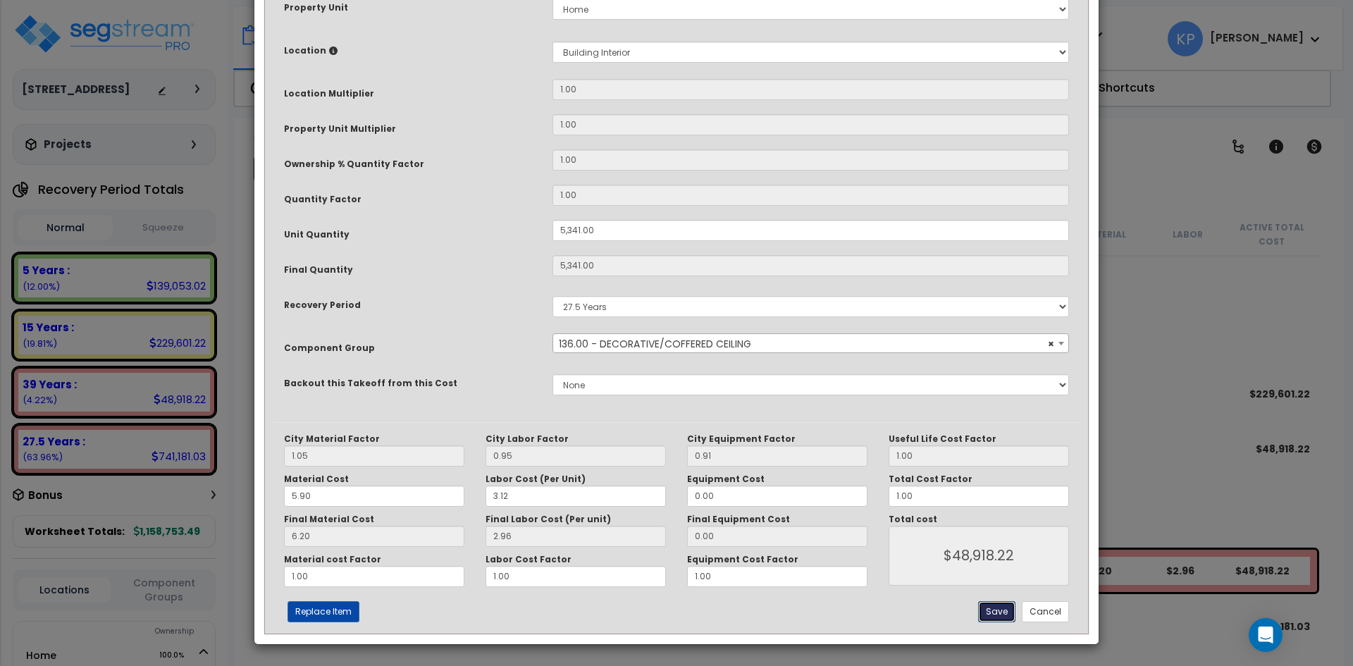
click at [998, 613] on button "Save" at bounding box center [996, 611] width 37 height 21
type input "5341.00"
type input "48918.22"
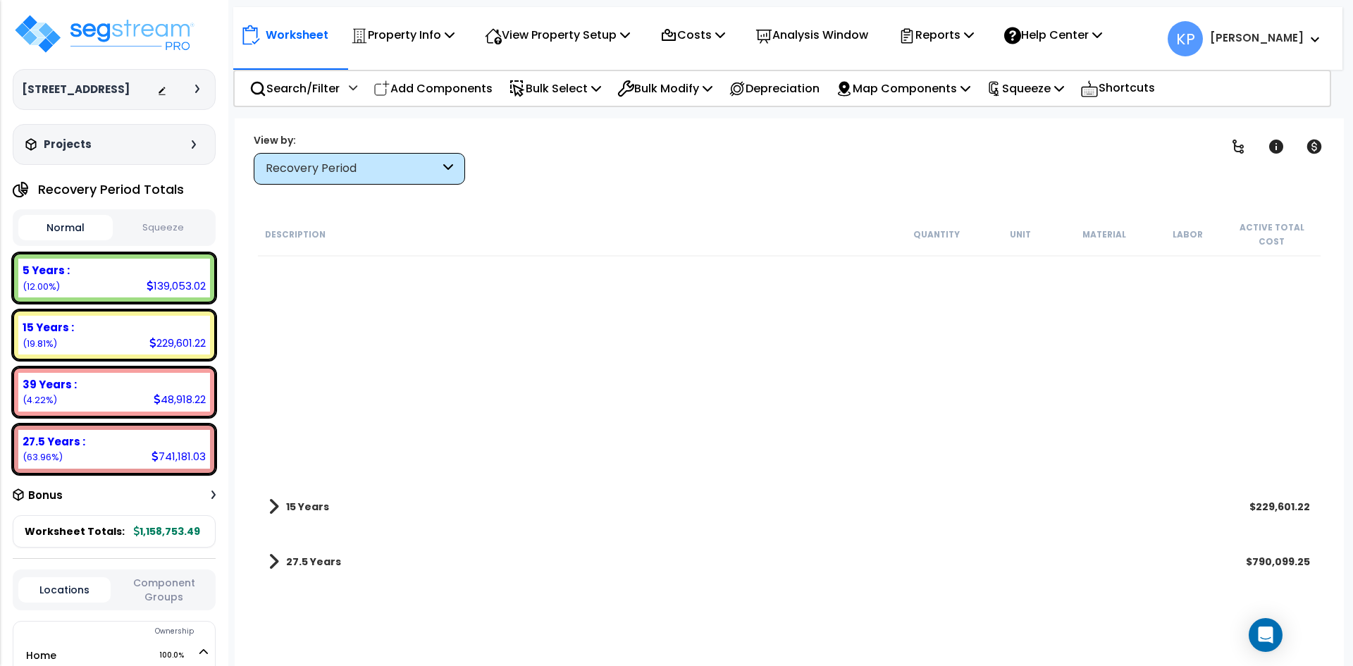
scroll to position [0, 0]
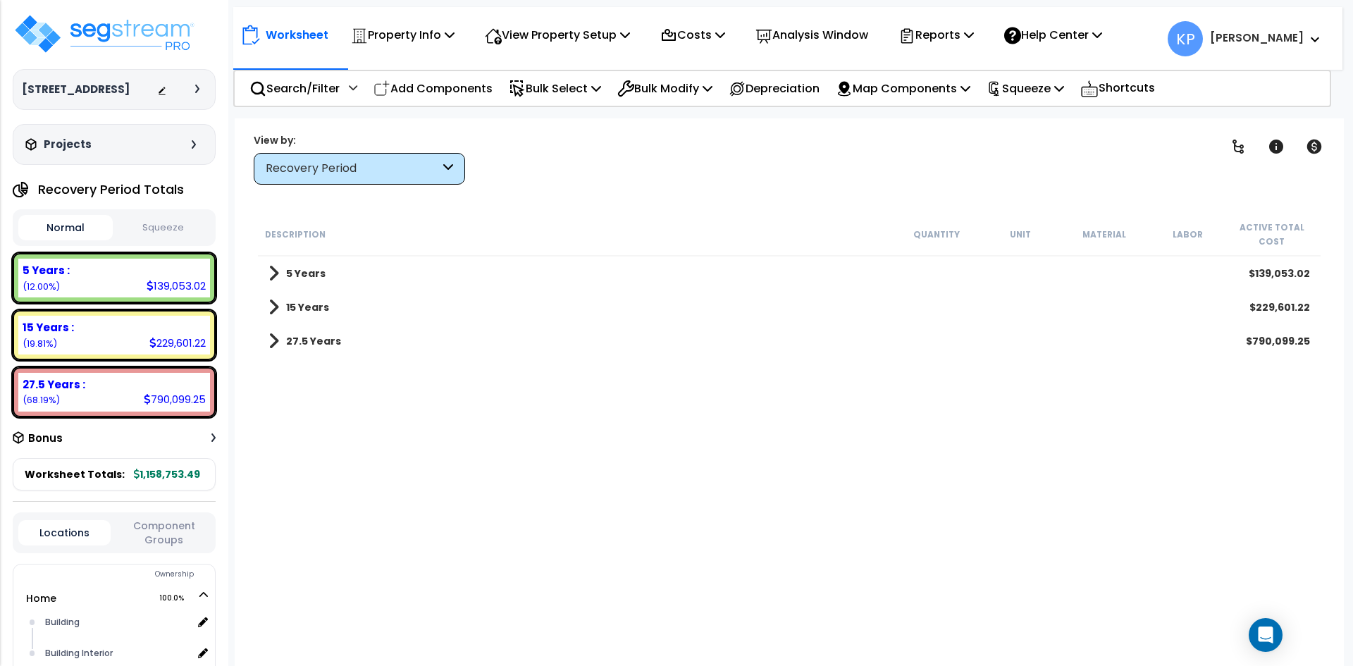
click at [297, 279] on b "5 Years" at bounding box center [305, 273] width 39 height 14
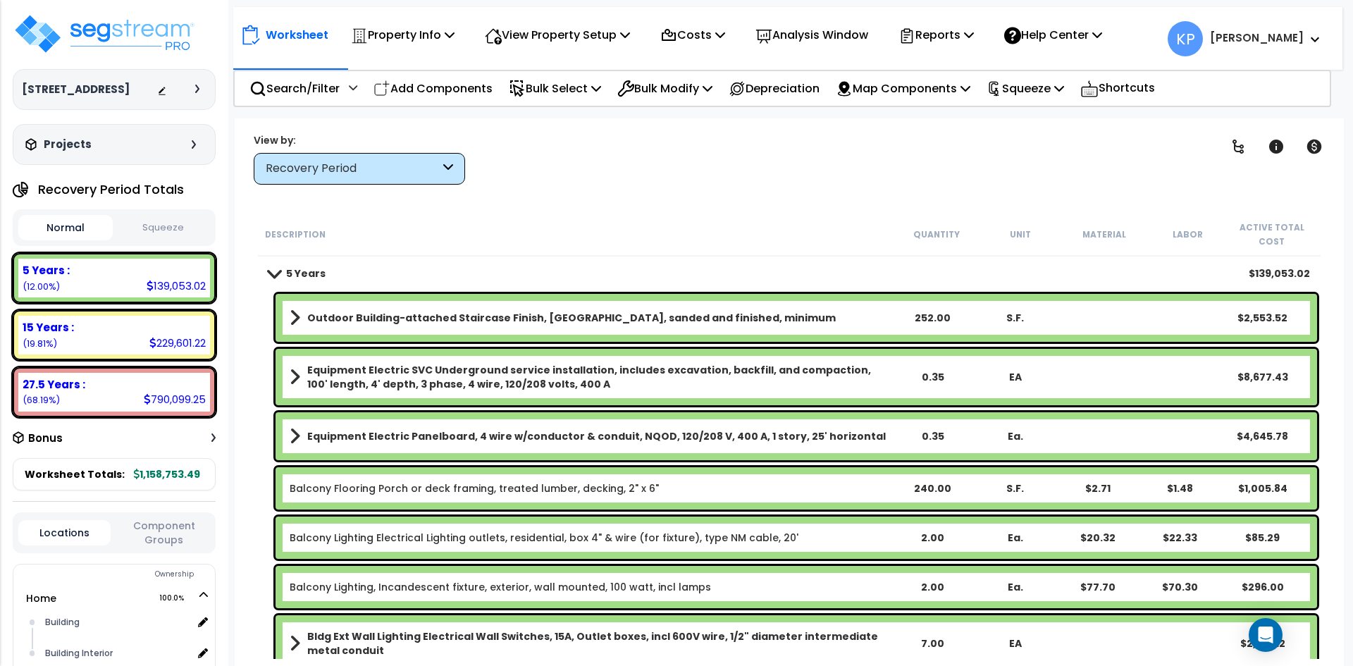
click at [710, 323] on b "Outdoor Building-attached Staircase Finish, [GEOGRAPHIC_DATA], sanded and finis…" at bounding box center [571, 318] width 529 height 14
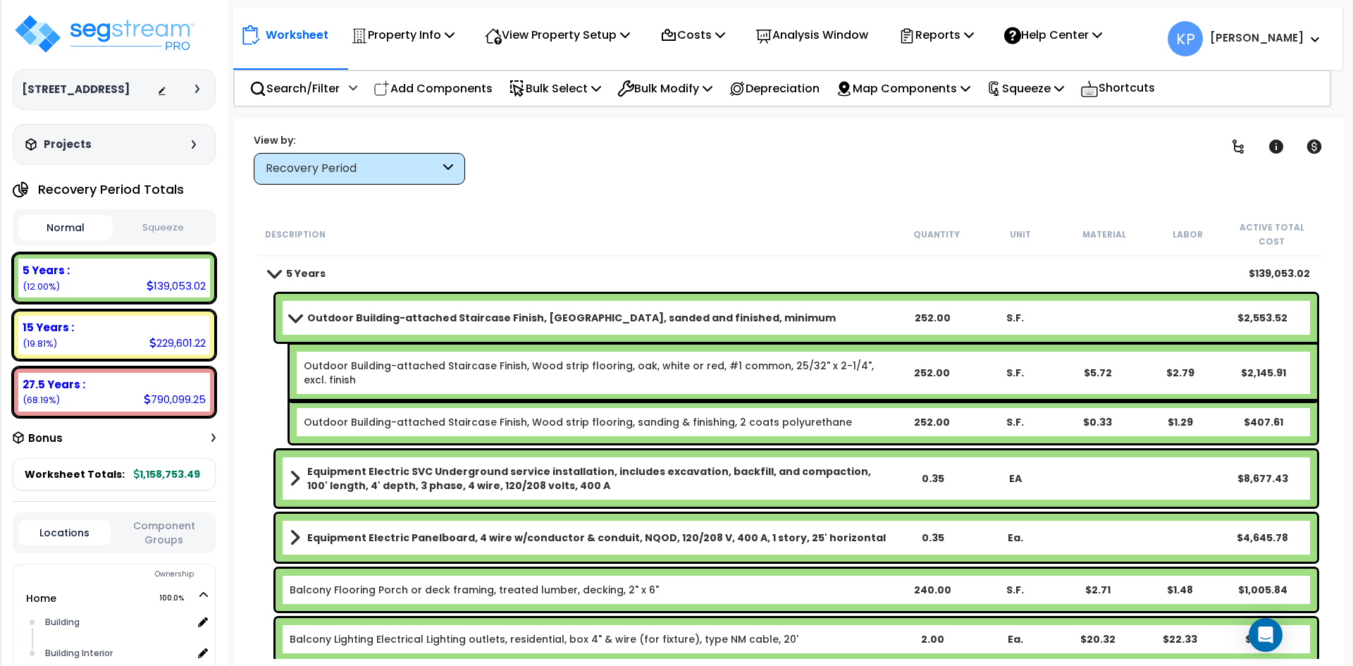
click at [710, 323] on b "Outdoor Building-attached Staircase Finish, [GEOGRAPHIC_DATA], sanded and finis…" at bounding box center [571, 318] width 529 height 14
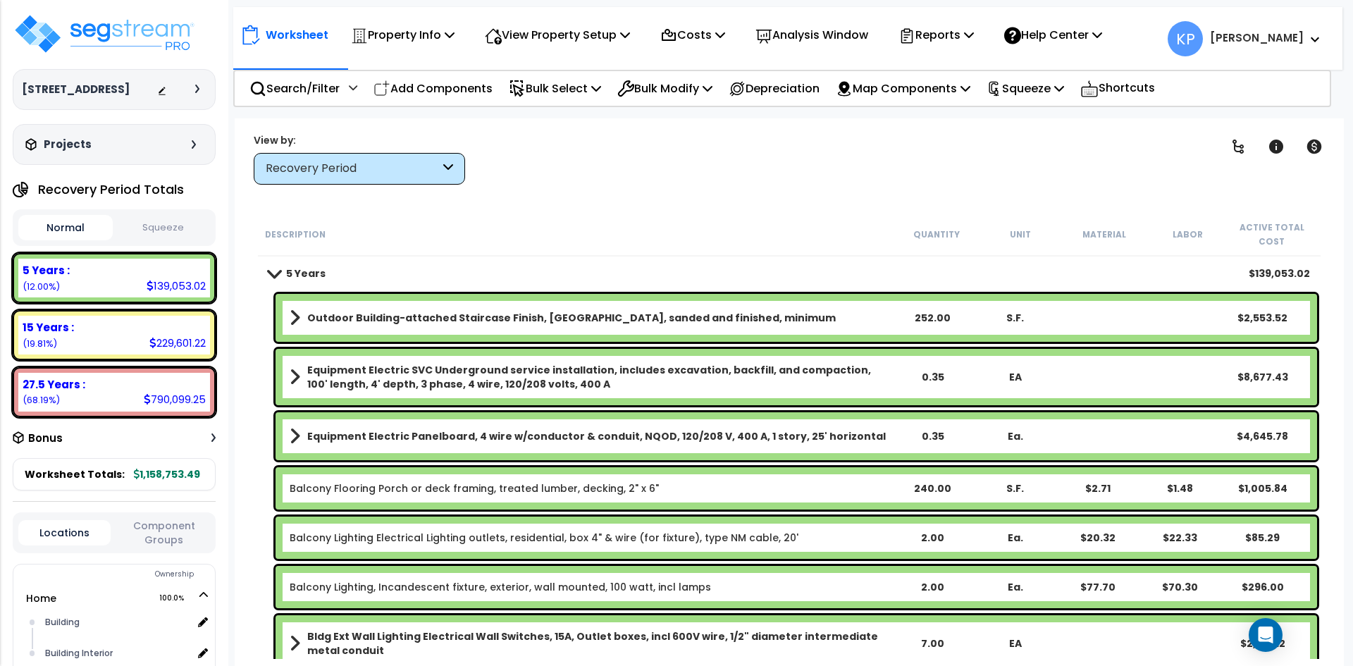
click at [710, 323] on b "Outdoor Building-attached Staircase Finish, [GEOGRAPHIC_DATA], sanded and finis…" at bounding box center [571, 318] width 529 height 14
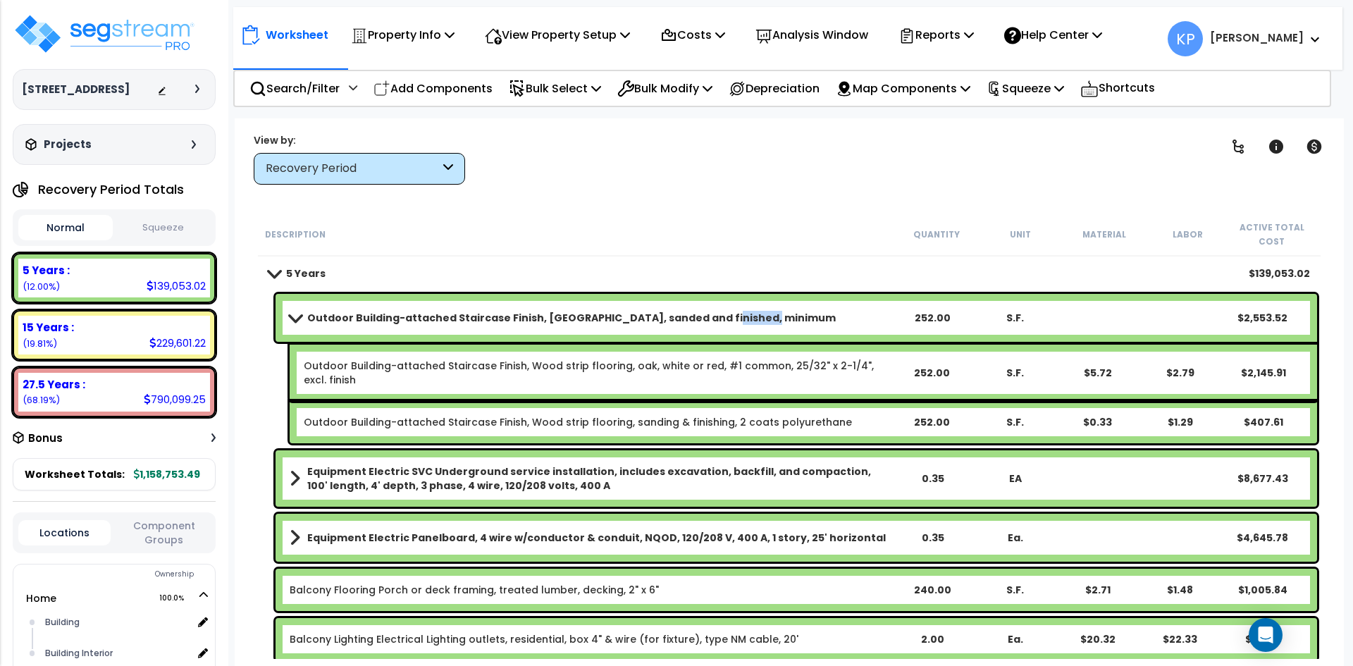
click at [710, 323] on b "Outdoor Building-attached Staircase Finish, [GEOGRAPHIC_DATA], sanded and finis…" at bounding box center [571, 318] width 529 height 14
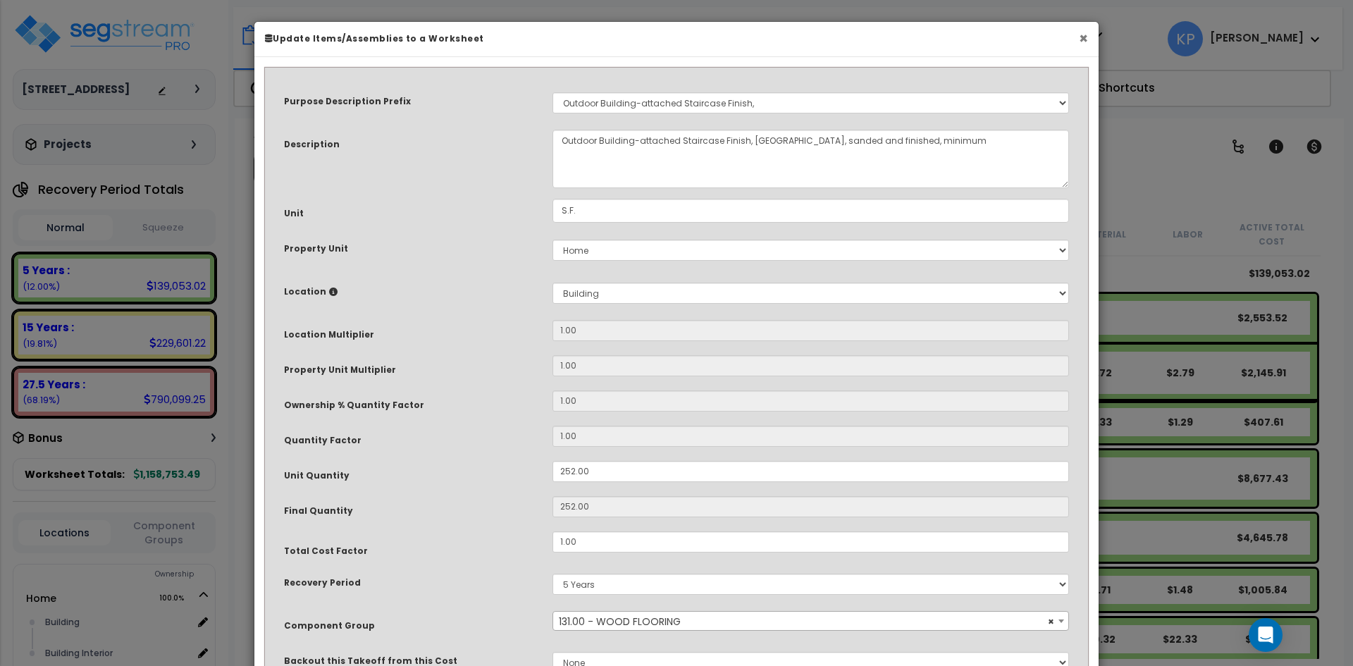
click at [1081, 36] on button "×" at bounding box center [1083, 38] width 9 height 15
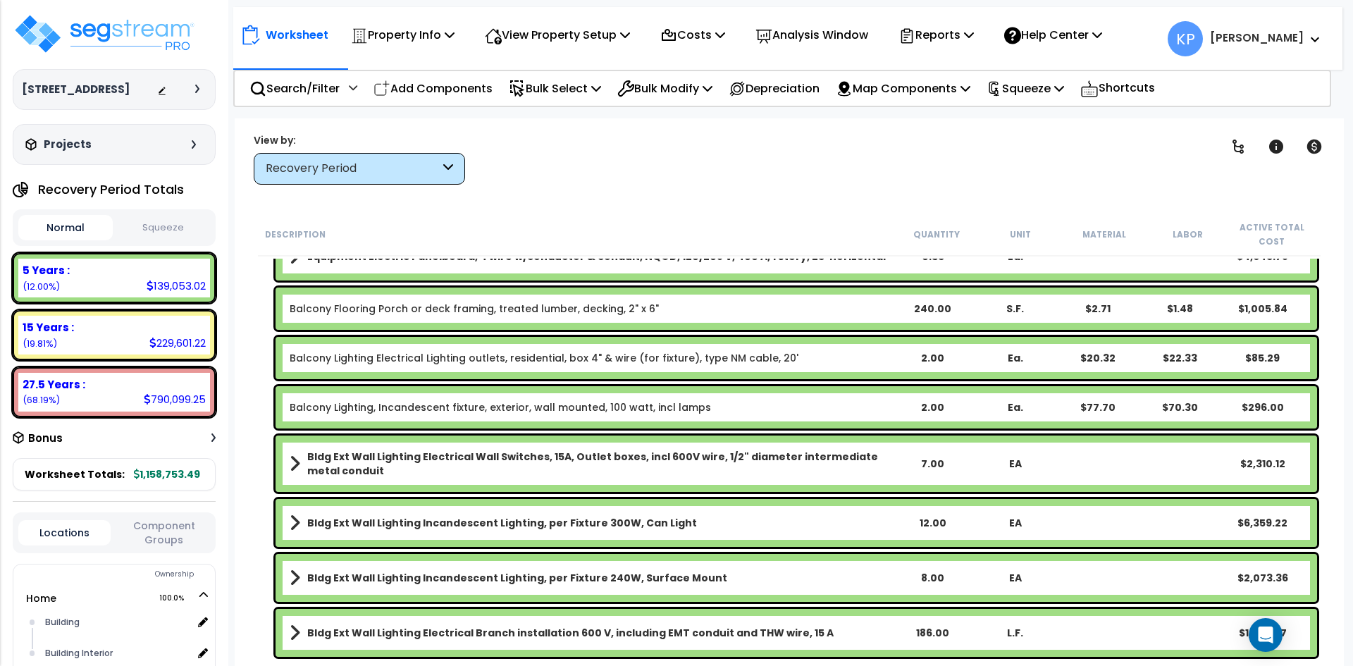
scroll to position [282, 0]
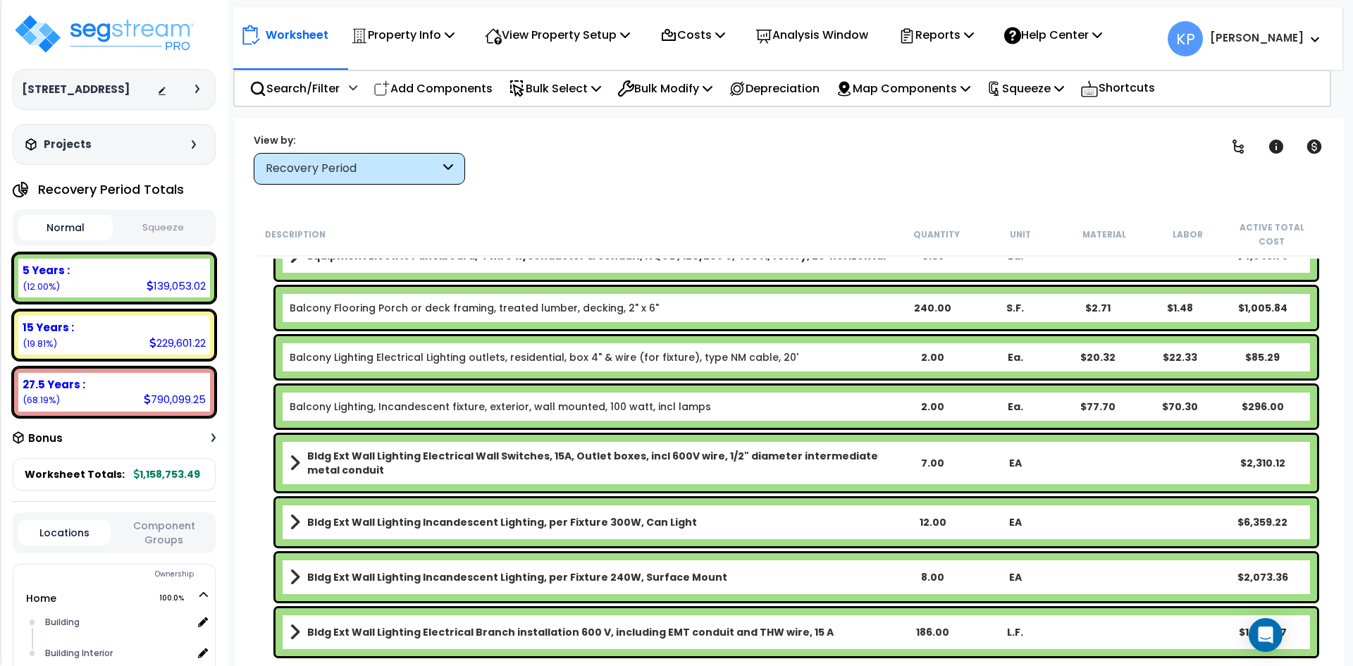
click at [578, 303] on link "Balcony Flooring Porch or deck framing, treated lumber, decking, 2" x 6"" at bounding box center [474, 308] width 369 height 14
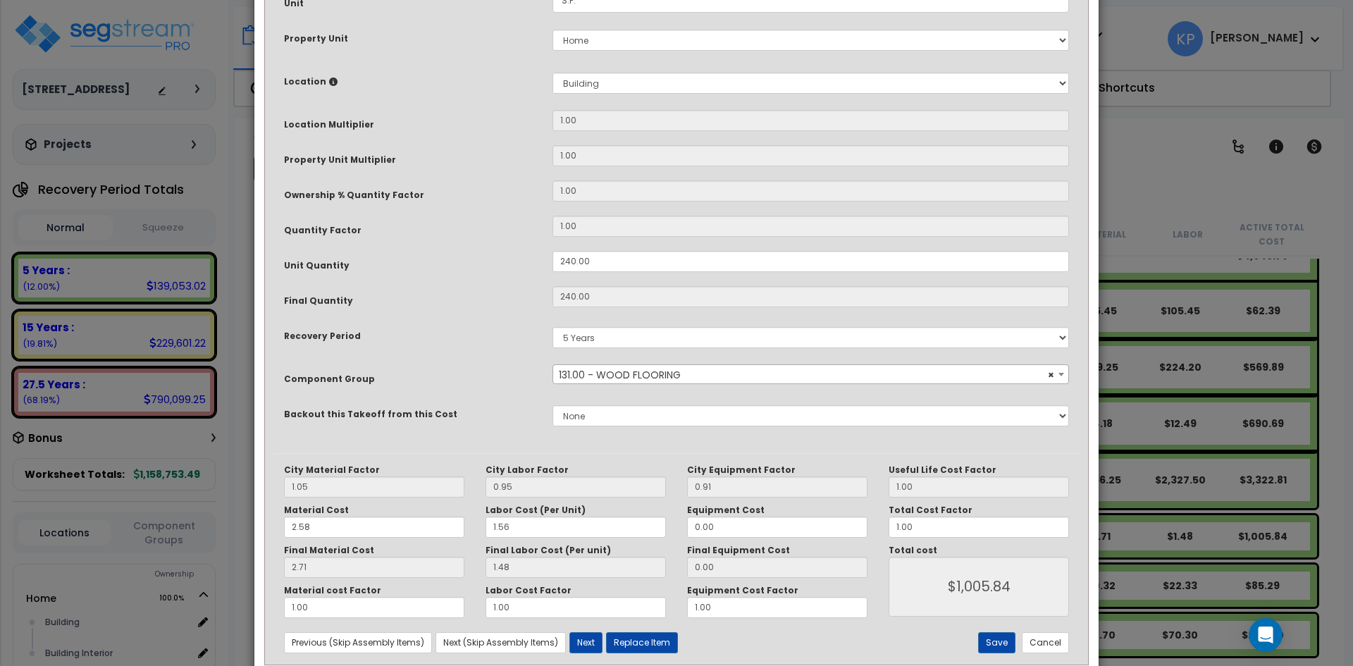
scroll to position [211, 0]
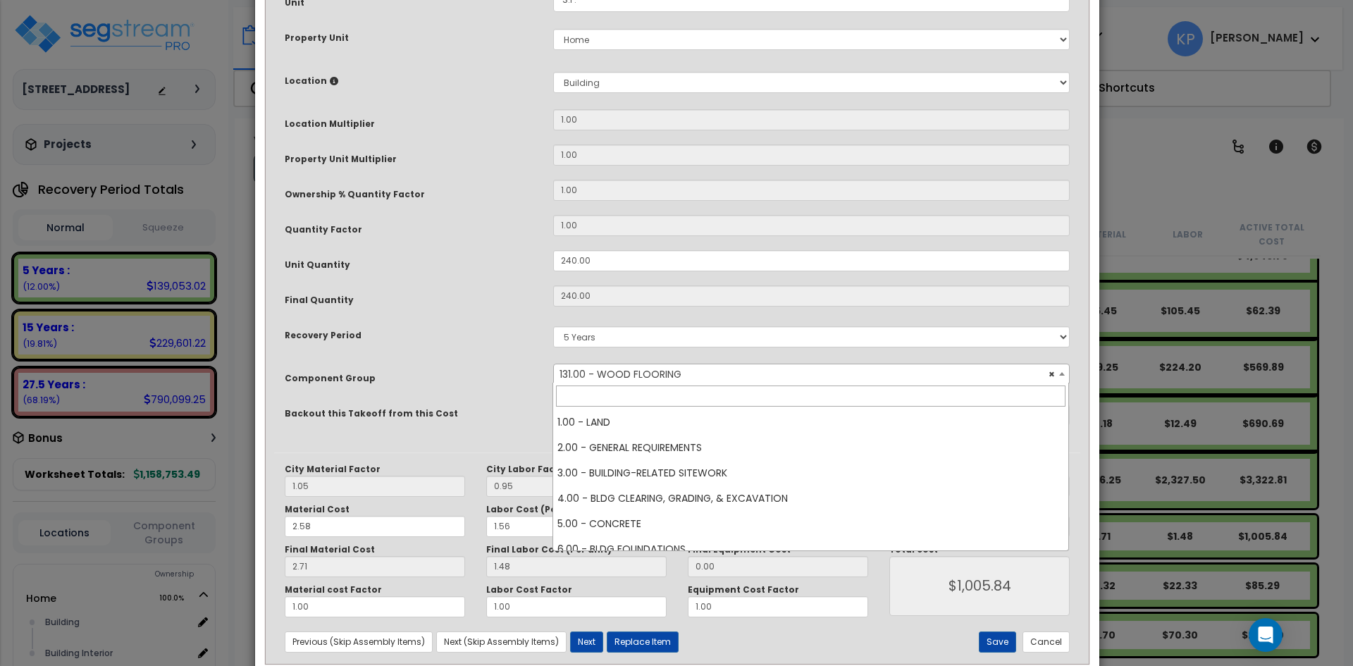
click at [650, 371] on span "× 131.00 - WOOD FLOORING" at bounding box center [811, 374] width 515 height 20
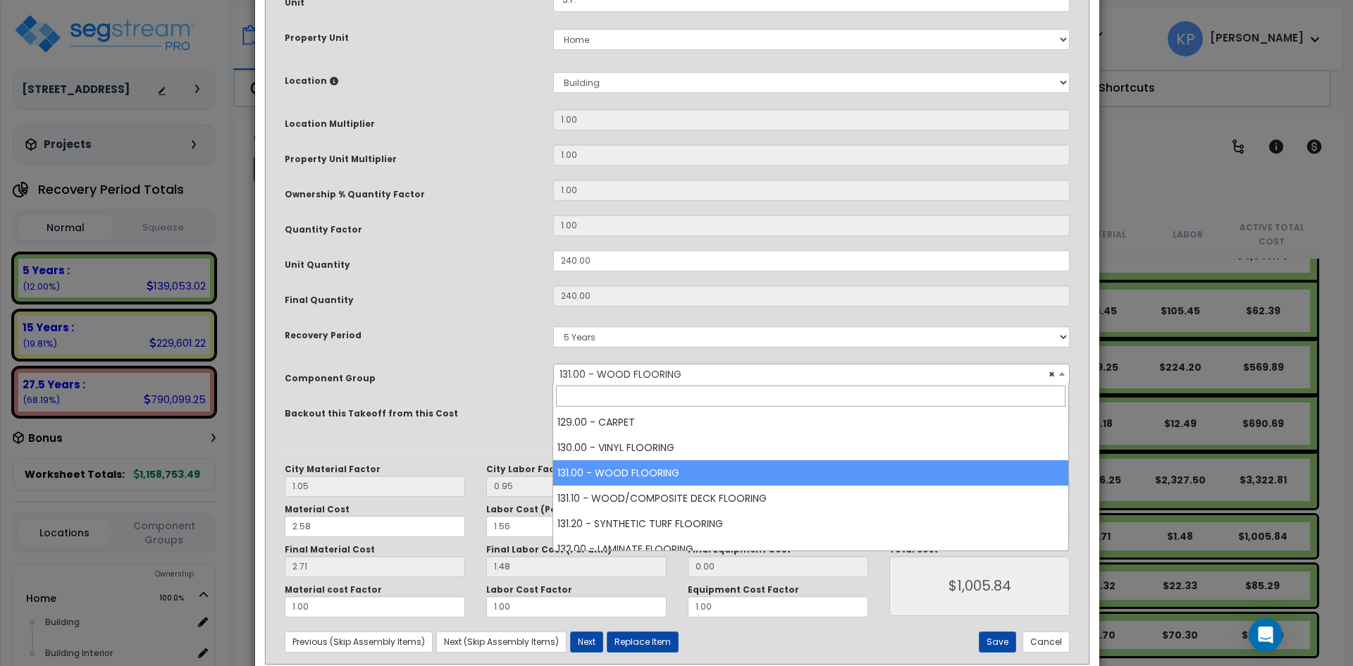
click at [650, 371] on span "× 131.00 - WOOD FLOORING" at bounding box center [811, 374] width 515 height 20
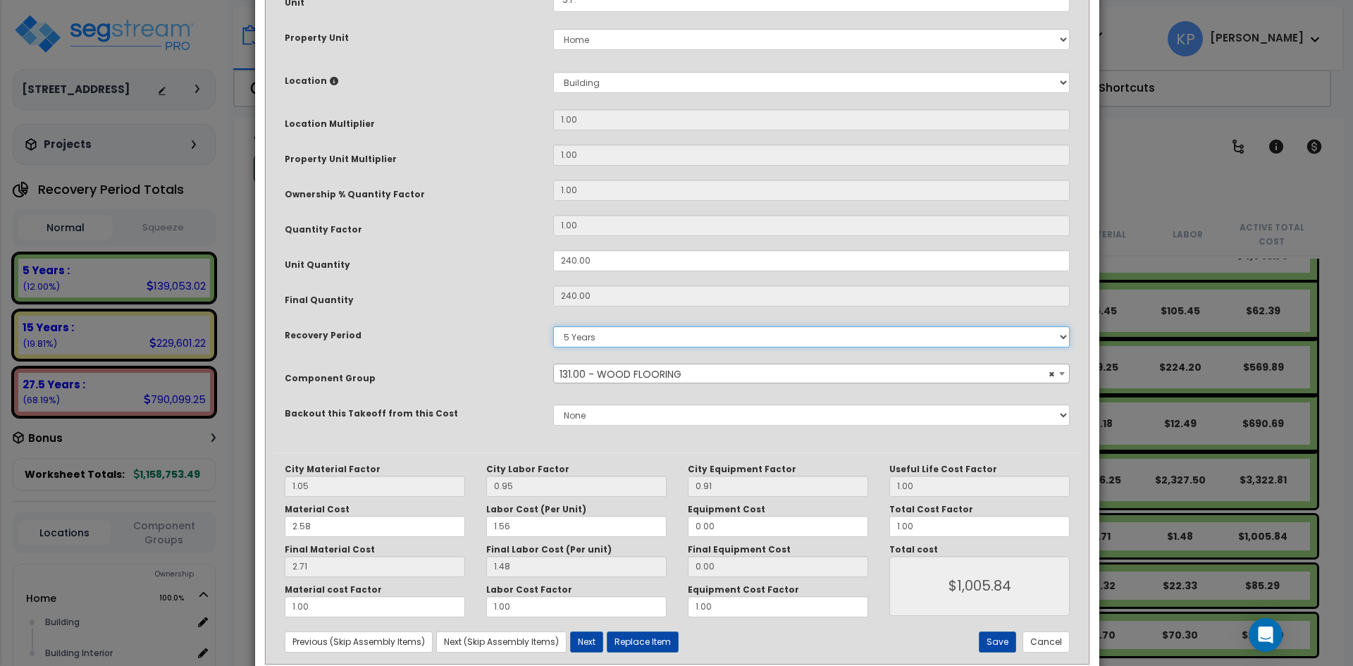
click at [611, 332] on select "5 Years 7 Years 15 Years 39 Years 27.5 Years" at bounding box center [811, 336] width 517 height 21
select select "275Y_1"
click at [553, 326] on select "5 Years 7 Years 15 Years 39 Years 27.5 Years" at bounding box center [811, 336] width 517 height 21
click at [991, 641] on button "Save" at bounding box center [997, 642] width 37 height 21
type input "1005.84"
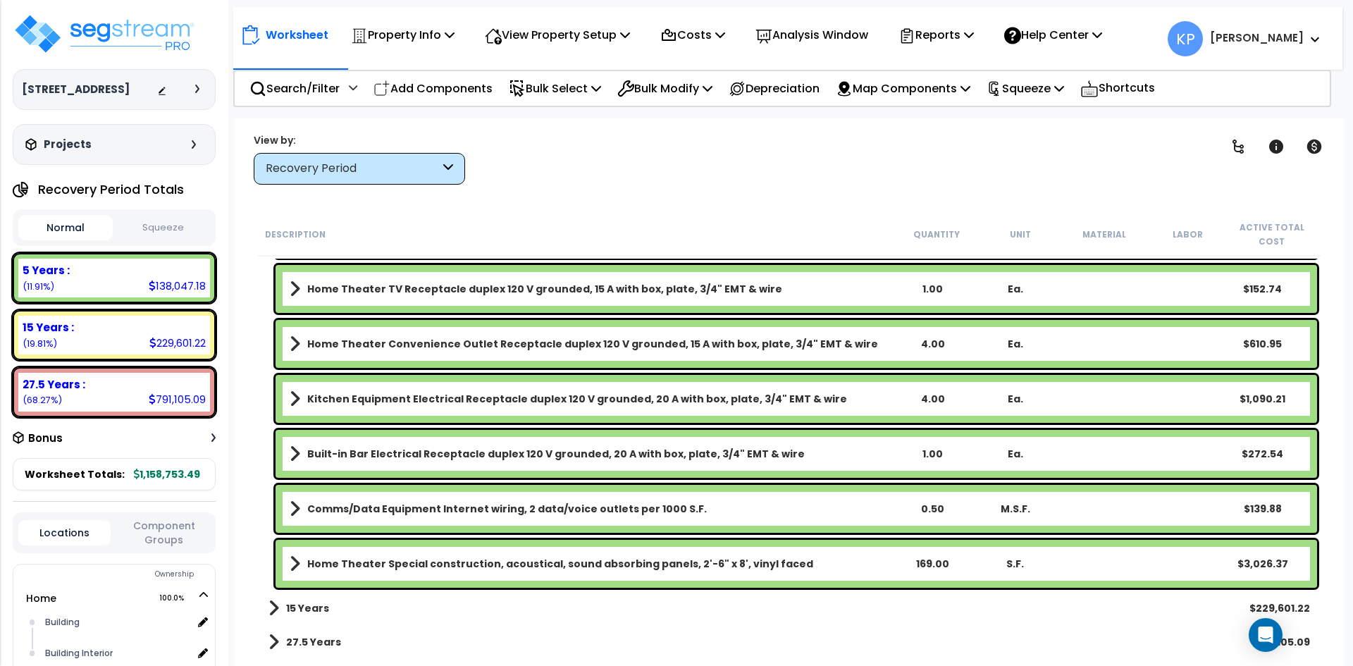
scroll to position [62, 0]
click at [326, 612] on div "15 Years $229,601.22" at bounding box center [789, 608] width 1056 height 34
click at [309, 608] on b "15 Years" at bounding box center [307, 608] width 43 height 14
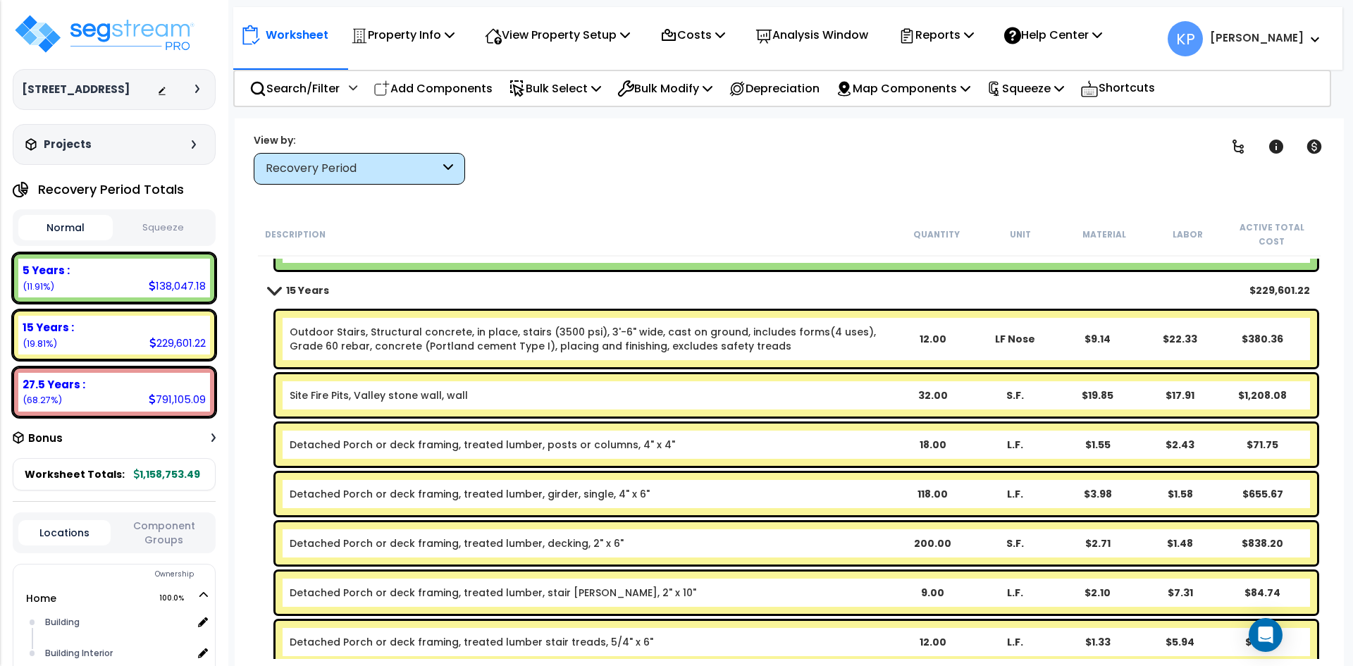
scroll to position [3920, 0]
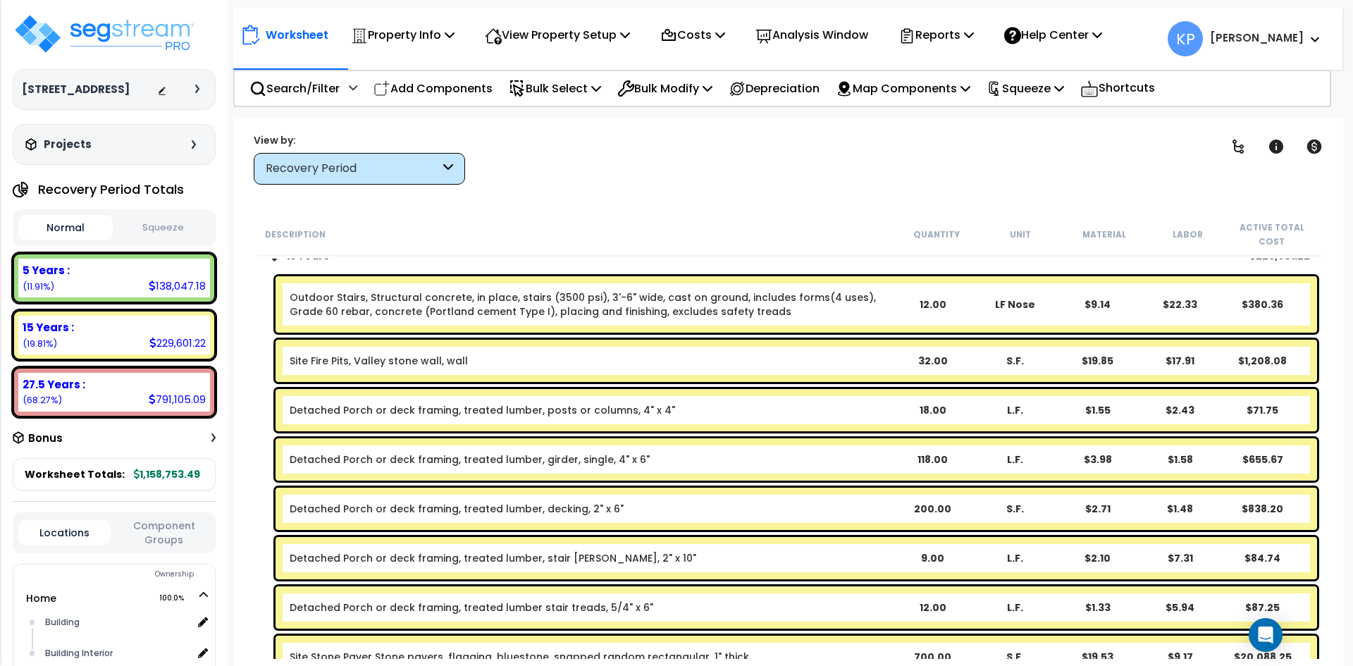
click at [923, 300] on div "12.00" at bounding box center [932, 304] width 81 height 14
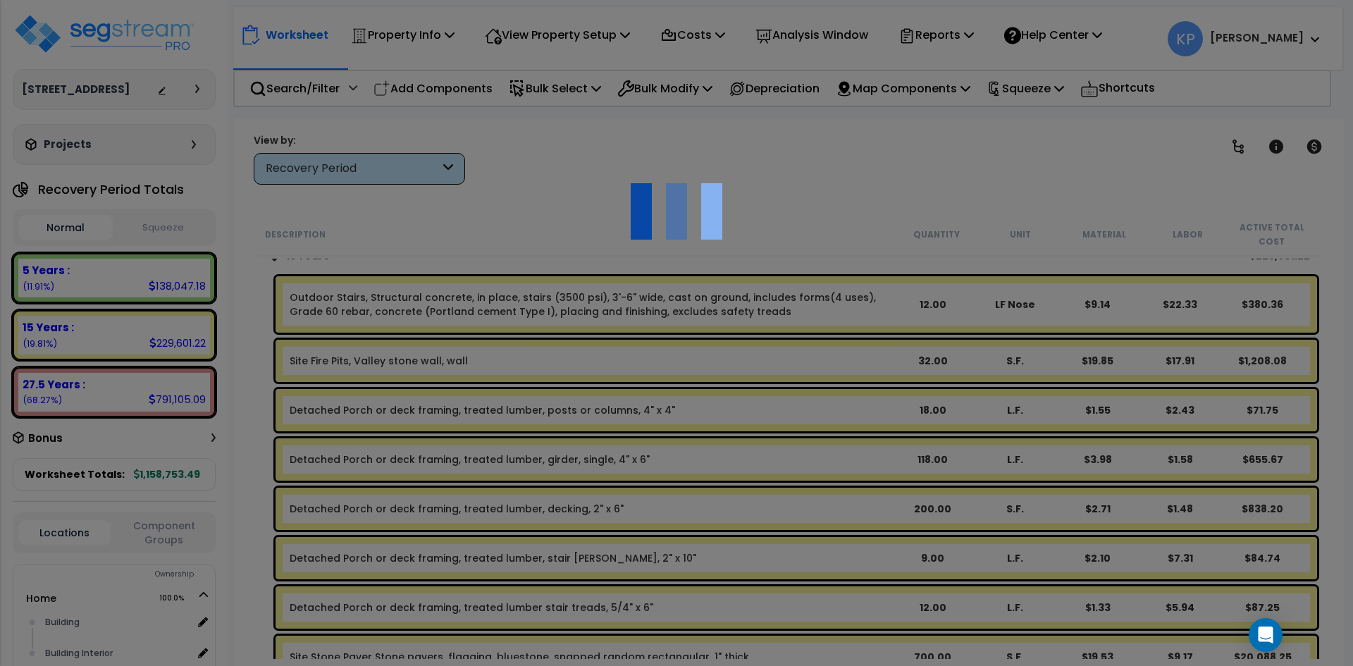
scroll to position [0, 0]
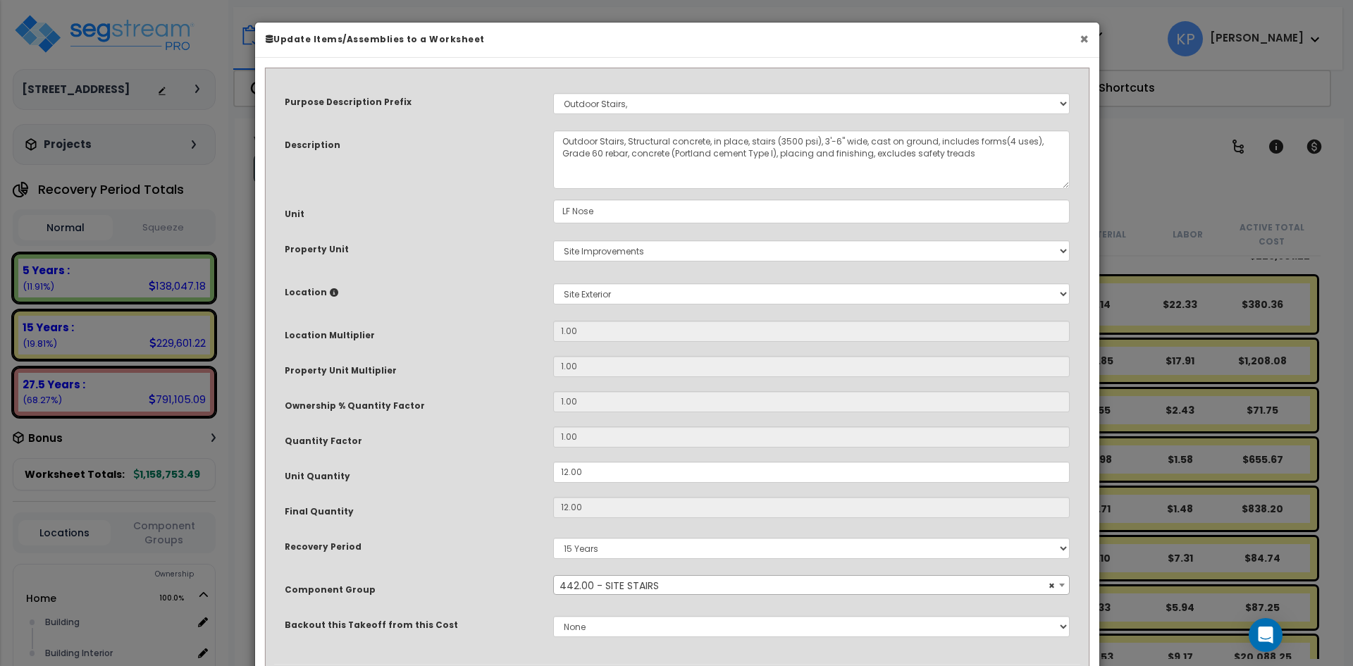
click at [1082, 45] on button "×" at bounding box center [1084, 39] width 9 height 15
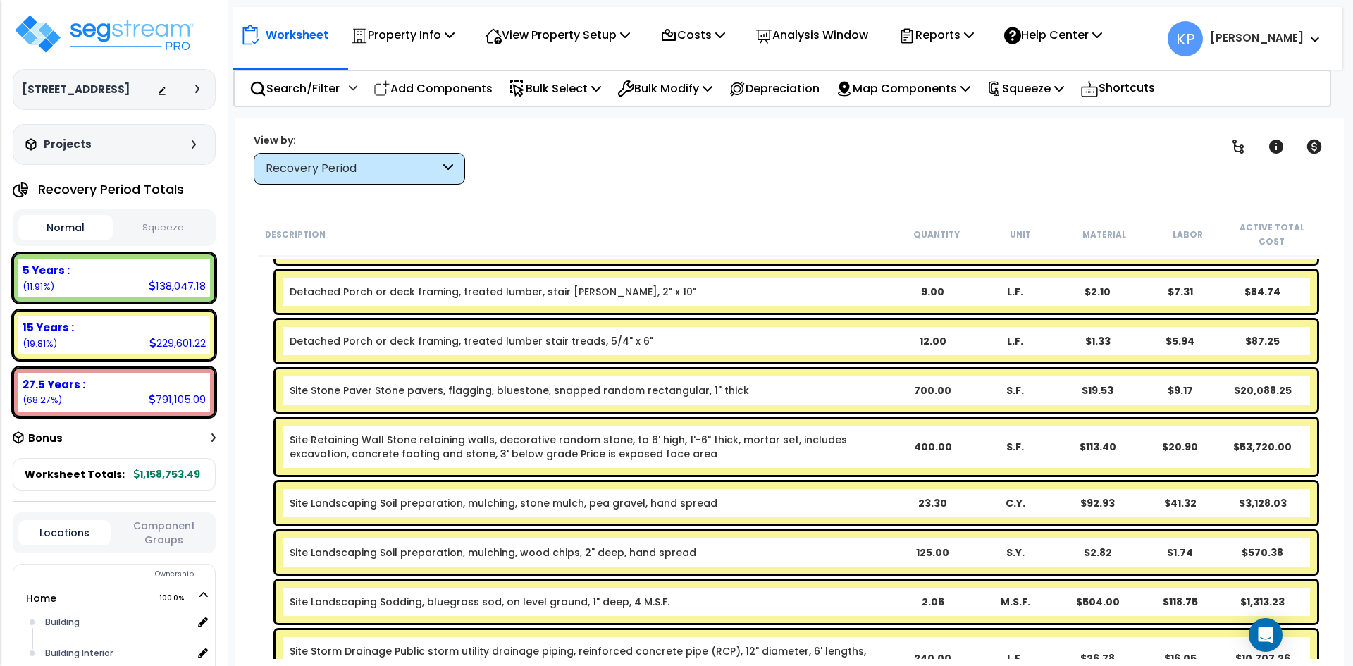
scroll to position [4202, 0]
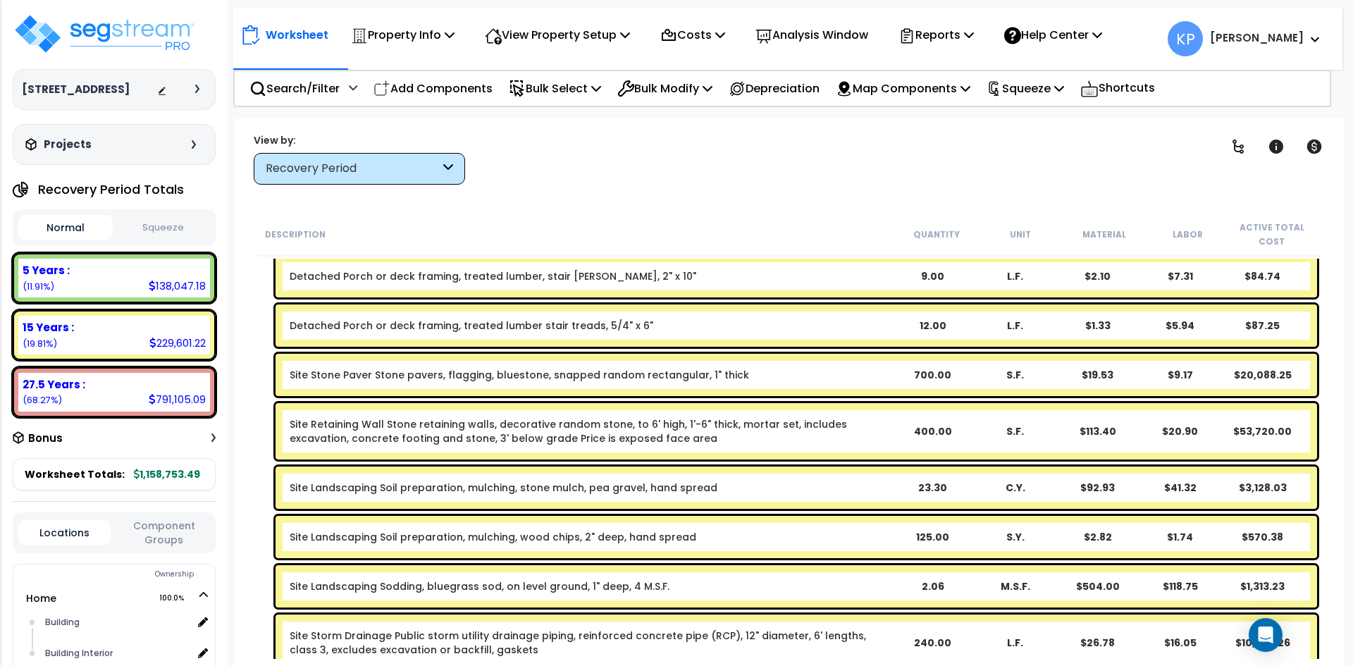
click at [928, 376] on div "700.00" at bounding box center [932, 375] width 81 height 14
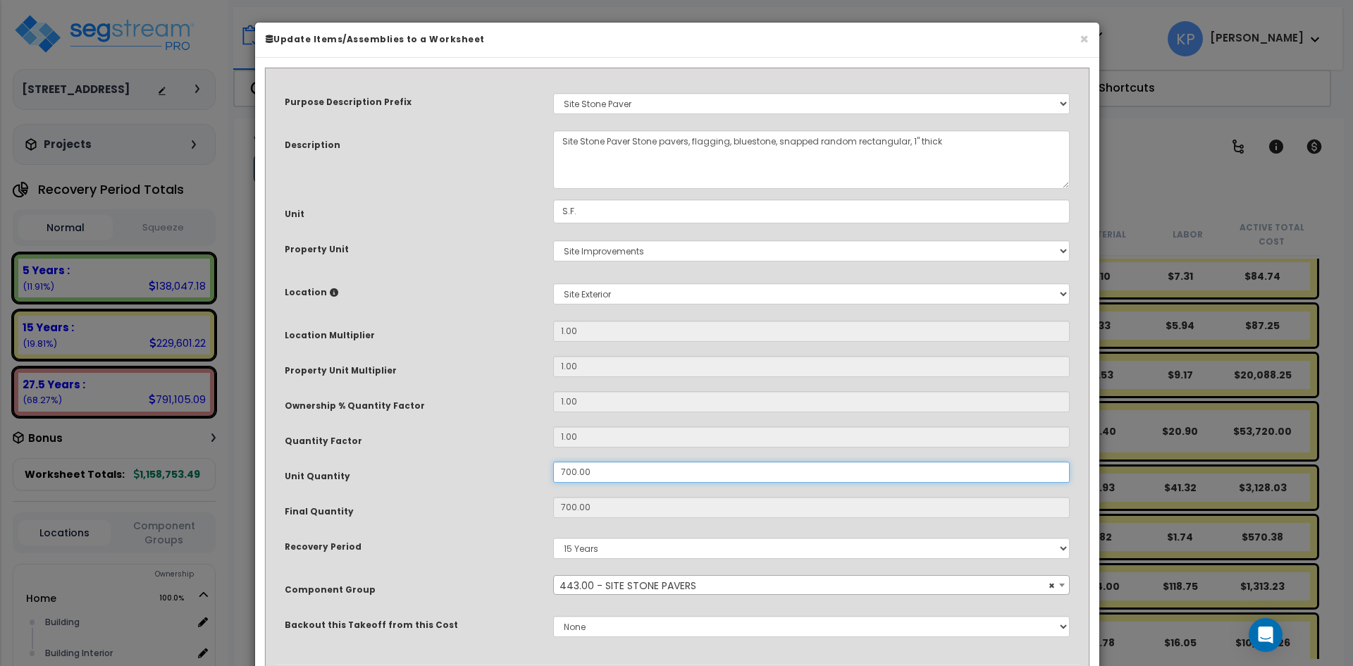
click at [566, 469] on input "700.00" at bounding box center [811, 472] width 517 height 21
type input "00.00"
type input "700"
type input "$20,090.00"
type input "0"
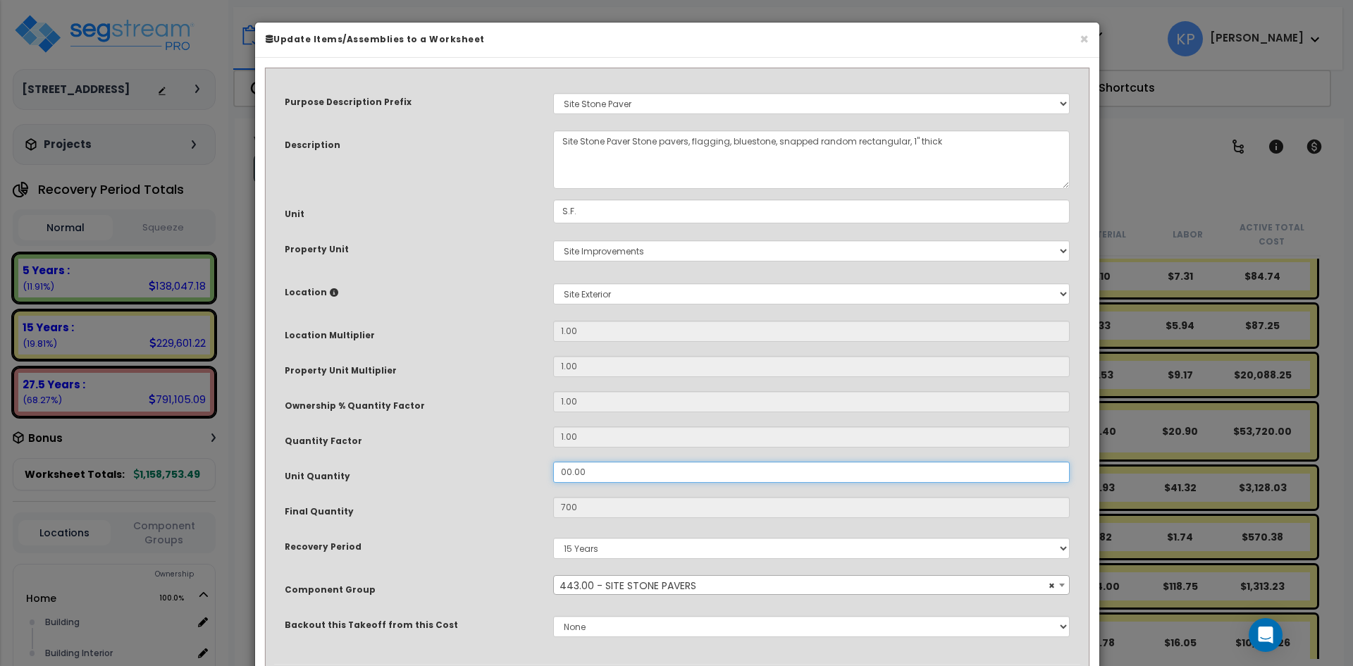
type input "$0.00"
type input "500.00"
type input "500"
type input "$14,350.00"
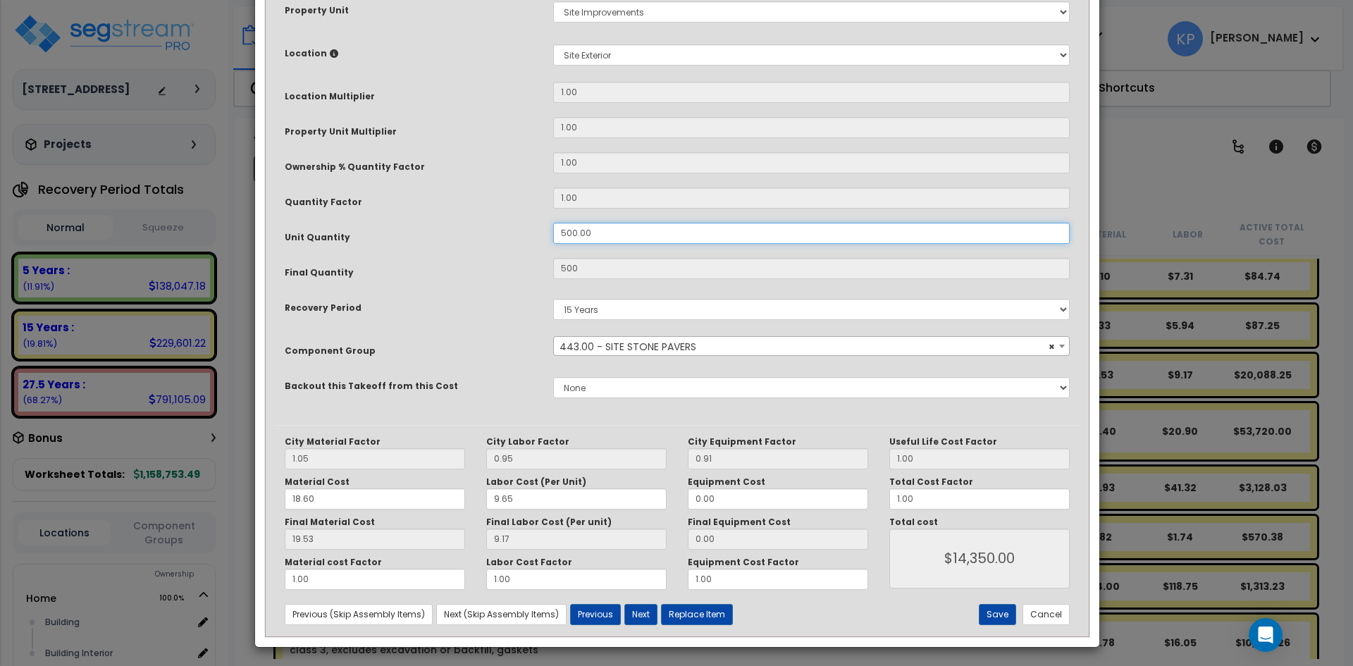
scroll to position [241, 0]
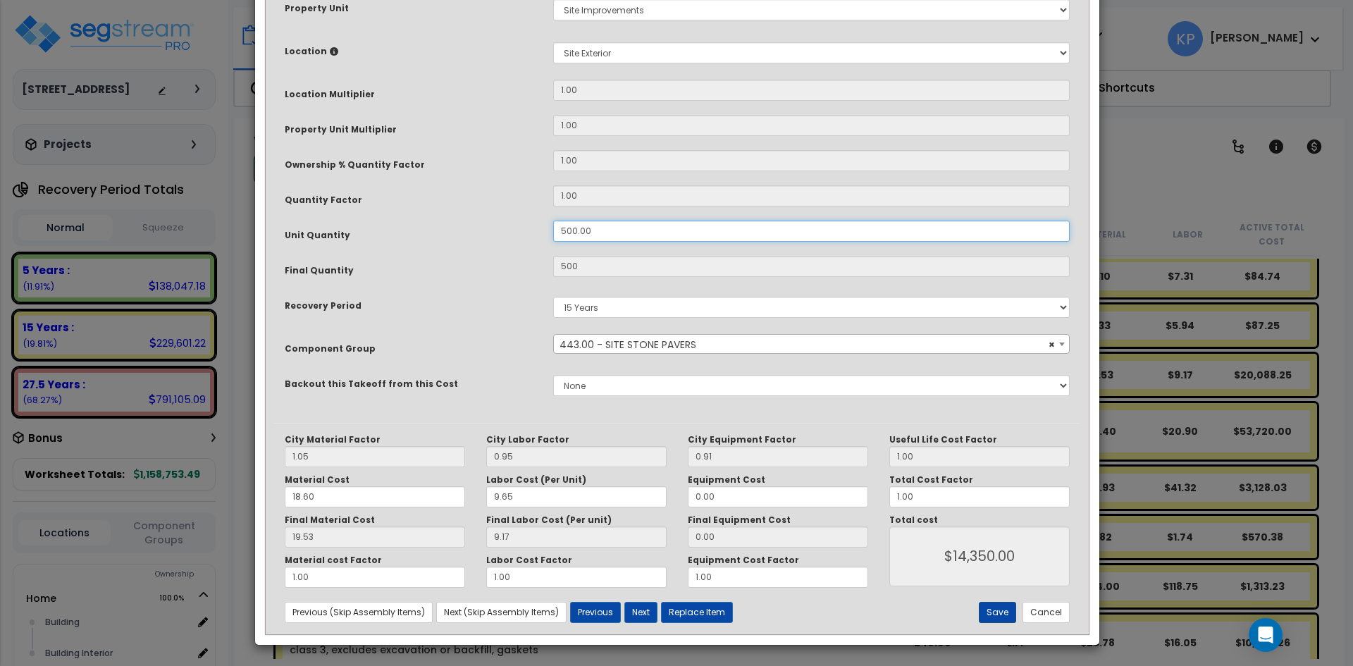
type input "500.00"
click at [987, 610] on button "Save" at bounding box center [997, 612] width 37 height 21
type input "500.00"
type input "14350.00"
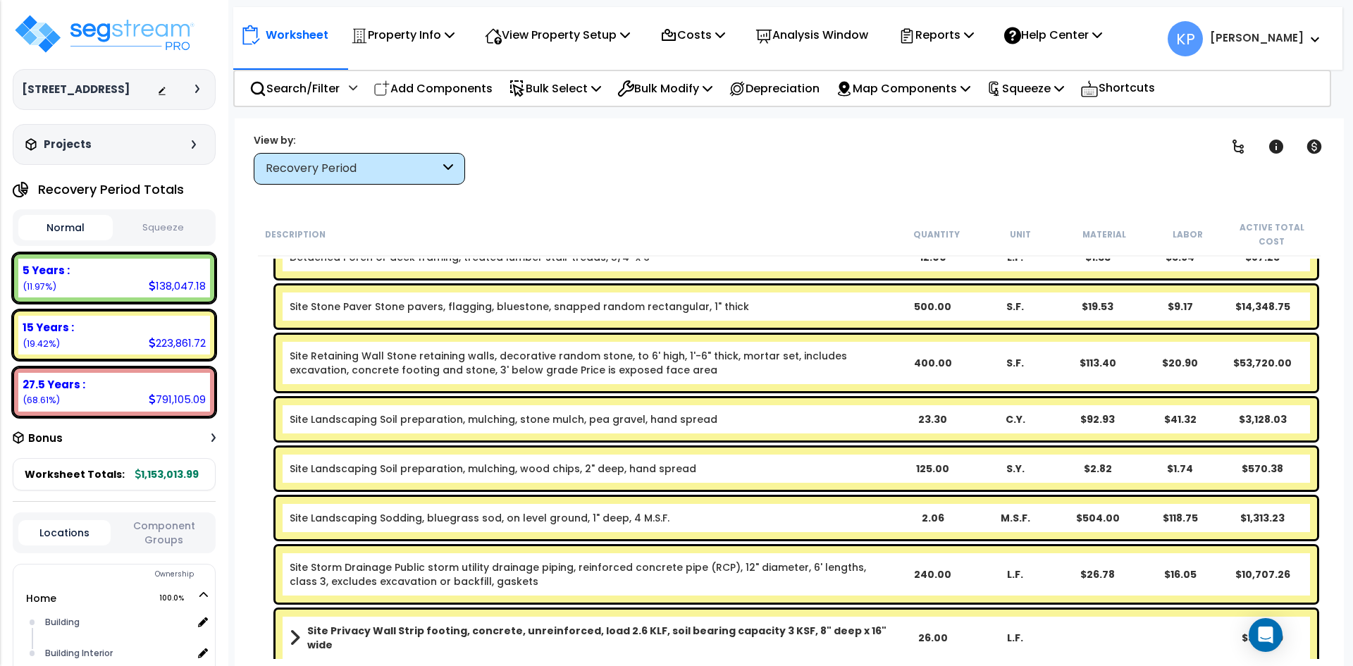
scroll to position [4272, 0]
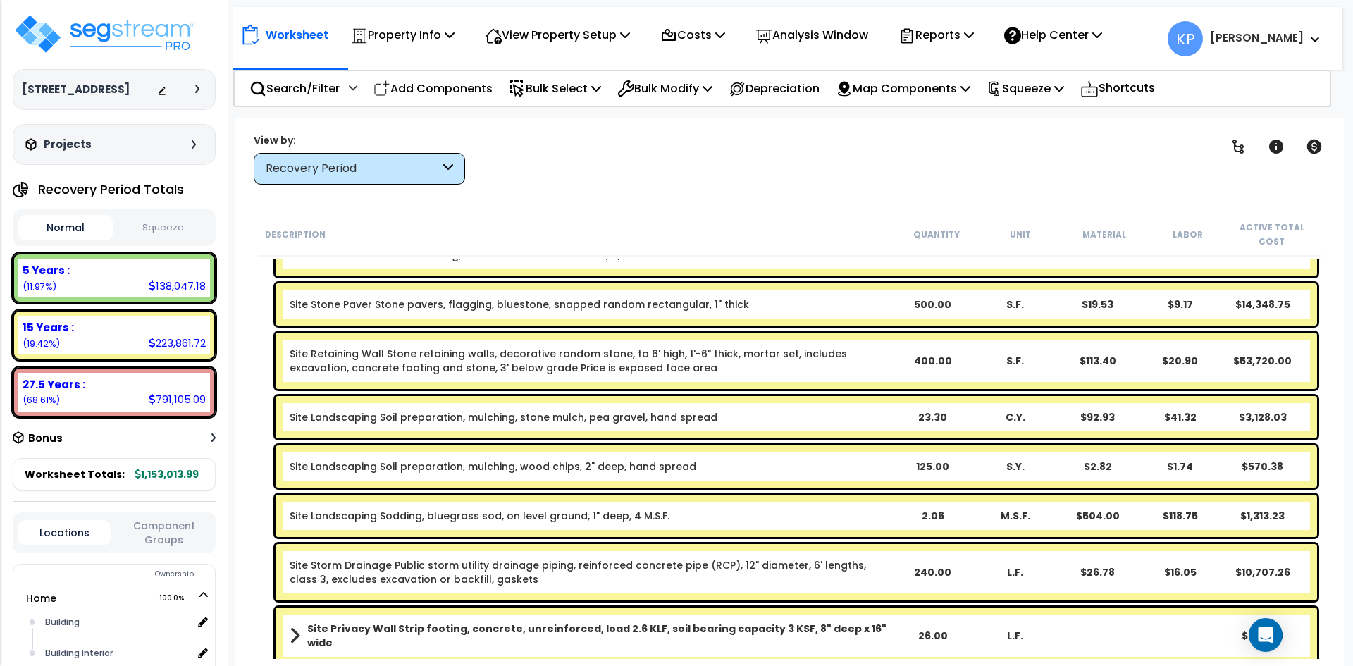
click at [773, 358] on link "Site Retaining Wall Stone retaining walls, decorative random stone, to 6' high,…" at bounding box center [569, 361] width 558 height 28
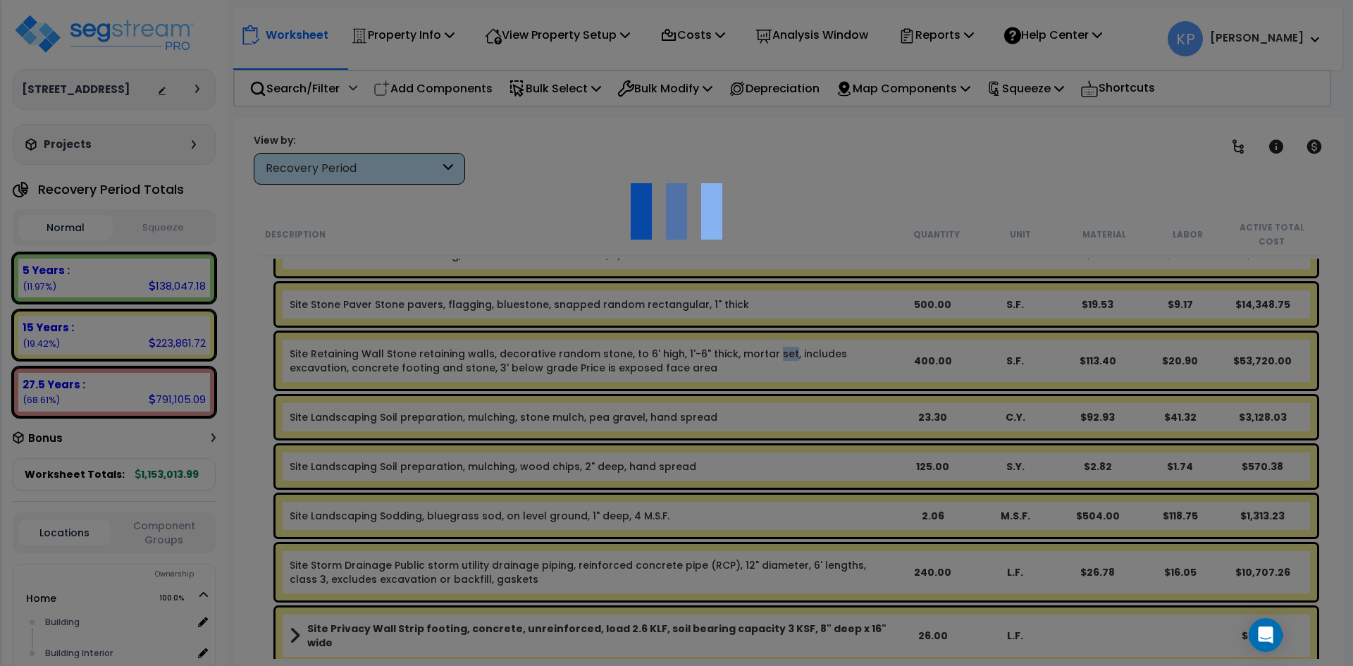
scroll to position [0, 0]
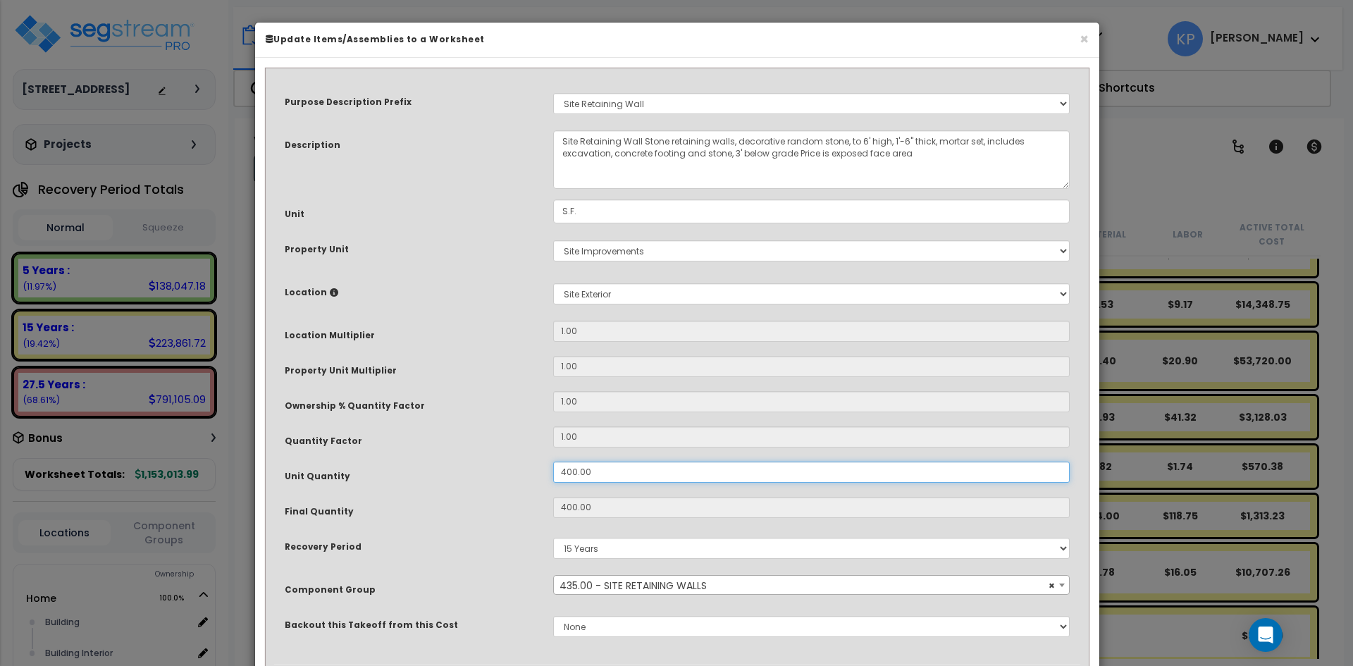
click at [567, 471] on input "400.00" at bounding box center [811, 472] width 517 height 21
drag, startPoint x: 570, startPoint y: 471, endPoint x: 552, endPoint y: 472, distance: 18.4
click at [552, 472] on div "400.00" at bounding box center [812, 472] width 538 height 21
type input "0.00"
type input "400"
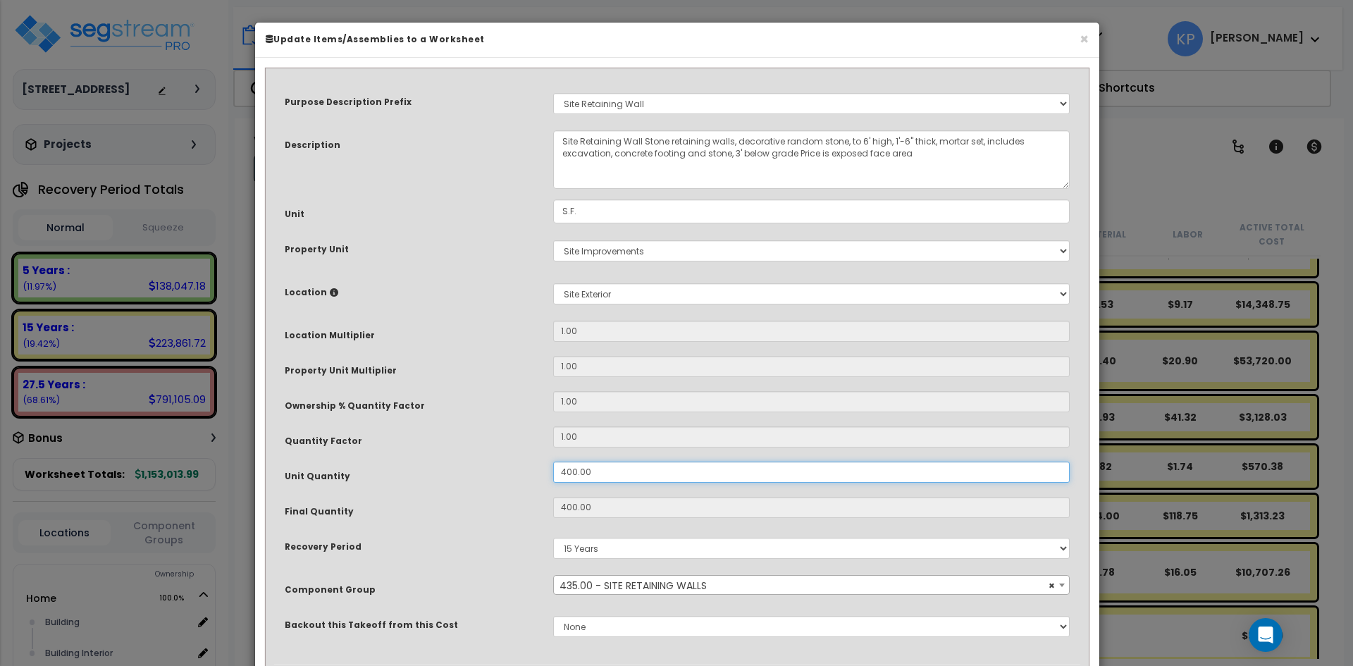
type input "$53,720.00"
type input "0"
type input "$0.00"
type input "20.00"
type input "20"
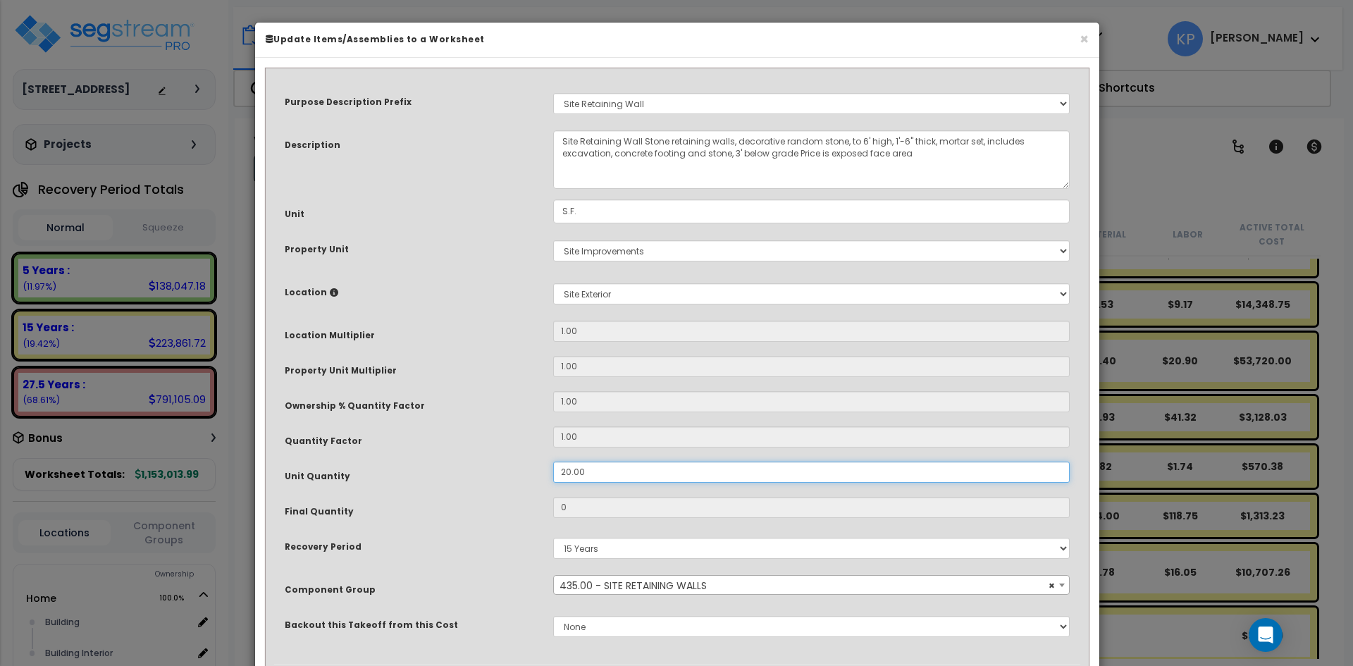
type input "$2,686.00"
type input "200.00"
type input "$2,686.00"
type input "200"
type input "$26,860.00"
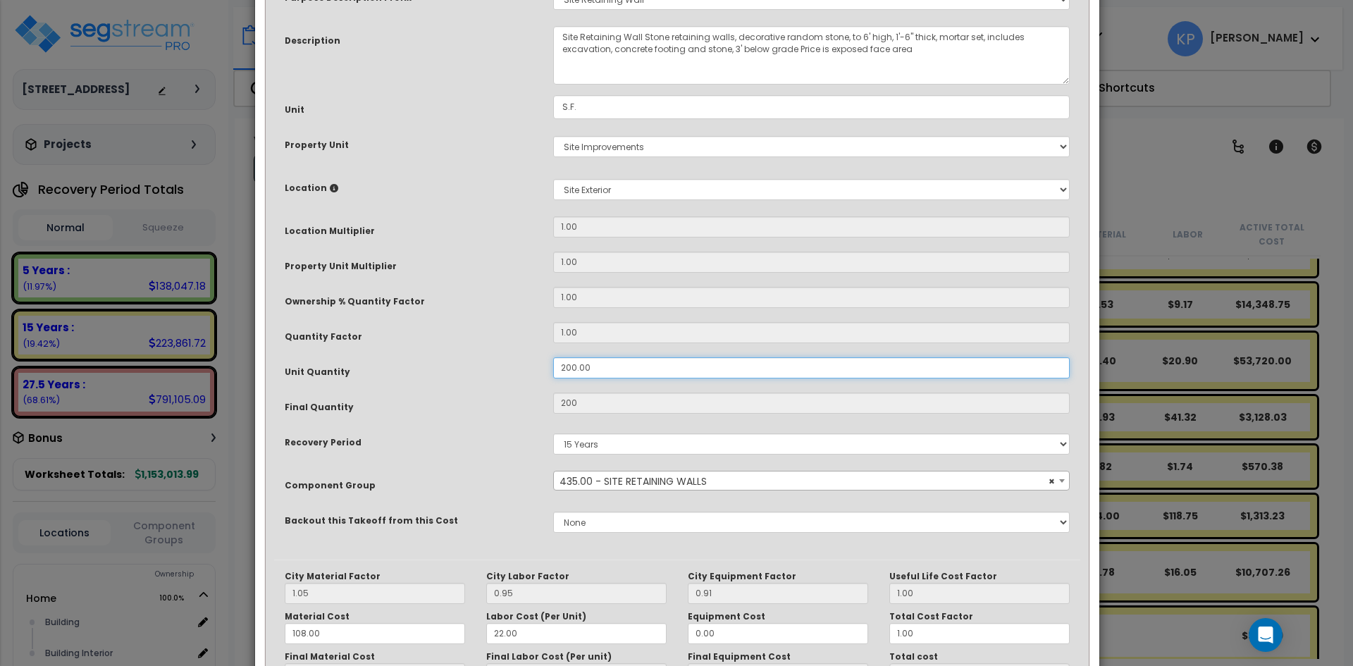
scroll to position [241, 0]
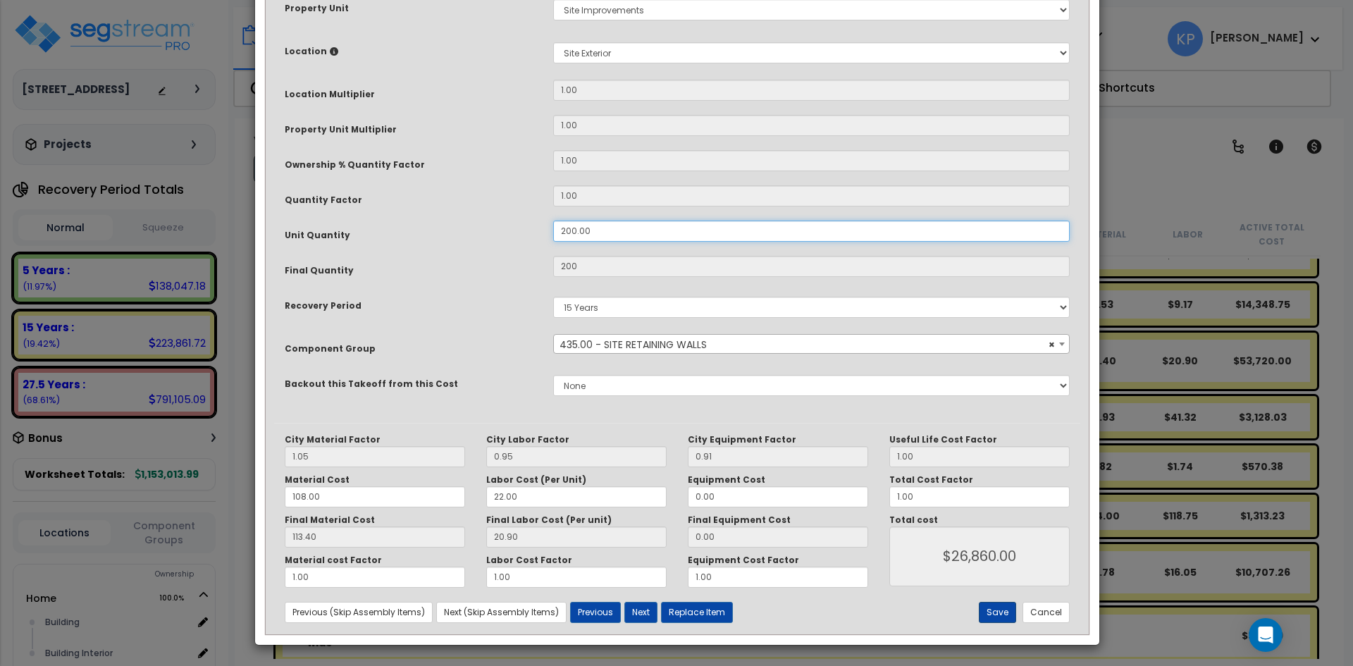
type input "200.00"
click at [998, 604] on button "Save" at bounding box center [997, 612] width 37 height 21
type input "200.00"
type input "26860.00"
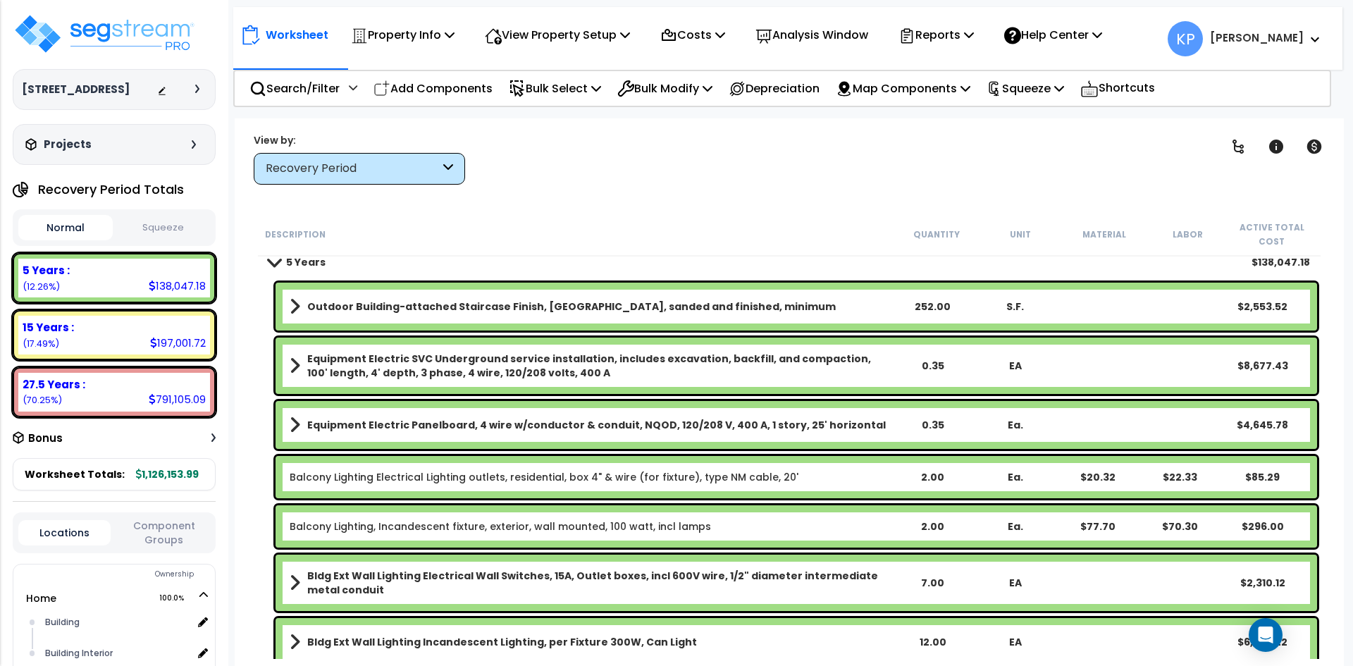
scroll to position [0, 0]
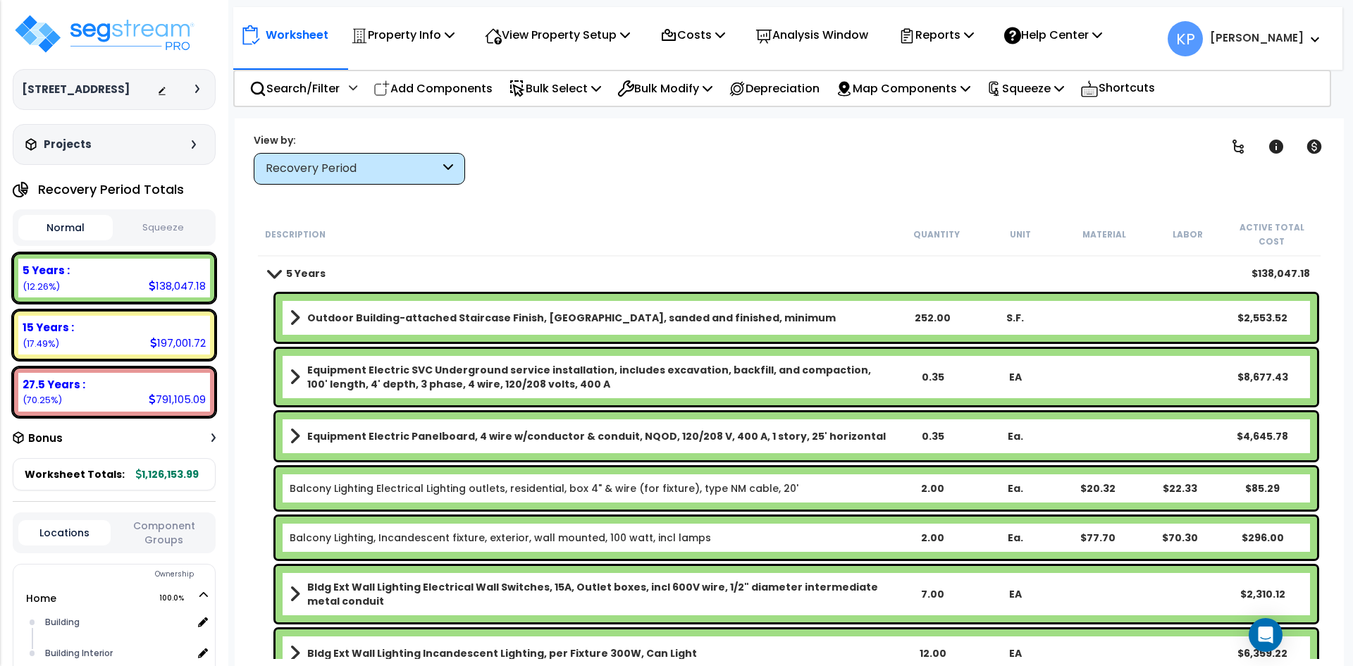
click at [431, 158] on div "Recovery Period" at bounding box center [359, 169] width 211 height 32
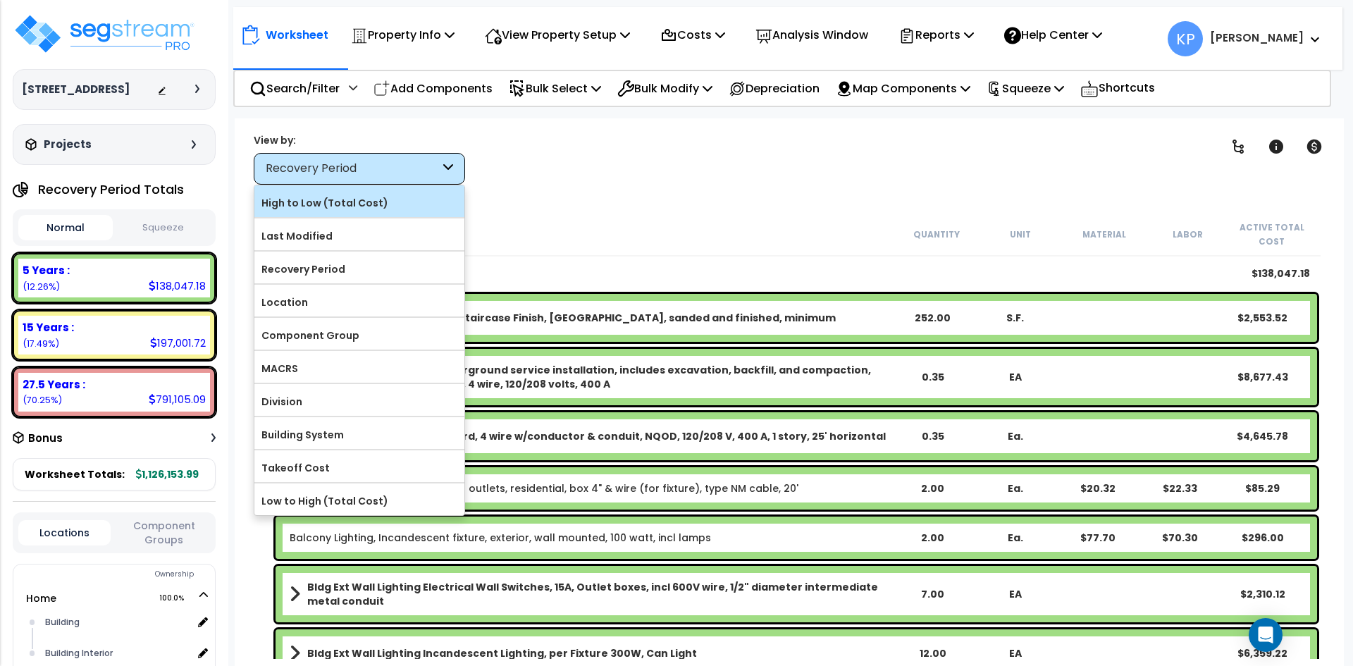
click at [377, 209] on label "High to Low (Total Cost)" at bounding box center [359, 202] width 210 height 21
click at [0, 0] on input "High to Low (Total Cost)" at bounding box center [0, 0] width 0 height 0
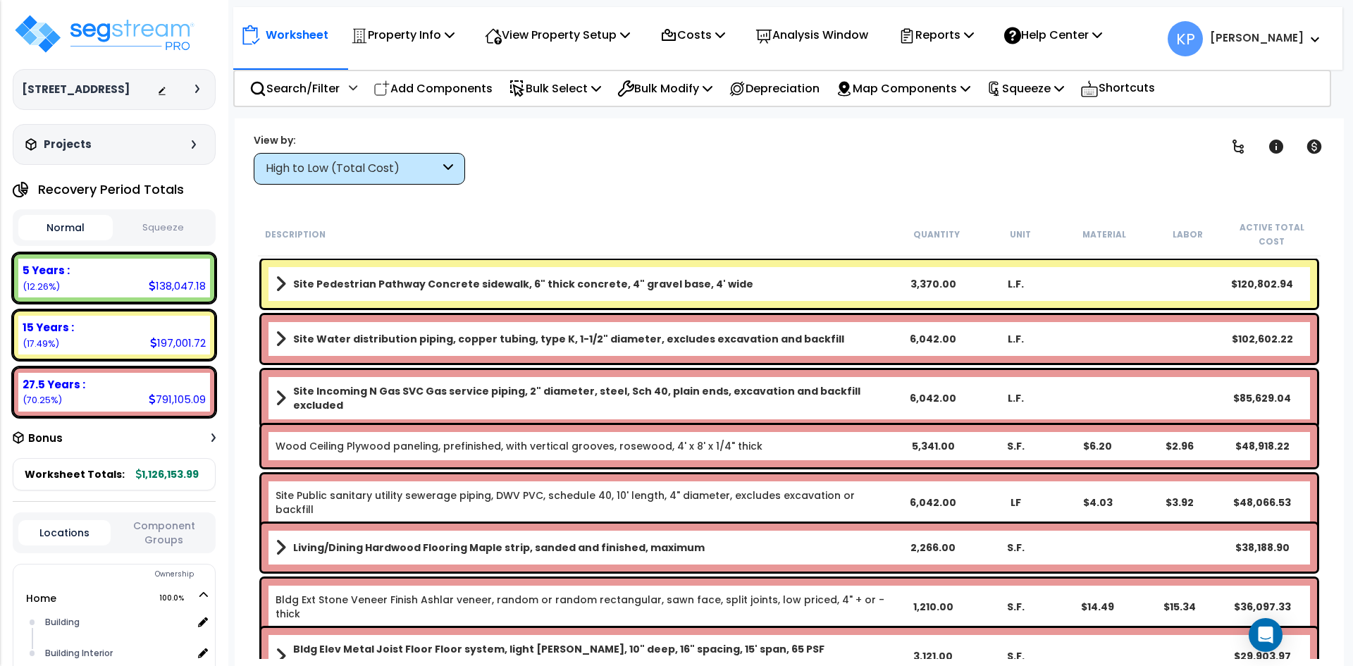
click at [937, 279] on div "3,370.00" at bounding box center [933, 284] width 82 height 14
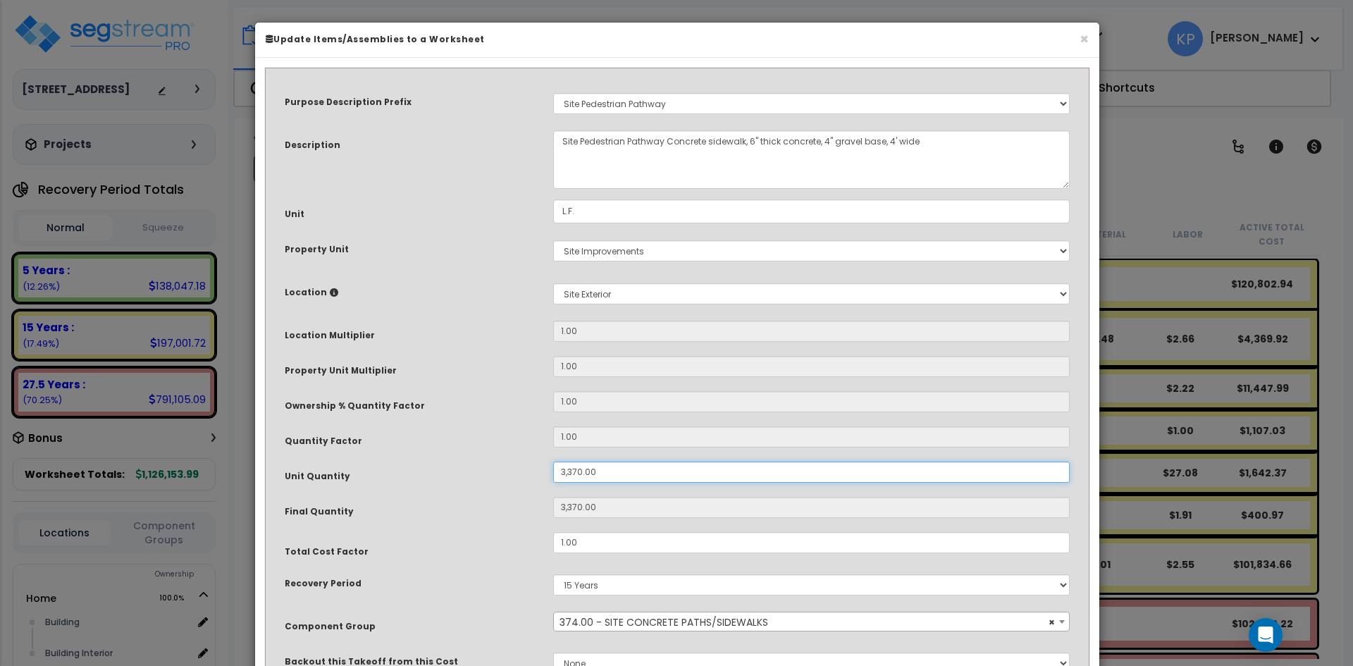
click at [565, 469] on input "3,370.00" at bounding box center [811, 472] width 517 height 21
type input "370.00"
type input "370"
type input "2,370.00"
type input "2,370"
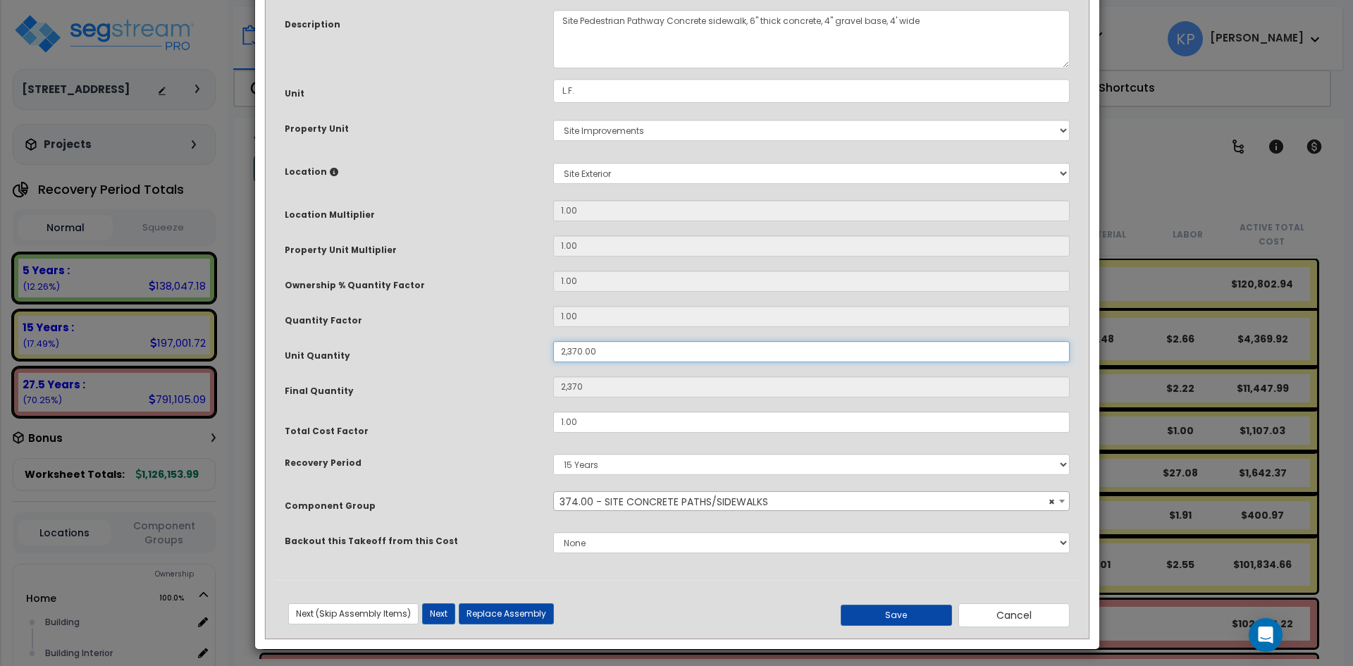
scroll to position [125, 0]
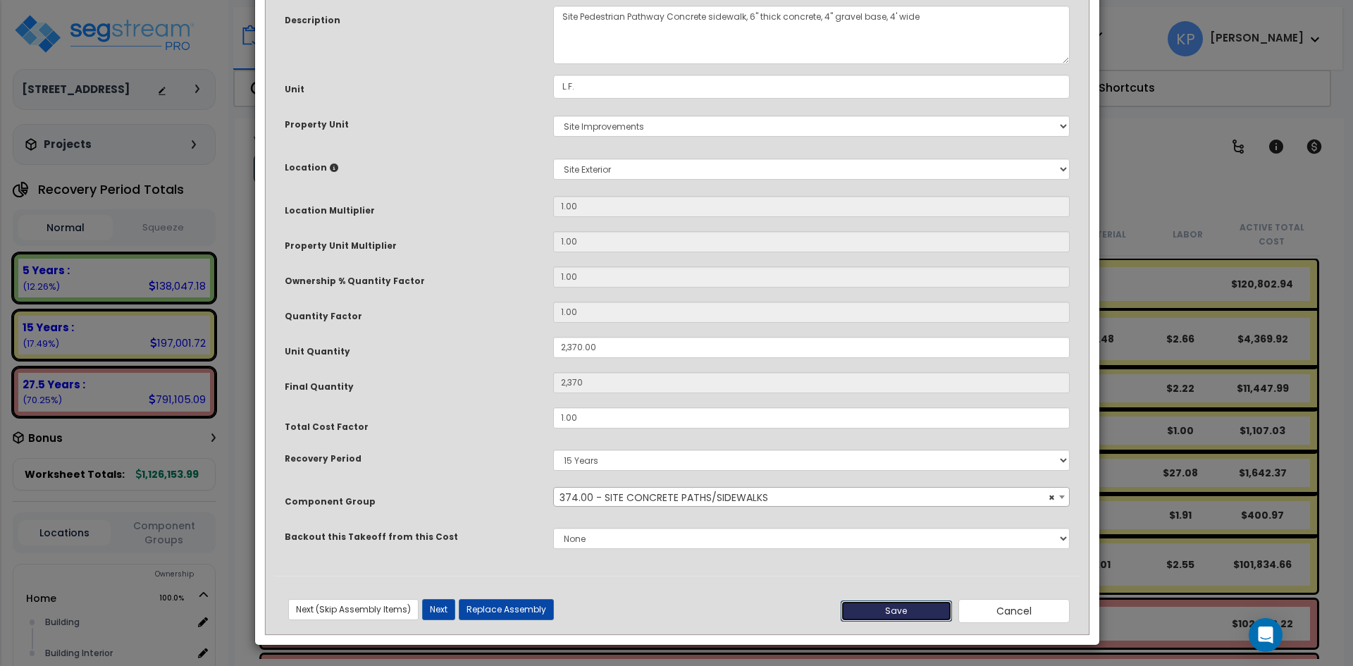
click at [930, 613] on button "Save" at bounding box center [896, 611] width 111 height 21
type input "2370.00"
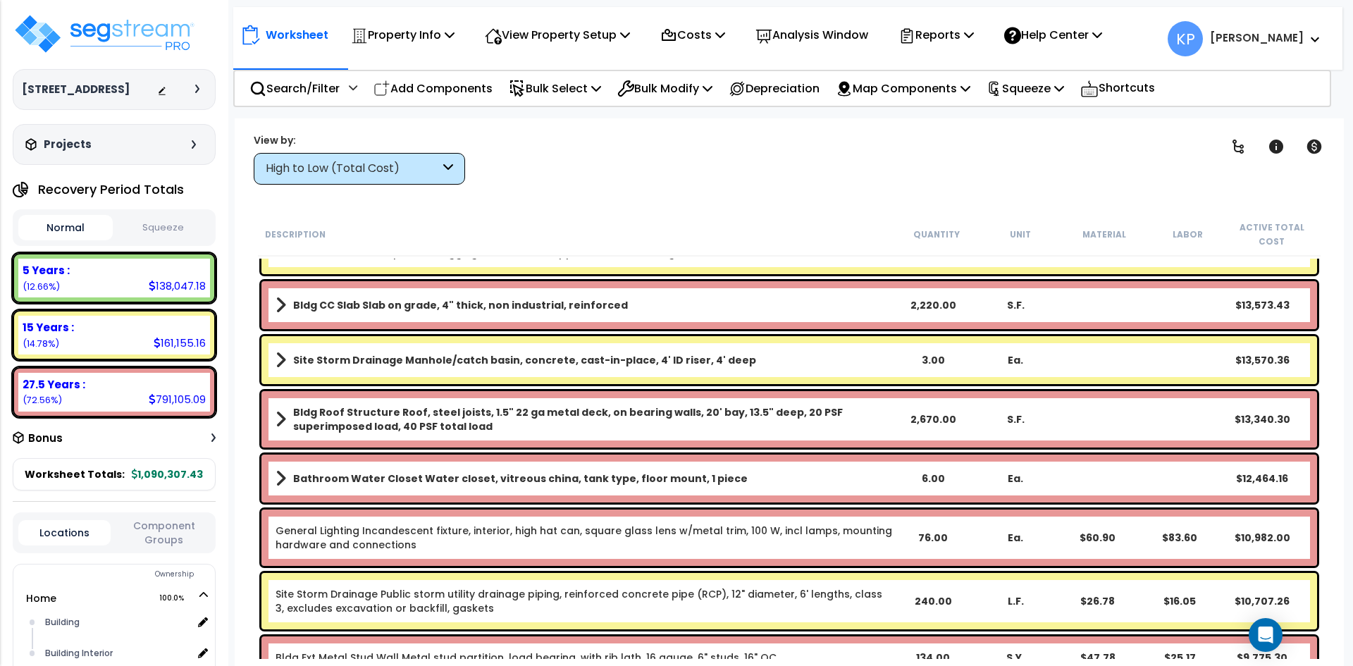
scroll to position [1057, 0]
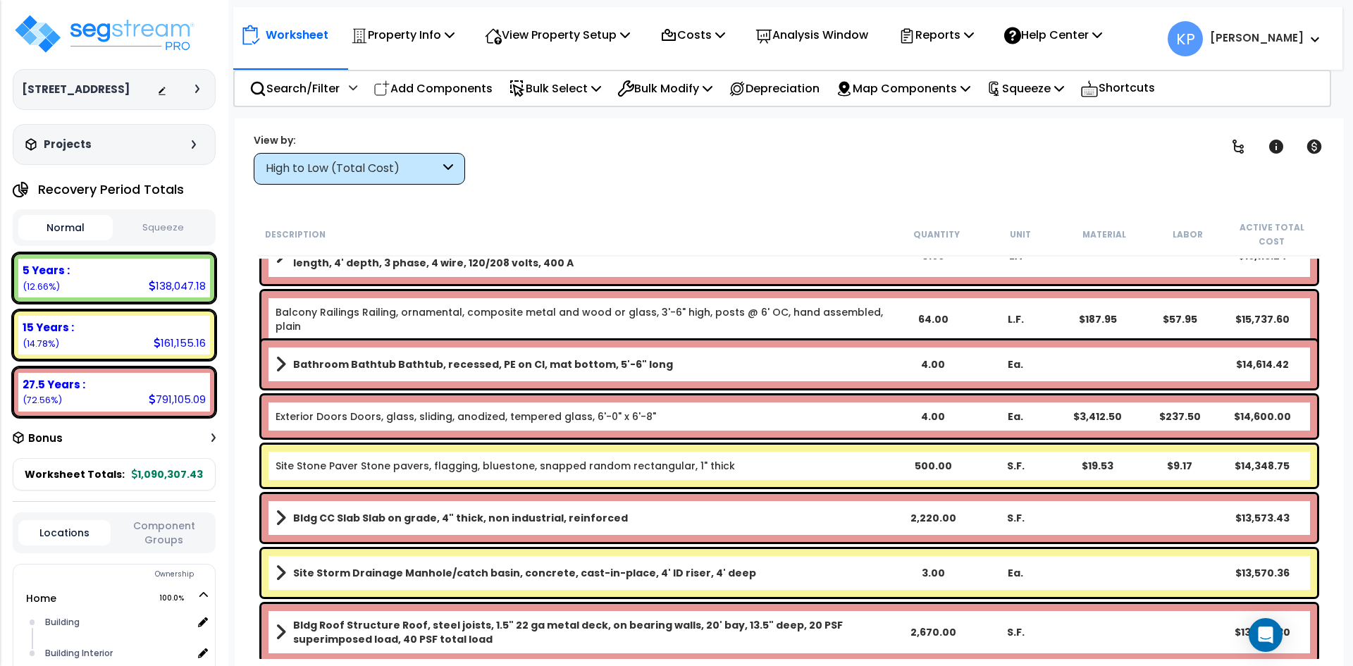
click at [166, 240] on button "Squeeze" at bounding box center [163, 228] width 94 height 25
click at [1049, 88] on p "Squeeze" at bounding box center [1026, 88] width 78 height 19
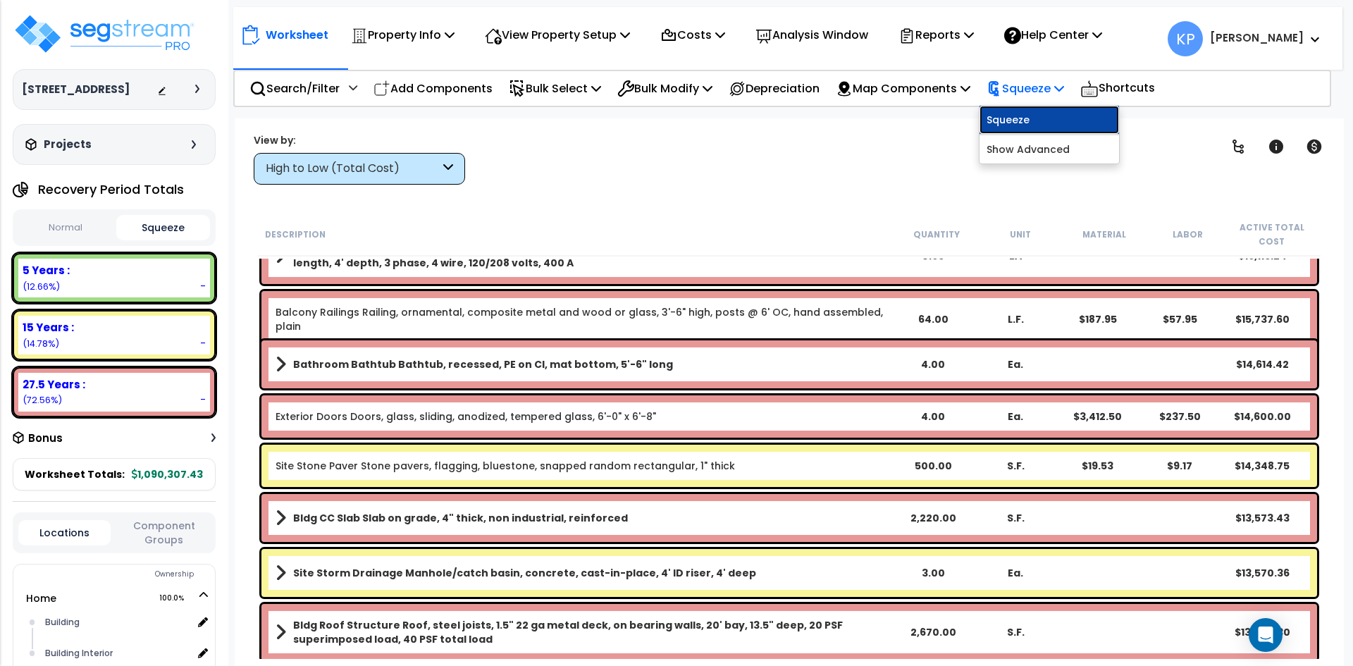
click at [1067, 130] on link "Squeeze" at bounding box center [1050, 120] width 140 height 28
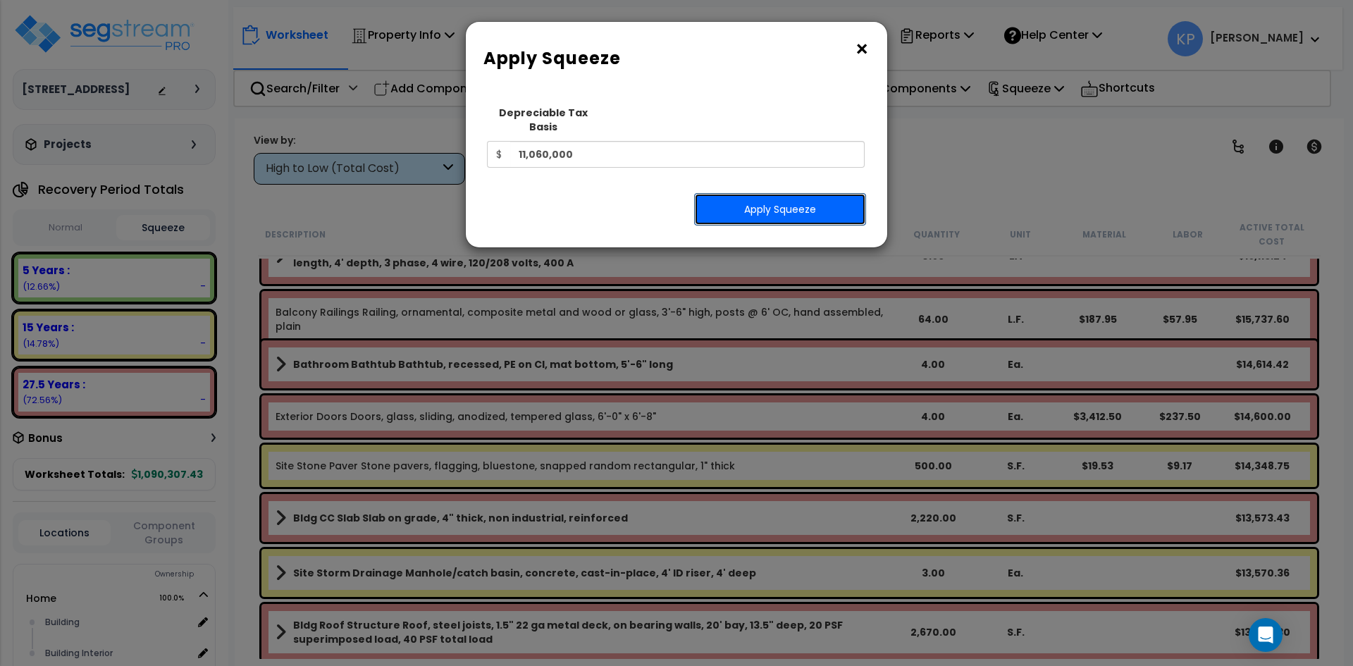
click at [813, 193] on button "Apply Squeeze" at bounding box center [780, 209] width 172 height 32
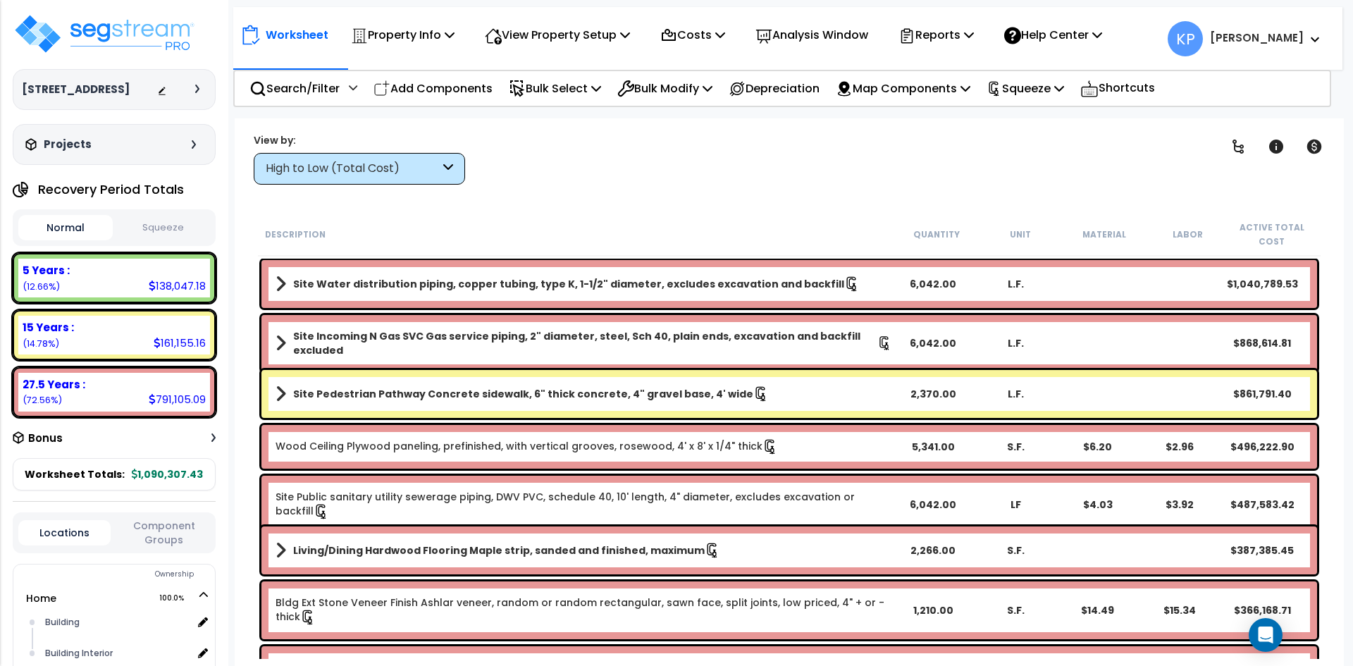
click at [166, 240] on button "Squeeze" at bounding box center [163, 228] width 94 height 25
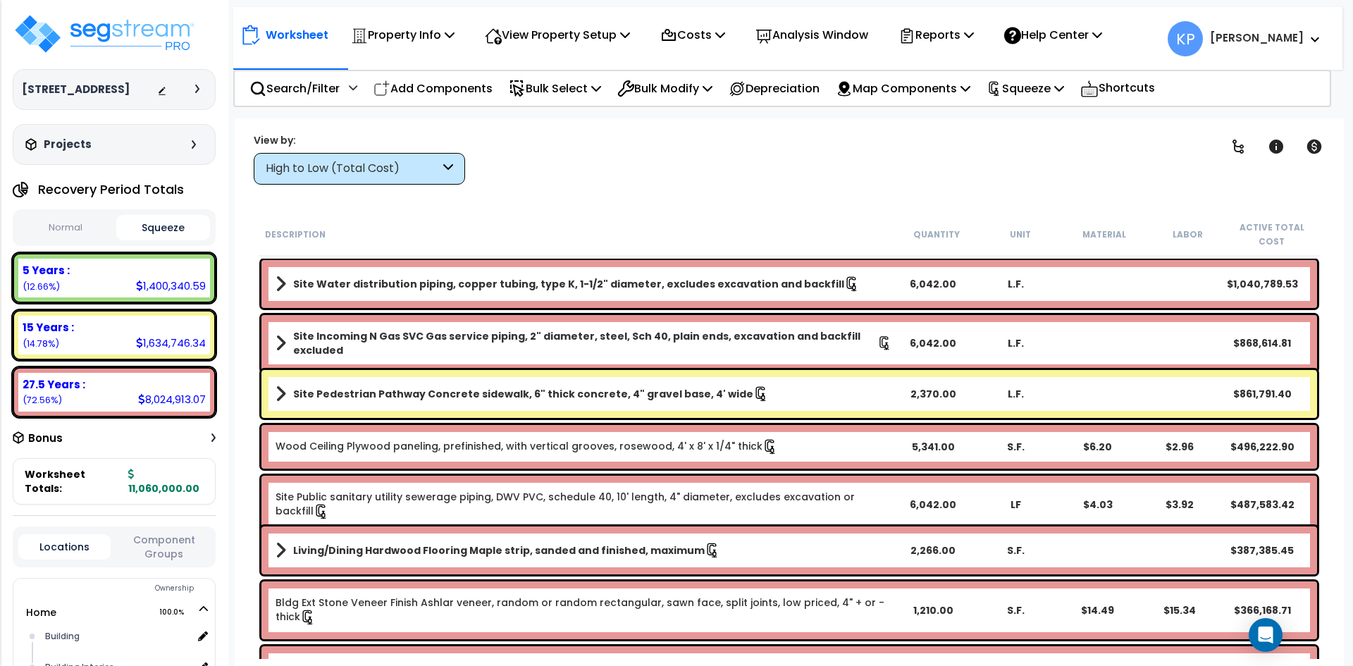
drag, startPoint x: 50, startPoint y: 87, endPoint x: 20, endPoint y: 85, distance: 29.7
click at [20, 85] on div "[STREET_ADDRESS] Depreciable Tax Basis : $11,060,000.00 Placed-In-Service Date …" at bounding box center [114, 89] width 203 height 41
copy h3 "[STREET_ADDRESS]"
